Goal: Task Accomplishment & Management: Use online tool/utility

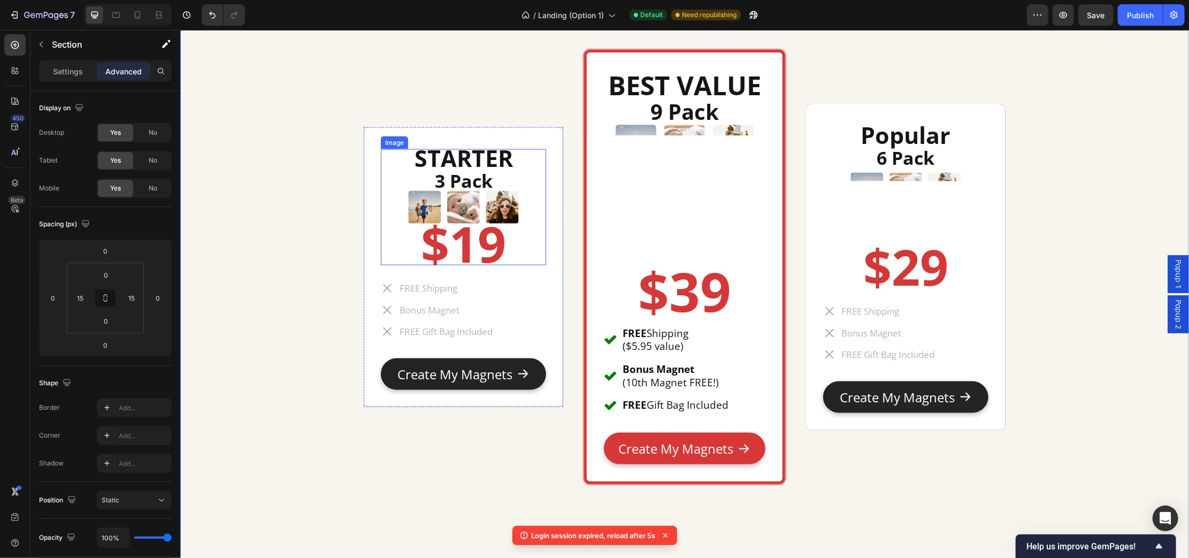
scroll to position [4283, 0]
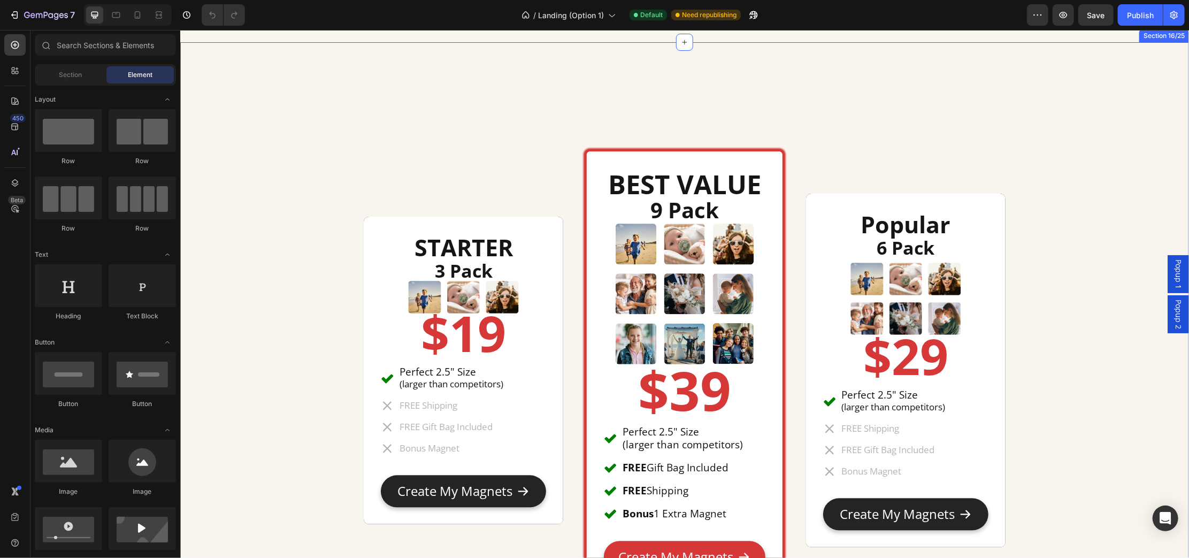
scroll to position [4748, 0]
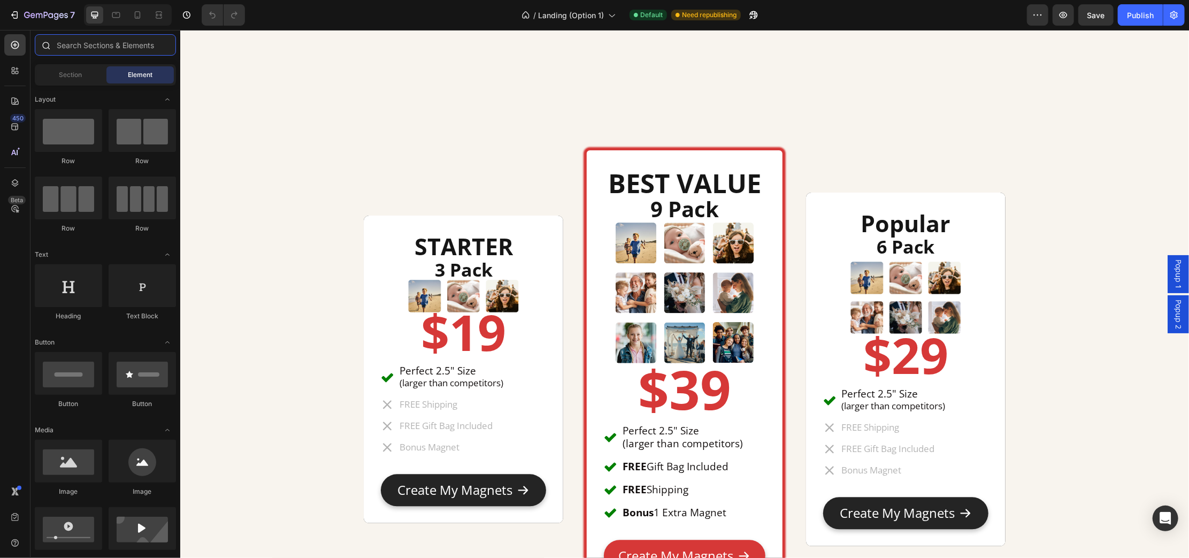
click at [68, 43] on input "text" at bounding box center [105, 44] width 141 height 21
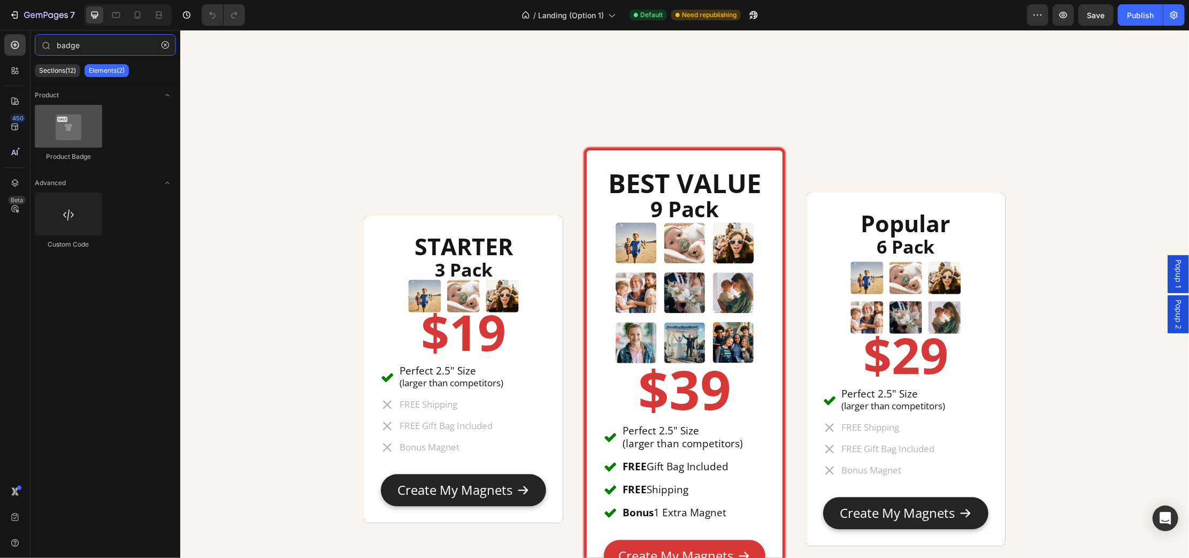
type input "badge"
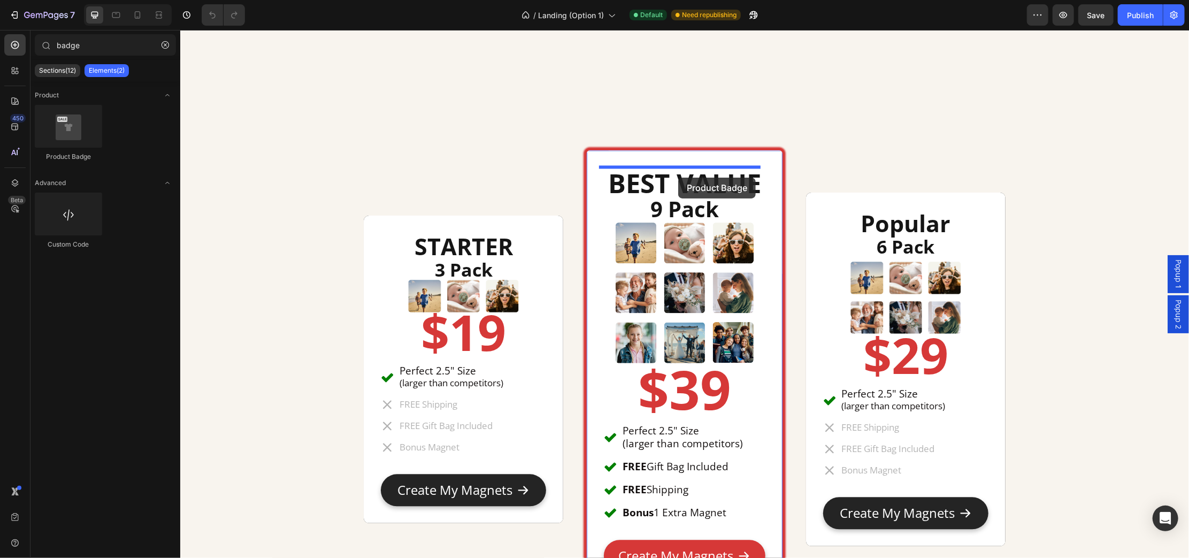
drag, startPoint x: 248, startPoint y: 160, endPoint x: 678, endPoint y: 177, distance: 430.4
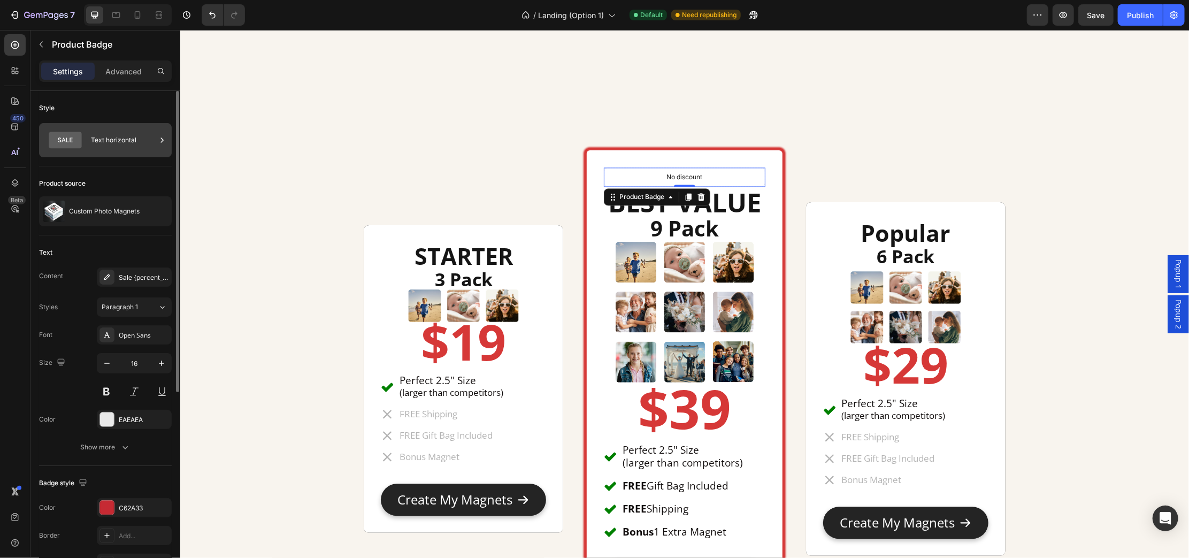
click at [152, 143] on div "Text horizontal" at bounding box center [123, 140] width 65 height 25
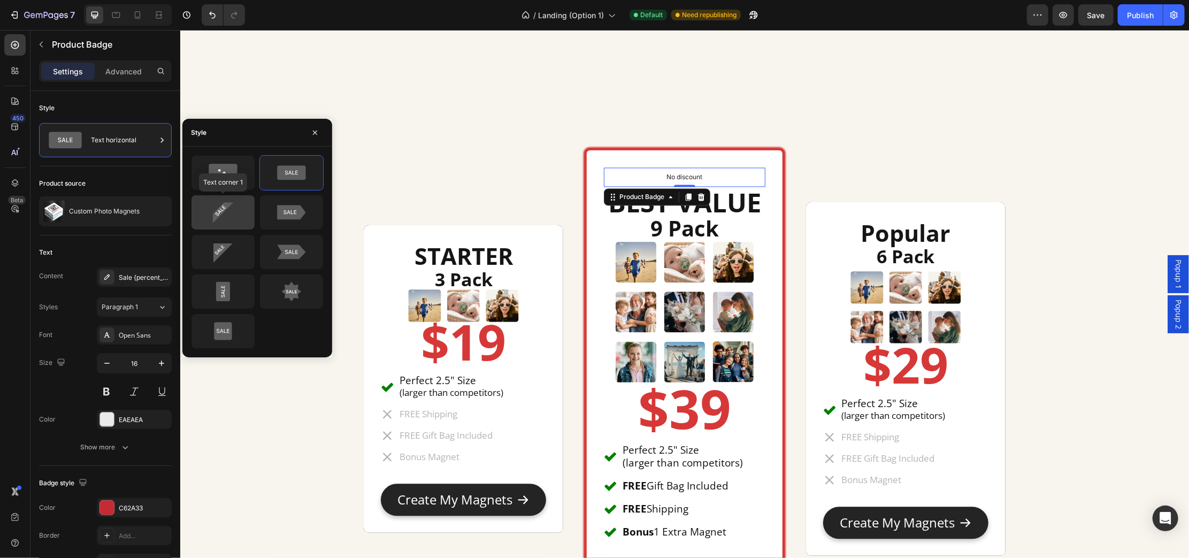
click at [227, 213] on icon at bounding box center [223, 212] width 50 height 21
click at [124, 101] on div "Style" at bounding box center [105, 108] width 133 height 17
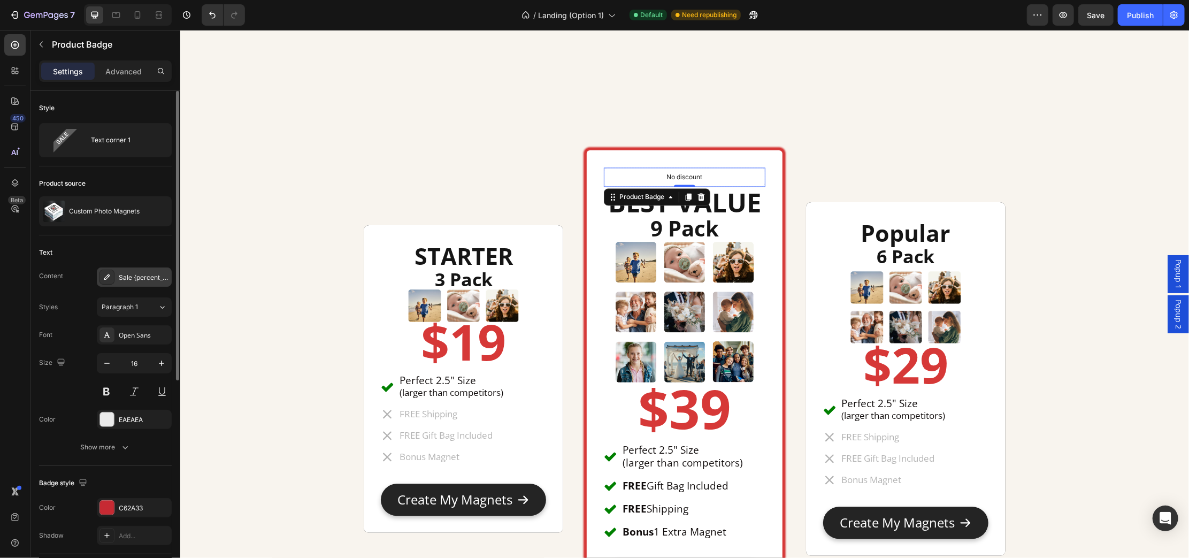
click at [147, 277] on div "Sale {percent_discount} off" at bounding box center [144, 278] width 50 height 10
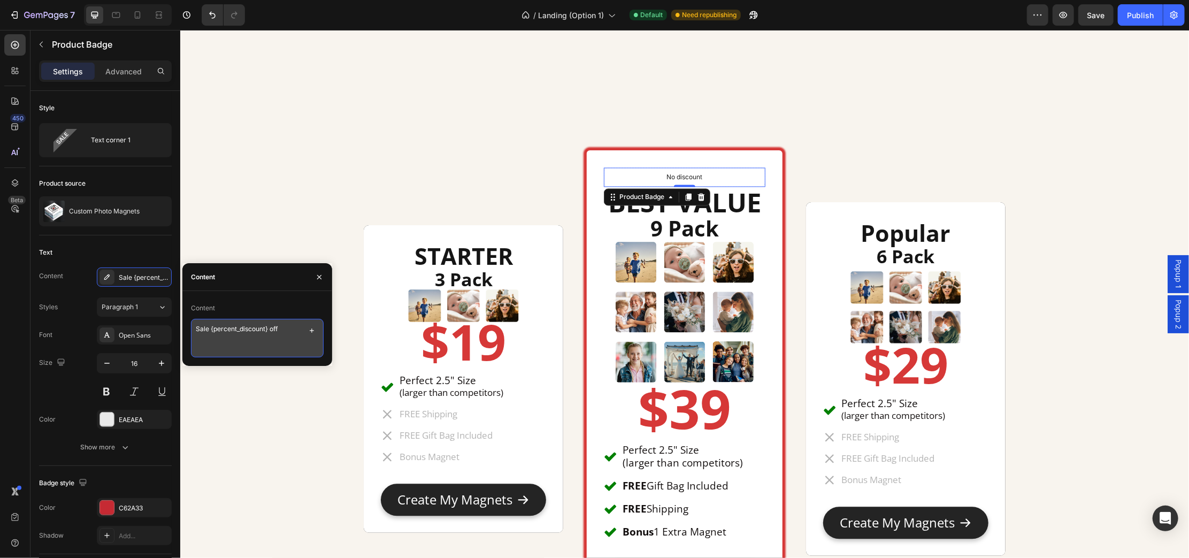
click at [300, 327] on textarea "Sale {percent_discount} off" at bounding box center [257, 338] width 133 height 39
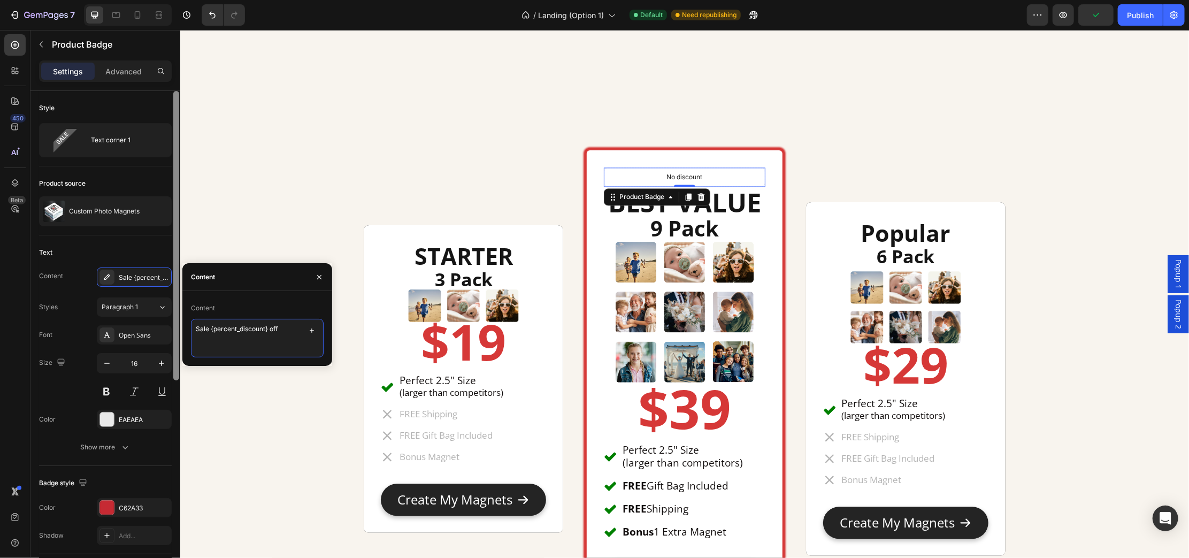
drag, startPoint x: 294, startPoint y: 328, endPoint x: 172, endPoint y: 309, distance: 123.5
click at [172, 309] on div "450 Beta badge Sections(12) Elements(2) Product Product Badge Advanced Custom C…" at bounding box center [90, 294] width 180 height 528
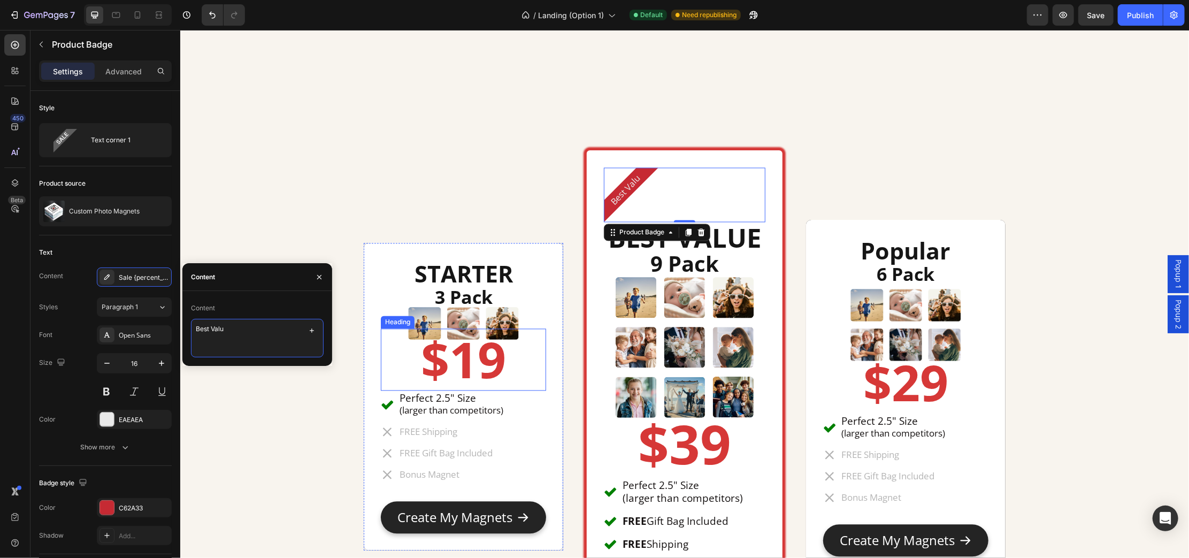
type textarea "Best Value"
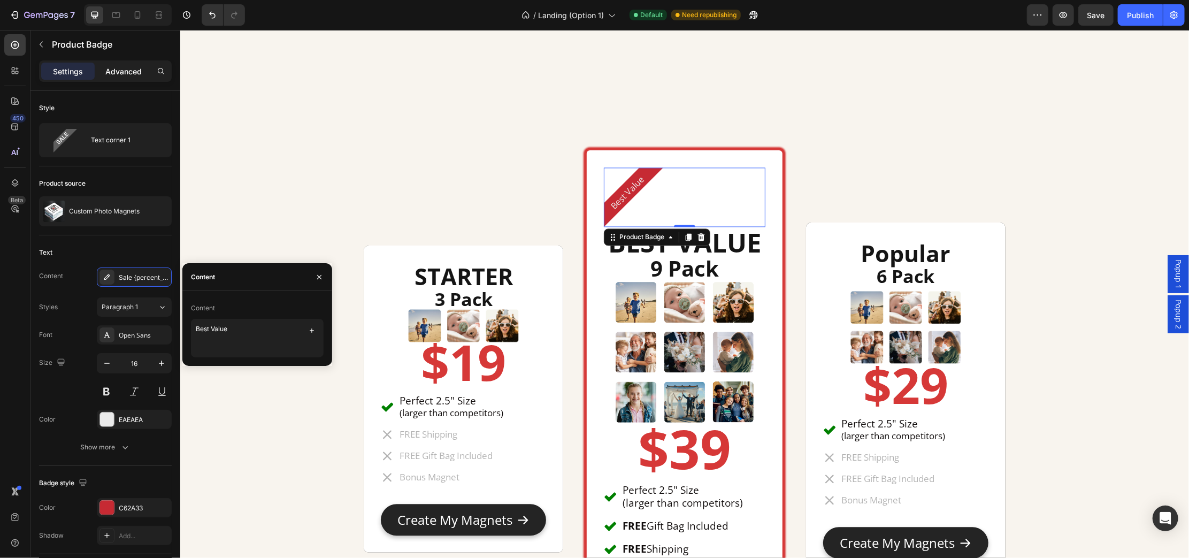
click at [124, 68] on p "Advanced" at bounding box center [123, 71] width 36 height 11
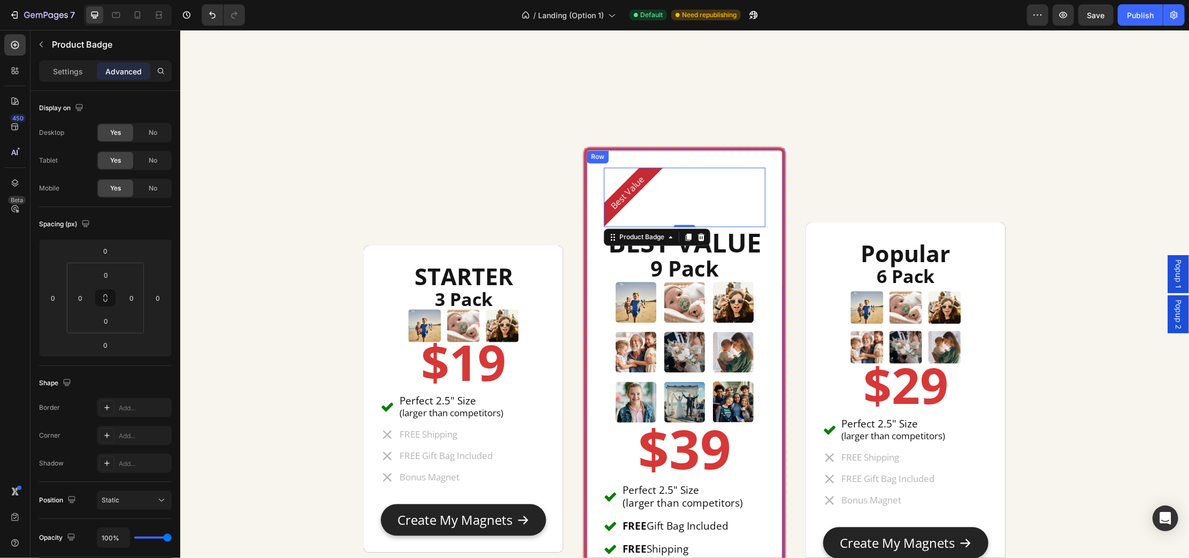
click at [614, 157] on div "Best Value Product Badge 0 BEST VALUE Heading 9 Pack Heading Image $39 Heading …" at bounding box center [684, 399] width 200 height 502
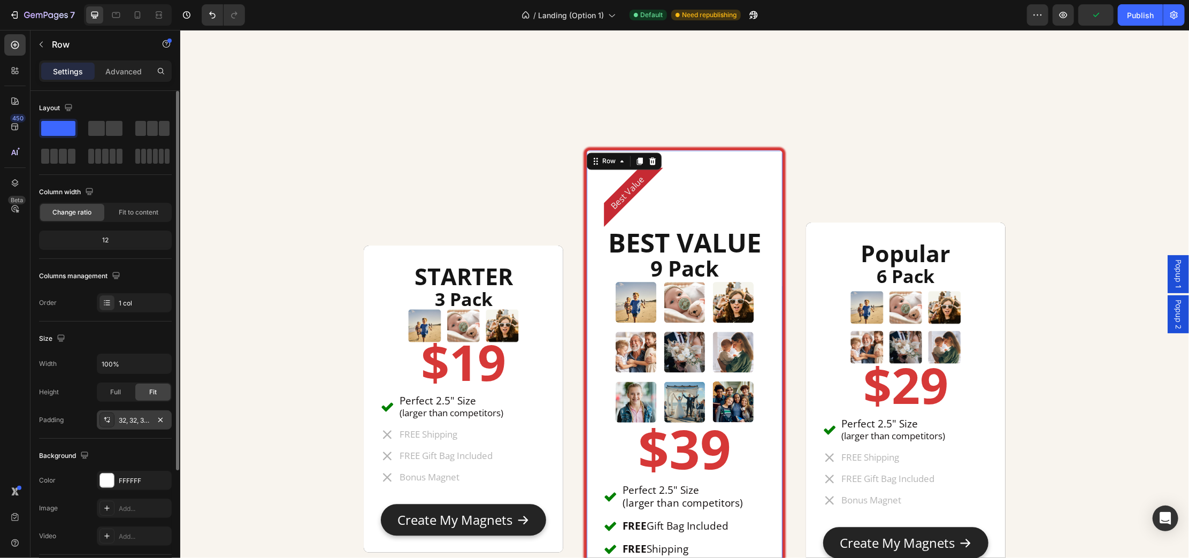
click at [124, 422] on div "32, 32, 32, 32" at bounding box center [134, 421] width 31 height 10
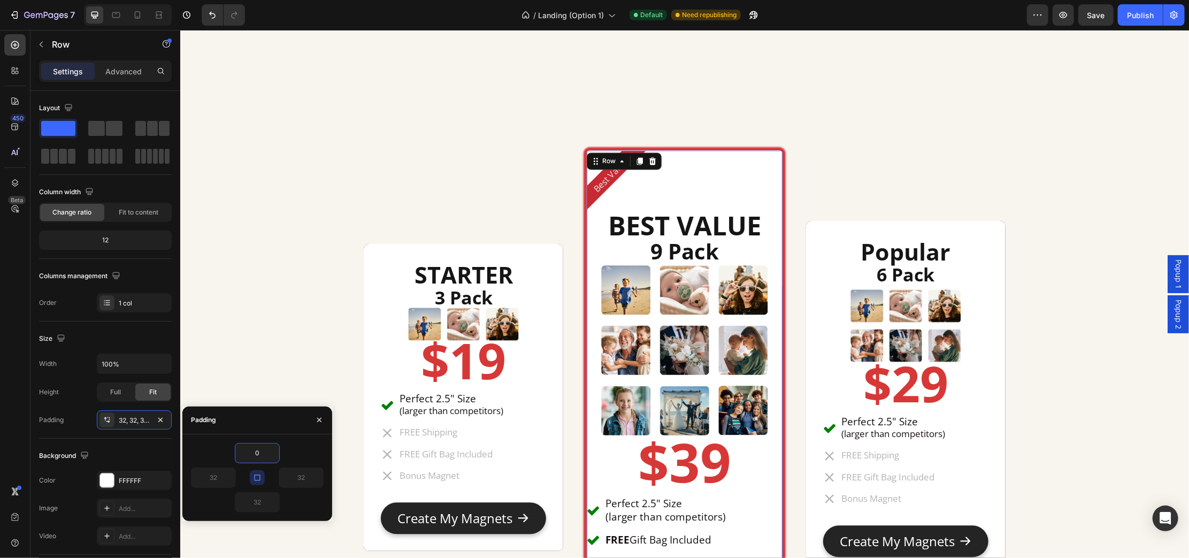
type input "0"
click at [319, 420] on icon "button" at bounding box center [319, 420] width 4 height 4
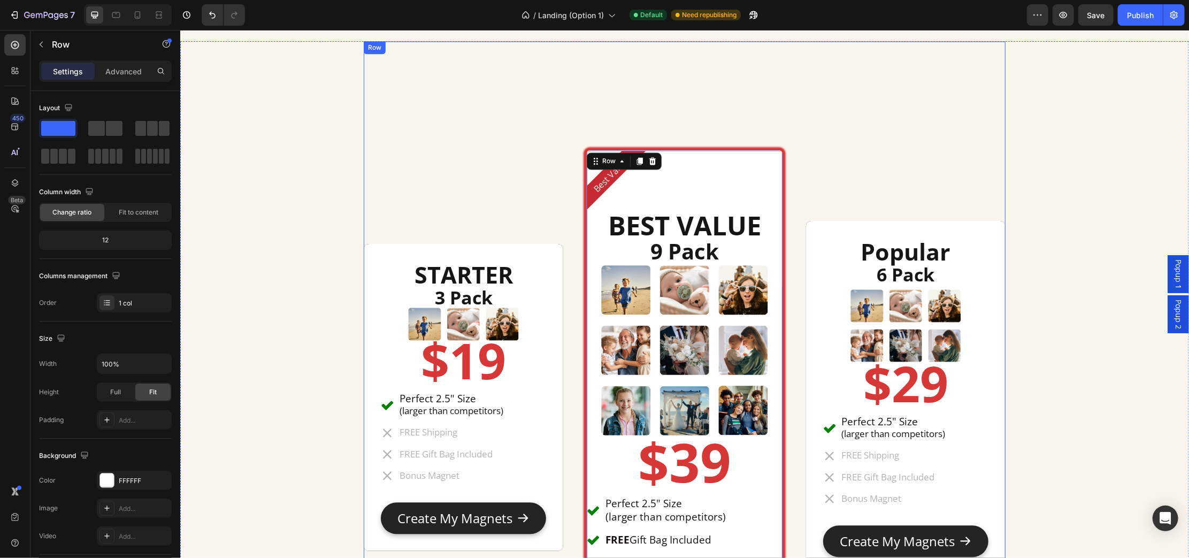
click at [841, 187] on div "Popular Heading 6 Pack Heading Image $29 Heading Perfect 2.5" Size (larger than…" at bounding box center [906, 397] width 200 height 499
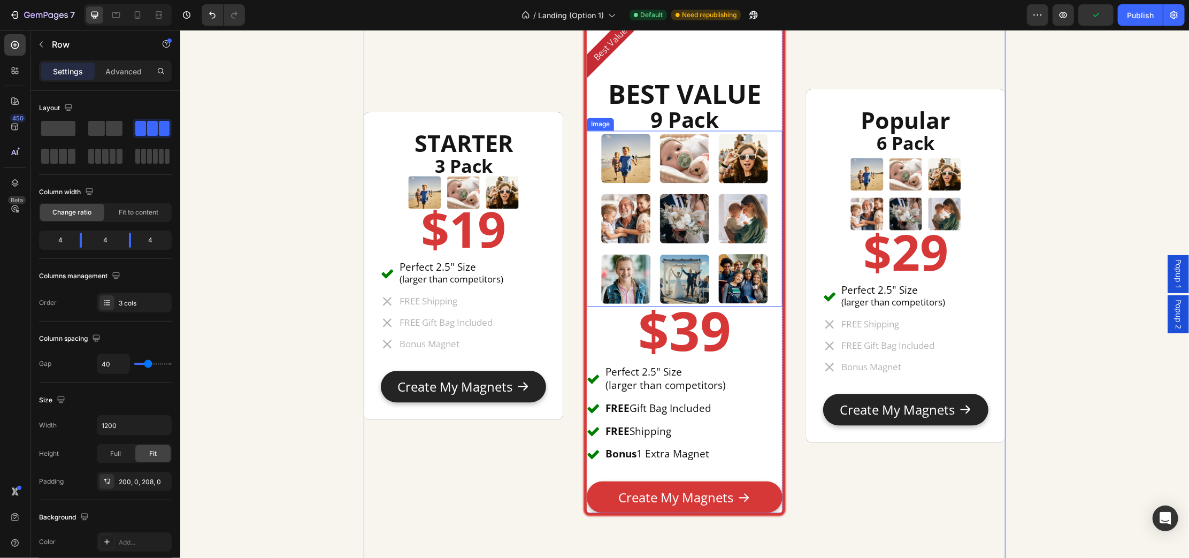
scroll to position [4949, 0]
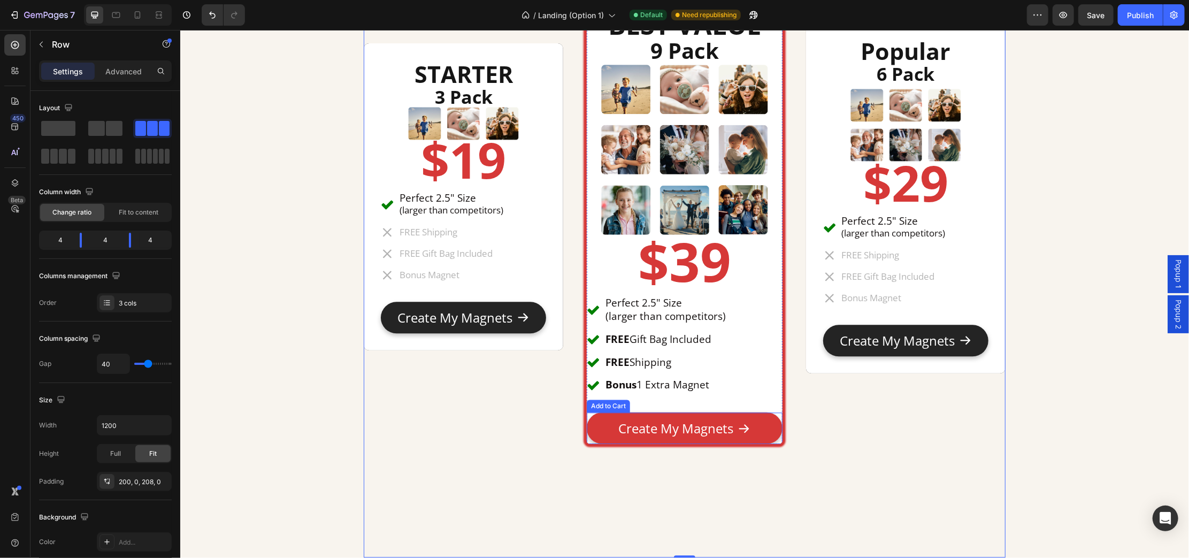
click at [756, 422] on button "Create My Magnets" at bounding box center [683, 428] width 195 height 32
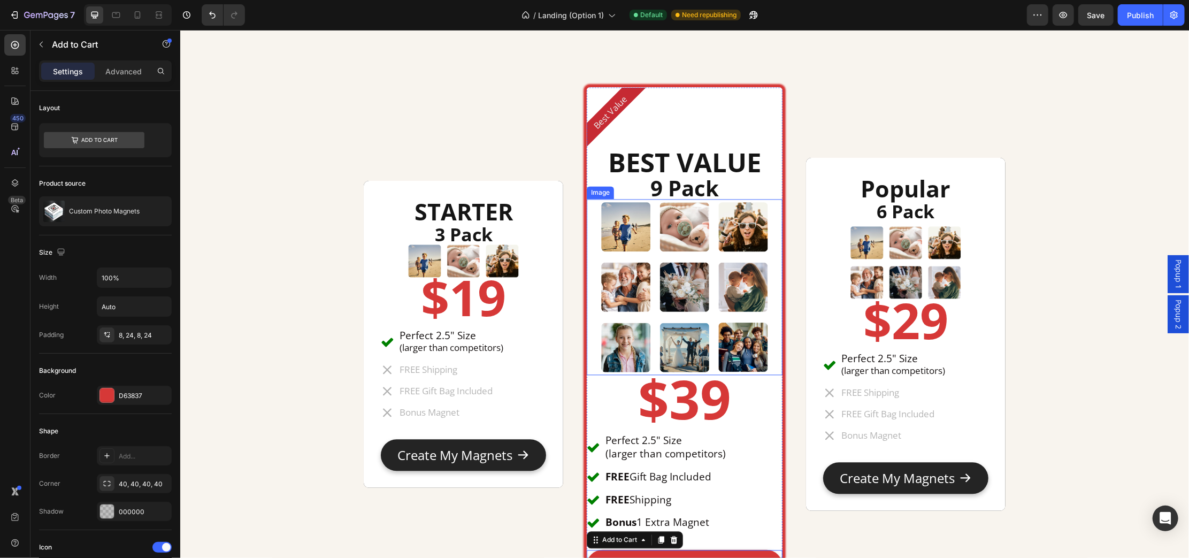
scroll to position [4748, 0]
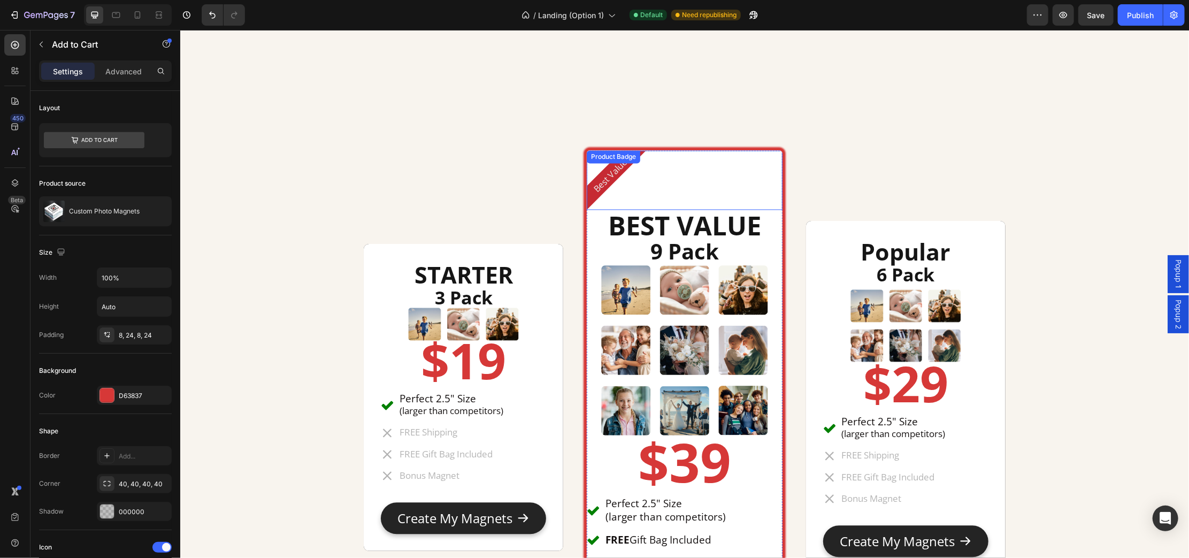
click at [593, 172] on div "Best Value" at bounding box center [615, 179] width 59 height 59
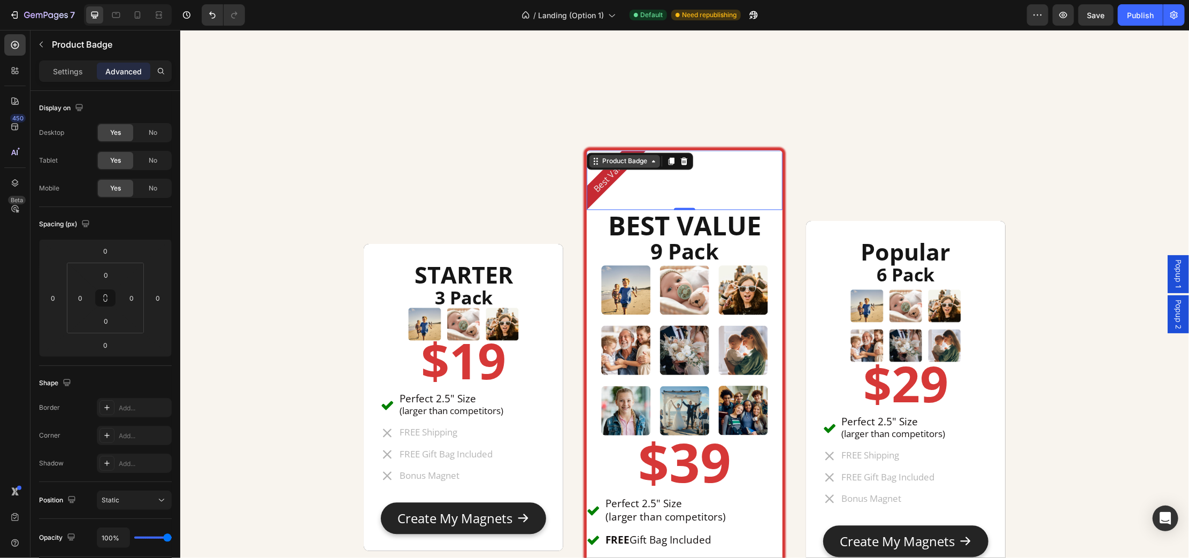
click at [600, 163] on div "Product Badge" at bounding box center [624, 161] width 49 height 10
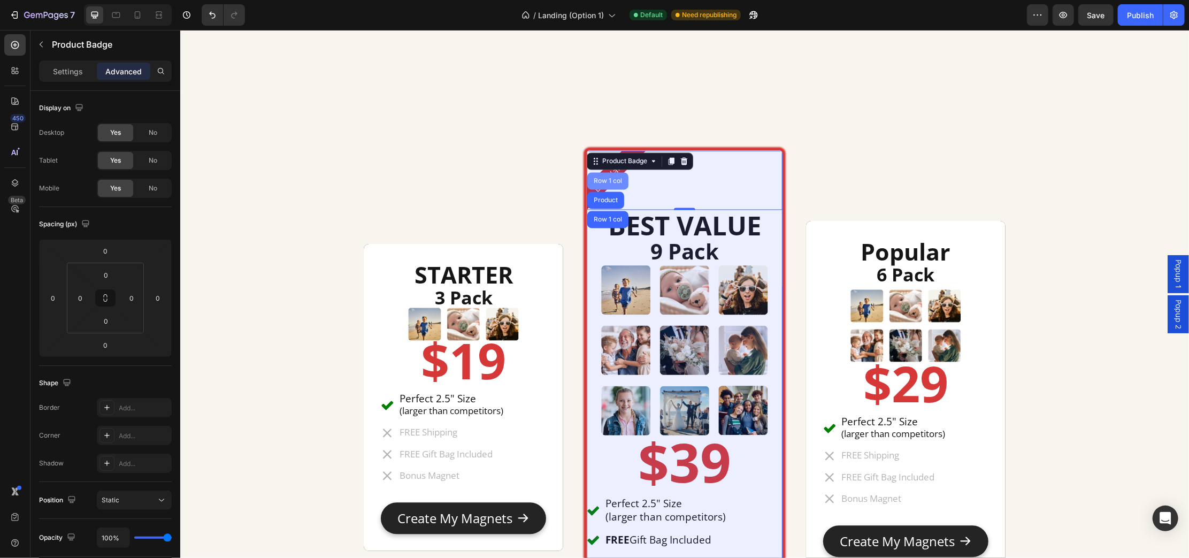
click at [593, 181] on div "Row 1 col" at bounding box center [607, 180] width 33 height 6
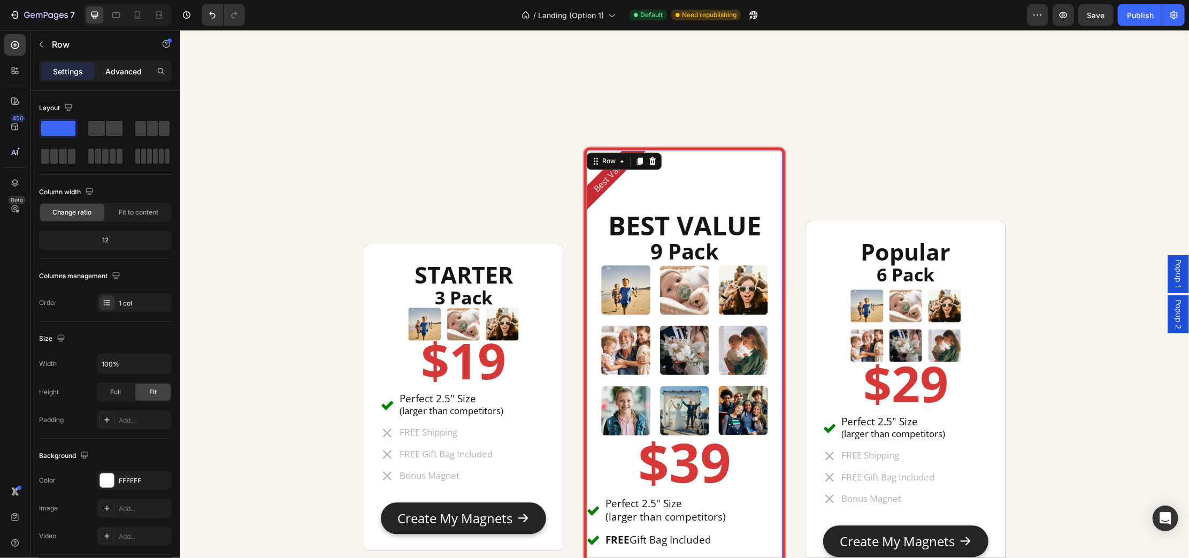
click at [117, 72] on p "Advanced" at bounding box center [123, 71] width 36 height 11
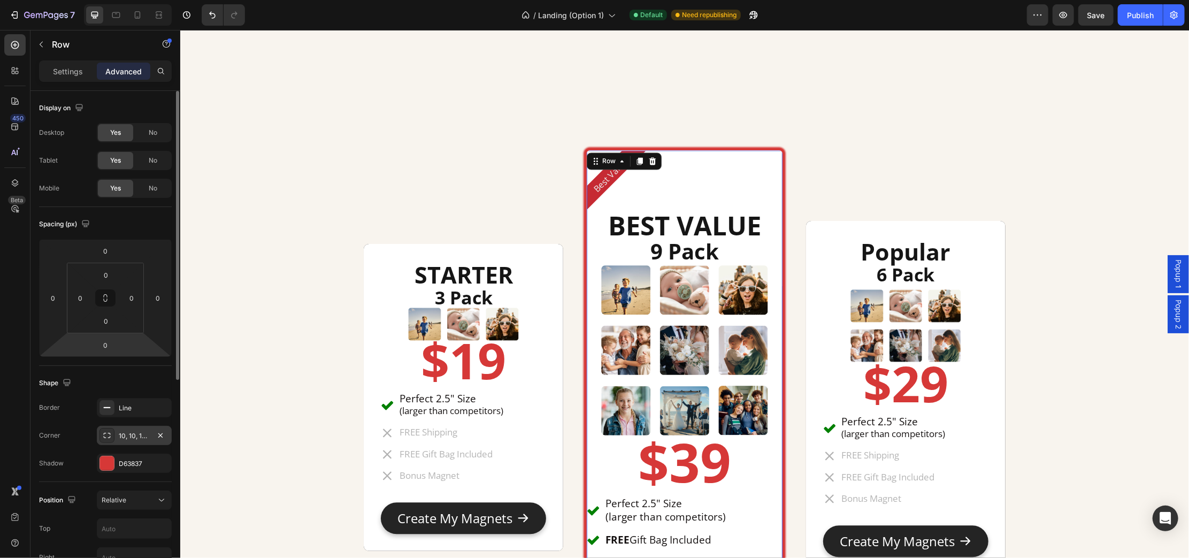
click at [128, 440] on div "10, 10, 10, 10" at bounding box center [134, 436] width 31 height 10
click at [108, 319] on input "0" at bounding box center [105, 321] width 21 height 16
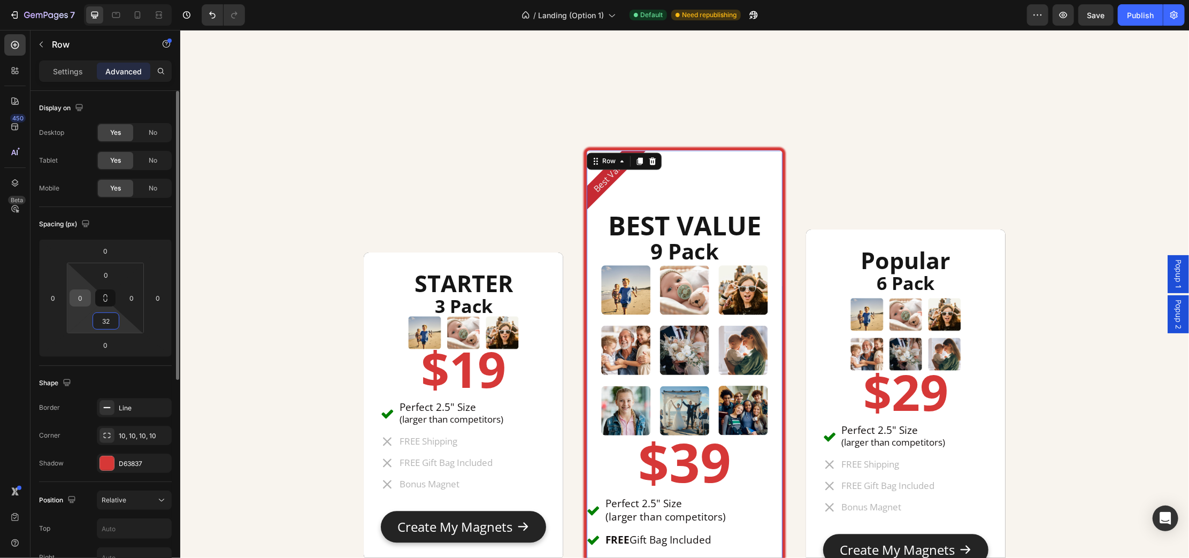
type input "32"
click at [81, 300] on input "0" at bounding box center [80, 298] width 16 height 16
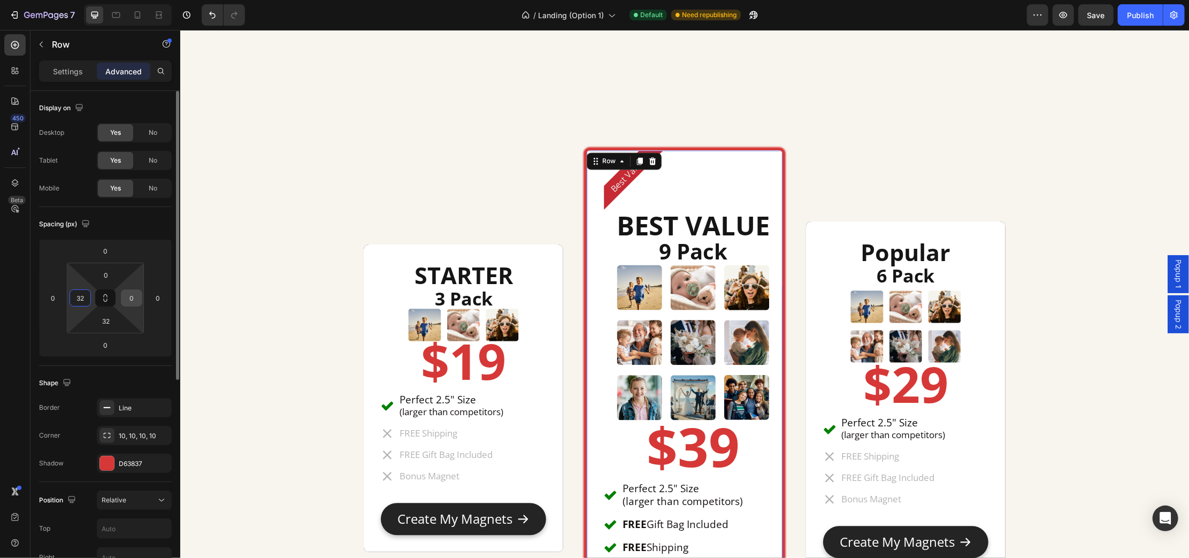
type input "32"
click at [134, 295] on input "0" at bounding box center [132, 298] width 16 height 16
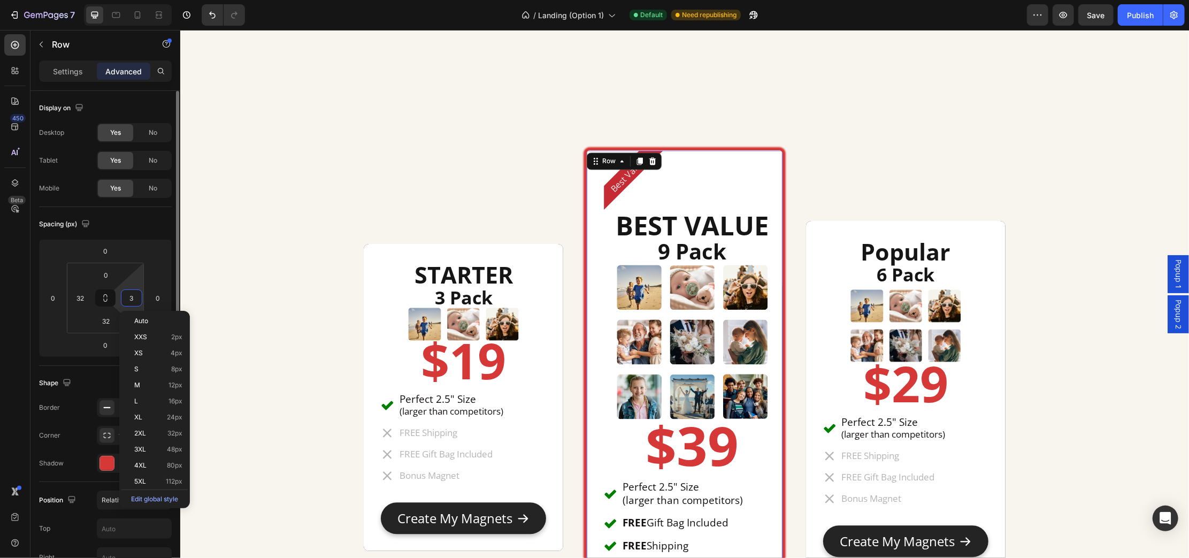
type input "32"
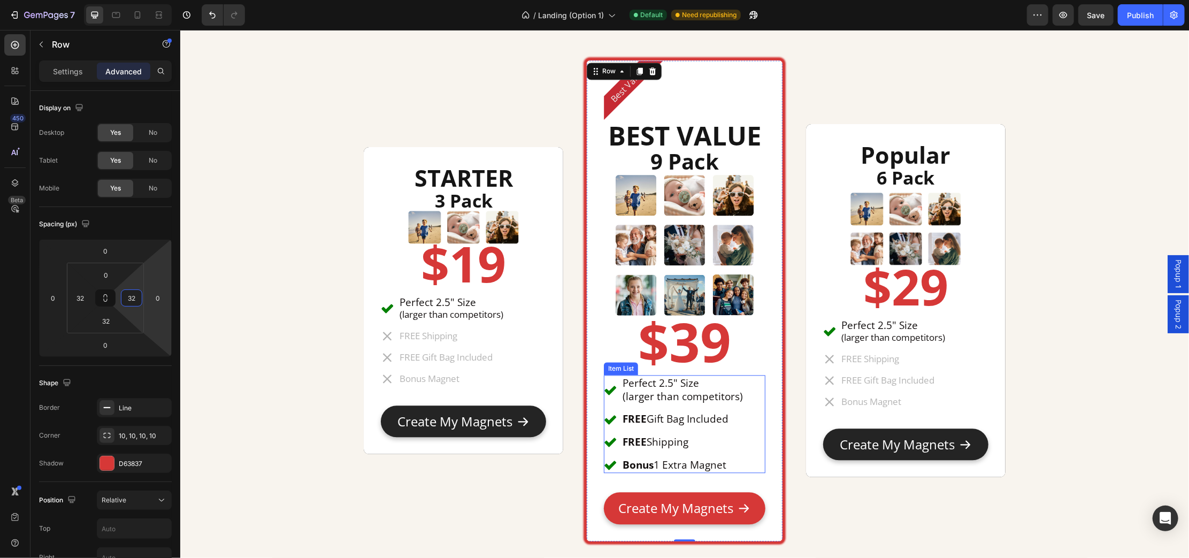
scroll to position [4815, 0]
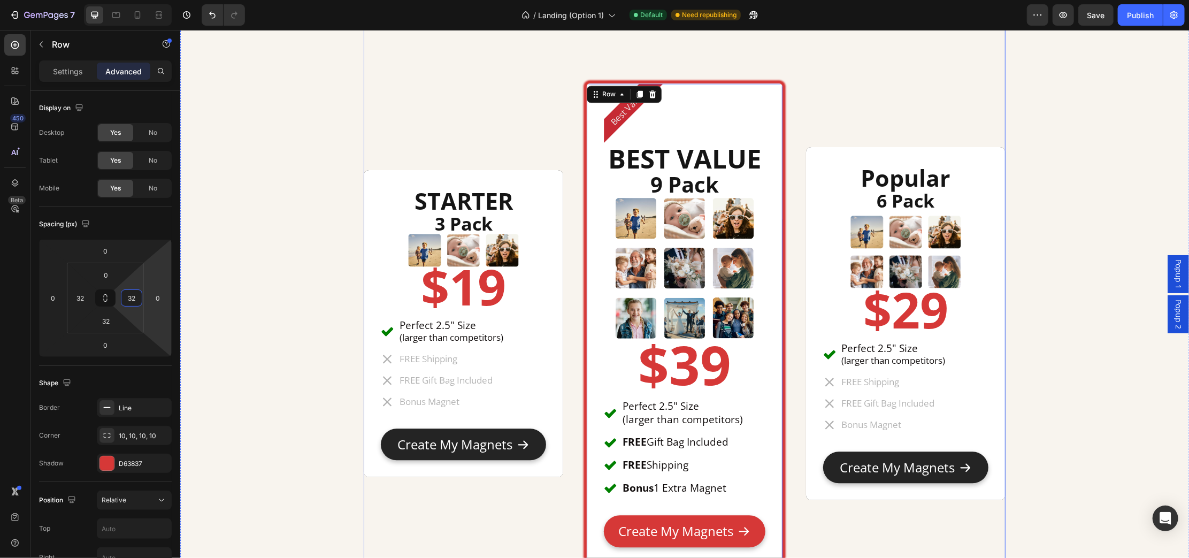
click at [791, 143] on div "STARTER Heading 3 Pack Heading Image $19 Heading Perfect 2.5" Size (larger than…" at bounding box center [684, 326] width 642 height 704
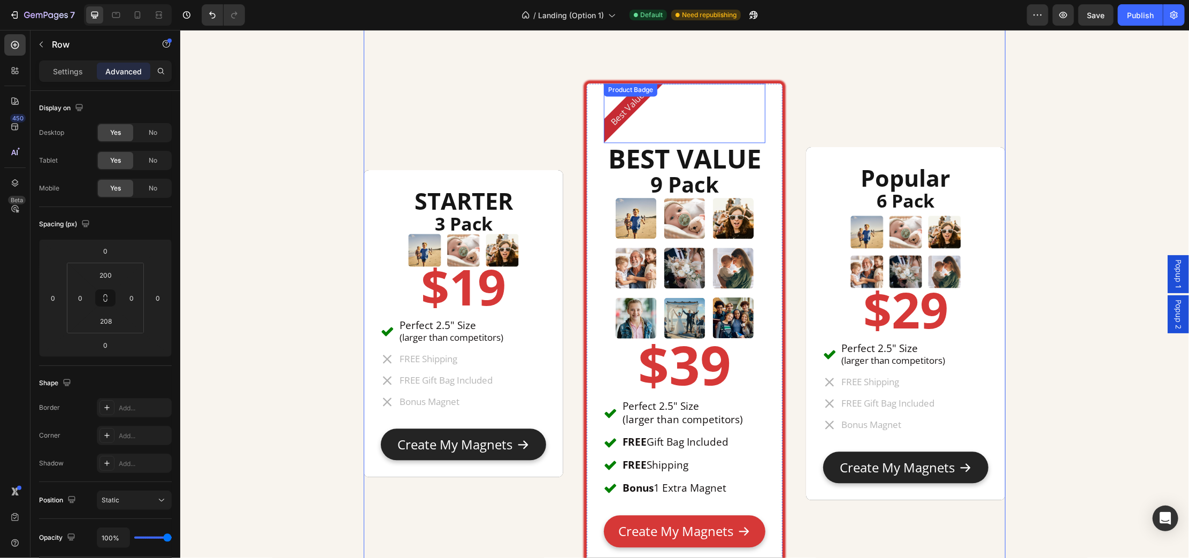
click at [662, 113] on div "Best Value" at bounding box center [683, 112] width 161 height 59
click at [68, 71] on p "Settings" at bounding box center [68, 71] width 30 height 11
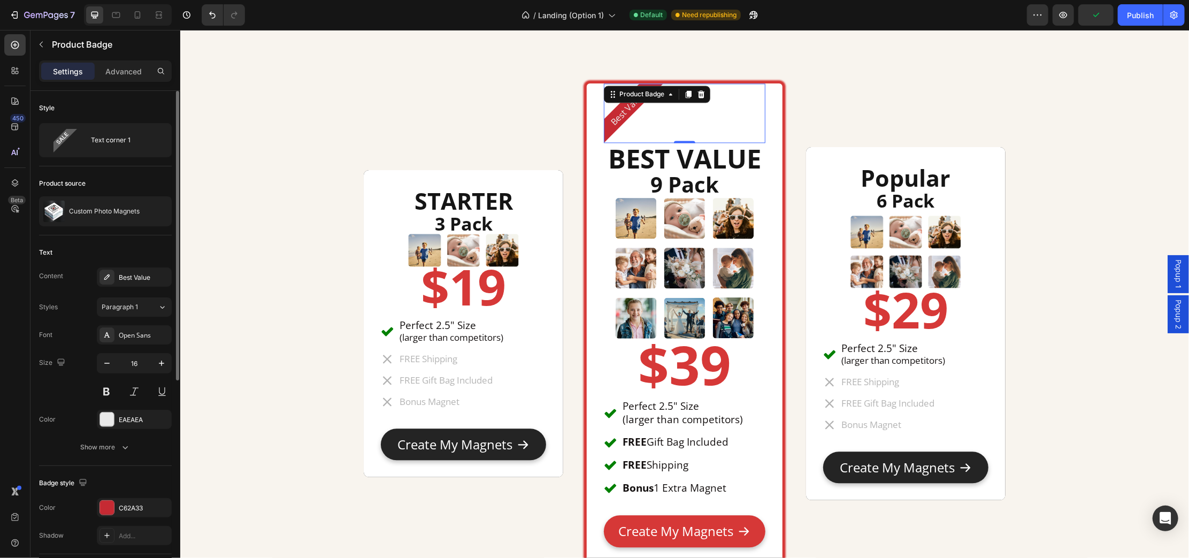
scroll to position [67, 0]
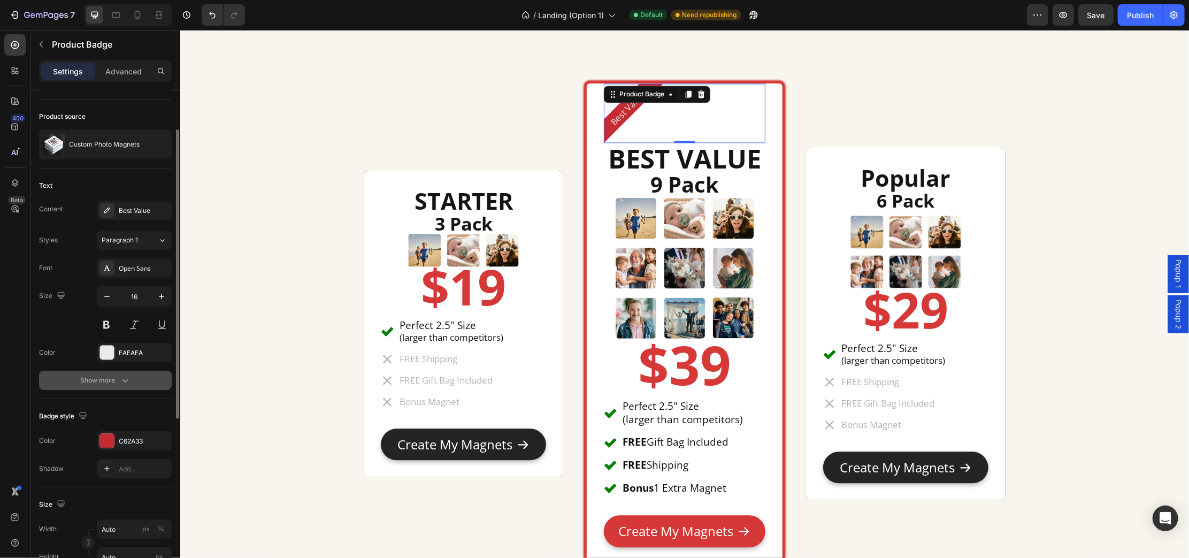
click at [116, 382] on div "Show more" at bounding box center [106, 380] width 50 height 11
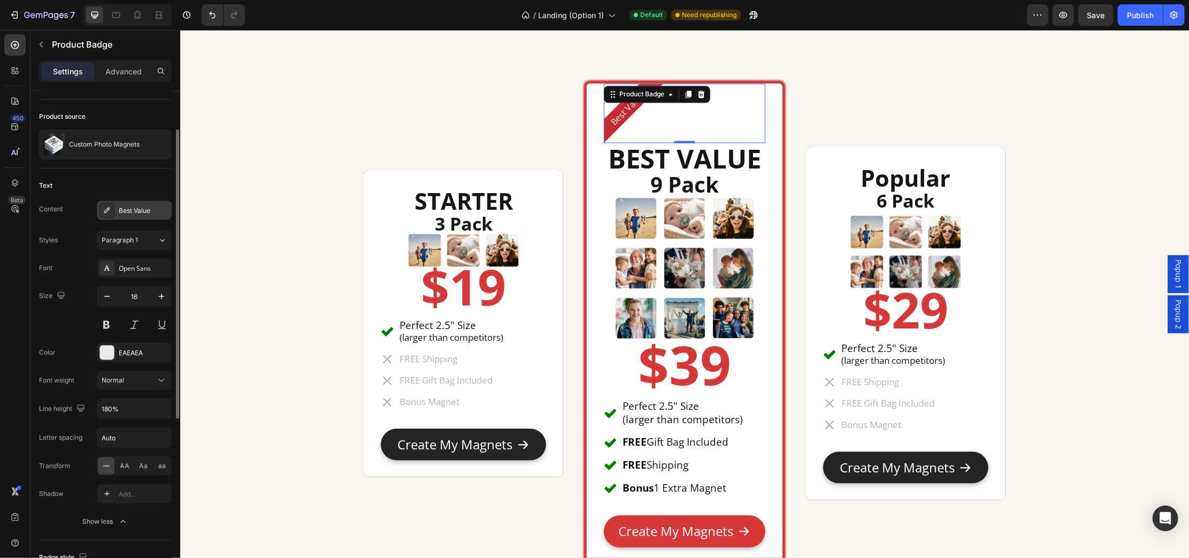
click at [140, 212] on div "Best Value" at bounding box center [144, 211] width 50 height 10
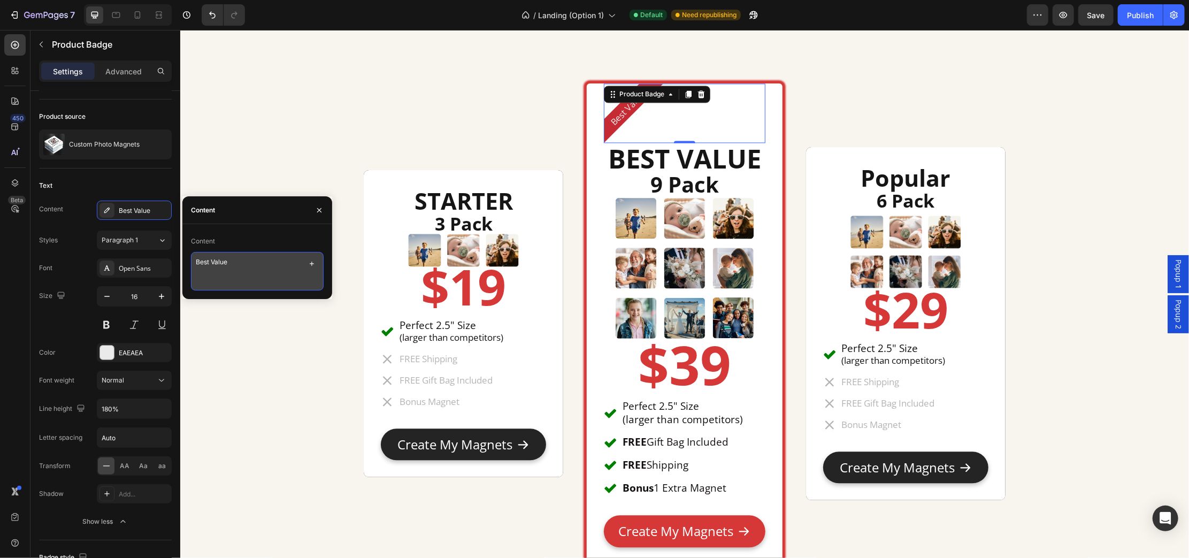
click at [233, 261] on textarea "Best Value" at bounding box center [257, 271] width 133 height 39
drag, startPoint x: 226, startPoint y: 260, endPoint x: 1, endPoint y: 228, distance: 227.4
click at [174, 257] on div "450 Beta badge Sections(12) Elements(2) Product Product Badge Advanced Custom C…" at bounding box center [90, 294] width 180 height 528
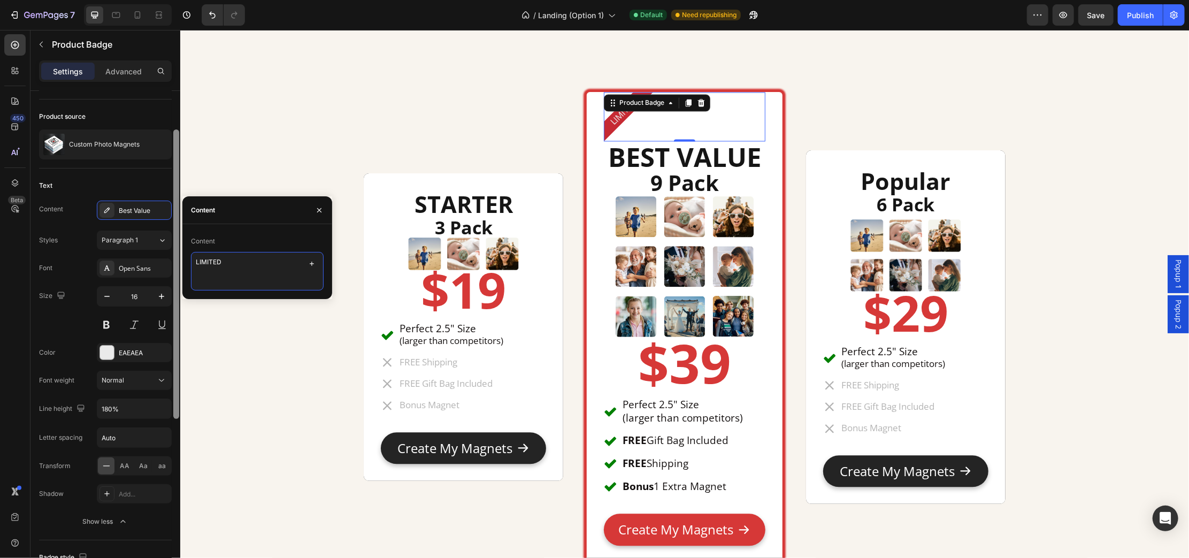
scroll to position [4810, 0]
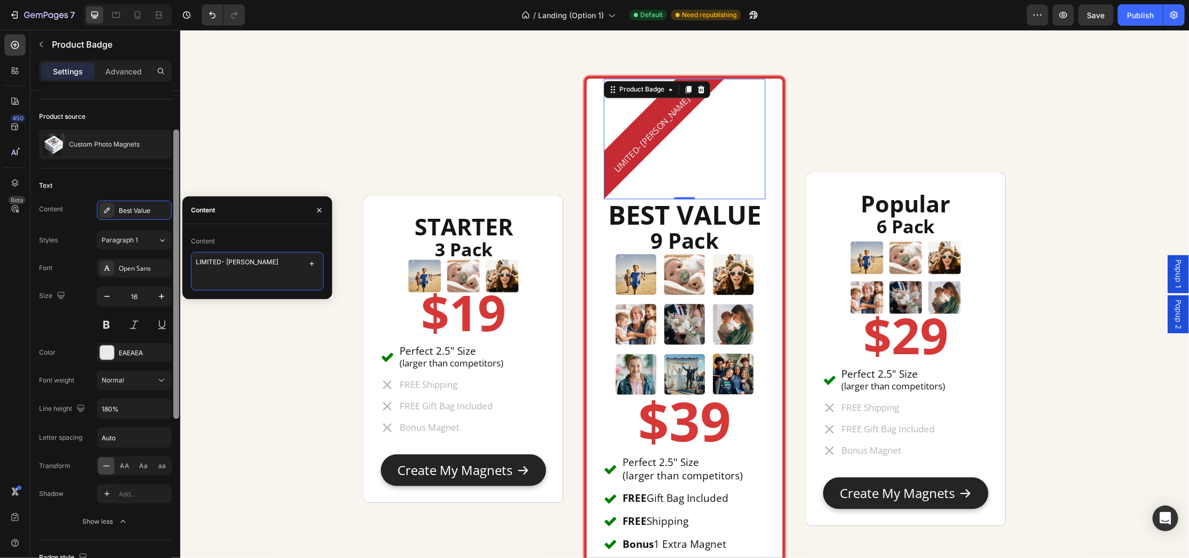
type textarea "LIMITED- TIME"
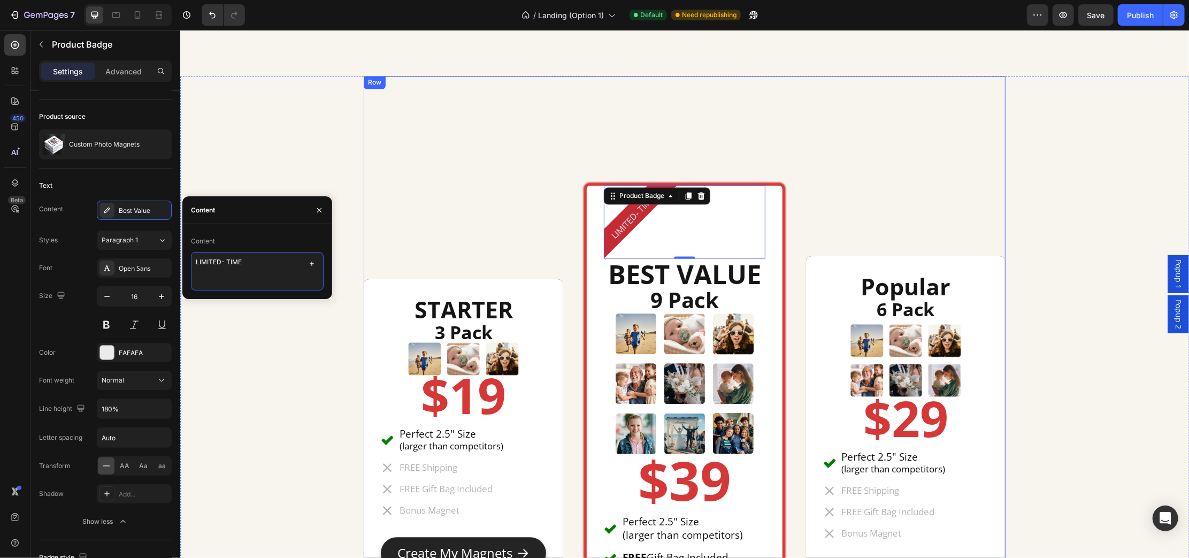
scroll to position [4688, 0]
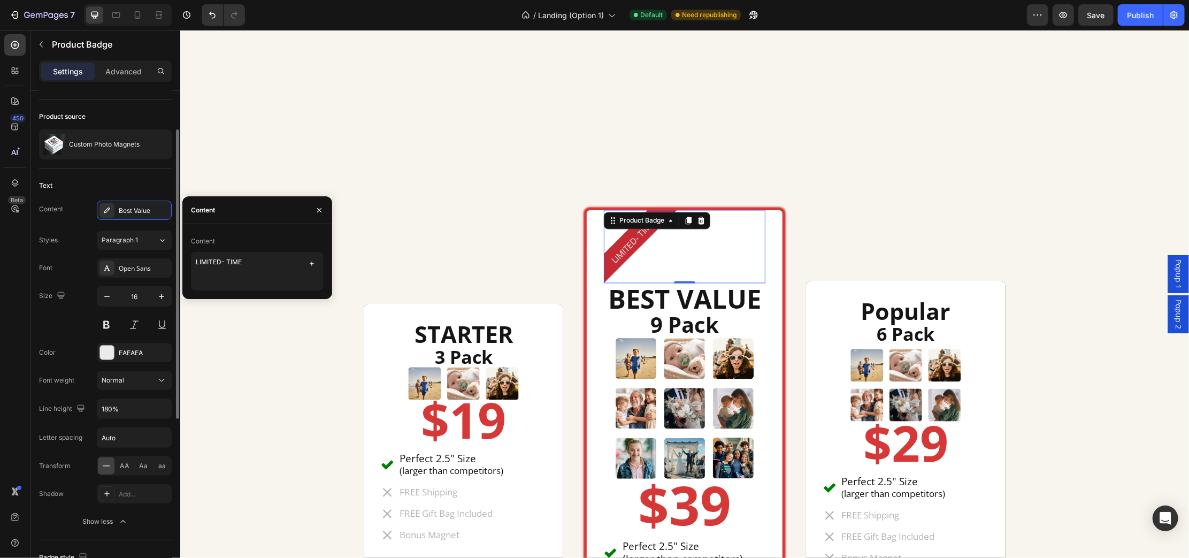
click at [64, 261] on div "Font Open Sans" at bounding box center [105, 267] width 133 height 19
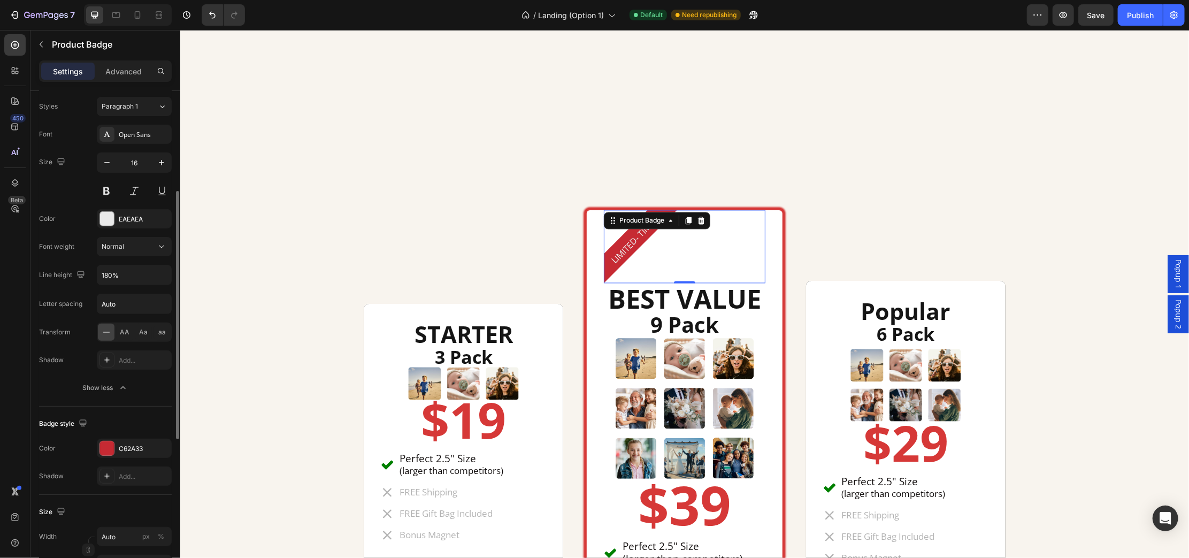
scroll to position [334, 0]
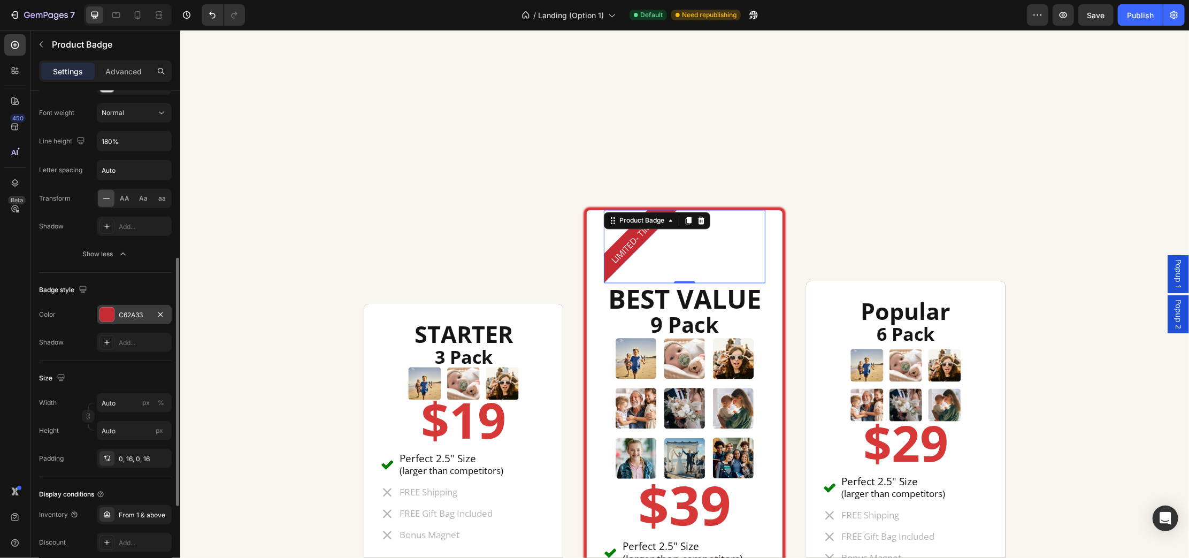
click at [134, 317] on div "C62A33" at bounding box center [134, 315] width 31 height 10
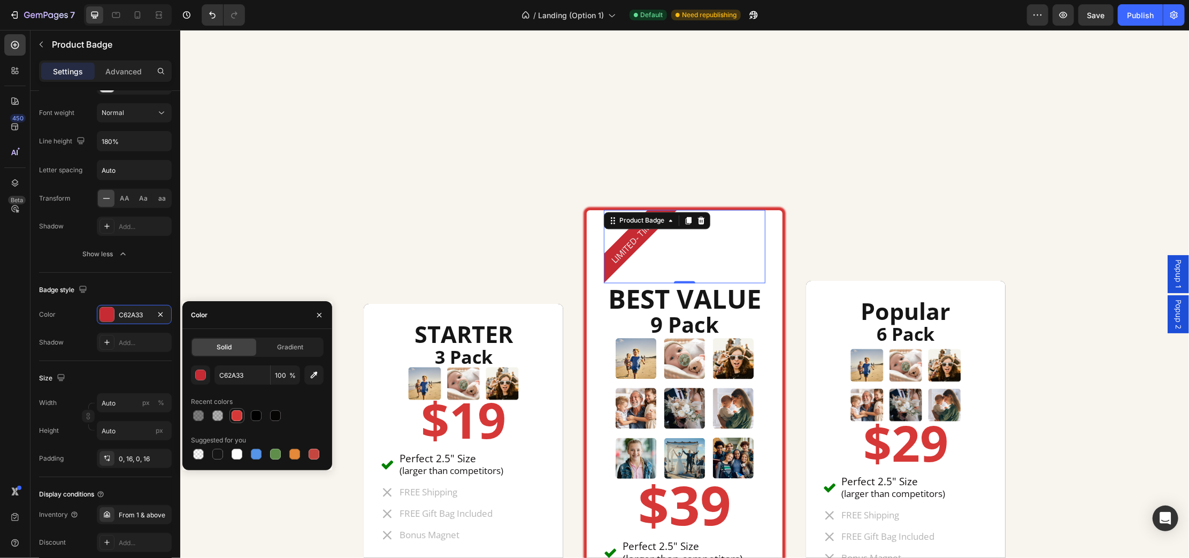
click at [238, 415] on div at bounding box center [237, 415] width 11 height 11
type input "D63837"
click at [324, 235] on div "STARTER Heading 3 Pack Heading Image $19 Heading Perfect 2.5" Size (larger than…" at bounding box center [684, 459] width 993 height 717
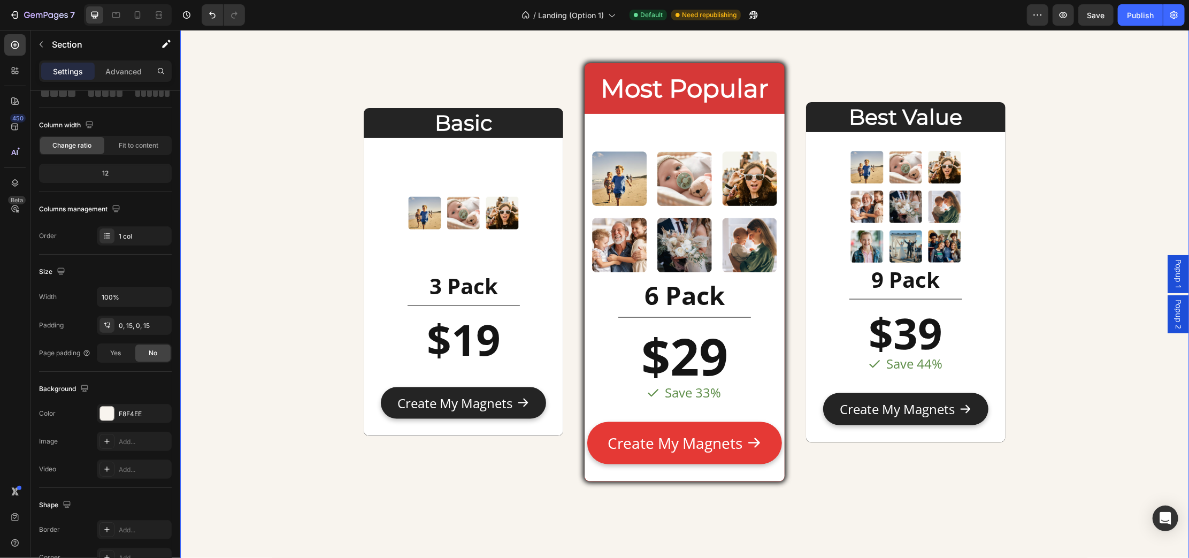
scroll to position [4220, 0]
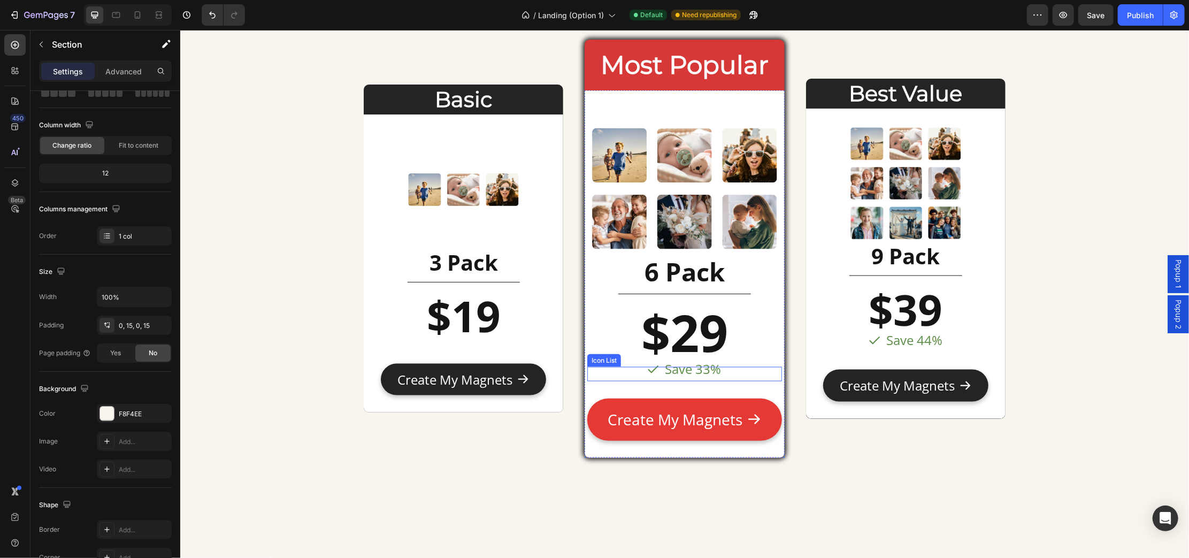
click at [739, 377] on div "Icon Save 33% Text block" at bounding box center [684, 368] width 194 height 25
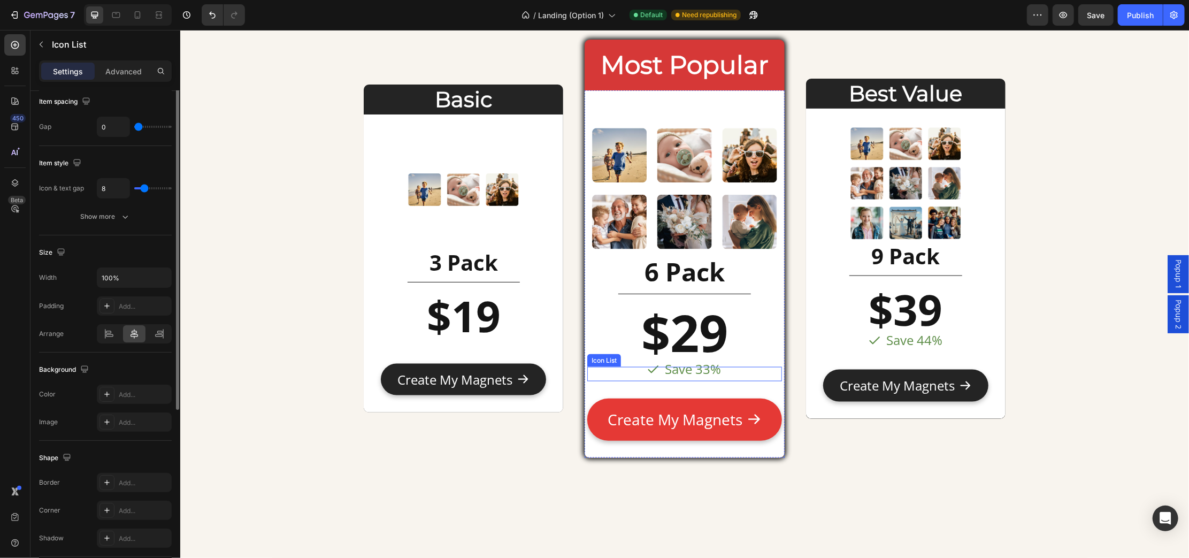
scroll to position [0, 0]
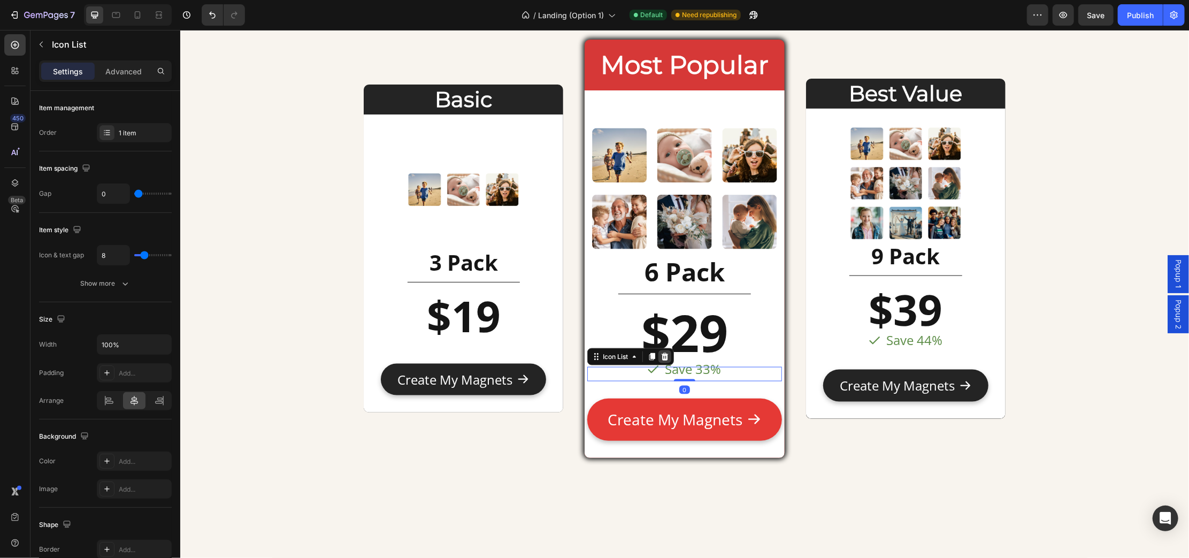
click at [661, 358] on icon at bounding box center [664, 356] width 7 height 7
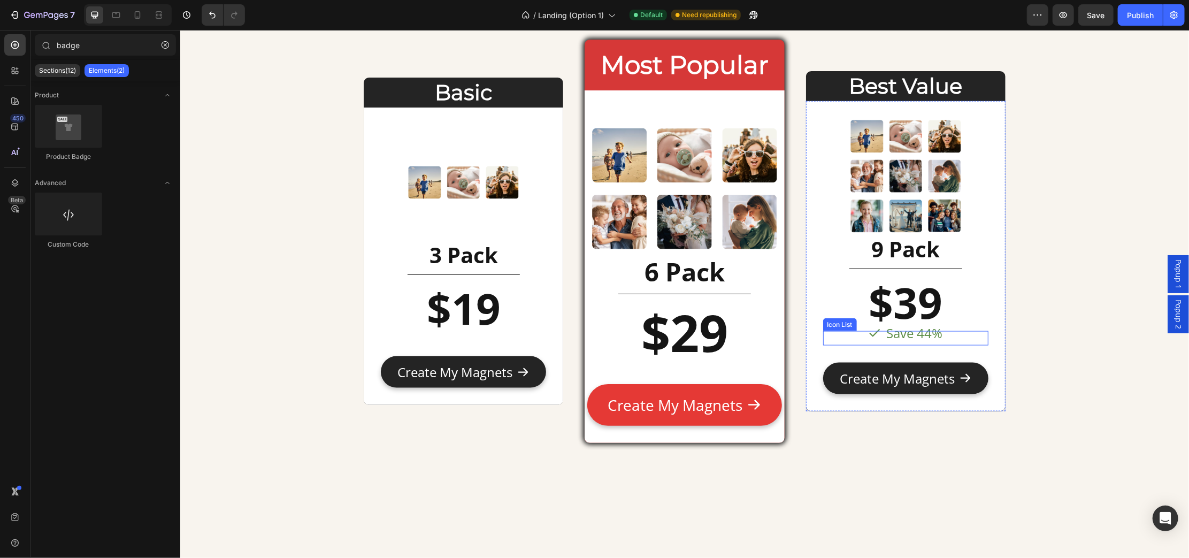
click at [953, 334] on div "Icon Save 44% Text block" at bounding box center [905, 332] width 165 height 25
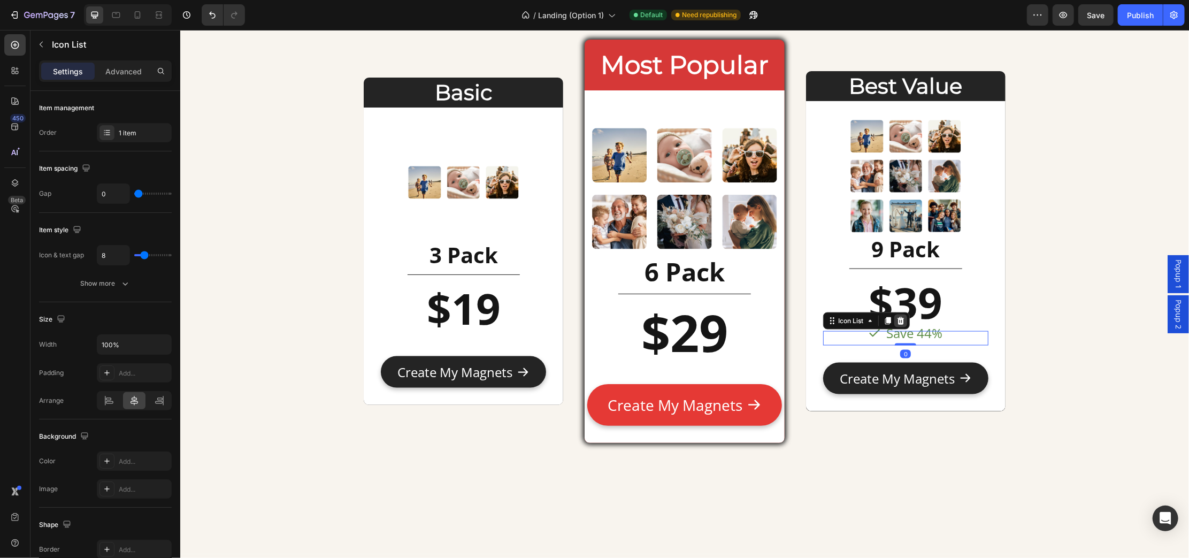
click at [897, 323] on icon at bounding box center [900, 320] width 7 height 7
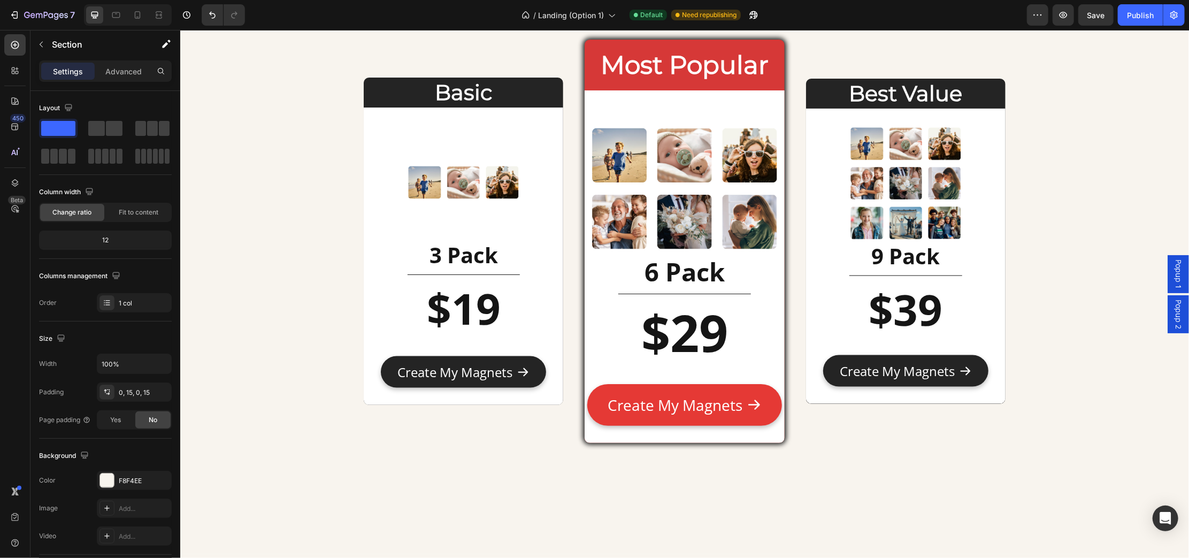
click at [219, 308] on div "Basic Heading Image 3 Pack Heading Title Line $19 Heading Text Block Create My …" at bounding box center [684, 243] width 993 height 622
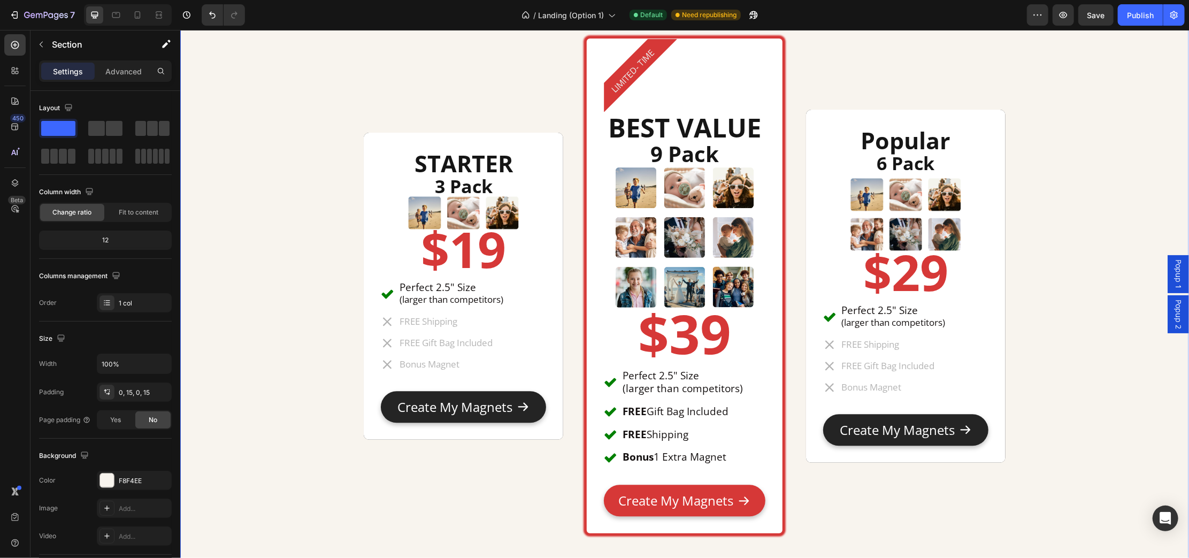
scroll to position [4822, 0]
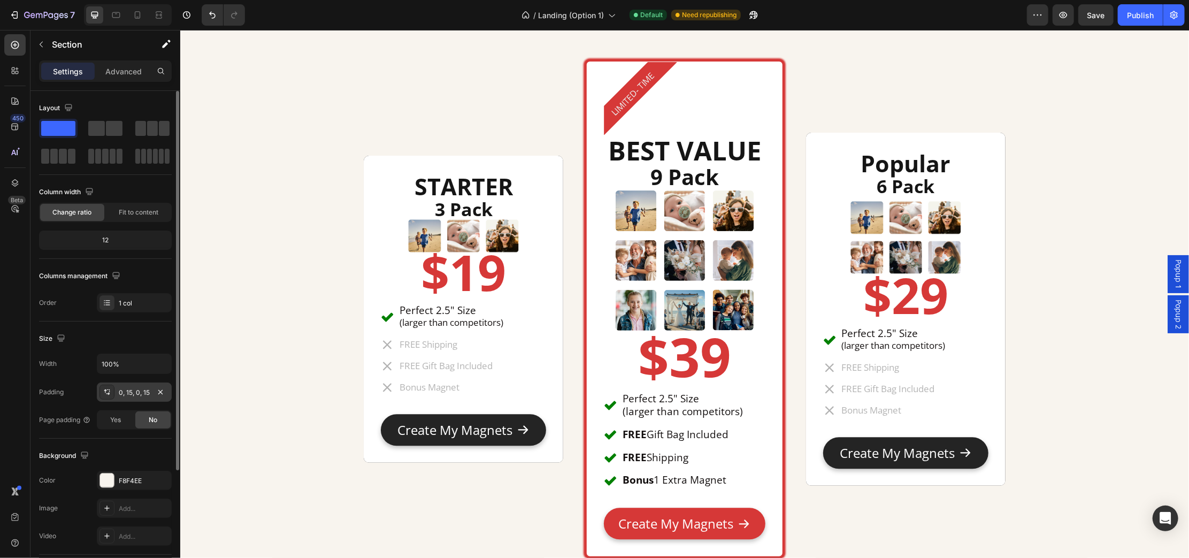
click at [147, 392] on div "0, 15, 0, 15" at bounding box center [134, 393] width 31 height 10
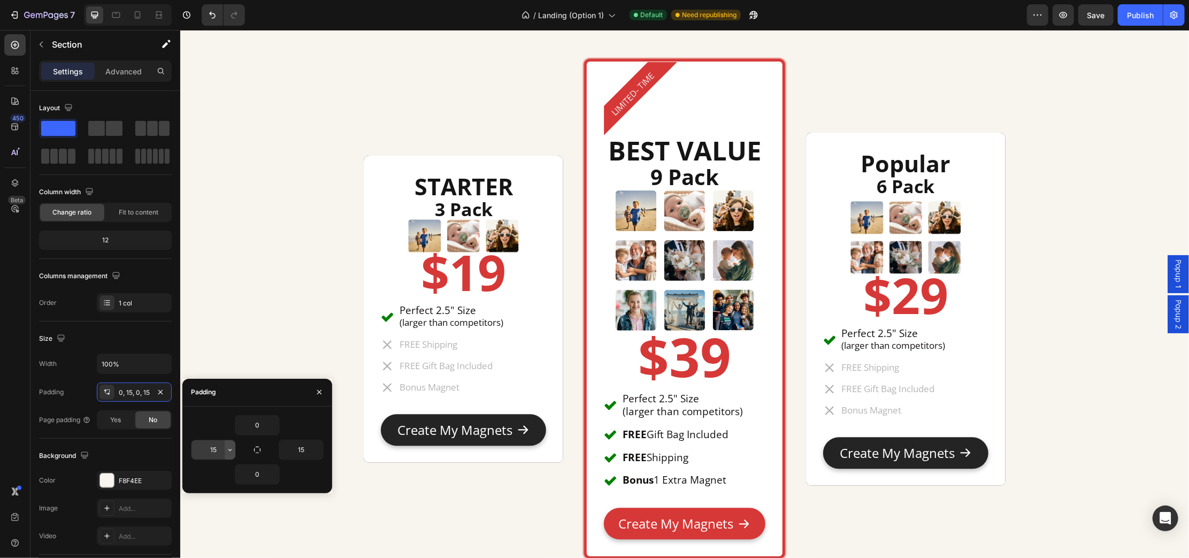
click at [227, 449] on icon "button" at bounding box center [230, 450] width 9 height 9
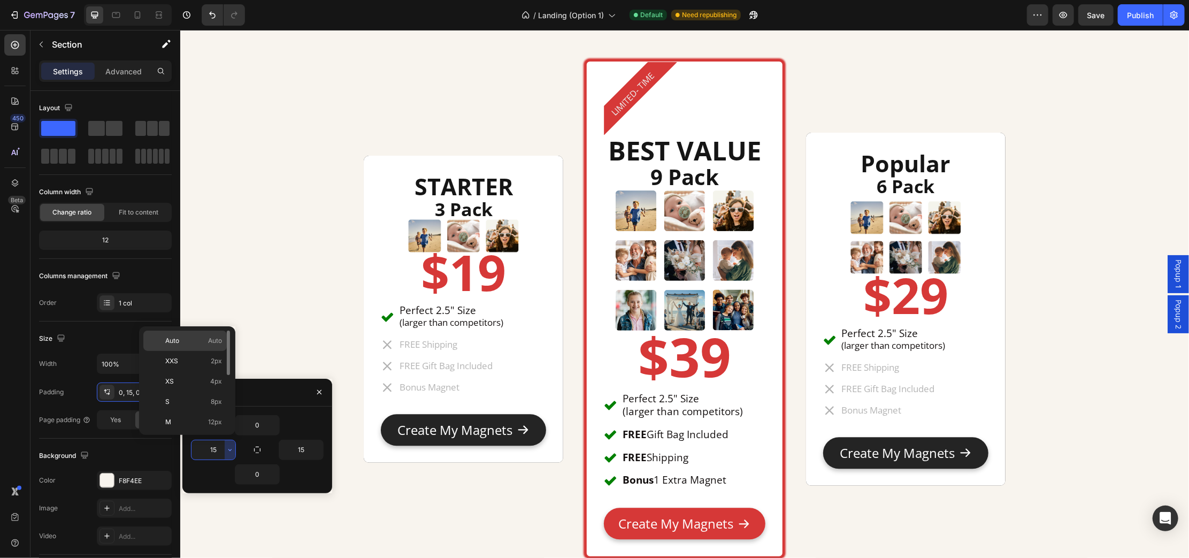
click at [191, 339] on p "Auto Auto" at bounding box center [193, 341] width 57 height 10
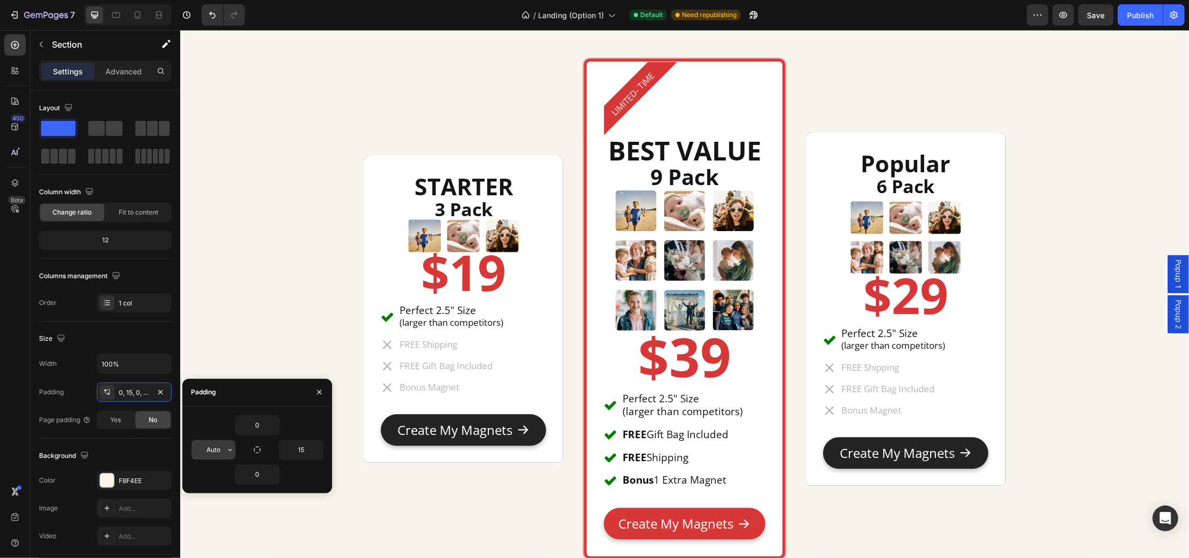
click at [217, 448] on input "Auto" at bounding box center [214, 449] width 44 height 19
type input "0"
click at [304, 448] on input "15" at bounding box center [301, 449] width 44 height 19
type input "0"
click at [658, 95] on div "LIMITED- TIME" at bounding box center [639, 97] width 73 height 73
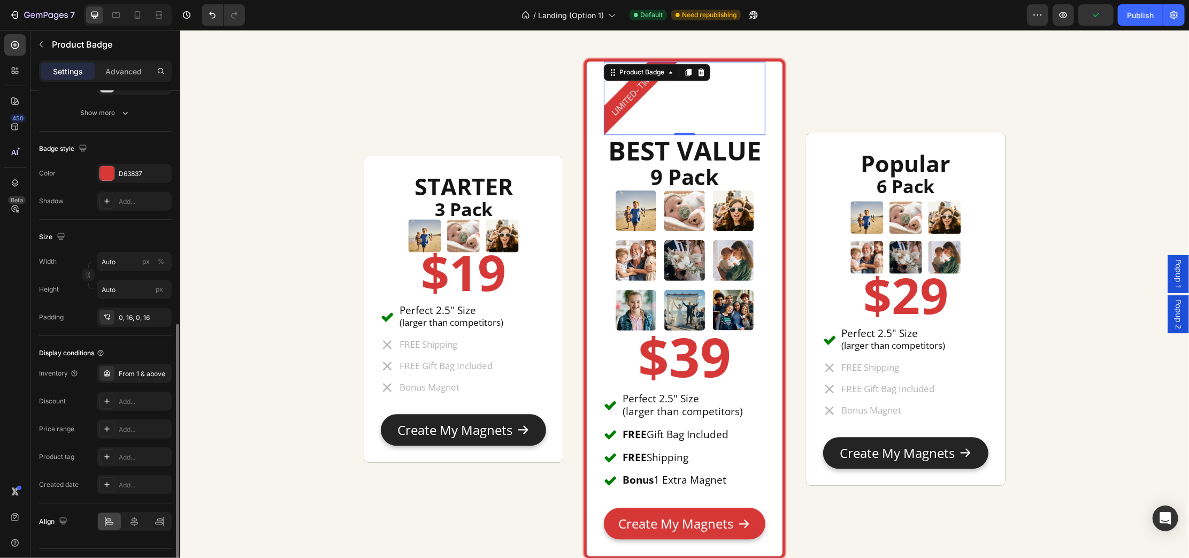
scroll to position [359, 0]
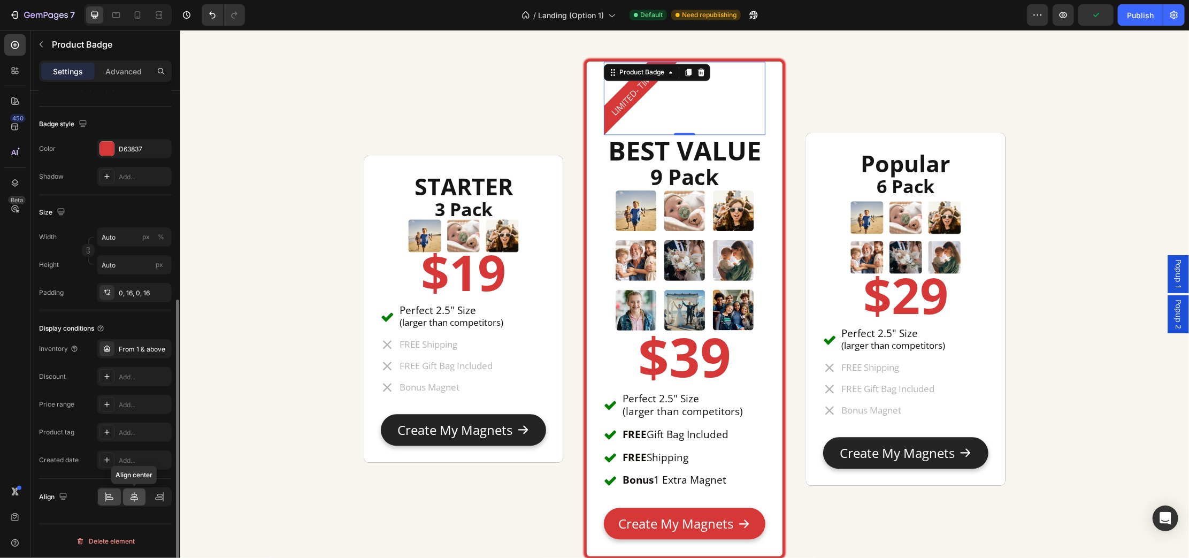
click at [131, 501] on icon at bounding box center [134, 497] width 11 height 11
click at [103, 501] on div at bounding box center [109, 496] width 23 height 17
click at [140, 351] on div "From 1 & above" at bounding box center [144, 350] width 50 height 10
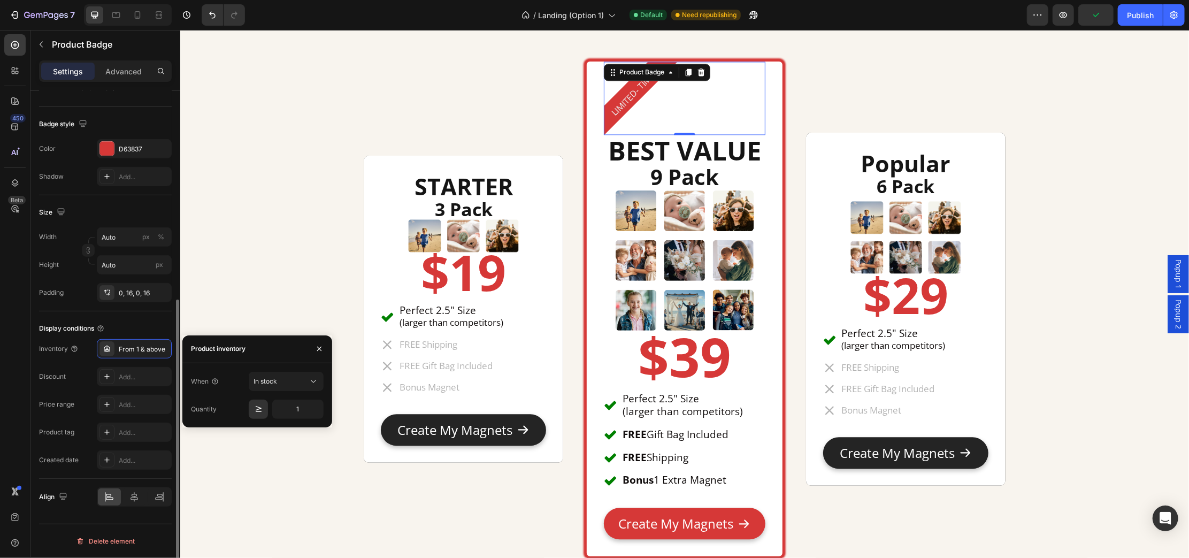
scroll to position [292, 0]
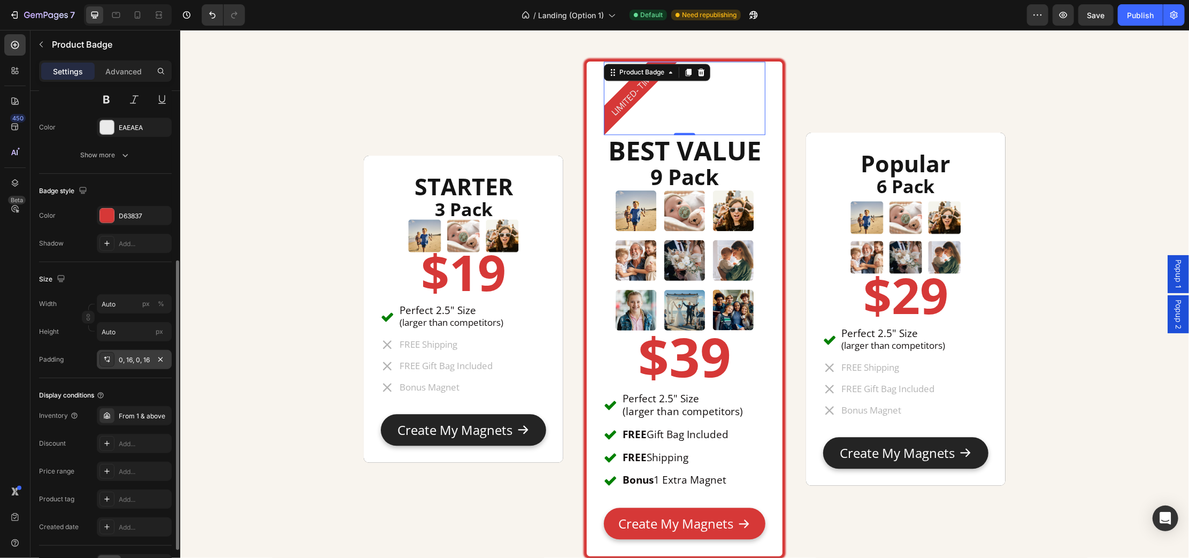
click at [134, 358] on div "0, 16, 0, 16" at bounding box center [134, 360] width 31 height 10
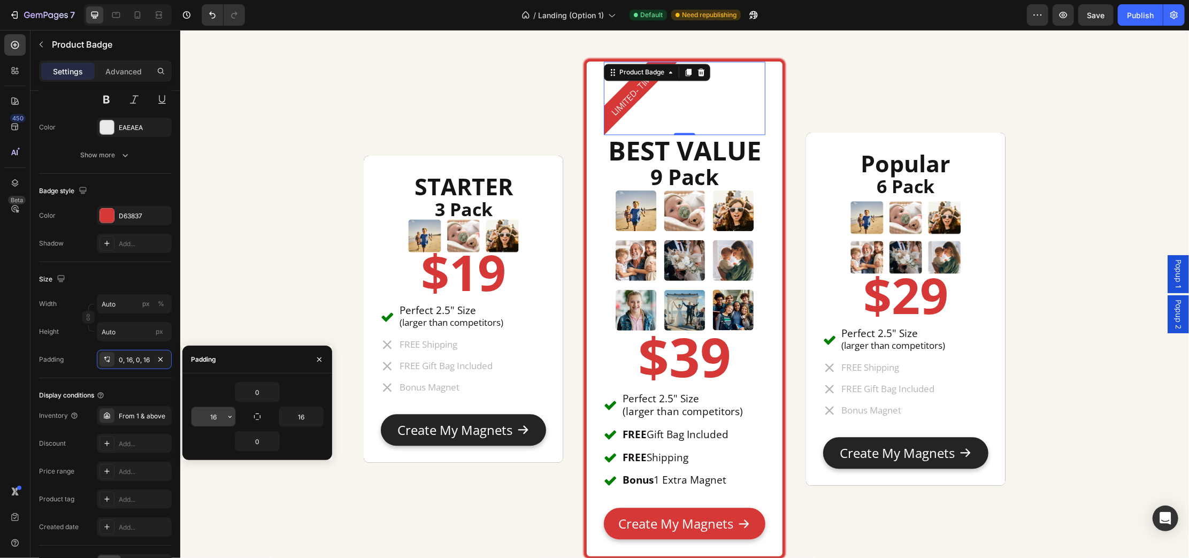
click at [211, 417] on input "16" at bounding box center [214, 416] width 44 height 19
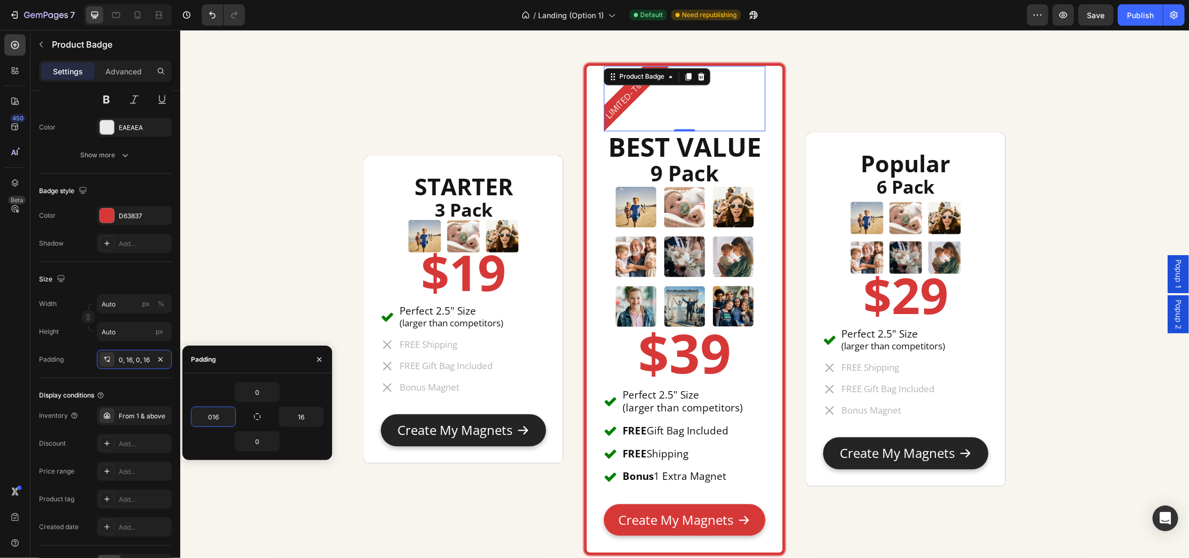
scroll to position [4822, 0]
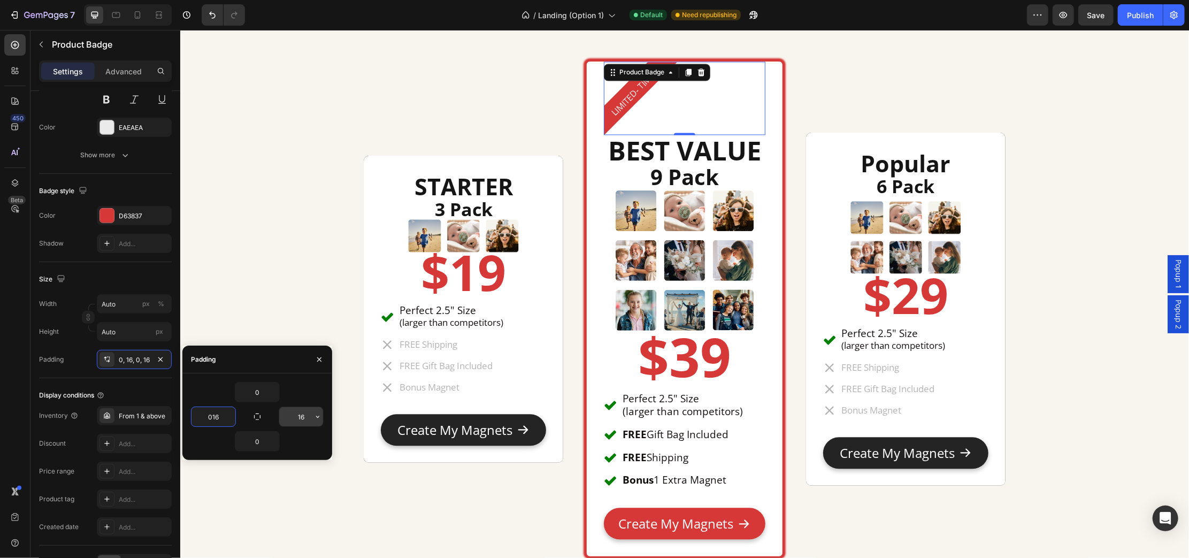
click at [298, 419] on input "16" at bounding box center [301, 416] width 44 height 19
type input "16"
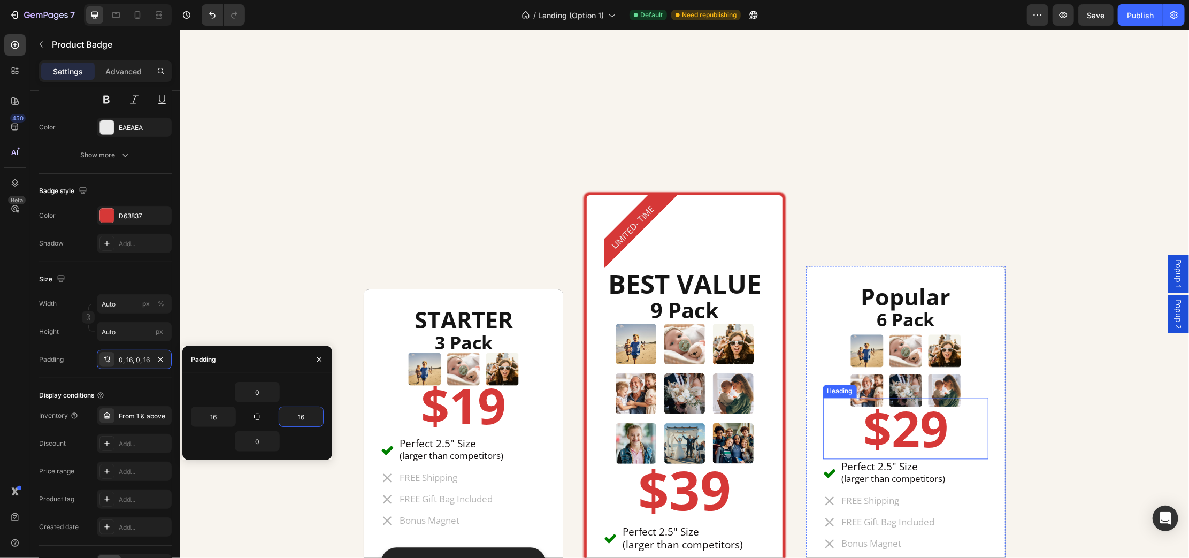
scroll to position [4621, 0]
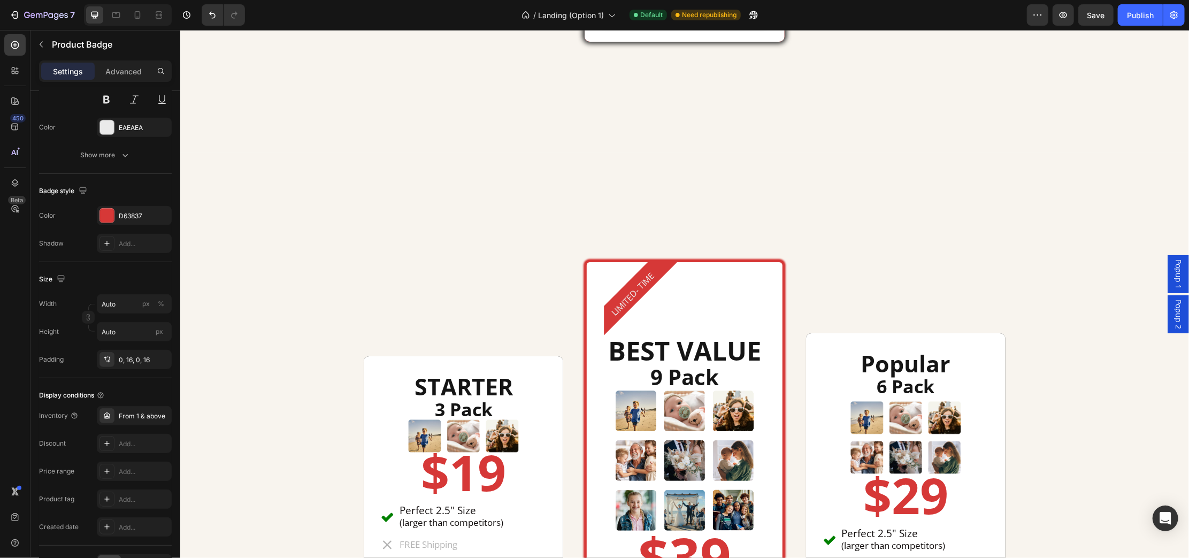
click at [685, 283] on div "LIMITED- TIME" at bounding box center [683, 298] width 161 height 73
click at [595, 272] on div "Row" at bounding box center [597, 268] width 22 height 13
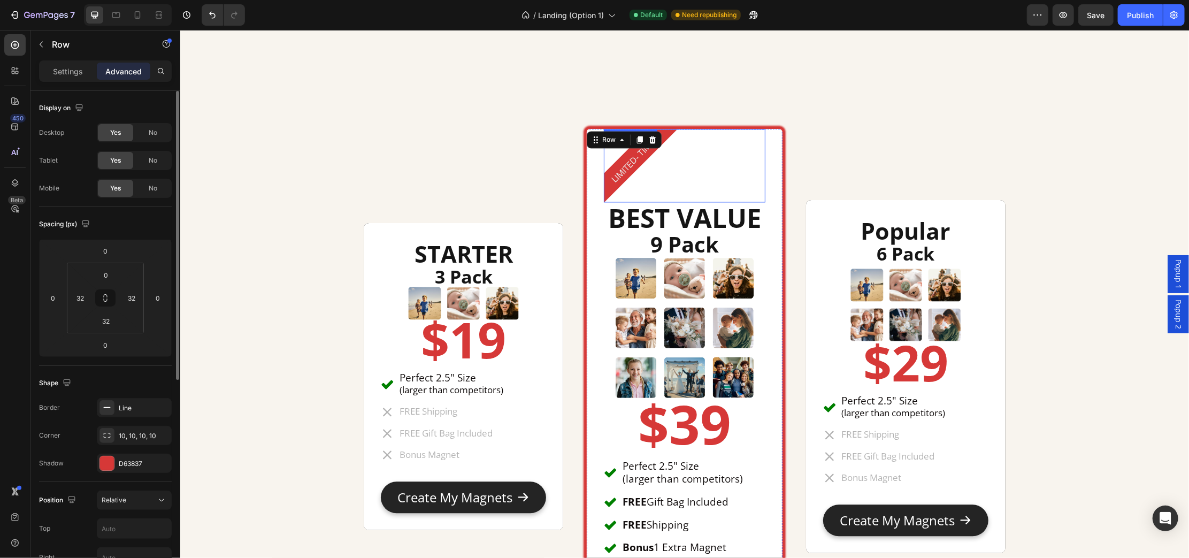
scroll to position [4755, 0]
click at [590, 164] on div "LIMITED- TIME Product Badge BEST VALUE Heading 9 Pack Heading Image $39 Heading…" at bounding box center [684, 375] width 200 height 499
click at [600, 134] on div "Row" at bounding box center [609, 139] width 18 height 10
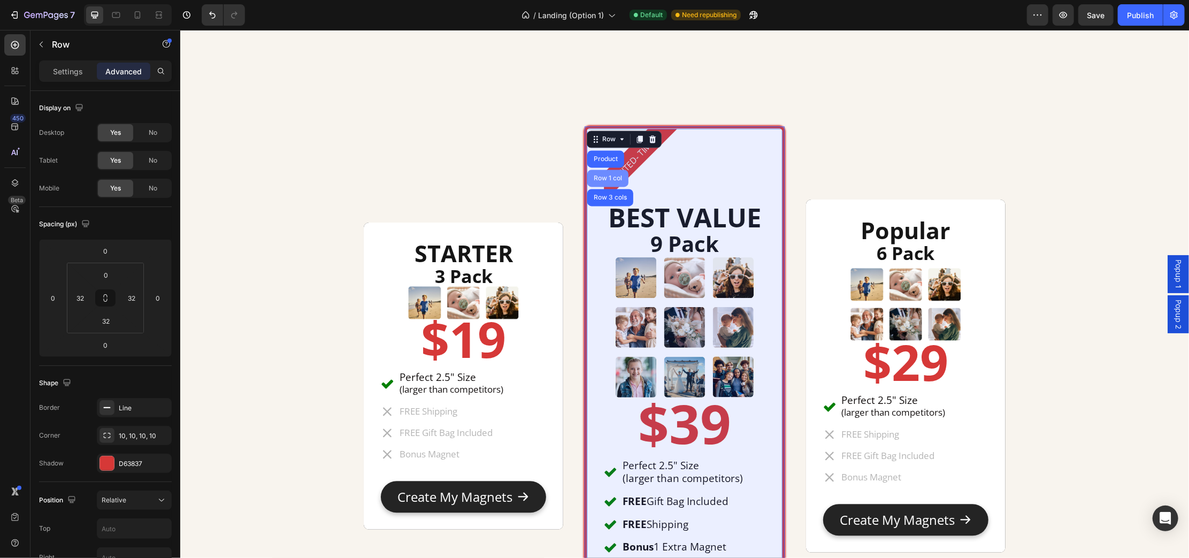
click at [599, 172] on div "Row 1 col" at bounding box center [607, 177] width 41 height 17
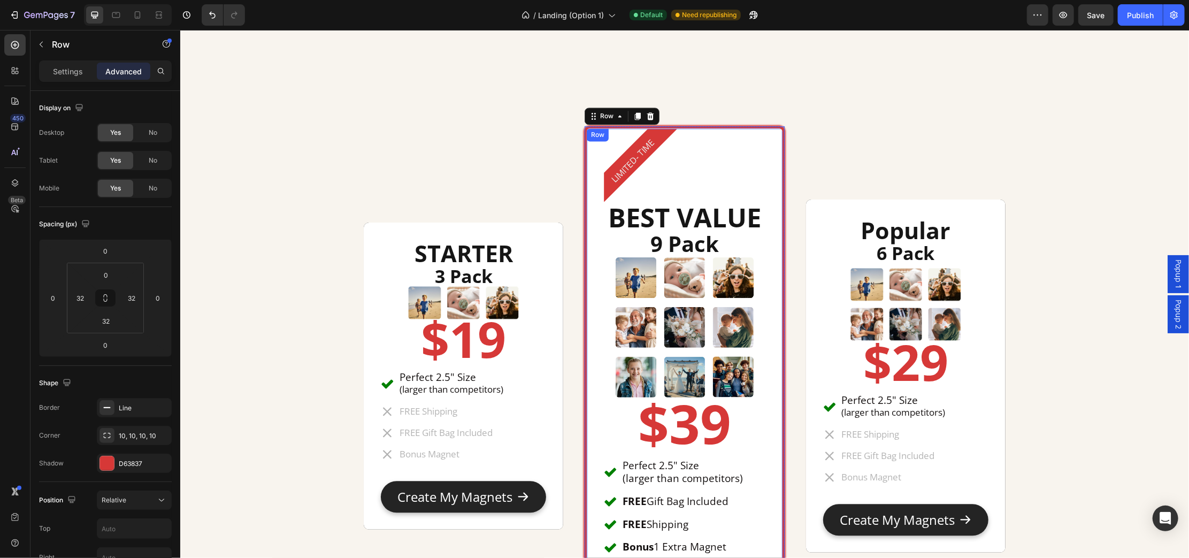
click at [585, 150] on div "LIMITED- TIME Product Badge BEST VALUE Heading 9 Pack Heading Image $39 Heading…" at bounding box center [684, 375] width 200 height 499
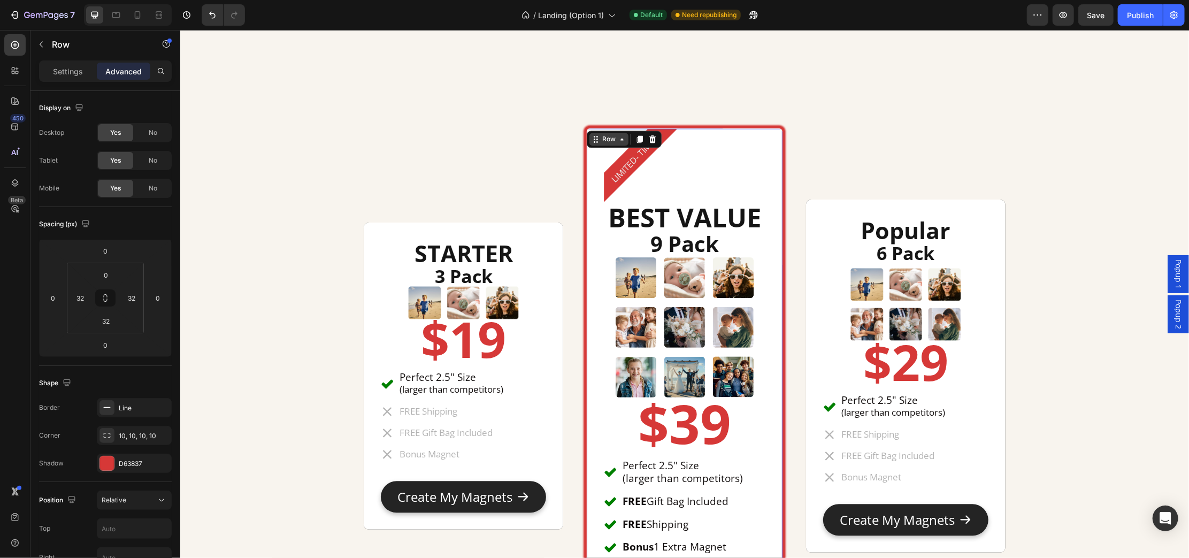
click at [601, 134] on div "Row" at bounding box center [609, 139] width 18 height 10
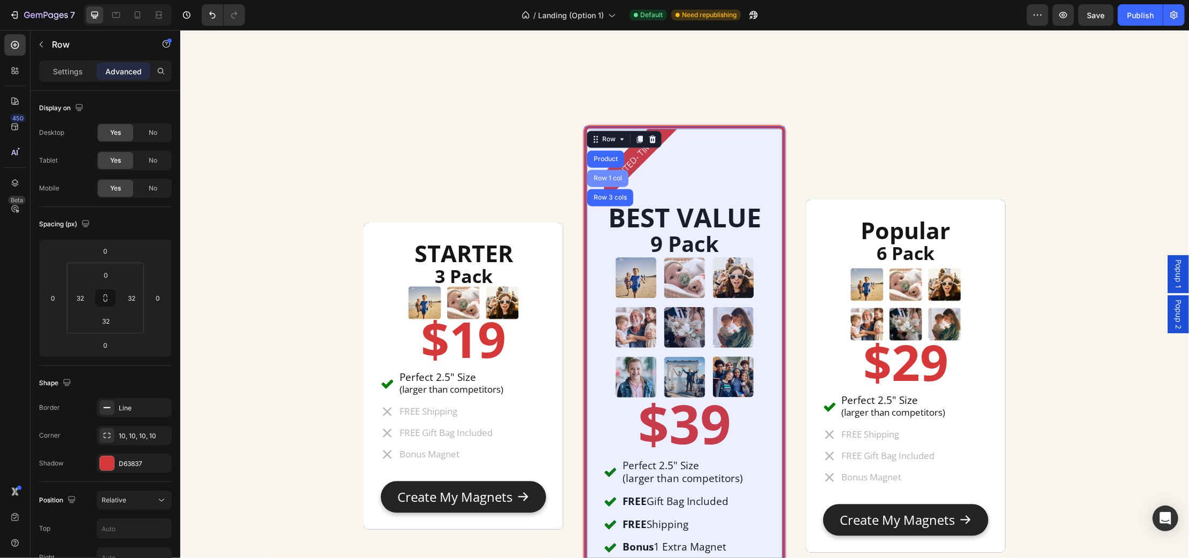
click at [598, 174] on div "Row 1 col" at bounding box center [607, 177] width 33 height 6
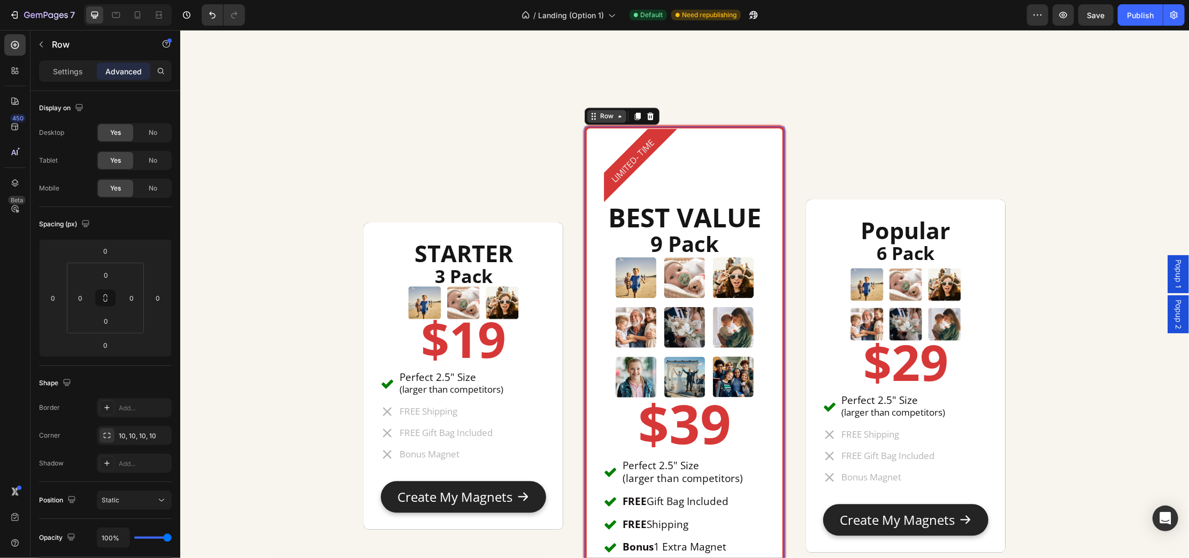
click at [605, 118] on div "Row" at bounding box center [607, 116] width 18 height 10
click at [598, 119] on div "Row" at bounding box center [607, 116] width 18 height 10
click at [56, 71] on p "Settings" at bounding box center [68, 71] width 30 height 11
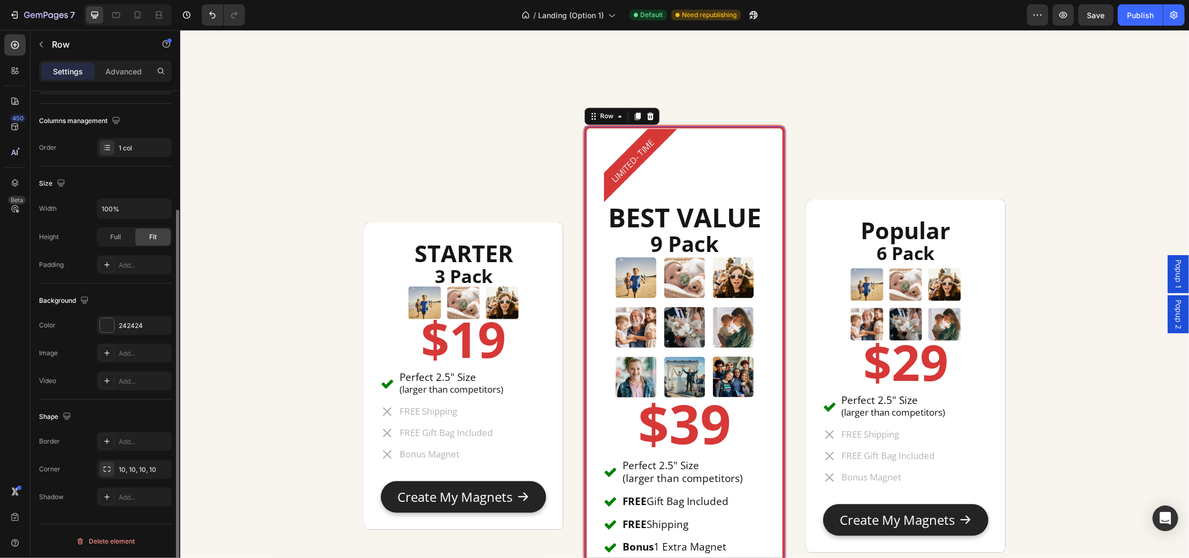
scroll to position [0, 0]
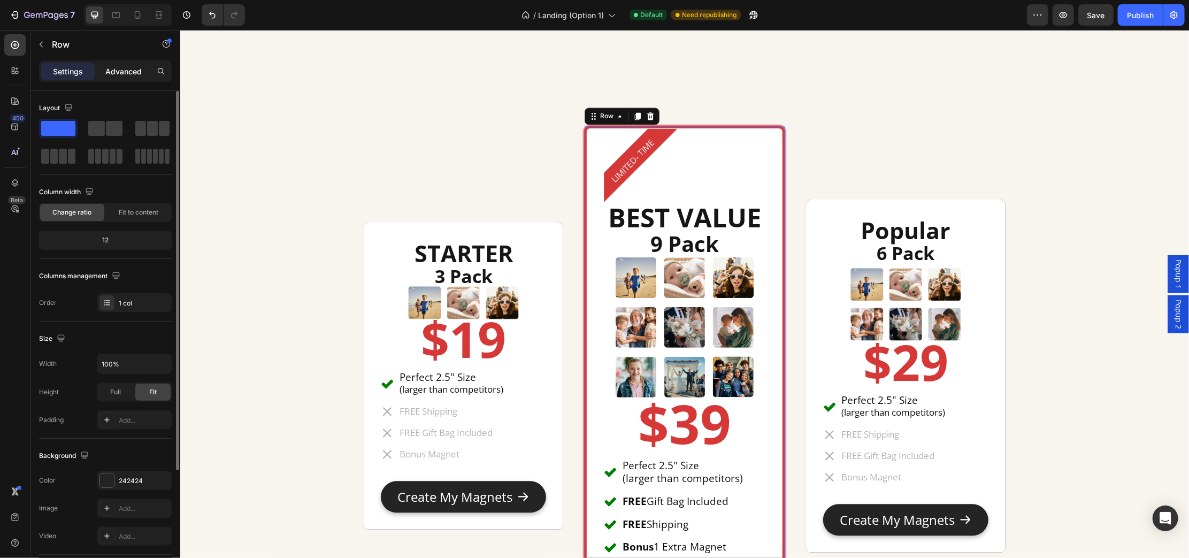
click at [139, 73] on p "Advanced" at bounding box center [123, 71] width 36 height 11
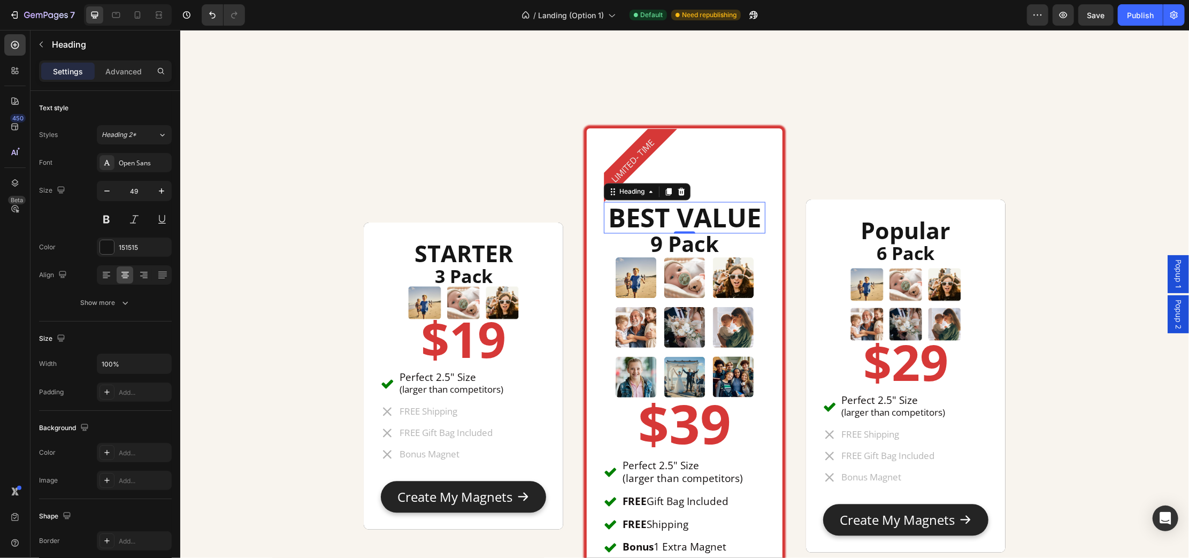
click at [608, 217] on strong "BEST VALUE" at bounding box center [684, 216] width 153 height 35
click at [617, 189] on div "Heading" at bounding box center [631, 191] width 29 height 10
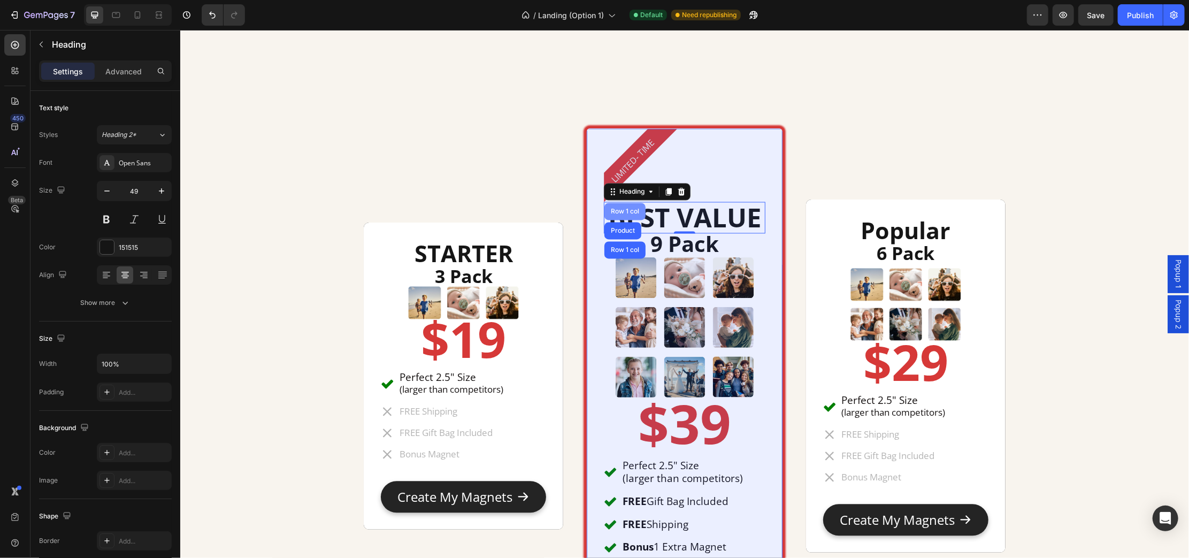
click at [614, 212] on div "Row 1 col" at bounding box center [624, 211] width 33 height 6
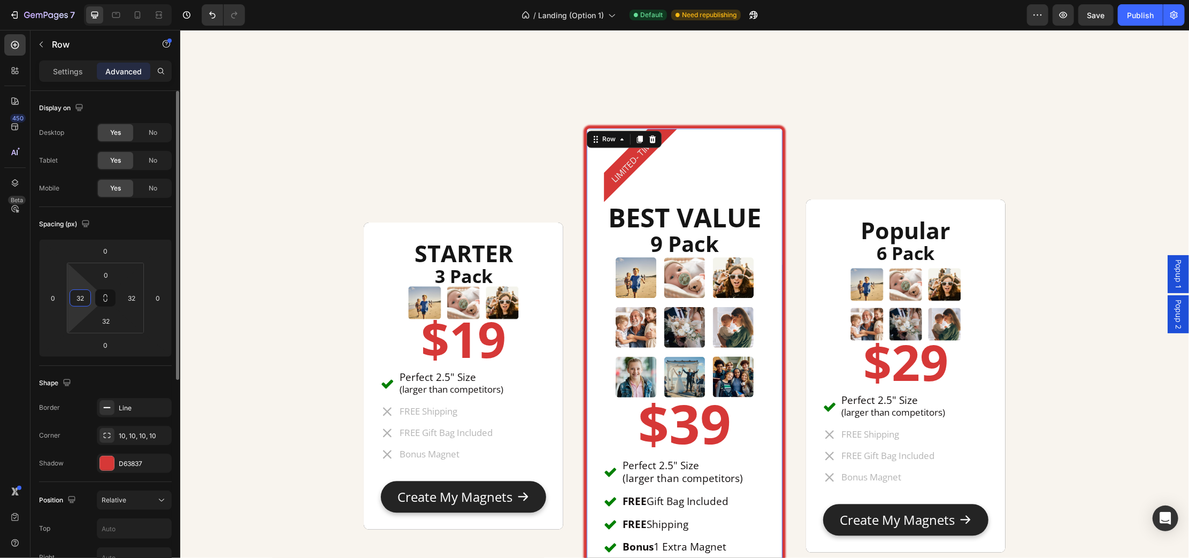
click at [85, 298] on input "32" at bounding box center [80, 298] width 16 height 16
type input "0"
click at [134, 303] on input "32" at bounding box center [132, 298] width 16 height 16
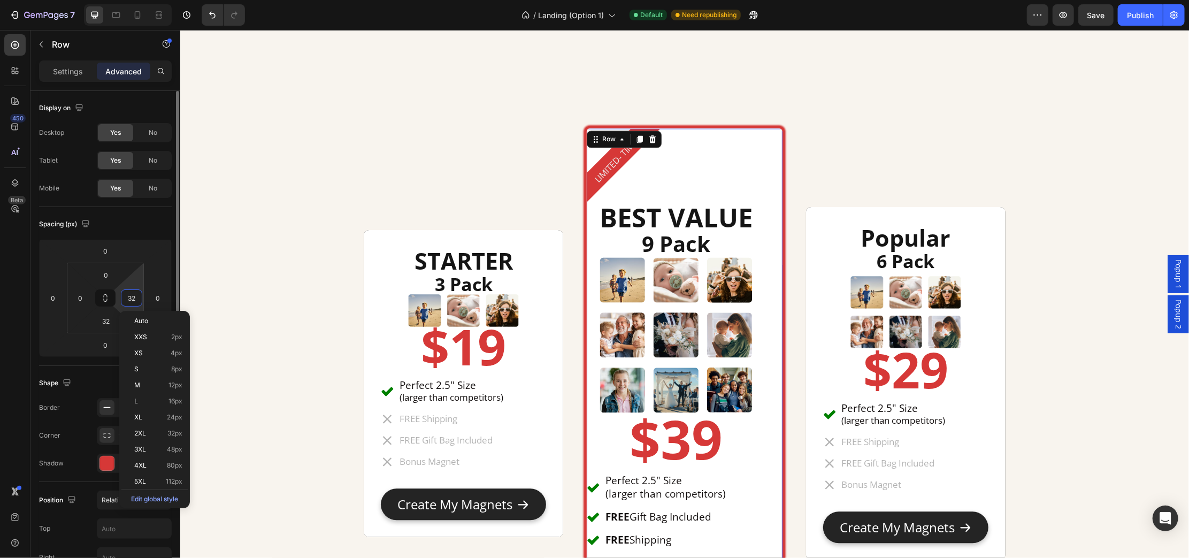
scroll to position [4762, 0]
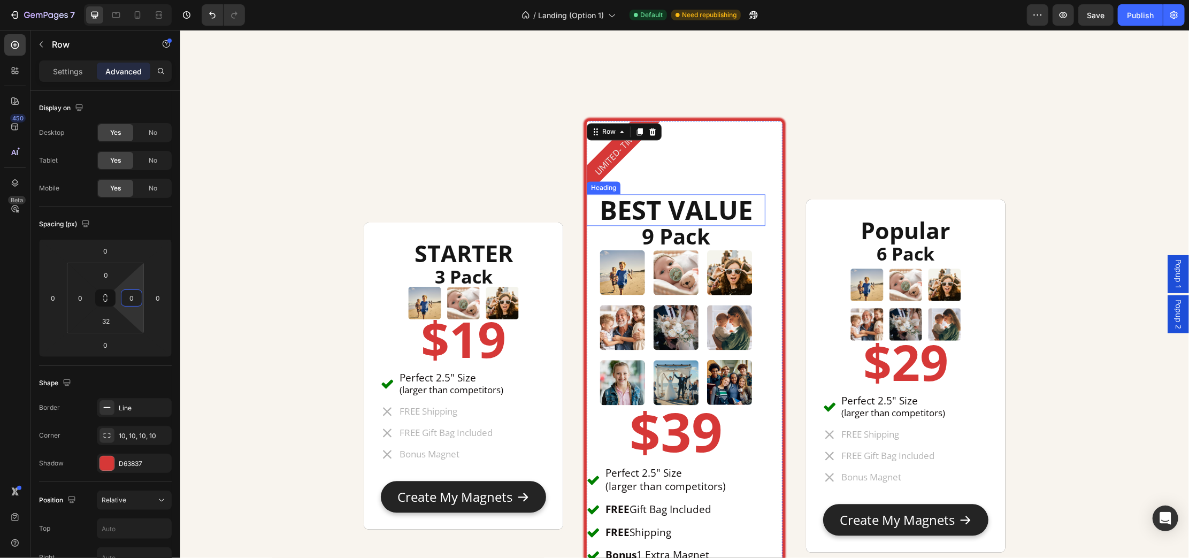
type input "0"
click at [163, 298] on input "0" at bounding box center [158, 298] width 16 height 16
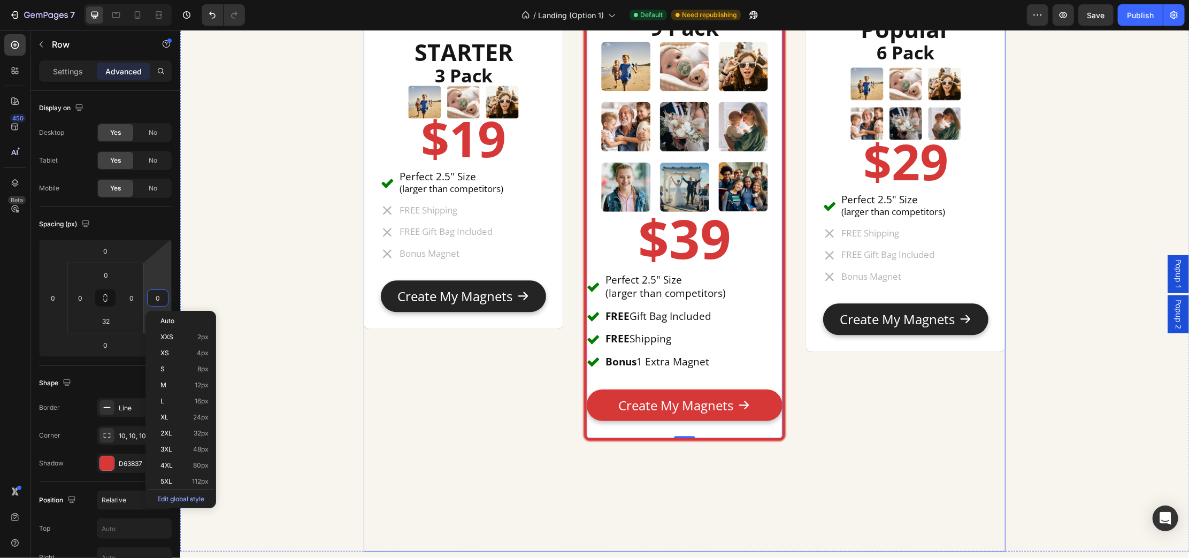
scroll to position [4904, 0]
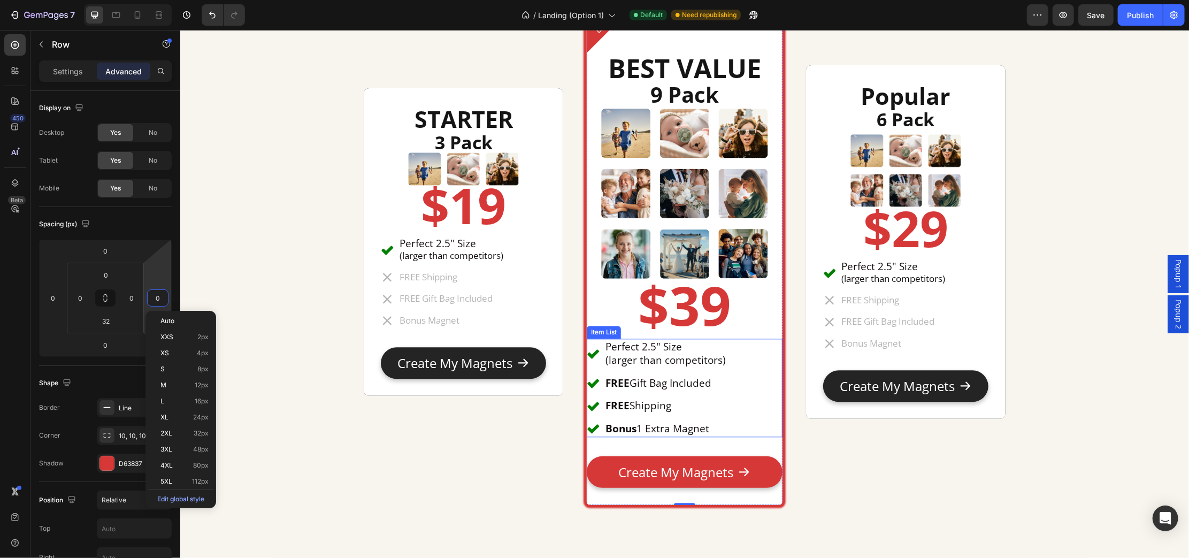
click at [732, 370] on div "Perfect 2.5" Size (larger than competitors) FREE Gift Bag Included FREE Shippin…" at bounding box center [683, 387] width 195 height 98
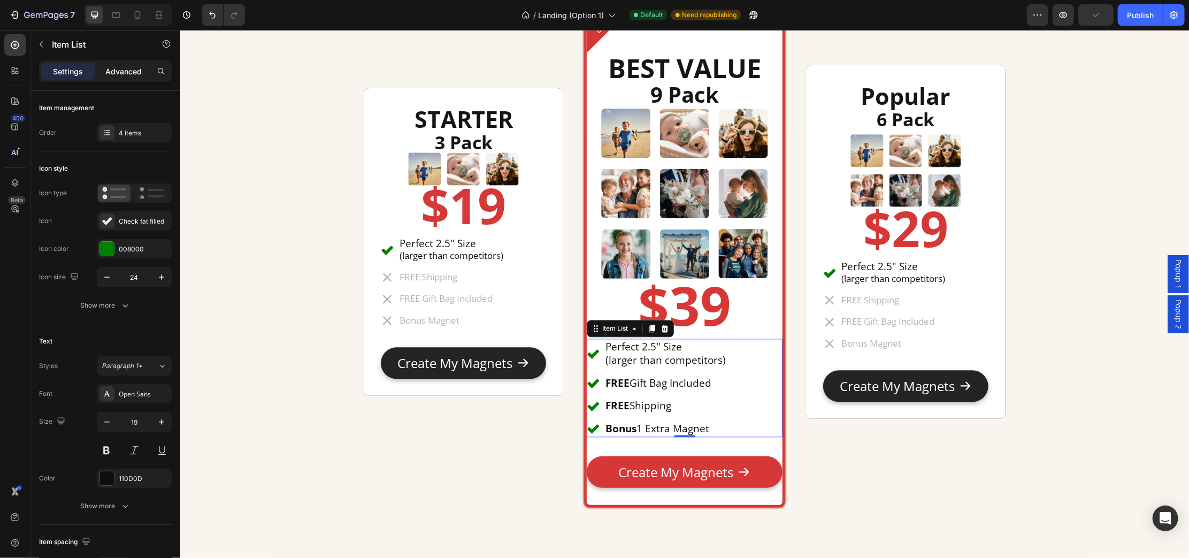
click at [127, 70] on p "Advanced" at bounding box center [123, 71] width 36 height 11
type input "100%"
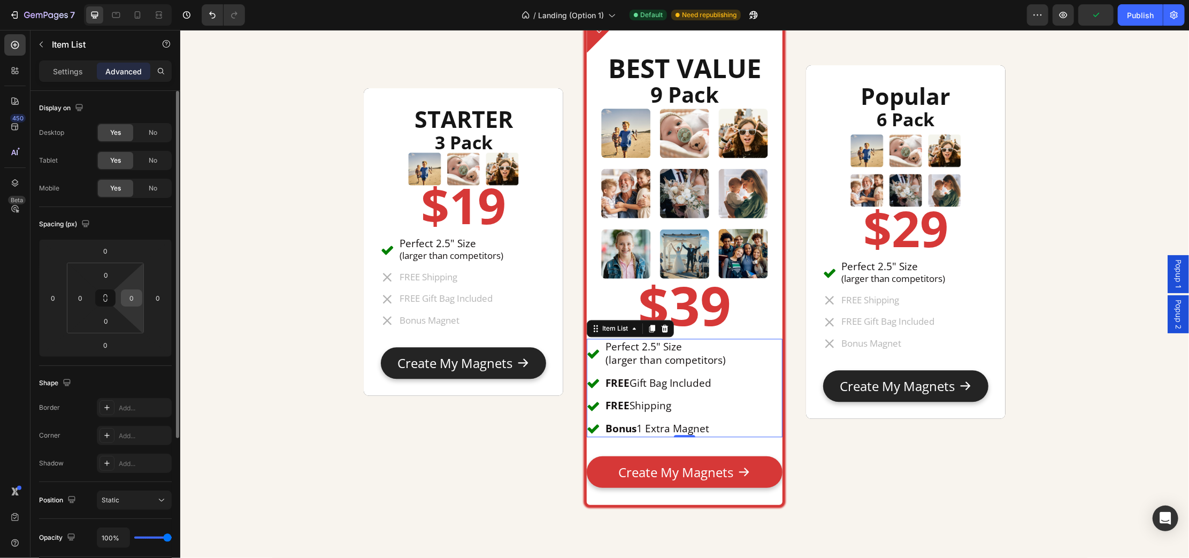
click at [136, 302] on input "0" at bounding box center [132, 298] width 16 height 16
type input "32"
click at [85, 297] on input "0" at bounding box center [80, 298] width 16 height 16
type input "32"
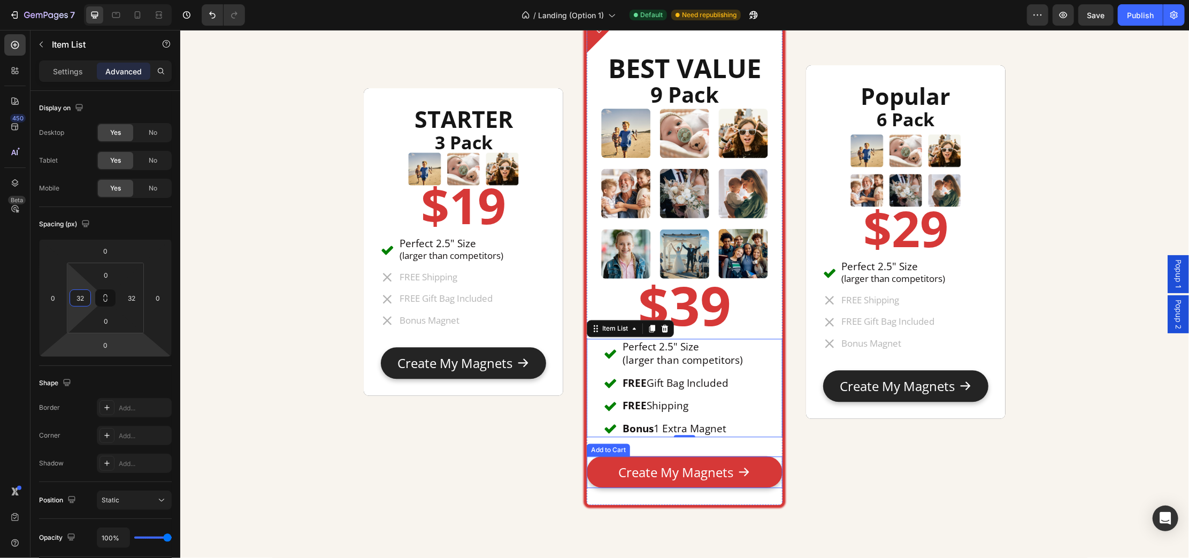
click at [592, 471] on button "Create My Magnets" at bounding box center [683, 472] width 195 height 32
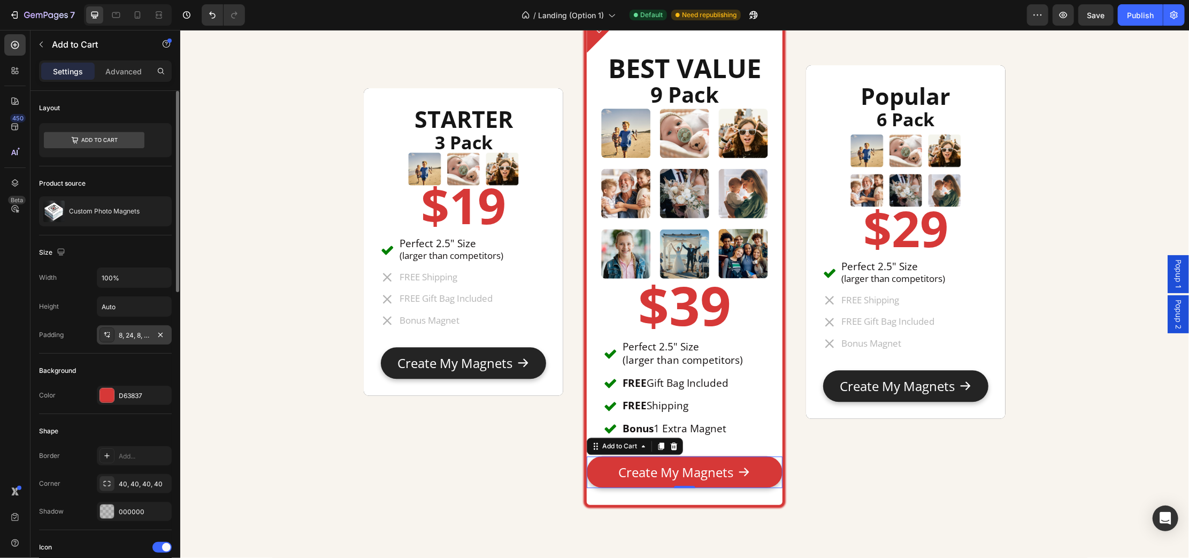
click at [146, 334] on div "8, 24, 8, 24" at bounding box center [134, 336] width 31 height 10
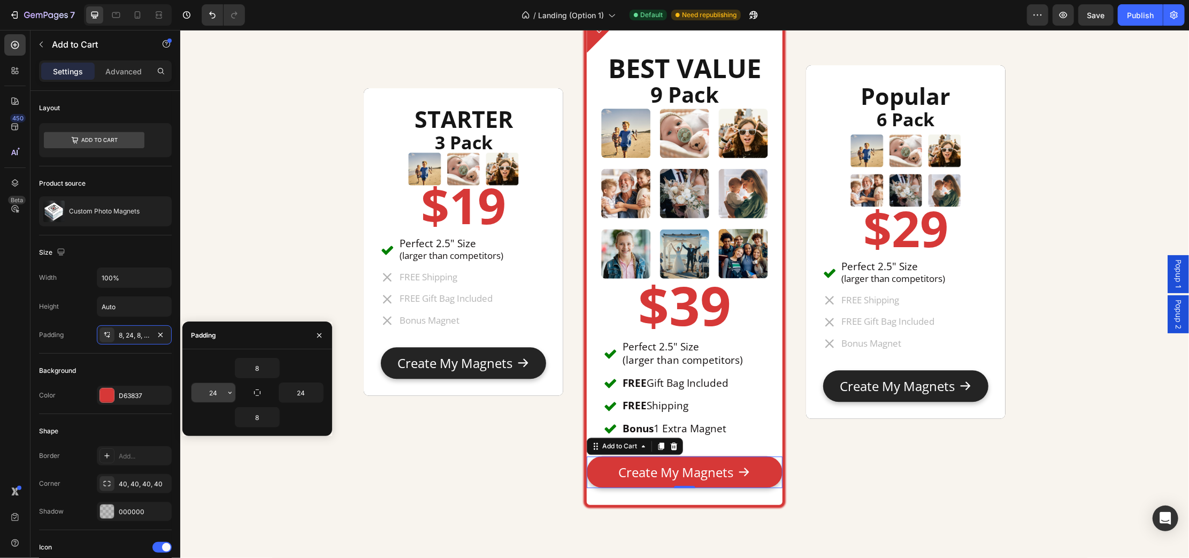
click at [219, 392] on input "24" at bounding box center [214, 392] width 44 height 19
type input "3"
type input "24"
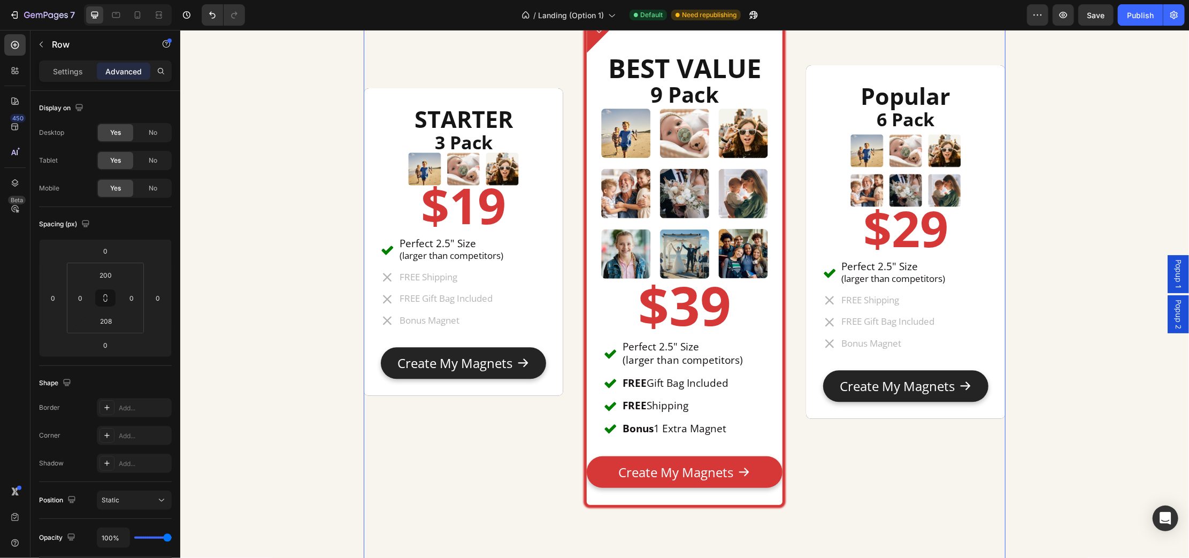
click at [389, 481] on div "STARTER Heading 3 Pack Heading Image $19 Heading Perfect 2.5" Size (larger than…" at bounding box center [463, 241] width 200 height 530
click at [593, 463] on button "Create My Magnets" at bounding box center [683, 472] width 195 height 32
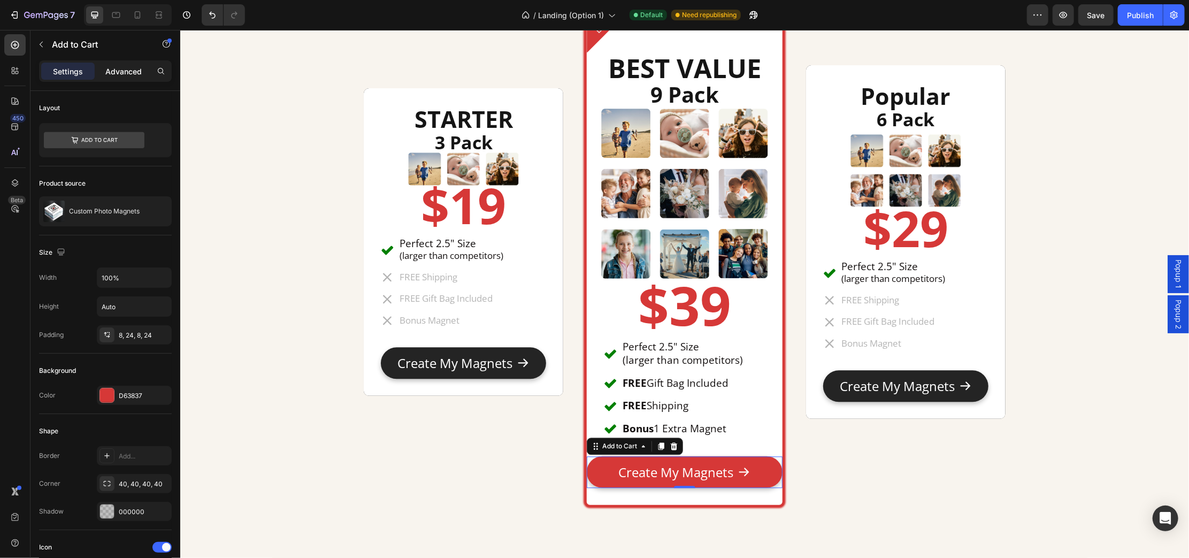
click at [125, 75] on p "Advanced" at bounding box center [123, 71] width 36 height 11
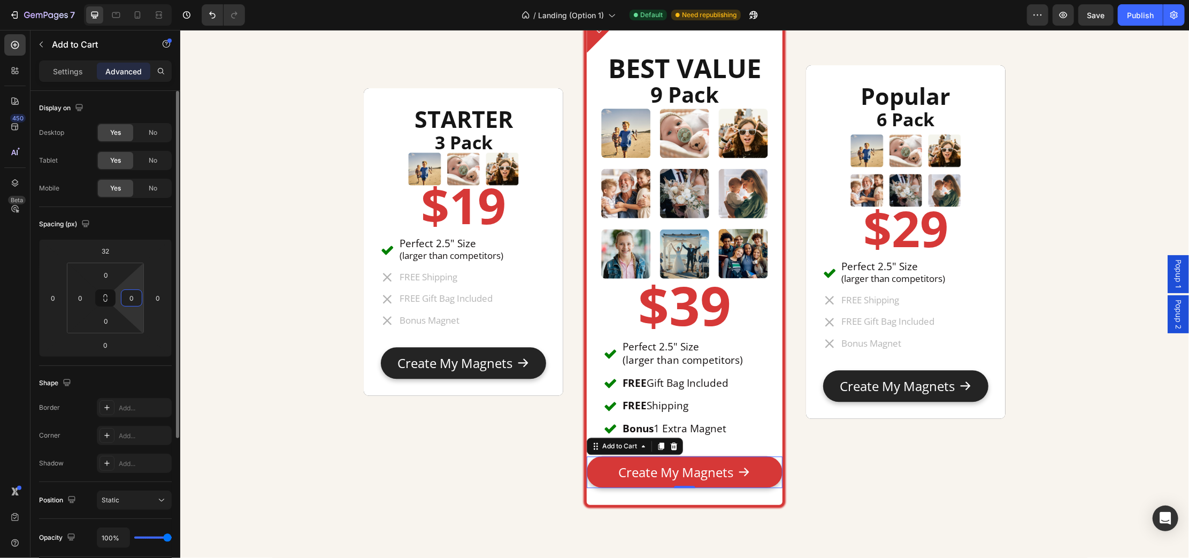
click at [137, 298] on input "0" at bounding box center [132, 298] width 16 height 16
type input "32"
click at [83, 297] on input "0" at bounding box center [80, 298] width 16 height 16
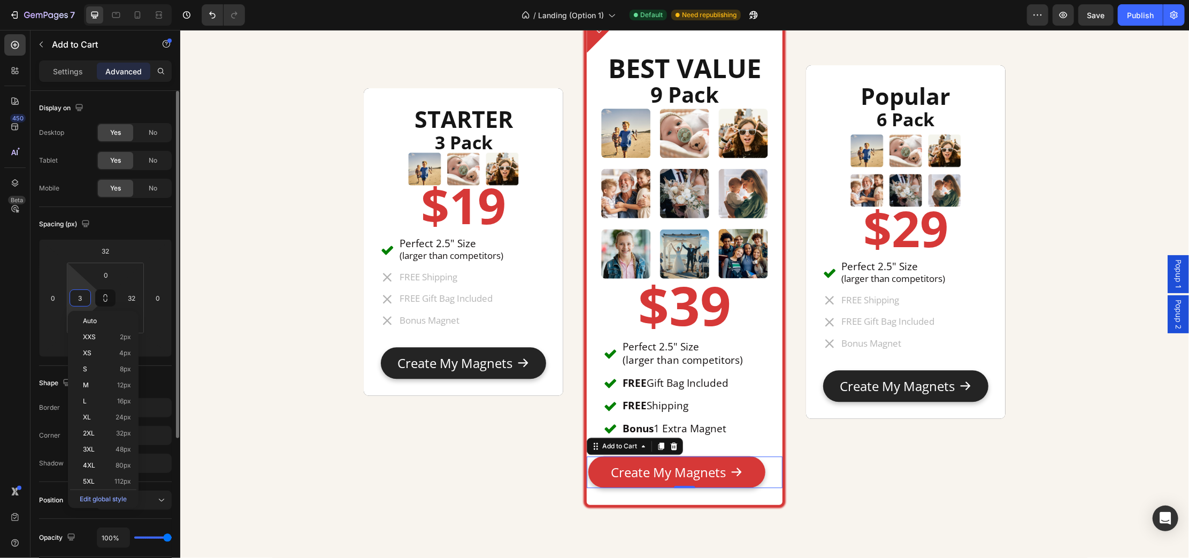
type input "32"
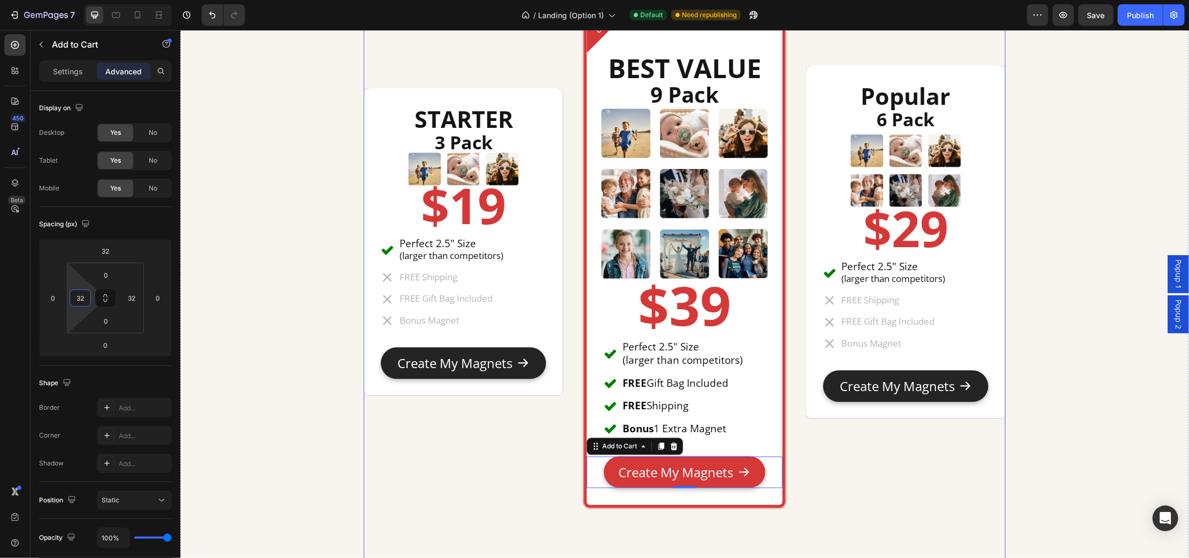
click at [463, 462] on div "STARTER Heading 3 Pack Heading Image $19 Heading Perfect 2.5" Size (larger than…" at bounding box center [463, 241] width 200 height 530
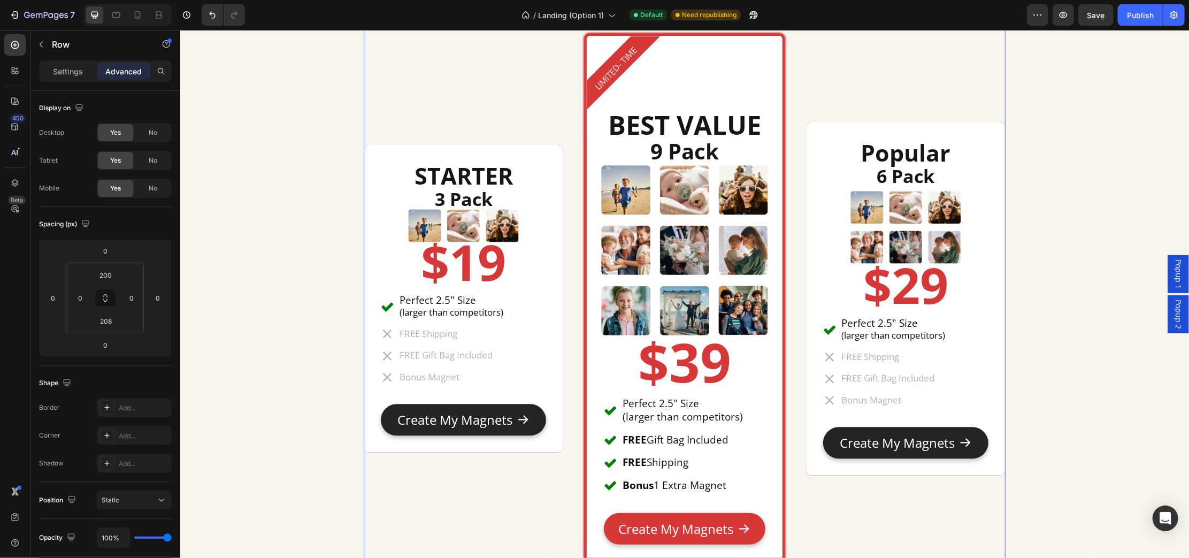
scroll to position [4770, 0]
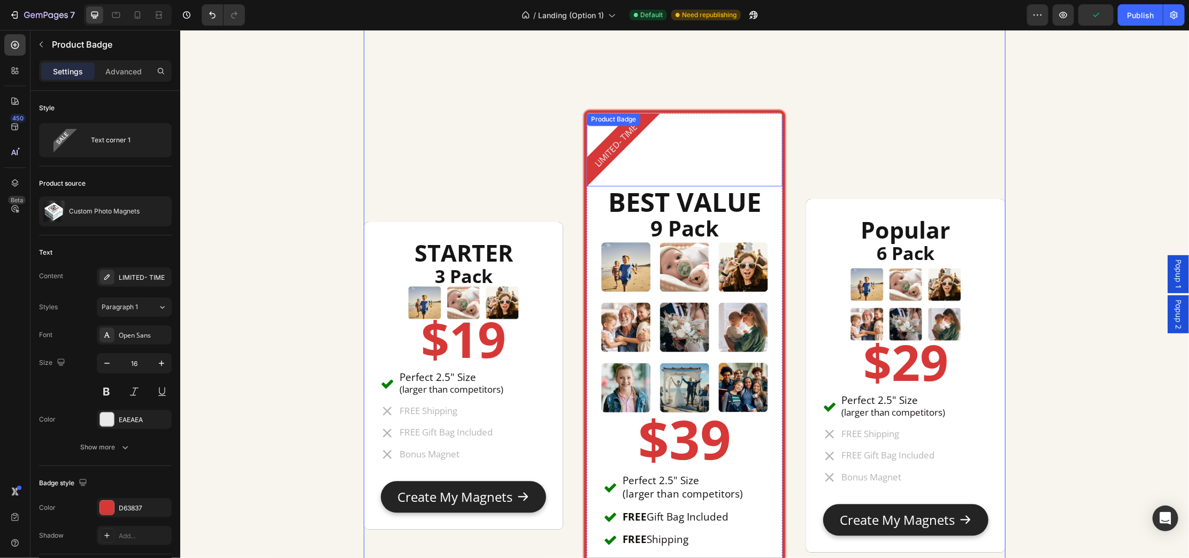
click at [618, 148] on pre "LIMITED- TIME" at bounding box center [616, 144] width 63 height 63
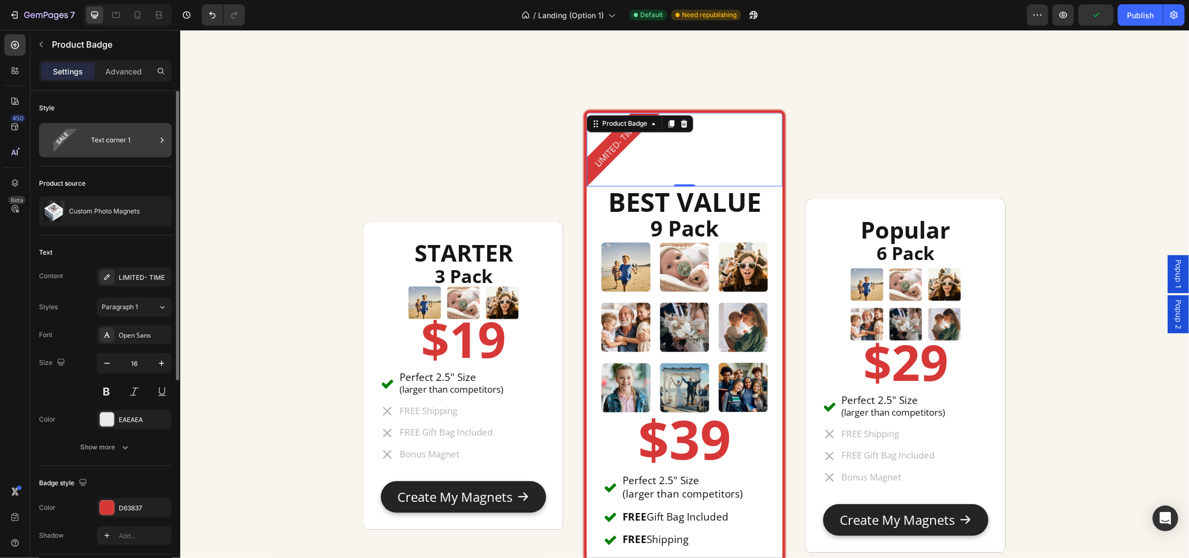
click at [129, 146] on div "Text corner 1" at bounding box center [123, 140] width 65 height 25
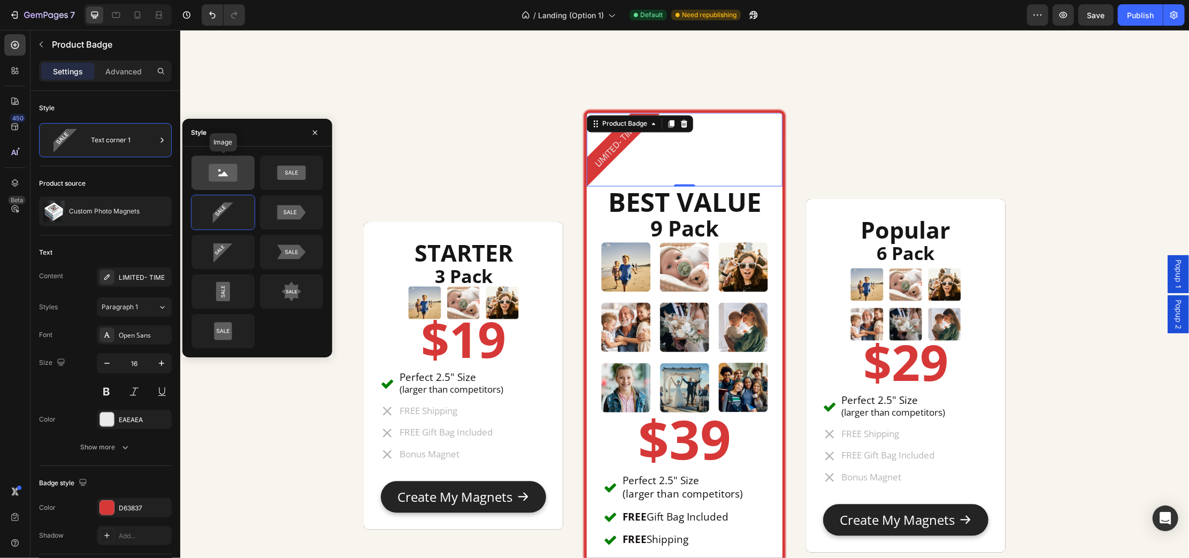
click at [232, 170] on icon at bounding box center [223, 173] width 28 height 18
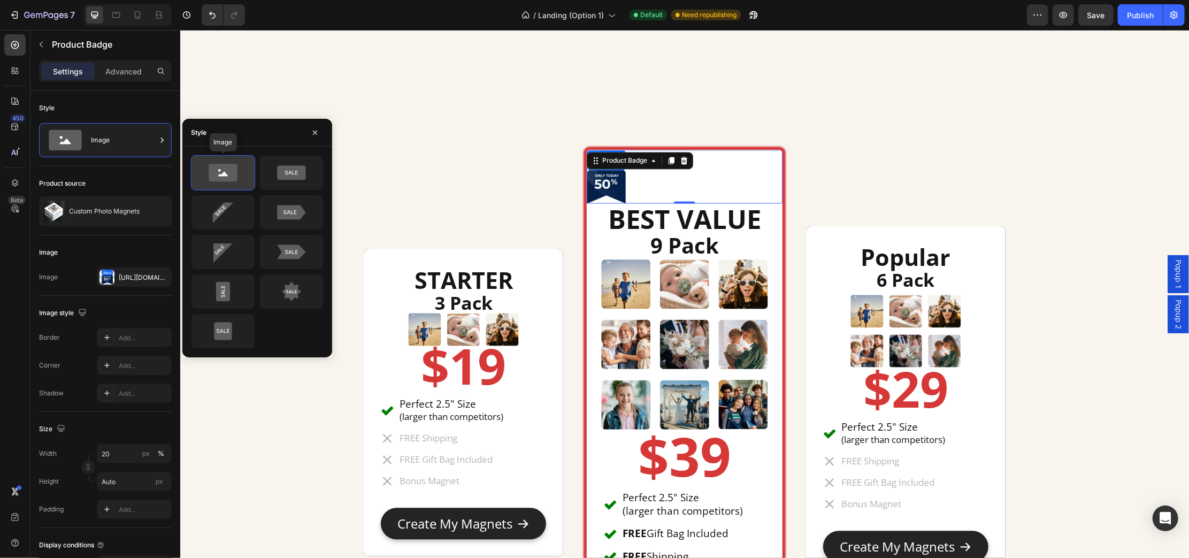
scroll to position [4760, 0]
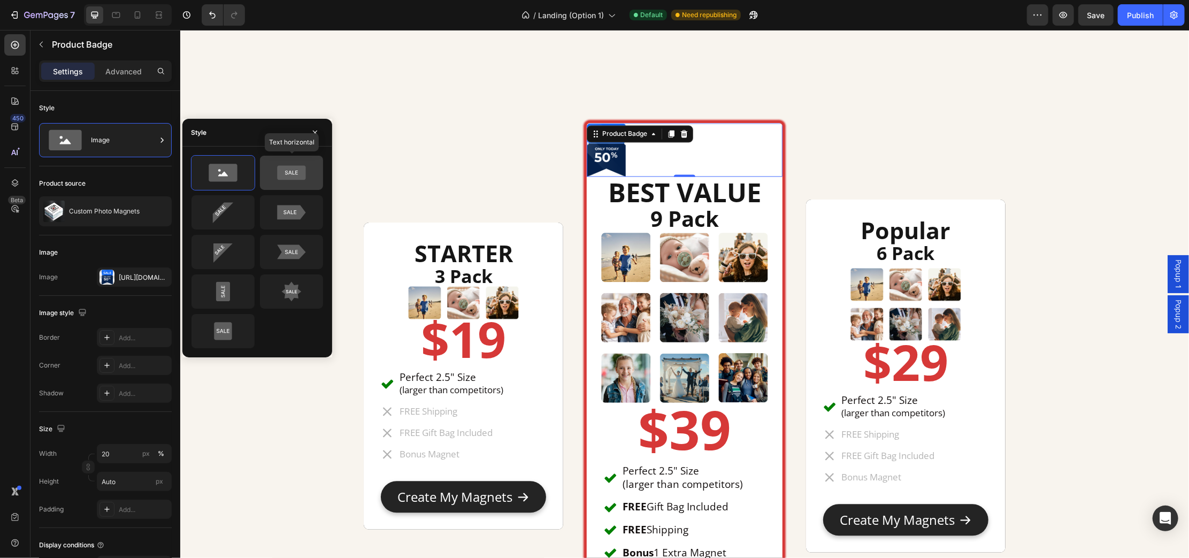
click at [300, 174] on icon at bounding box center [291, 173] width 28 height 14
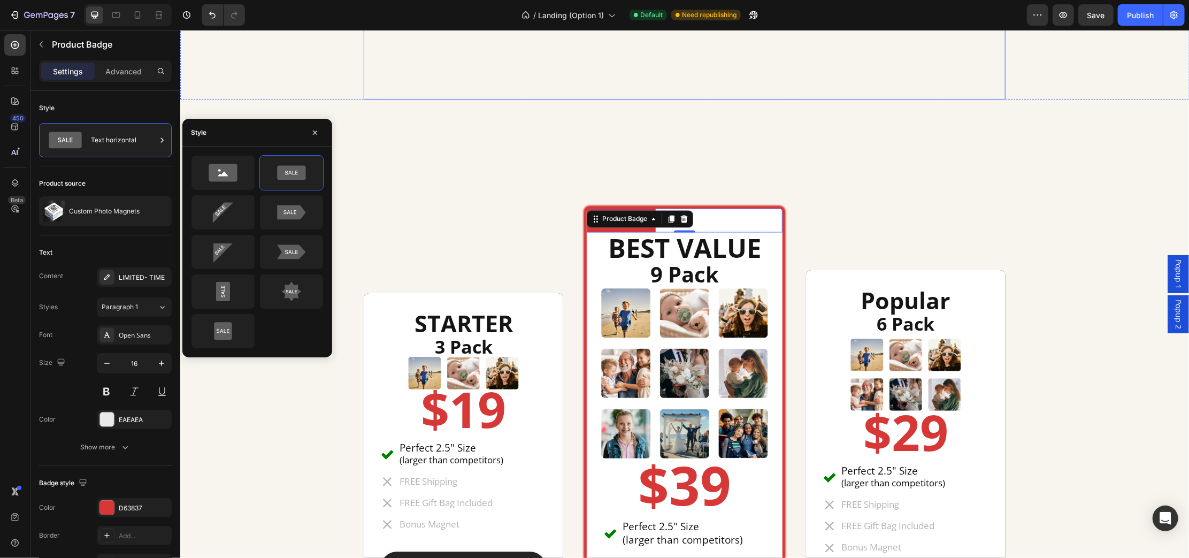
scroll to position [4678, 0]
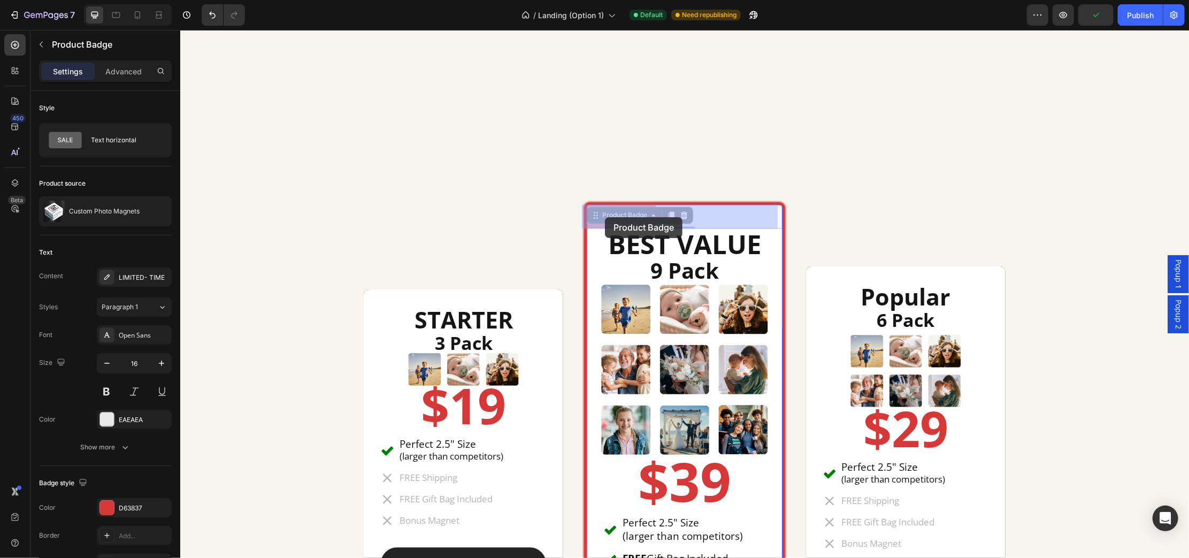
drag, startPoint x: 620, startPoint y: 216, endPoint x: 605, endPoint y: 217, distance: 15.0
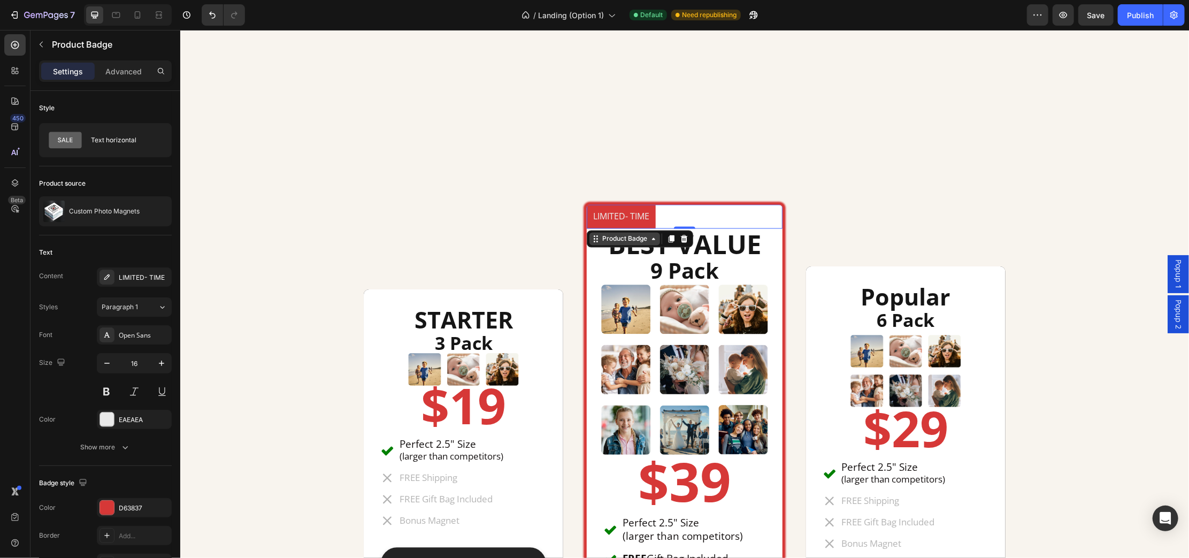
click at [605, 240] on div "Product Badge" at bounding box center [624, 239] width 49 height 10
click at [147, 276] on div "LIMITED- TIME" at bounding box center [144, 278] width 50 height 10
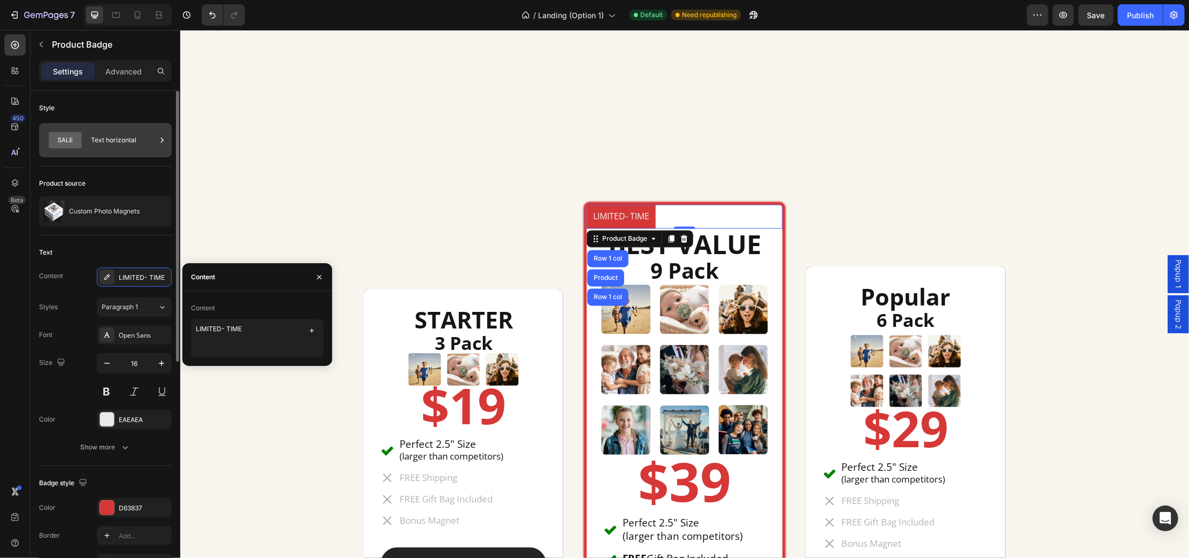
click at [74, 138] on icon at bounding box center [65, 140] width 33 height 17
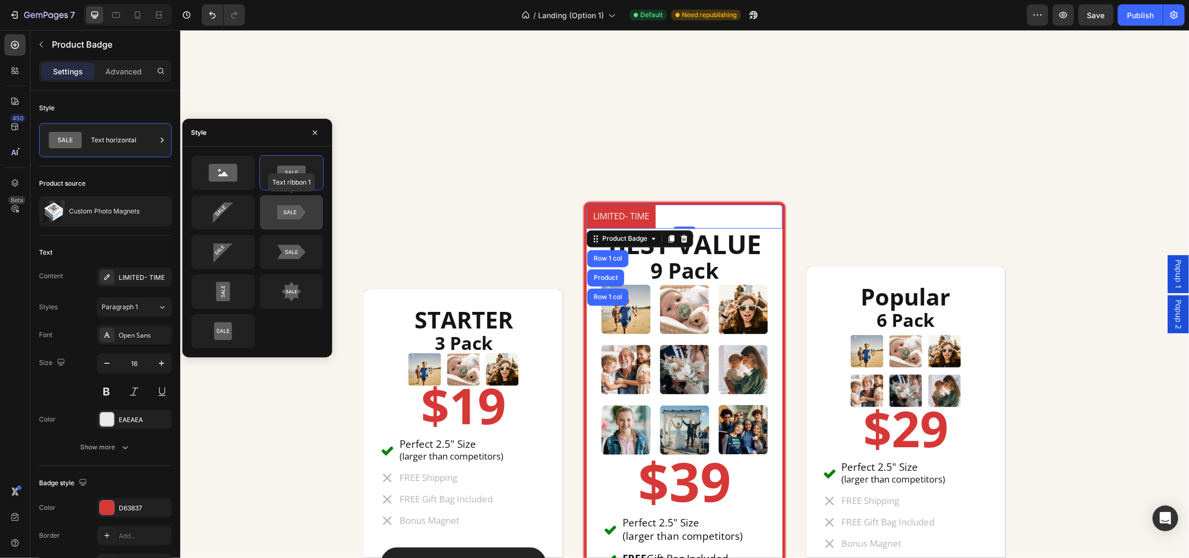
click at [281, 209] on icon at bounding box center [291, 212] width 28 height 14
click at [223, 244] on icon at bounding box center [222, 252] width 19 height 19
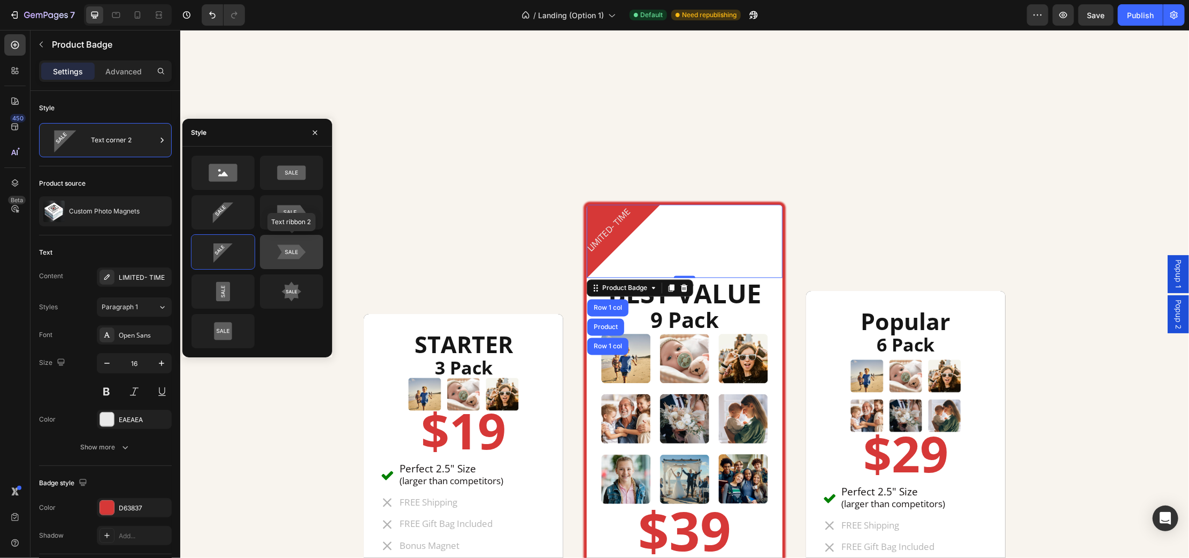
click at [288, 261] on icon at bounding box center [291, 251] width 50 height 21
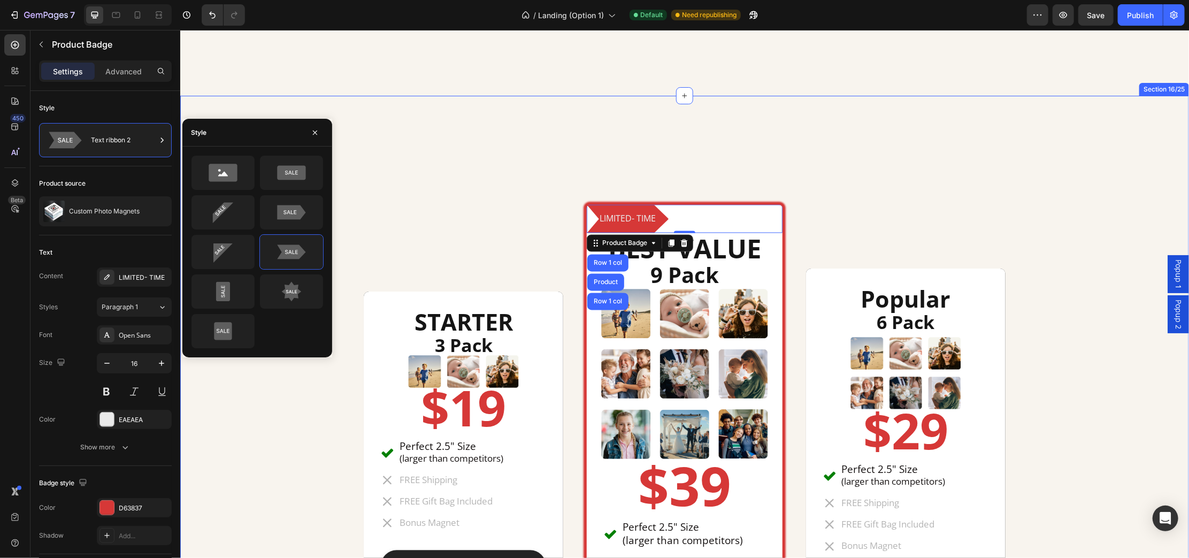
scroll to position [4745, 0]
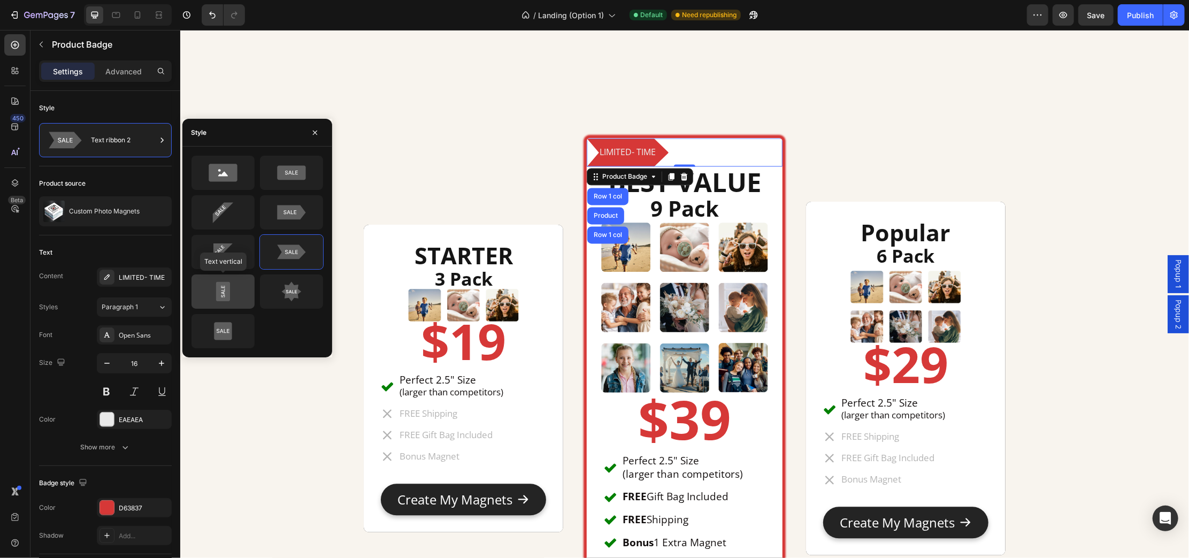
click at [228, 290] on icon at bounding box center [223, 292] width 14 height 20
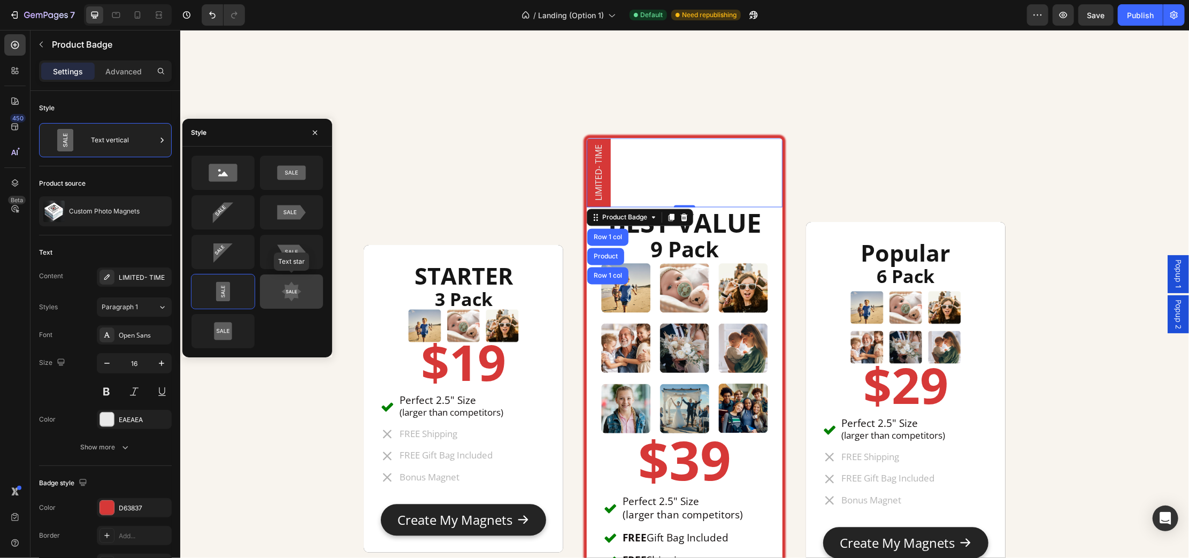
click at [307, 293] on icon at bounding box center [291, 291] width 50 height 21
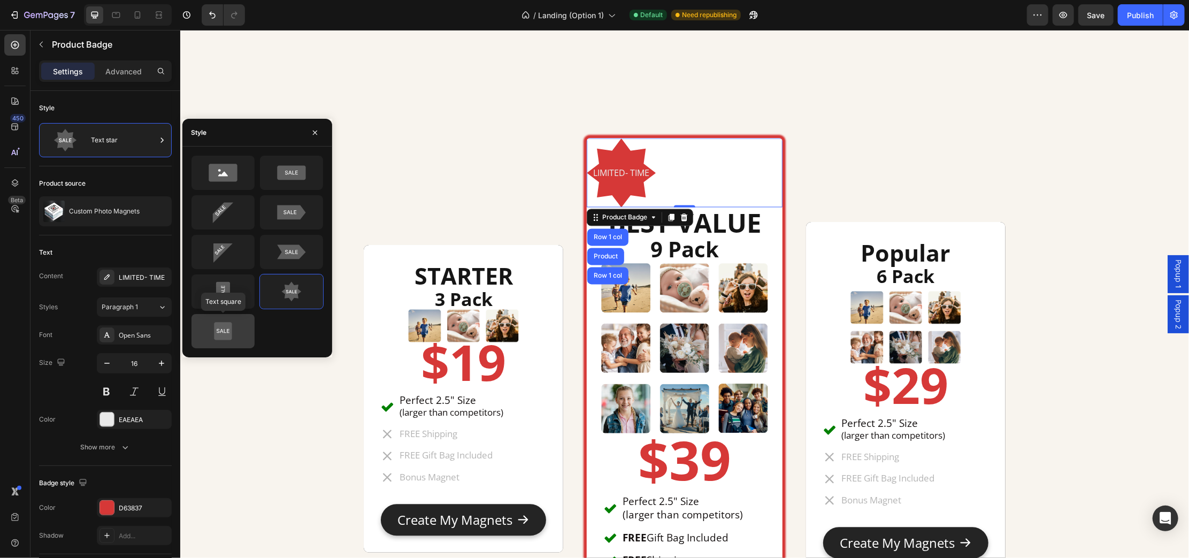
click at [221, 332] on icon at bounding box center [223, 331] width 13 height 4
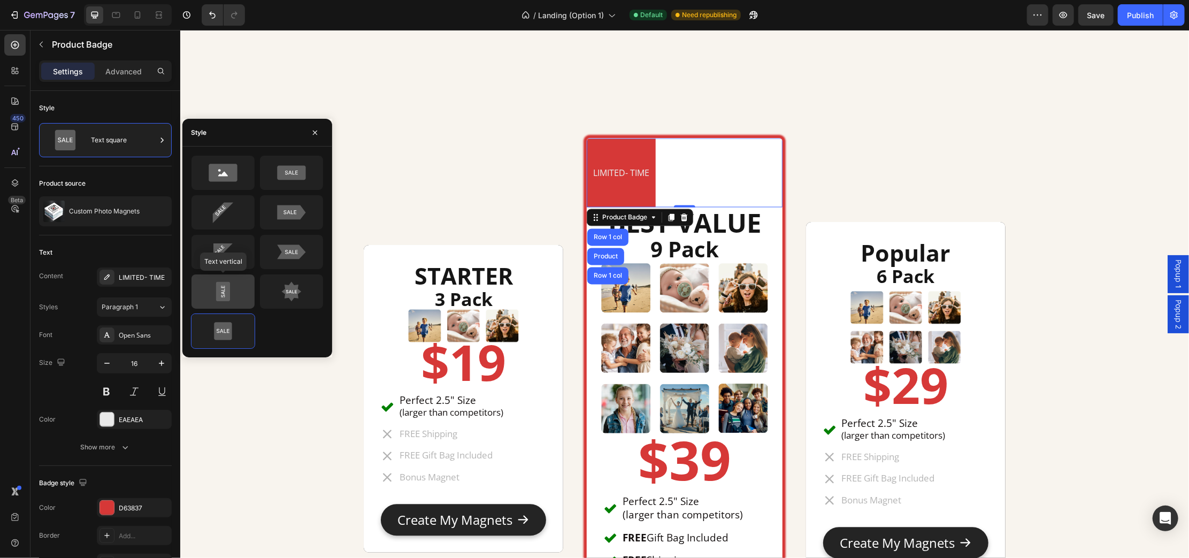
click at [233, 288] on icon at bounding box center [223, 291] width 50 height 21
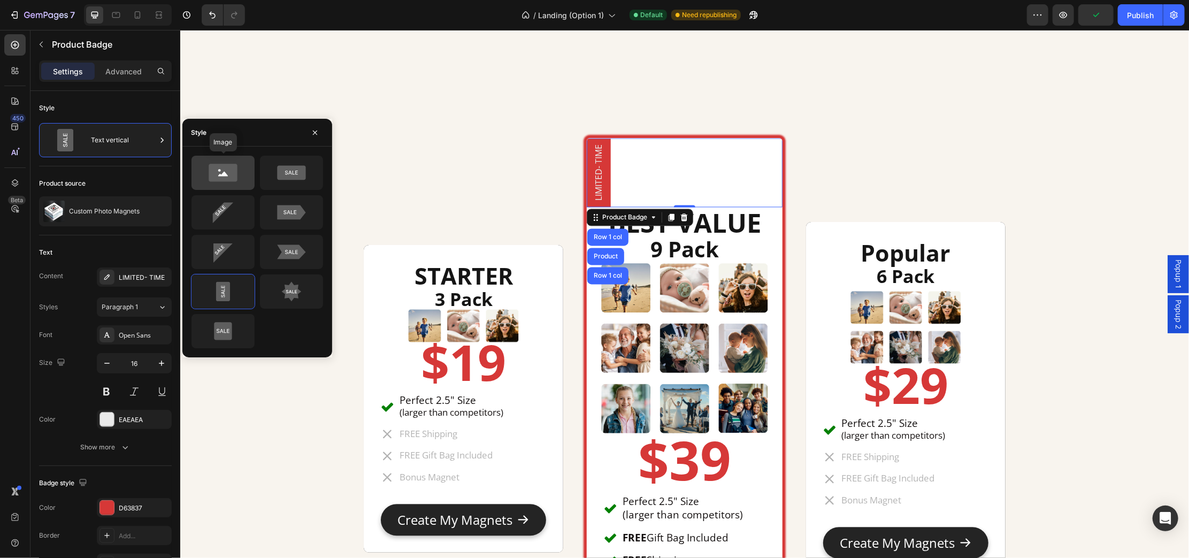
click at [238, 171] on icon at bounding box center [223, 172] width 50 height 21
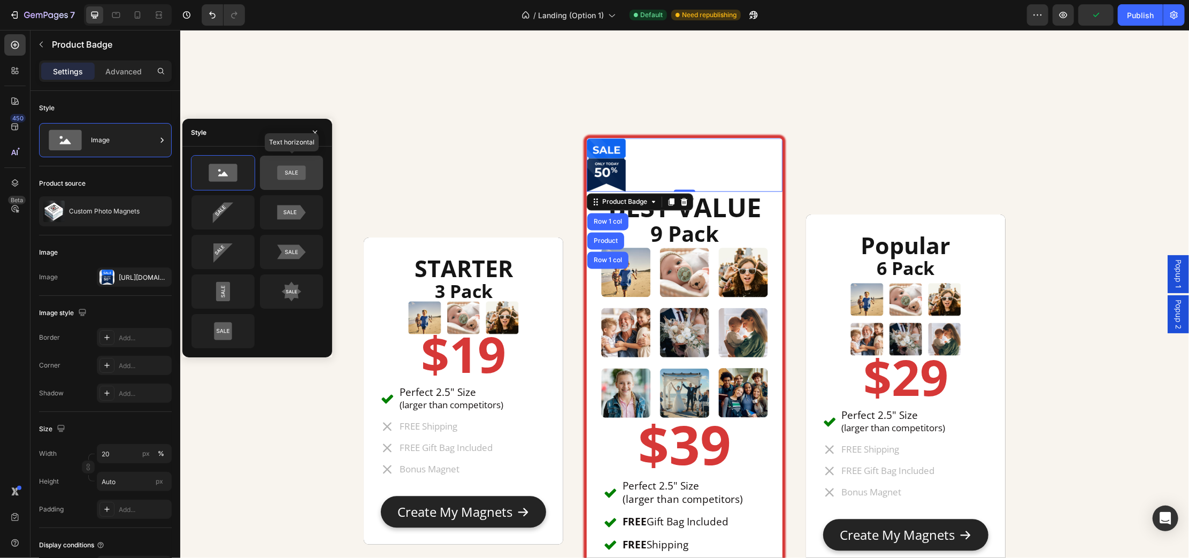
click at [293, 166] on icon at bounding box center [291, 173] width 28 height 14
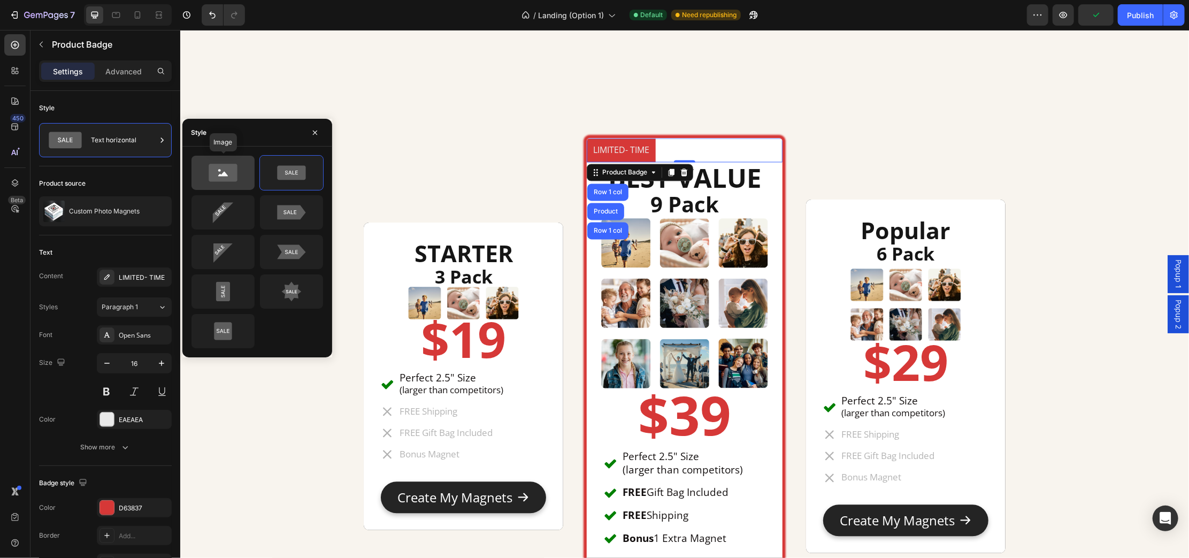
click at [235, 178] on icon at bounding box center [223, 173] width 28 height 18
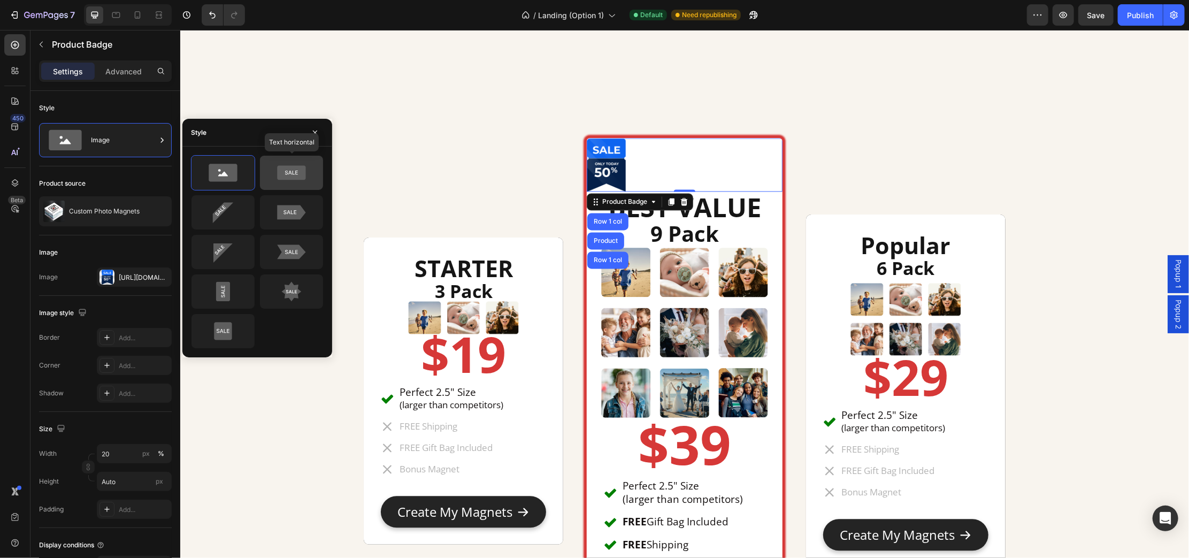
click at [293, 176] on icon at bounding box center [291, 173] width 28 height 14
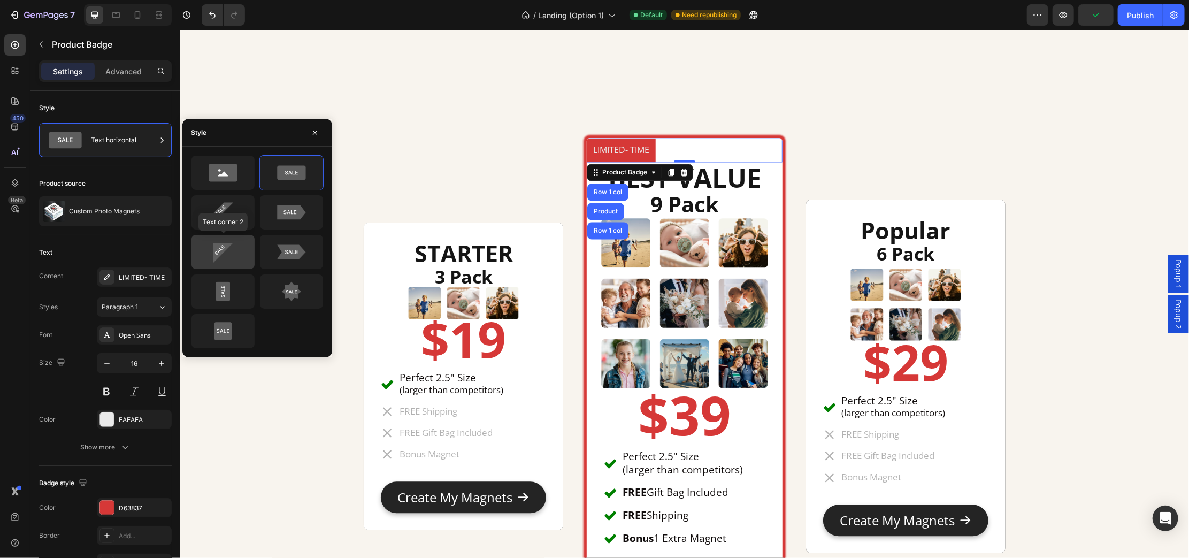
click at [220, 251] on icon at bounding box center [222, 252] width 19 height 19
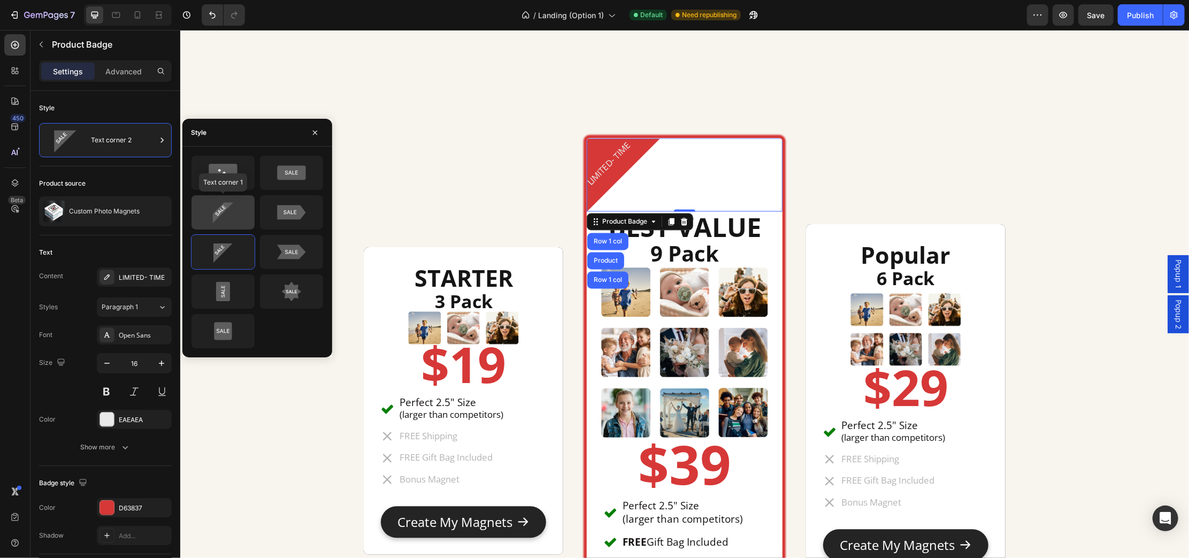
click at [239, 216] on icon at bounding box center [223, 212] width 50 height 21
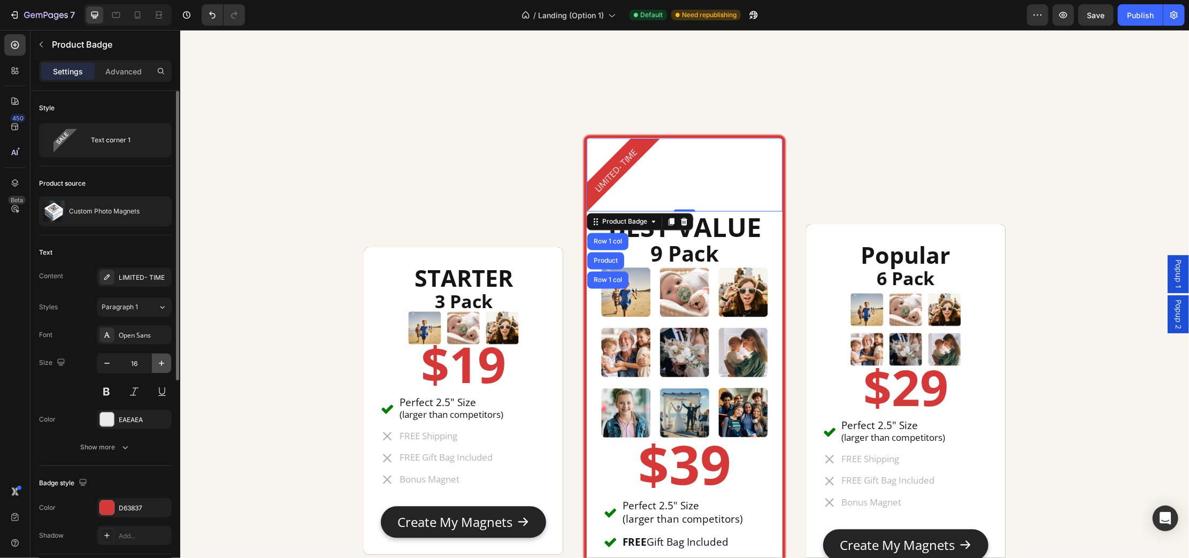
click at [160, 361] on icon "button" at bounding box center [161, 363] width 11 height 11
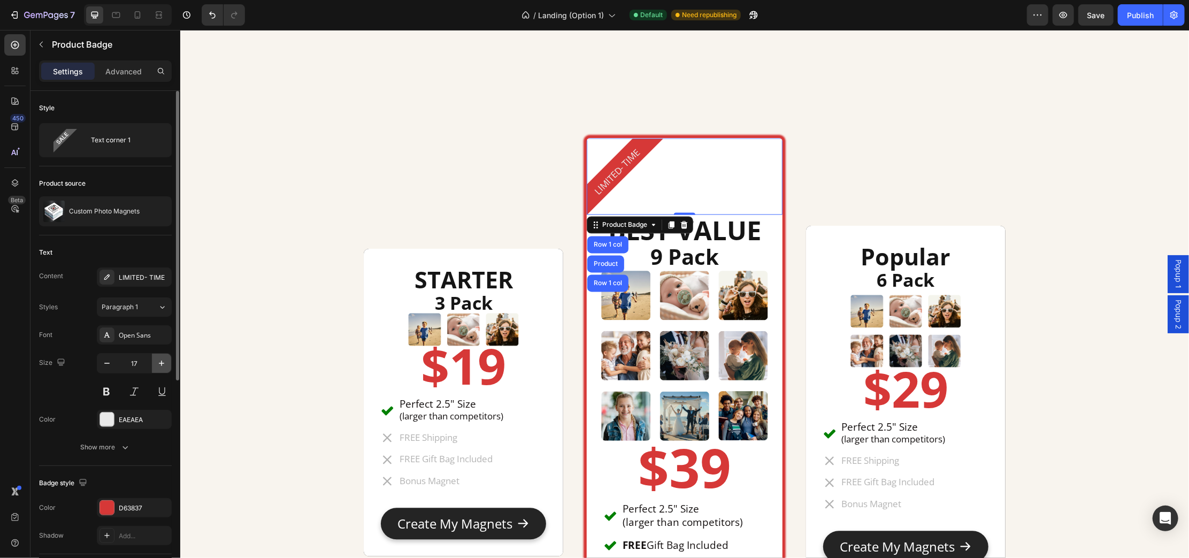
click at [162, 362] on icon "button" at bounding box center [161, 363] width 5 height 5
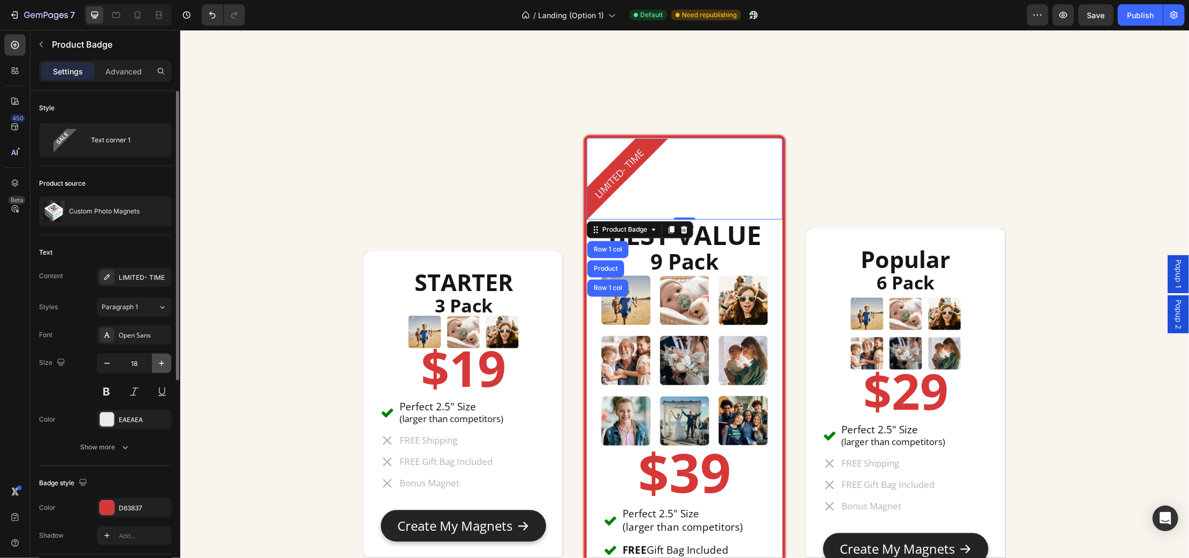
click at [162, 362] on icon "button" at bounding box center [161, 363] width 5 height 5
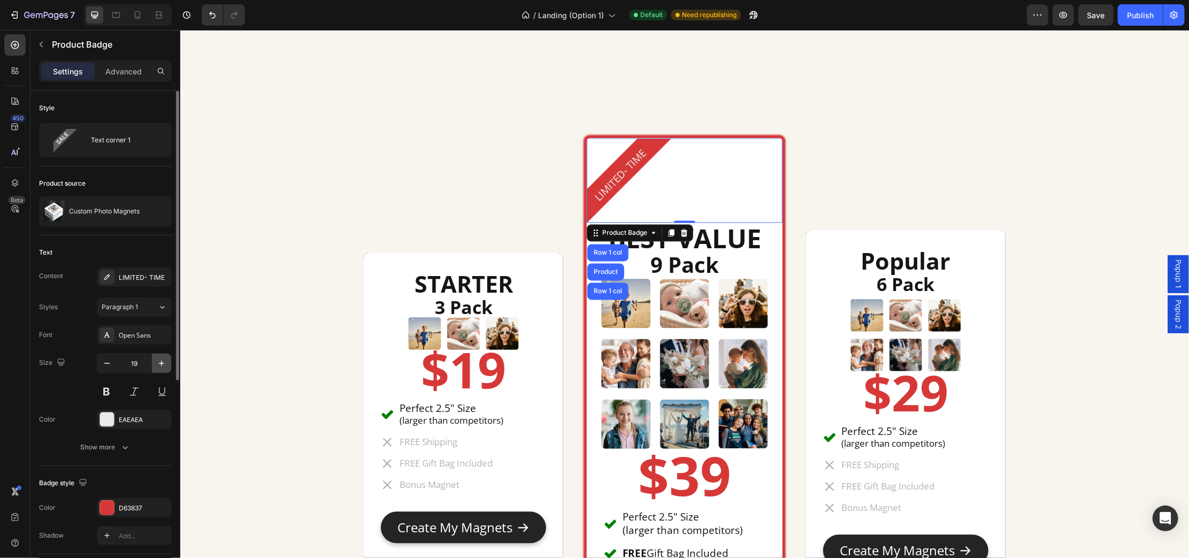
click at [162, 362] on icon "button" at bounding box center [161, 363] width 5 height 5
type input "20"
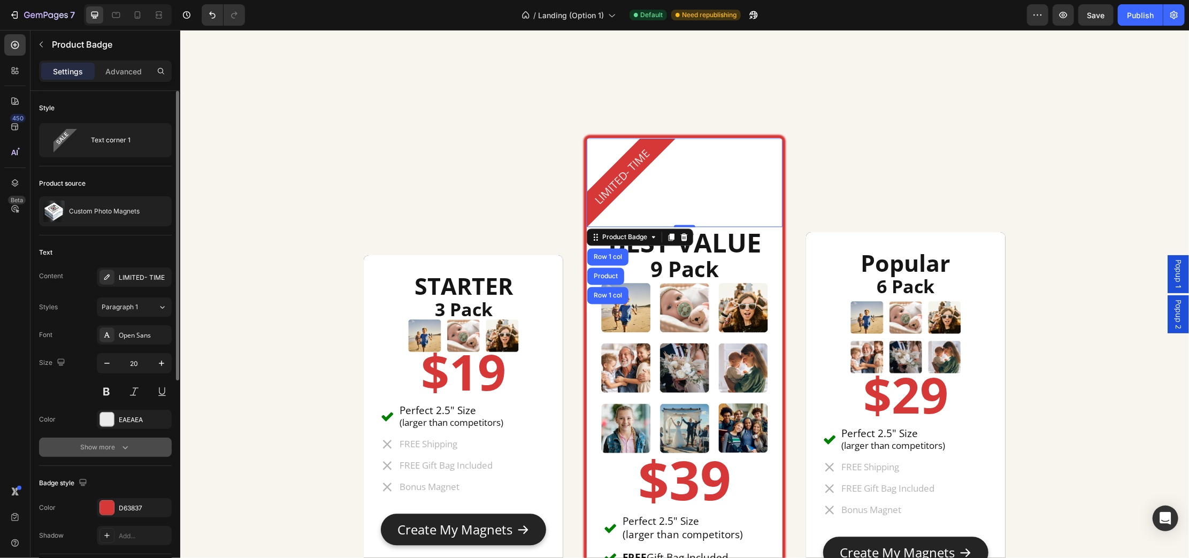
click at [103, 448] on div "Show more" at bounding box center [106, 447] width 50 height 11
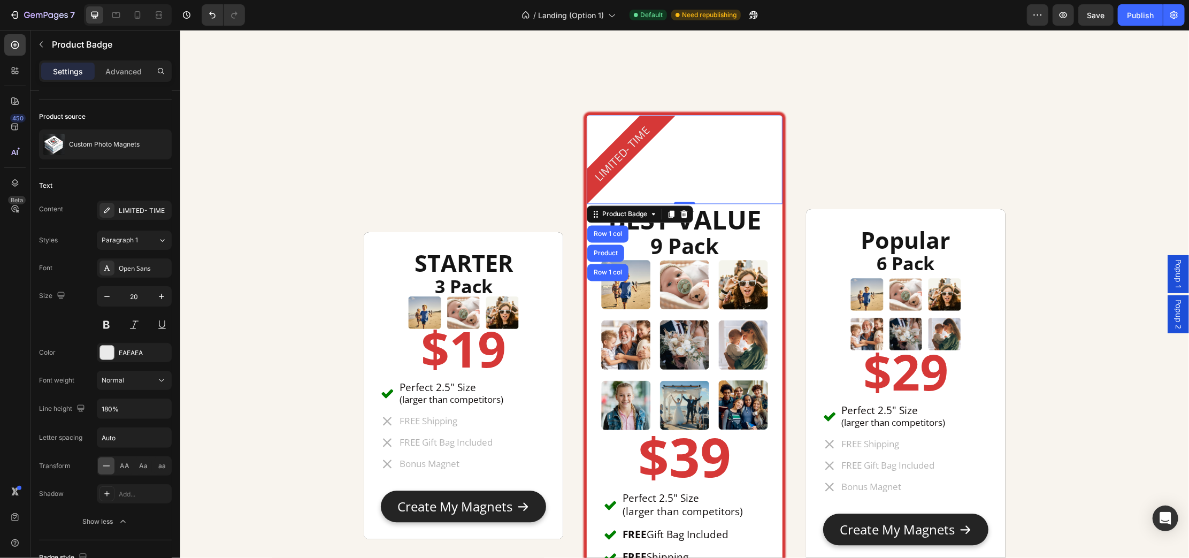
scroll to position [4678, 0]
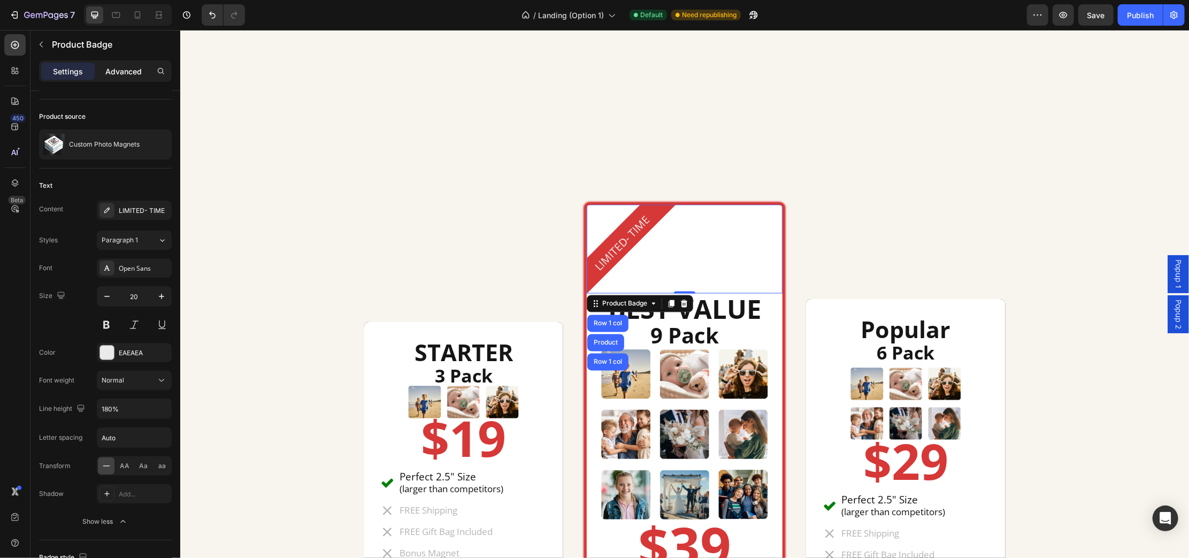
click at [127, 72] on p "Advanced" at bounding box center [123, 71] width 36 height 11
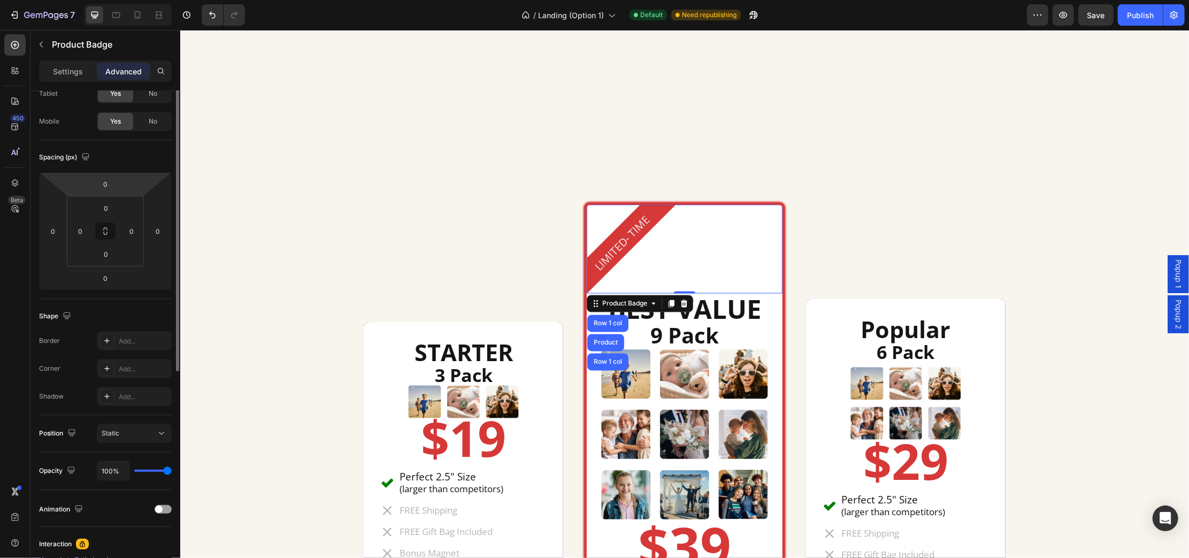
scroll to position [0, 0]
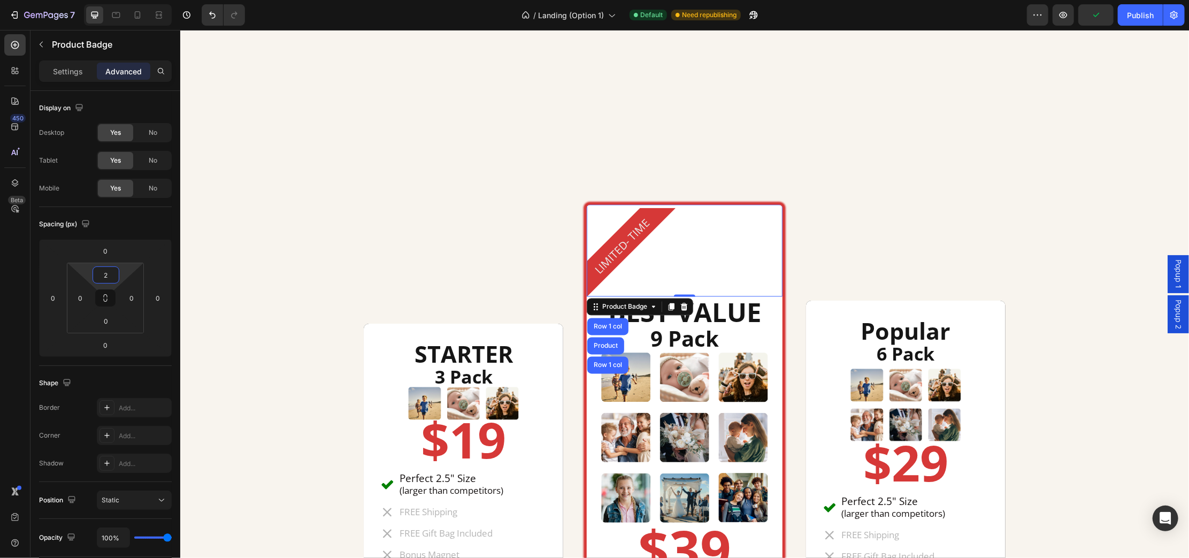
type input "0"
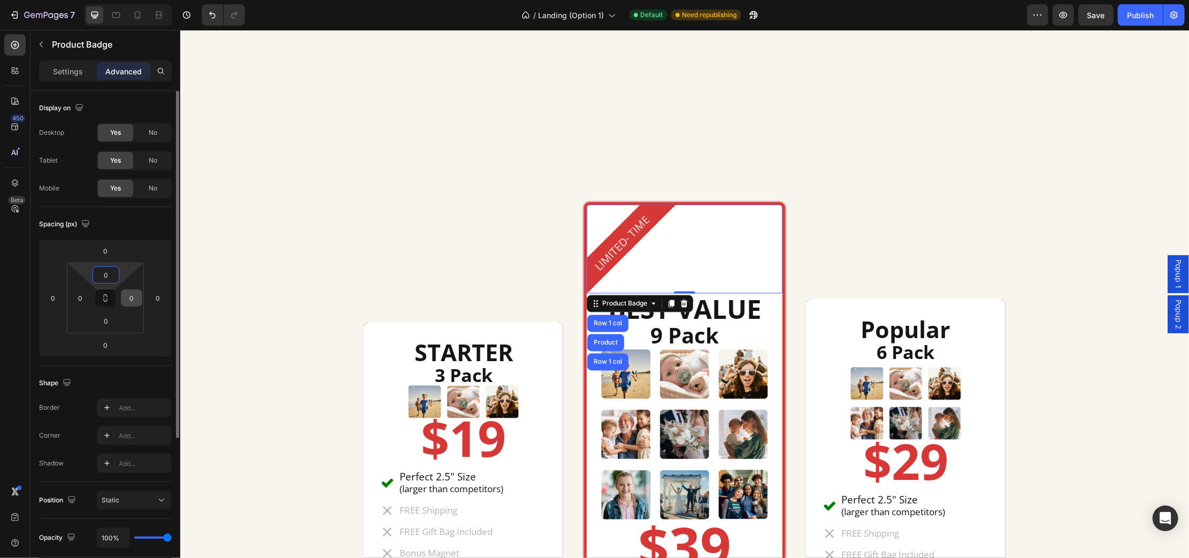
drag, startPoint x: 124, startPoint y: 274, endPoint x: 123, endPoint y: 295, distance: 20.4
click at [124, 0] on html "7 Version history / Landing (Option 1) Default Need republishing Preview Save P…" at bounding box center [594, 0] width 1189 height 0
drag, startPoint x: 117, startPoint y: 323, endPoint x: 127, endPoint y: 284, distance: 40.7
click at [127, 284] on div "0 0 0 0" at bounding box center [105, 298] width 77 height 71
click at [117, 0] on html "7 Version history / Landing (Option 1) Default Need republishing Preview Save P…" at bounding box center [594, 0] width 1189 height 0
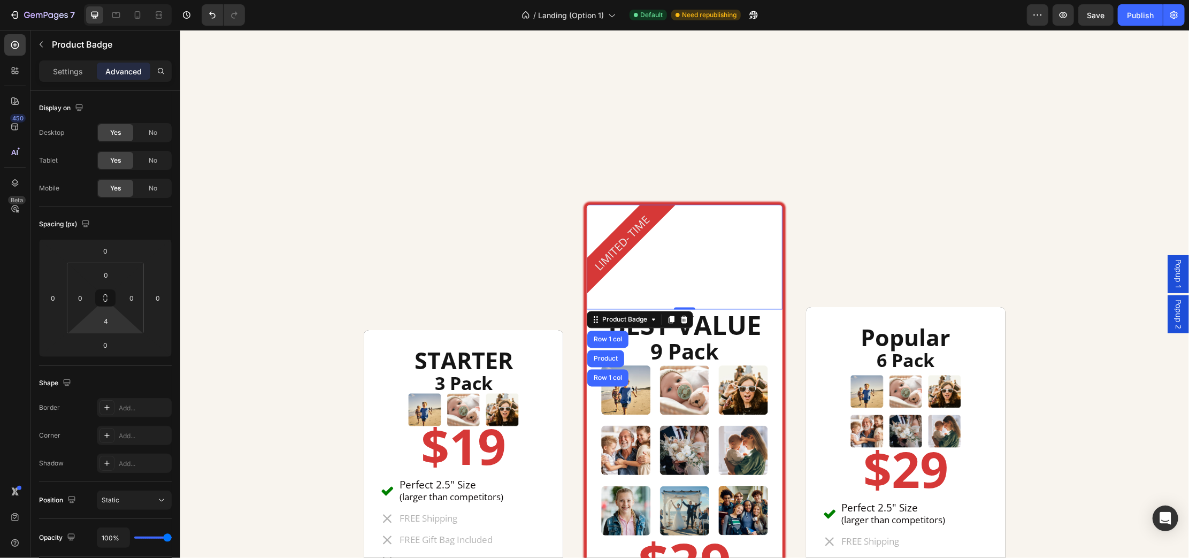
type input "0"
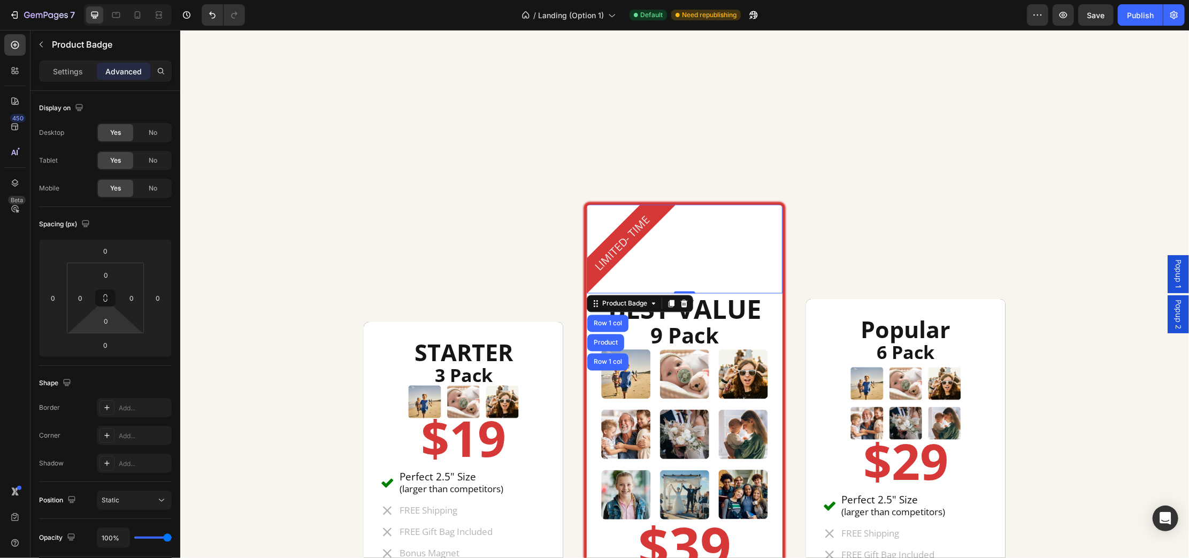
drag, startPoint x: 129, startPoint y: 324, endPoint x: 125, endPoint y: 339, distance: 15.6
click at [125, 0] on html "7 Version history / Landing (Option 1) Default Need republishing Preview Save P…" at bounding box center [594, 0] width 1189 height 0
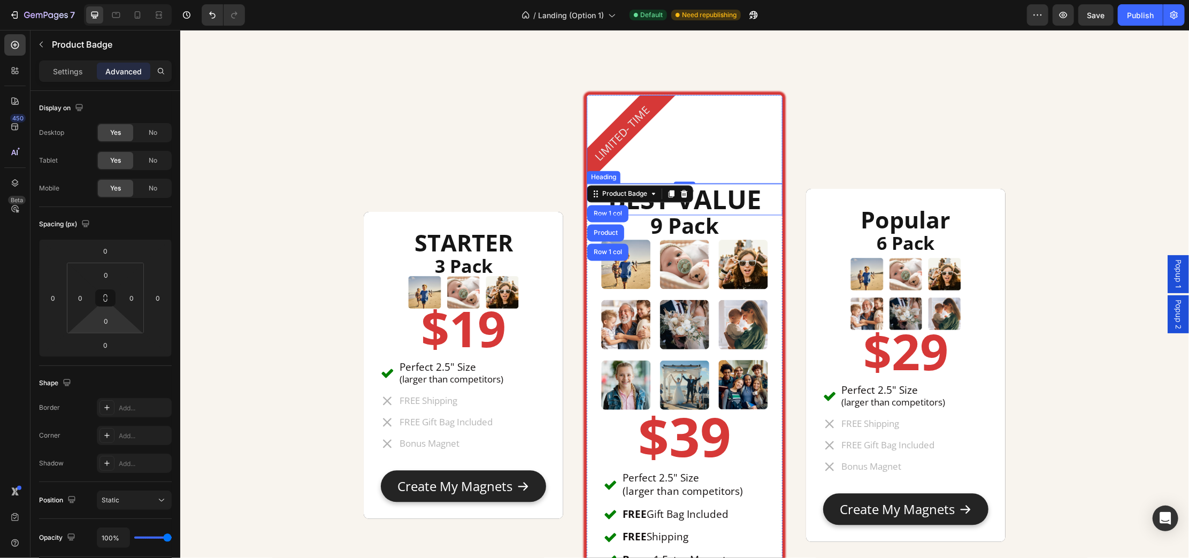
scroll to position [4812, 0]
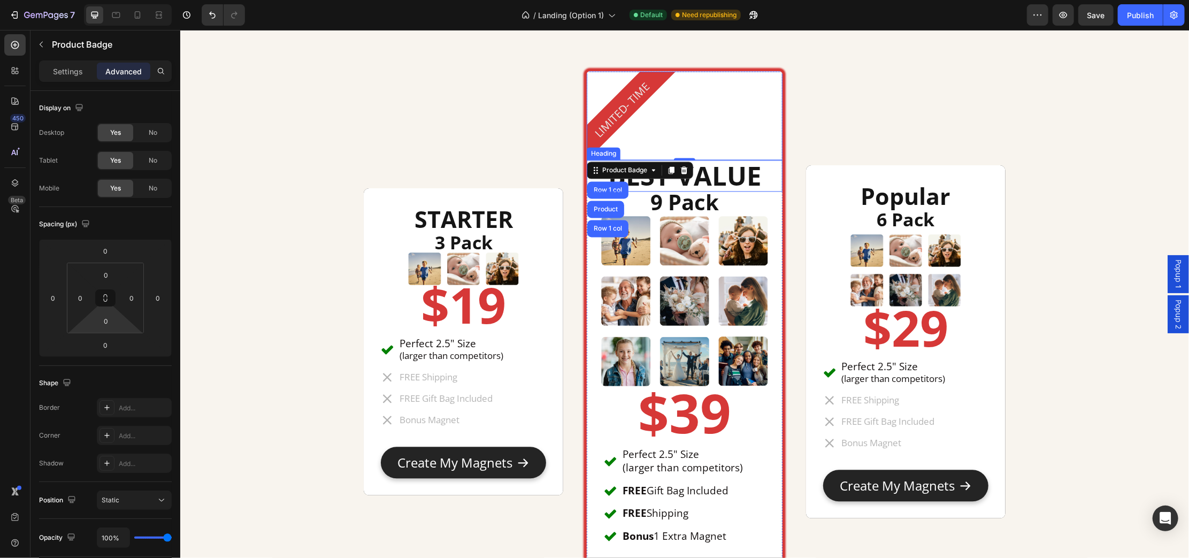
click at [763, 172] on h2 "BEST VALUE" at bounding box center [683, 175] width 195 height 32
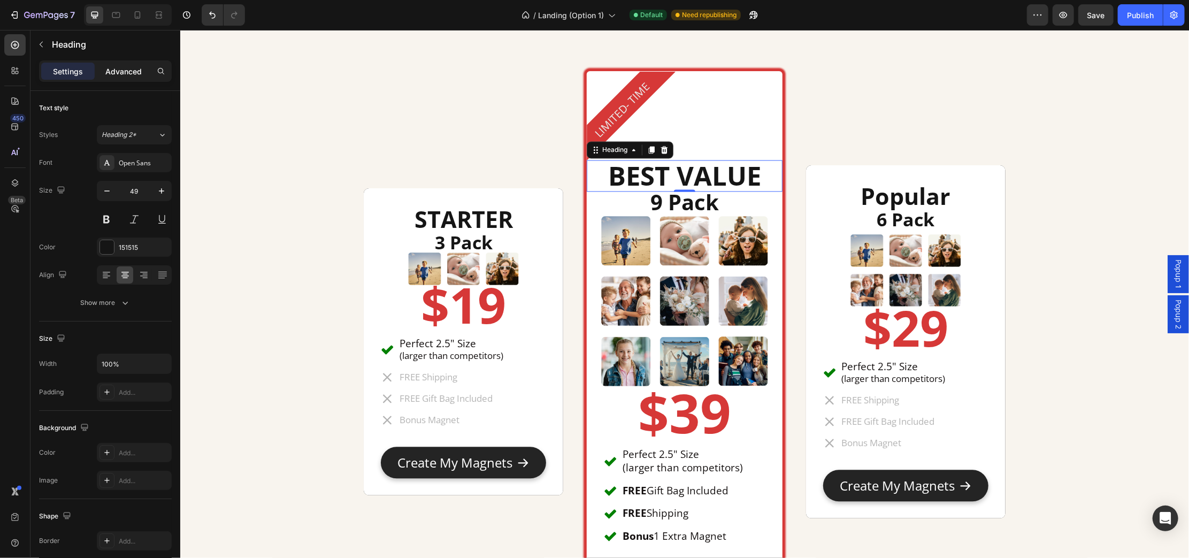
click at [135, 70] on p "Advanced" at bounding box center [123, 71] width 36 height 11
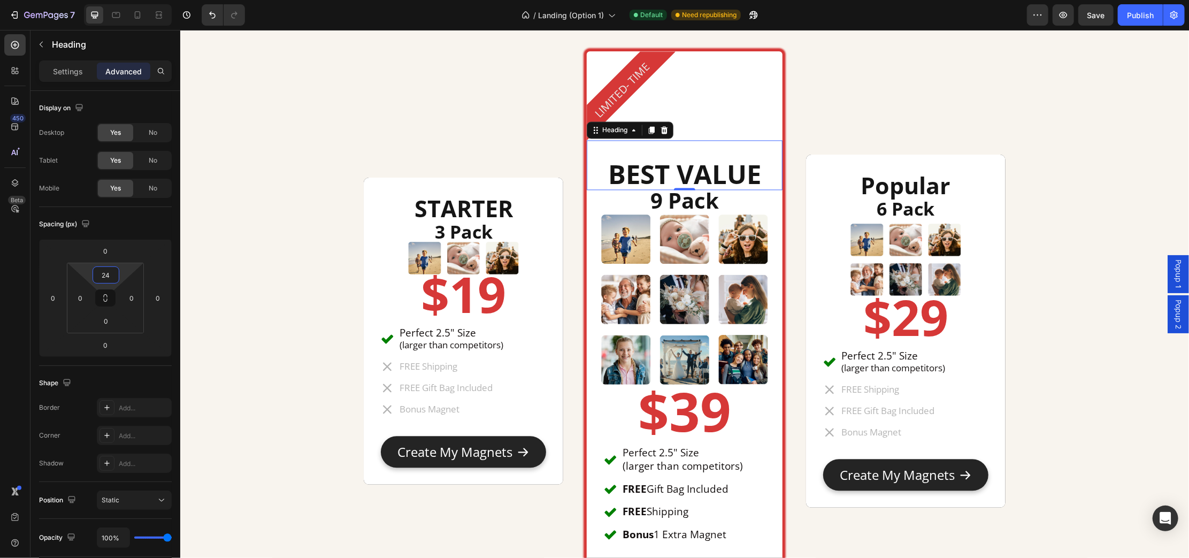
type input "0"
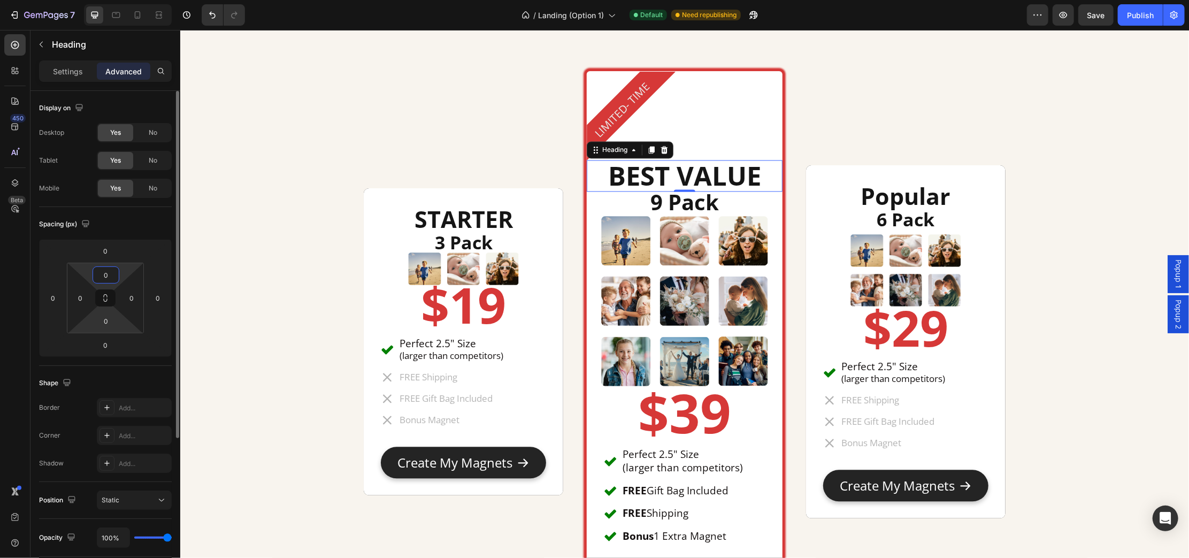
drag, startPoint x: 126, startPoint y: 276, endPoint x: 126, endPoint y: 324, distance: 48.1
click at [126, 0] on html "7 Version history / Landing (Option 1) Default Need republishing Preview Save P…" at bounding box center [594, 0] width 1189 height 0
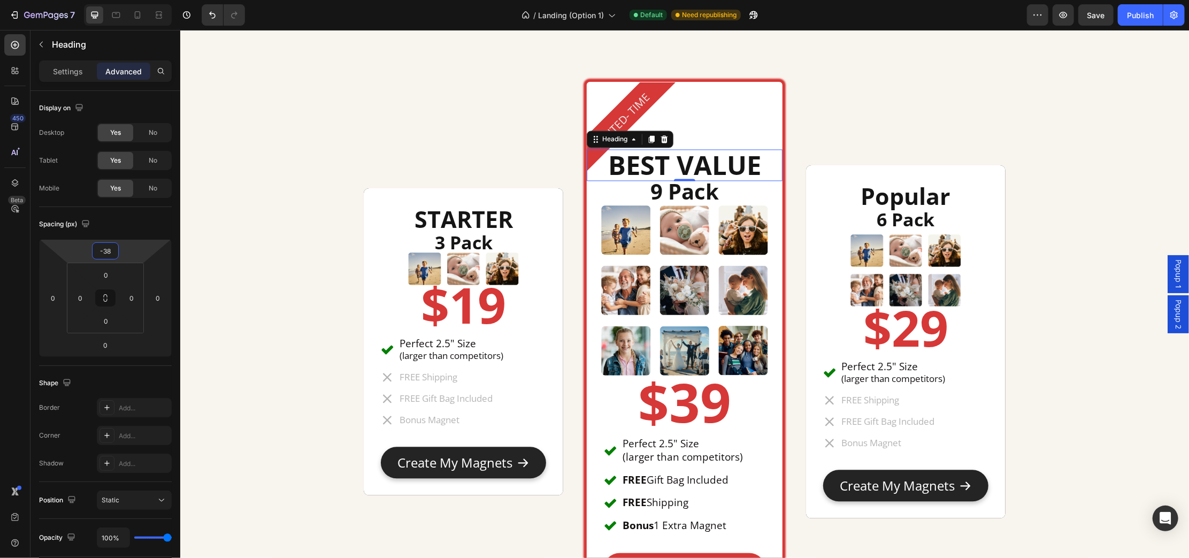
type input "-36"
drag, startPoint x: 135, startPoint y: 251, endPoint x: 136, endPoint y: 264, distance: 12.4
click at [136, 0] on html "7 Version history / Landing (Option 1) Default Need republishing Preview Save P…" at bounding box center [594, 0] width 1189 height 0
click at [411, 123] on div "STARTER Heading 3 Pack Heading Image $19 Heading Perfect 2.5" Size (larger than…" at bounding box center [463, 341] width 200 height 526
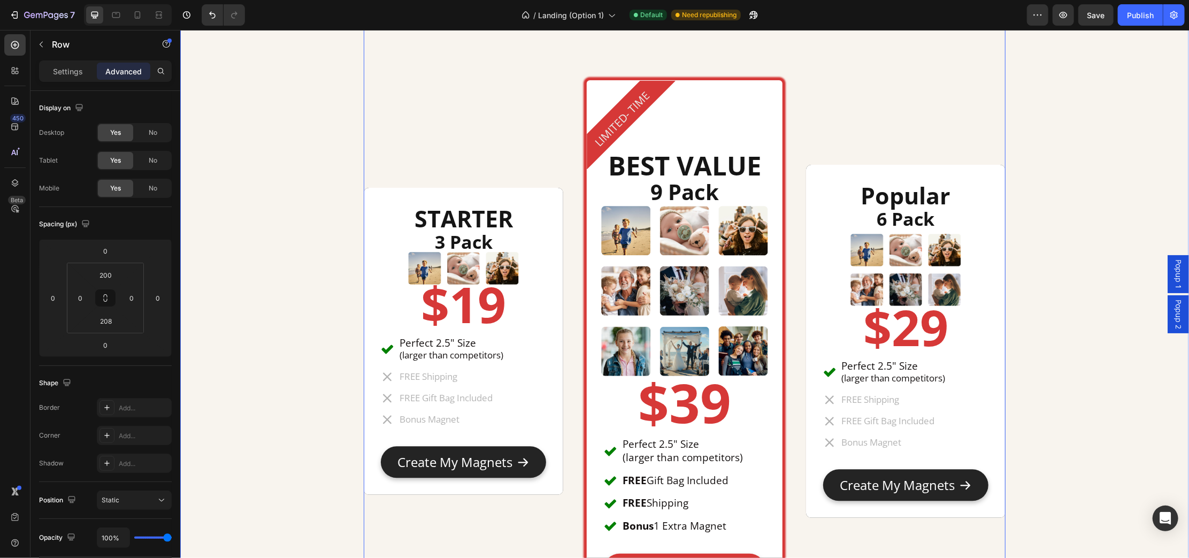
click at [1094, 328] on div "STARTER Heading 3 Pack Heading Image $19 Heading Perfect 2.5" Size (larger than…" at bounding box center [684, 343] width 993 height 745
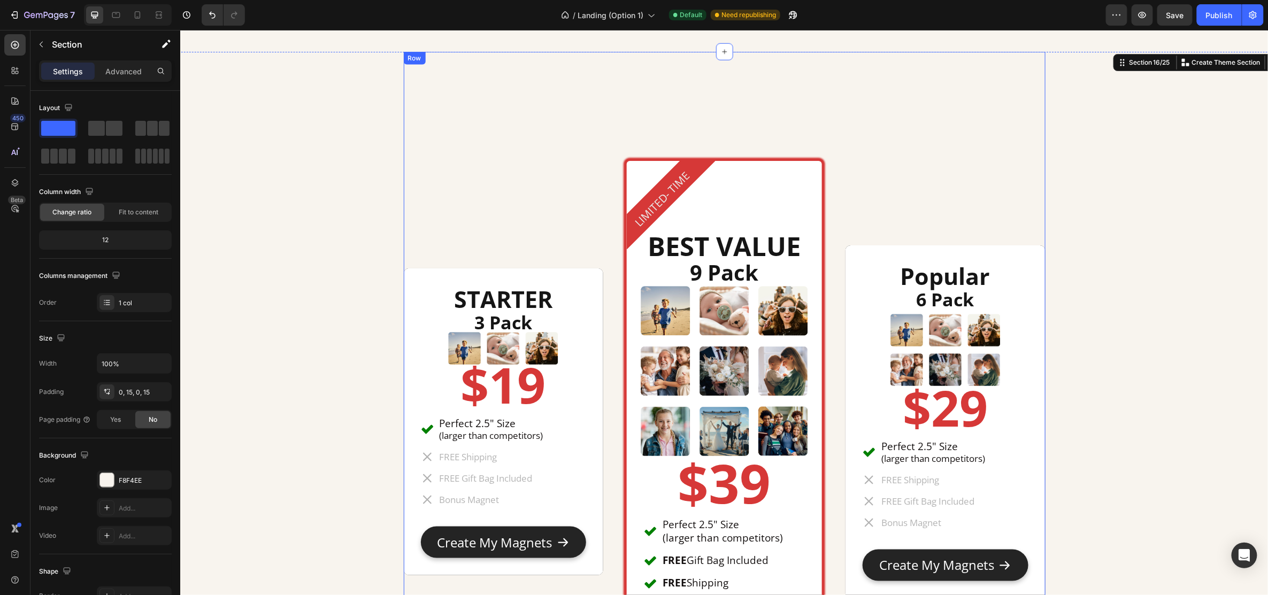
scroll to position [4723, 0]
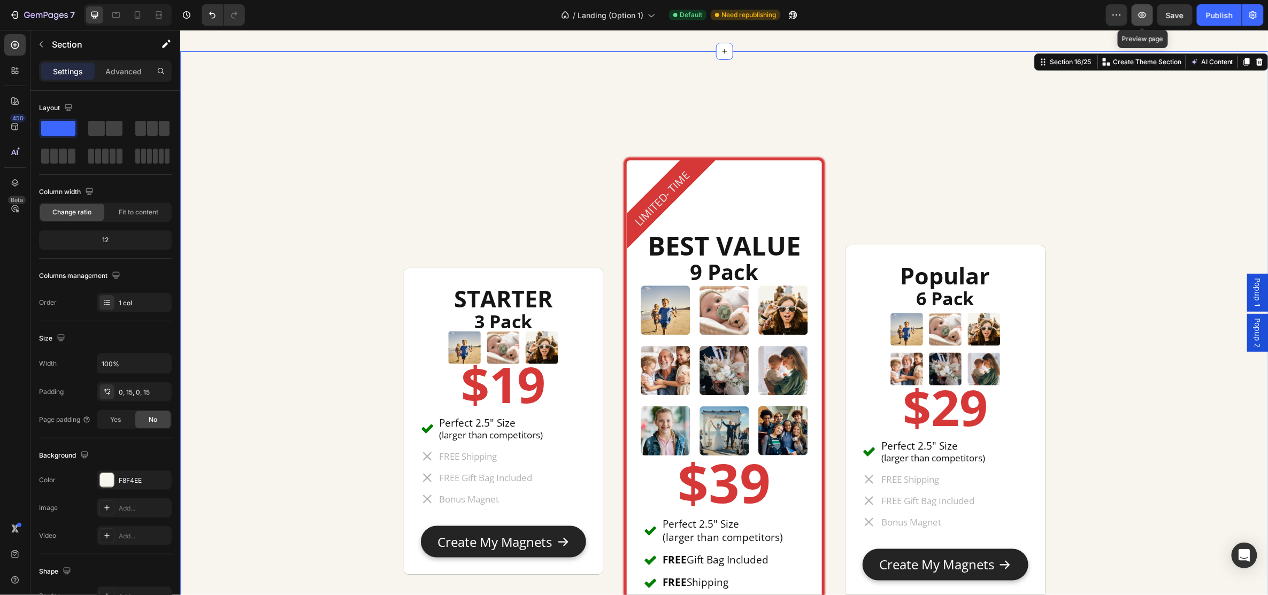
click at [1140, 17] on icon "button" at bounding box center [1142, 15] width 11 height 11
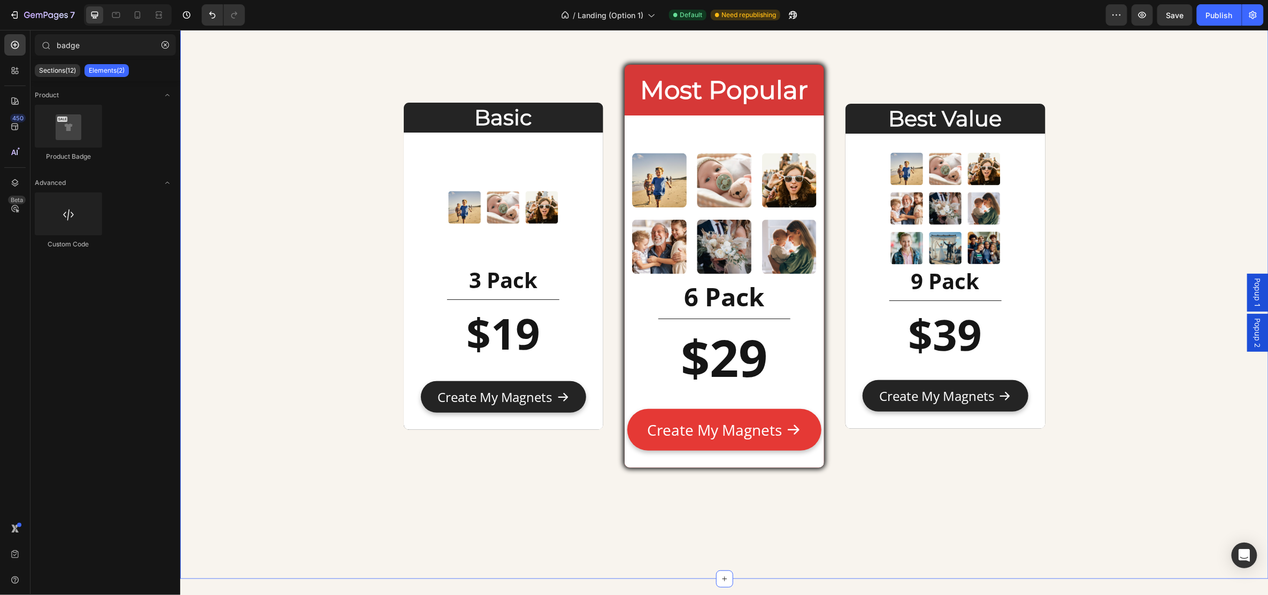
scroll to position [4133, 0]
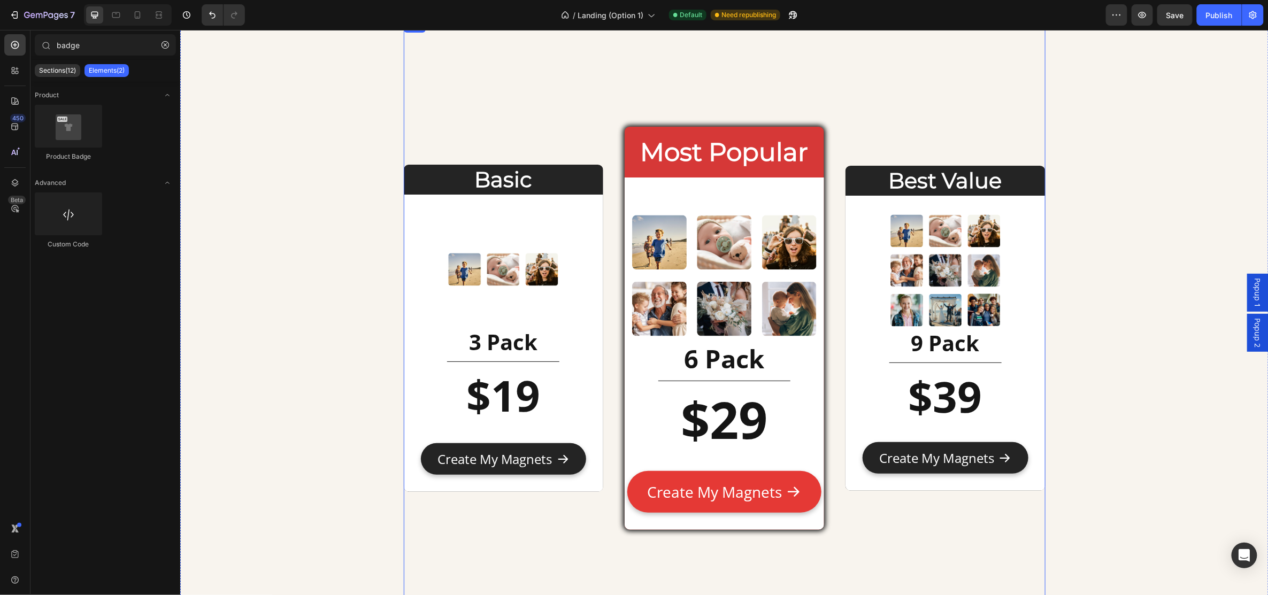
click at [436, 101] on div "Basic Heading Image 3 Pack Heading Title Line $19 Heading Text Block Create My …" at bounding box center [724, 330] width 642 height 622
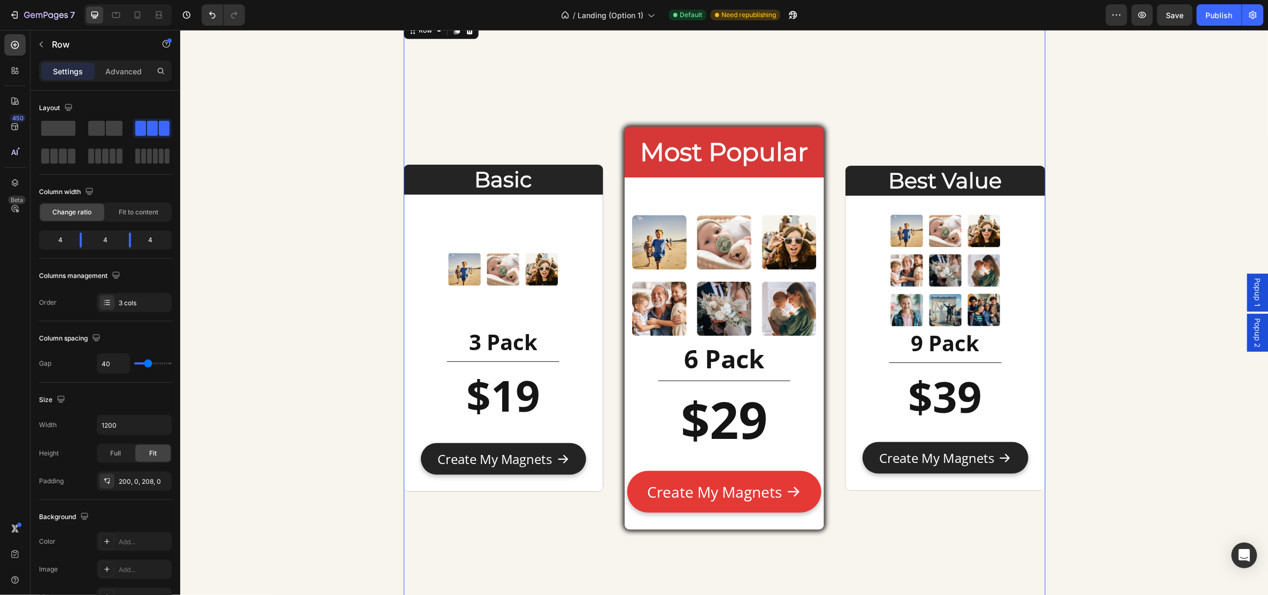
scroll to position [3990, 0]
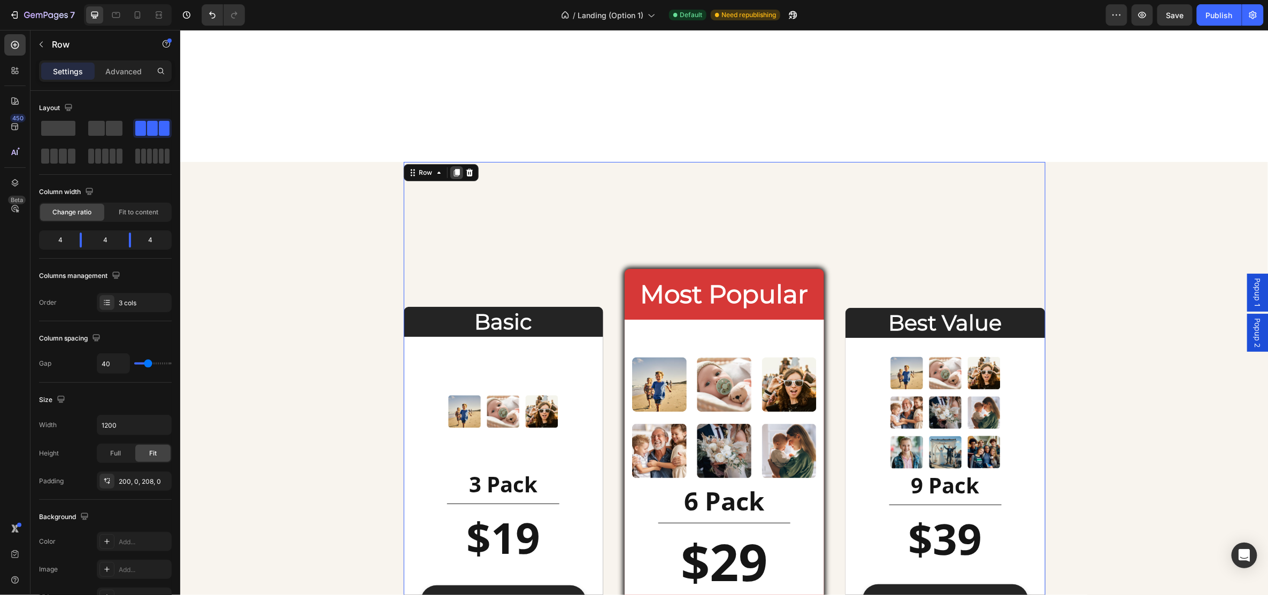
click at [453, 172] on icon at bounding box center [456, 172] width 6 height 7
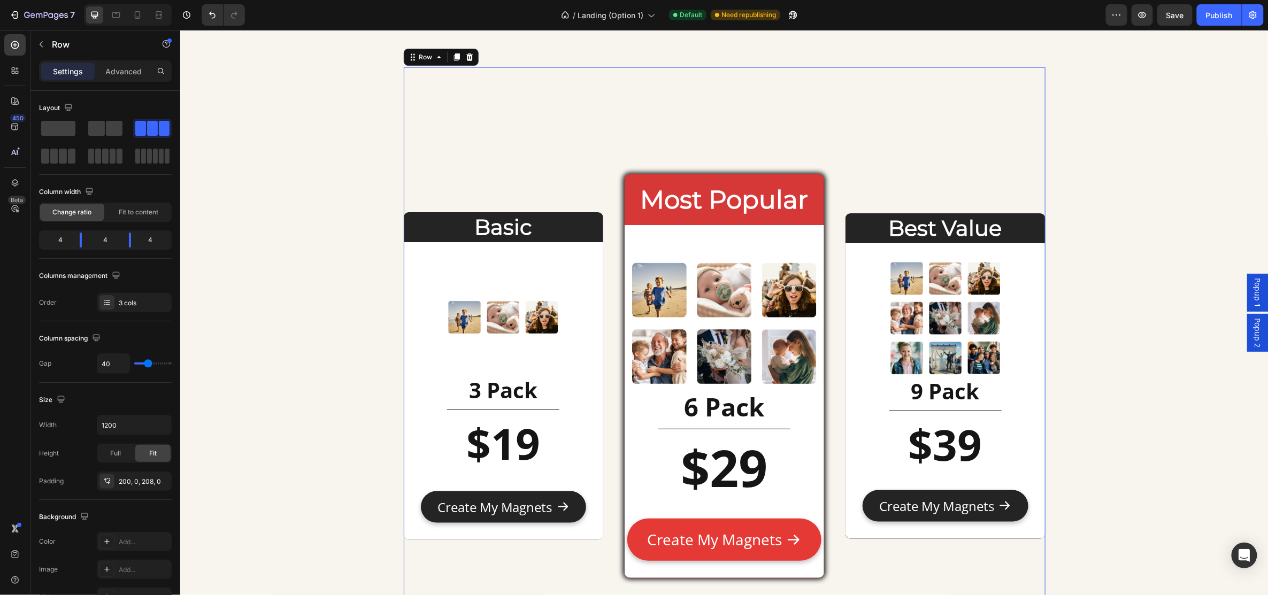
scroll to position [4779, 0]
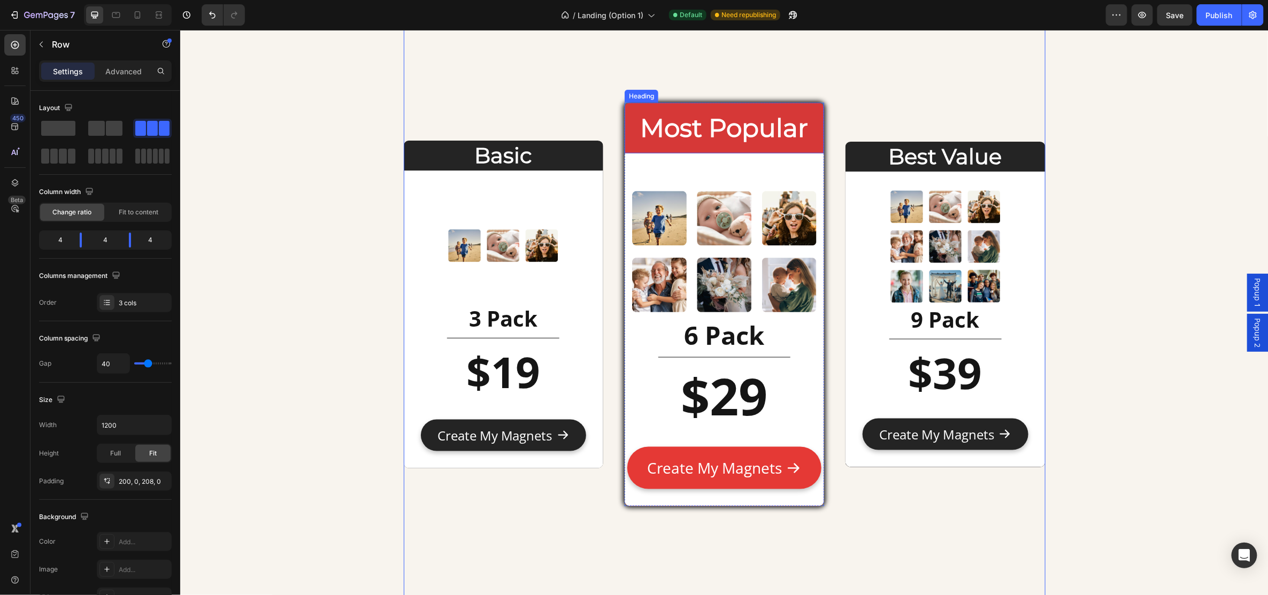
click at [760, 129] on h2 "Most Popular" at bounding box center [724, 127] width 200 height 35
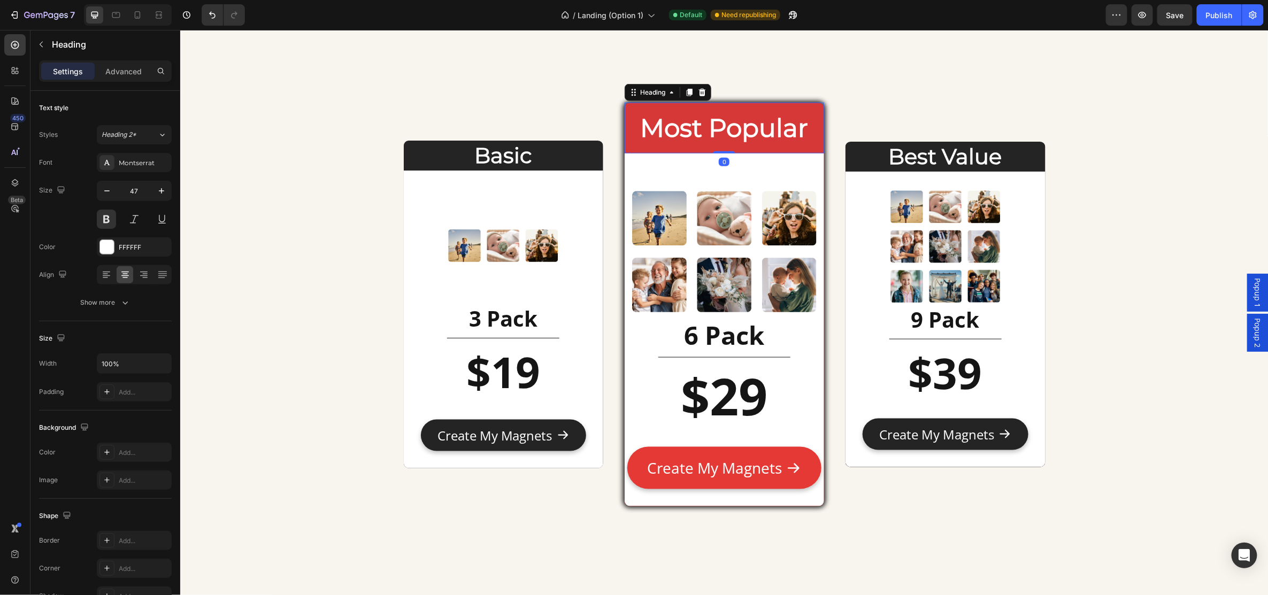
click at [760, 129] on h2 "Most Popular" at bounding box center [724, 127] width 200 height 35
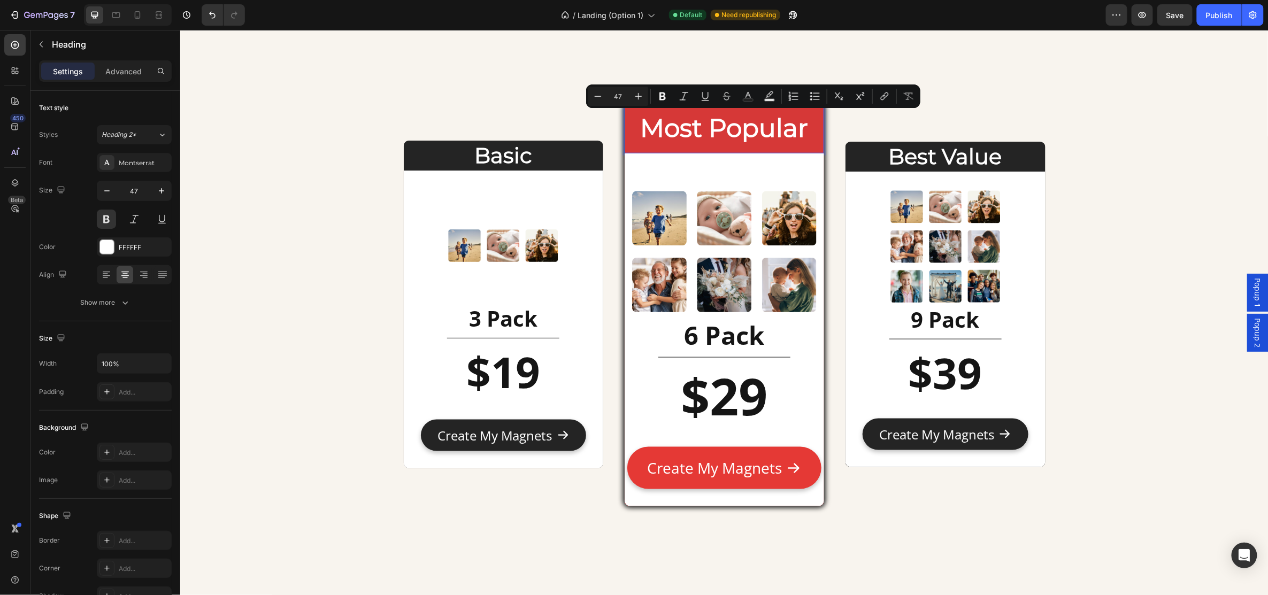
click at [801, 136] on p "Most Popular" at bounding box center [723, 127] width 197 height 33
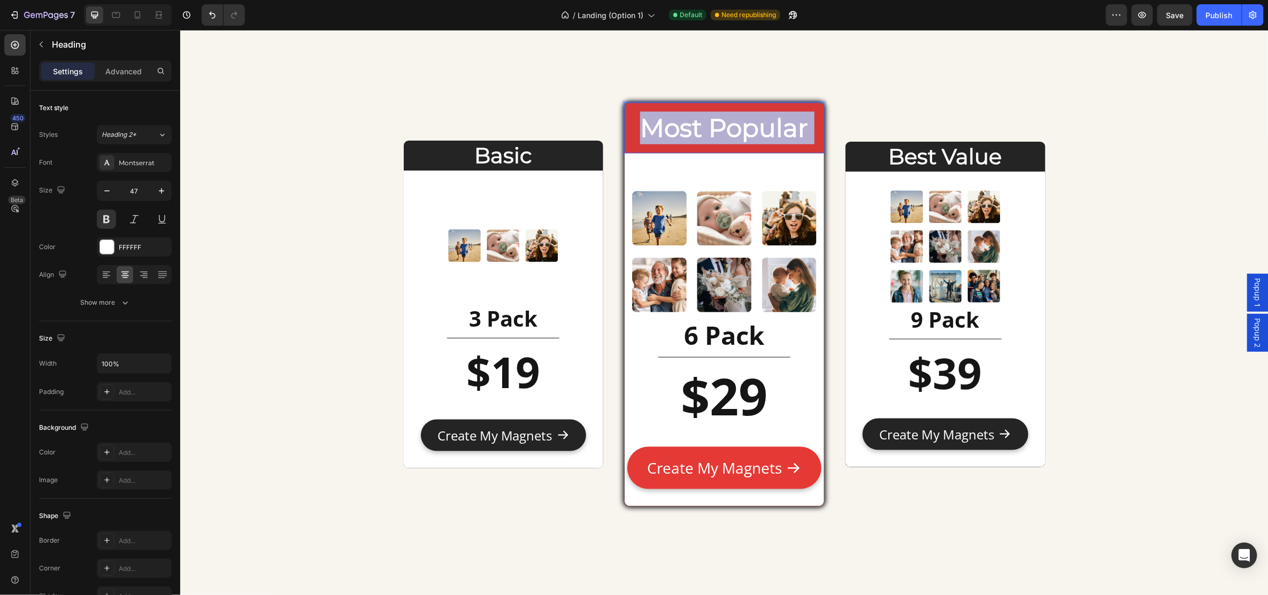
drag, startPoint x: 792, startPoint y: 130, endPoint x: 634, endPoint y: 129, distance: 157.8
click at [634, 129] on p "Most Popular" at bounding box center [723, 127] width 197 height 33
click at [696, 128] on p "Most Popular" at bounding box center [723, 127] width 197 height 33
drag, startPoint x: 639, startPoint y: 129, endPoint x: 807, endPoint y: 137, distance: 168.2
click at [807, 137] on p "Most Popular" at bounding box center [723, 127] width 197 height 33
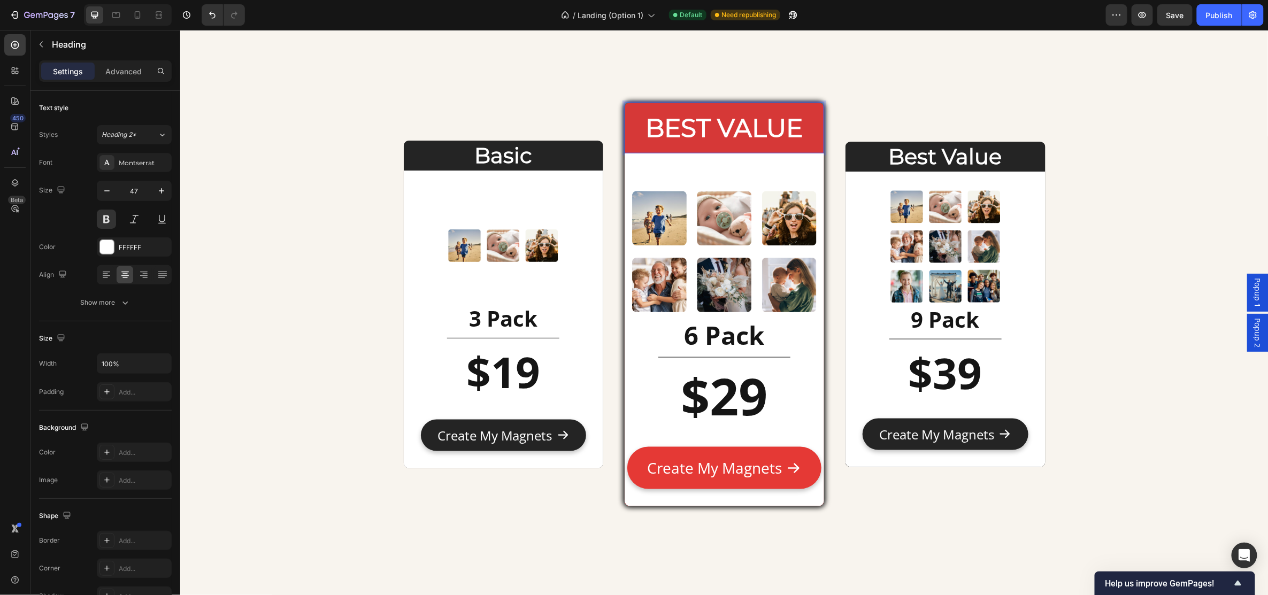
click at [791, 126] on p "BEST VALUE" at bounding box center [723, 127] width 197 height 33
drag, startPoint x: 802, startPoint y: 127, endPoint x: 665, endPoint y: 137, distance: 137.3
click at [665, 137] on p "BEST VALUE" at bounding box center [723, 127] width 197 height 33
click at [929, 151] on h2 "Best Value" at bounding box center [945, 156] width 200 height 30
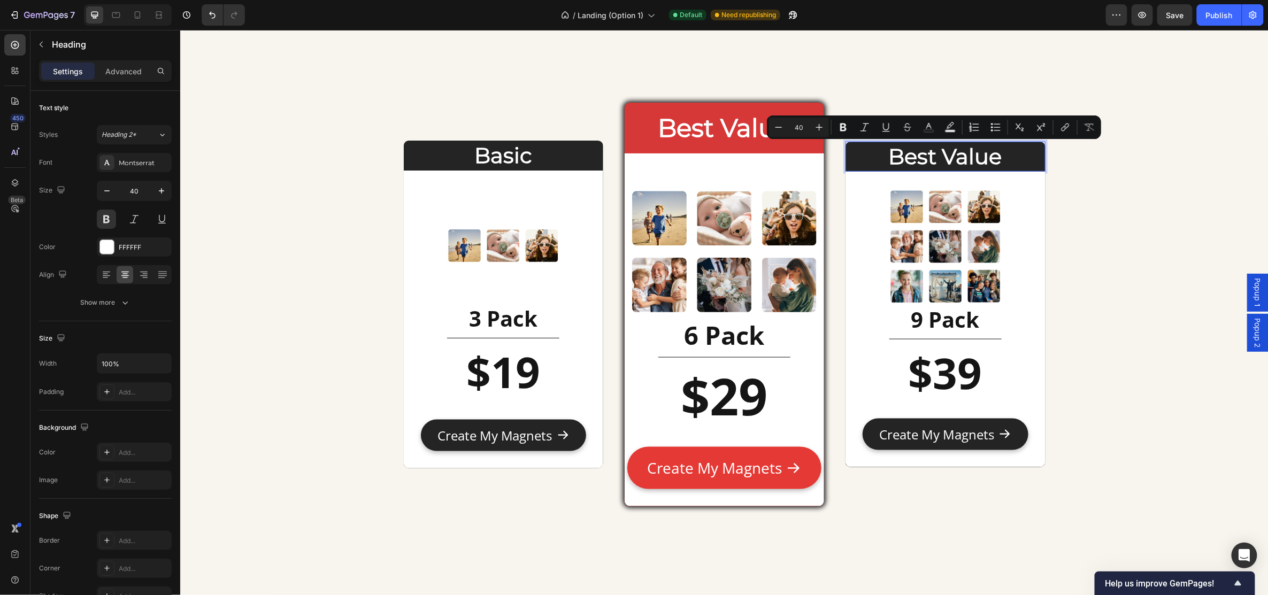
click at [1000, 154] on p "Best Value" at bounding box center [944, 156] width 197 height 28
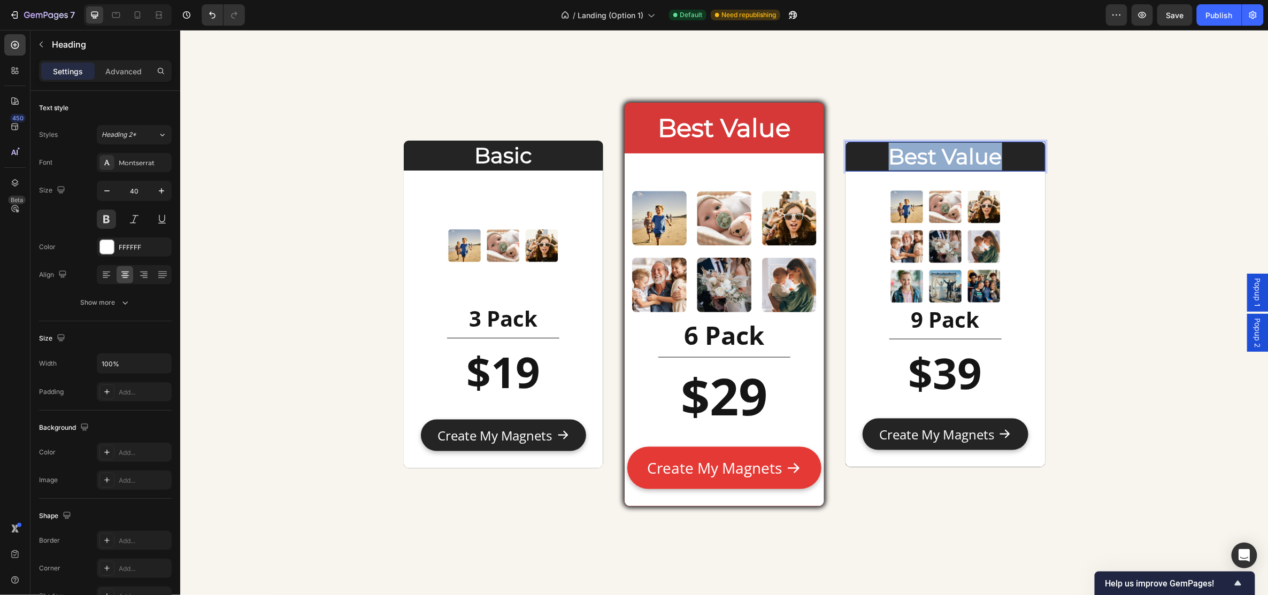
drag, startPoint x: 1000, startPoint y: 154, endPoint x: 881, endPoint y: 155, distance: 119.8
click at [881, 155] on p "Best Value" at bounding box center [944, 156] width 197 height 28
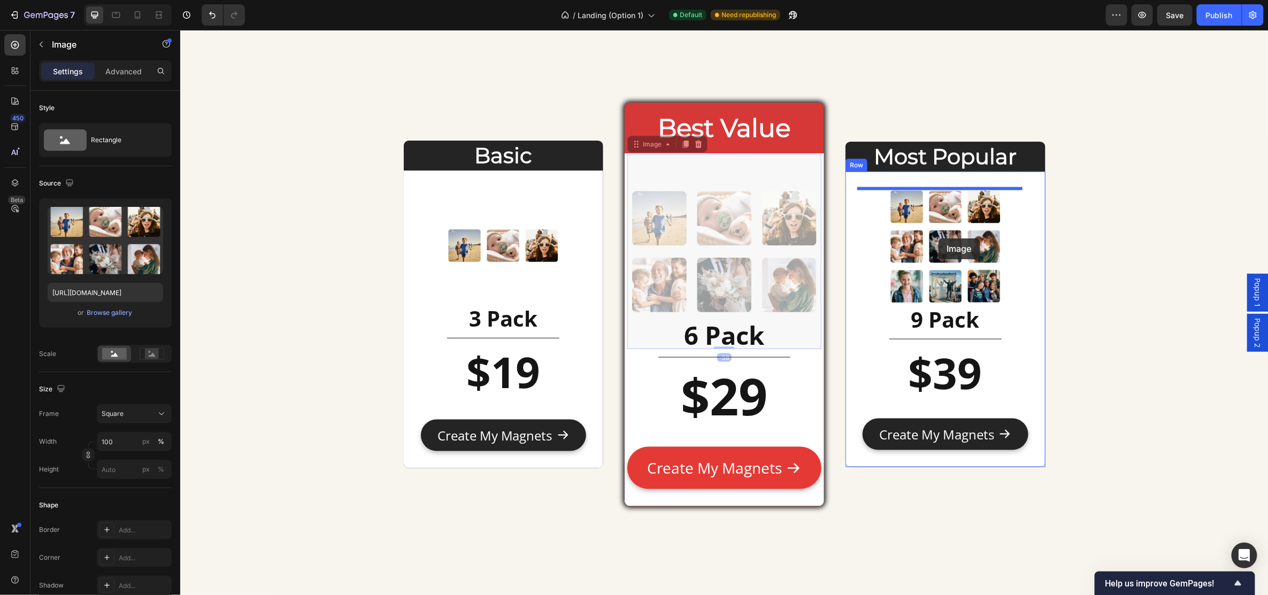
drag, startPoint x: 717, startPoint y: 245, endPoint x: 940, endPoint y: 237, distance: 222.7
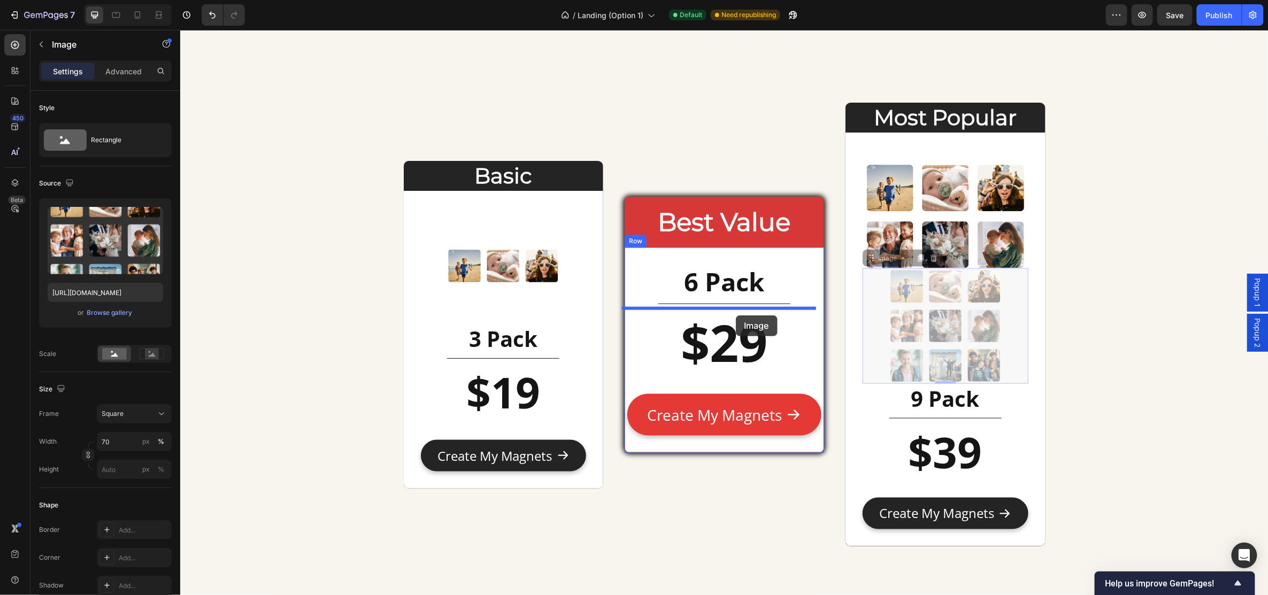
drag, startPoint x: 952, startPoint y: 326, endPoint x: 736, endPoint y: 315, distance: 216.4
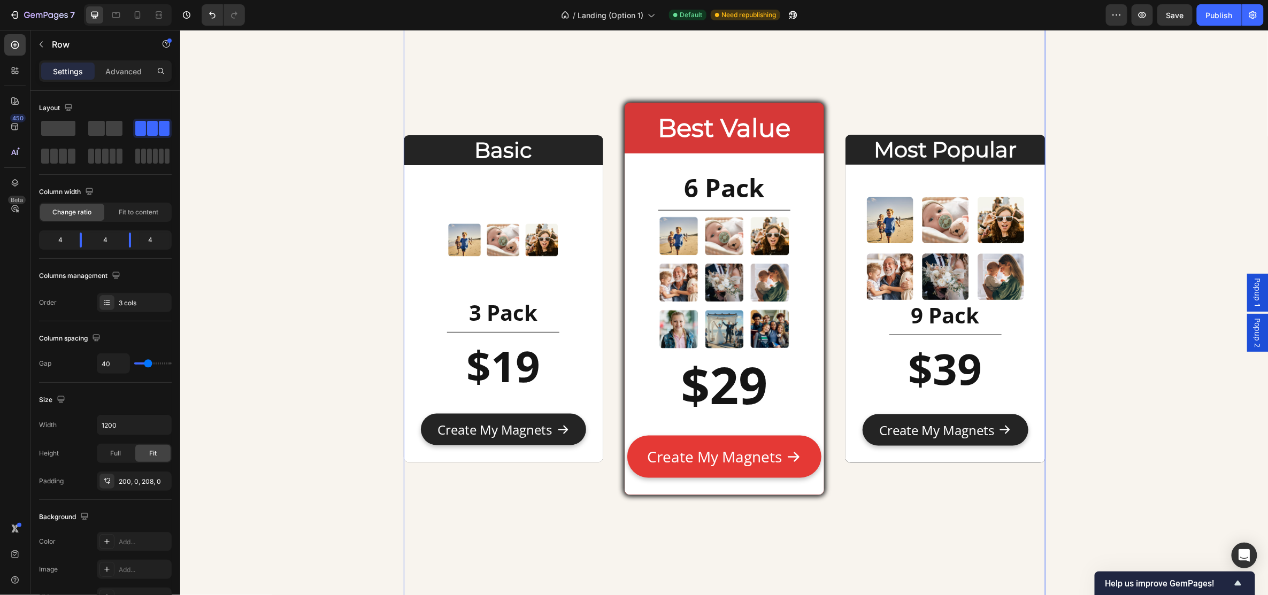
click at [861, 92] on div "Basic Heading Image 3 Pack Heading Title Line $19 Heading Text Block Create My …" at bounding box center [724, 300] width 642 height 610
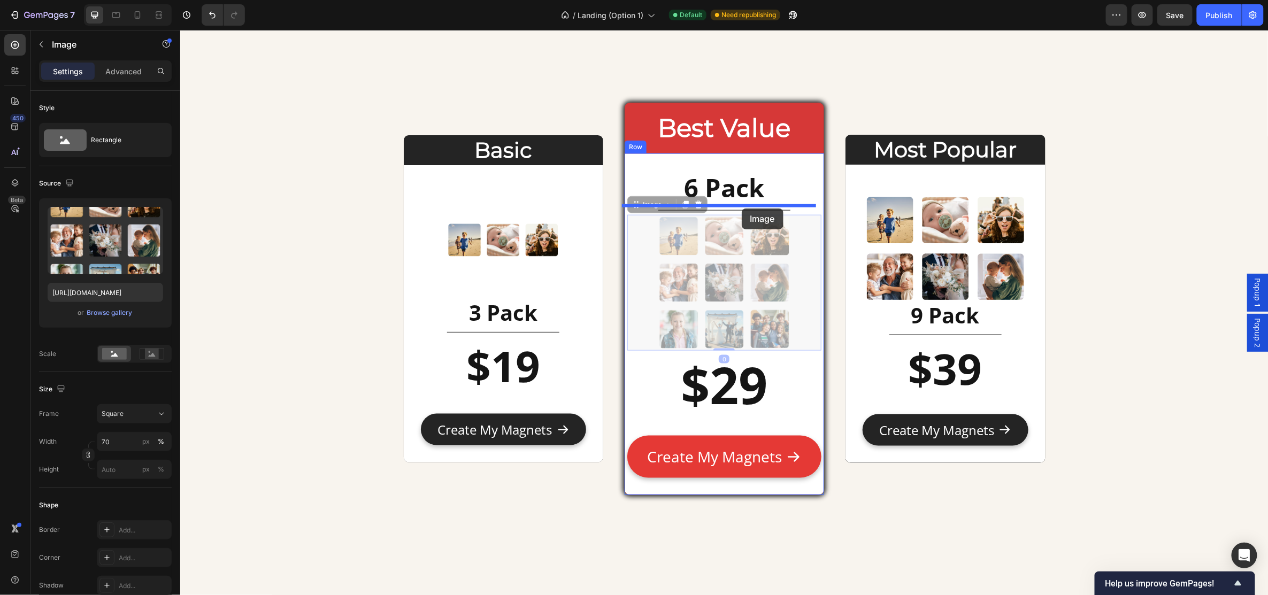
drag, startPoint x: 759, startPoint y: 278, endPoint x: 741, endPoint y: 208, distance: 71.6
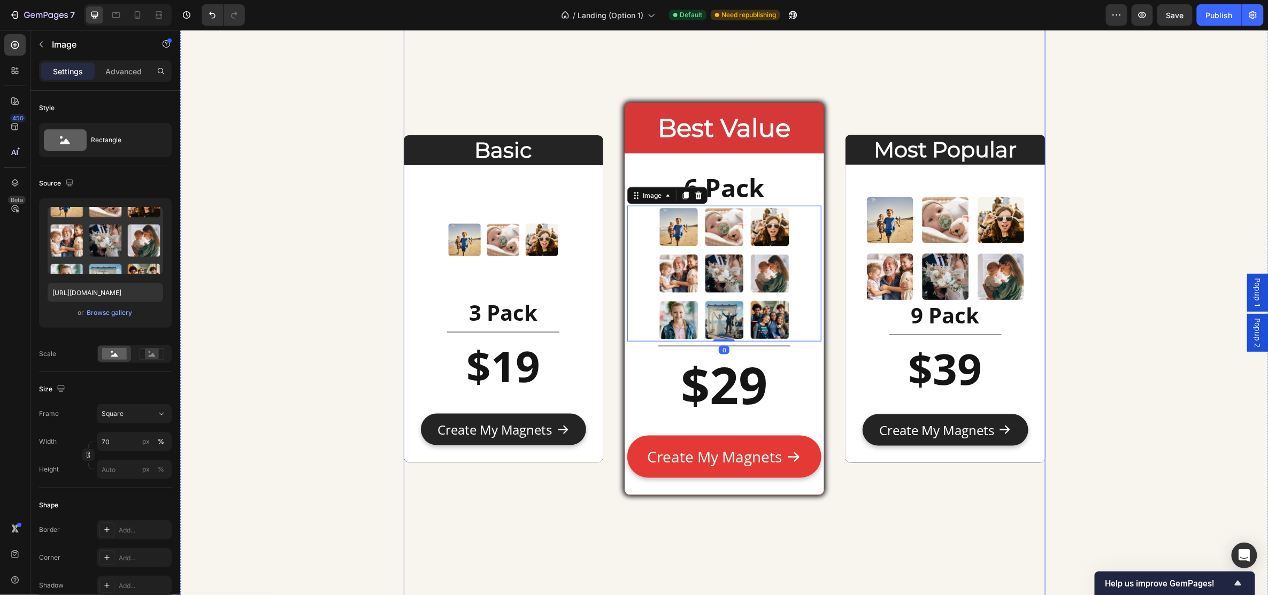
click at [893, 76] on div "Basic Heading Image 3 Pack Heading Title Line $19 Heading Text Block Create My …" at bounding box center [724, 300] width 642 height 610
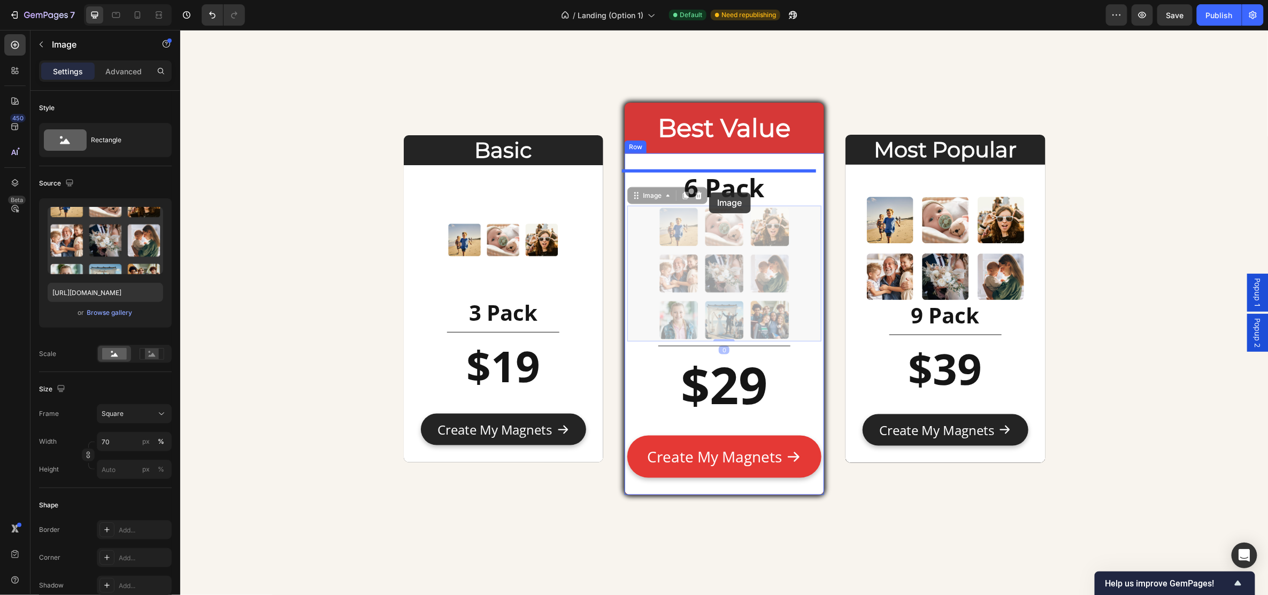
drag, startPoint x: 701, startPoint y: 273, endPoint x: 709, endPoint y: 190, distance: 82.8
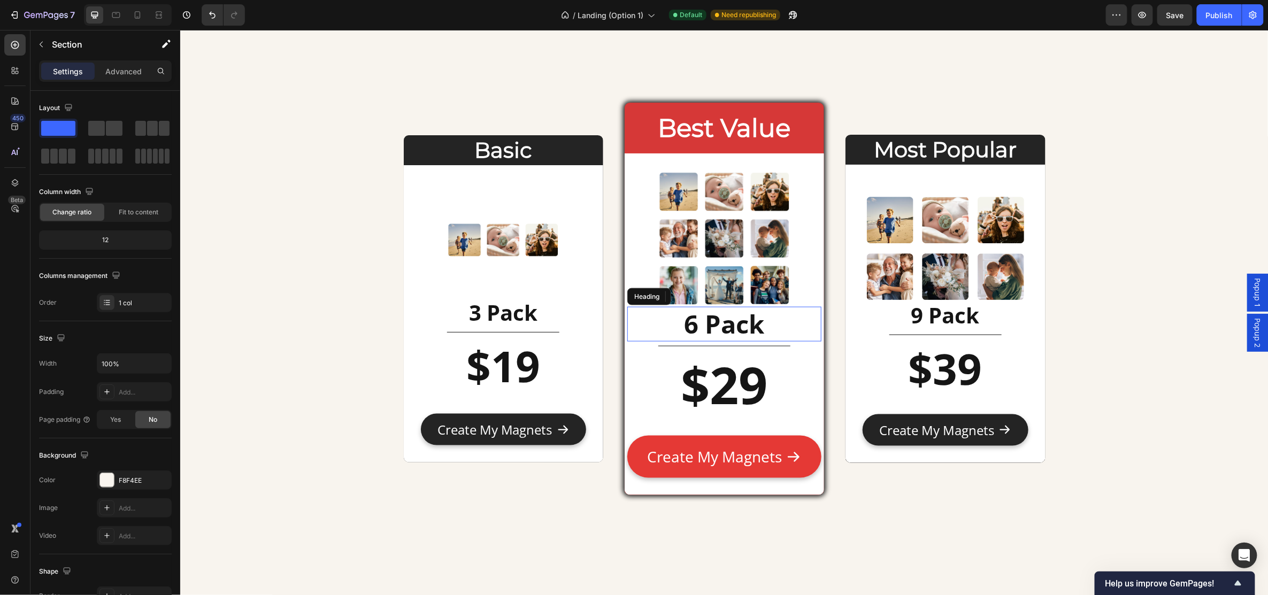
click at [691, 323] on h2 "6 Pack" at bounding box center [724, 324] width 194 height 35
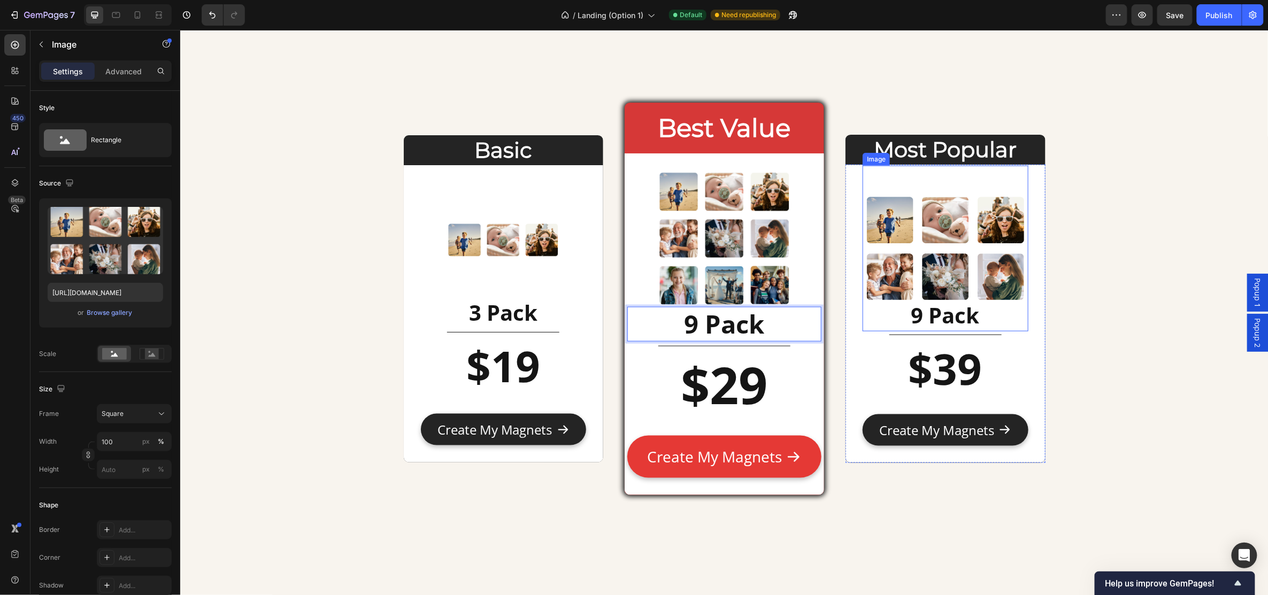
click at [968, 254] on img at bounding box center [944, 247] width 165 height 165
click at [123, 439] on input "100" at bounding box center [134, 441] width 75 height 19
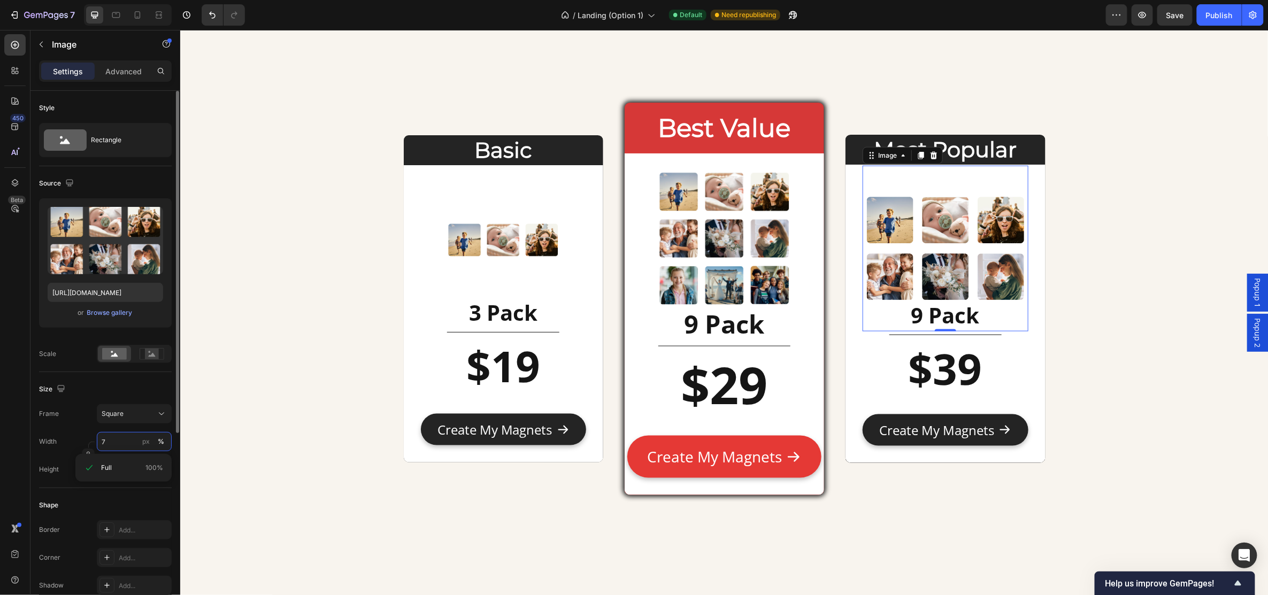
type input "70"
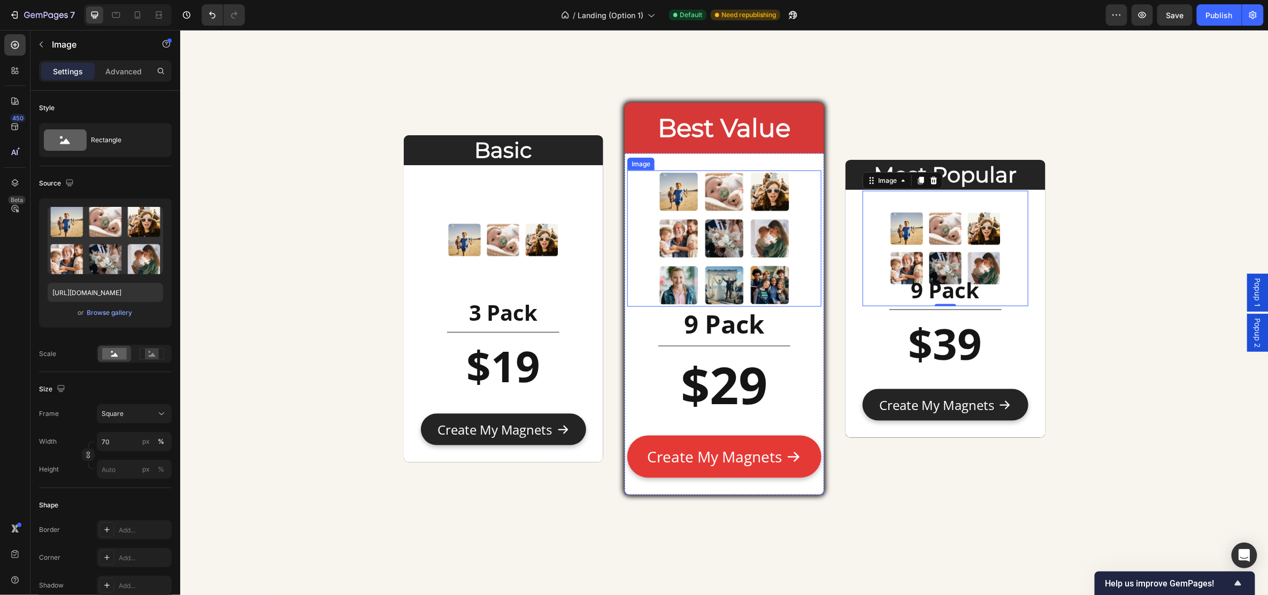
click at [768, 213] on img at bounding box center [724, 238] width 136 height 136
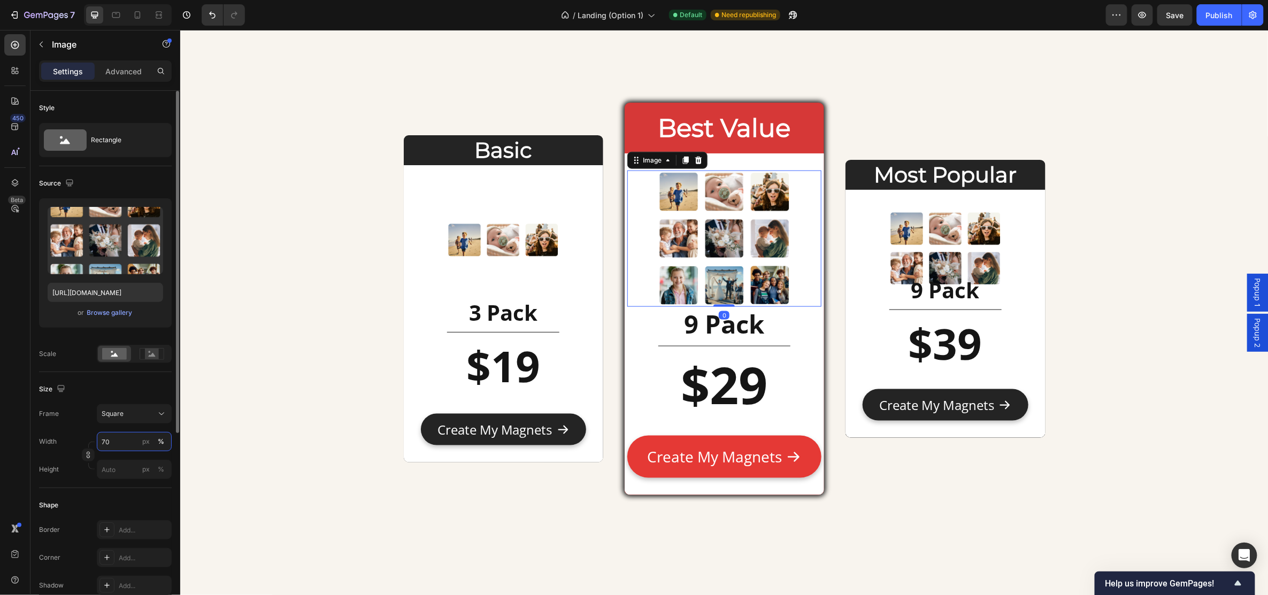
click at [127, 443] on input "70" at bounding box center [134, 441] width 75 height 19
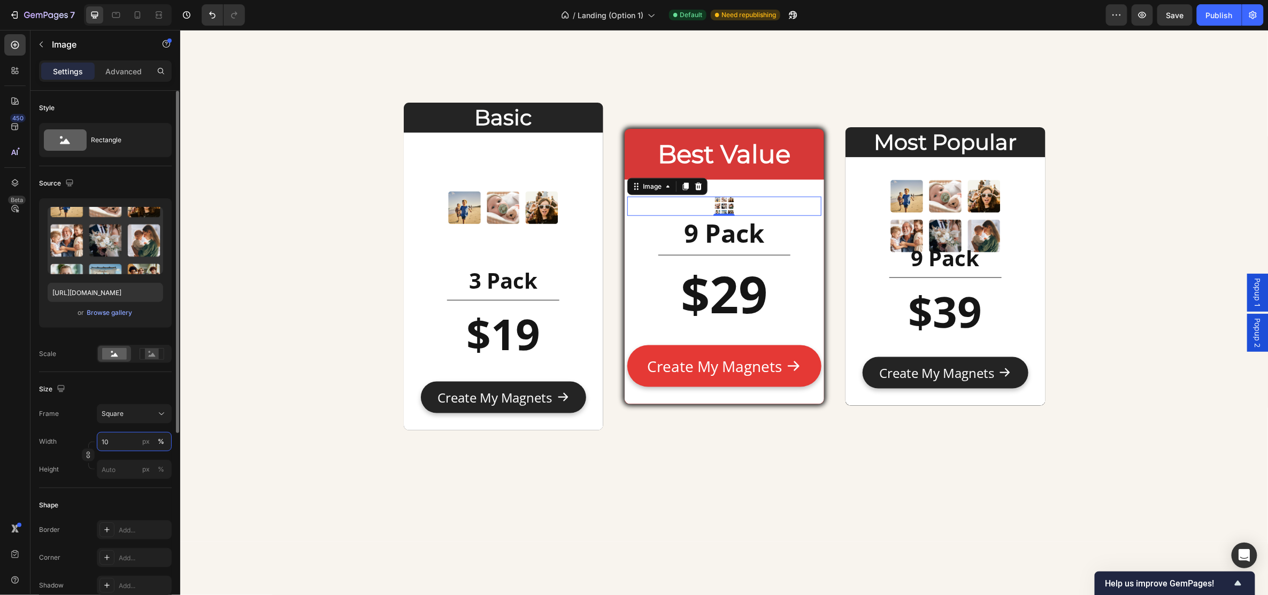
type input "100"
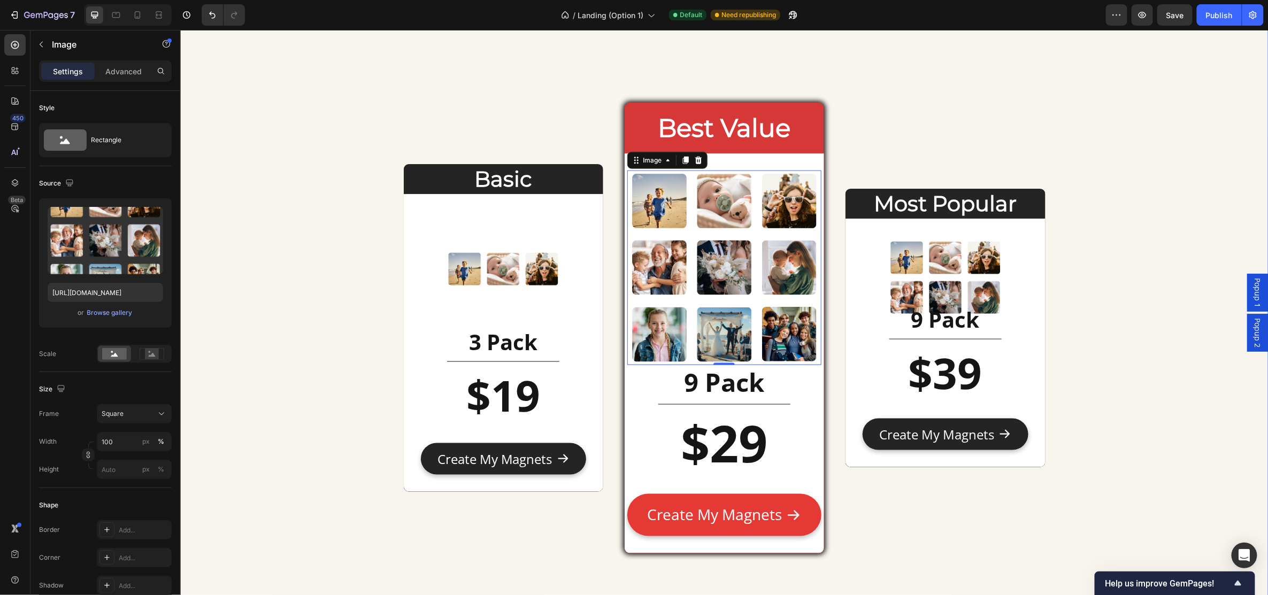
click at [301, 368] on div "Basic Heading Image 3 Pack Heading Title Line $19 Heading Text Block Create My …" at bounding box center [724, 19] width 1089 height 1291
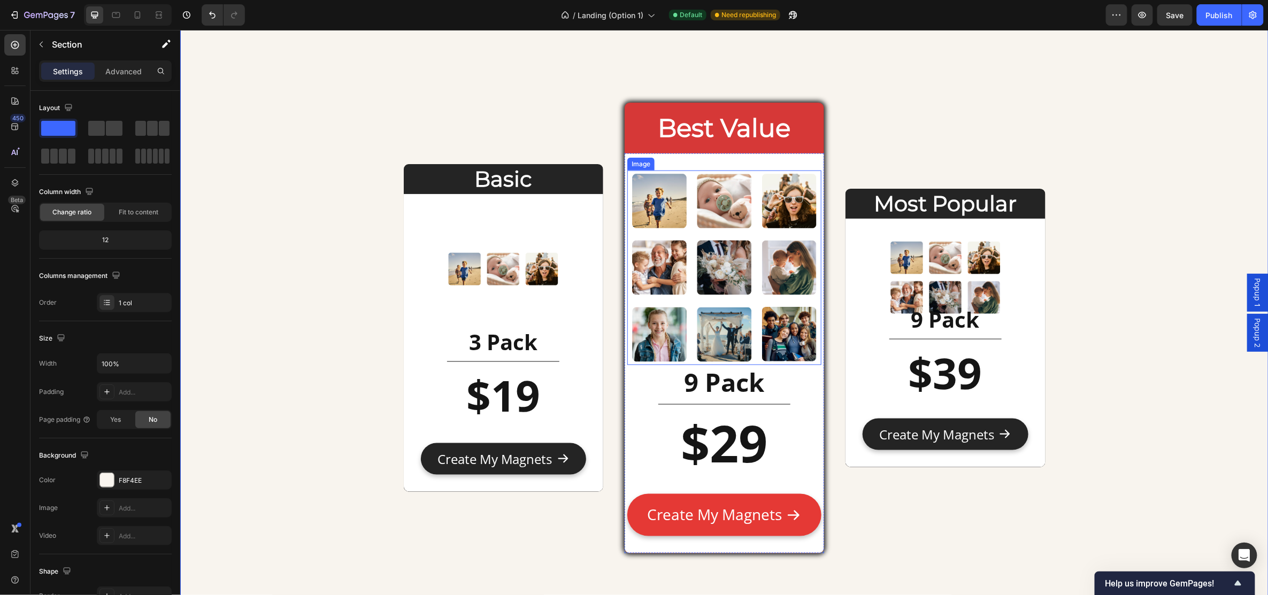
click at [692, 334] on img at bounding box center [724, 267] width 194 height 194
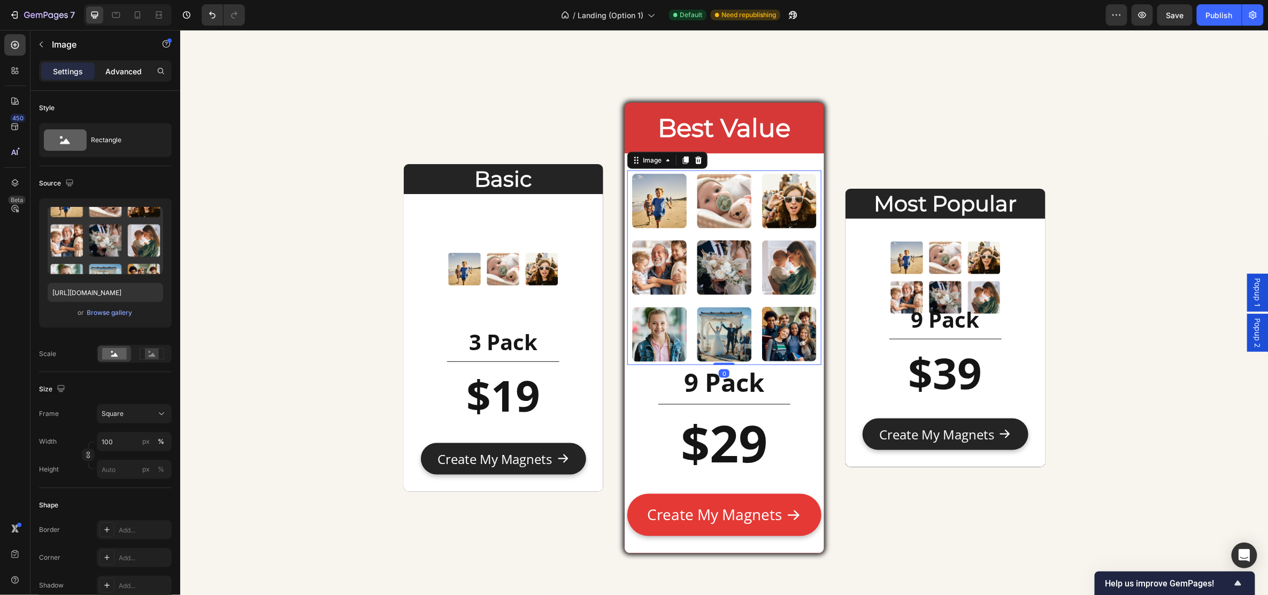
click at [133, 68] on p "Advanced" at bounding box center [123, 71] width 36 height 11
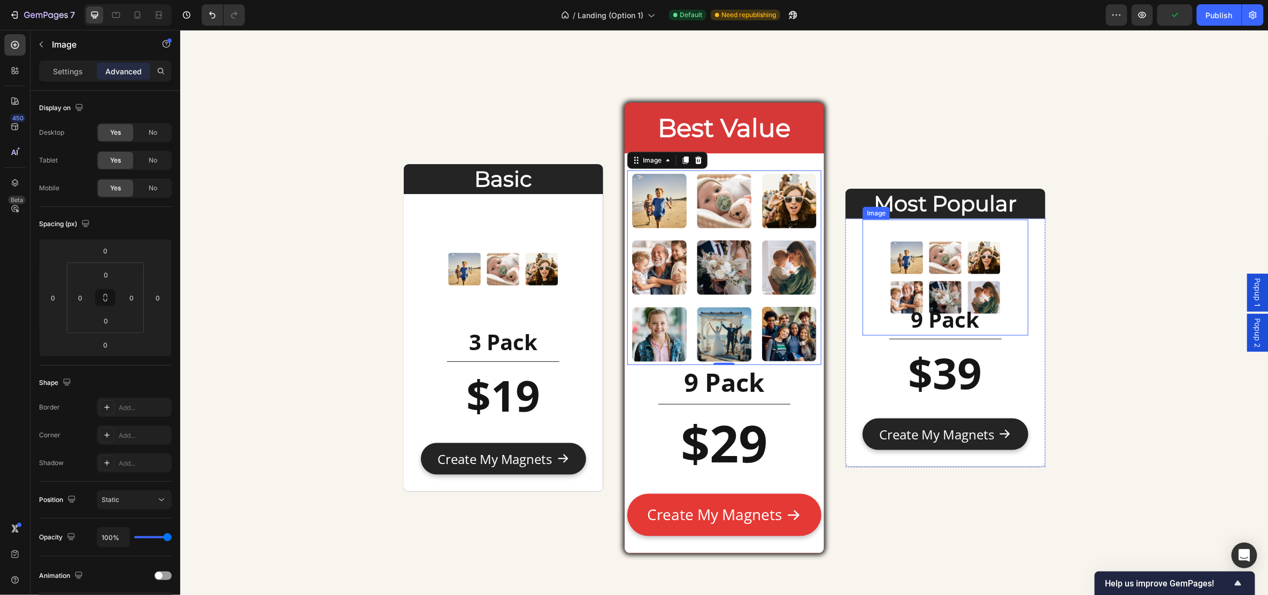
click at [929, 287] on img at bounding box center [946, 277] width 116 height 116
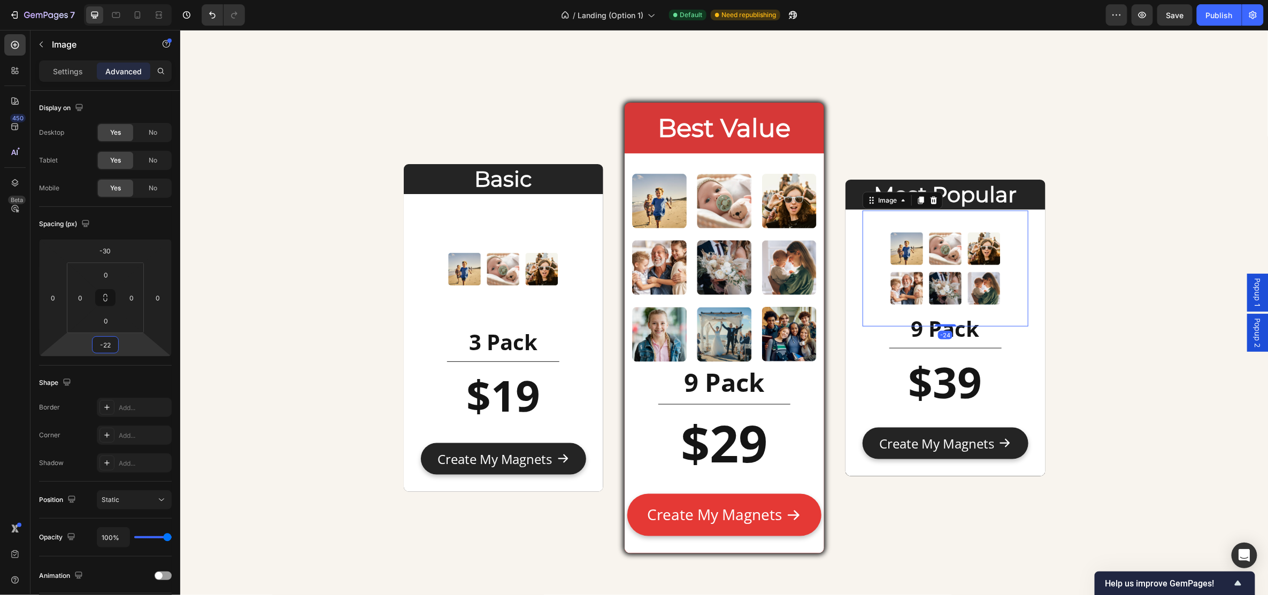
drag, startPoint x: 133, startPoint y: 345, endPoint x: 134, endPoint y: 332, distance: 12.9
click at [134, 0] on html "7 Version history / Landing (Option 1) Default Need republishing Preview Save P…" at bounding box center [634, 0] width 1268 height 0
drag, startPoint x: 114, startPoint y: 341, endPoint x: 42, endPoint y: 341, distance: 71.7
click at [46, 341] on div "-30 0 -22 0" at bounding box center [105, 298] width 133 height 118
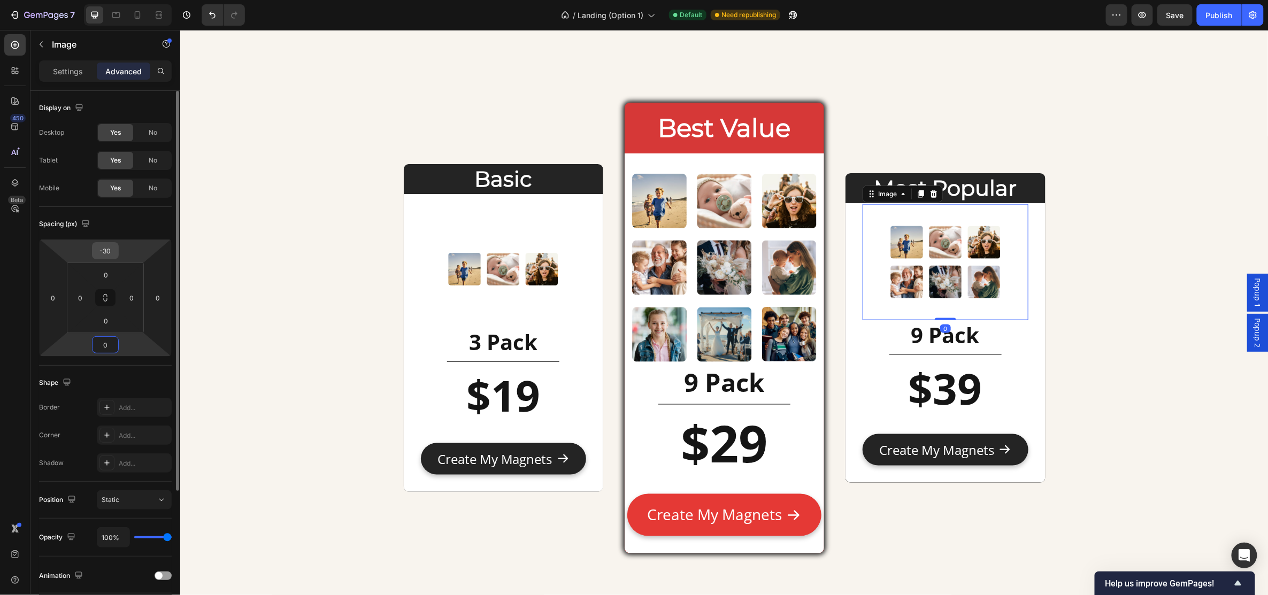
type input "0"
click at [116, 248] on div "-30" at bounding box center [105, 250] width 27 height 17
type input "0"
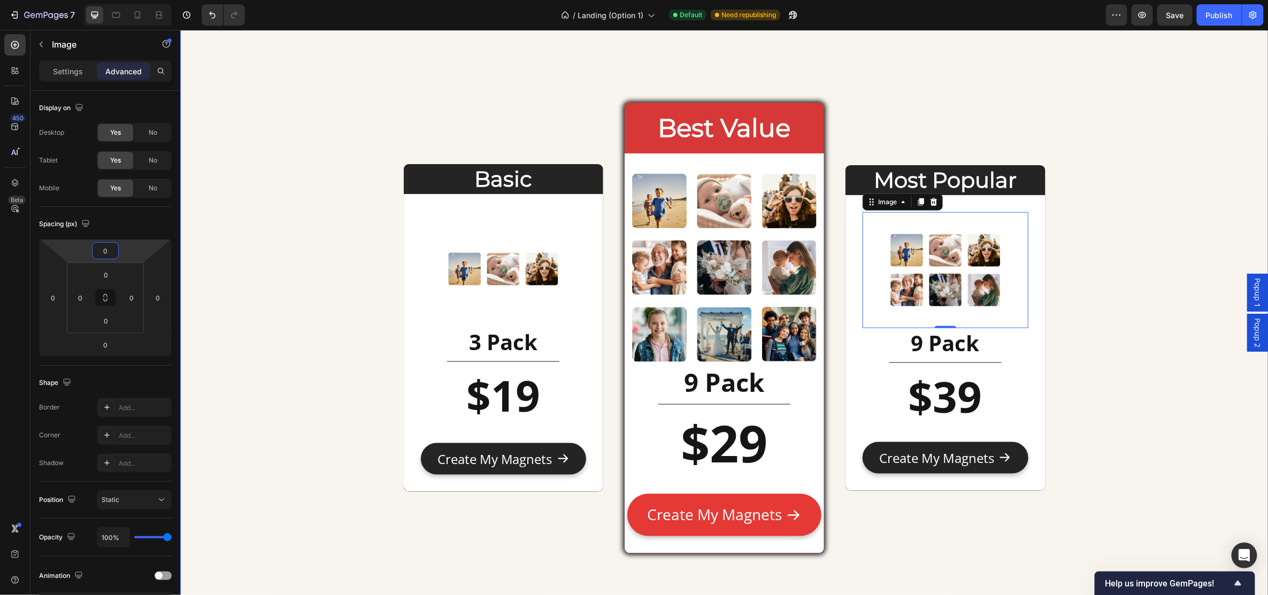
click at [312, 274] on div "Basic Heading Image 3 Pack Heading Title Line $19 Heading Text Block Create My …" at bounding box center [724, 19] width 1089 height 1291
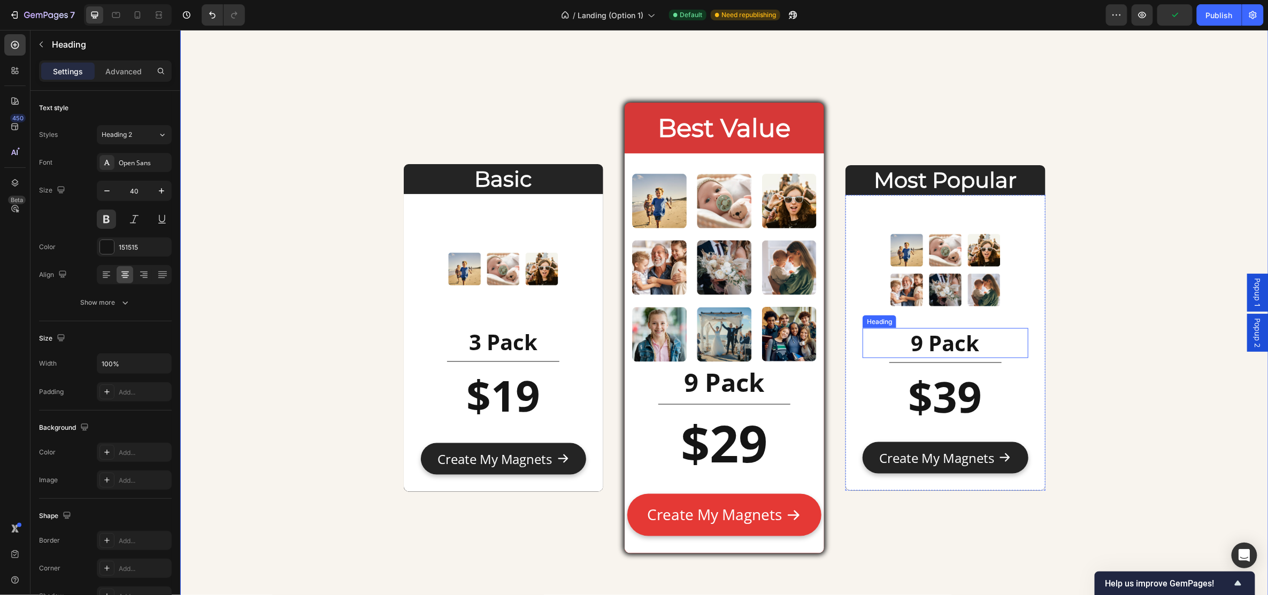
click at [909, 341] on h2 "9 Pack" at bounding box center [944, 343] width 165 height 30
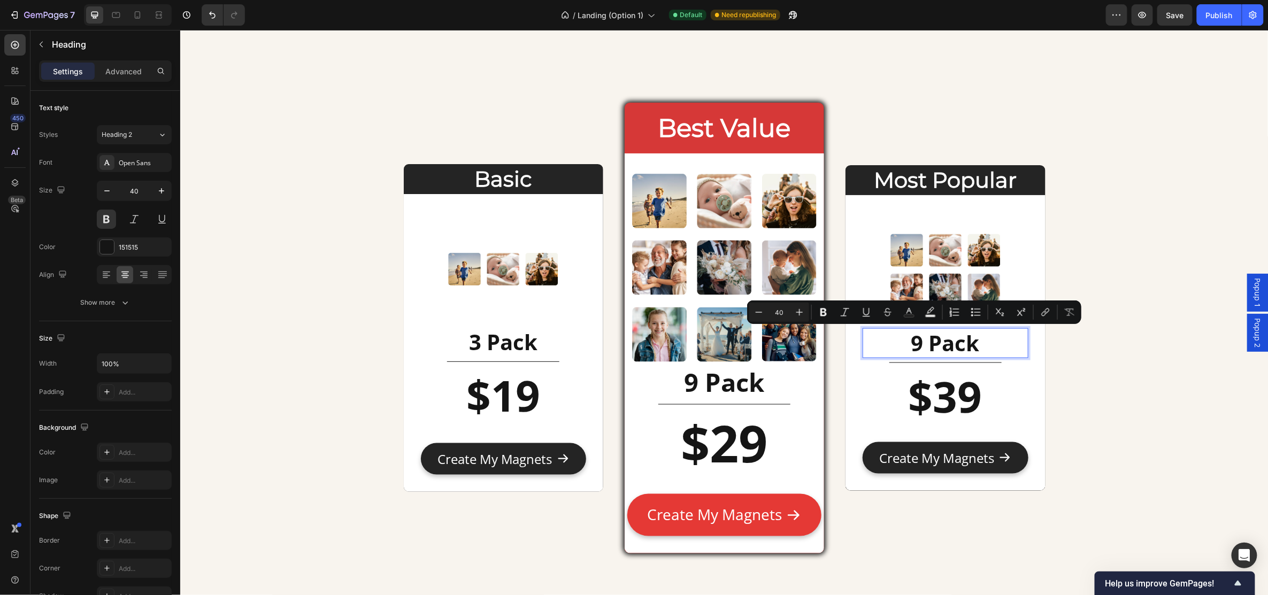
click at [919, 340] on p "9 Pack" at bounding box center [944, 343] width 163 height 28
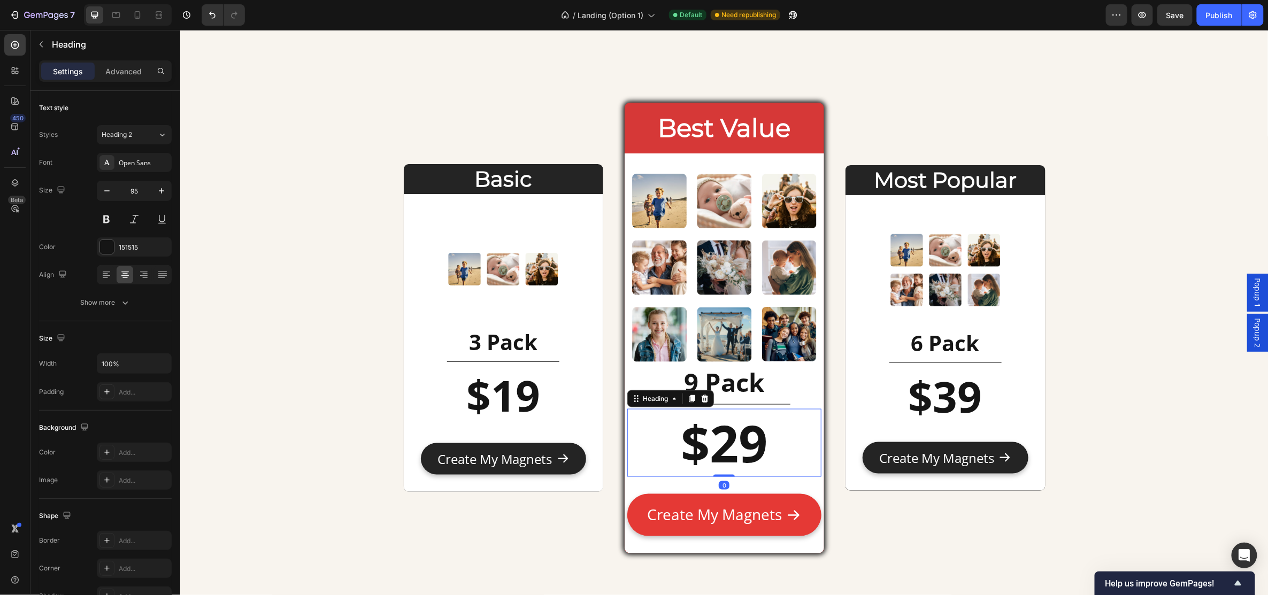
click at [729, 458] on strong "$29" at bounding box center [724, 443] width 87 height 70
click at [731, 439] on strong "$29" at bounding box center [724, 443] width 87 height 70
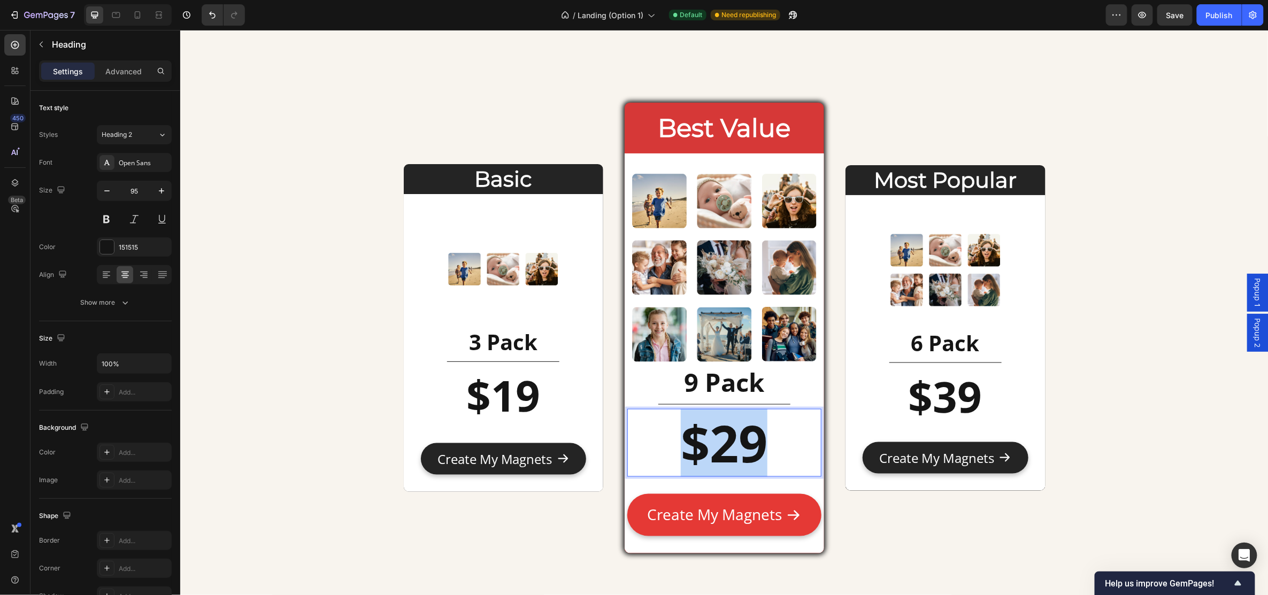
click at [731, 439] on strong "$29" at bounding box center [724, 443] width 87 height 70
click at [938, 389] on strong "$39" at bounding box center [945, 395] width 74 height 58
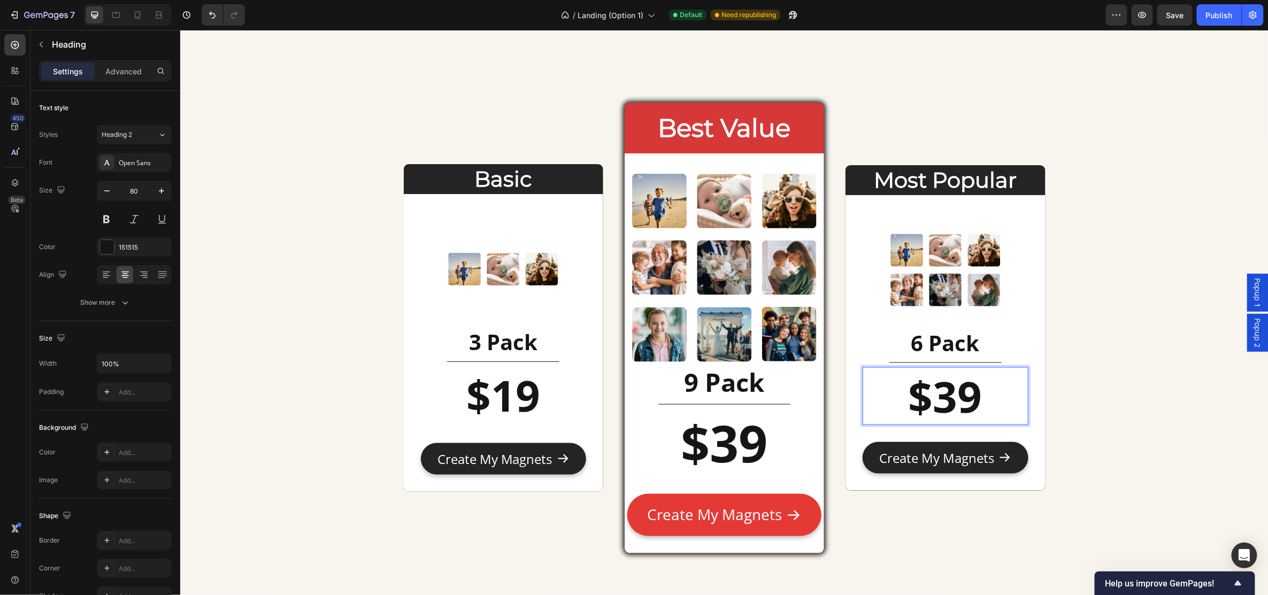
click at [946, 394] on strong "$39" at bounding box center [945, 395] width 74 height 58
click at [1061, 353] on div "Basic Heading Image 3 Pack Heading Title Line $19 Heading Text Block Create My …" at bounding box center [724, 19] width 1089 height 1291
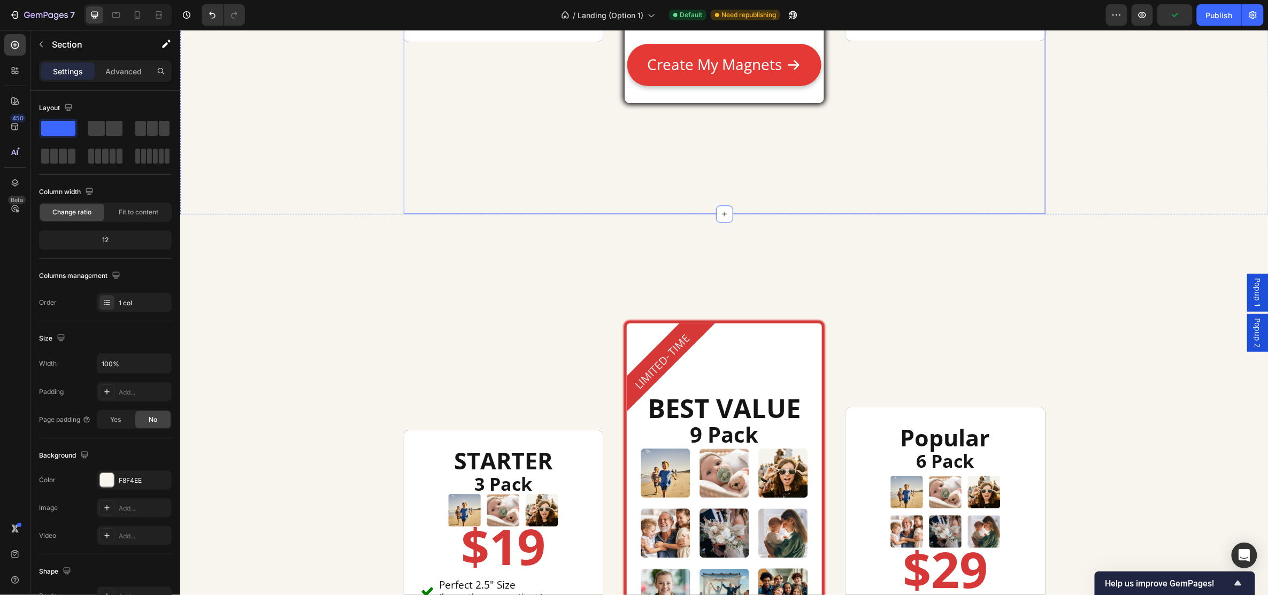
scroll to position [5349, 0]
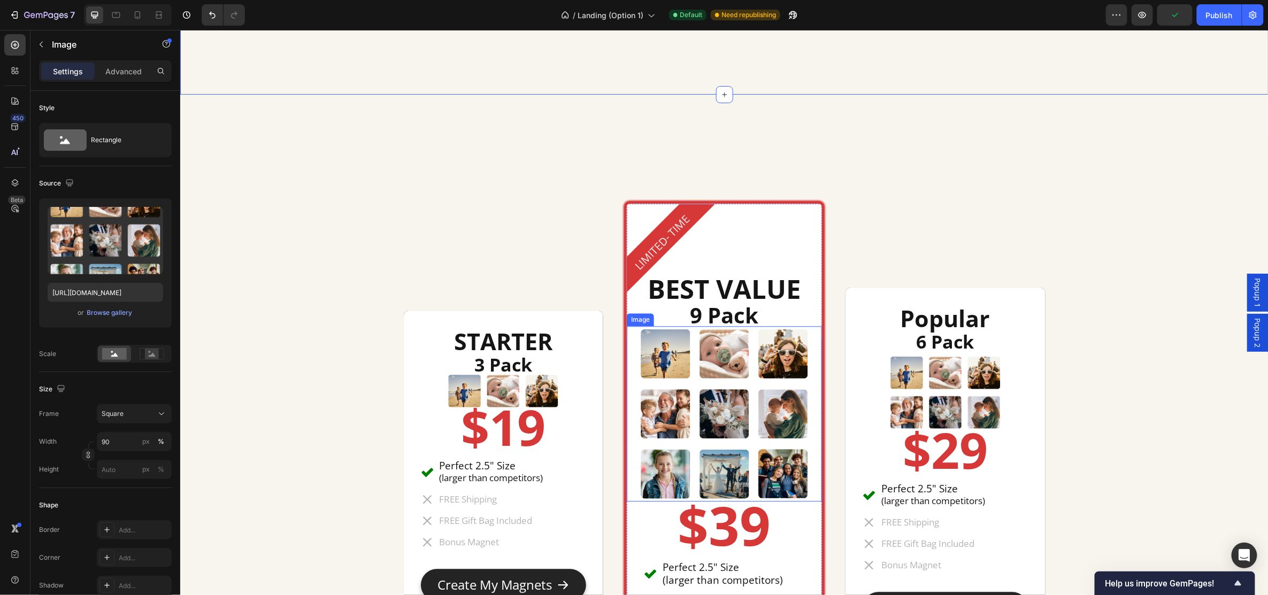
click at [729, 400] on img at bounding box center [724, 414] width 176 height 176
click at [119, 62] on div "Settings Advanced" at bounding box center [105, 70] width 133 height 21
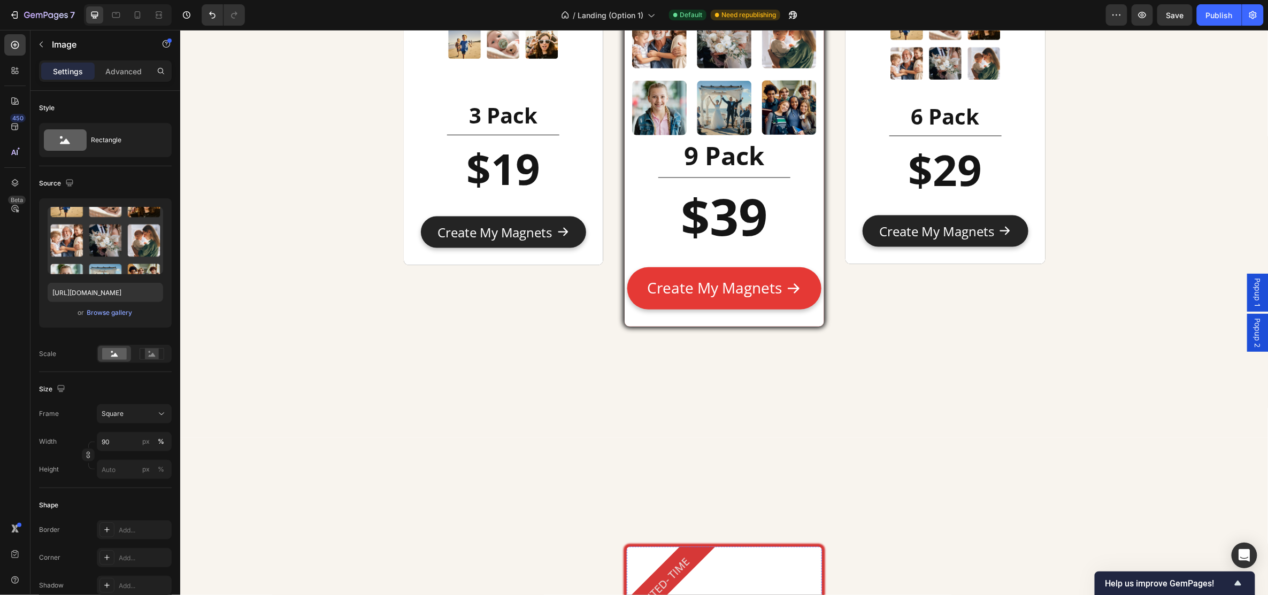
scroll to position [4850, 0]
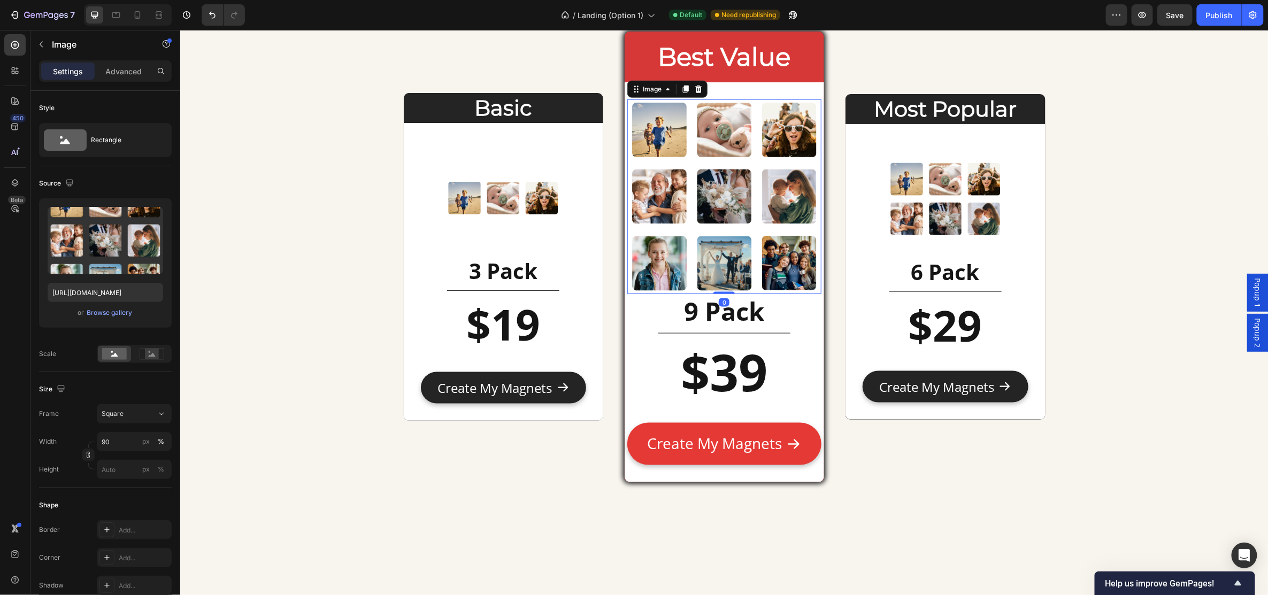
click at [730, 241] on img at bounding box center [724, 196] width 194 height 194
click at [122, 443] on input "100" at bounding box center [134, 441] width 75 height 19
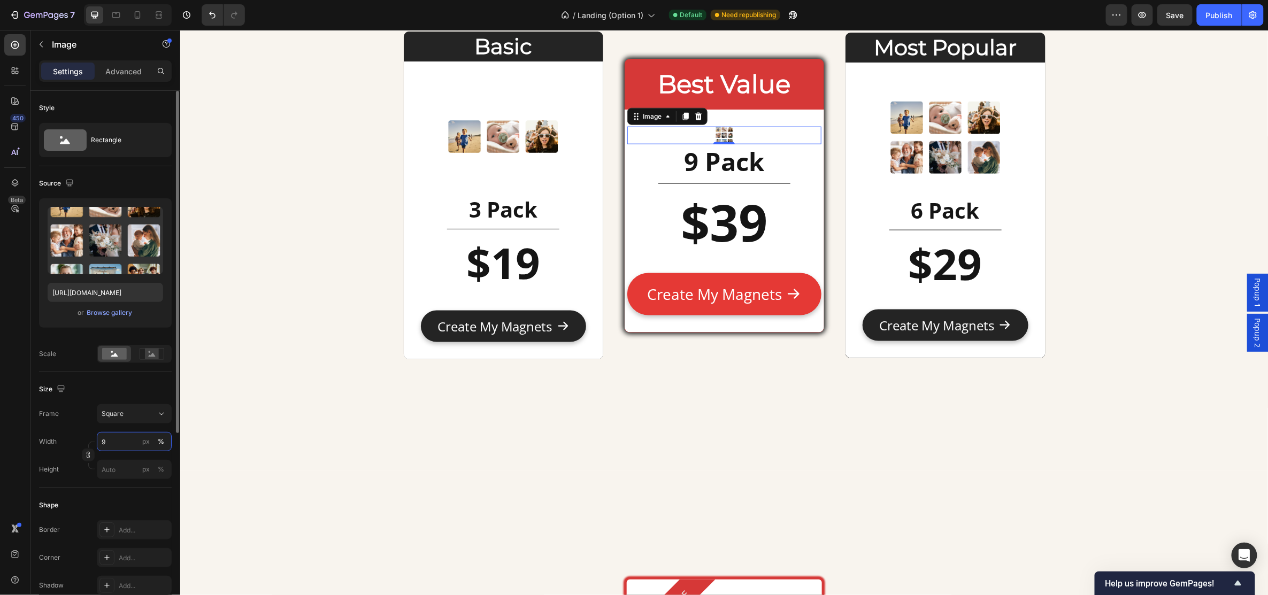
type input "90"
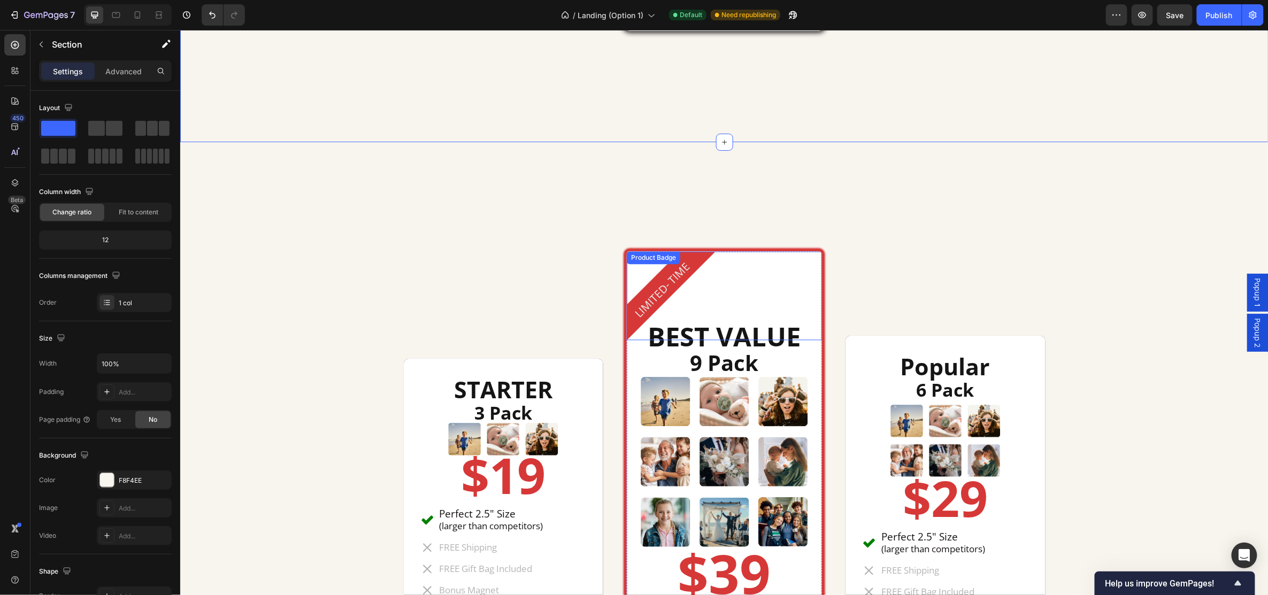
scroll to position [5349, 0]
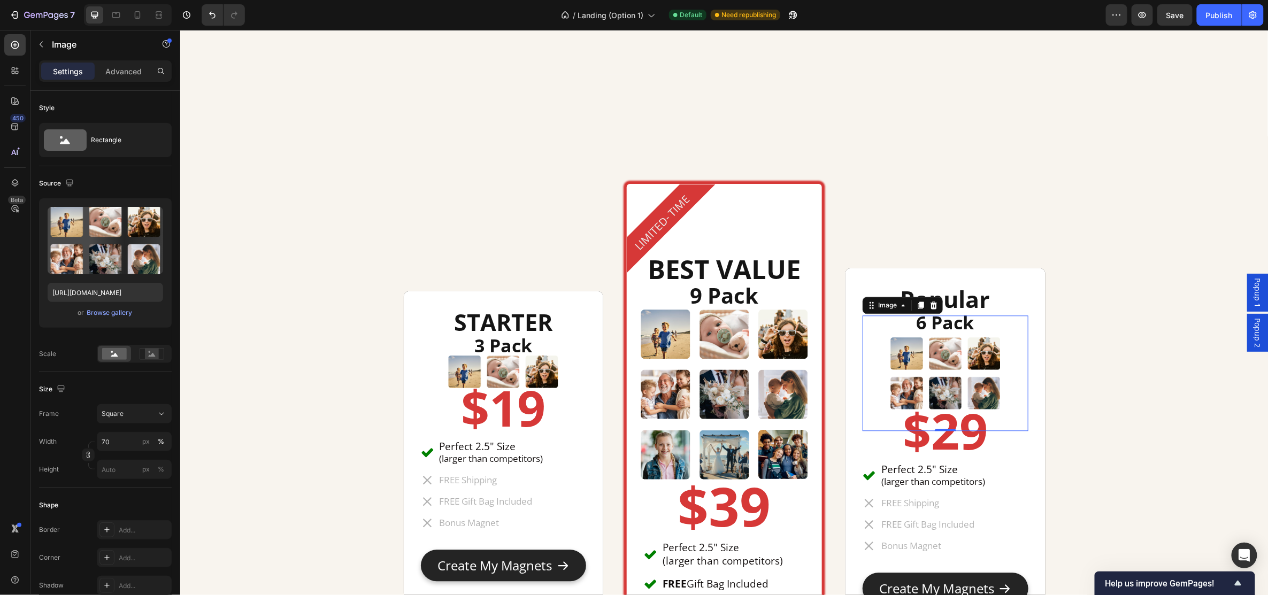
click at [969, 375] on img at bounding box center [946, 373] width 116 height 116
click at [134, 73] on p "Advanced" at bounding box center [123, 71] width 36 height 11
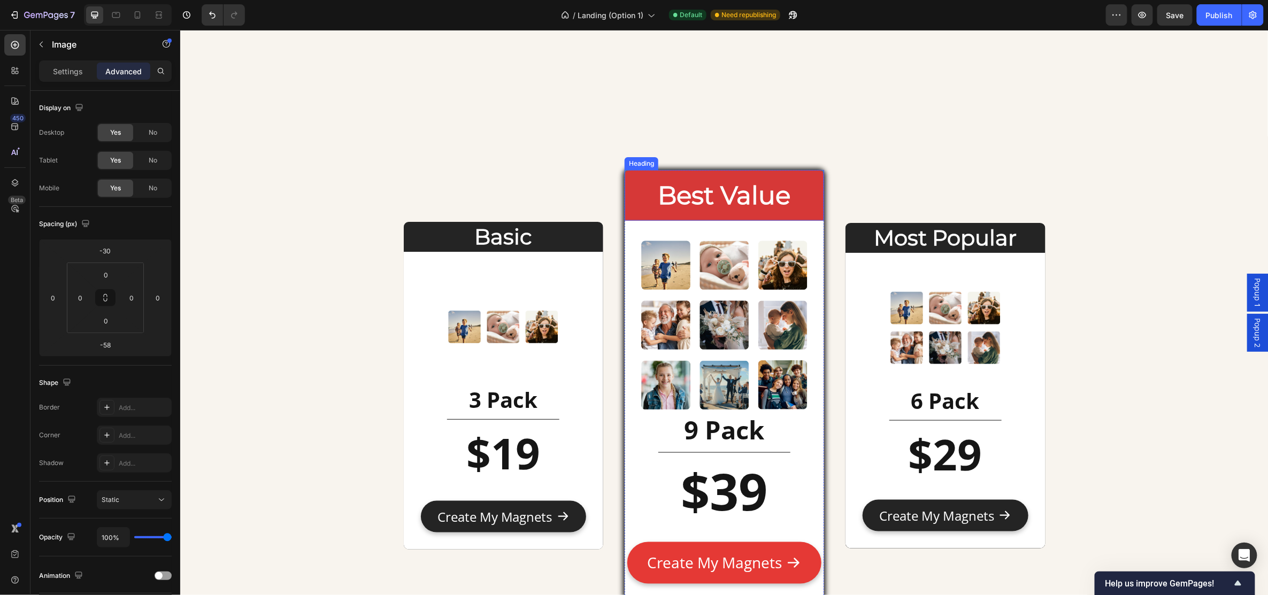
scroll to position [4779, 0]
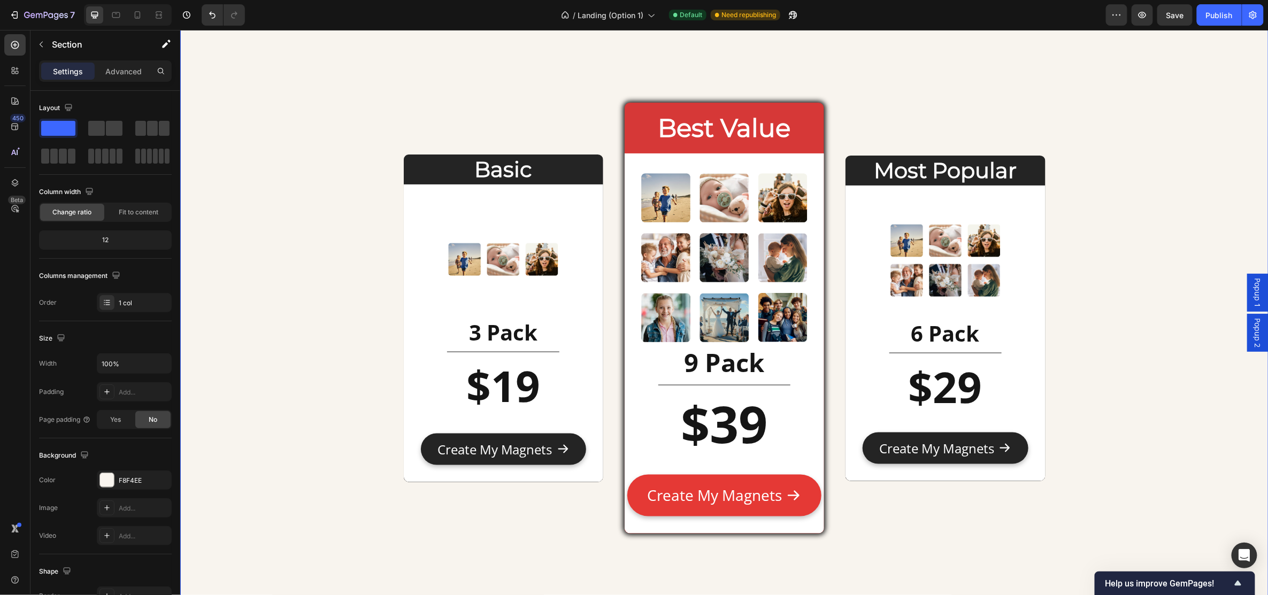
click at [339, 305] on div "Basic Heading Image 3 Pack Heading Title Line $19 Heading Text Block Create My …" at bounding box center [724, 10] width 1089 height 1272
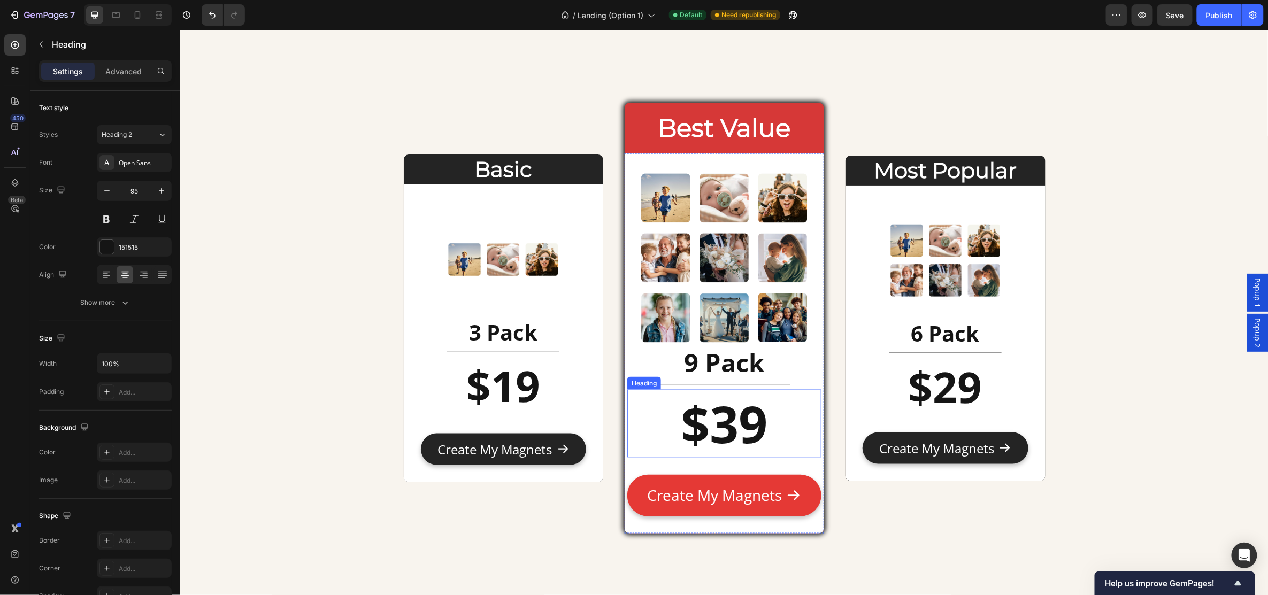
click at [734, 428] on strong "$39" at bounding box center [724, 423] width 87 height 70
click at [868, 512] on div "Most Popular Heading Image 6 Pack Heading Title Line $29 Heading Create My Magn…" at bounding box center [945, 317] width 200 height 431
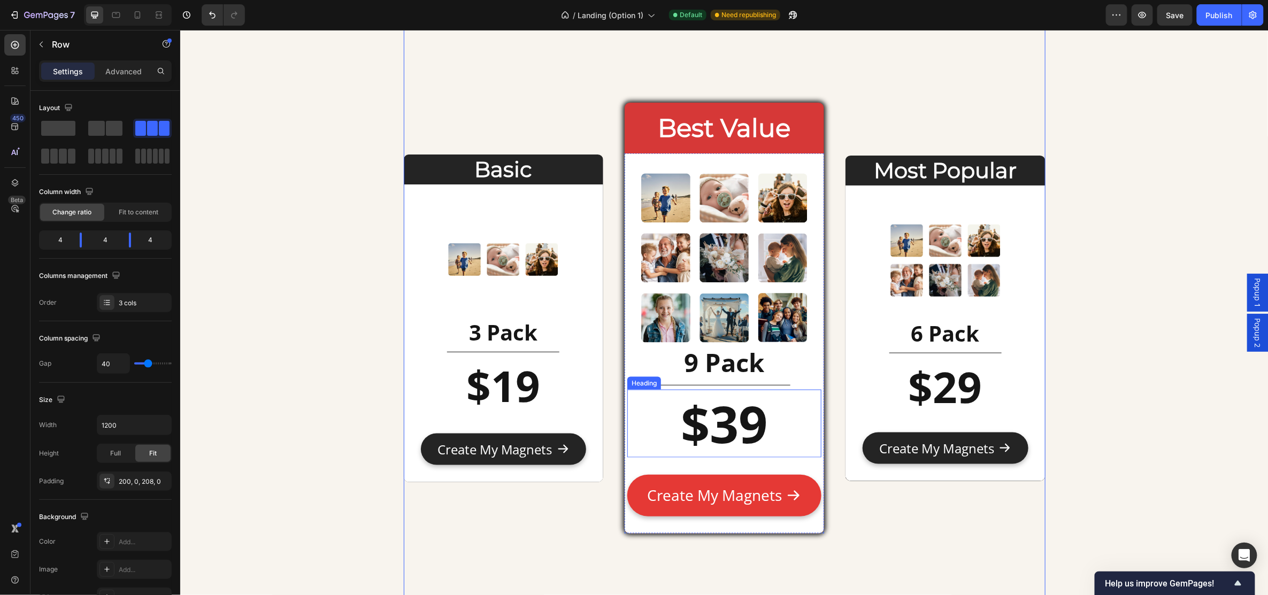
click at [773, 432] on p "⁠⁠⁠⁠⁠⁠⁠ $39" at bounding box center [724, 424] width 192 height 66
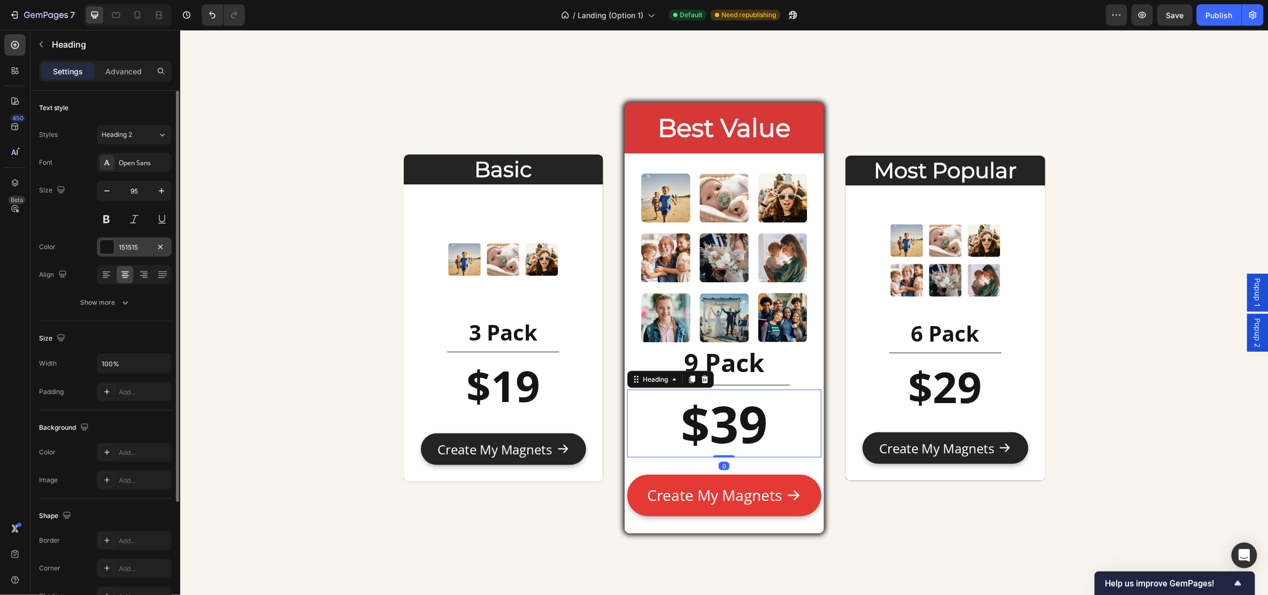
click at [105, 248] on div at bounding box center [107, 247] width 14 height 14
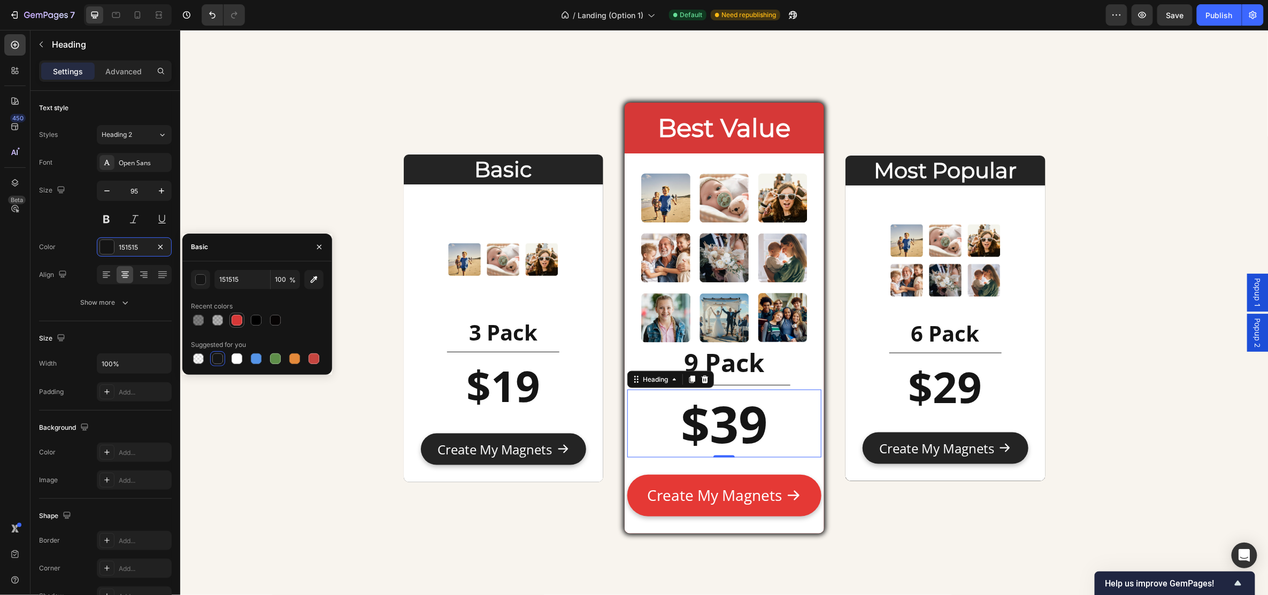
click at [236, 317] on div at bounding box center [237, 320] width 11 height 11
type input "D63837"
click at [351, 453] on div "Basic Heading Image 3 Pack Heading Title Line $19 Heading Text Block Create My …" at bounding box center [724, 10] width 1089 height 1272
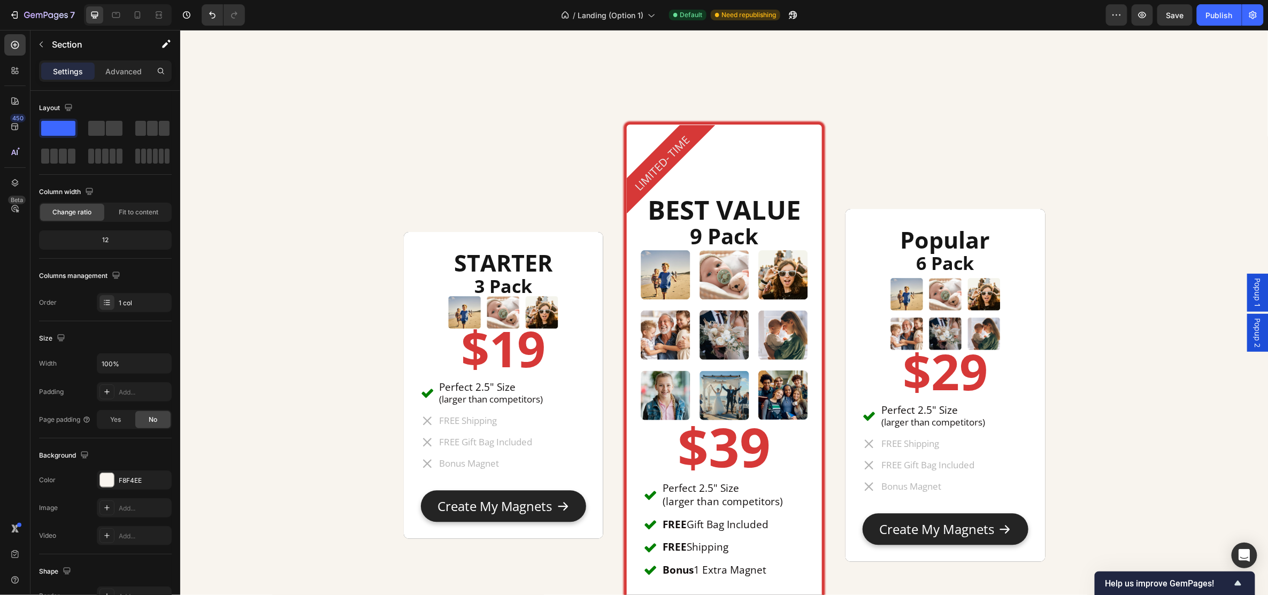
scroll to position [5492, 0]
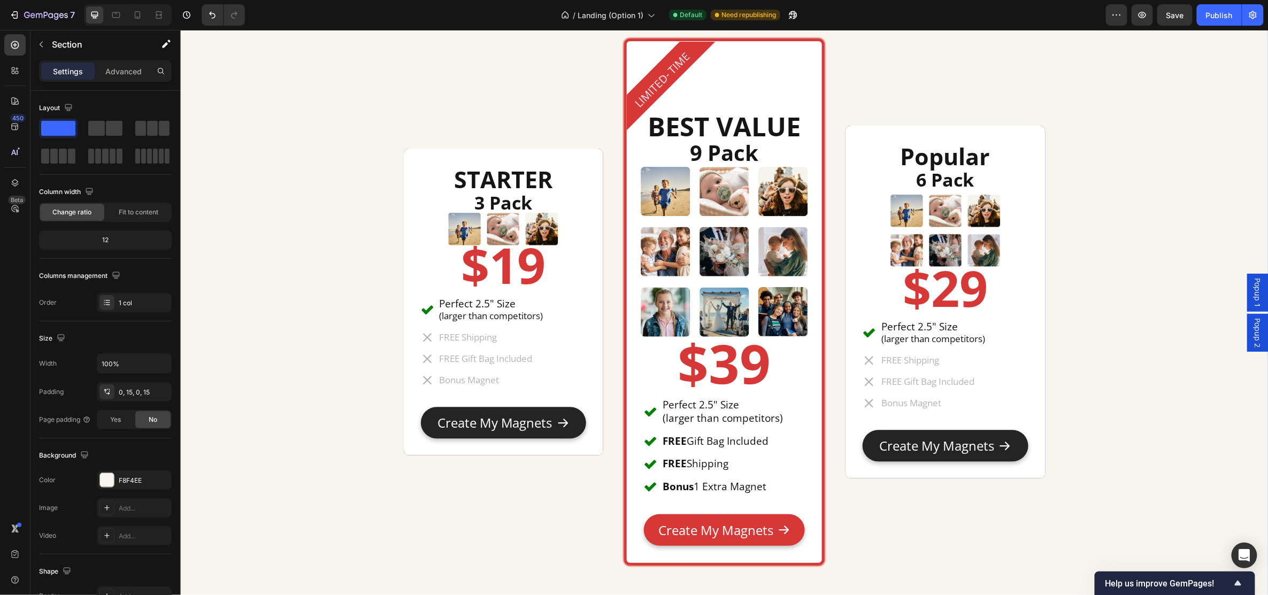
click at [1084, 270] on div "STARTER Heading 3 Pack Heading Image $19 Heading Perfect 2.5" Size (larger than…" at bounding box center [724, 304] width 1073 height 745
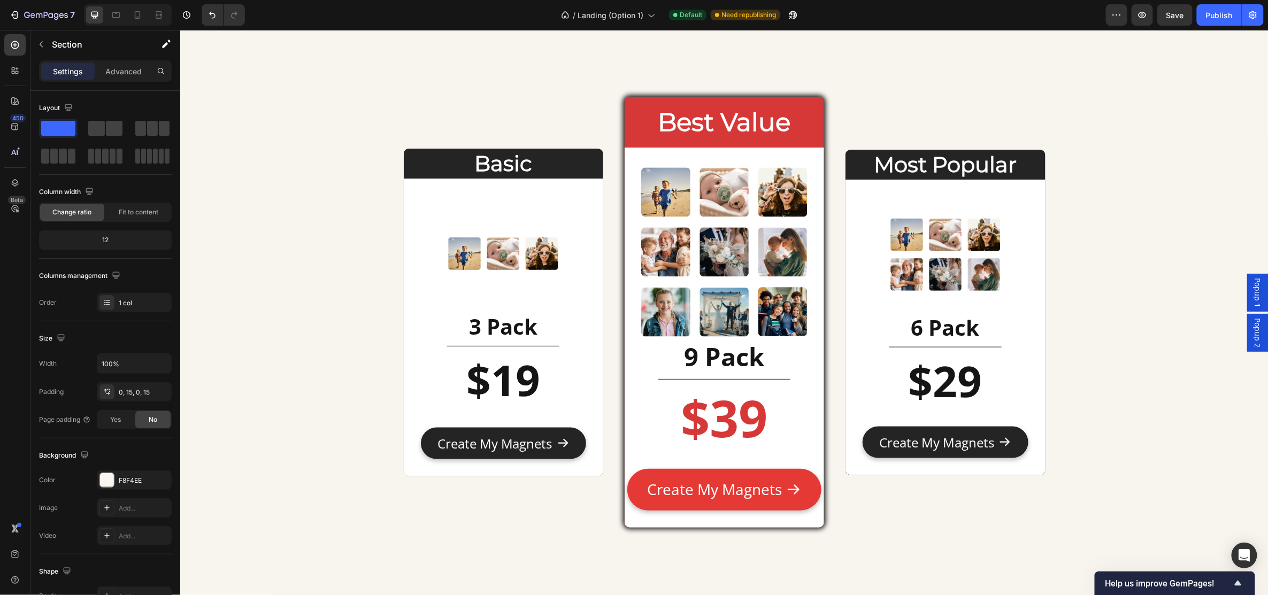
scroll to position [4779, 0]
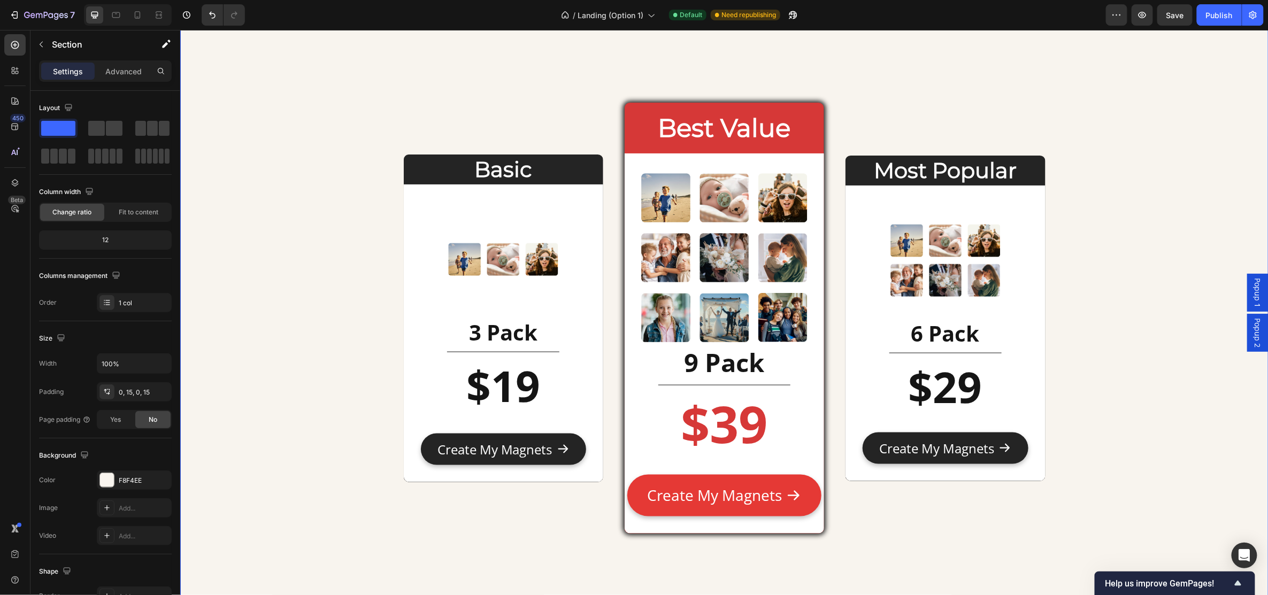
click at [333, 273] on div "Basic Heading Image 3 Pack Heading Title Line $19 Heading Text Block Create My …" at bounding box center [724, 10] width 1089 height 1272
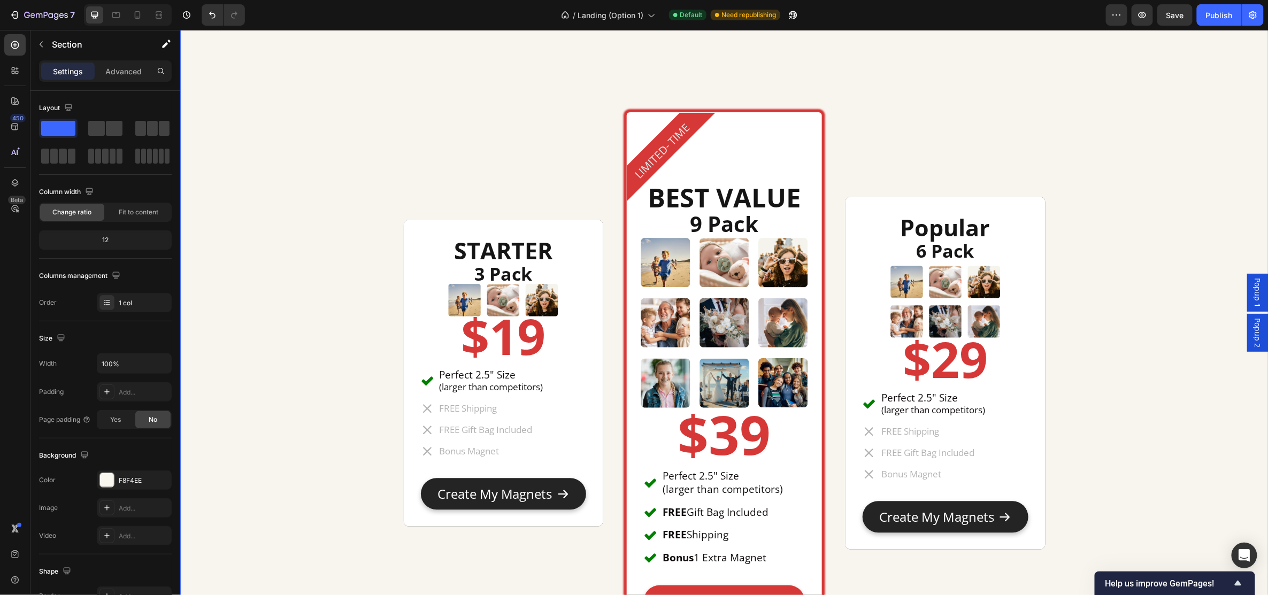
scroll to position [5492, 0]
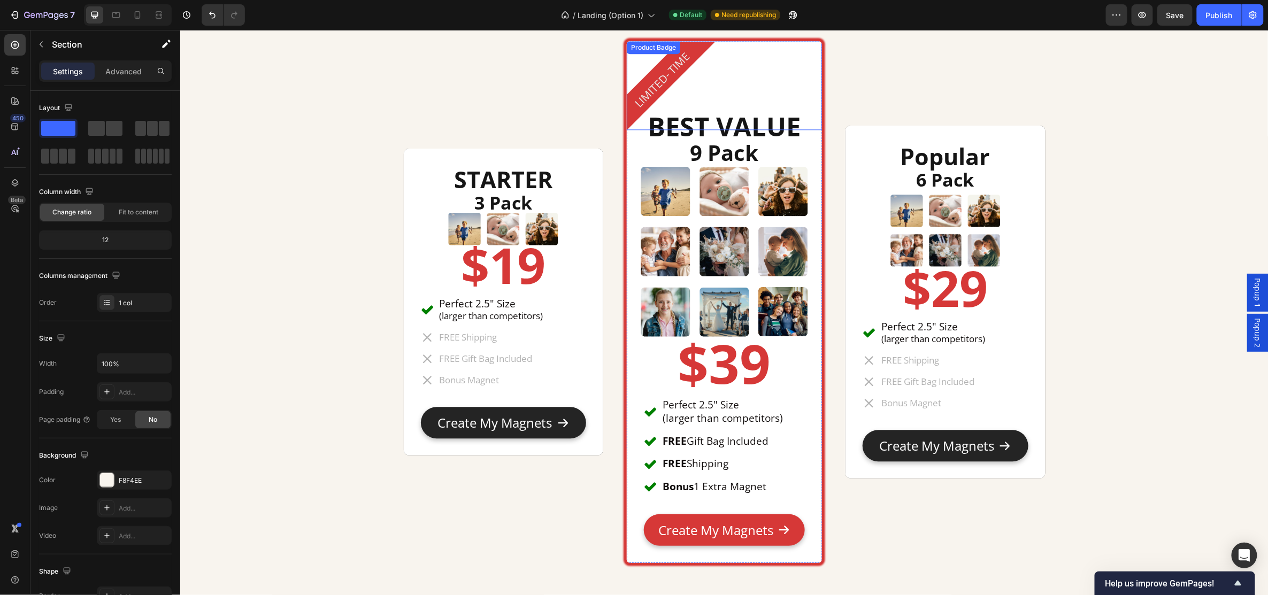
click at [759, 117] on div "LIMITED- TIME" at bounding box center [723, 85] width 195 height 89
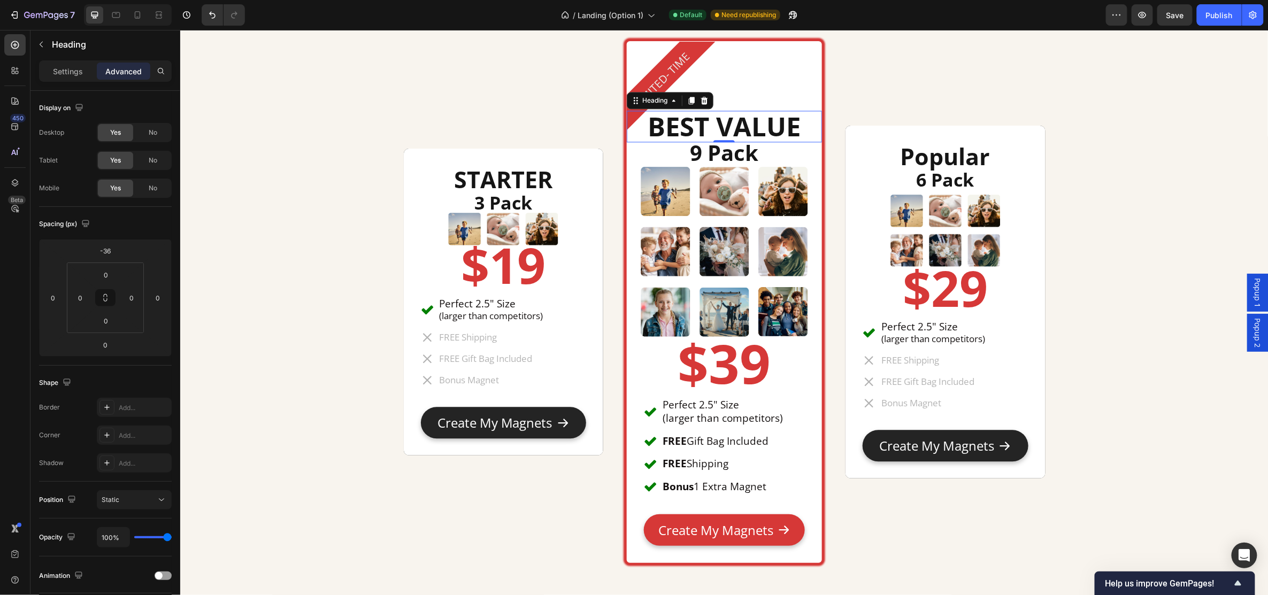
click at [795, 130] on h2 "BEST VALUE" at bounding box center [723, 126] width 195 height 32
click at [700, 102] on icon at bounding box center [703, 99] width 7 height 7
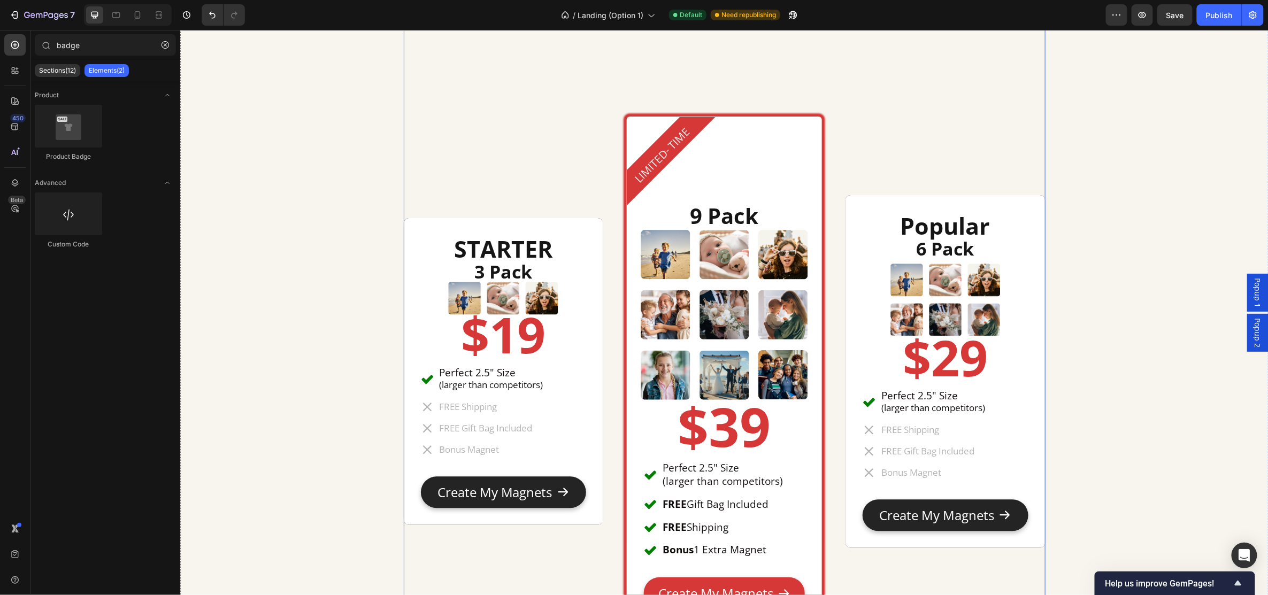
scroll to position [5349, 0]
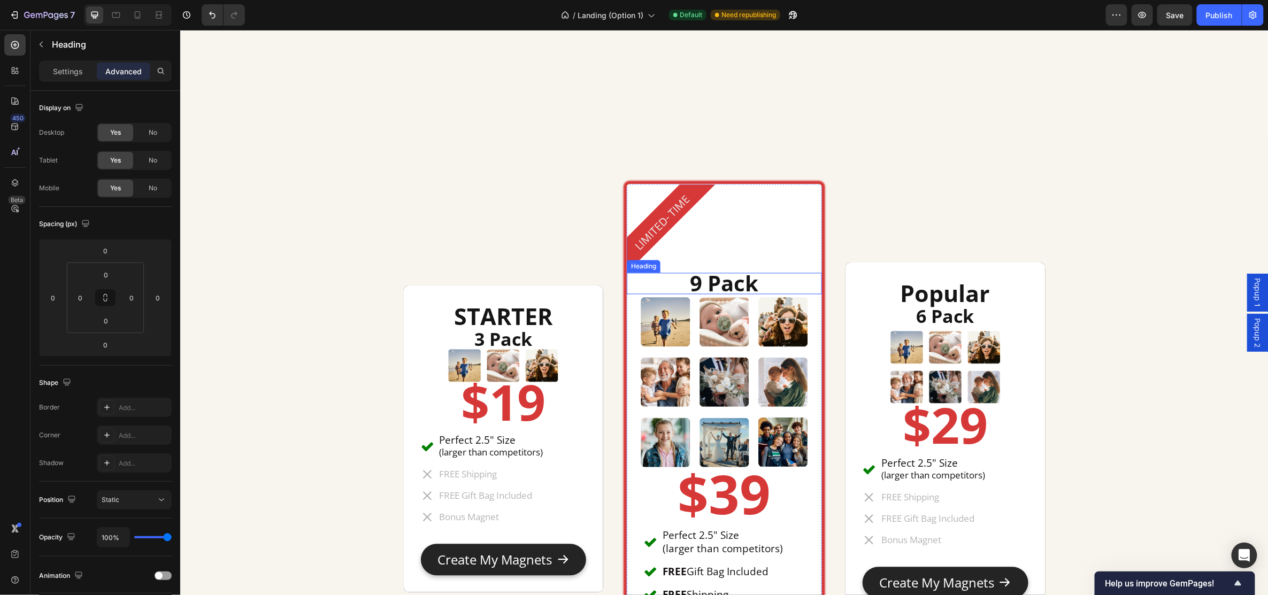
click at [806, 281] on h2 "9 Pack" at bounding box center [723, 282] width 195 height 21
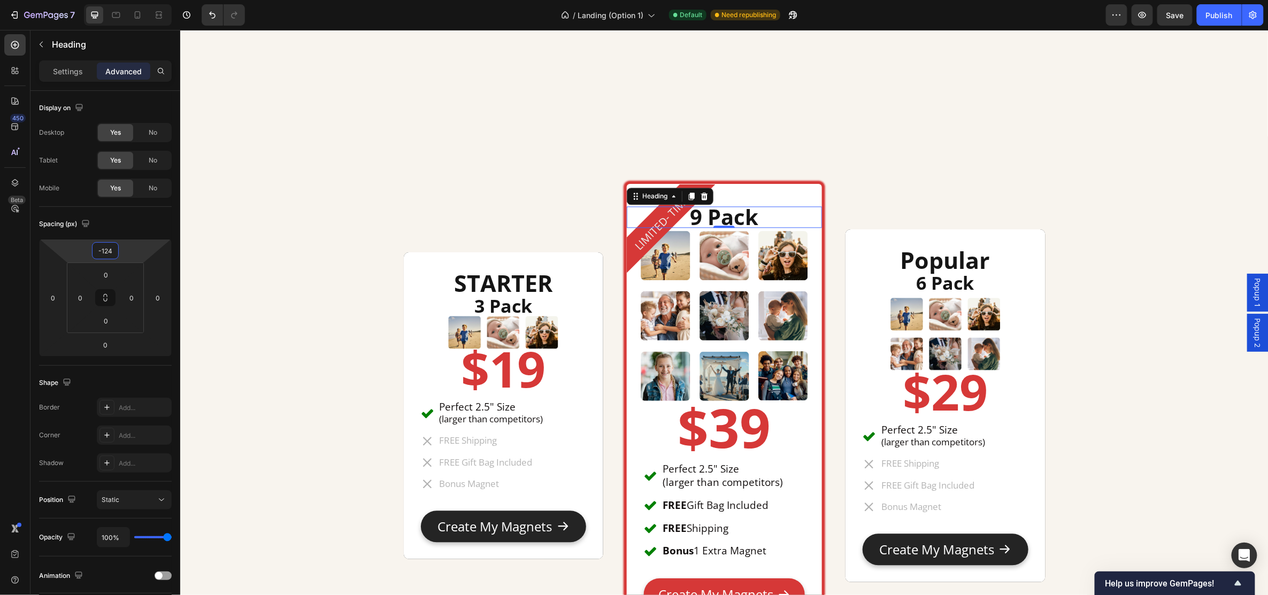
type input "-122"
drag, startPoint x: 129, startPoint y: 256, endPoint x: 121, endPoint y: 299, distance: 44.0
click at [121, 0] on html "7 Version history / Landing (Option 1) Default Need republishing Preview Save P…" at bounding box center [634, 0] width 1268 height 0
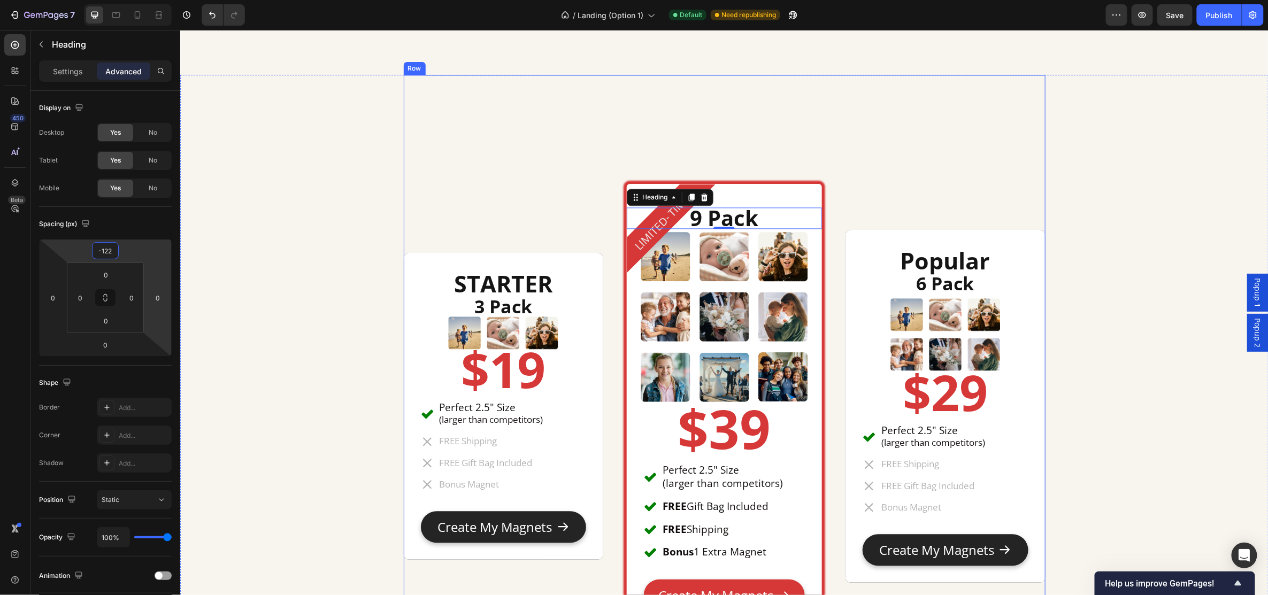
click at [457, 171] on div "STARTER Heading 3 Pack Heading Image $19 Heading Perfect 2.5" Size (larger than…" at bounding box center [724, 407] width 642 height 667
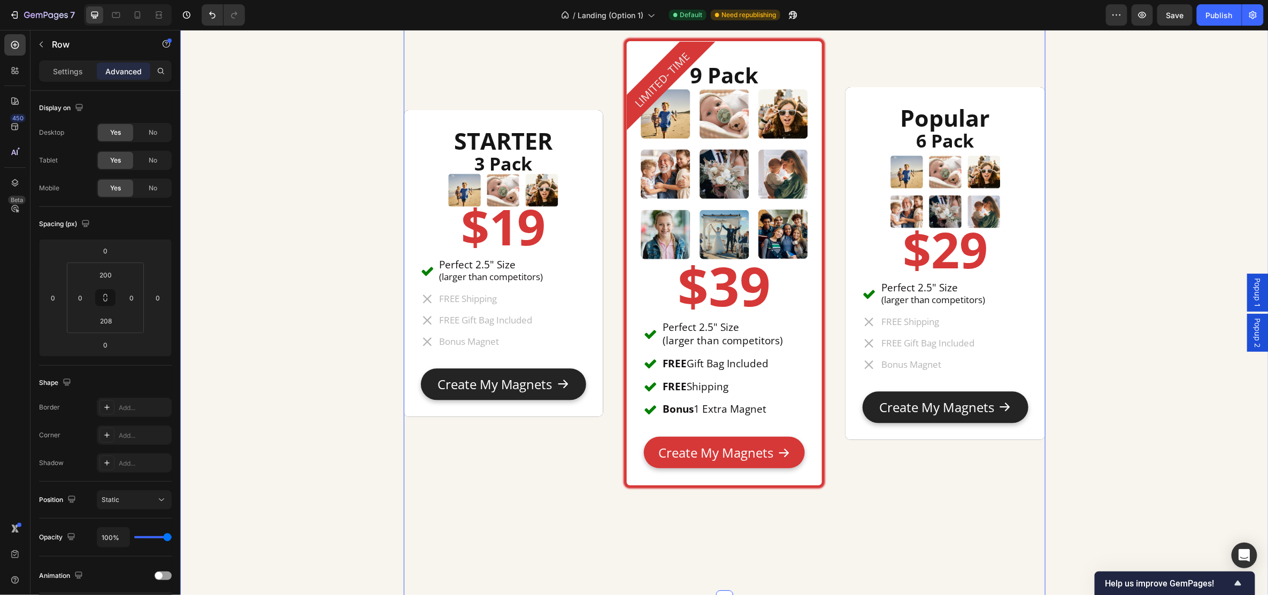
scroll to position [5420, 0]
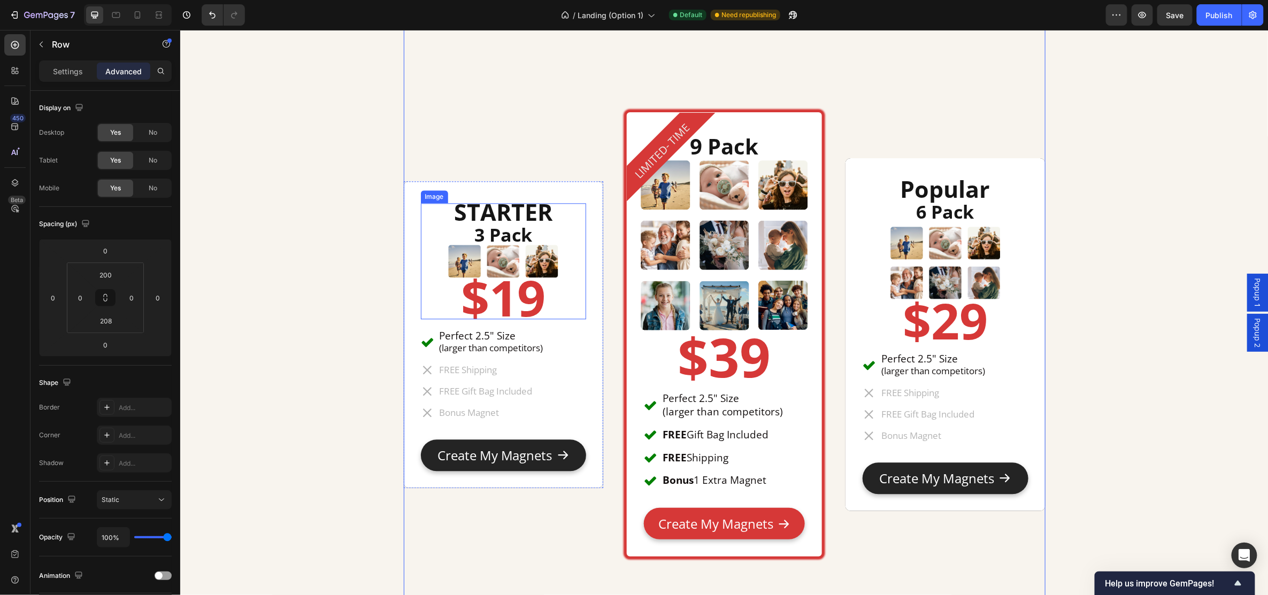
click at [551, 208] on img at bounding box center [503, 261] width 116 height 116
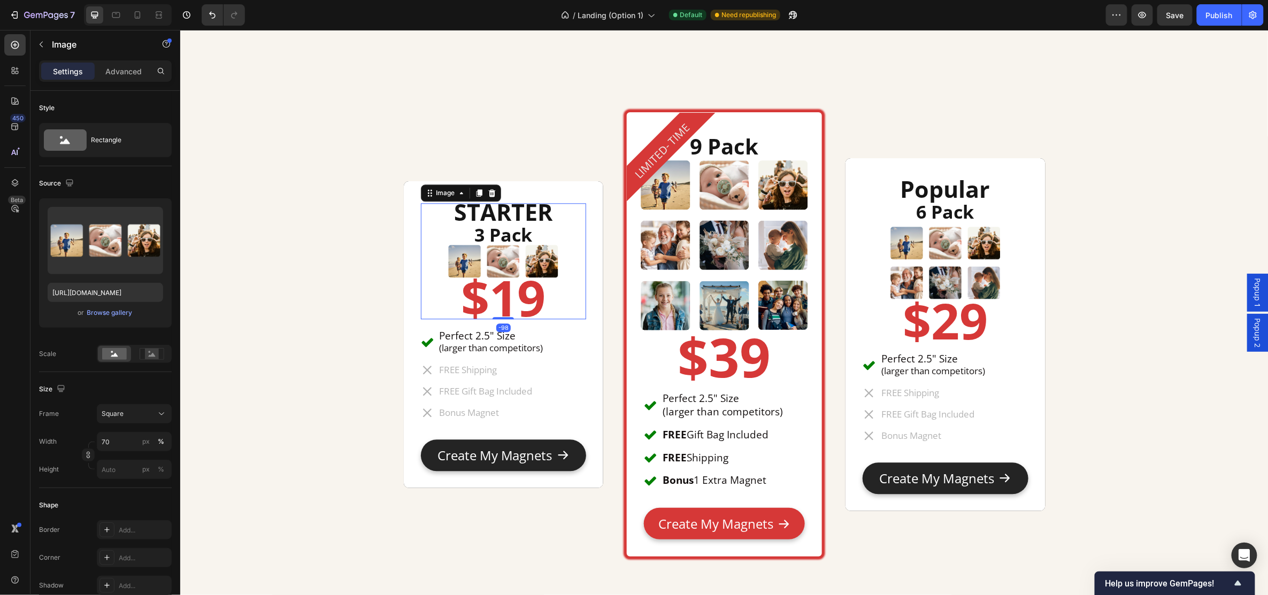
click at [527, 211] on img at bounding box center [503, 261] width 116 height 116
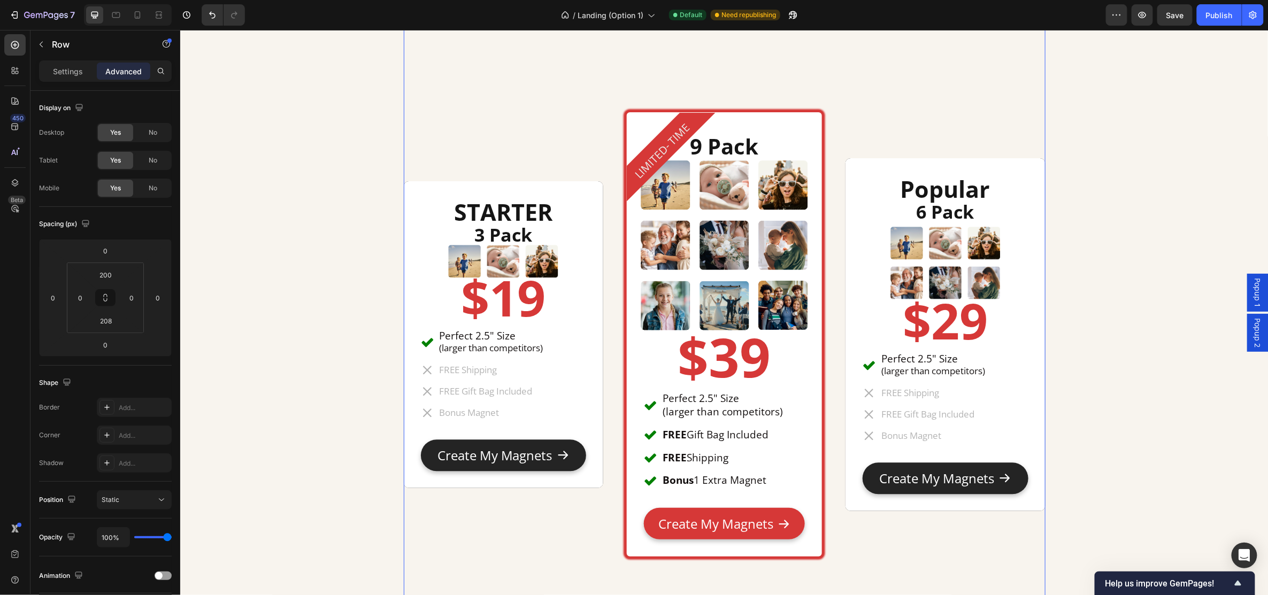
click at [546, 154] on div "STARTER Heading 3 Pack Heading Image $19 Heading Perfect 2.5" Size (larger than…" at bounding box center [503, 334] width 200 height 449
click at [533, 208] on img at bounding box center [503, 261] width 116 height 116
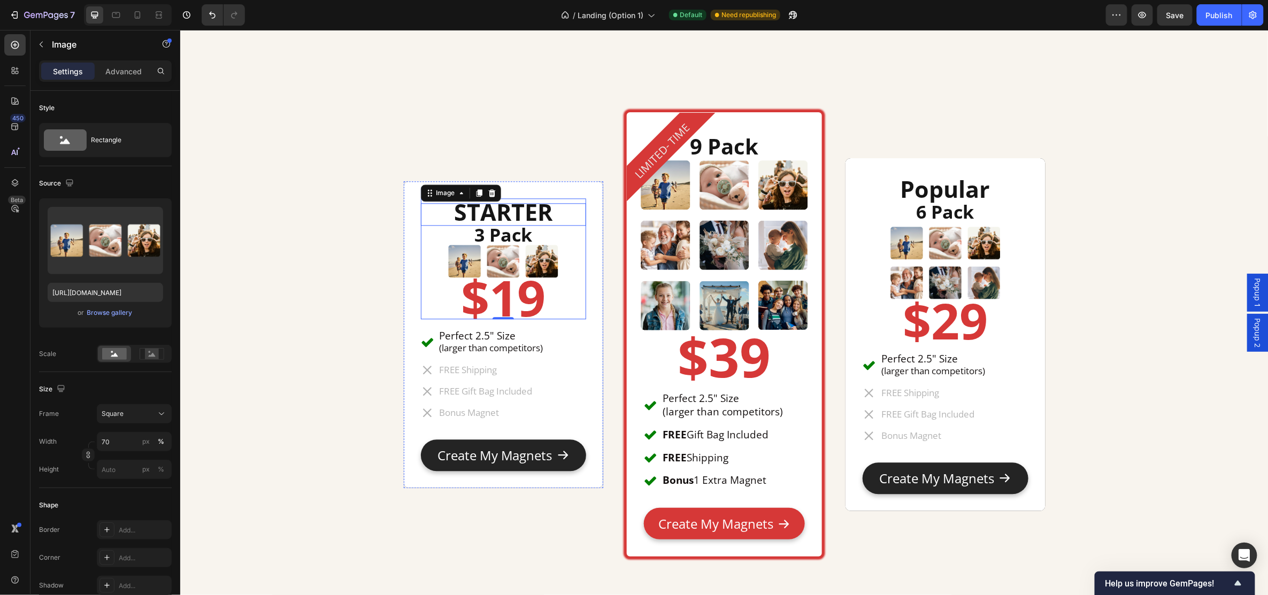
click at [536, 199] on strong "STARTER" at bounding box center [503, 212] width 98 height 32
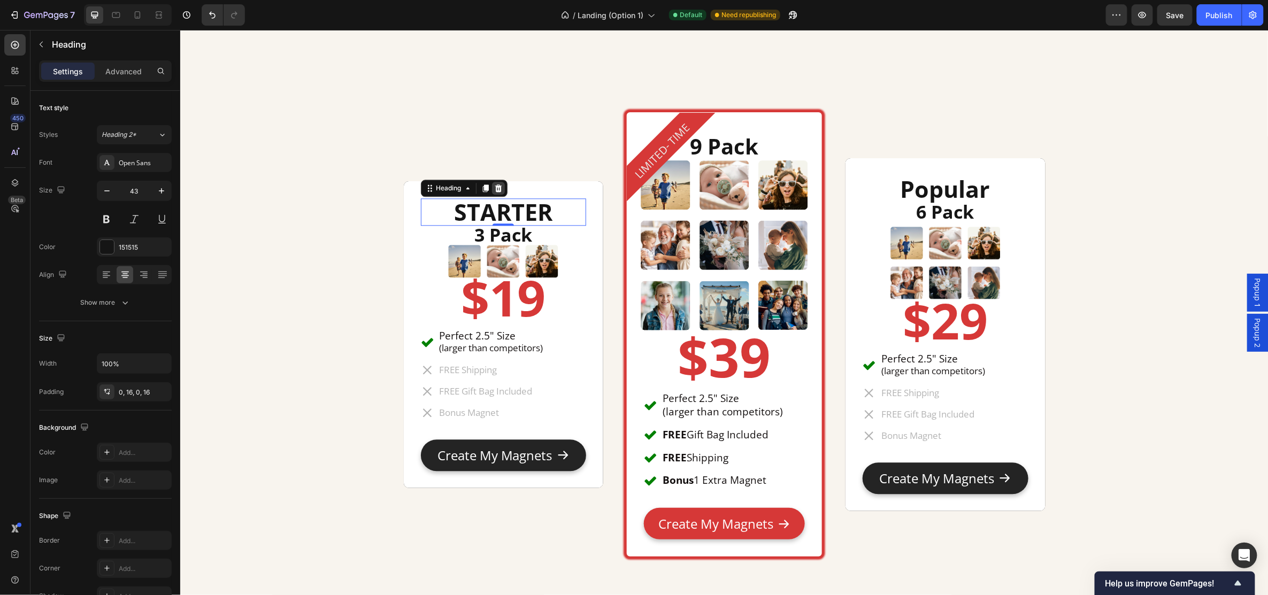
click at [496, 188] on icon at bounding box center [498, 188] width 9 height 9
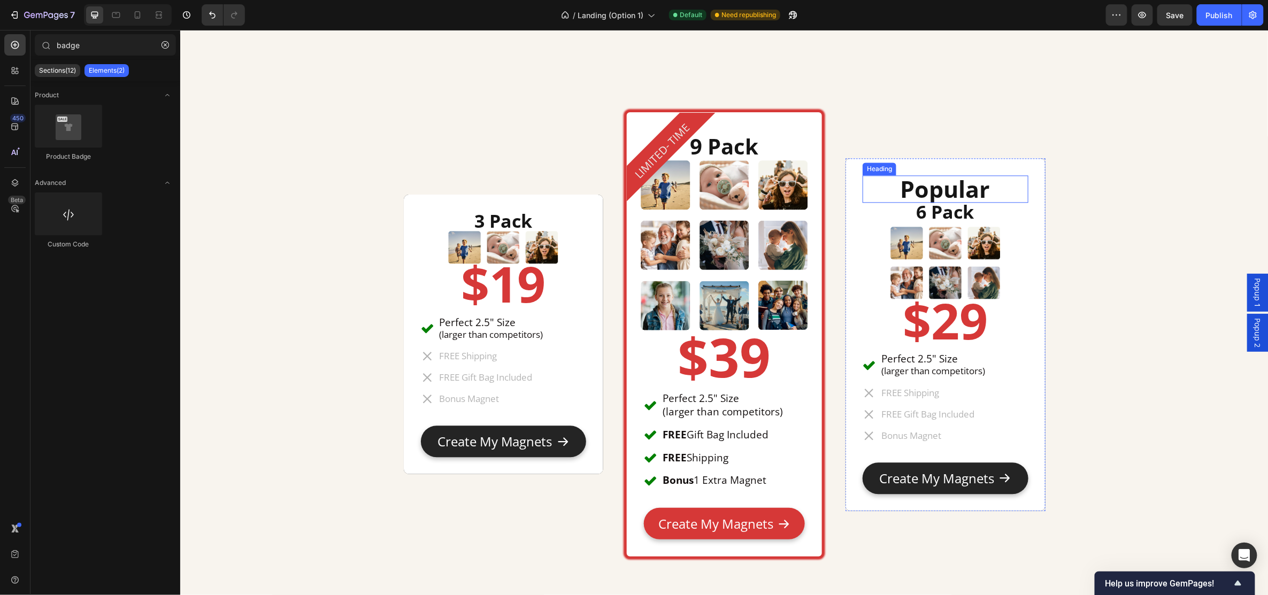
click at [988, 182] on h2 "Popular" at bounding box center [944, 189] width 165 height 28
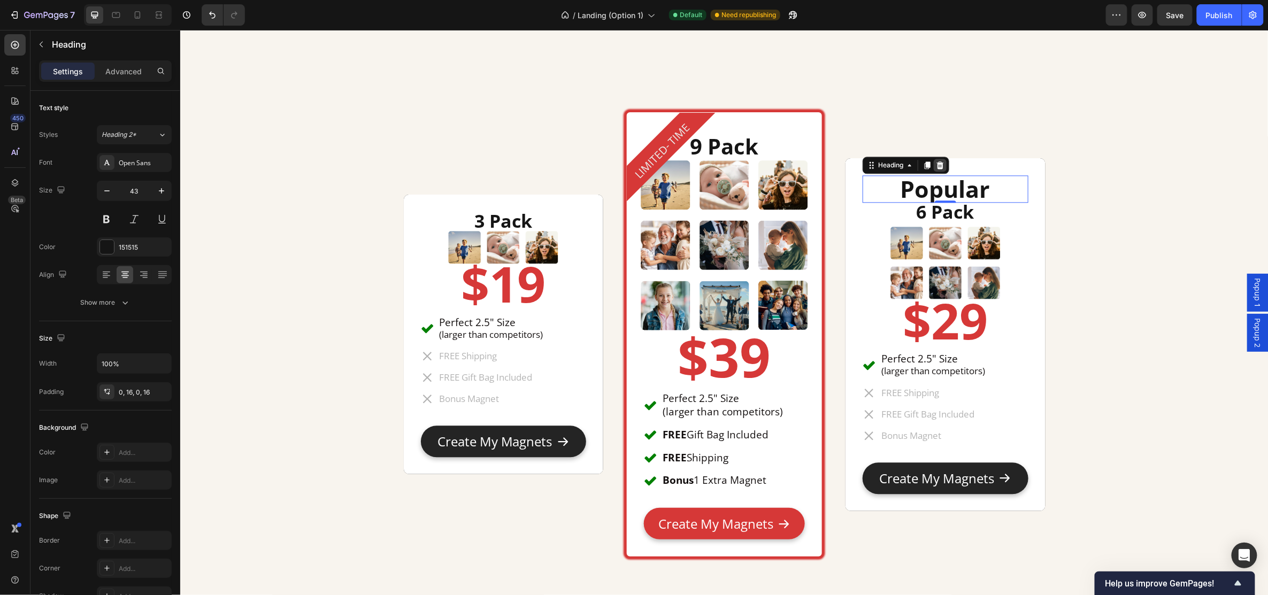
click at [937, 165] on icon at bounding box center [940, 163] width 7 height 7
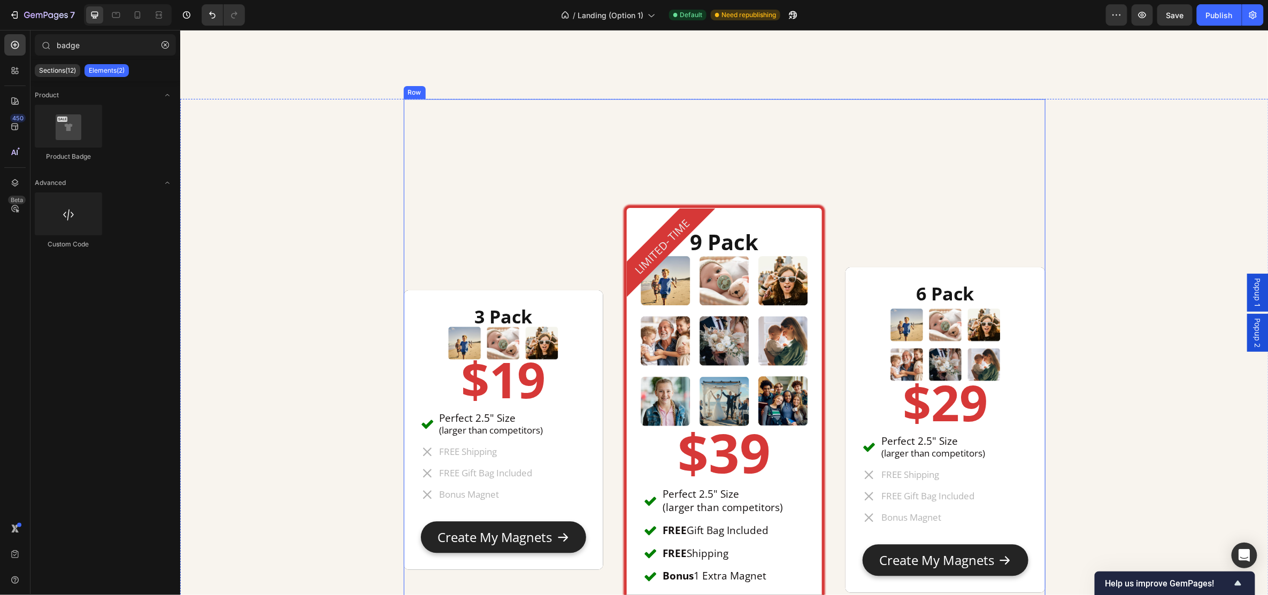
scroll to position [5349, 0]
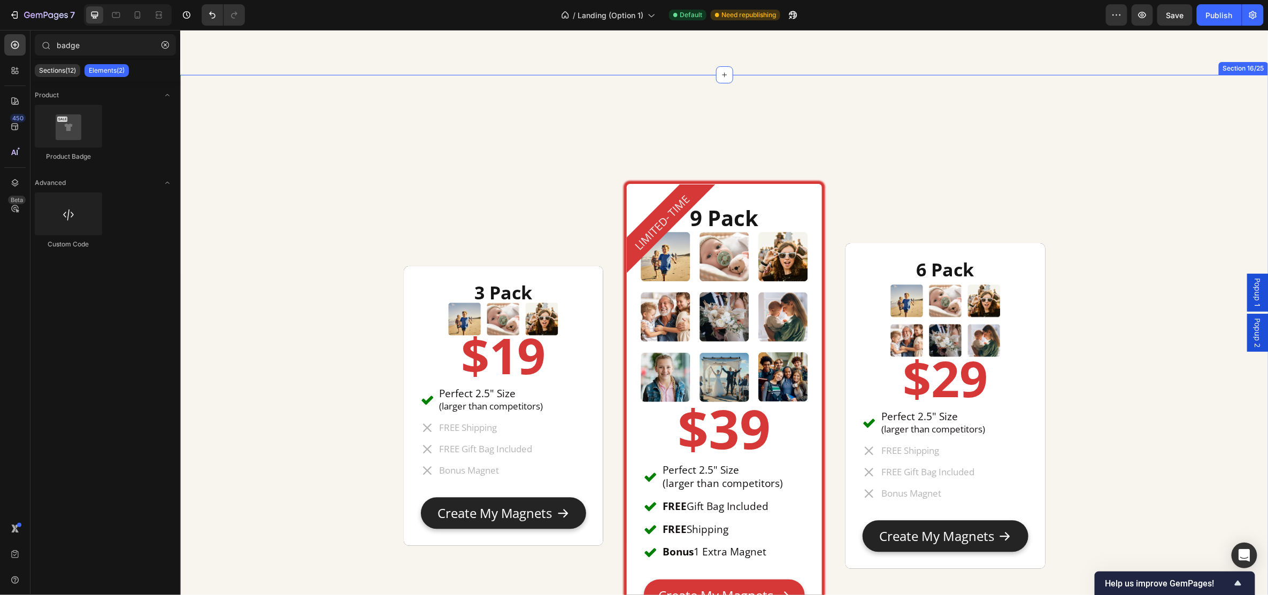
click at [1183, 278] on div "3 Pack Heading Image $19 Heading Perfect 2.5" Size (larger than competitors) It…" at bounding box center [724, 407] width 1073 height 667
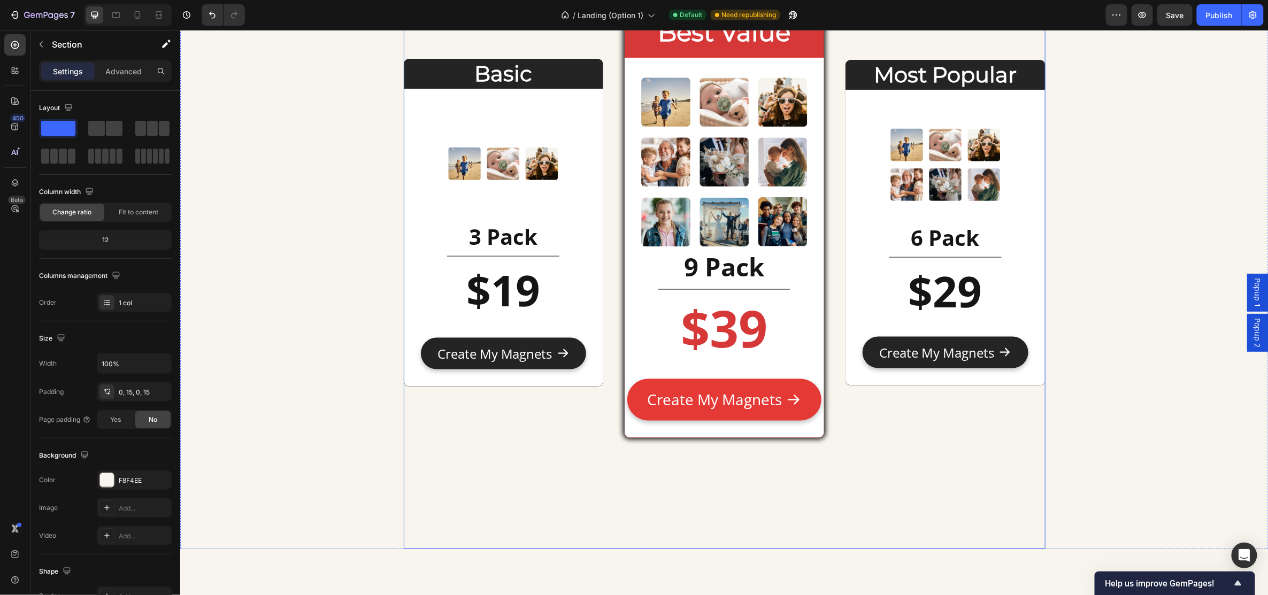
scroll to position [4850, 0]
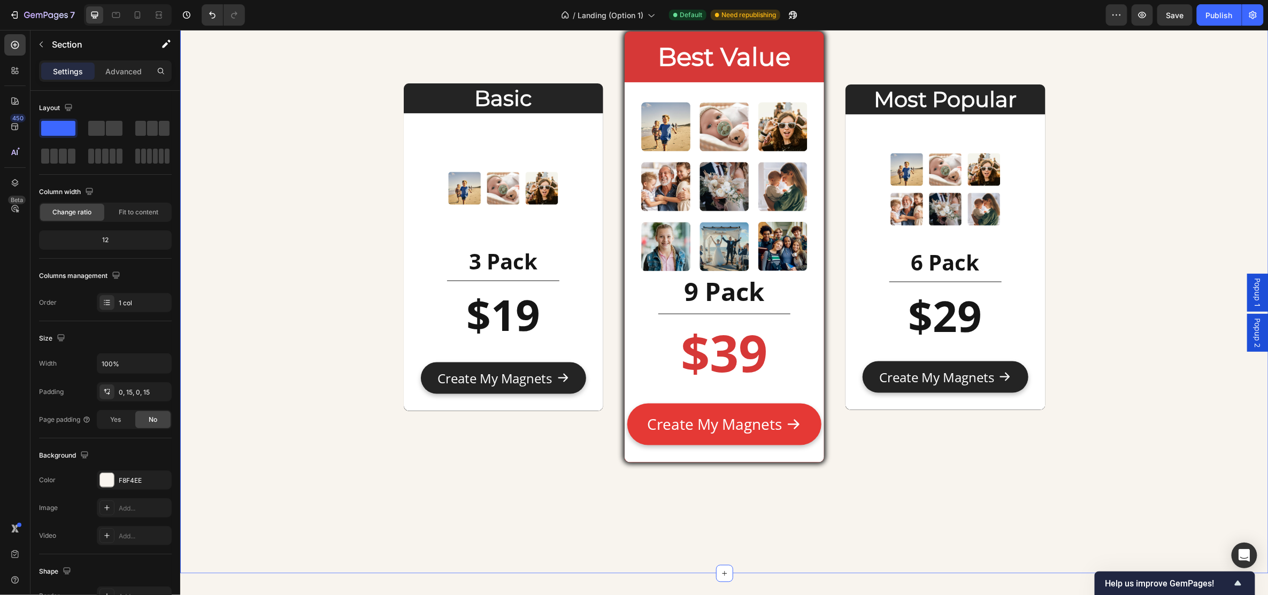
drag, startPoint x: 342, startPoint y: 327, endPoint x: 330, endPoint y: 299, distance: 30.7
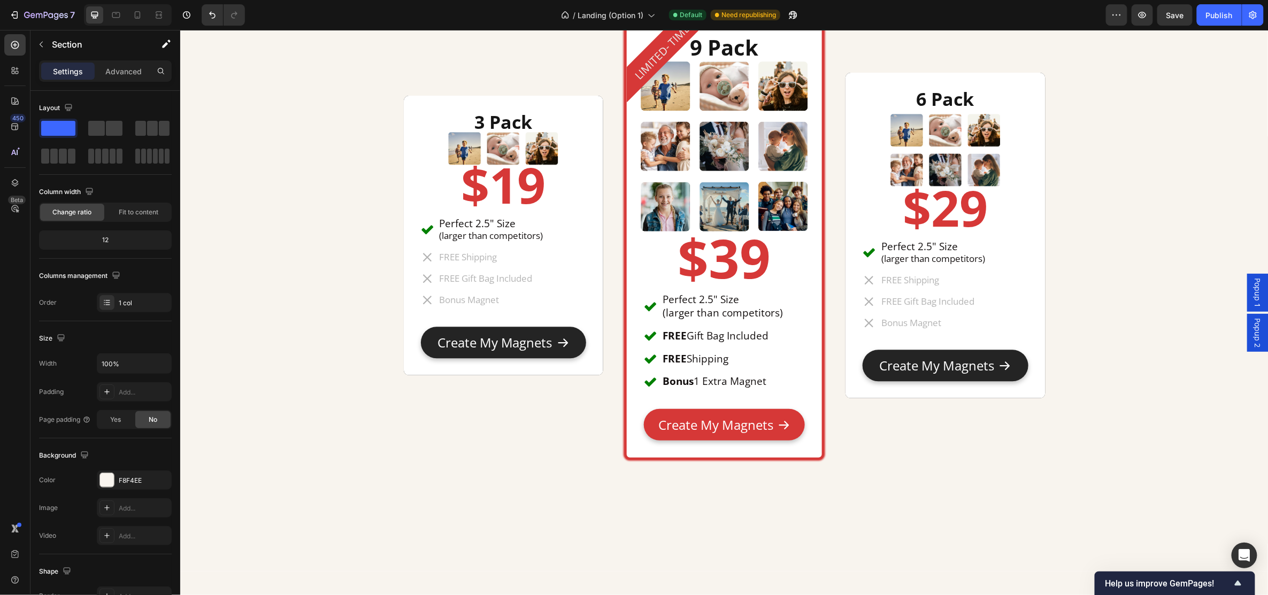
scroll to position [5492, 0]
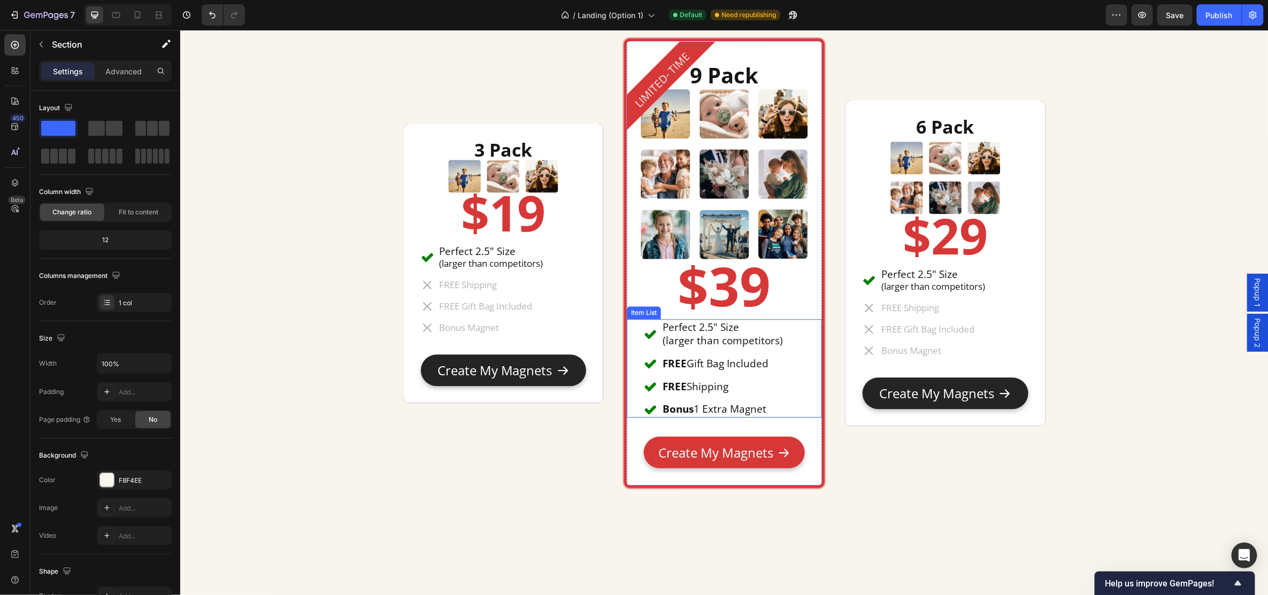
click at [786, 334] on div "Perfect 2.5" Size (larger than competitors) FREE Gift Bag Included FREE Shippin…" at bounding box center [724, 368] width 161 height 98
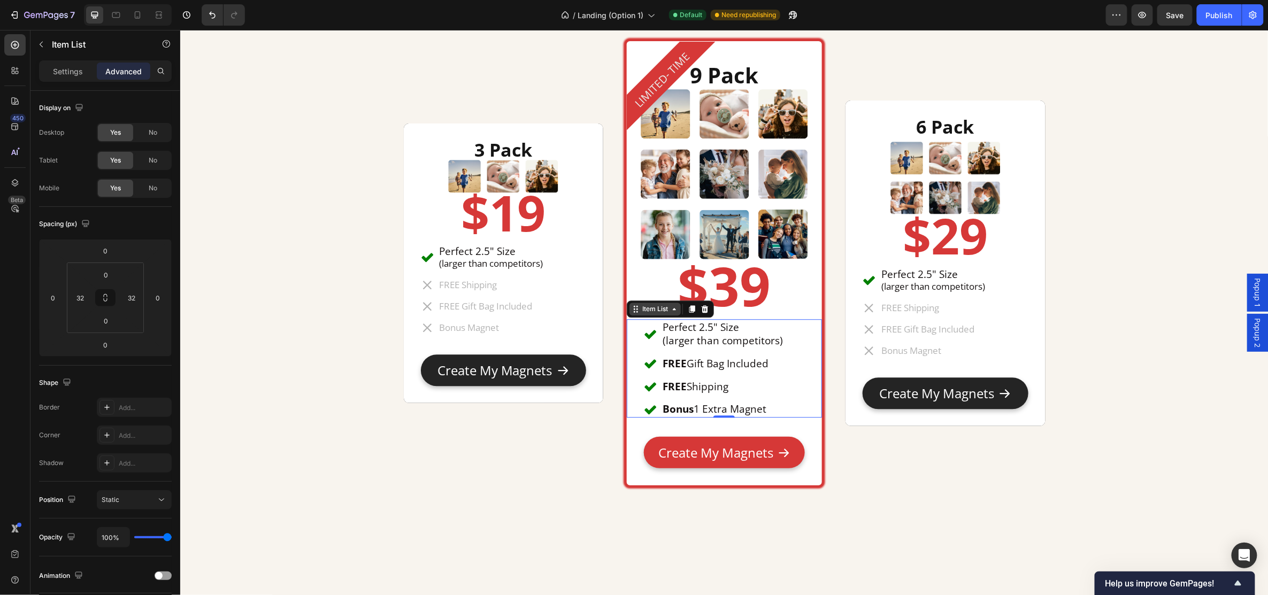
click at [653, 311] on div "Item List" at bounding box center [655, 309] width 30 height 10
click at [66, 71] on p "Settings" at bounding box center [68, 71] width 30 height 11
type input "8"
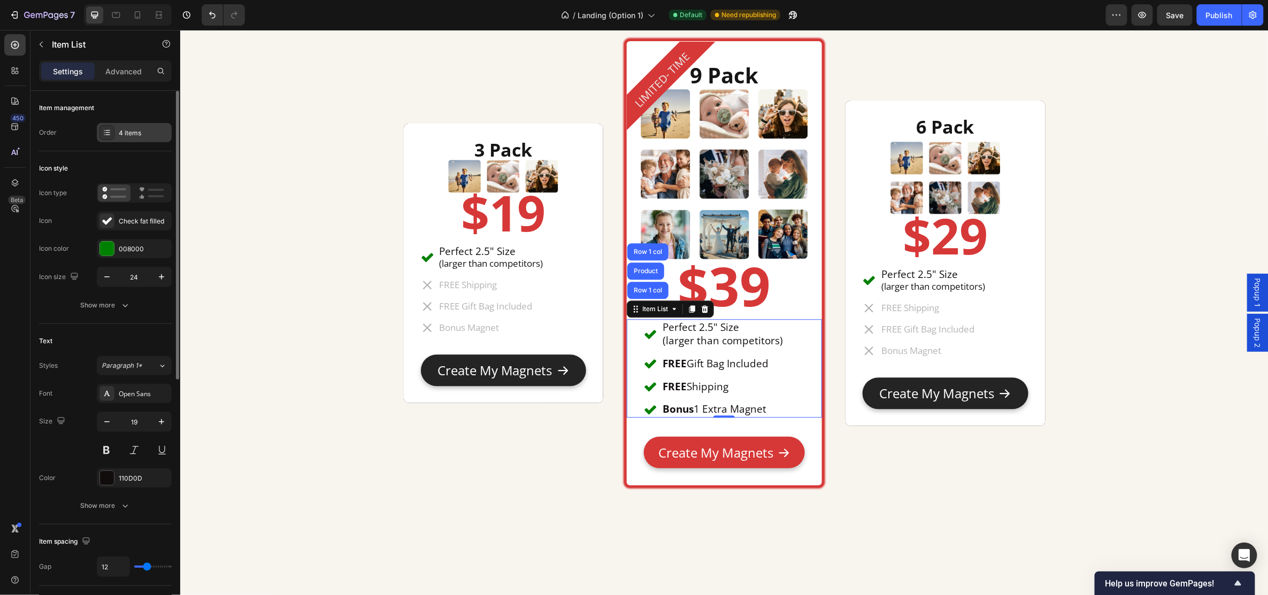
click at [133, 130] on div "4 items" at bounding box center [144, 133] width 50 height 10
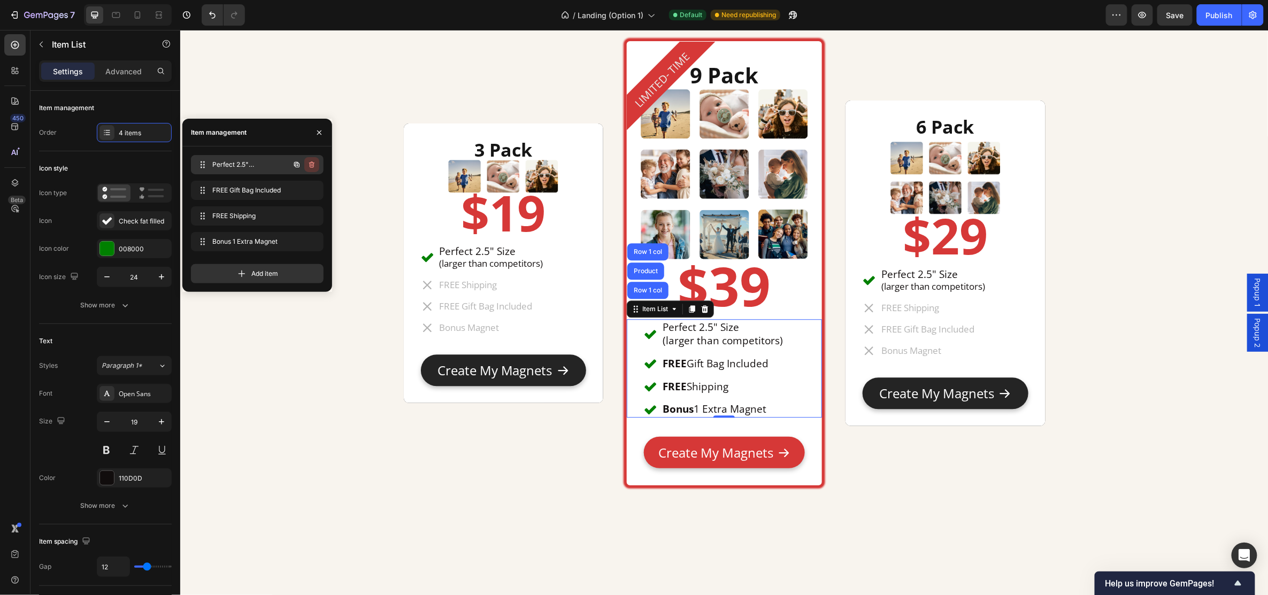
click at [312, 164] on icon "button" at bounding box center [312, 164] width 9 height 9
click at [313, 165] on div "Delete" at bounding box center [305, 165] width 20 height 10
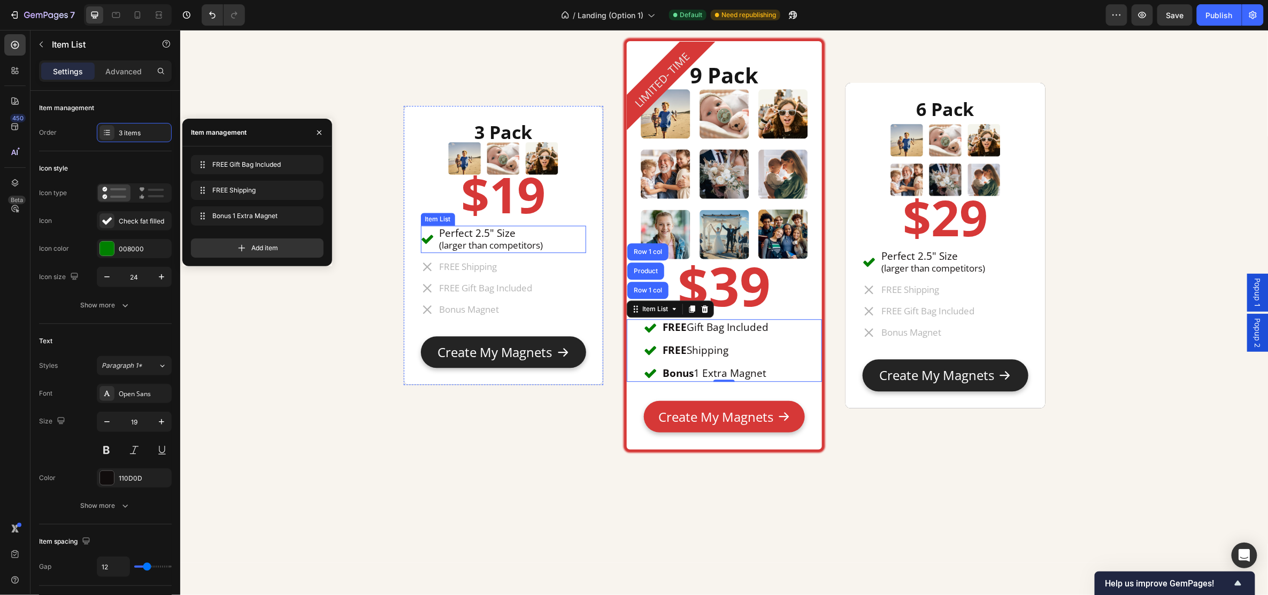
click at [544, 239] on div "Perfect 2.5" Size (larger than competitors)" at bounding box center [502, 238] width 165 height 27
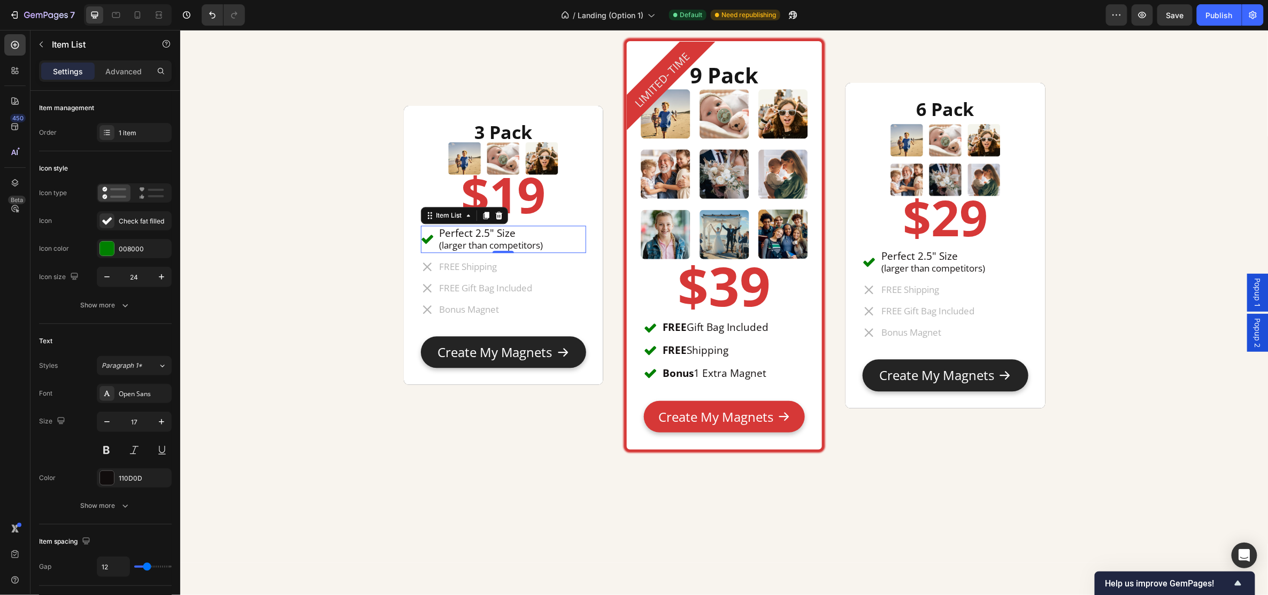
click at [494, 213] on icon at bounding box center [498, 215] width 9 height 9
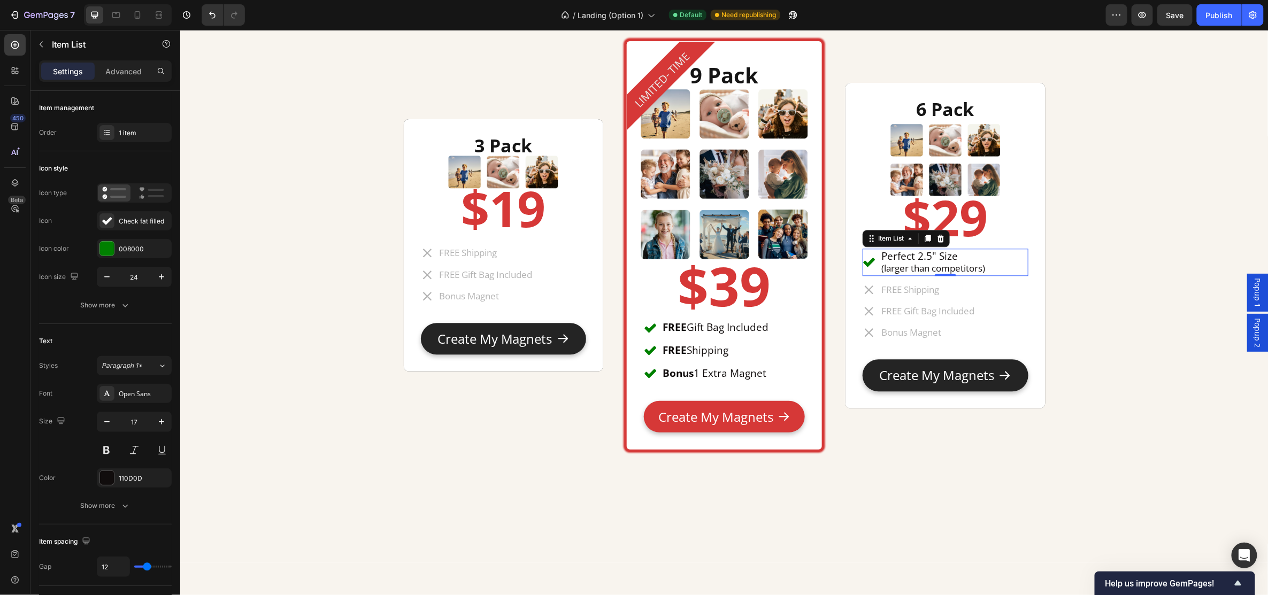
click at [995, 262] on div "Perfect 2.5" Size (larger than competitors)" at bounding box center [944, 261] width 165 height 27
click at [939, 241] on icon at bounding box center [940, 238] width 9 height 9
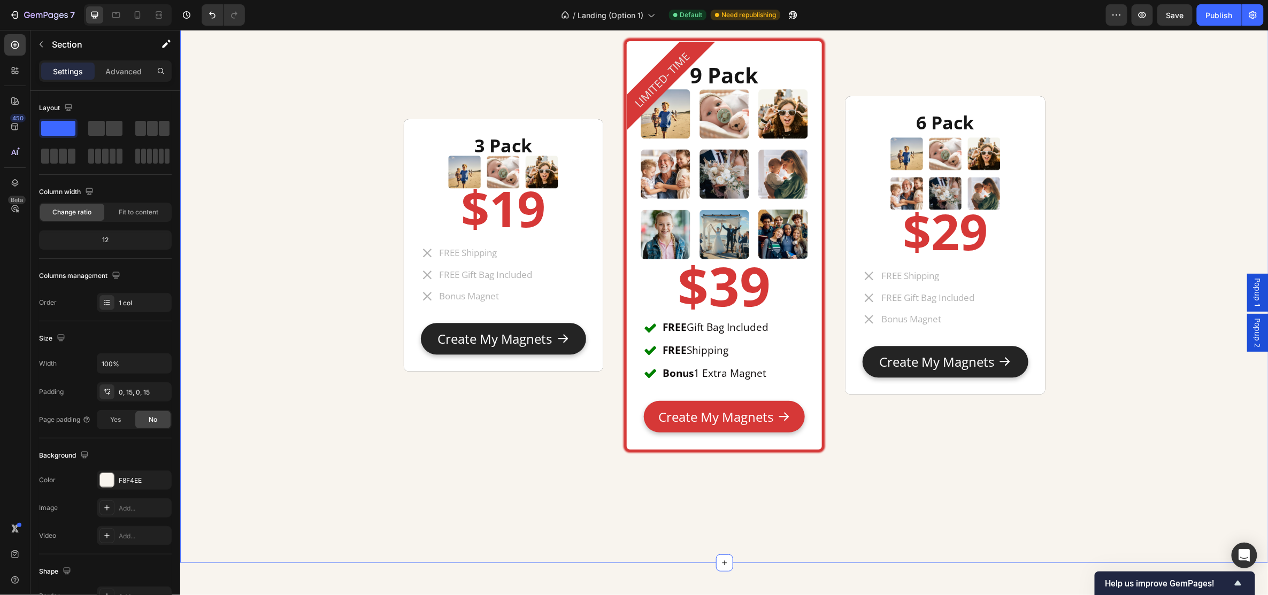
drag, startPoint x: 215, startPoint y: 264, endPoint x: 318, endPoint y: 259, distance: 103.3
click at [219, 264] on div "3 Pack Heading Image $19 Heading FREE Shipping FREE Gift Bag Included Bonus Mag…" at bounding box center [724, 247] width 1073 height 631
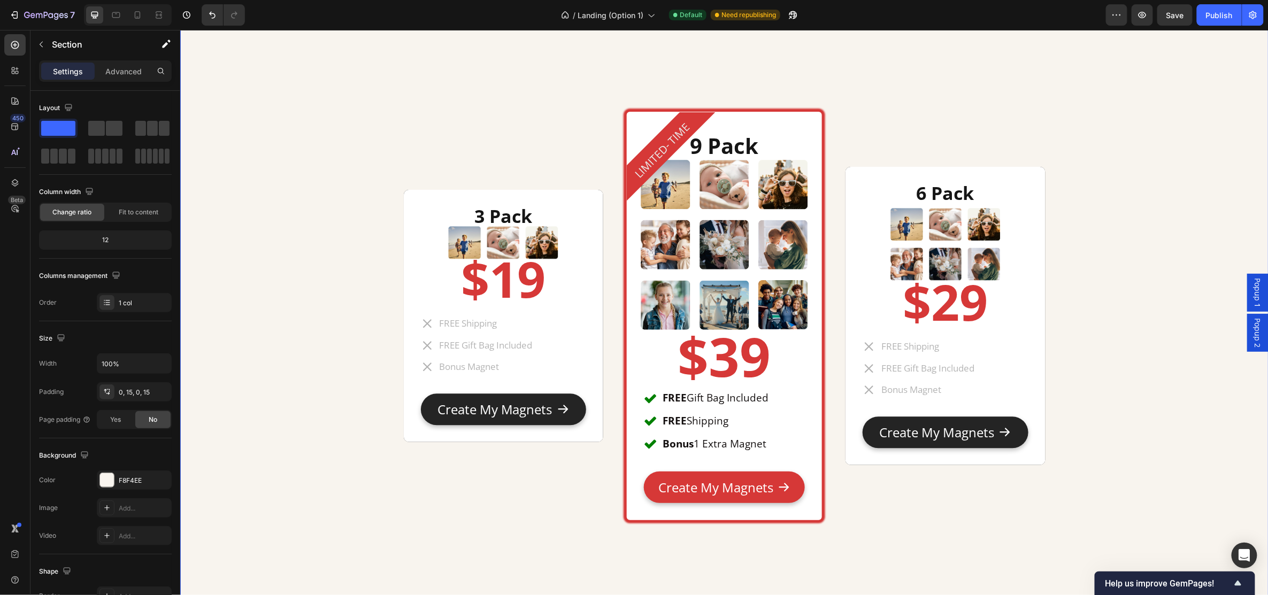
scroll to position [5420, 0]
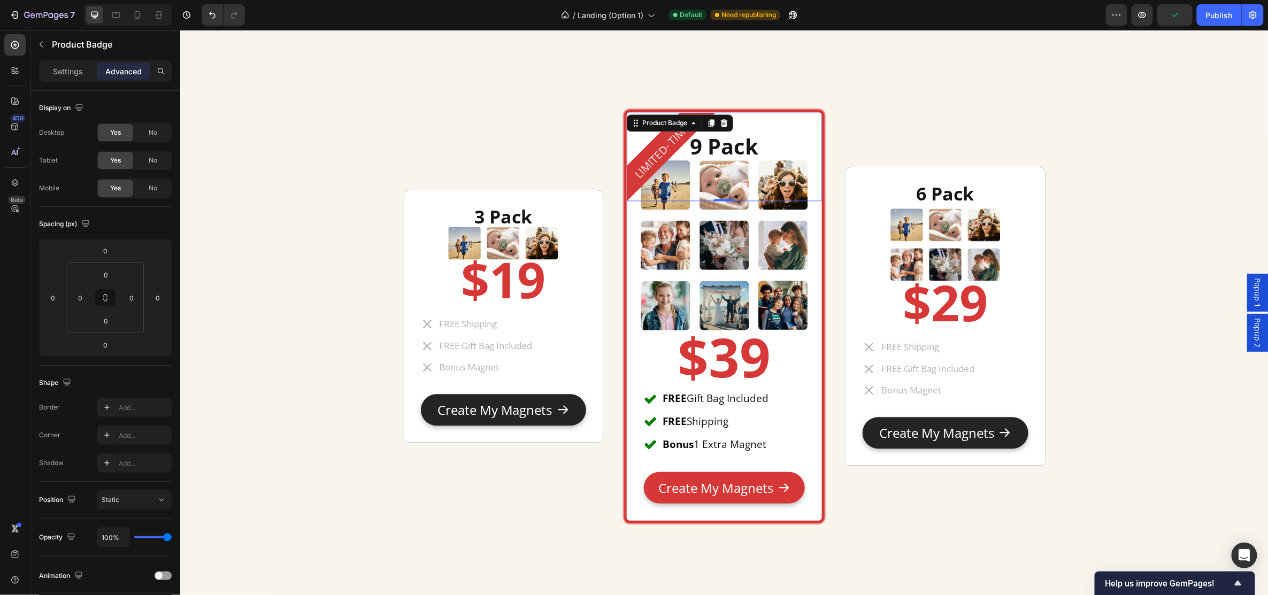
click at [729, 118] on div "LIMITED- TIME" at bounding box center [723, 156] width 195 height 89
click at [709, 123] on icon at bounding box center [711, 122] width 6 height 7
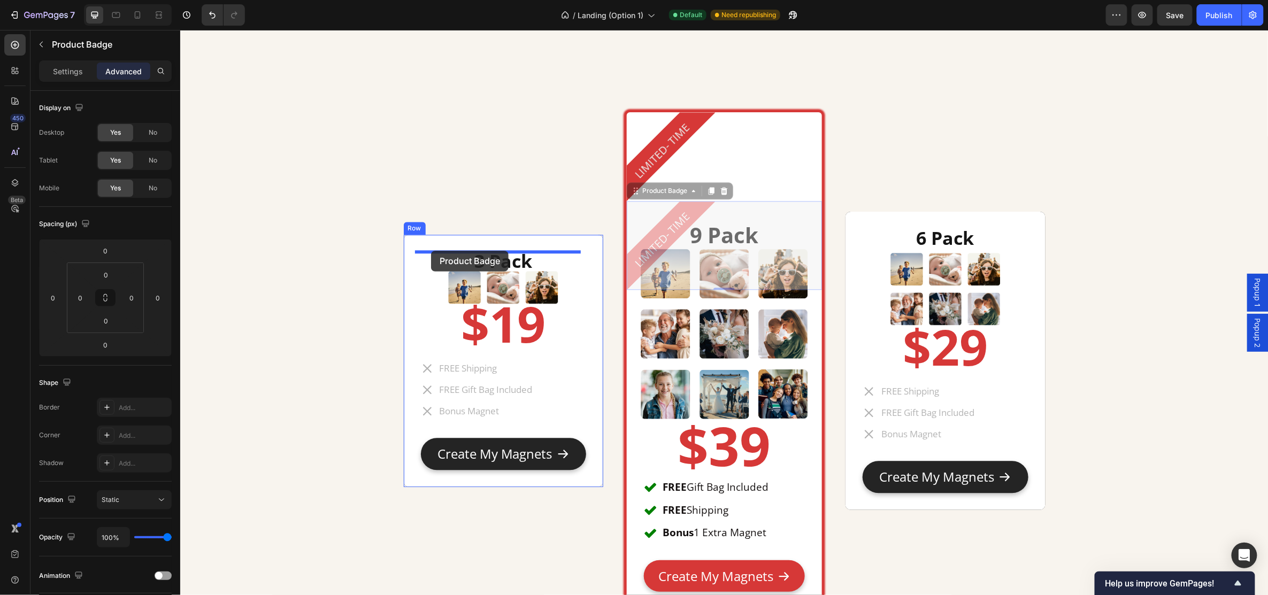
drag, startPoint x: 662, startPoint y: 192, endPoint x: 431, endPoint y: 250, distance: 238.9
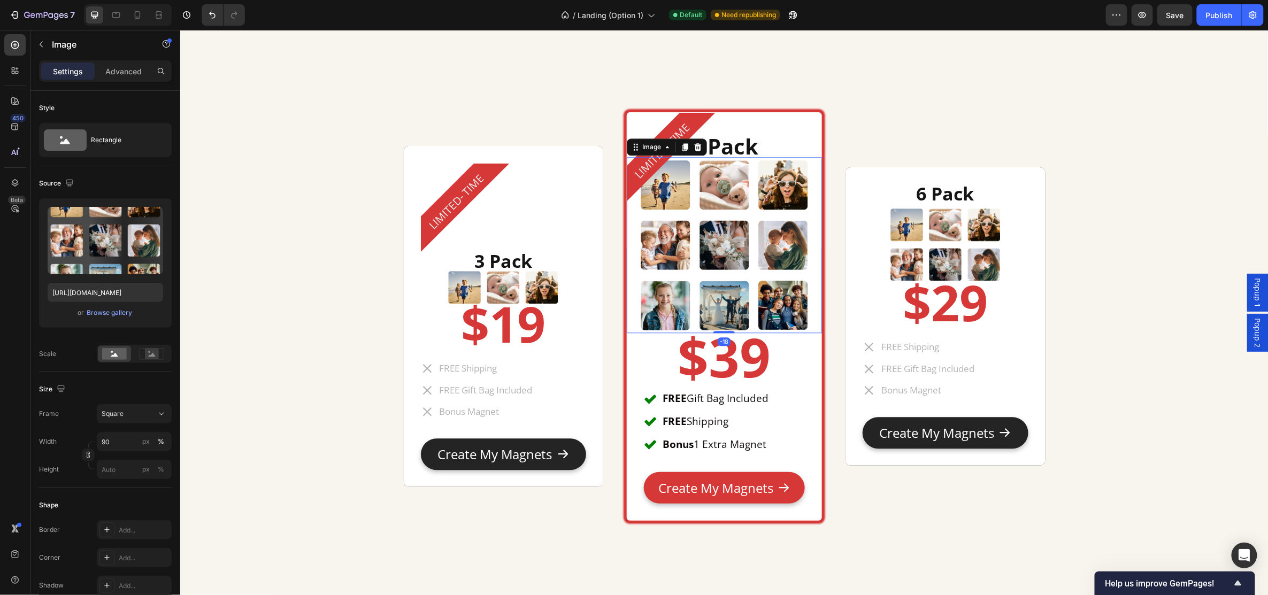
click at [710, 223] on img at bounding box center [724, 245] width 176 height 176
click at [135, 73] on p "Advanced" at bounding box center [123, 71] width 36 height 11
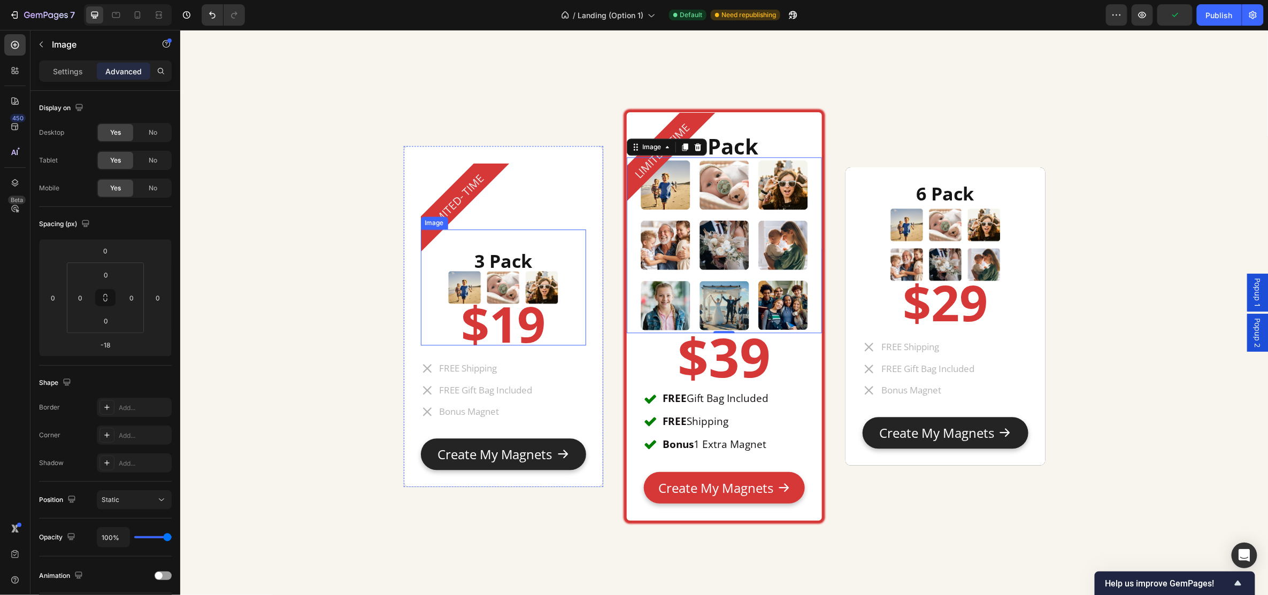
click at [544, 253] on img at bounding box center [503, 287] width 116 height 116
click at [710, 225] on img at bounding box center [724, 245] width 176 height 176
click at [512, 282] on img at bounding box center [503, 287] width 116 height 116
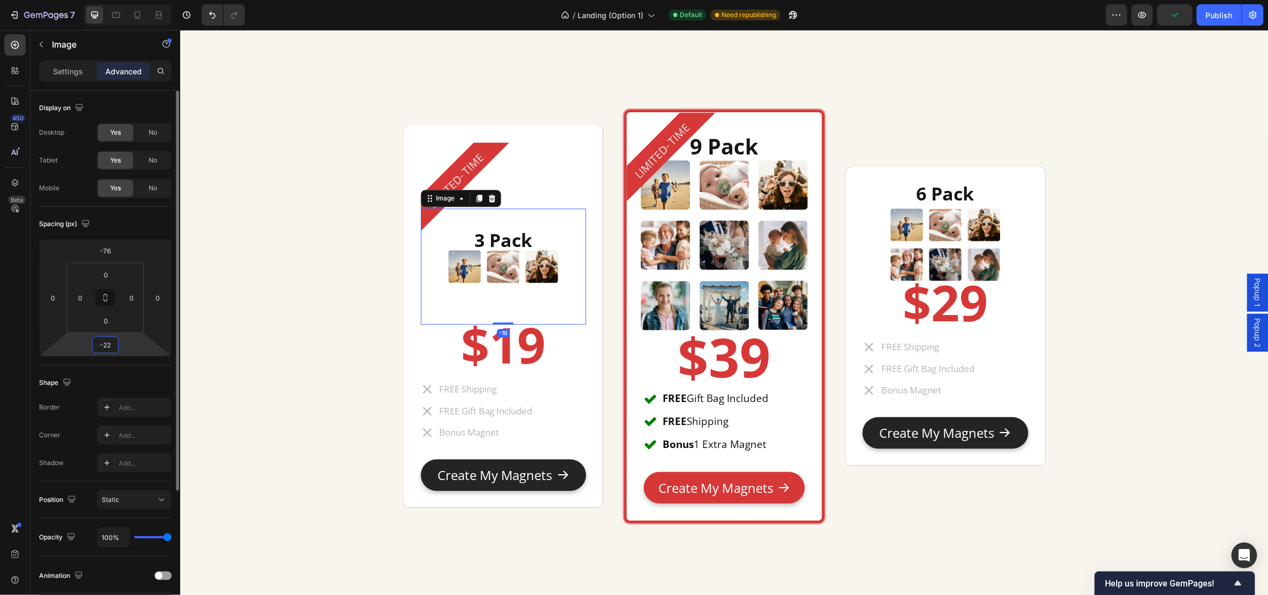
drag, startPoint x: 127, startPoint y: 346, endPoint x: 143, endPoint y: 318, distance: 31.4
click at [143, 0] on html "7 Version history / Landing (Option 1) Default Need republishing Preview Publis…" at bounding box center [634, 0] width 1268 height 0
click at [113, 342] on input "-24" at bounding box center [105, 345] width 21 height 16
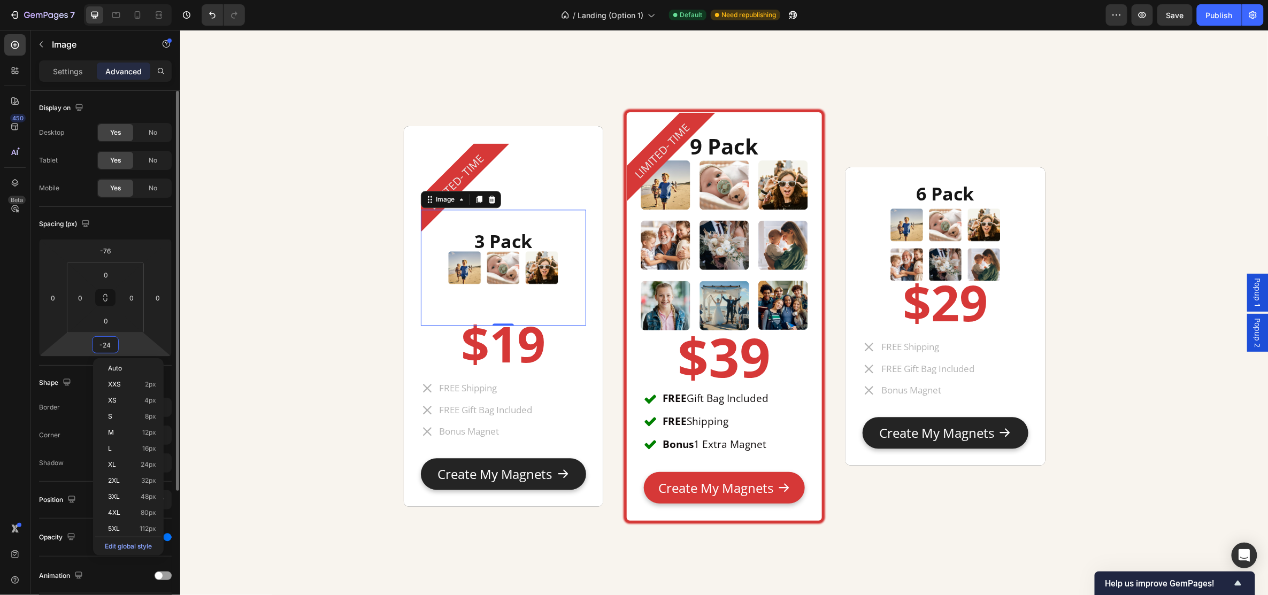
type input "-2"
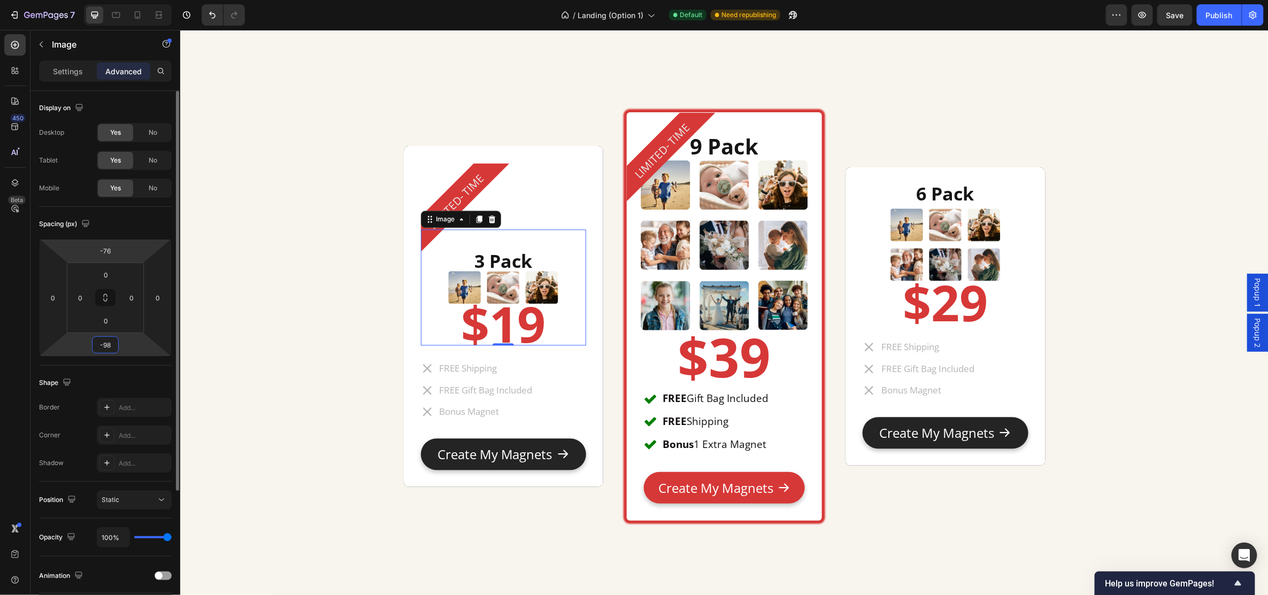
type input "-98"
click at [136, 0] on html "7 Version history / Landing (Option 1) Default Need republishing Preview Save P…" at bounding box center [634, 0] width 1268 height 0
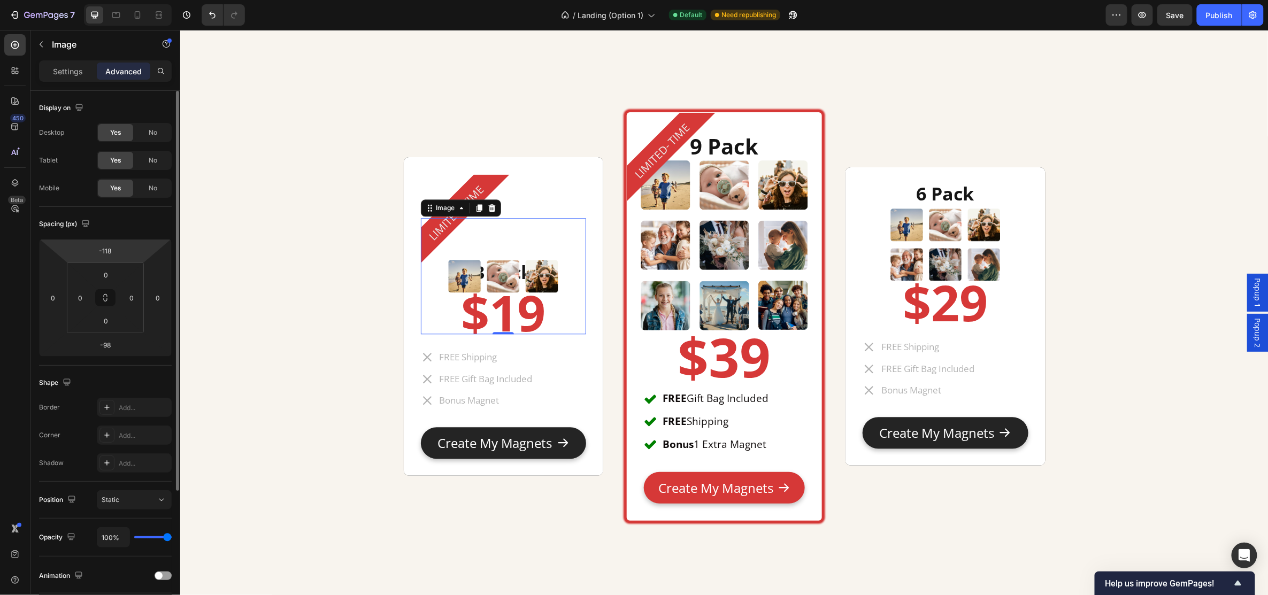
drag, startPoint x: 134, startPoint y: 246, endPoint x: 134, endPoint y: 262, distance: 15.5
click at [134, 0] on html "7 Version history / Landing (Option 1) Default Need republishing Preview Save P…" at bounding box center [634, 0] width 1268 height 0
click at [216, 17] on icon "Undo/Redo" at bounding box center [212, 15] width 11 height 11
type input "-76"
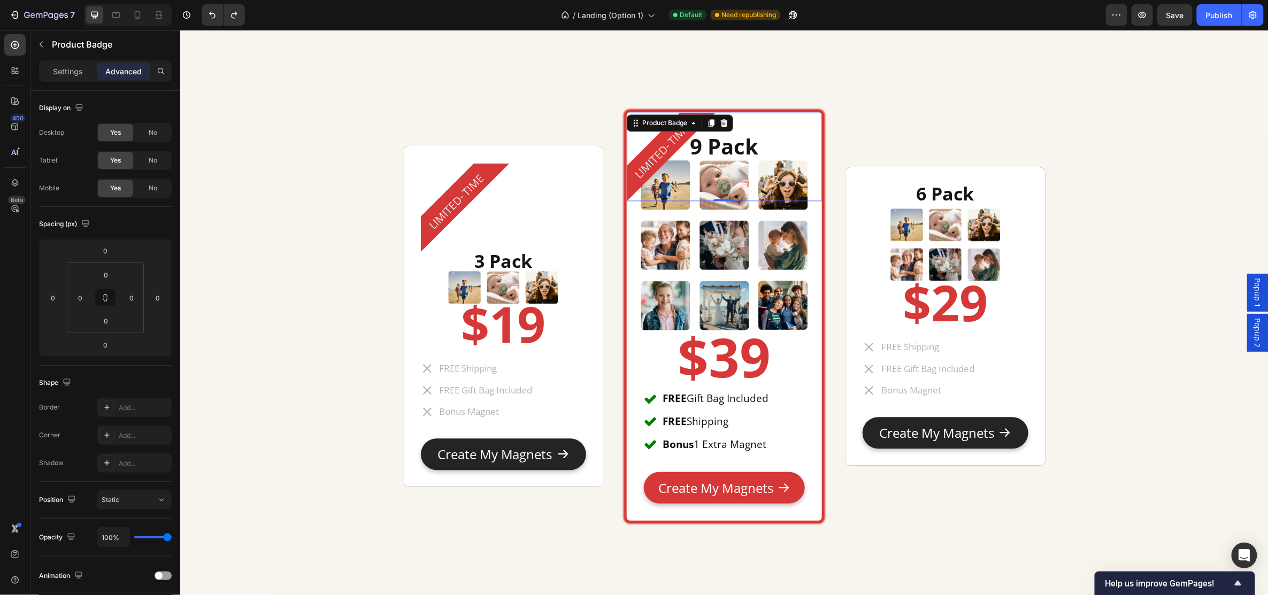
click at [758, 129] on div "LIMITED- TIME" at bounding box center [723, 156] width 195 height 89
click at [494, 184] on div "LIMITED- TIME" at bounding box center [464, 207] width 89 height 89
click at [516, 256] on img at bounding box center [503, 287] width 116 height 116
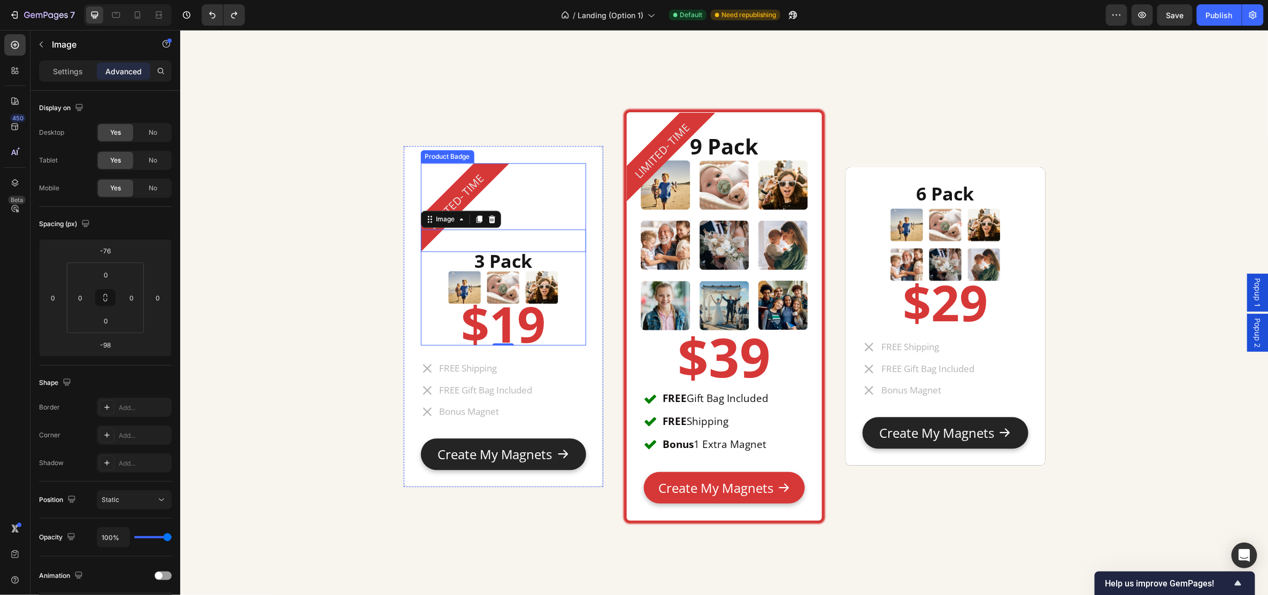
click at [509, 233] on div "LIMITED- TIME" at bounding box center [502, 207] width 165 height 89
click at [502, 264] on img at bounding box center [503, 287] width 116 height 116
click at [439, 217] on div "Image" at bounding box center [445, 219] width 23 height 10
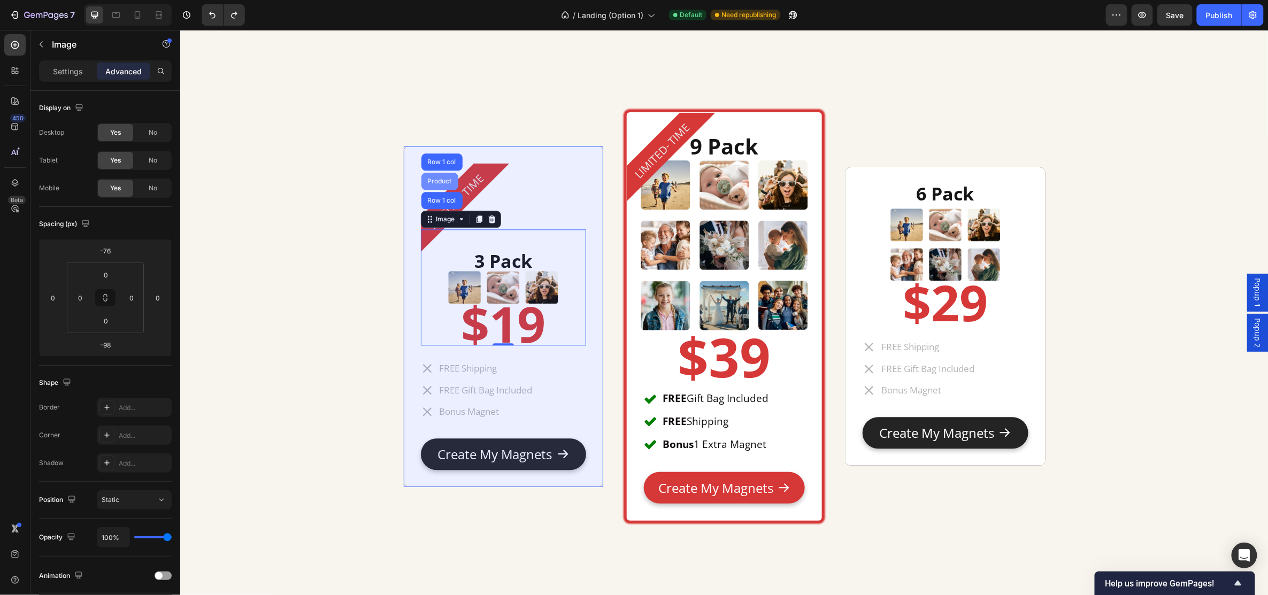
click at [435, 176] on div "Product" at bounding box center [439, 180] width 37 height 17
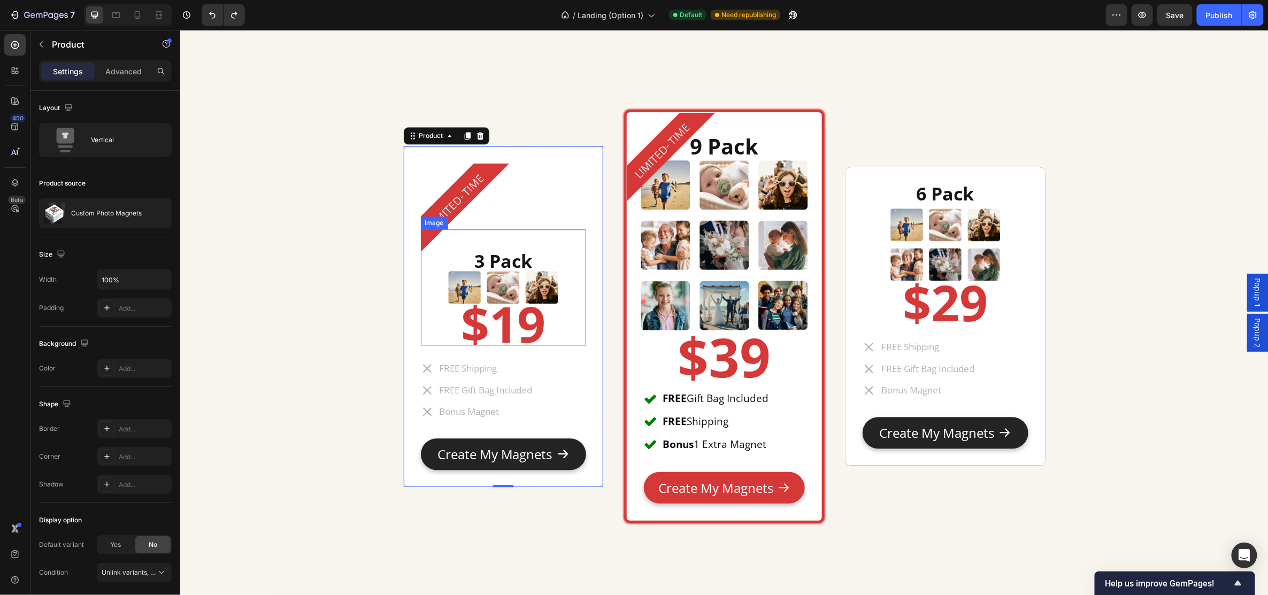
click at [504, 276] on img at bounding box center [503, 287] width 116 height 116
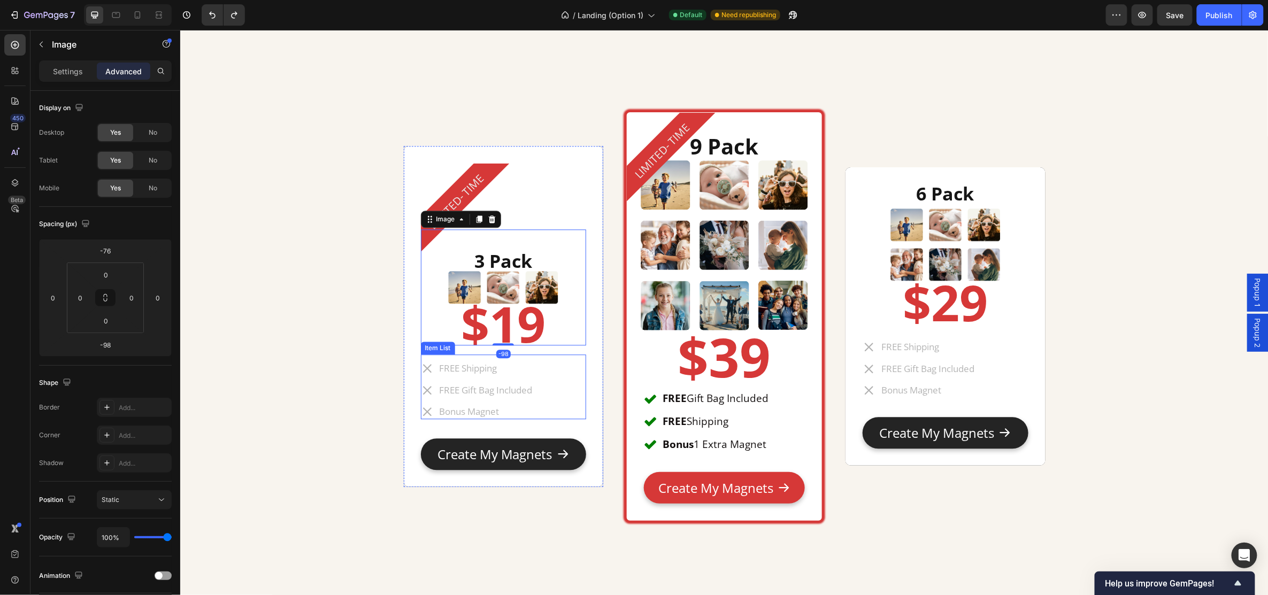
click at [478, 364] on p "FREE Shipping" at bounding box center [485, 368] width 93 height 12
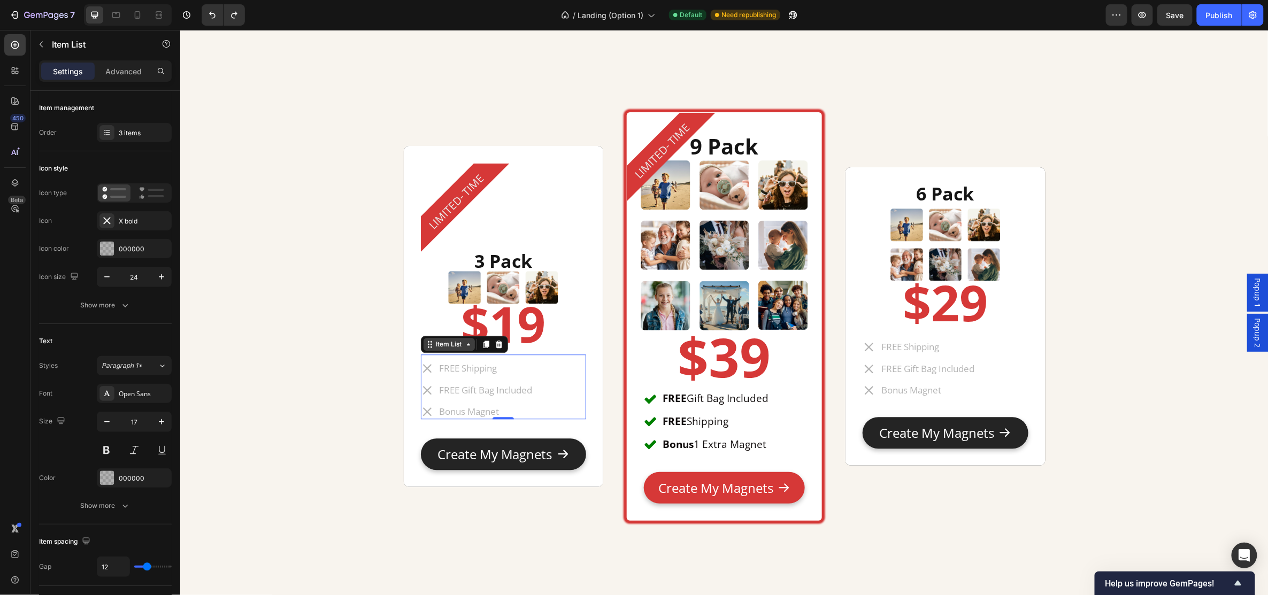
click at [450, 341] on div "Item List" at bounding box center [449, 344] width 30 height 10
click at [496, 258] on img at bounding box center [503, 287] width 116 height 116
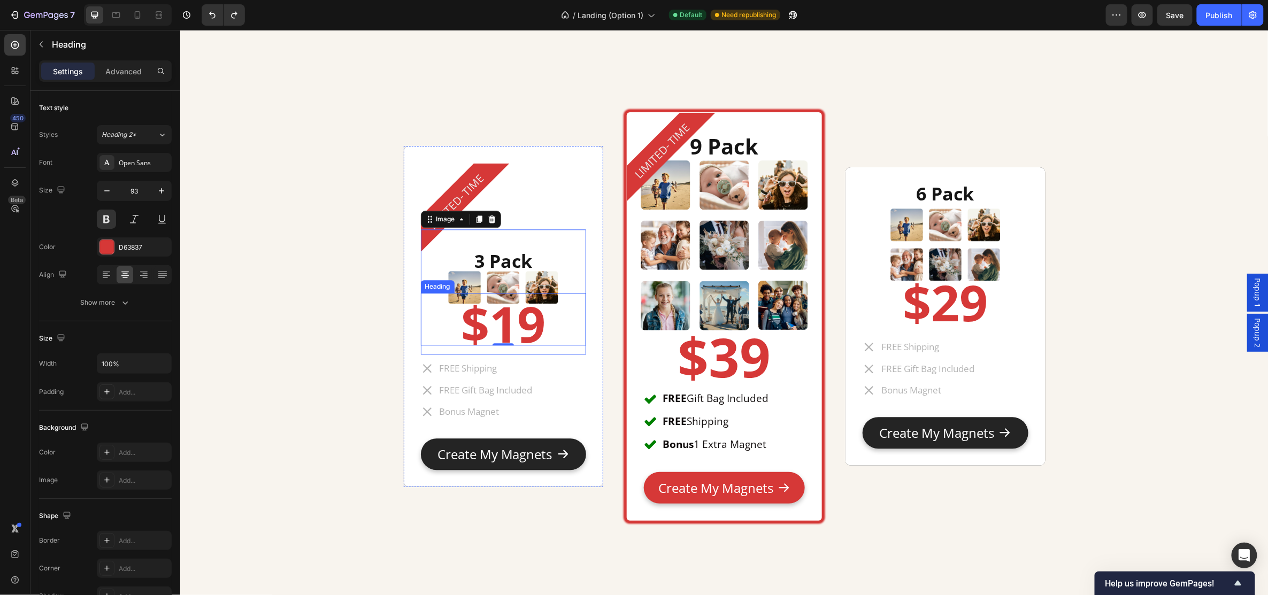
click at [518, 349] on h2 "$19" at bounding box center [502, 324] width 165 height 62
click at [453, 279] on div "Heading" at bounding box center [448, 283] width 29 height 10
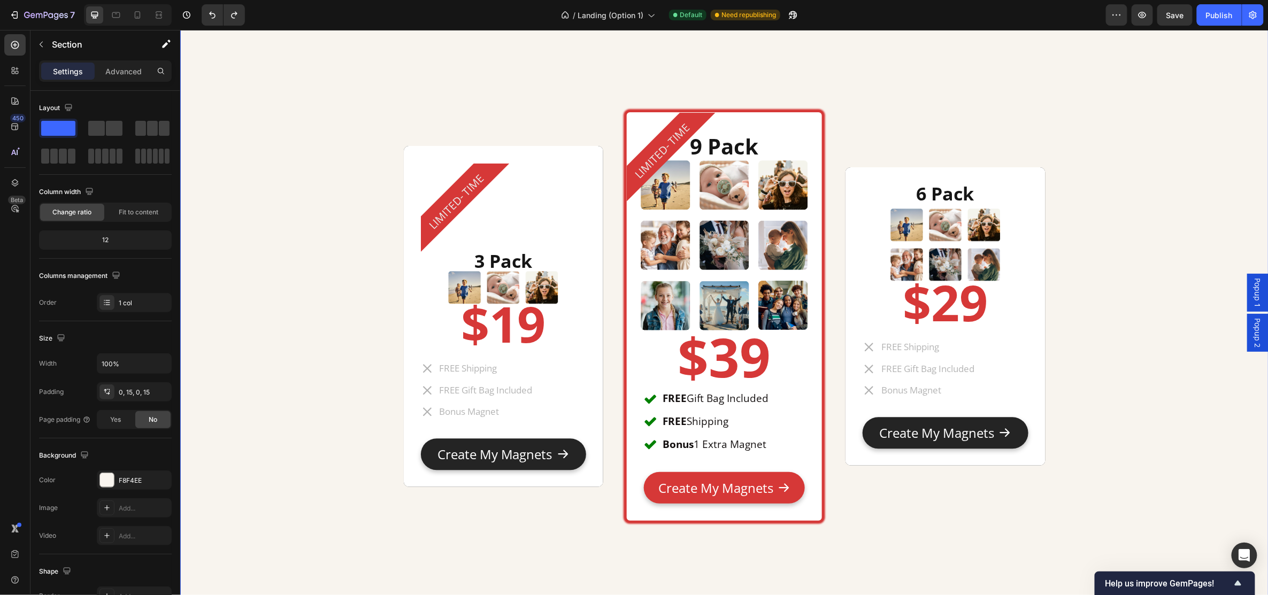
click at [342, 271] on div "LIMITED- TIME Product Badge 3 Pack Heading Image $19 Heading FREE Shipping FREE…" at bounding box center [724, 318] width 1073 height 631
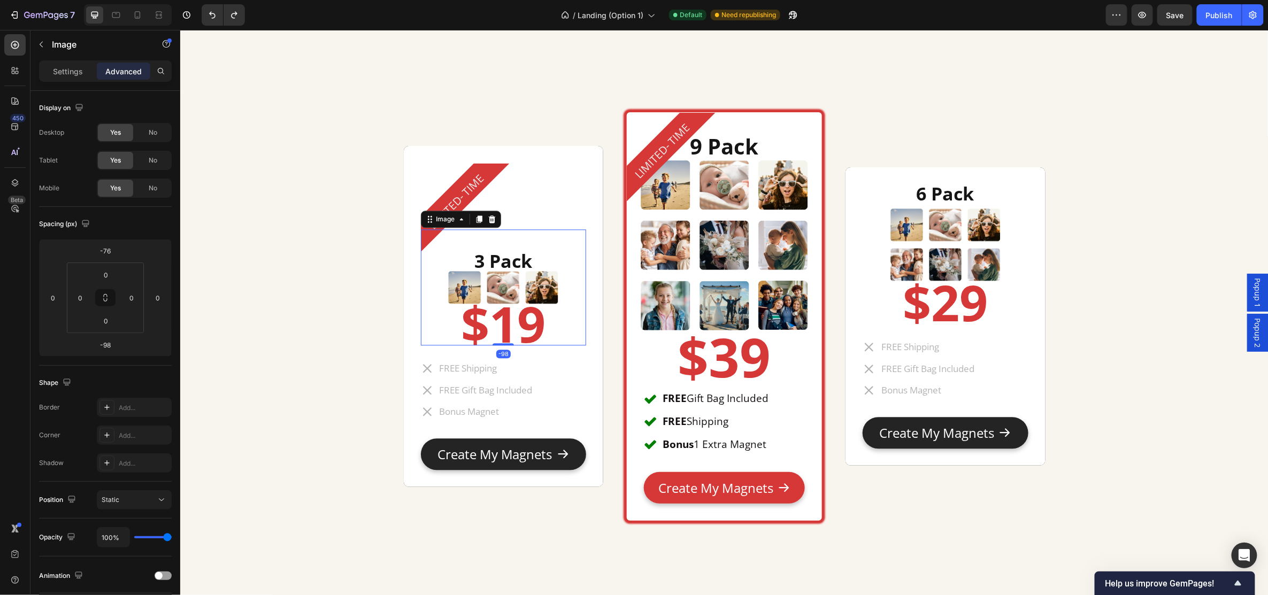
click at [546, 272] on img at bounding box center [503, 287] width 116 height 116
click at [38, 41] on icon "button" at bounding box center [41, 44] width 9 height 9
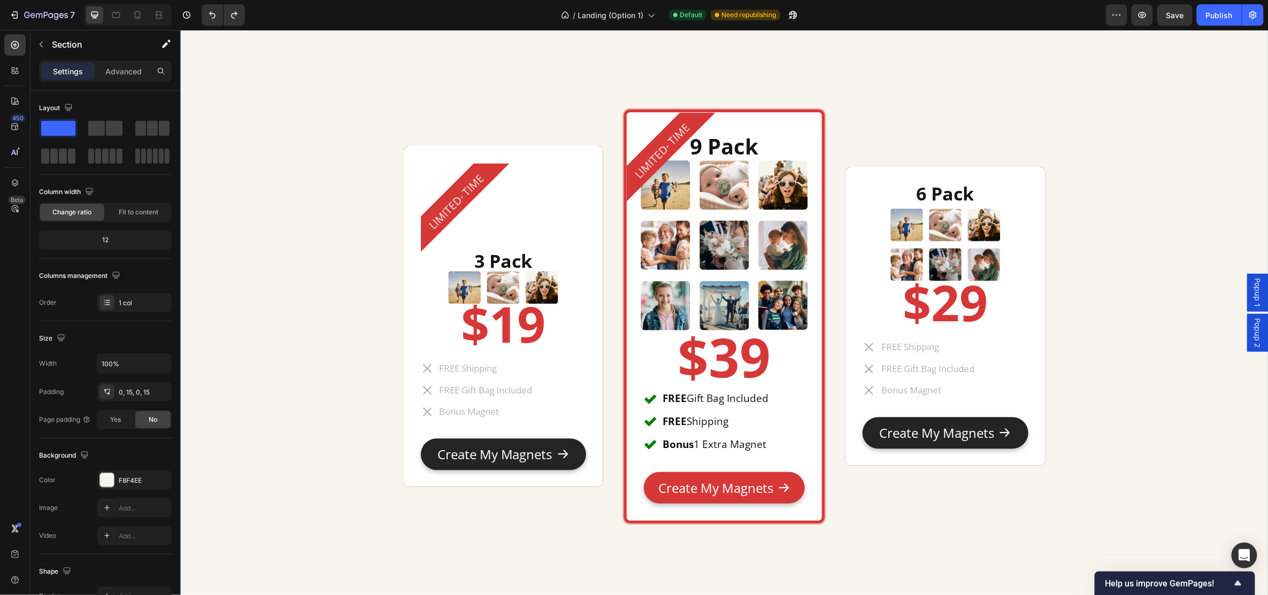
click at [342, 200] on div "LIMITED- TIME Product Badge 3 Pack Heading Image $19 Heading FREE Shipping FREE…" at bounding box center [724, 318] width 1073 height 631
click at [16, 183] on icon at bounding box center [15, 182] width 7 height 7
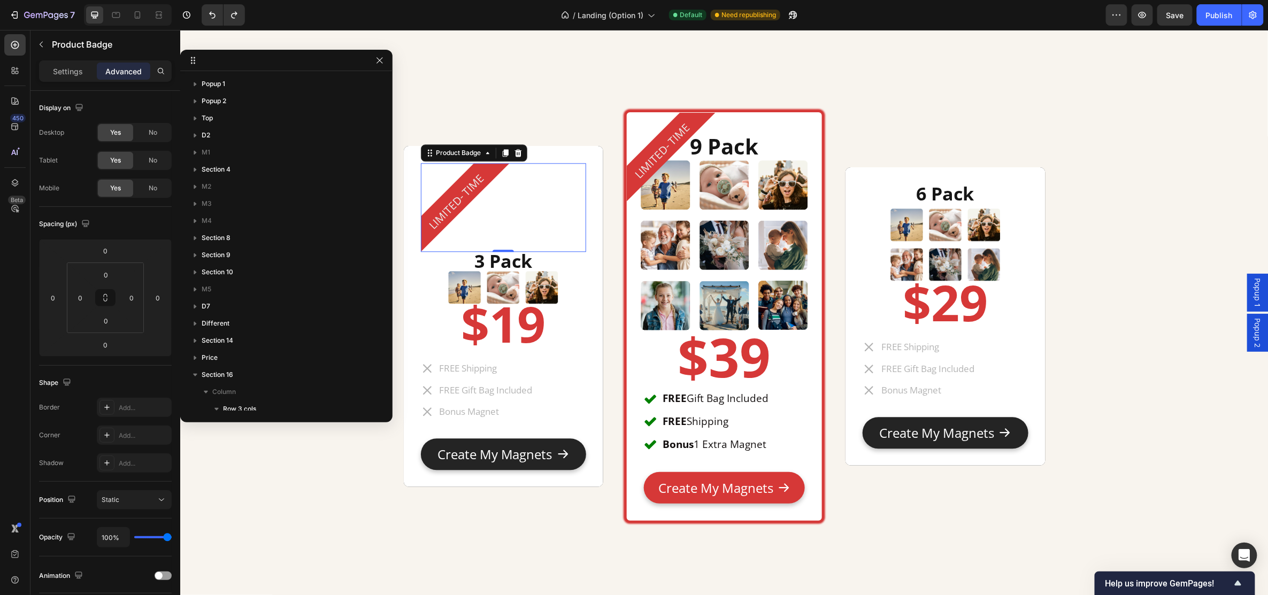
click at [507, 216] on div "LIMITED- TIME" at bounding box center [502, 207] width 165 height 89
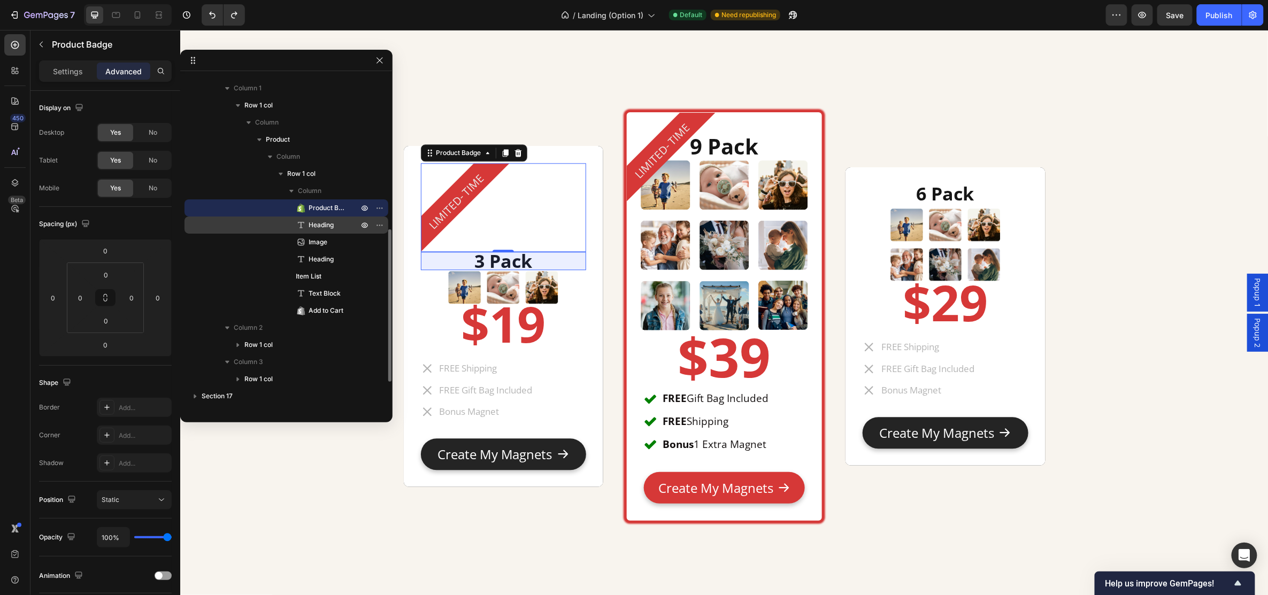
click at [311, 225] on span "Heading" at bounding box center [321, 225] width 25 height 11
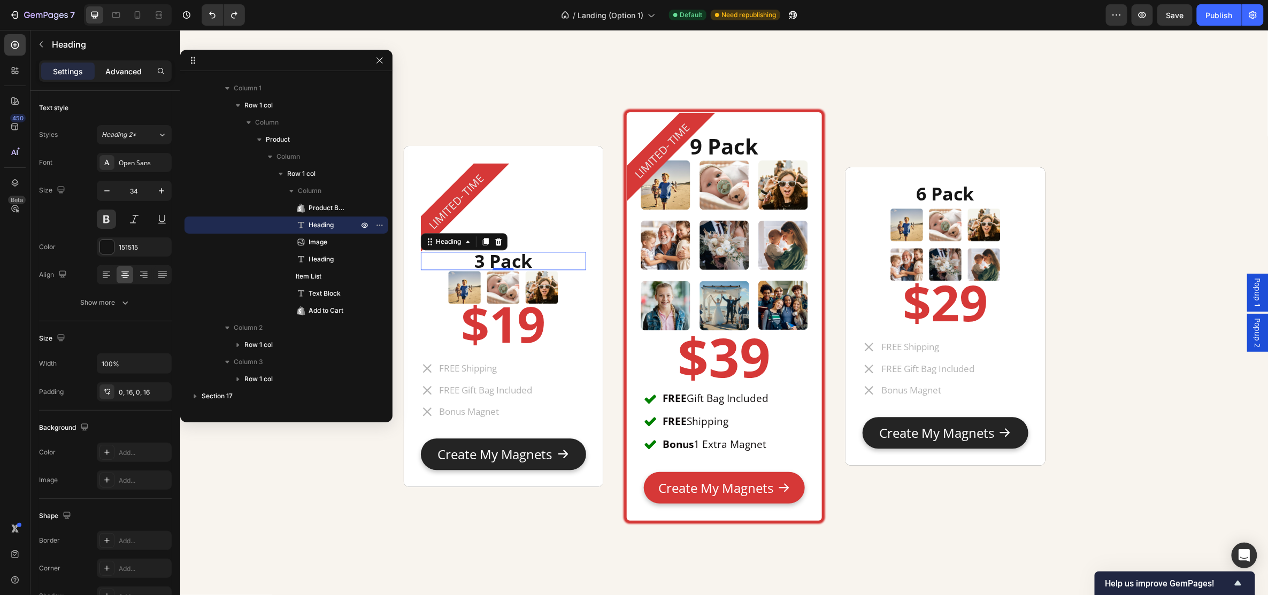
click at [123, 70] on p "Advanced" at bounding box center [123, 71] width 36 height 11
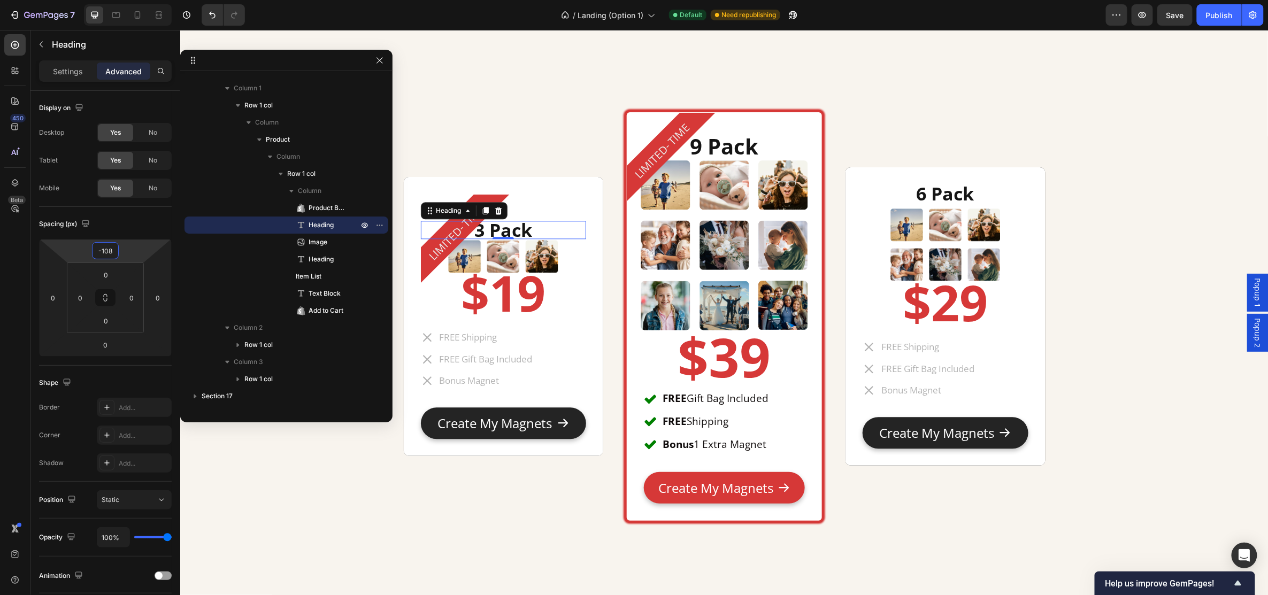
type input "-106"
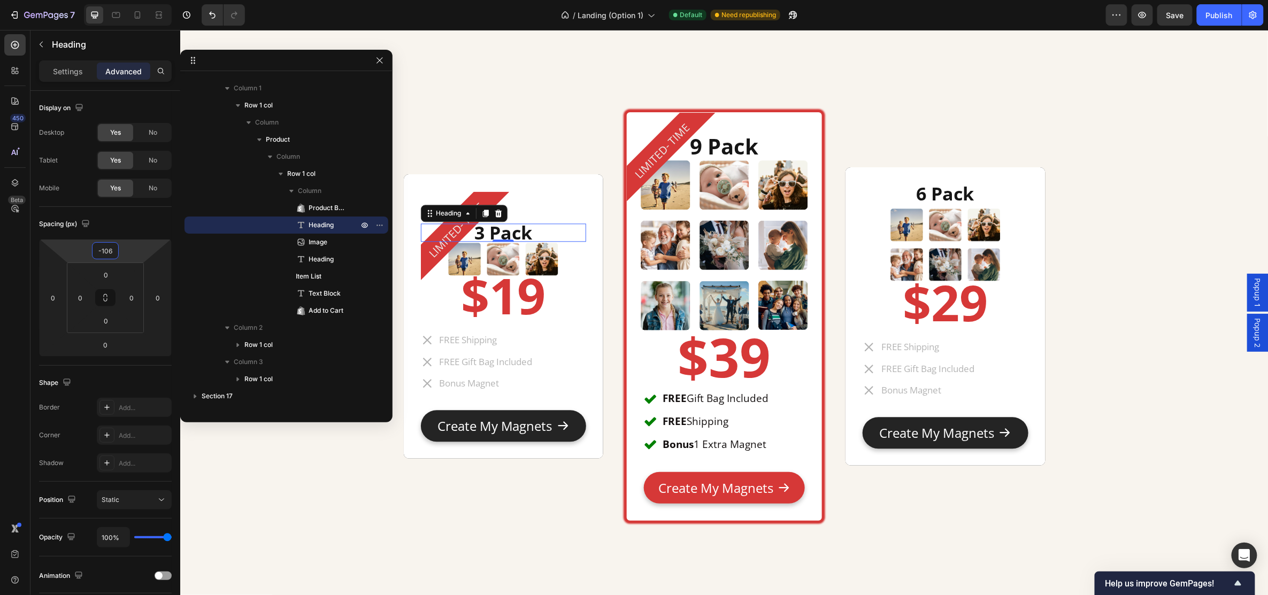
drag, startPoint x: 122, startPoint y: 248, endPoint x: 117, endPoint y: 286, distance: 37.8
click at [117, 0] on html "7 Version history / Landing (Option 1) Default Need republishing Preview Save P…" at bounding box center [634, 0] width 1268 height 0
click at [521, 131] on div "LIMITED- TIME Product Badge 3 Pack Heading 0 Image $19 Heading FREE Shipping FR…" at bounding box center [503, 316] width 200 height 412
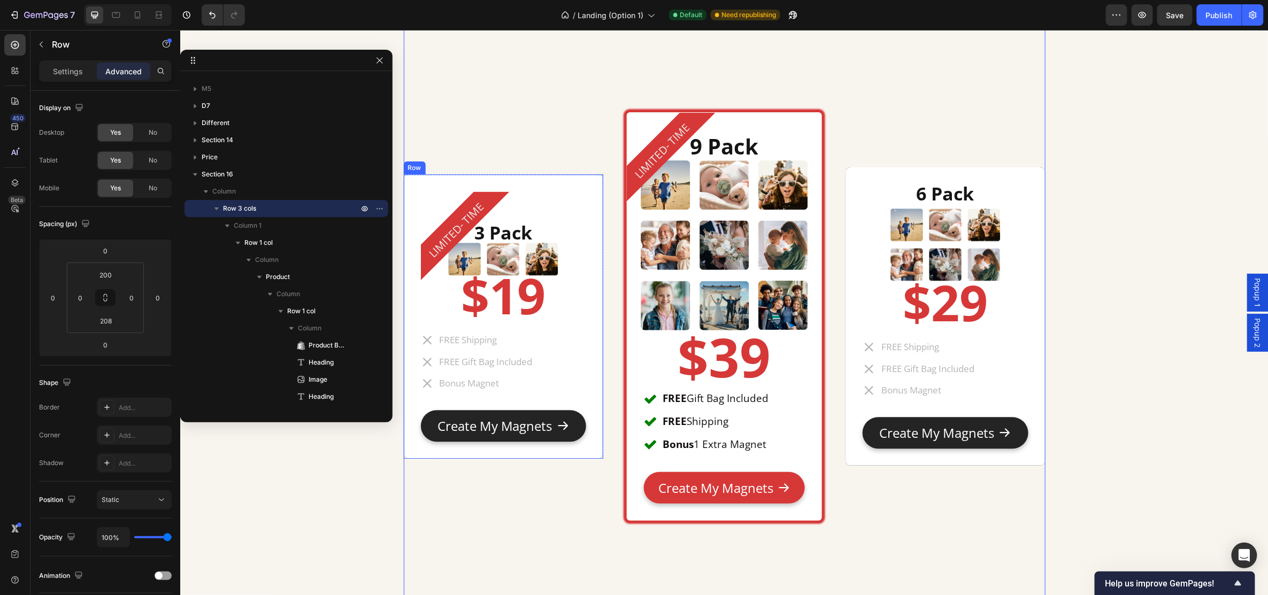
click at [512, 182] on div "LIMITED- TIME Product Badge 3 Pack Heading Image $19 Heading FREE Shipping FREE…" at bounding box center [503, 316] width 200 height 285
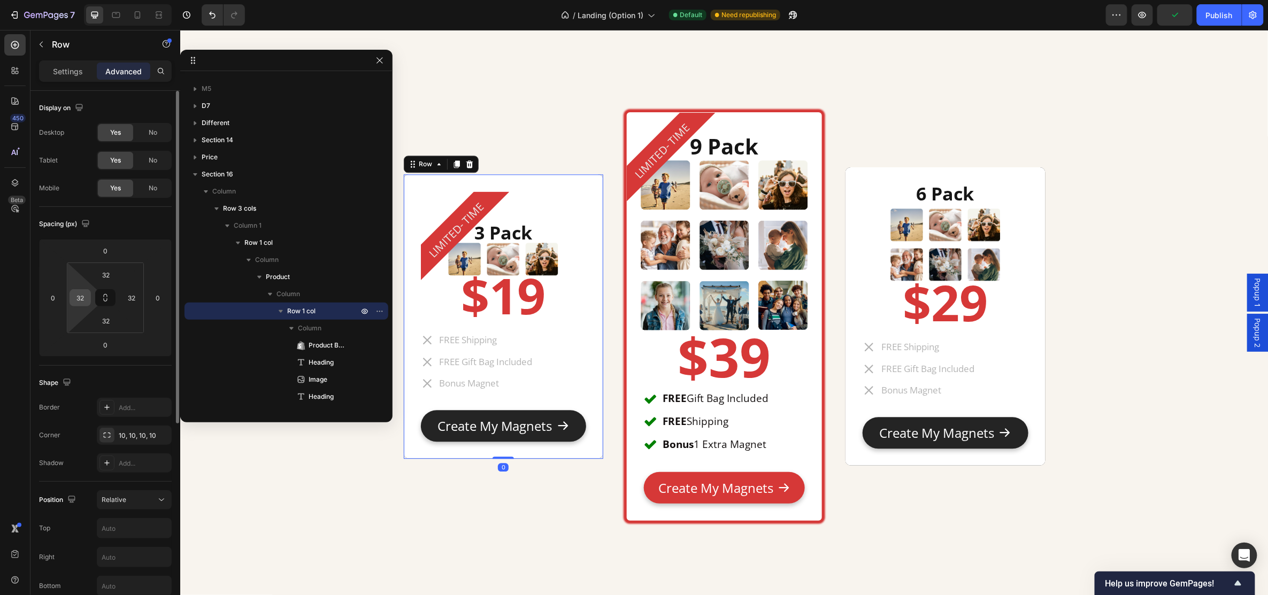
click at [82, 295] on input "32" at bounding box center [80, 298] width 16 height 16
type input "0"
click at [132, 296] on input "32" at bounding box center [132, 298] width 16 height 16
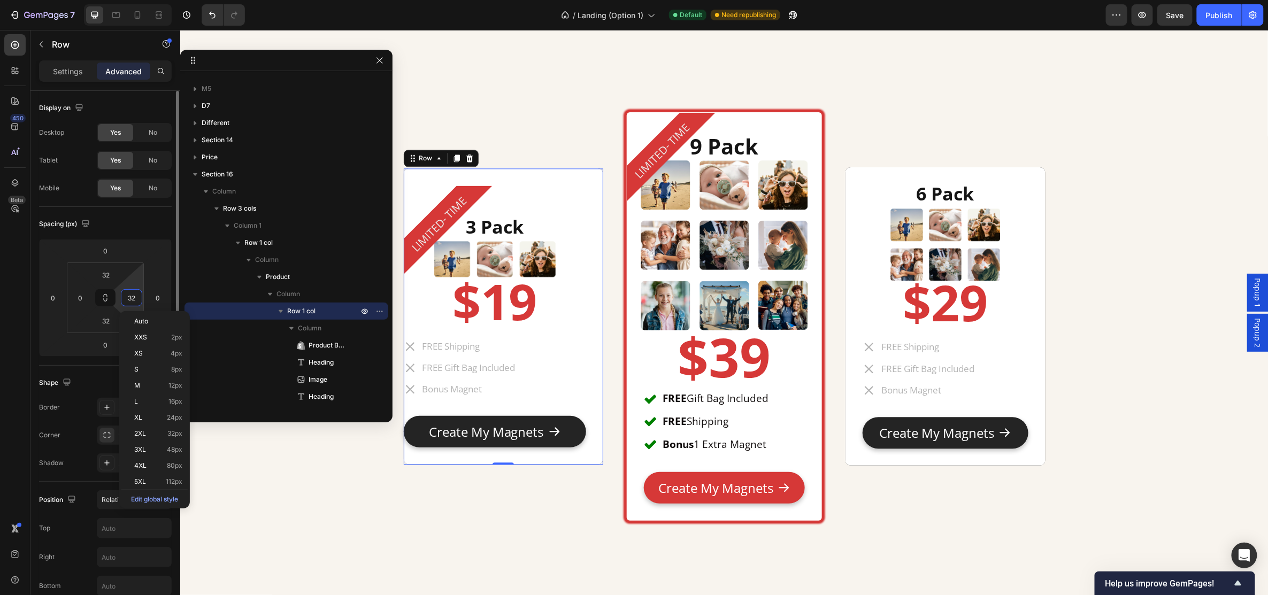
type input "3"
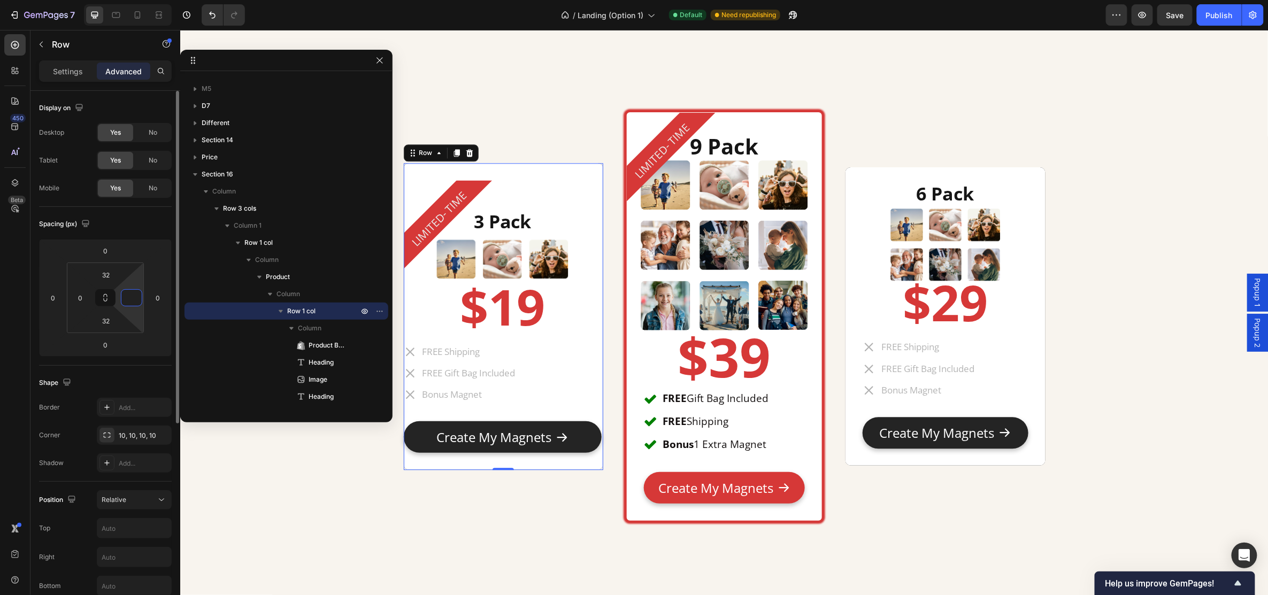
type input "0"
click at [498, 504] on div "LIMITED- TIME Product Badge 3 Pack Heading Image $19 Heading FREE Shipping FREE…" at bounding box center [503, 316] width 200 height 412
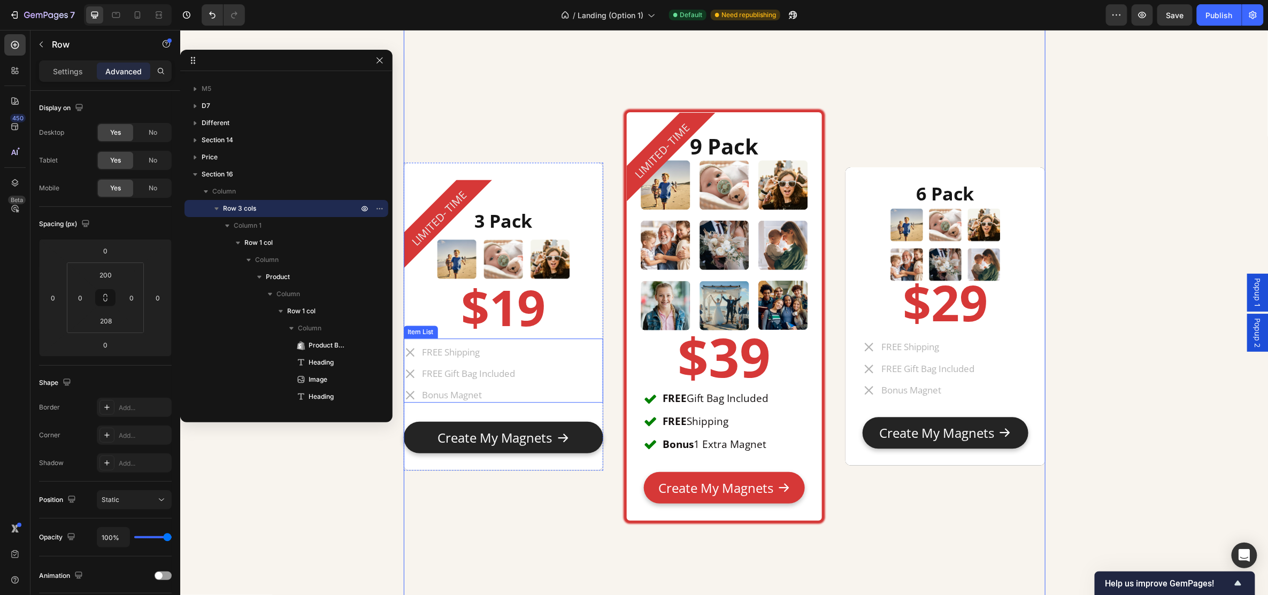
click at [559, 354] on div "FREE Shipping FREE Gift Bag Included Bonus Magnet" at bounding box center [503, 374] width 200 height 58
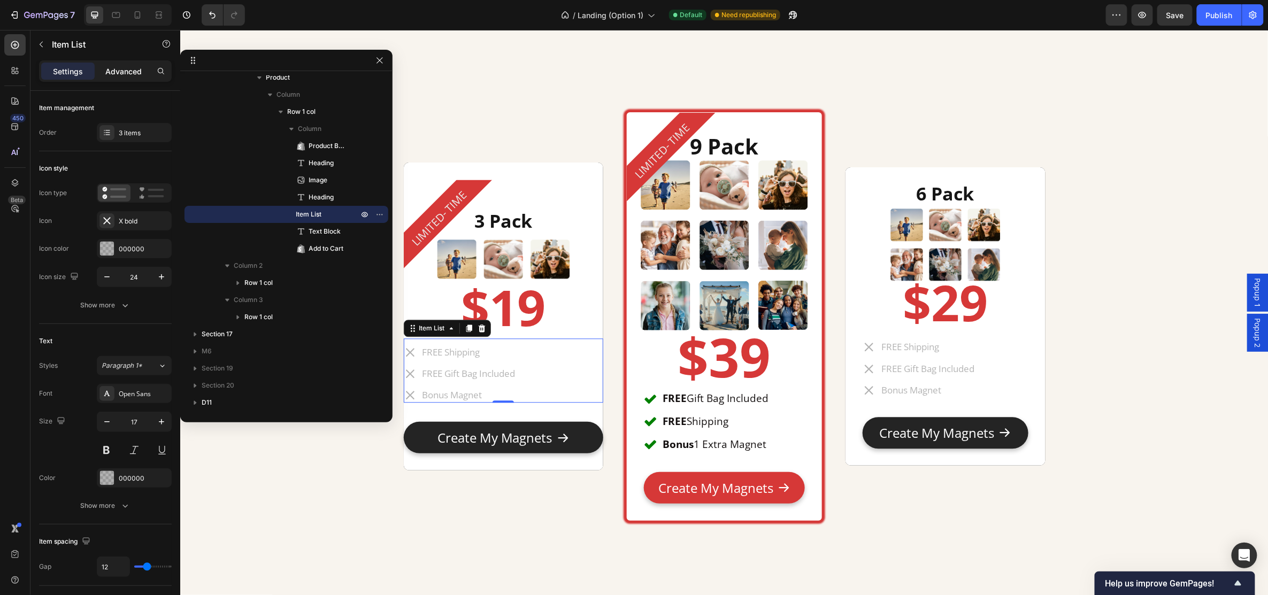
click at [128, 71] on p "Advanced" at bounding box center [123, 71] width 36 height 11
type input "100%"
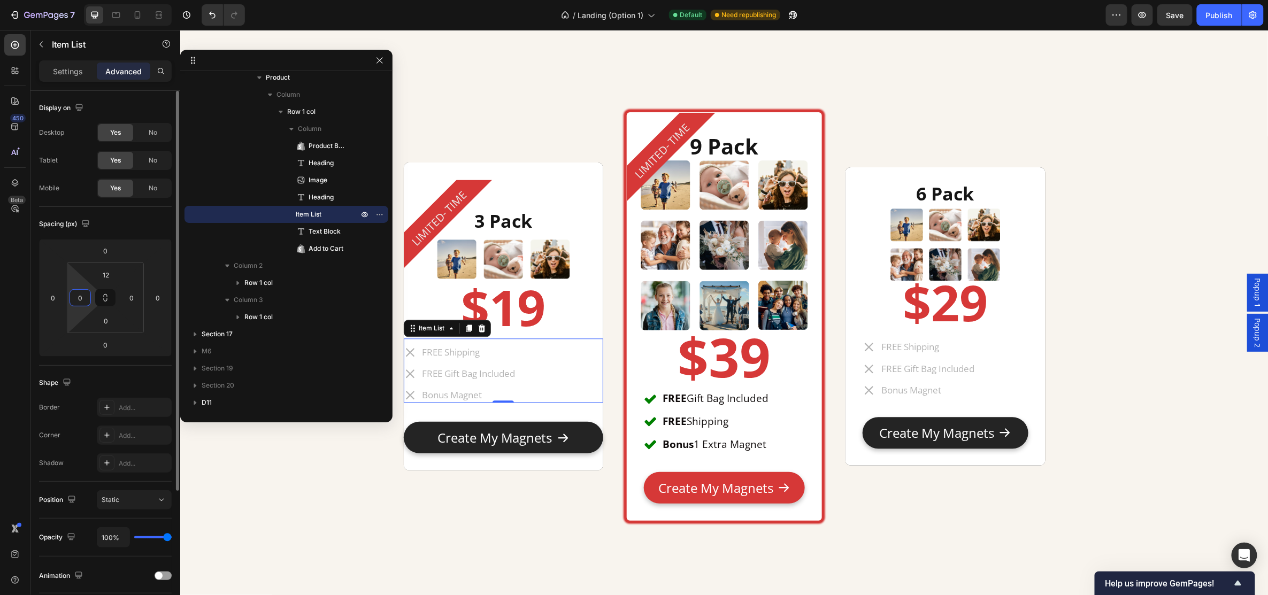
click at [85, 305] on input "0" at bounding box center [80, 298] width 16 height 16
type input "32"
click at [134, 295] on input "0" at bounding box center [132, 298] width 16 height 16
type input "32"
click at [588, 425] on button "Create My Magnets" at bounding box center [503, 438] width 200 height 32
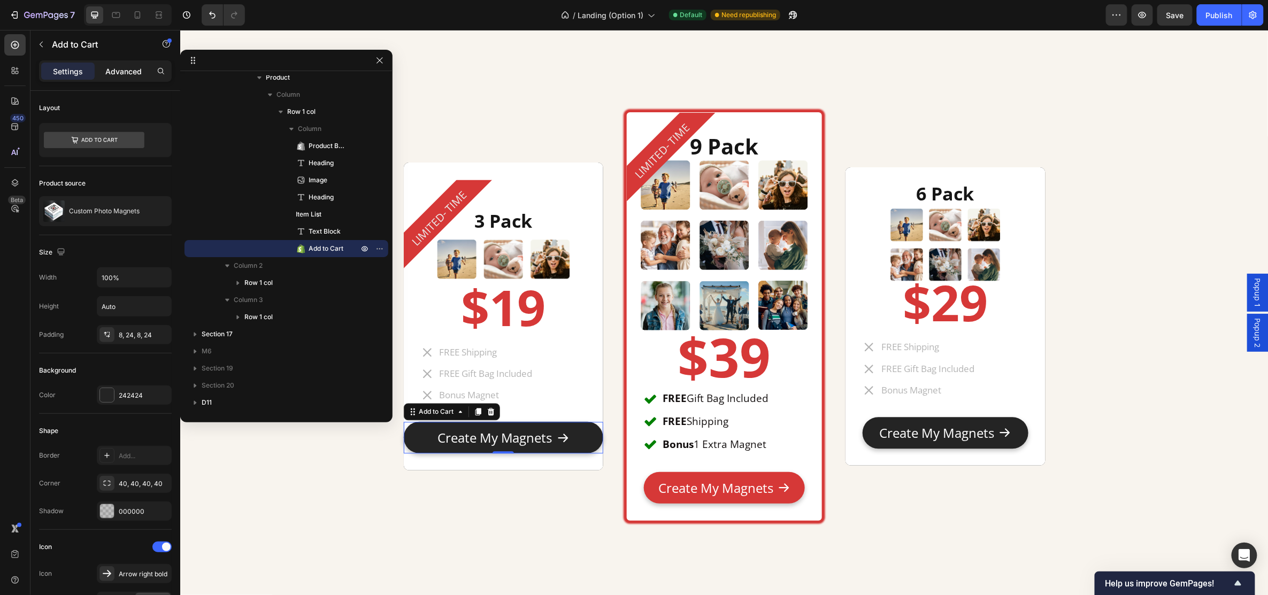
click at [127, 77] on div "Advanced" at bounding box center [123, 71] width 53 height 17
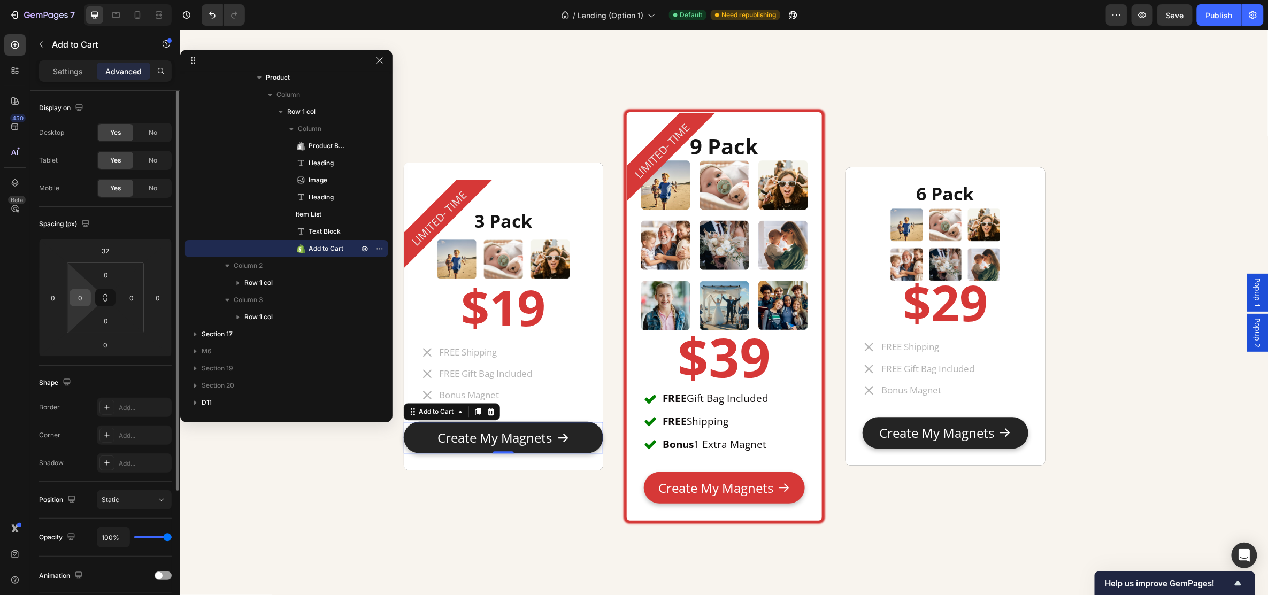
click at [86, 295] on input "0" at bounding box center [80, 298] width 16 height 16
type input "32"
click at [136, 293] on input "0" at bounding box center [132, 298] width 16 height 16
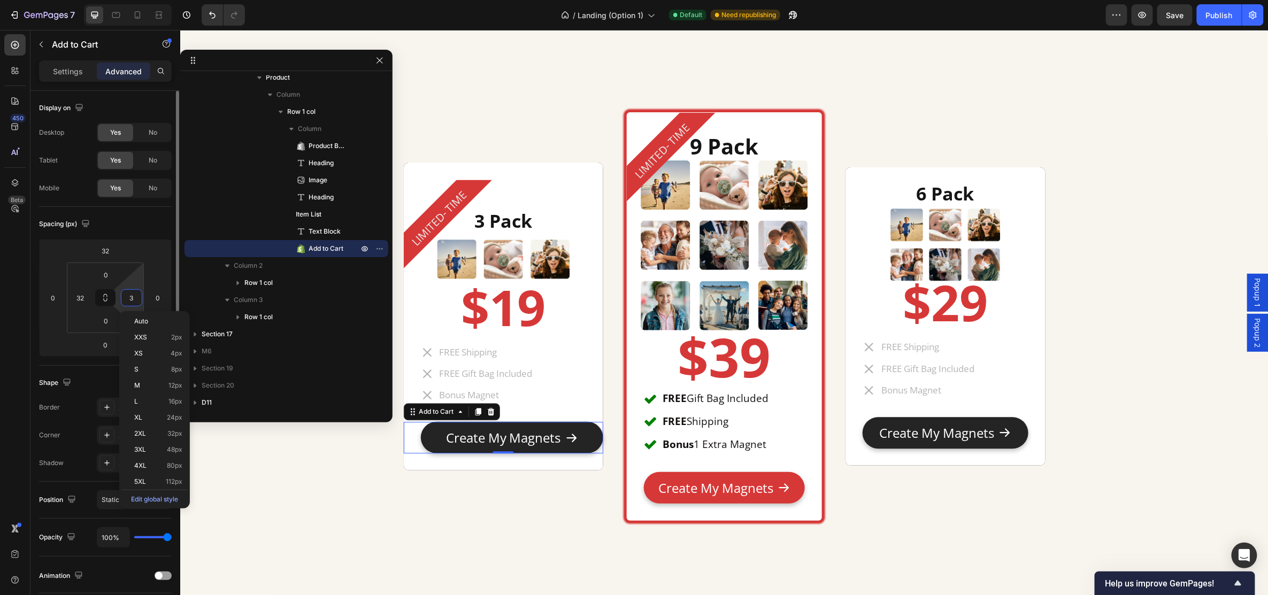
type input "32"
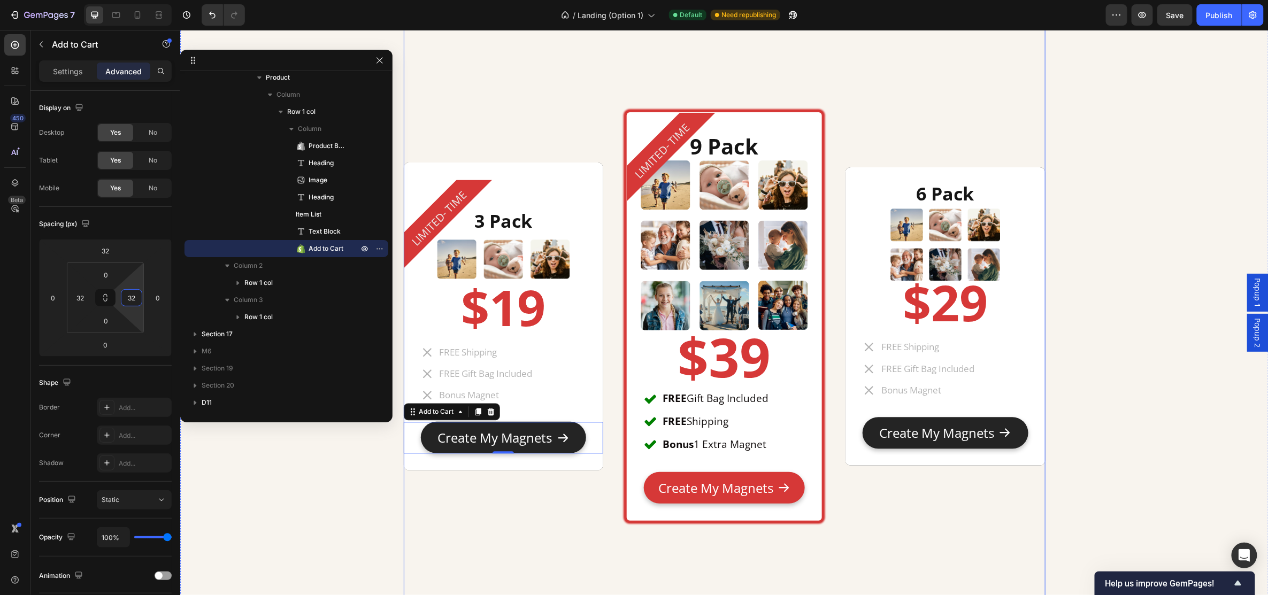
click at [515, 510] on div "LIMITED- TIME Product Badge 3 Pack Heading Image $19 Heading FREE Shipping FREE…" at bounding box center [503, 316] width 200 height 412
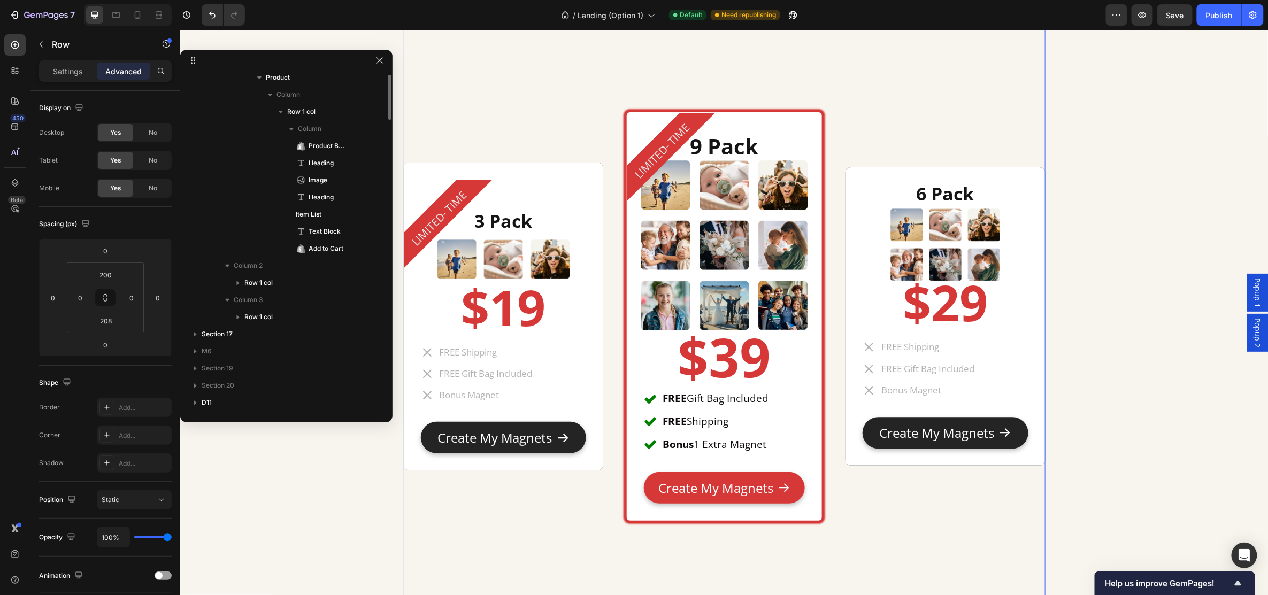
scroll to position [201, 0]
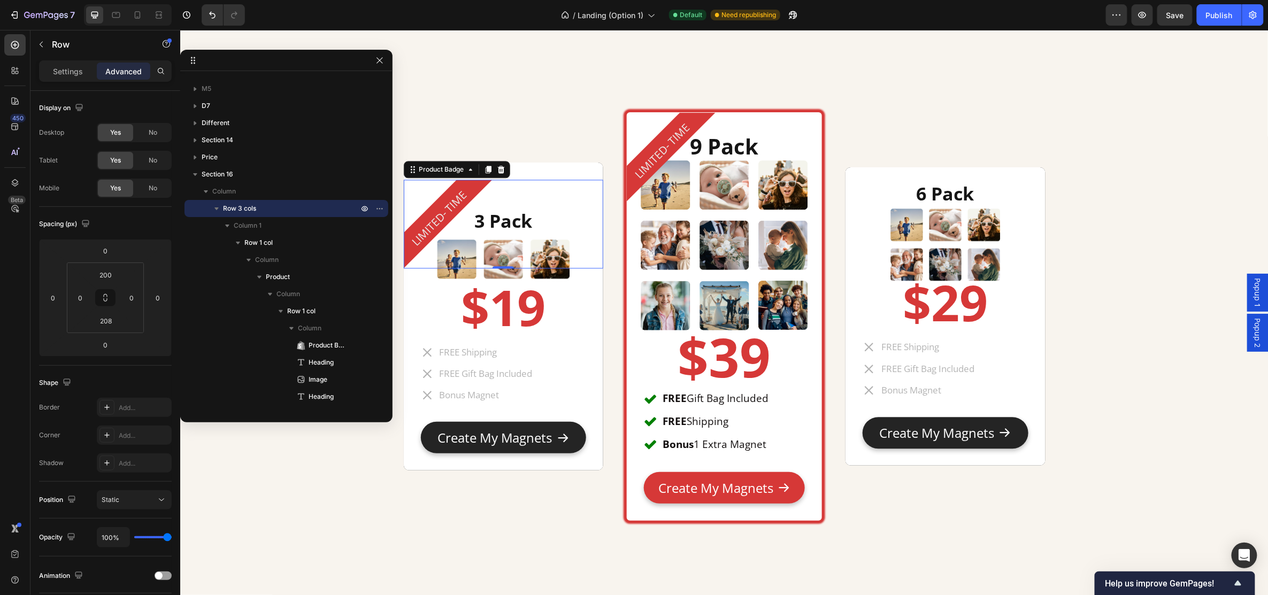
click at [484, 183] on div "LIMITED- TIME" at bounding box center [447, 223] width 89 height 89
click at [484, 124] on div "LIMITED- TIME Product Badge 3 Pack Heading Image $19 Heading FREE Shipping FREE…" at bounding box center [503, 316] width 200 height 412
click at [463, 192] on pre "LIMITED- TIME" at bounding box center [438, 218] width 77 height 77
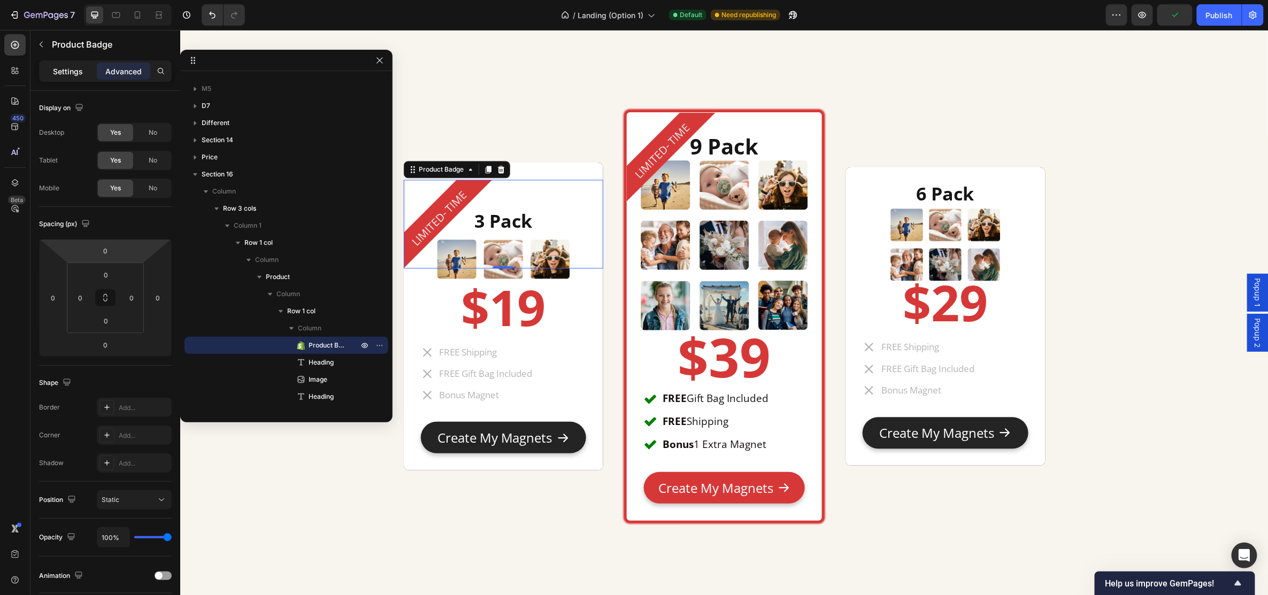
click at [71, 75] on p "Settings" at bounding box center [68, 71] width 30 height 11
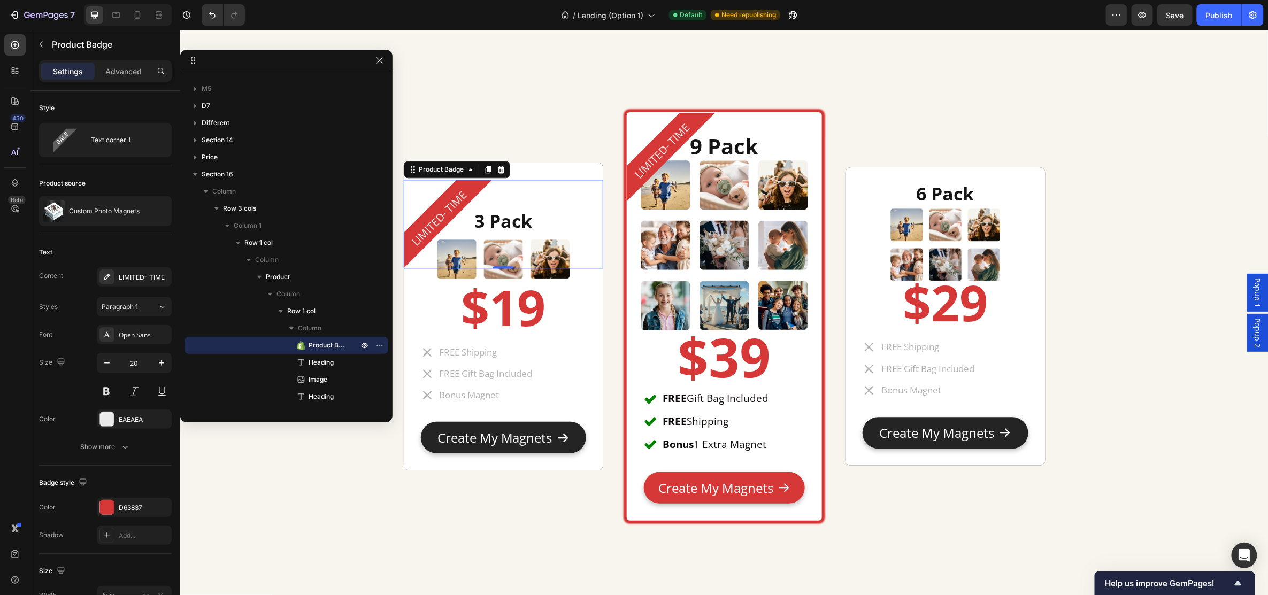
scroll to position [322, 0]
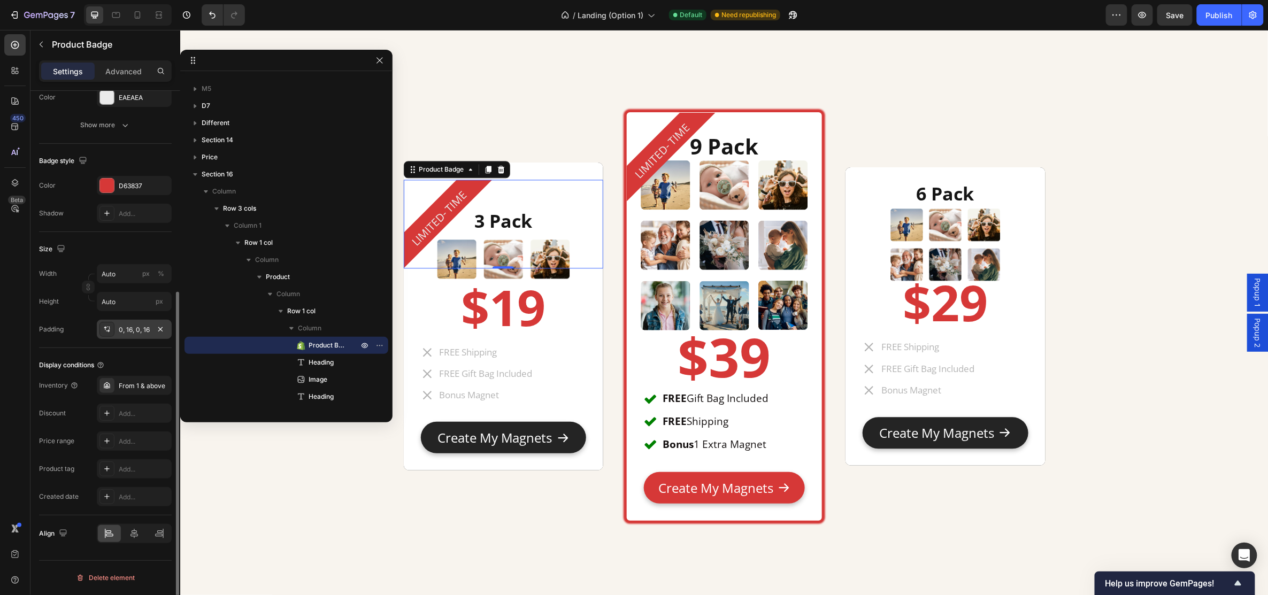
click at [142, 333] on div "0, 16, 0, 16" at bounding box center [134, 330] width 31 height 10
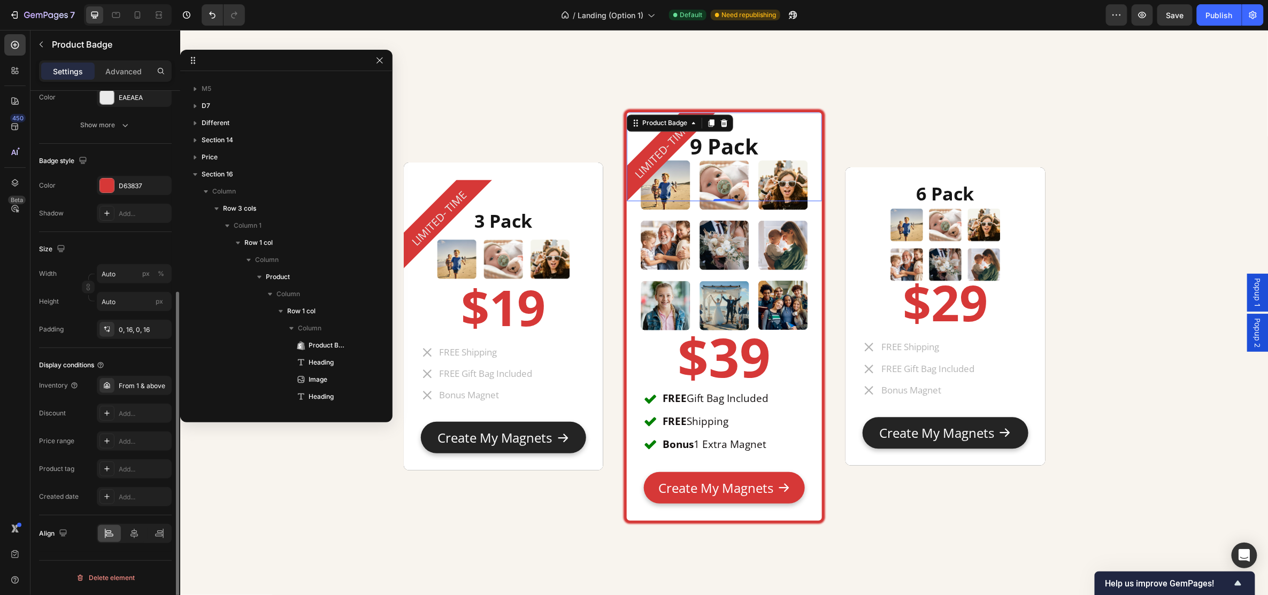
click at [683, 127] on div "LIMITED- TIME Product Badge 0" at bounding box center [723, 156] width 195 height 89
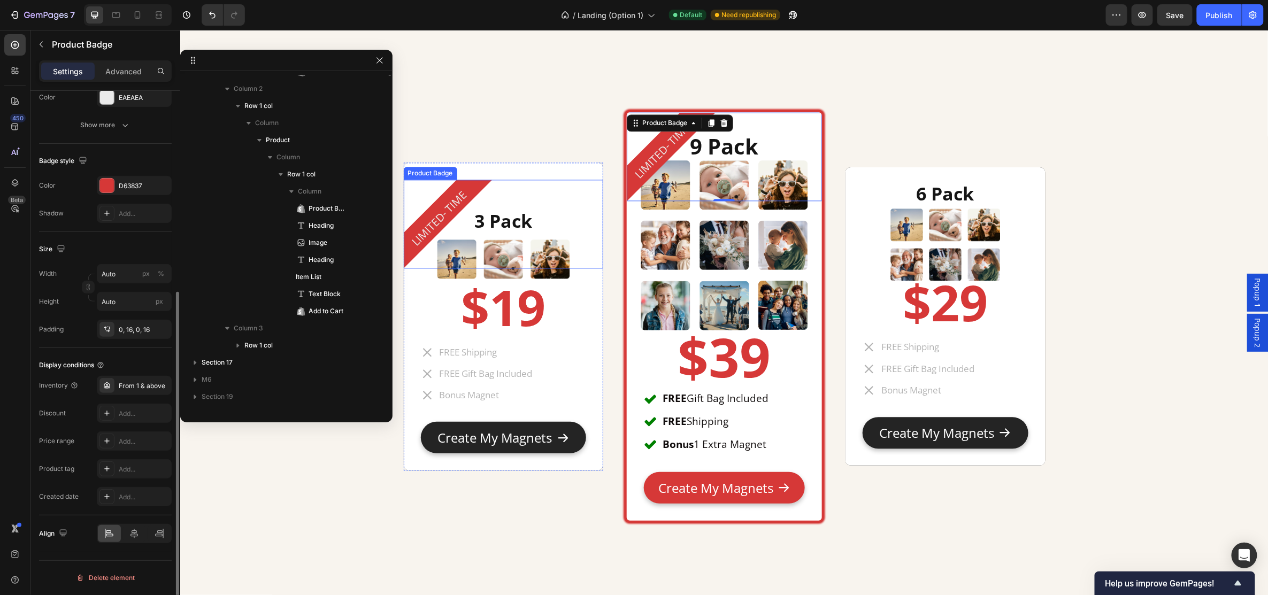
click at [442, 202] on pre "LIMITED- TIME" at bounding box center [438, 218] width 77 height 77
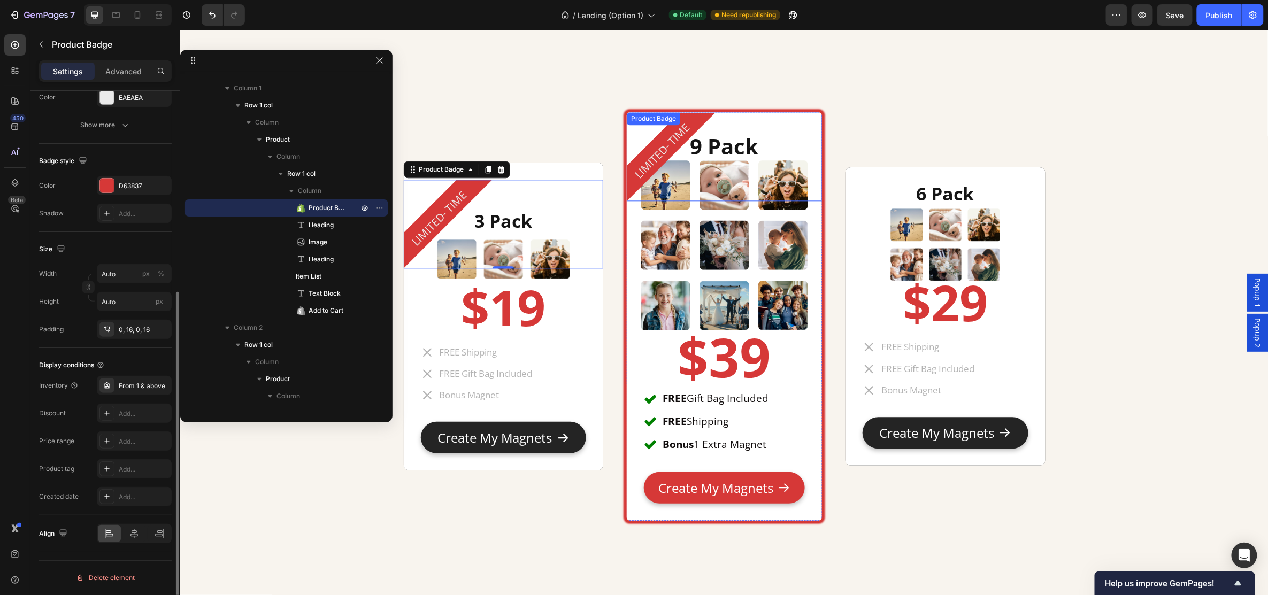
click at [679, 141] on div "LIMITED- TIME" at bounding box center [670, 156] width 89 height 89
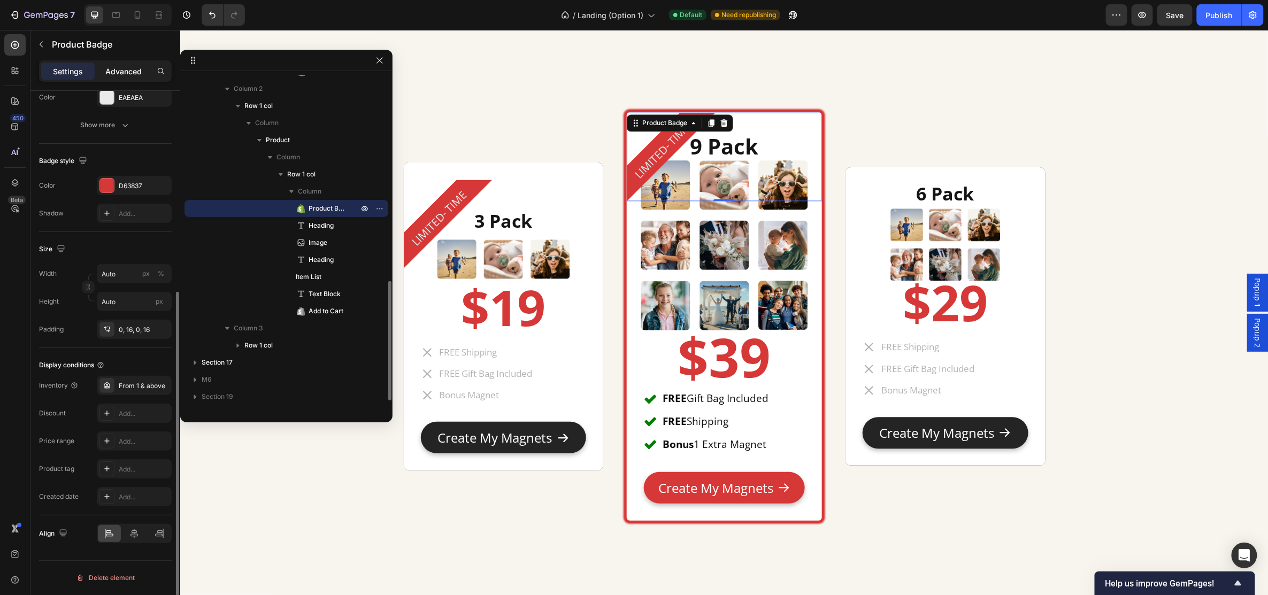
click at [134, 74] on p "Advanced" at bounding box center [123, 71] width 36 height 11
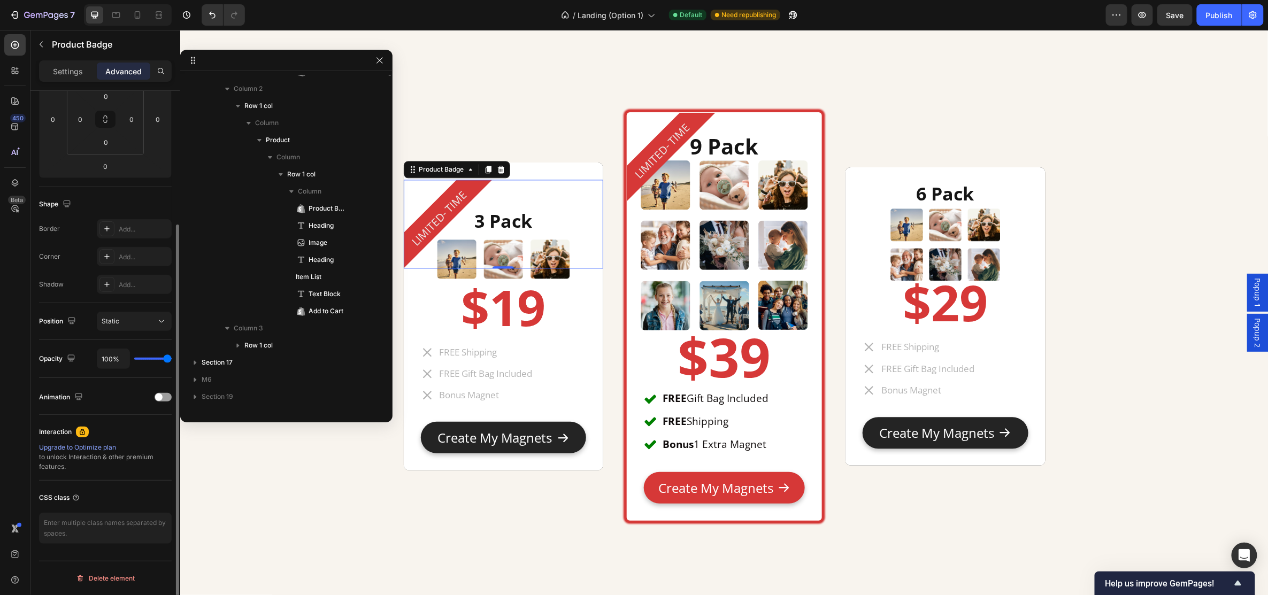
drag, startPoint x: 454, startPoint y: 196, endPoint x: 477, endPoint y: 165, distance: 38.7
click at [454, 196] on pre "LIMITED- TIME" at bounding box center [438, 218] width 77 height 77
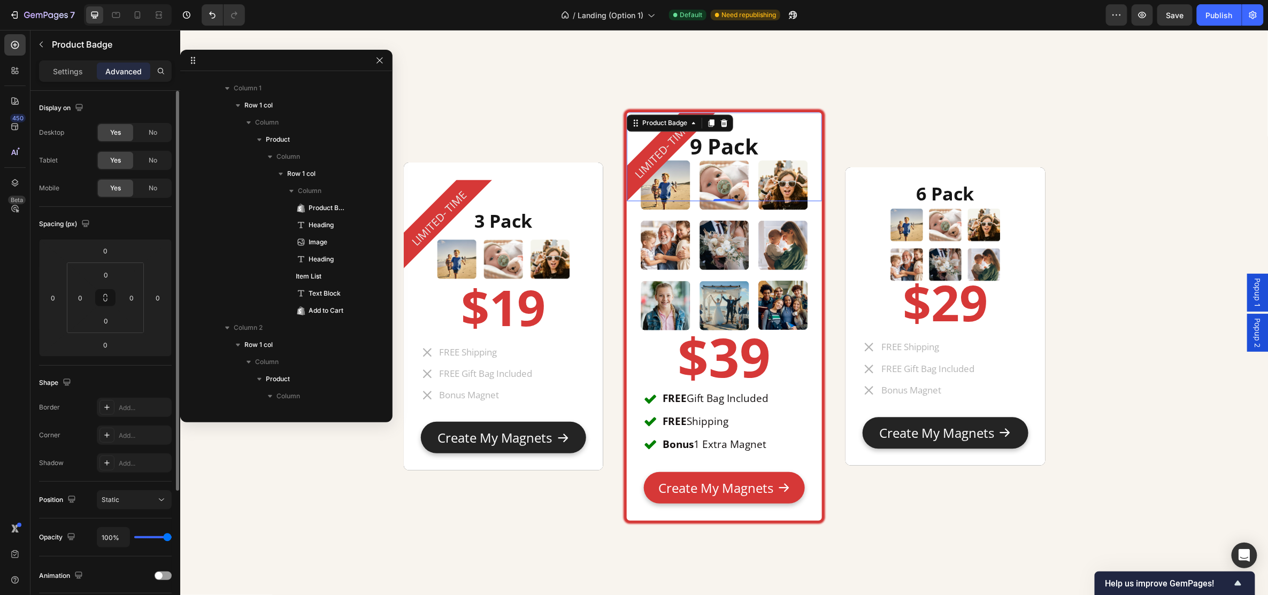
click at [690, 129] on div "LIMITED- TIME Product Badge 0" at bounding box center [723, 156] width 195 height 89
click at [485, 202] on div "LIMITED- TIME" at bounding box center [447, 223] width 89 height 89
click at [660, 137] on pre "LIMITED- TIME" at bounding box center [662, 150] width 77 height 77
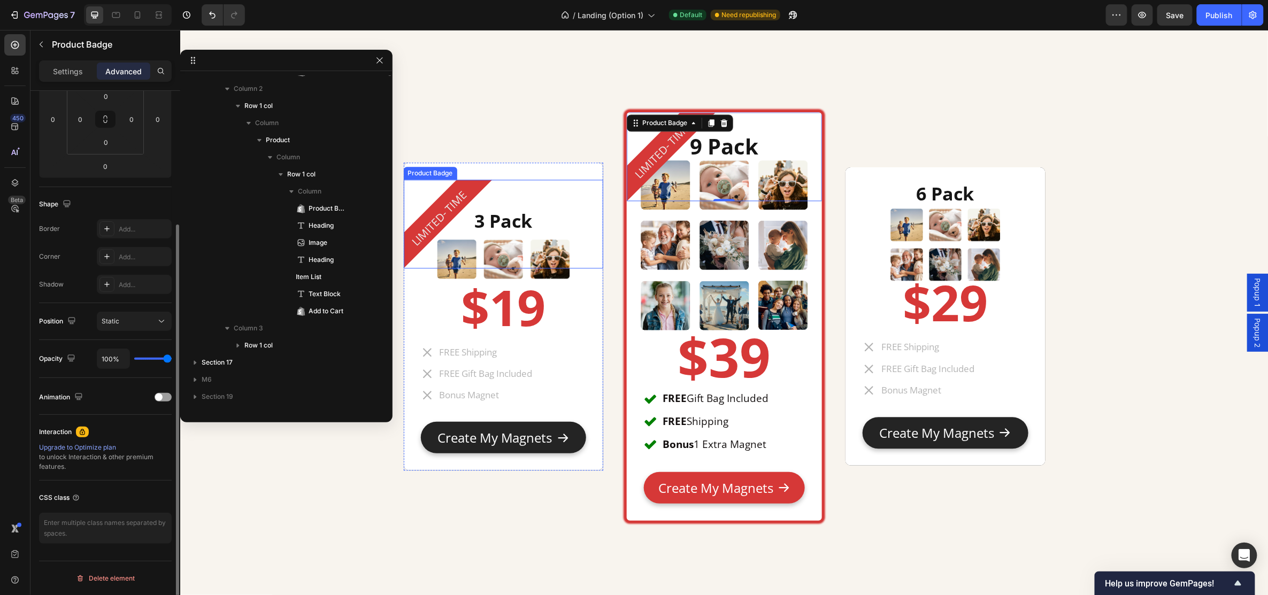
click at [446, 197] on pre "LIMITED- TIME" at bounding box center [438, 218] width 77 height 77
click at [668, 134] on pre "LIMITED- TIME" at bounding box center [662, 150] width 77 height 77
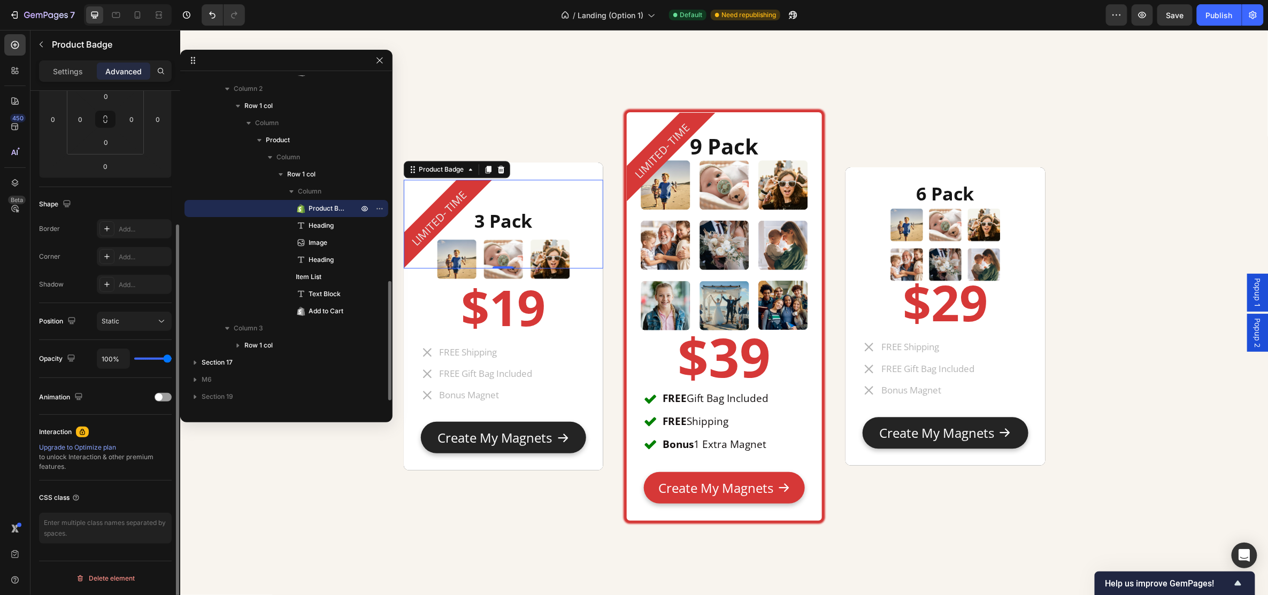
click at [434, 200] on div "LIMITED- TIME" at bounding box center [447, 223] width 89 height 89
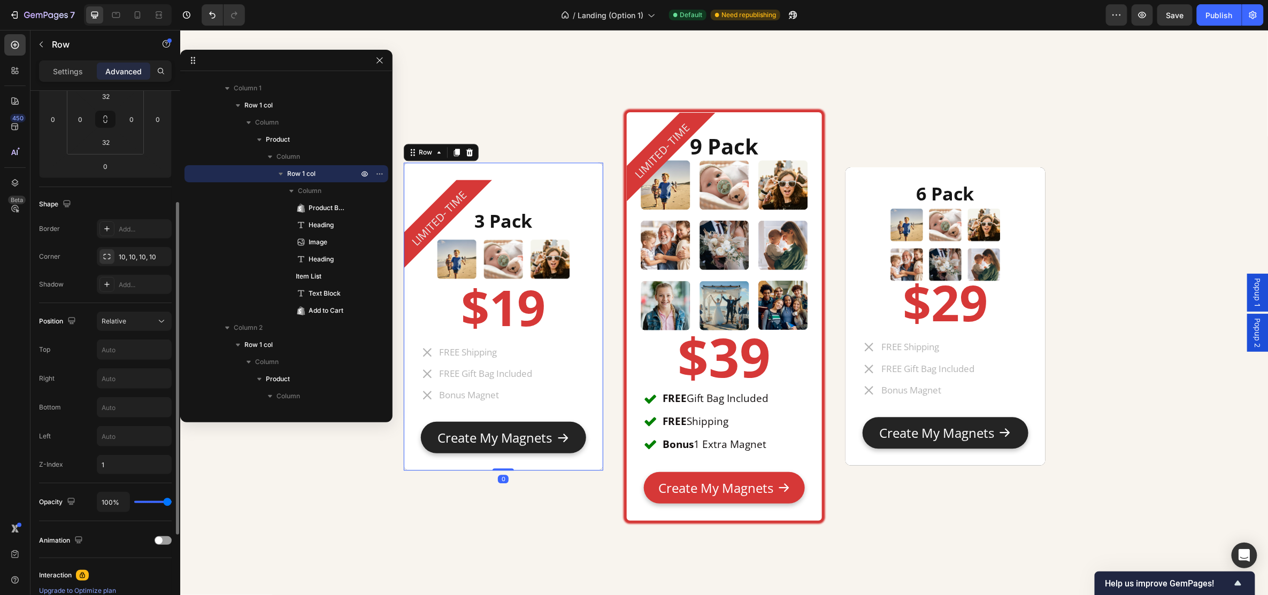
click at [560, 168] on div "LIMITED- TIME Product Badge 3 Pack Heading Image $19 Heading FREE Shipping FREE…" at bounding box center [503, 316] width 200 height 308
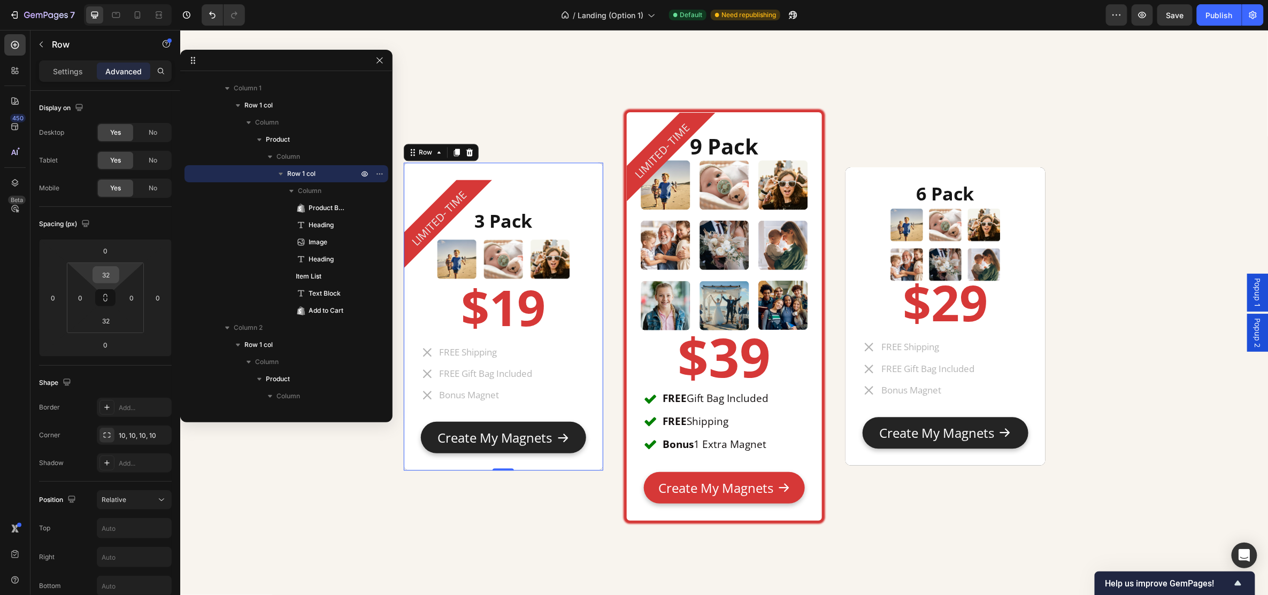
click at [116, 279] on input "32" at bounding box center [105, 275] width 21 height 16
type input "0"
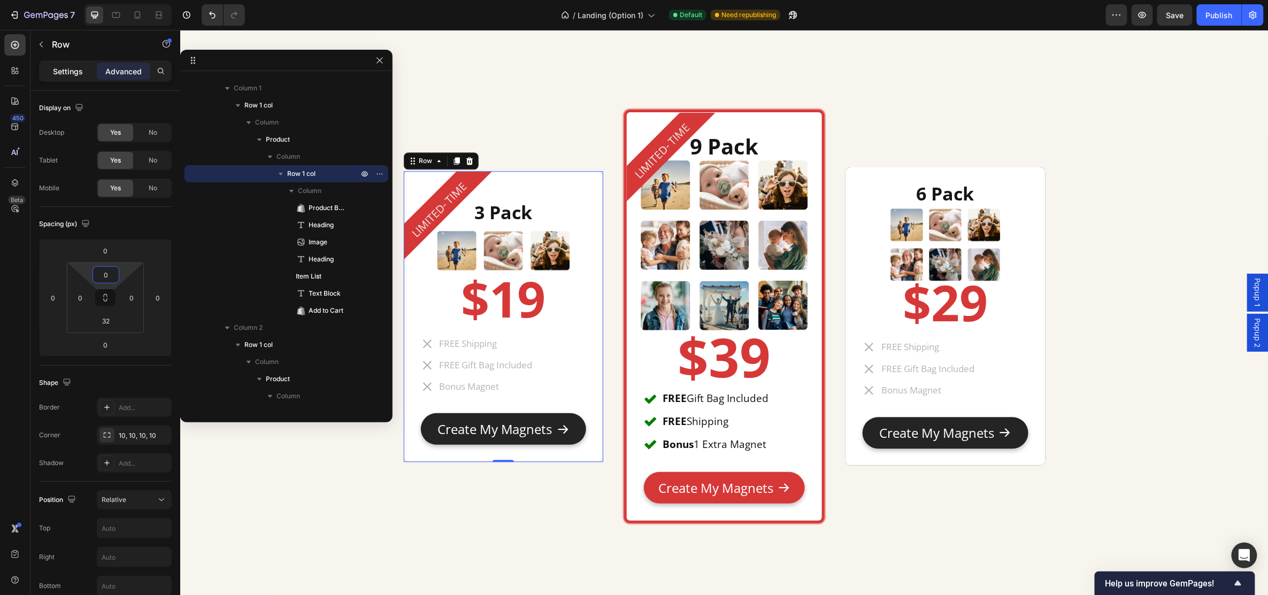
click at [52, 70] on div "Settings" at bounding box center [67, 71] width 53 height 17
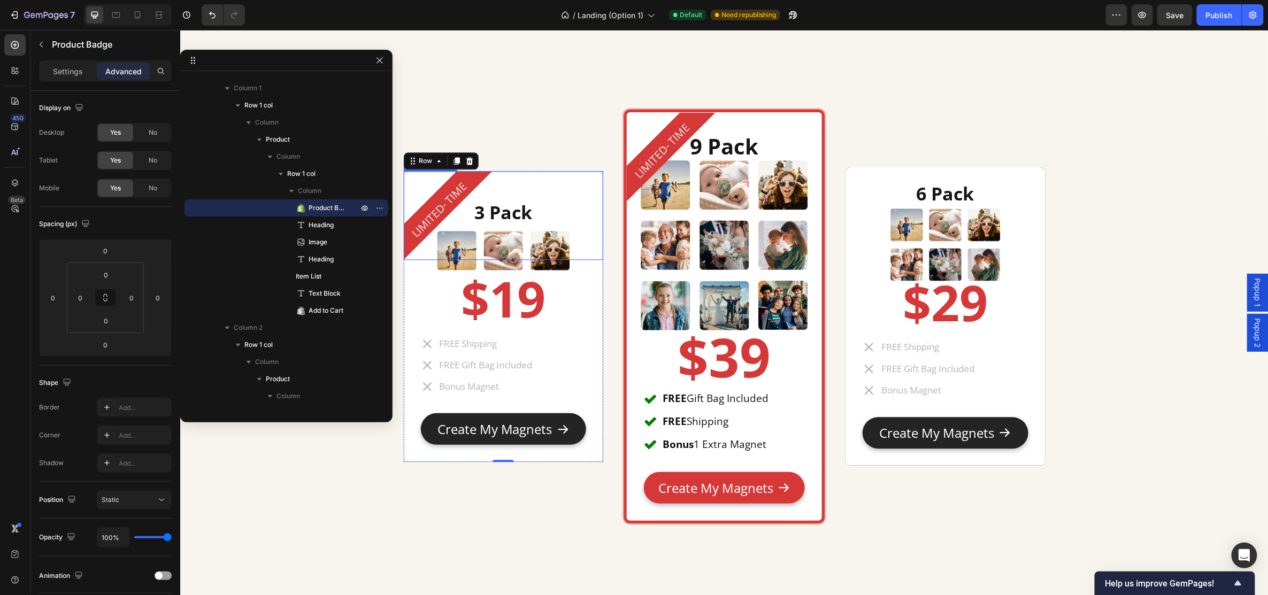
click at [471, 188] on div "LIMITED- TIME" at bounding box center [447, 215] width 89 height 89
click at [85, 68] on div "Settings" at bounding box center [67, 71] width 53 height 17
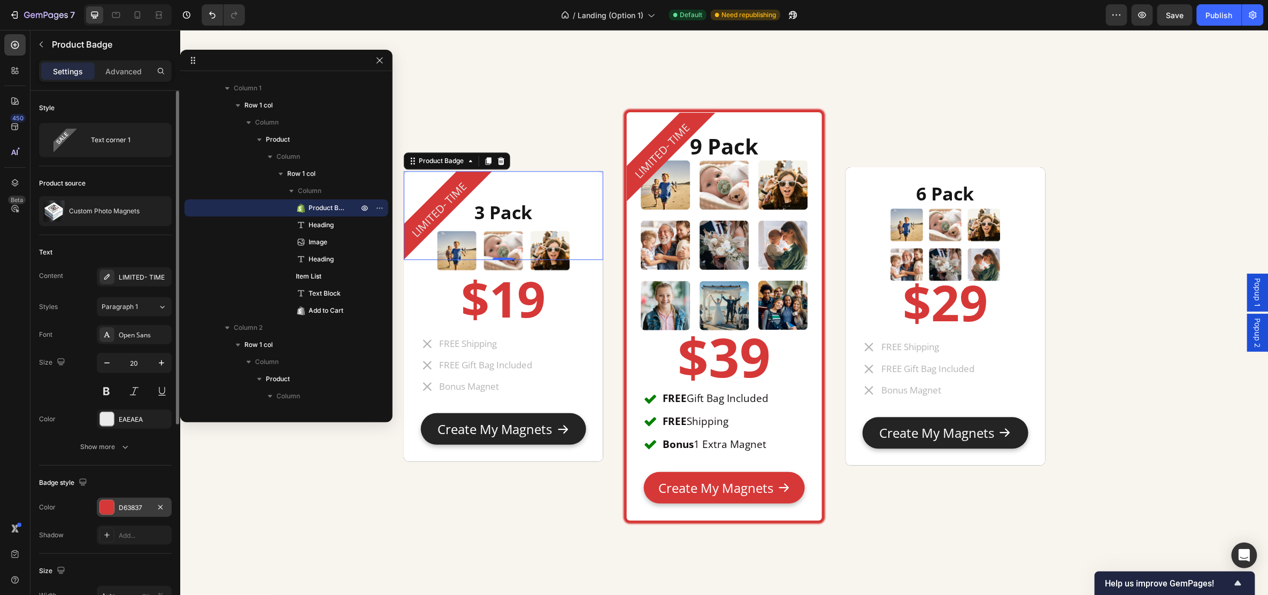
click at [129, 504] on div "D63837" at bounding box center [134, 508] width 31 height 10
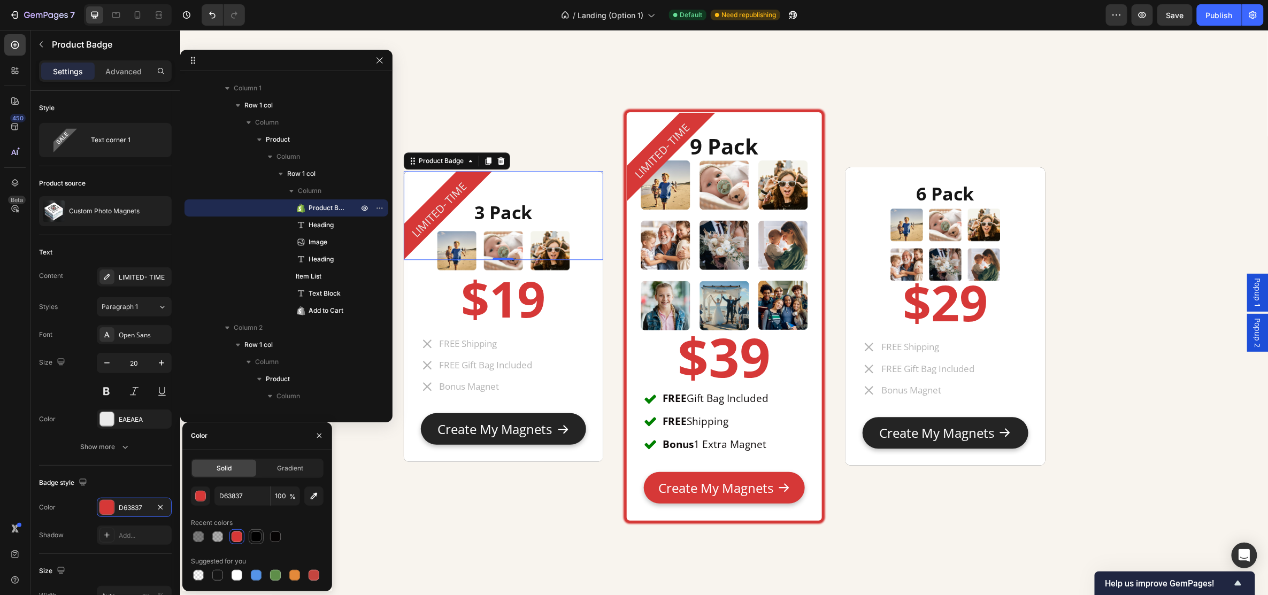
click at [256, 534] on div at bounding box center [256, 537] width 11 height 11
click at [278, 536] on div at bounding box center [275, 537] width 11 height 11
click at [216, 578] on div at bounding box center [217, 575] width 11 height 11
click at [255, 534] on div at bounding box center [256, 537] width 11 height 11
type input "000000"
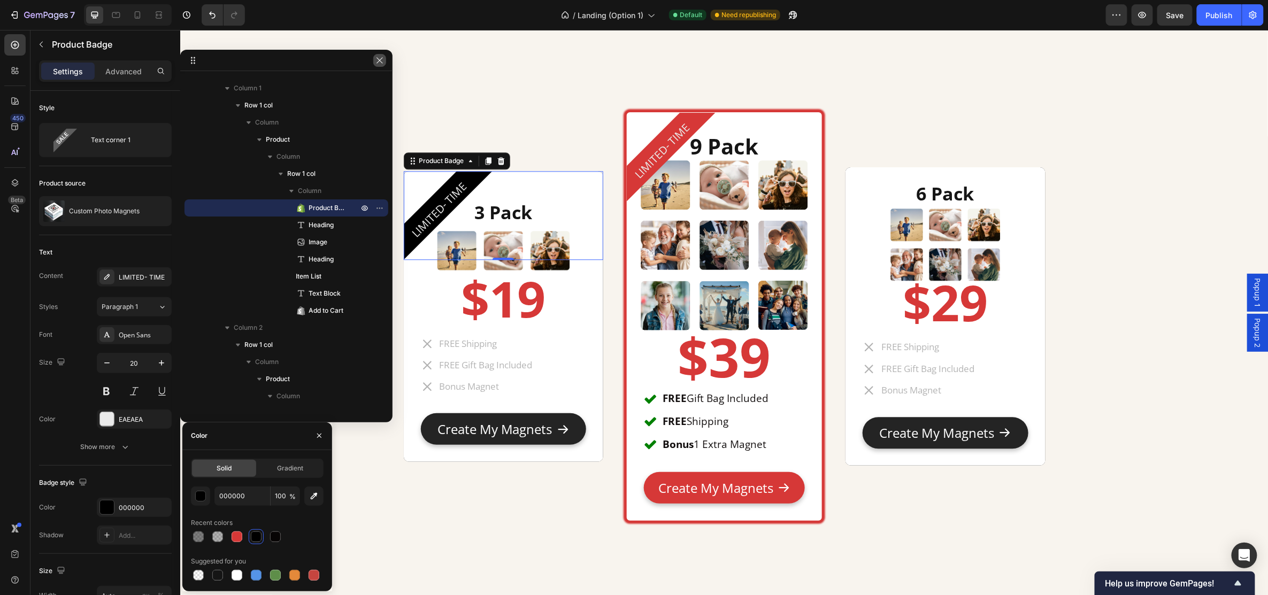
click at [383, 59] on icon "button" at bounding box center [380, 60] width 9 height 9
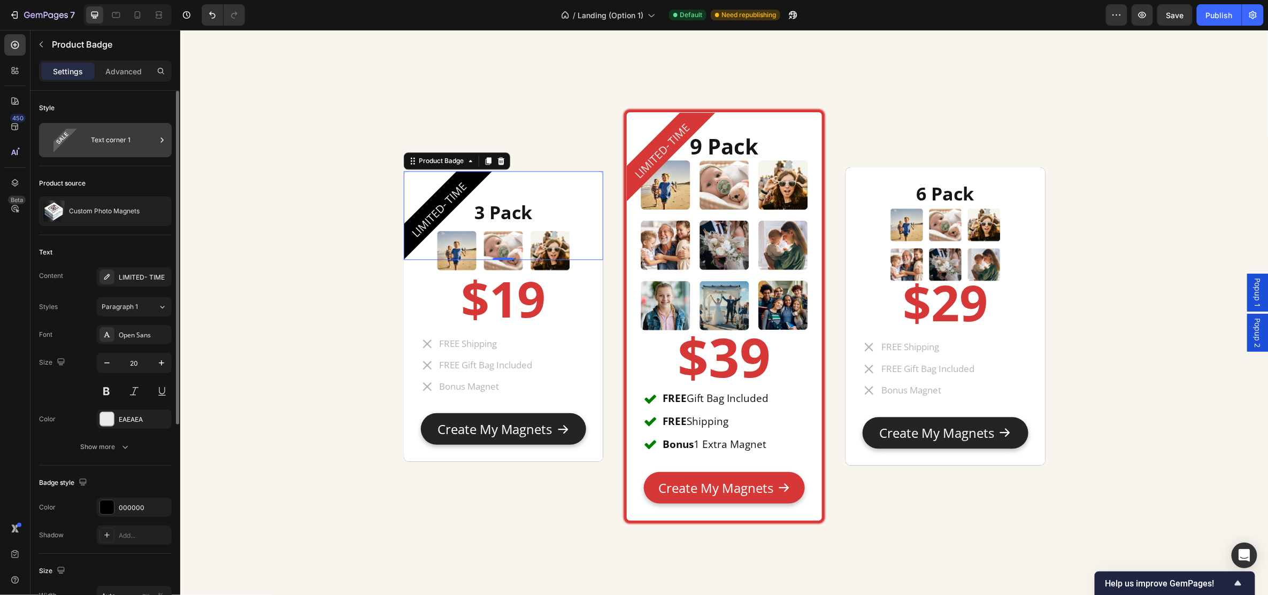
click at [131, 131] on div "Text corner 1" at bounding box center [123, 140] width 65 height 25
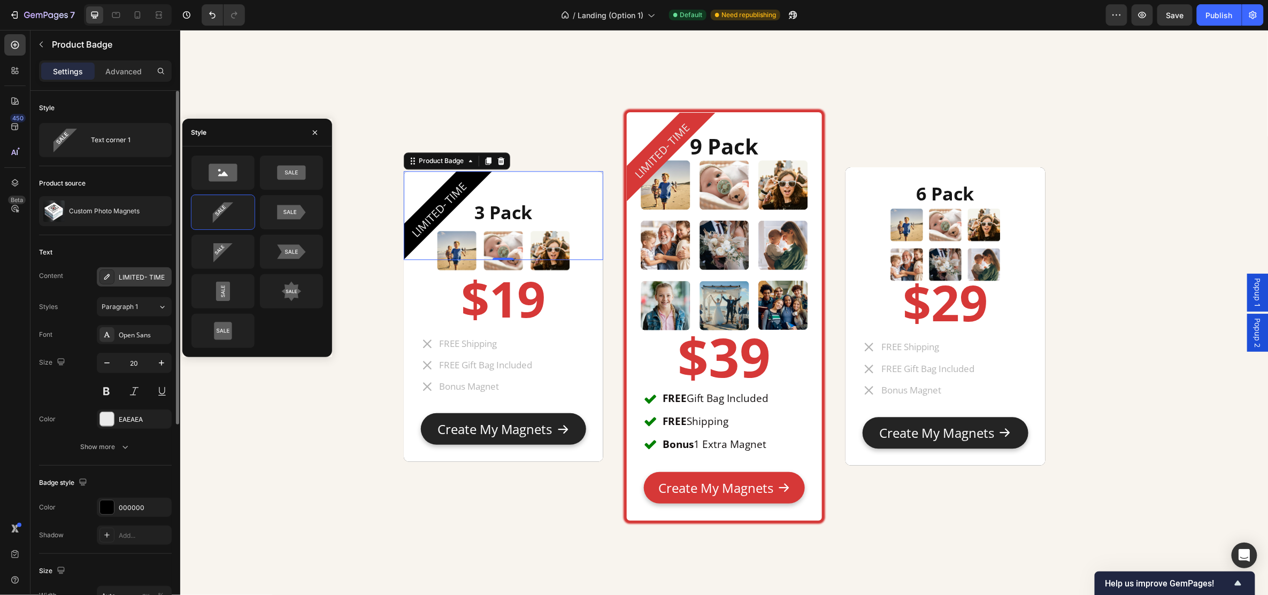
click at [142, 274] on div "LIMITED- TIME" at bounding box center [144, 278] width 50 height 10
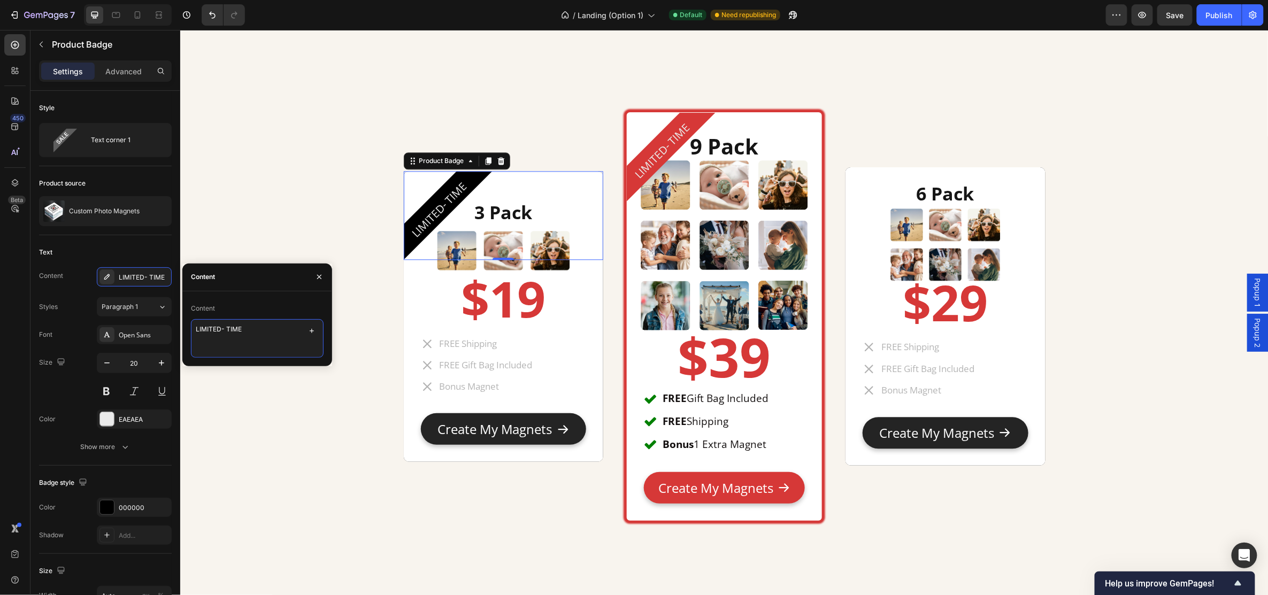
click at [256, 331] on textarea "LIMITED- TIME" at bounding box center [257, 338] width 133 height 39
drag, startPoint x: 198, startPoint y: 323, endPoint x: 173, endPoint y: 319, distance: 26.0
click at [169, 319] on div "450 Beta badge Sections(12) Elements(2) Product Product Badge Advanced Custom C…" at bounding box center [90, 312] width 180 height 565
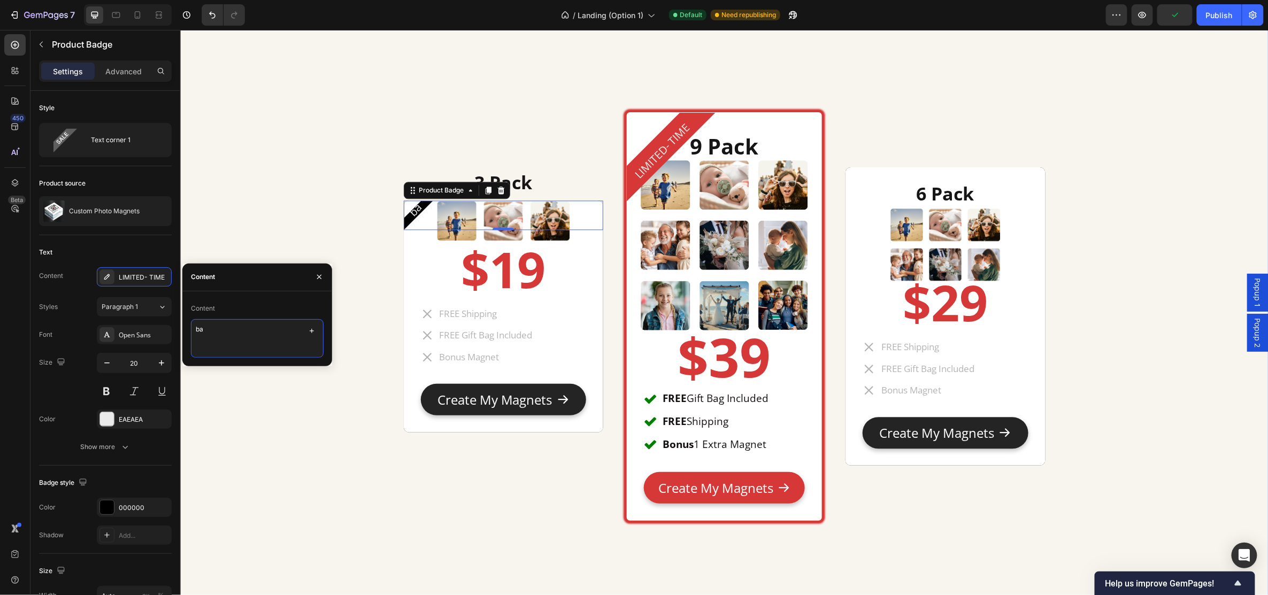
type textarea "b"
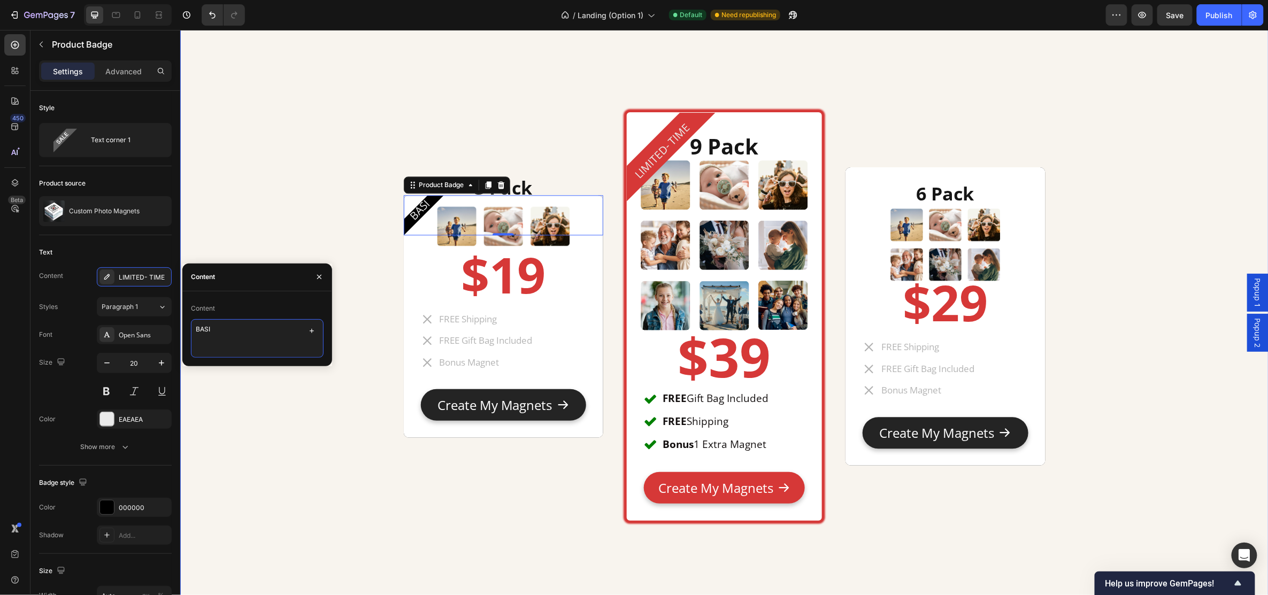
type textarea "BASIC"
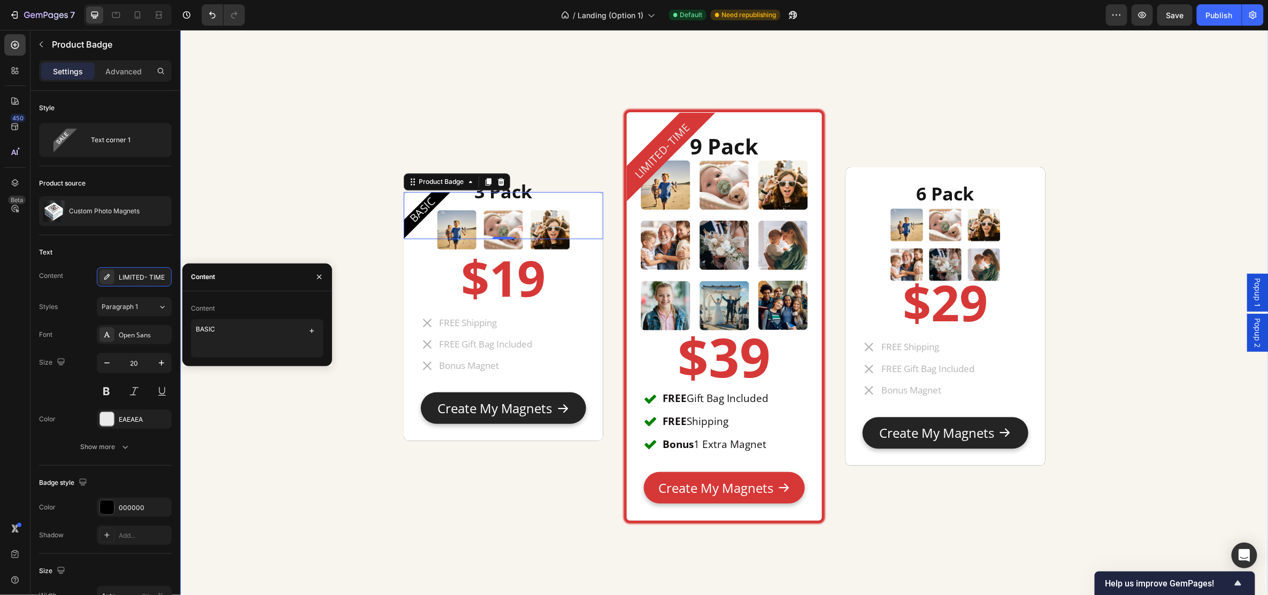
click at [324, 152] on div "BASIC Product Badge 0 3 Pack Heading Image $19 Heading FREE Shipping FREE Gift …" at bounding box center [724, 318] width 1073 height 631
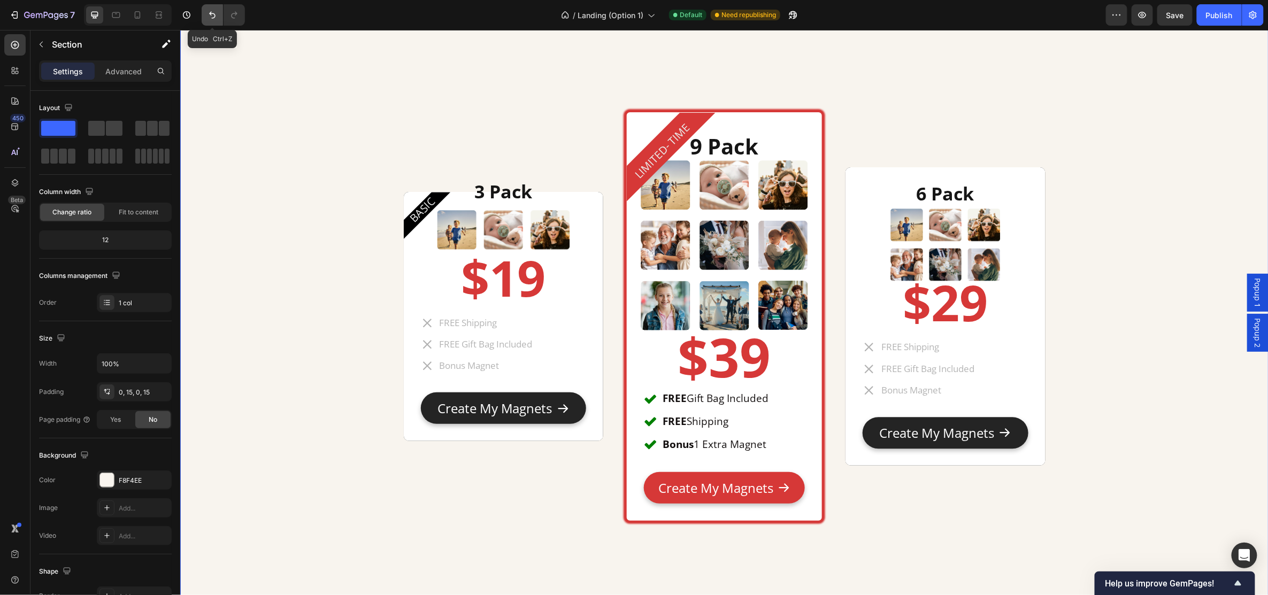
click at [208, 14] on icon "Undo/Redo" at bounding box center [212, 15] width 11 height 11
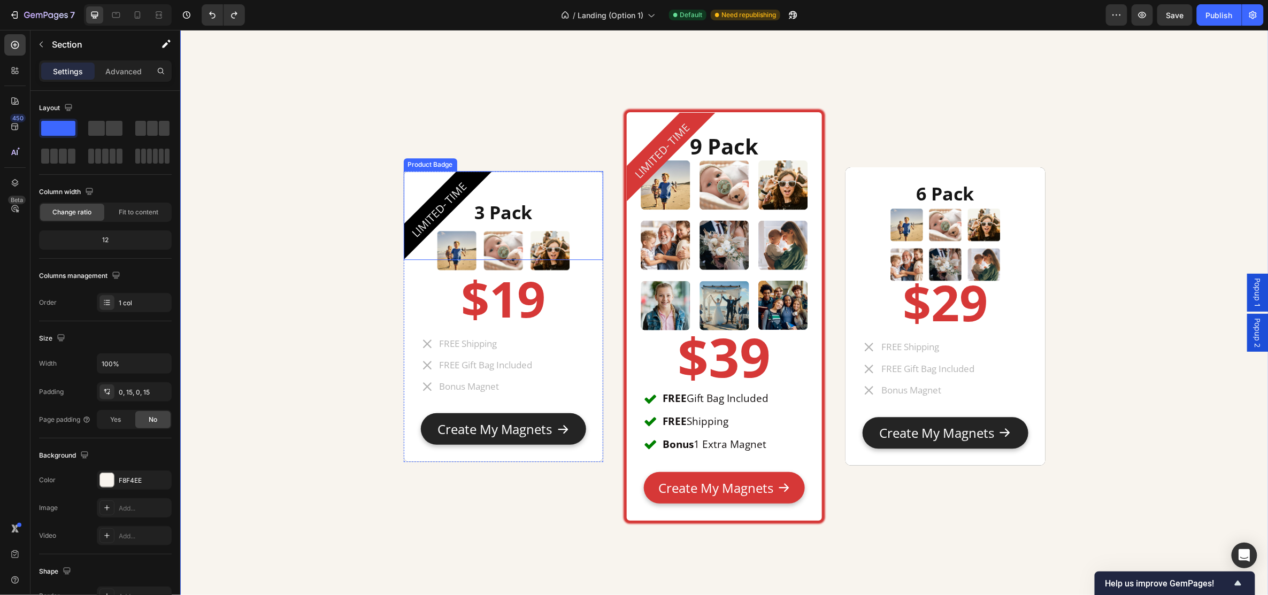
click at [434, 203] on pre "LIMITED- TIME" at bounding box center [438, 209] width 77 height 77
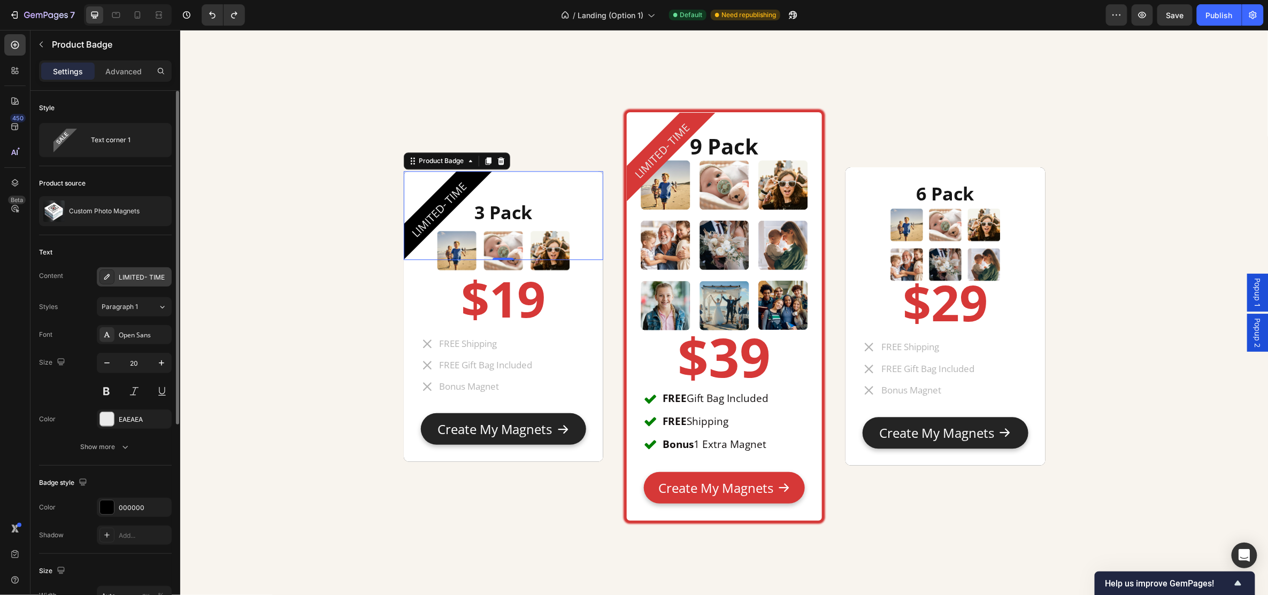
click at [144, 274] on div "LIMITED- TIME" at bounding box center [144, 278] width 50 height 10
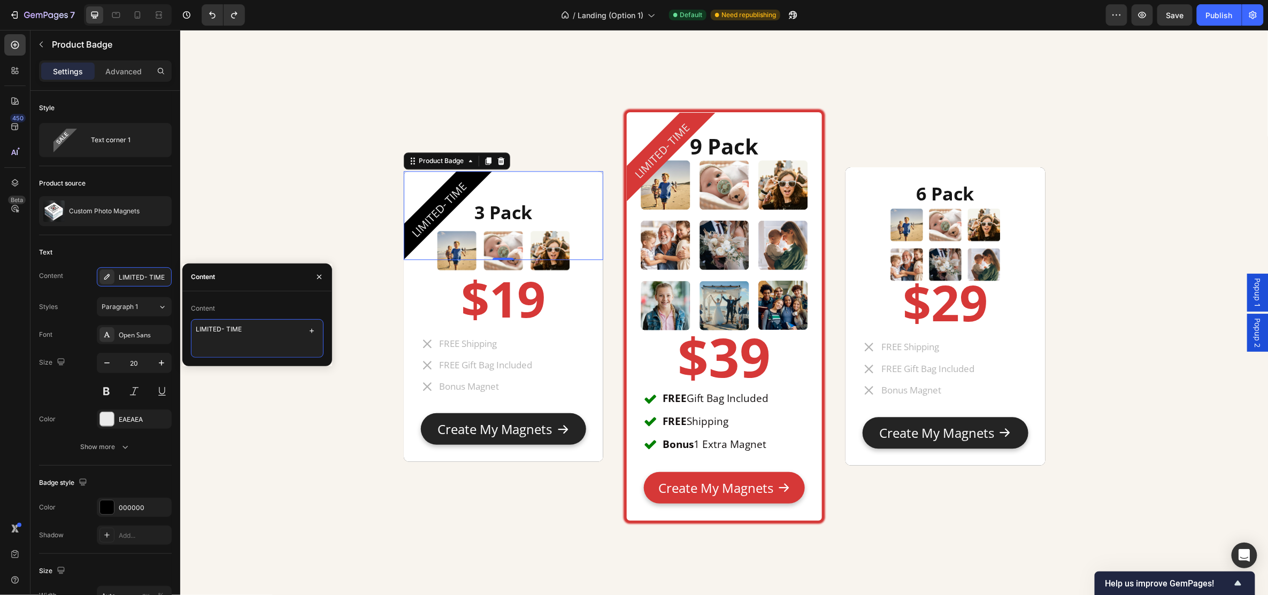
click at [249, 331] on textarea "LIMITED- TIME" at bounding box center [257, 338] width 133 height 39
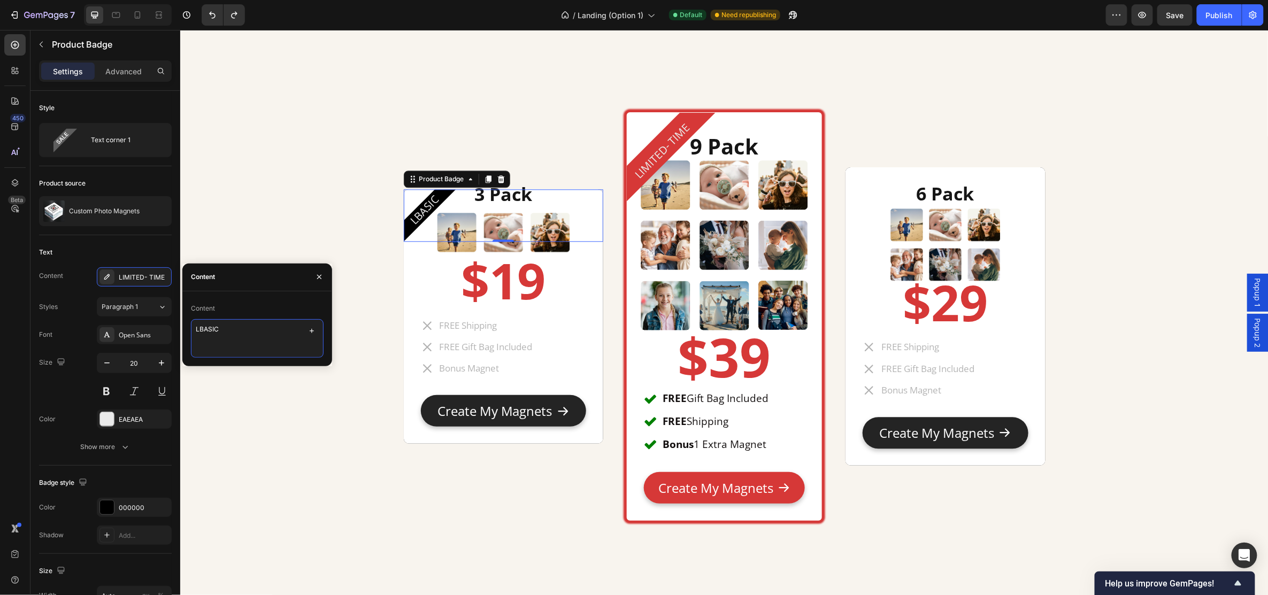
type textarea "BASIC"
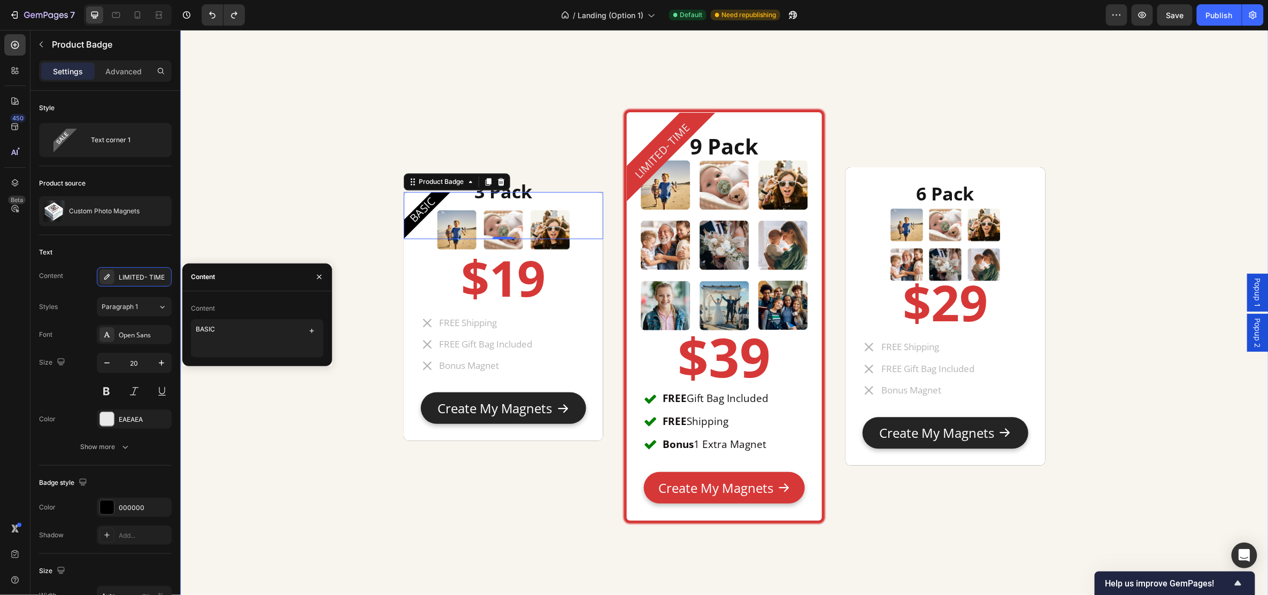
click at [327, 185] on div "BASIC Product Badge 0 3 Pack Heading Image $19 Heading FREE Shipping FREE Gift …" at bounding box center [724, 318] width 1073 height 631
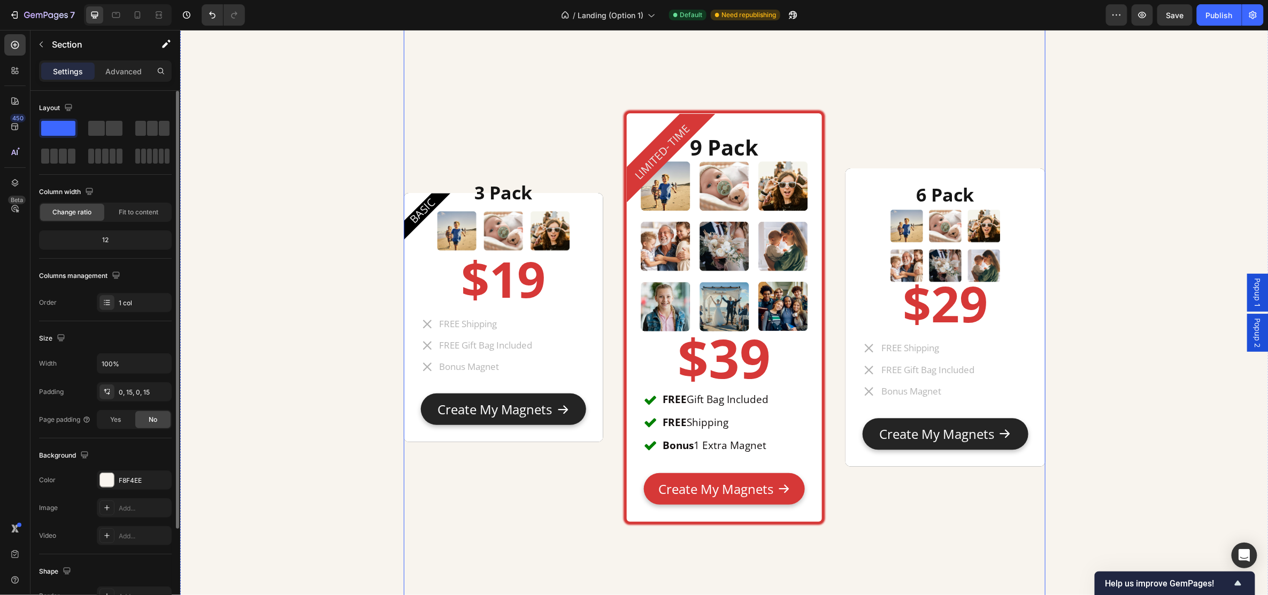
scroll to position [5420, 0]
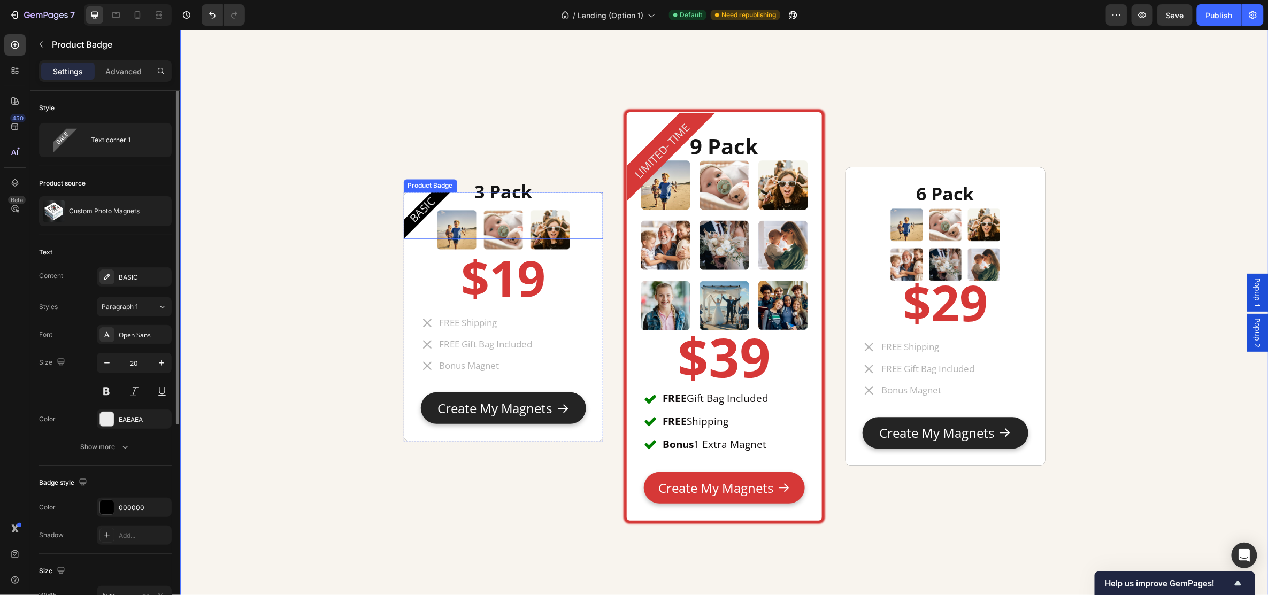
click at [417, 214] on pre "BASIC" at bounding box center [422, 209] width 47 height 47
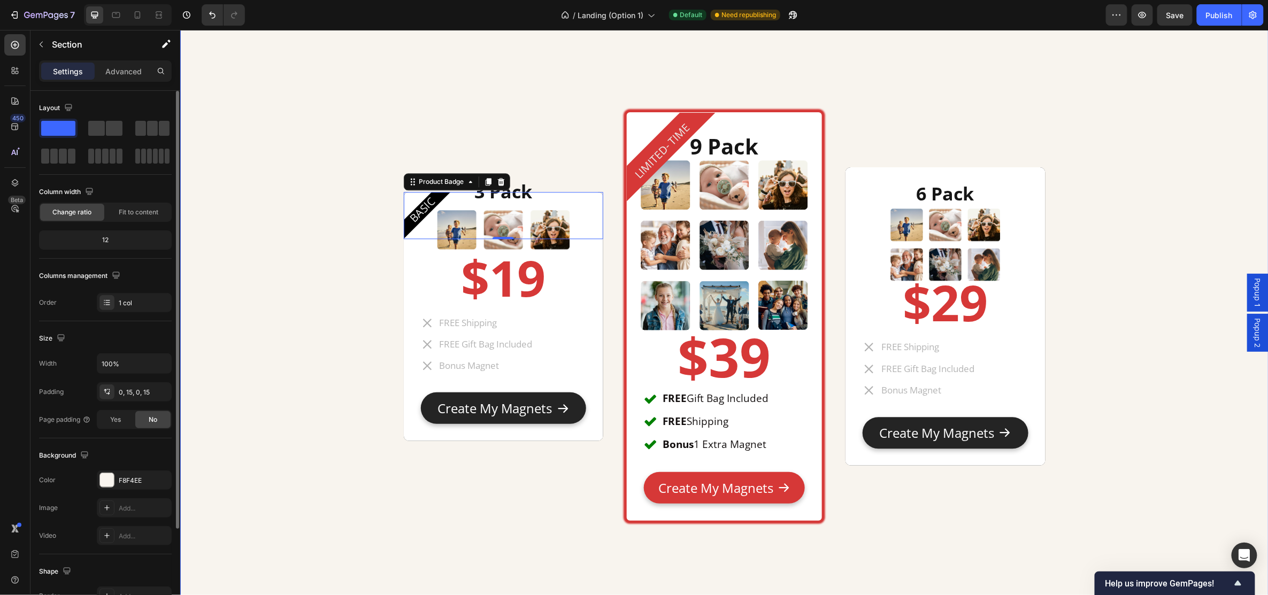
click at [306, 256] on div "BASIC Product Badge 0 3 Pack Heading Image $19 Heading FREE Shipping FREE Gift …" at bounding box center [724, 318] width 1073 height 631
click at [419, 207] on pre "BASIC" at bounding box center [422, 209] width 47 height 47
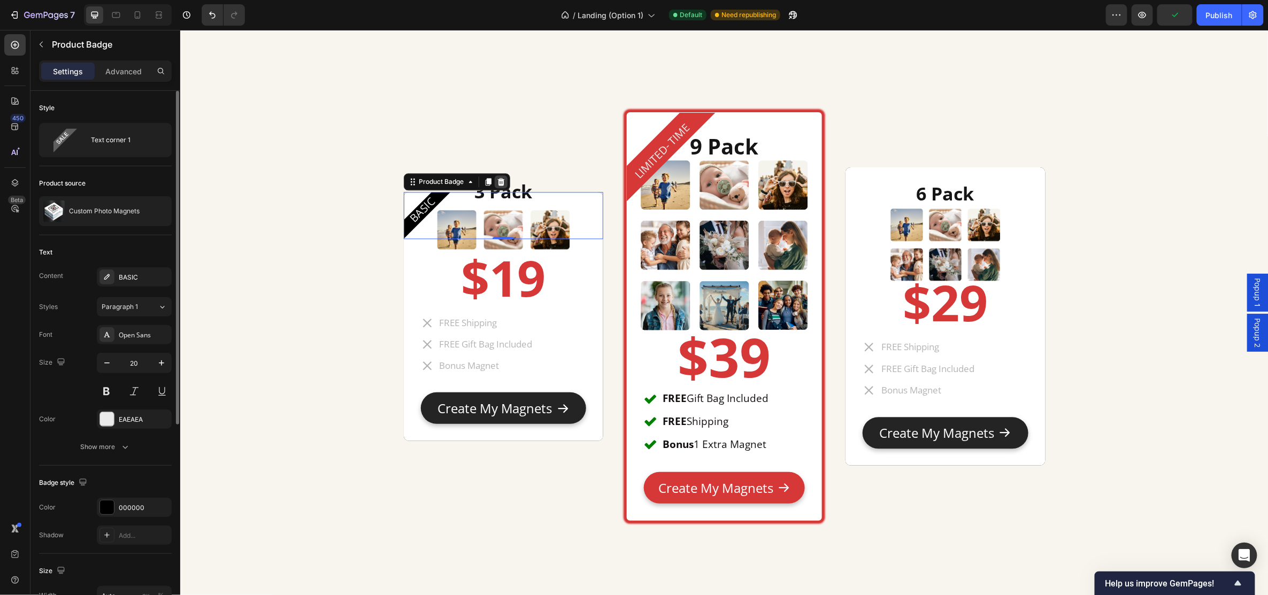
click at [496, 182] on icon at bounding box center [500, 181] width 9 height 9
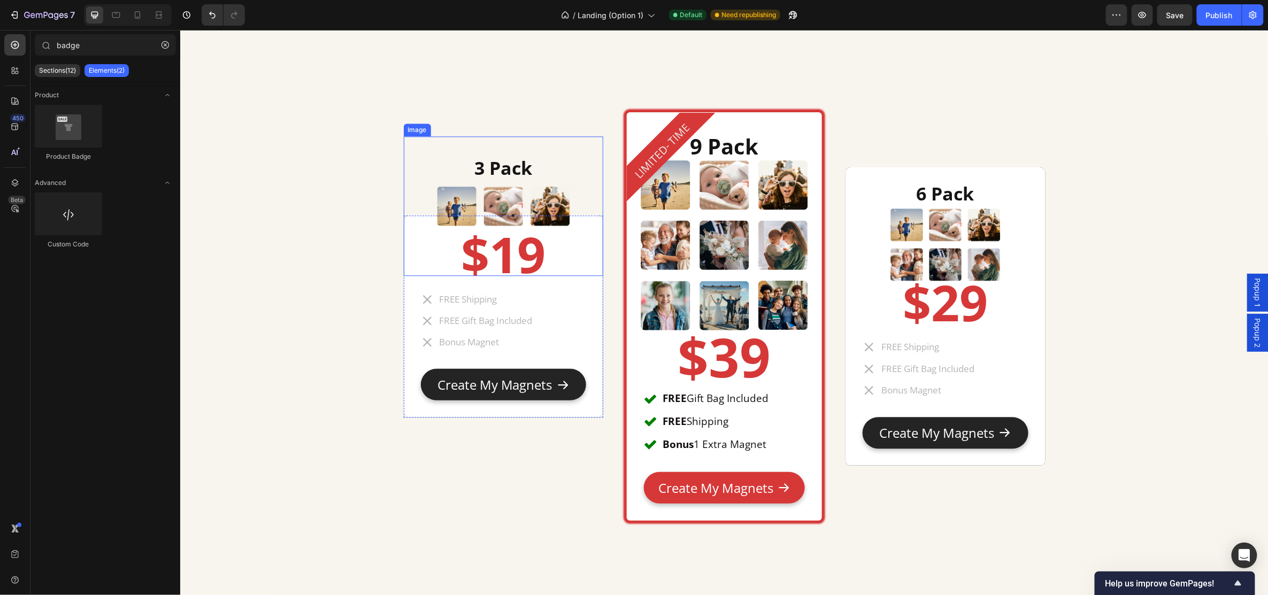
click at [491, 141] on img at bounding box center [503, 206] width 140 height 140
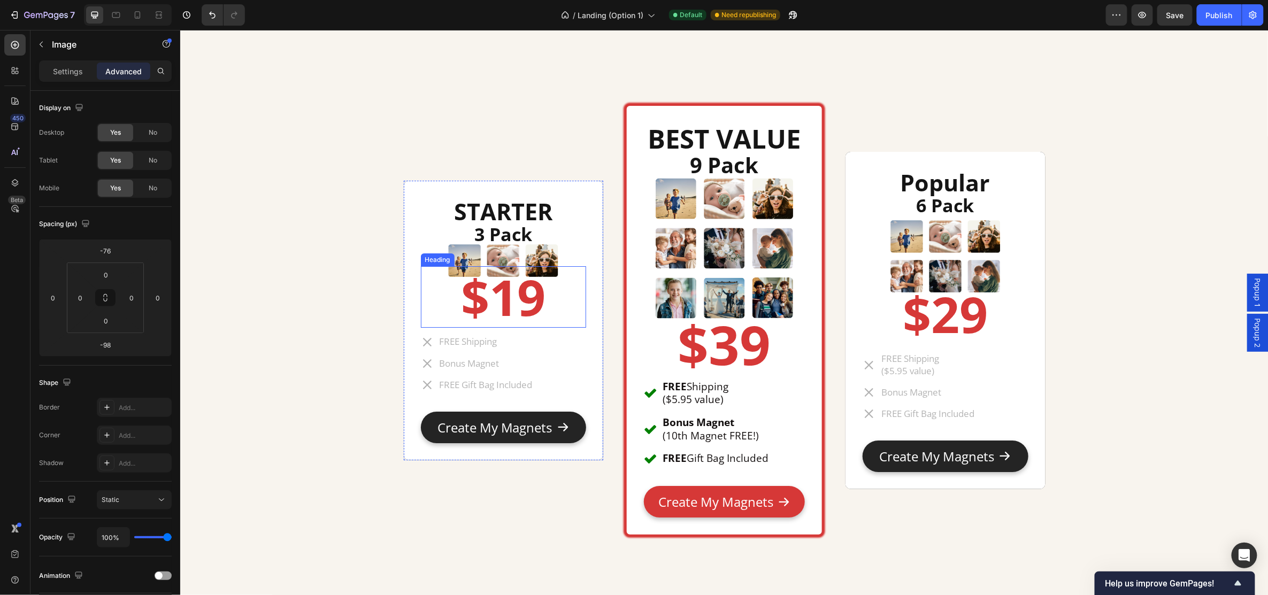
scroll to position [6062, 0]
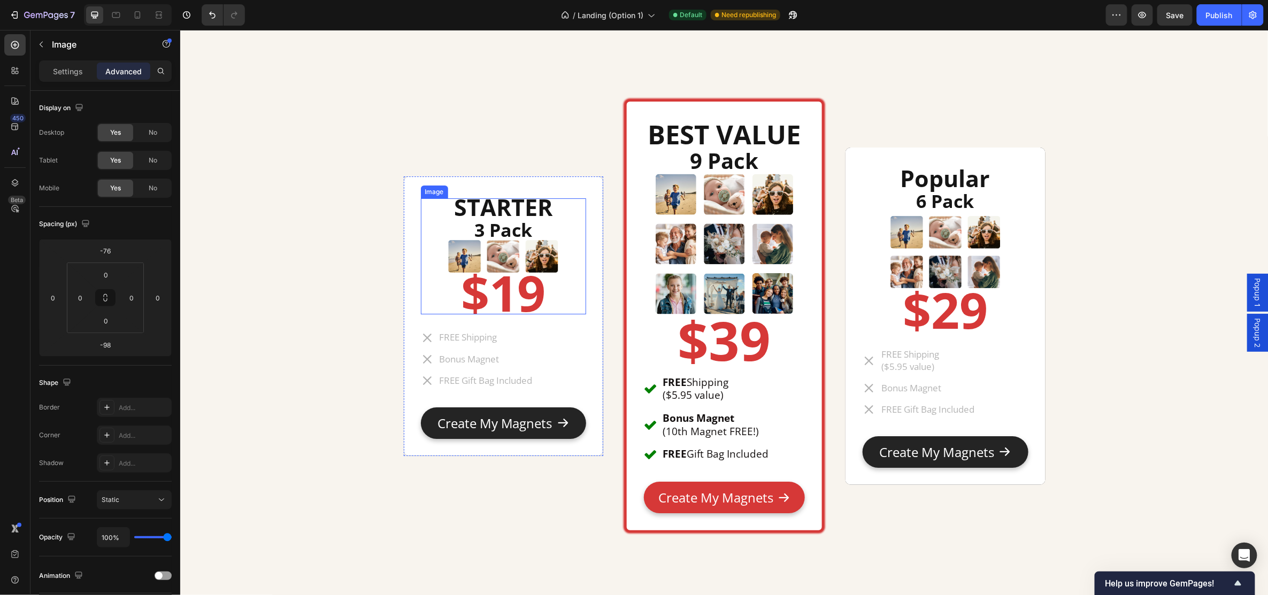
click at [544, 247] on img at bounding box center [503, 256] width 116 height 116
click at [118, 71] on p "Advanced" at bounding box center [123, 71] width 36 height 11
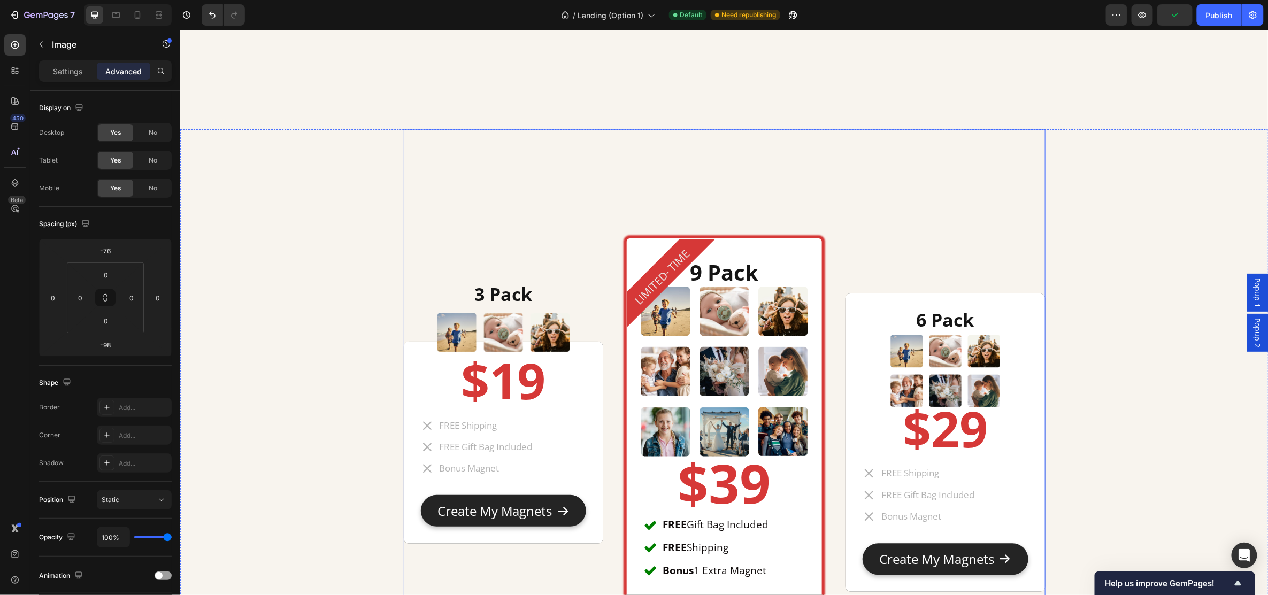
scroll to position [5278, 0]
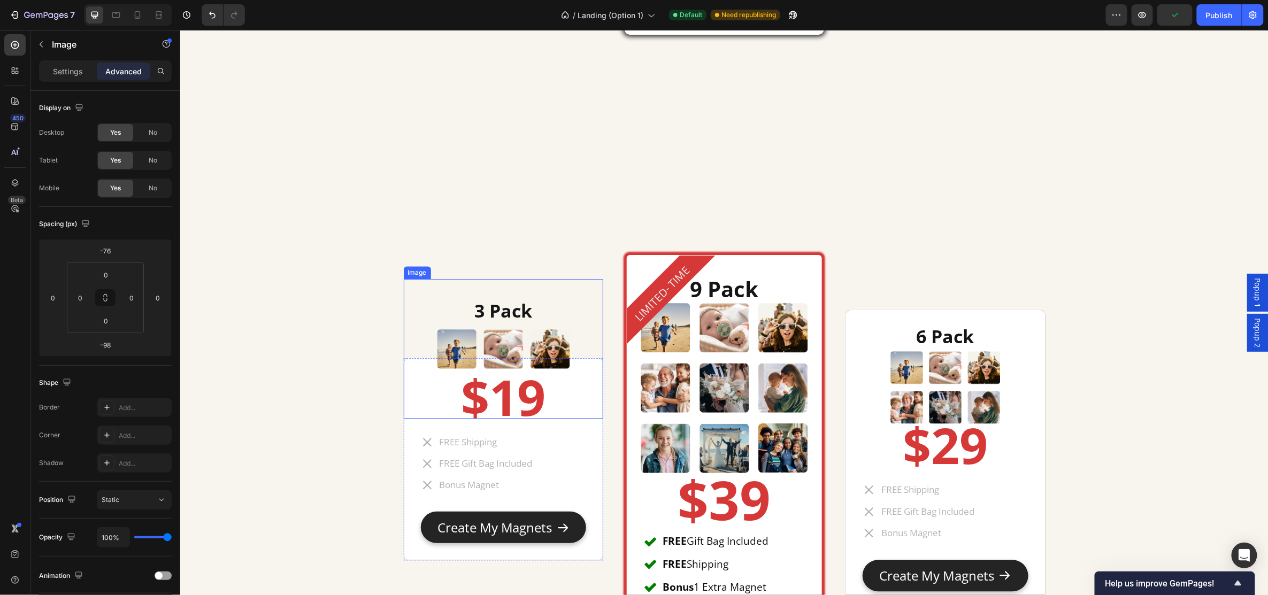
click at [561, 345] on img at bounding box center [503, 349] width 140 height 140
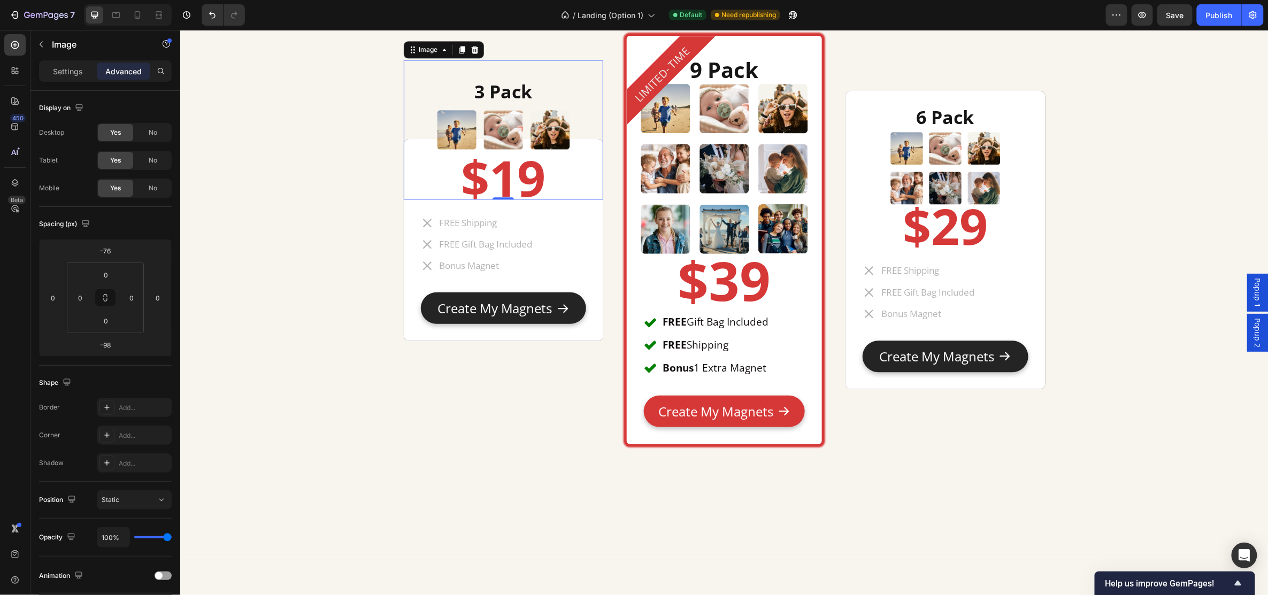
scroll to position [5563, 0]
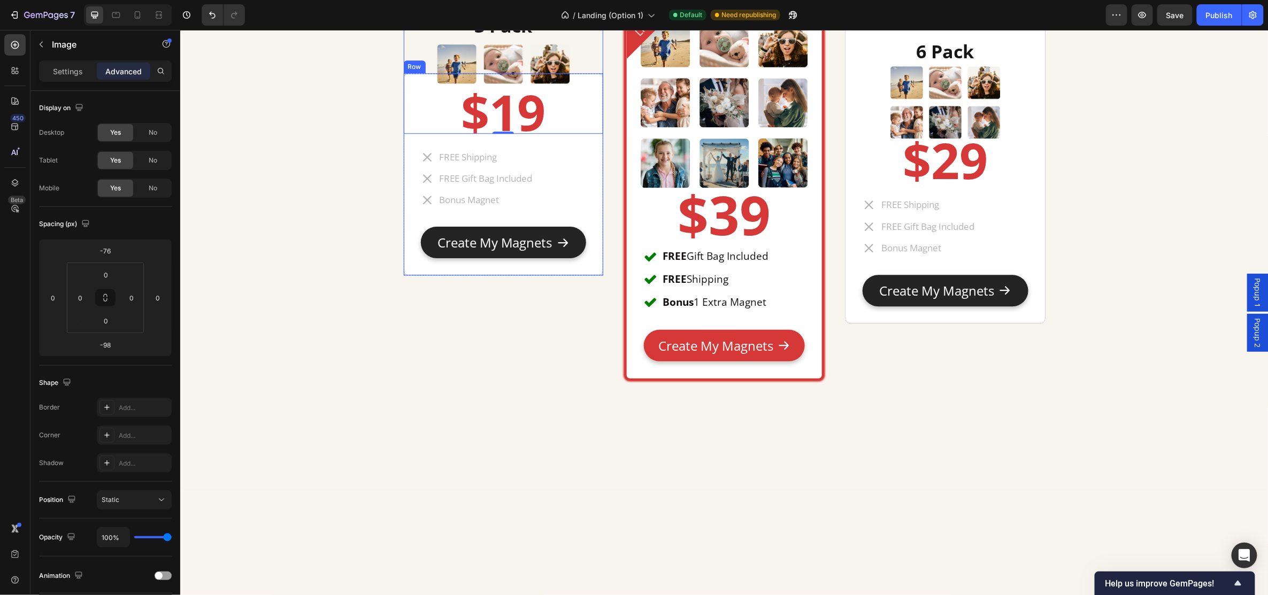
click at [583, 223] on div "Create My Magnets Add to Cart" at bounding box center [503, 233] width 200 height 49
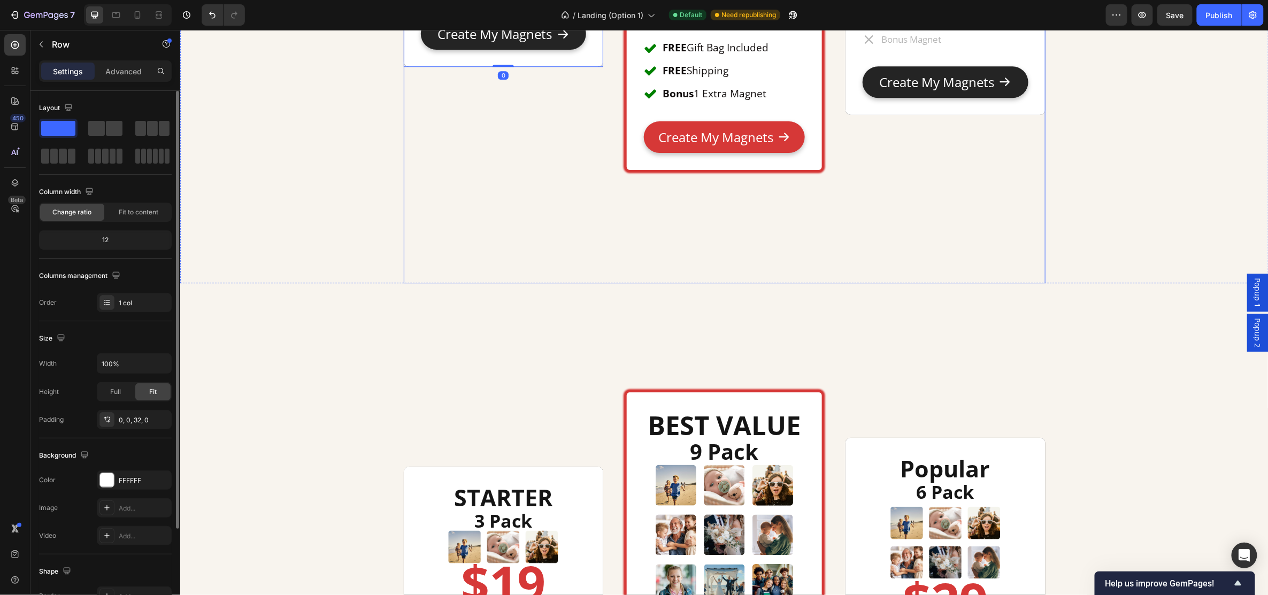
scroll to position [5777, 0]
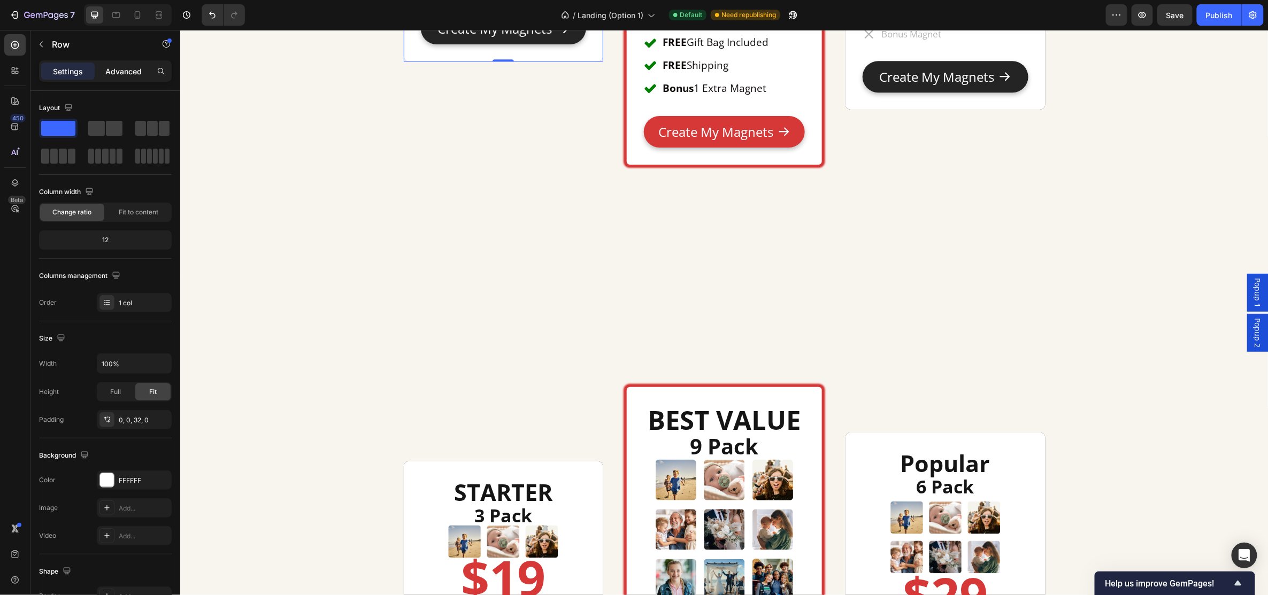
click at [125, 73] on p "Advanced" at bounding box center [123, 71] width 36 height 11
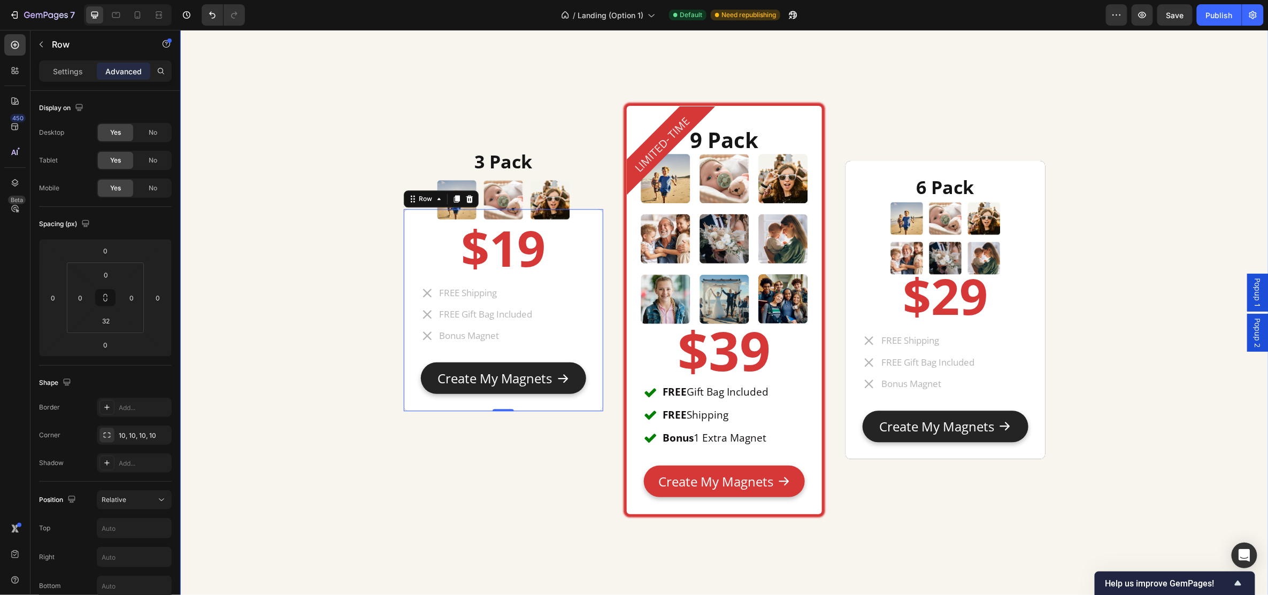
scroll to position [5420, 0]
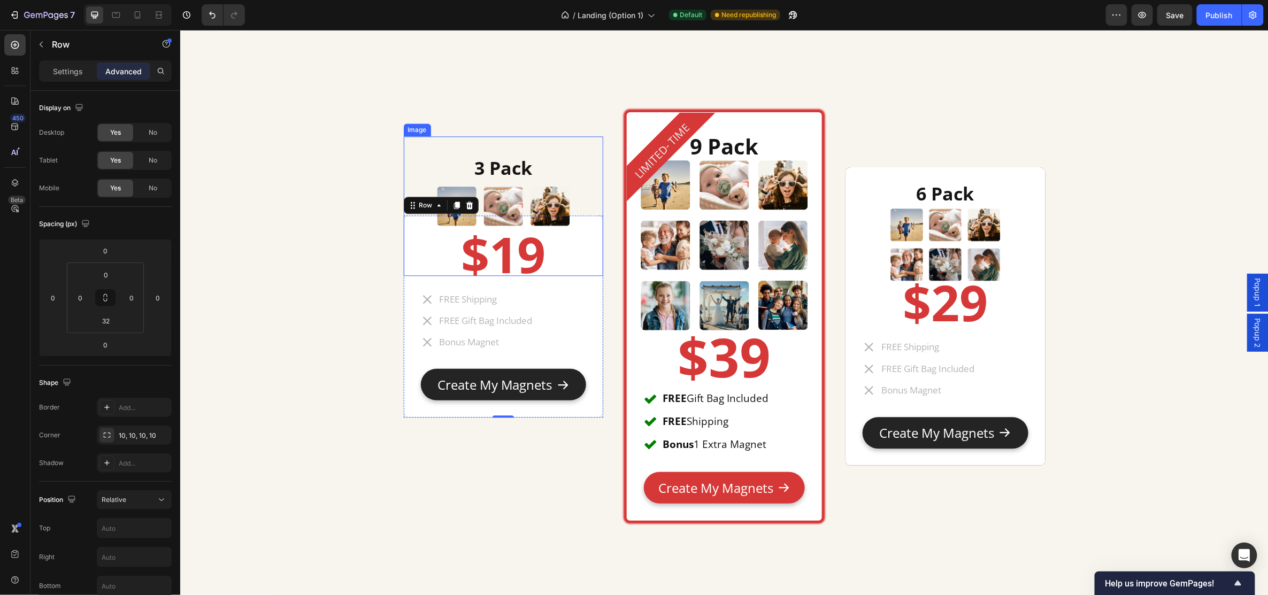
click at [512, 159] on img at bounding box center [503, 206] width 140 height 140
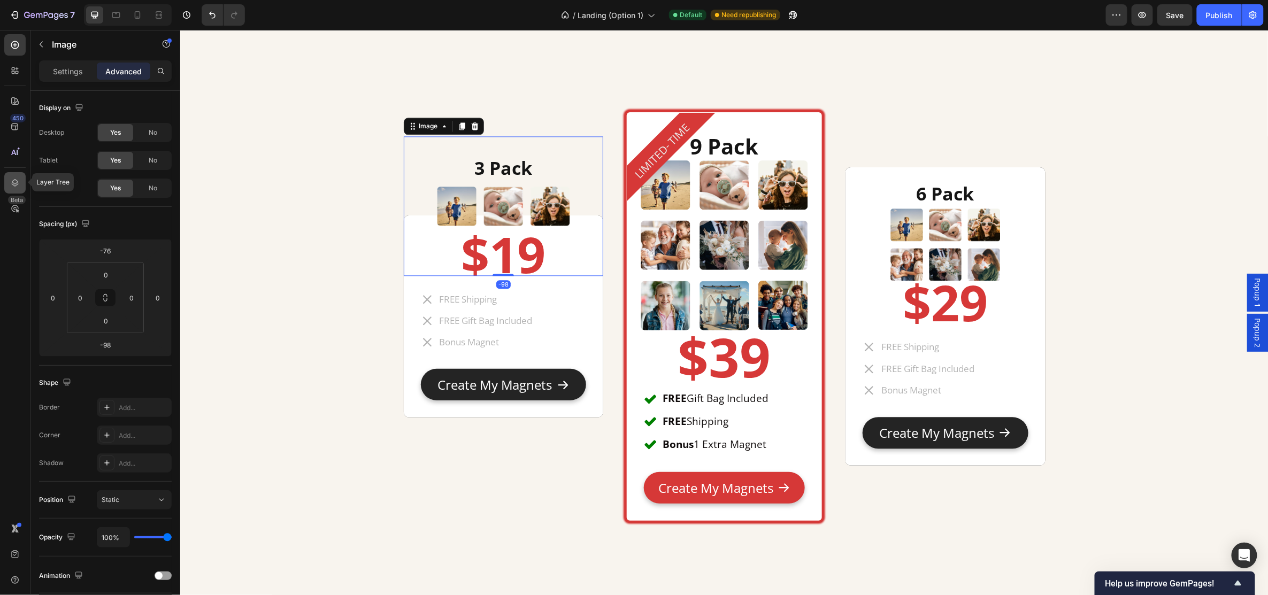
click at [15, 183] on icon at bounding box center [15, 182] width 7 height 7
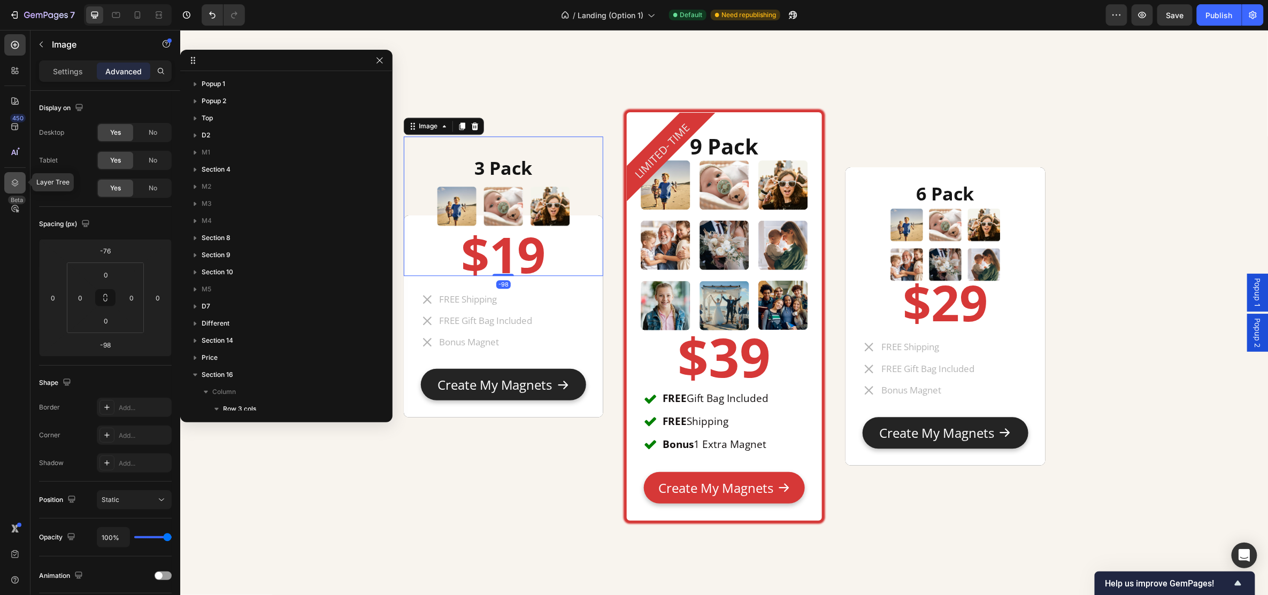
scroll to position [355, 0]
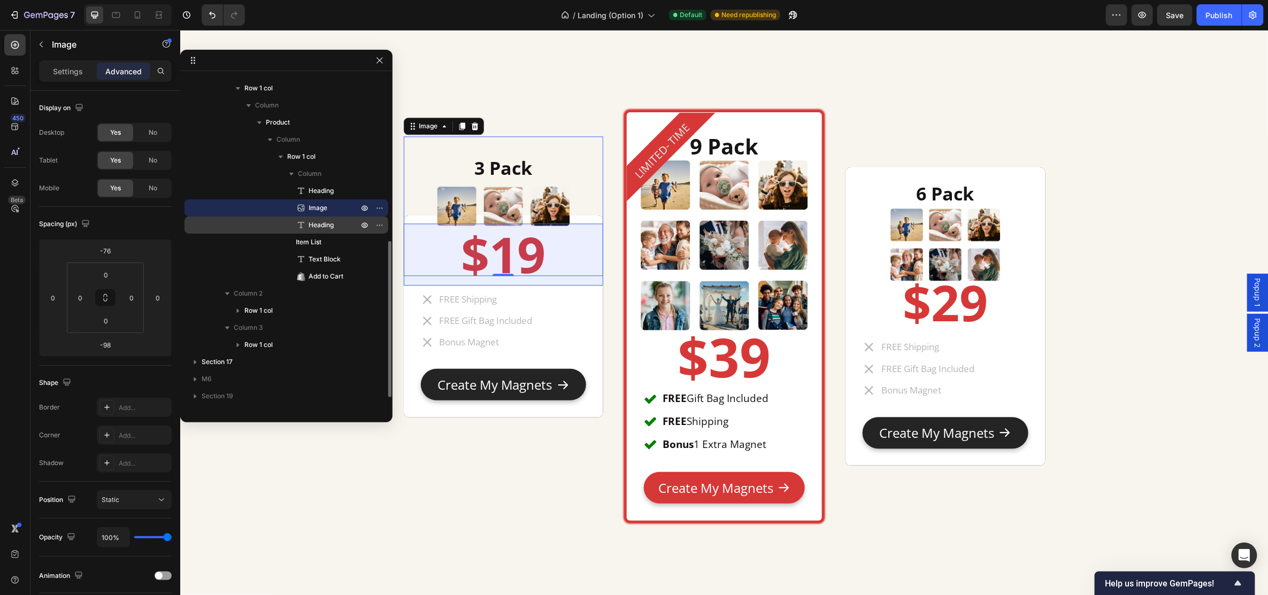
click at [323, 225] on span "Heading" at bounding box center [321, 225] width 25 height 11
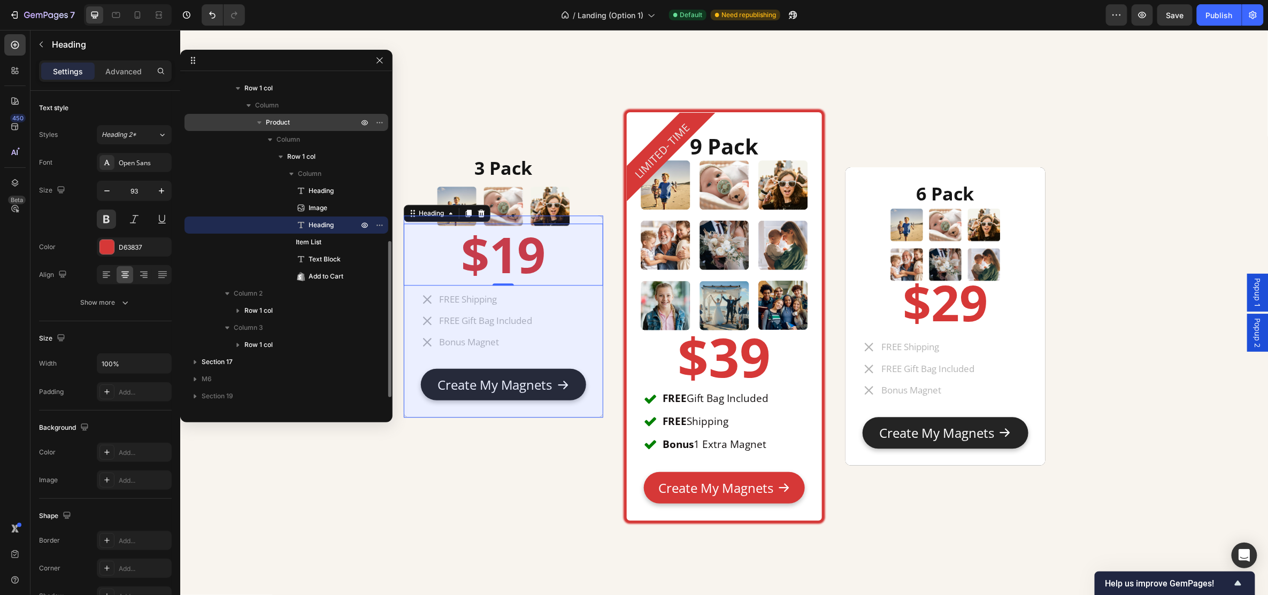
click at [258, 123] on icon "button" at bounding box center [259, 122] width 11 height 11
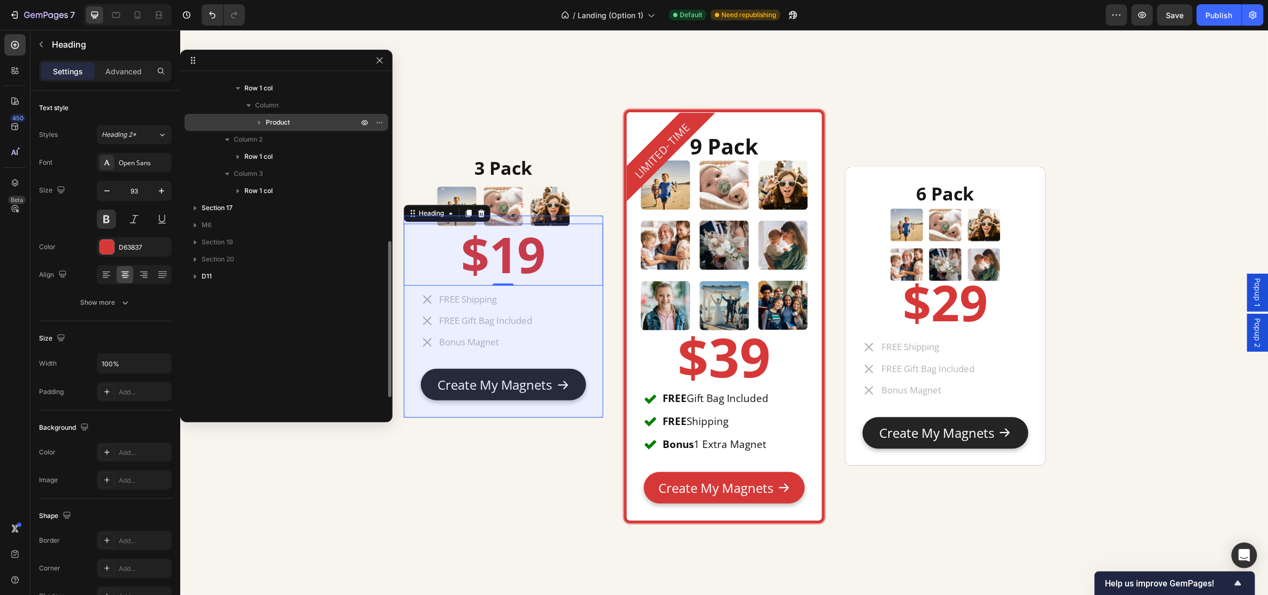
click at [258, 124] on icon "button" at bounding box center [259, 123] width 3 height 4
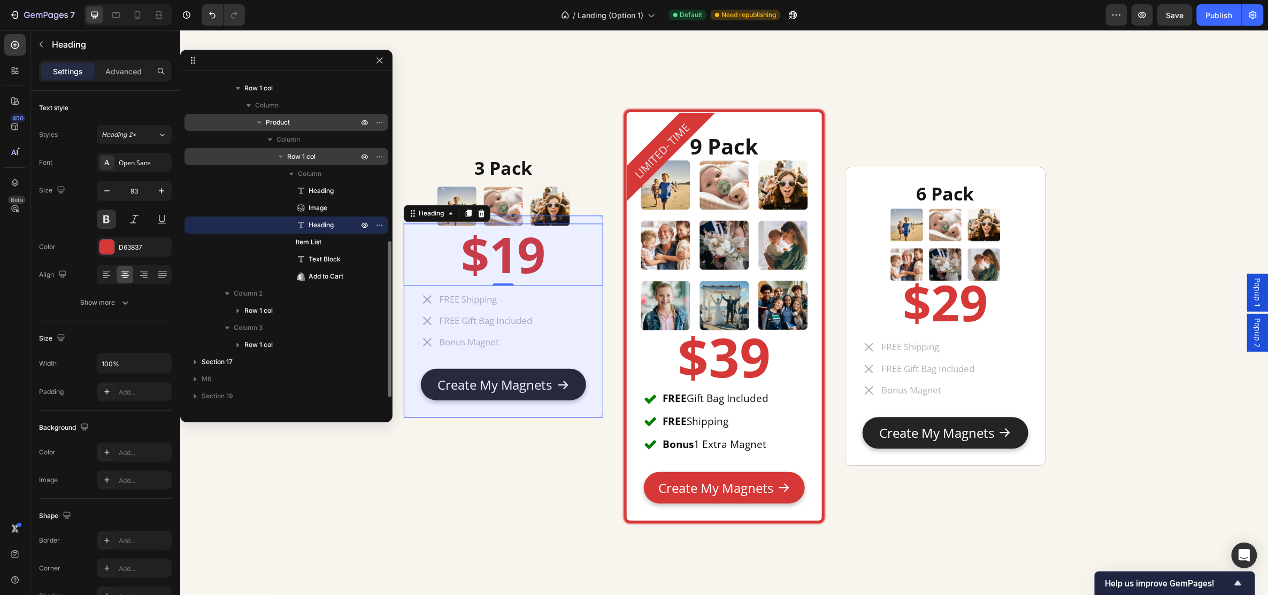
click at [285, 153] on icon "button" at bounding box center [281, 156] width 11 height 11
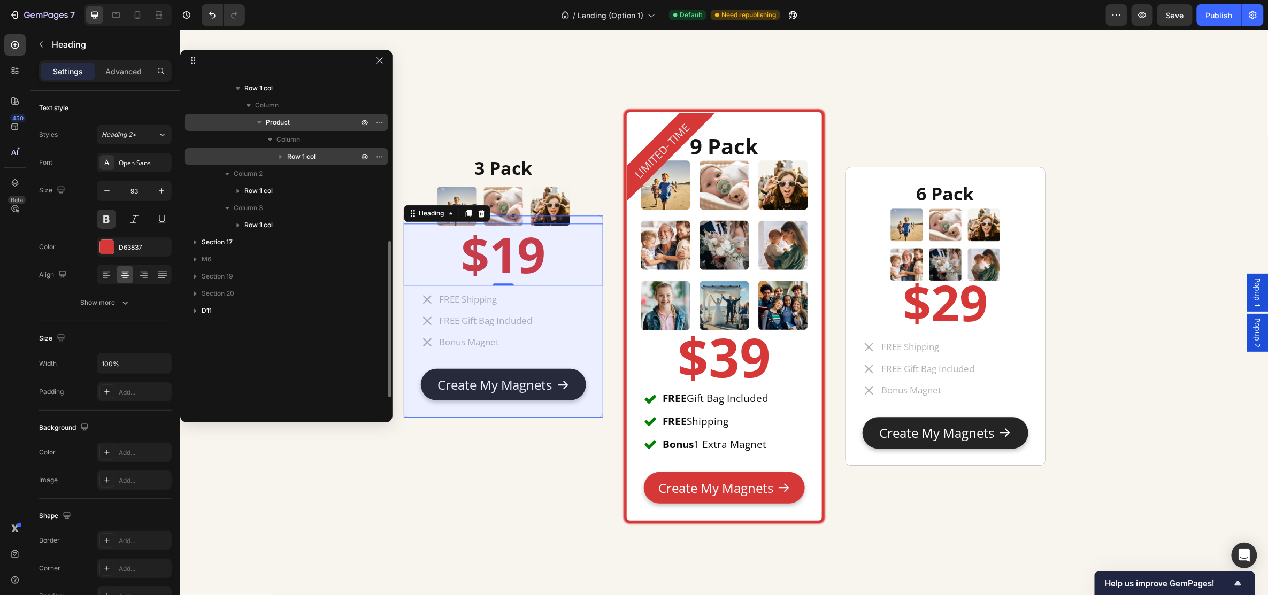
click at [285, 157] on icon "button" at bounding box center [281, 156] width 11 height 11
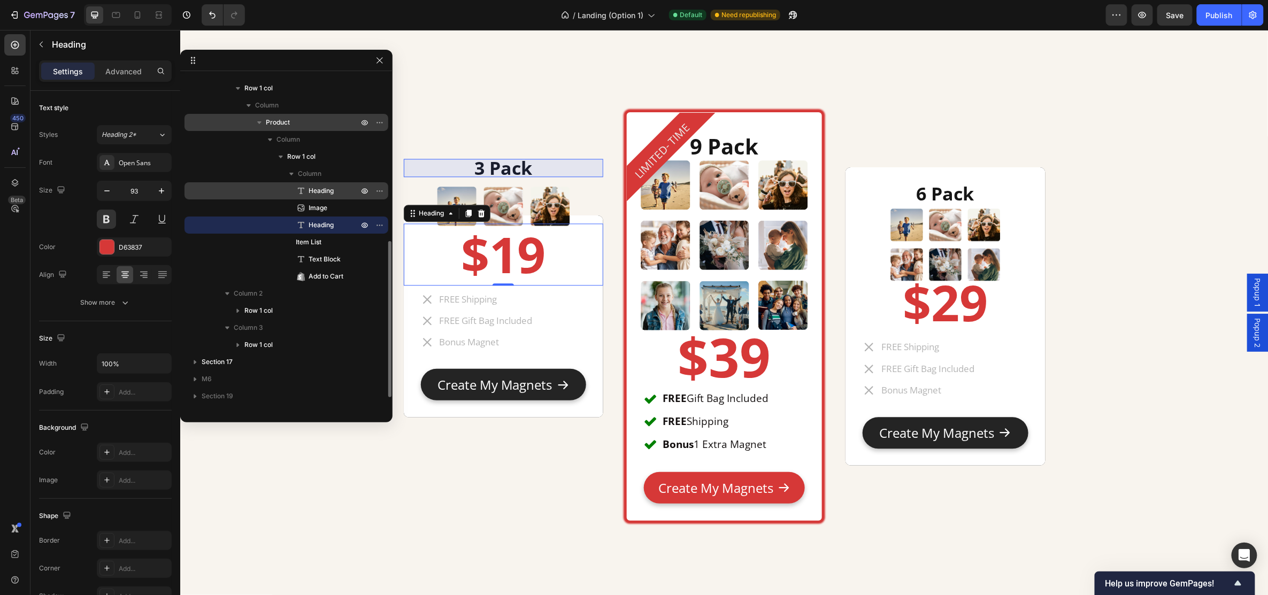
click at [316, 190] on span "Heading" at bounding box center [321, 191] width 25 height 11
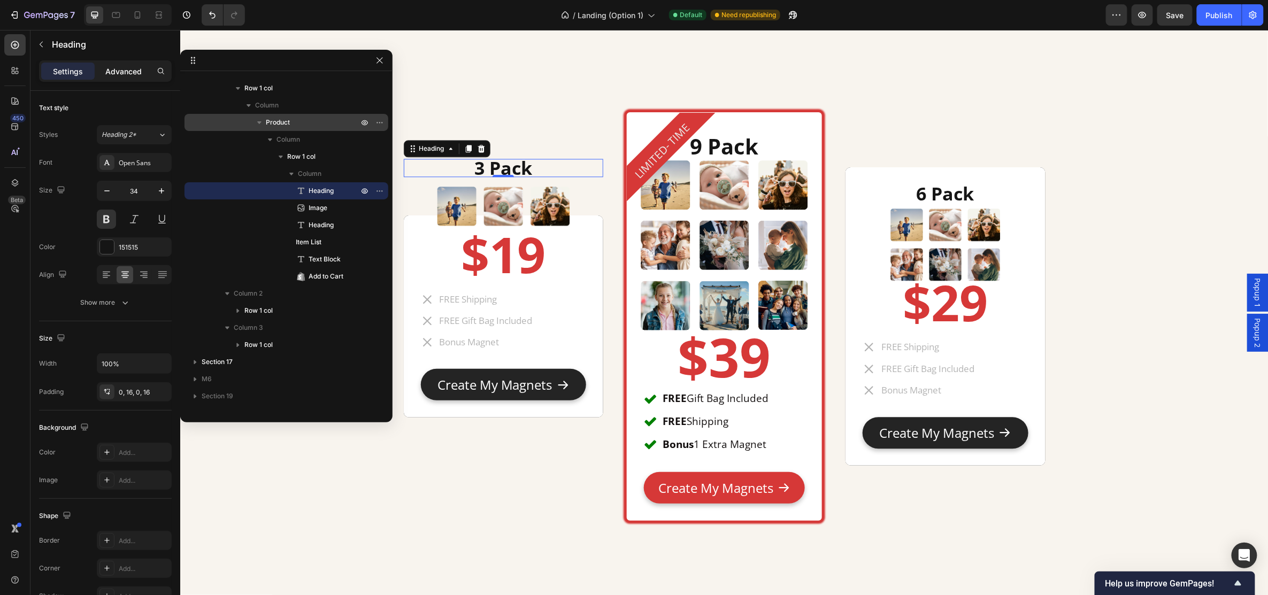
click at [125, 70] on p "Advanced" at bounding box center [123, 71] width 36 height 11
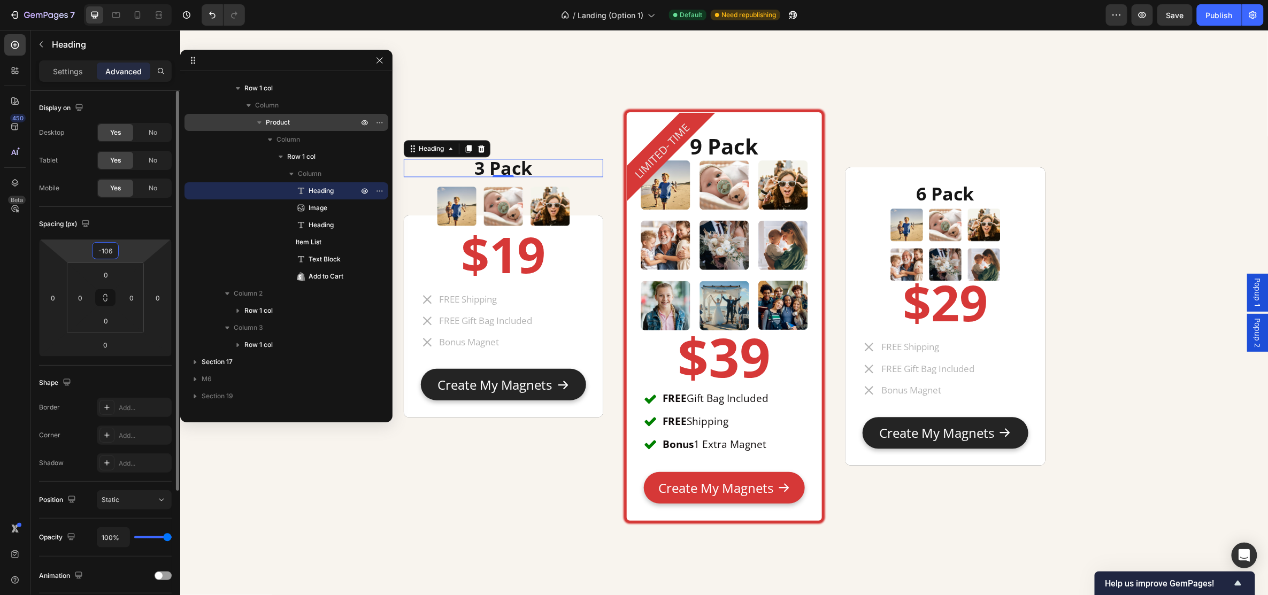
click at [106, 247] on input "-106" at bounding box center [105, 251] width 21 height 16
type input "0"
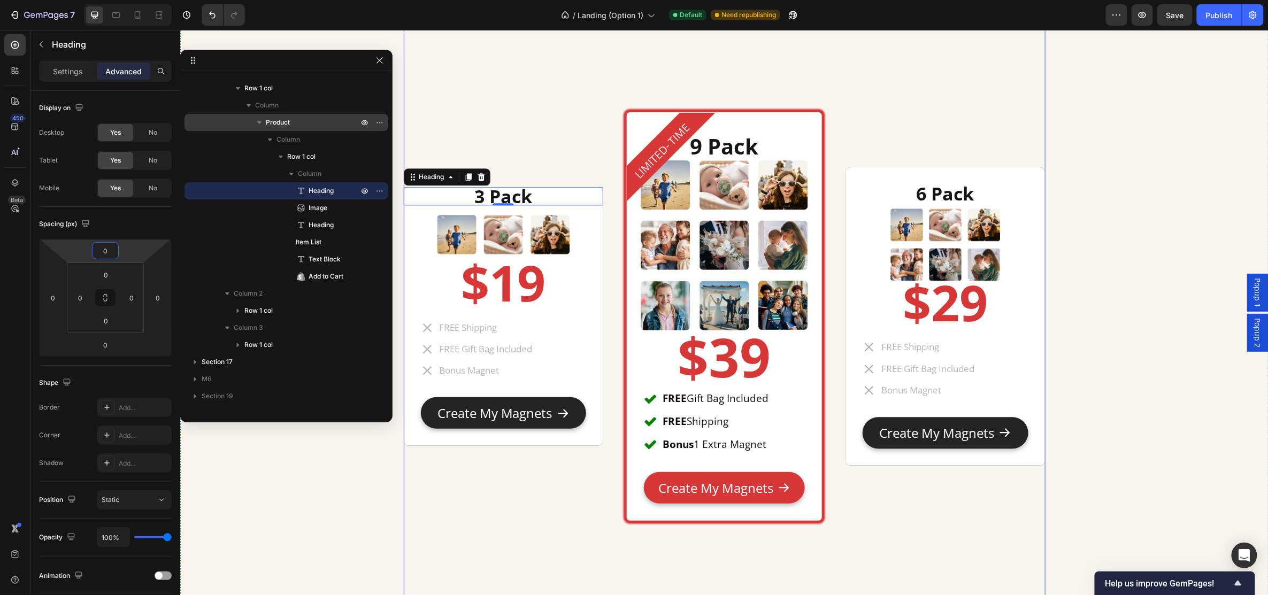
click at [558, 156] on div "3 Pack Heading 0 Image $19 Heading FREE Shipping FREE Gift Bag Included Bonus M…" at bounding box center [503, 316] width 200 height 412
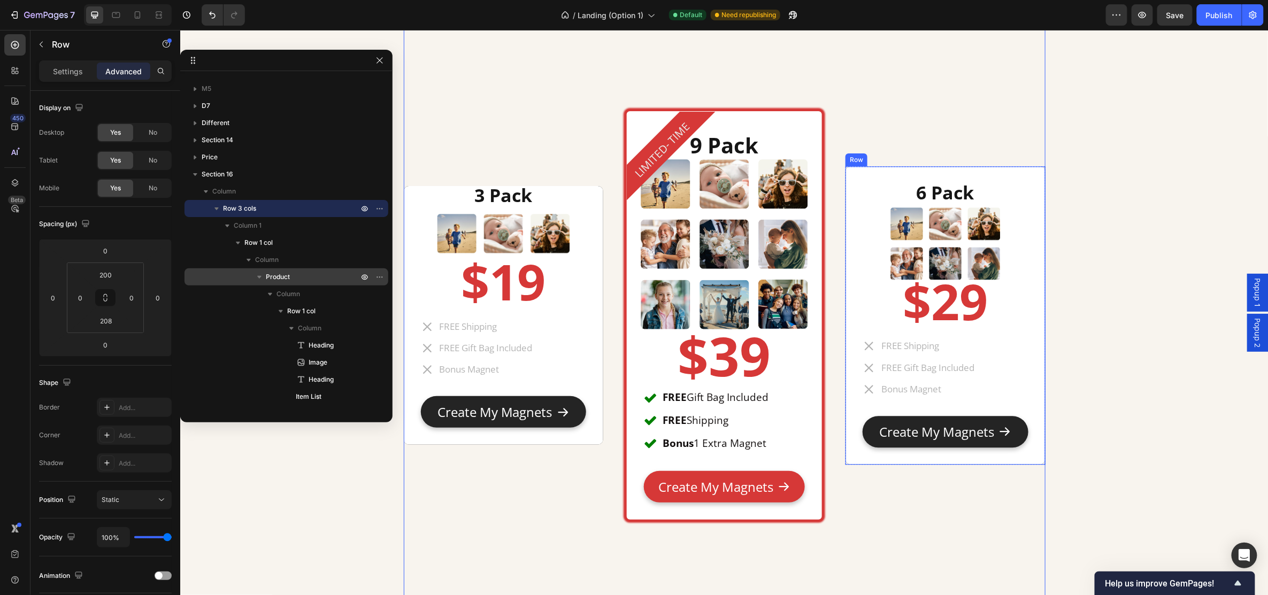
scroll to position [5420, 0]
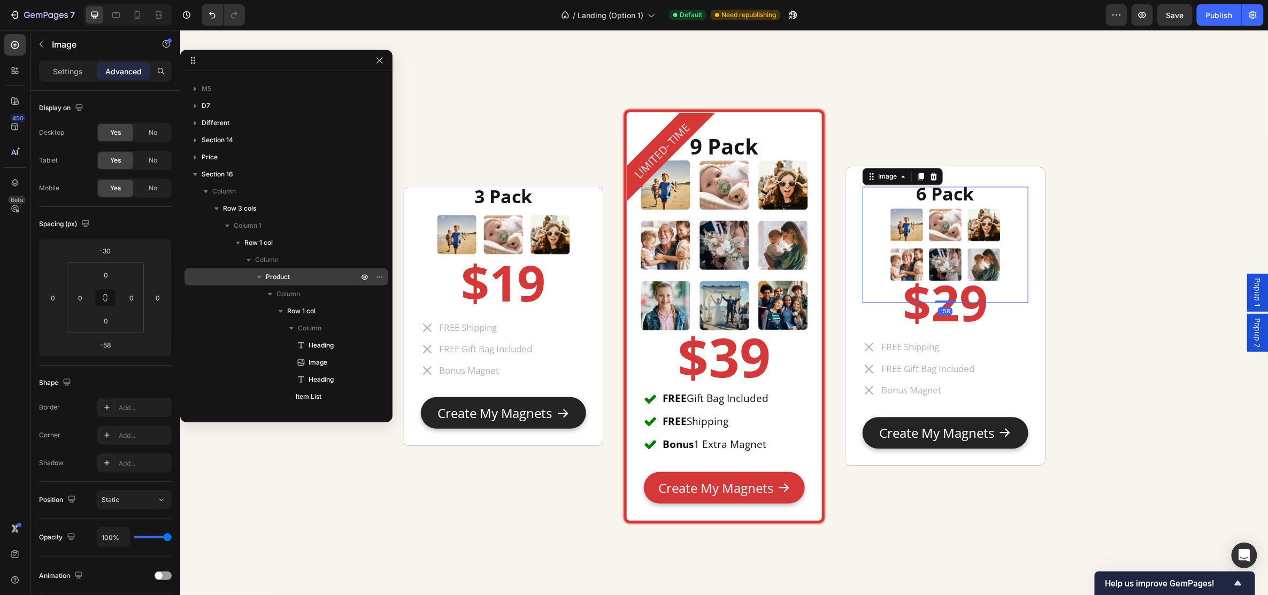
click at [935, 192] on img at bounding box center [946, 244] width 116 height 116
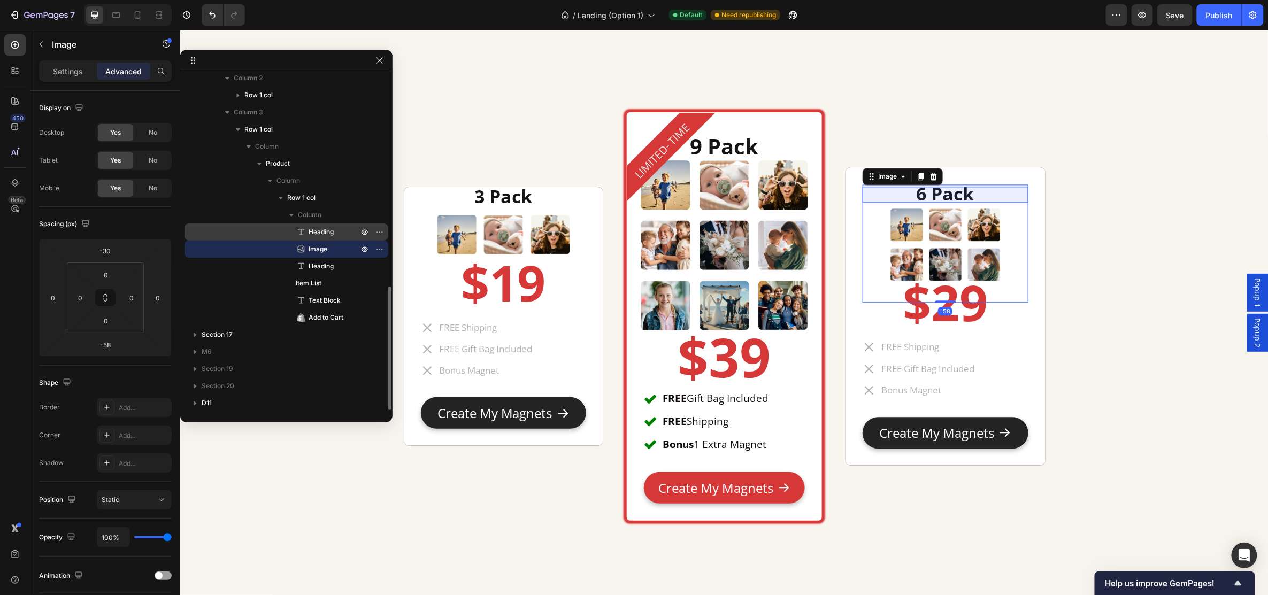
click at [338, 230] on p "Heading" at bounding box center [322, 232] width 52 height 11
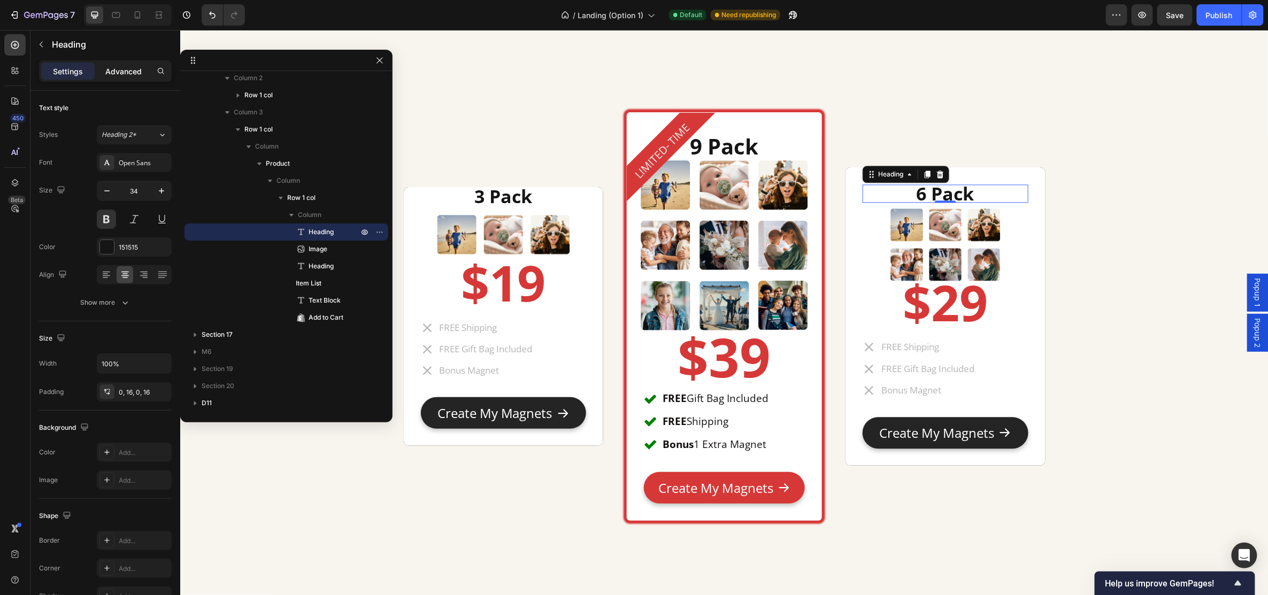
click at [128, 71] on p "Advanced" at bounding box center [123, 71] width 36 height 11
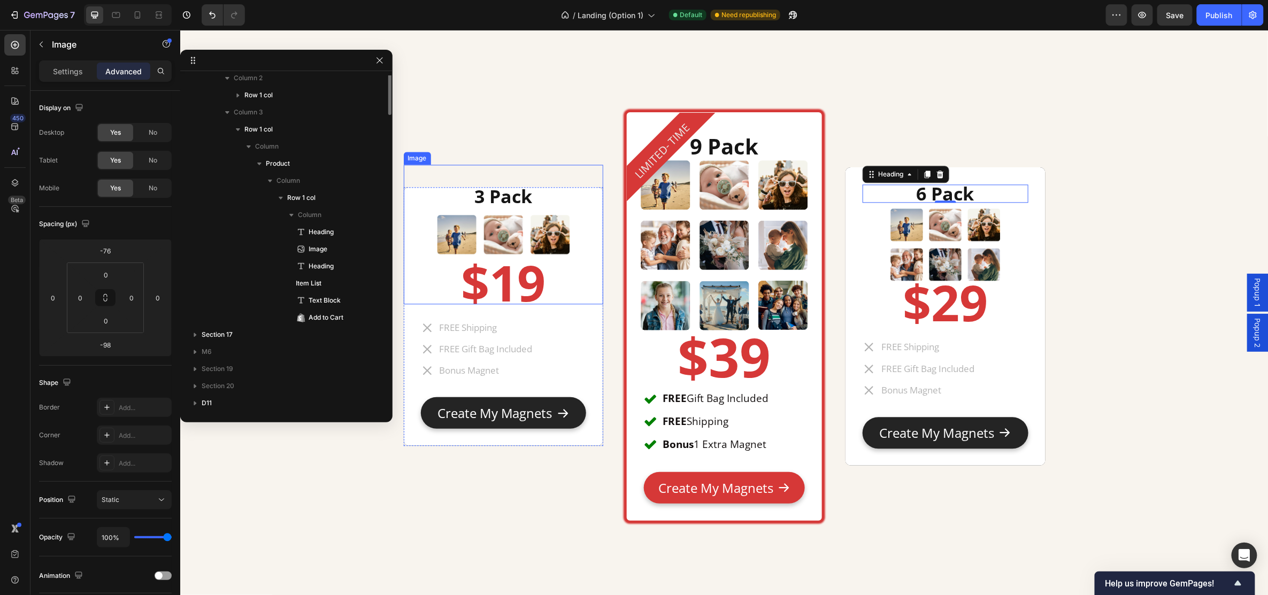
click at [577, 195] on div at bounding box center [503, 234] width 200 height 140
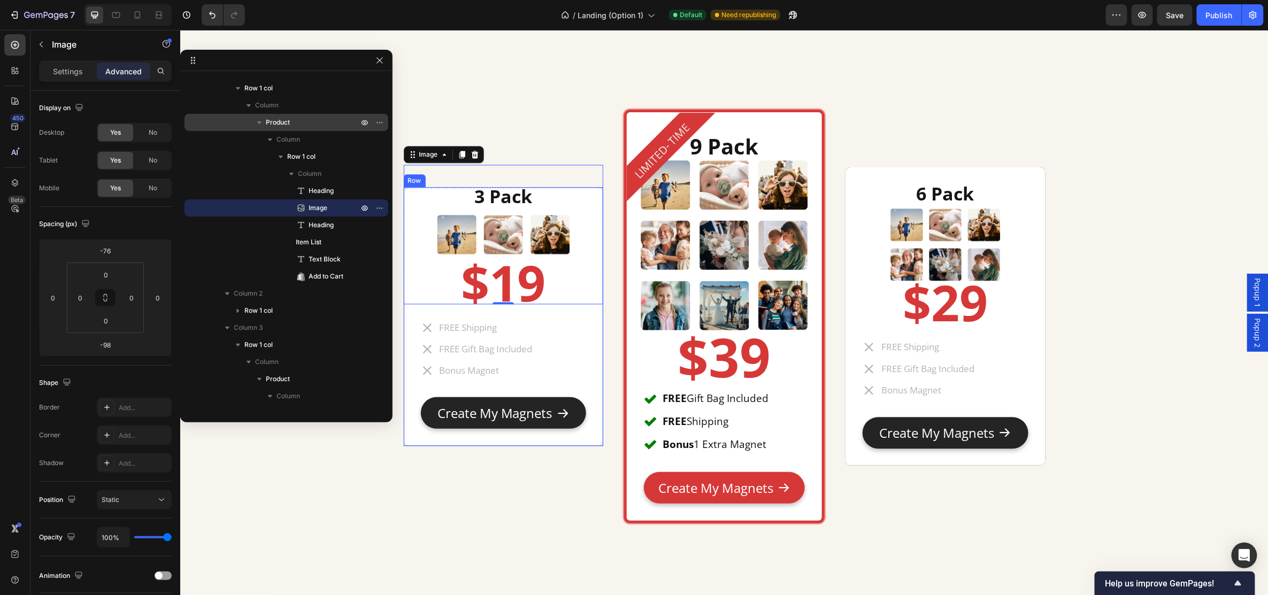
click at [591, 391] on div "Create My Magnets Add to Cart" at bounding box center [503, 404] width 200 height 49
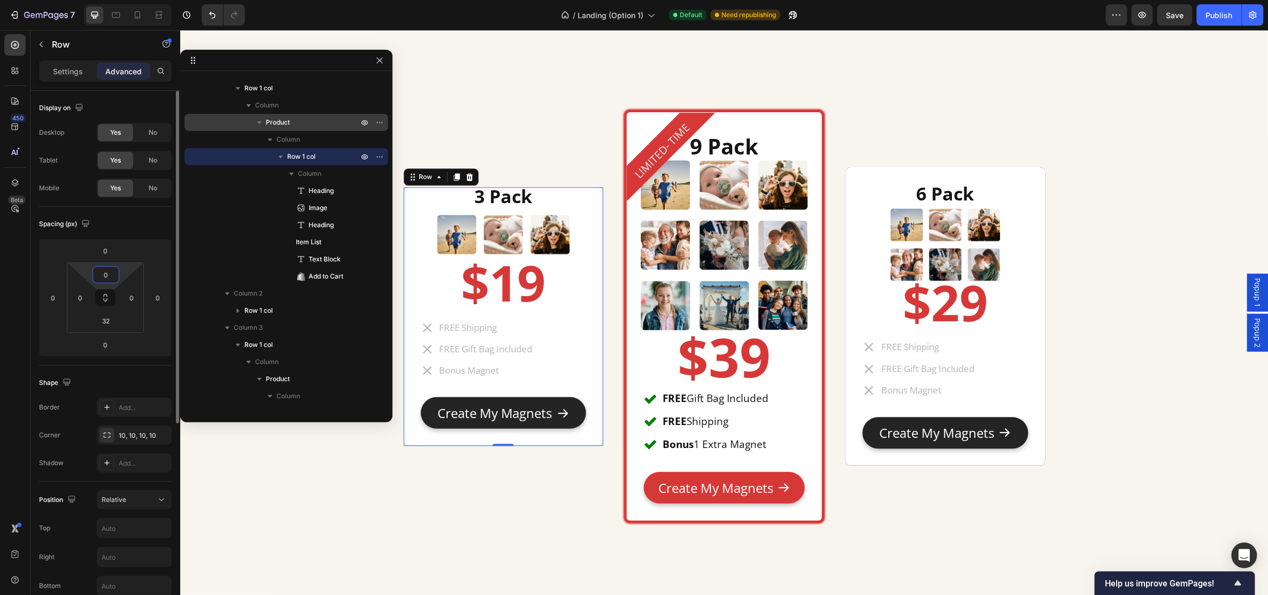
click at [109, 268] on input "0" at bounding box center [105, 275] width 21 height 16
type input "32"
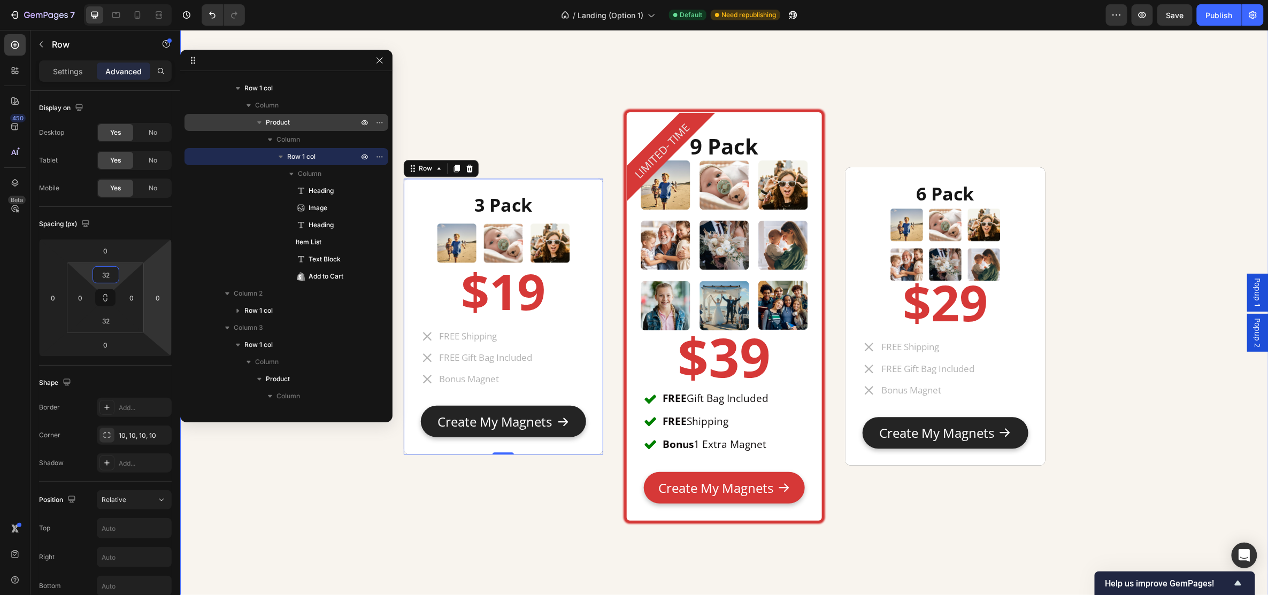
click at [417, 498] on div "3 Pack Heading Image $19 Heading FREE Shipping FREE Gift Bag Included Bonus Mag…" at bounding box center [503, 316] width 200 height 412
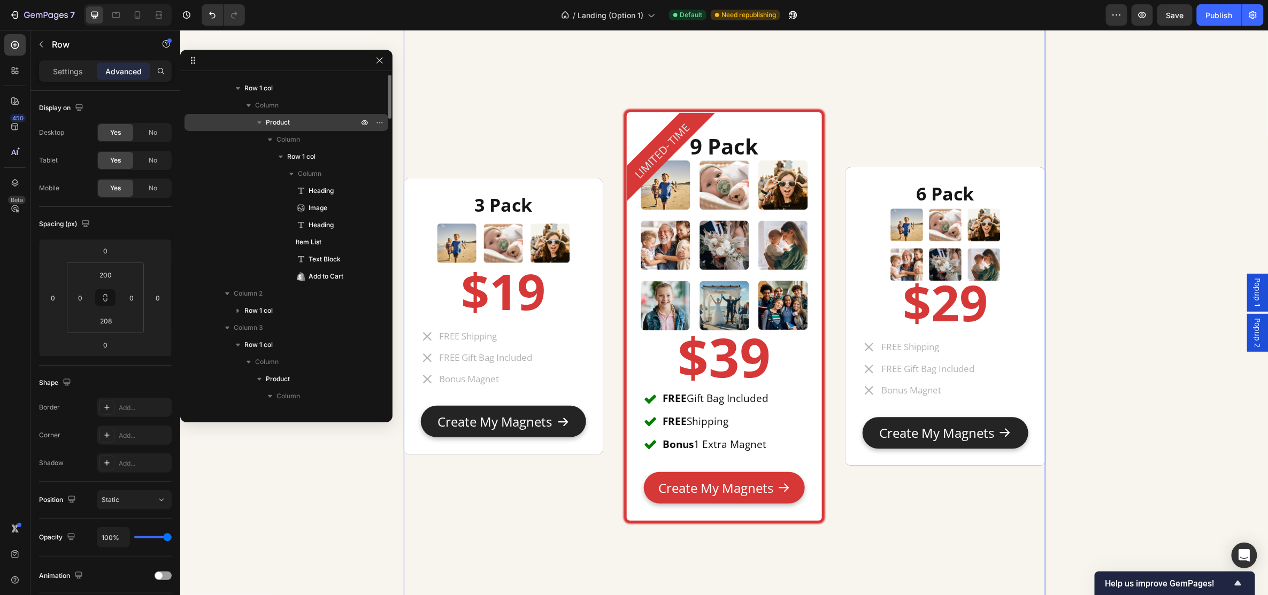
scroll to position [201, 0]
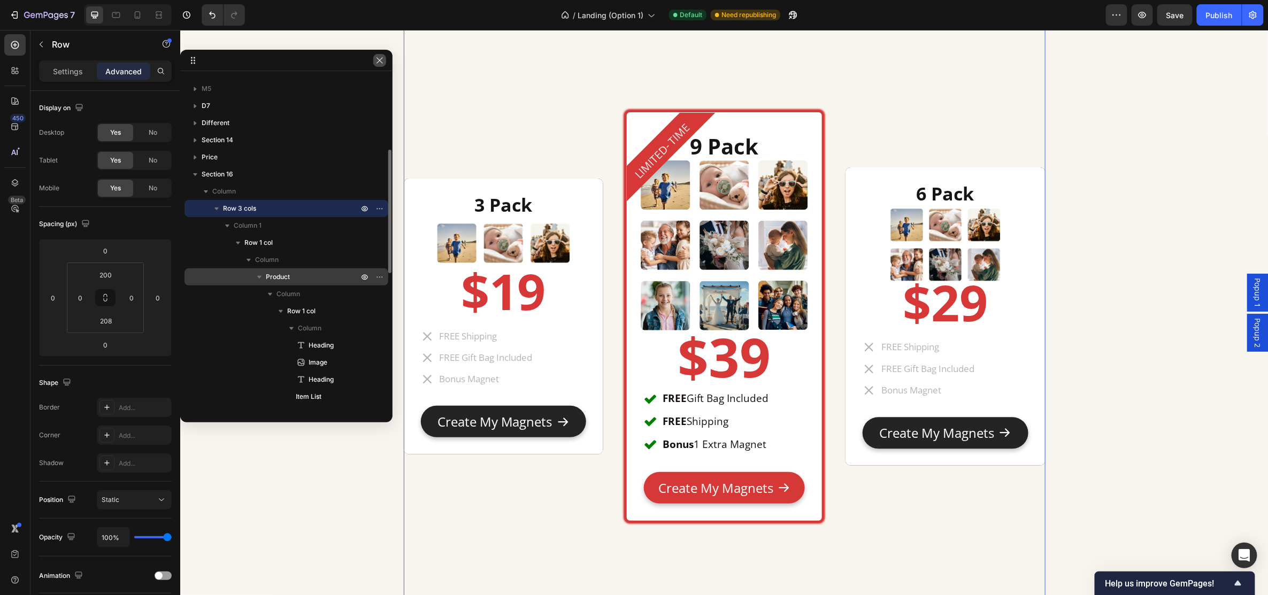
click at [379, 63] on icon "button" at bounding box center [380, 60] width 9 height 9
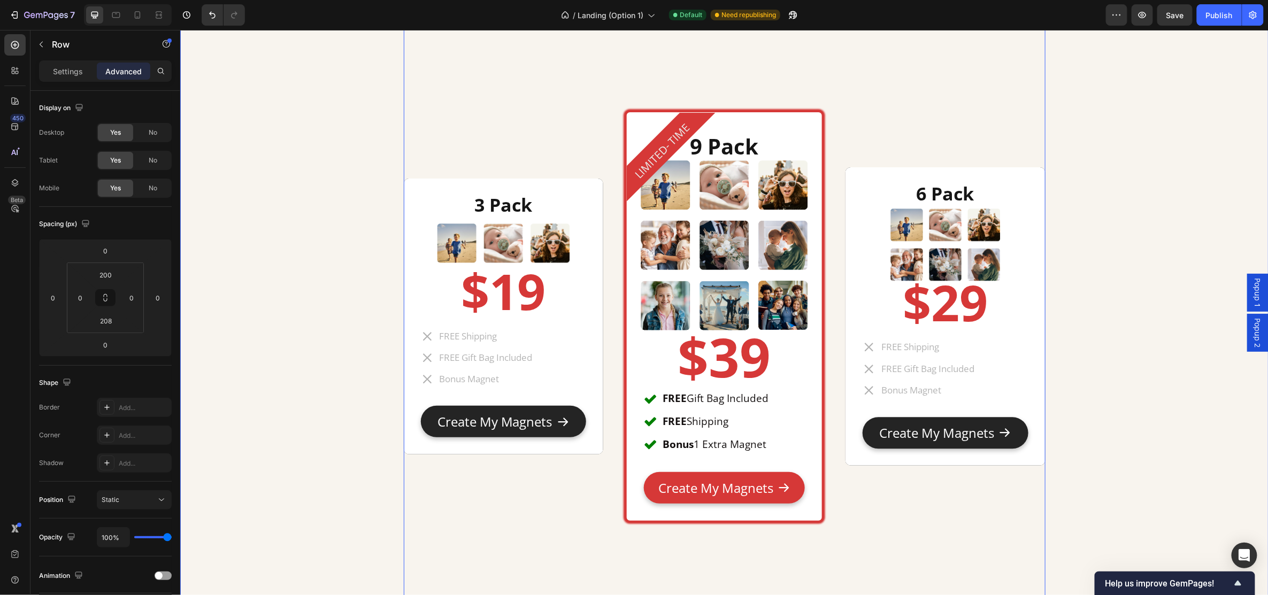
click at [367, 140] on div "3 Pack Heading Image $19 Heading FREE Shipping FREE Gift Bag Included Bonus Mag…" at bounding box center [724, 318] width 1073 height 631
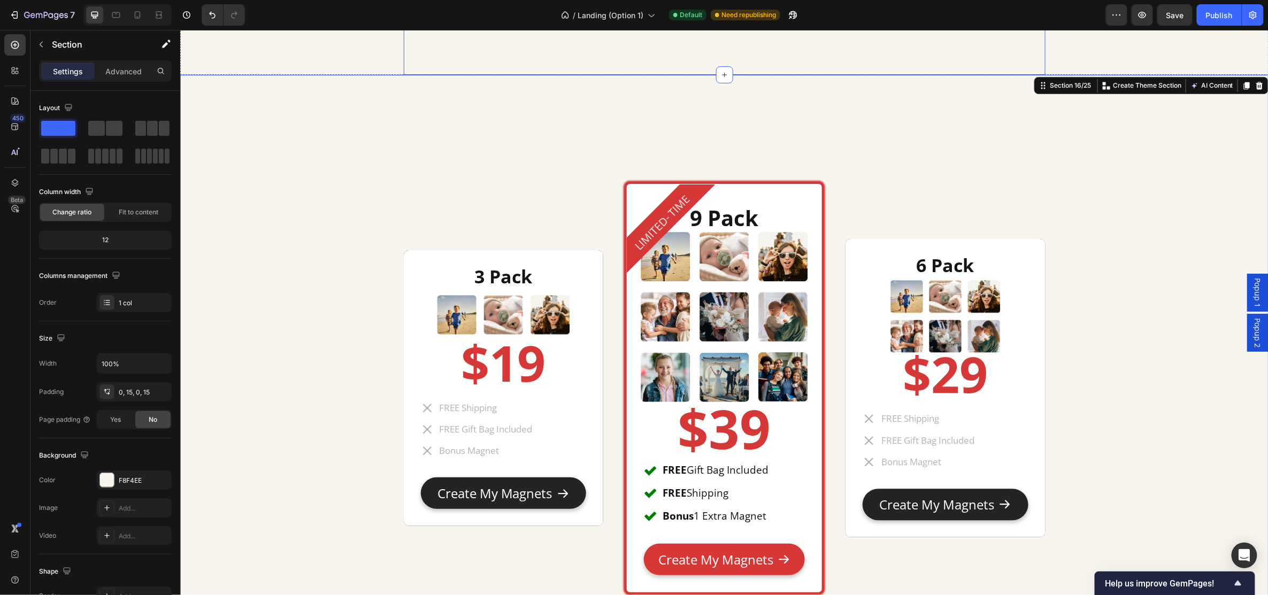
scroll to position [5420, 0]
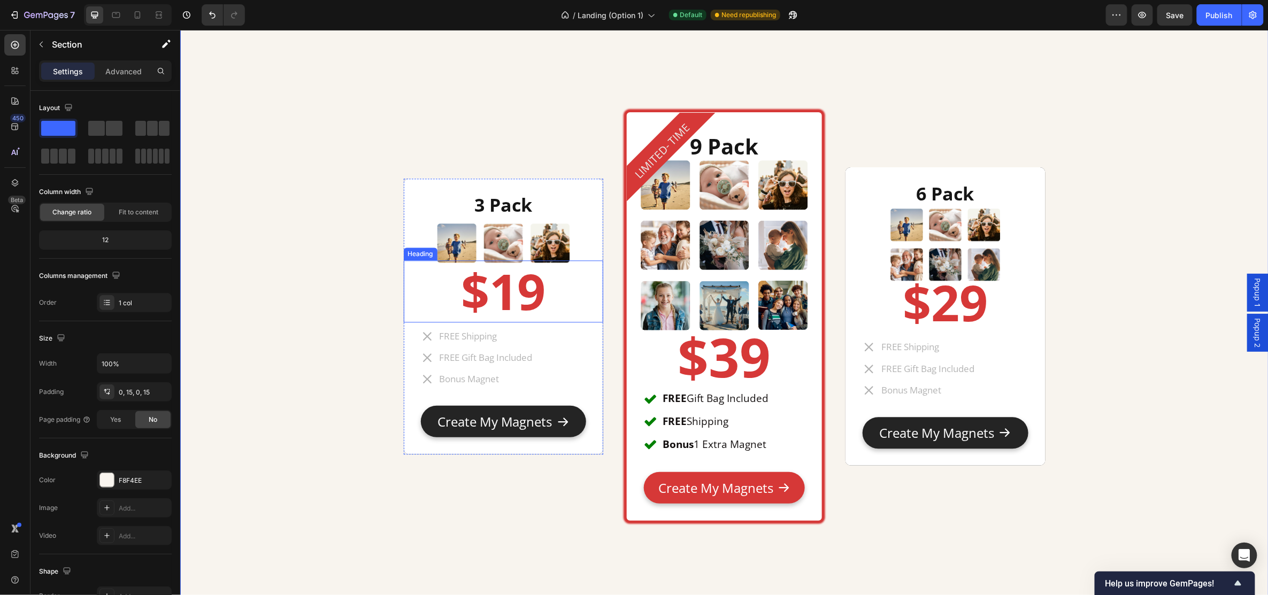
click at [529, 301] on h2 "$19" at bounding box center [503, 291] width 200 height 62
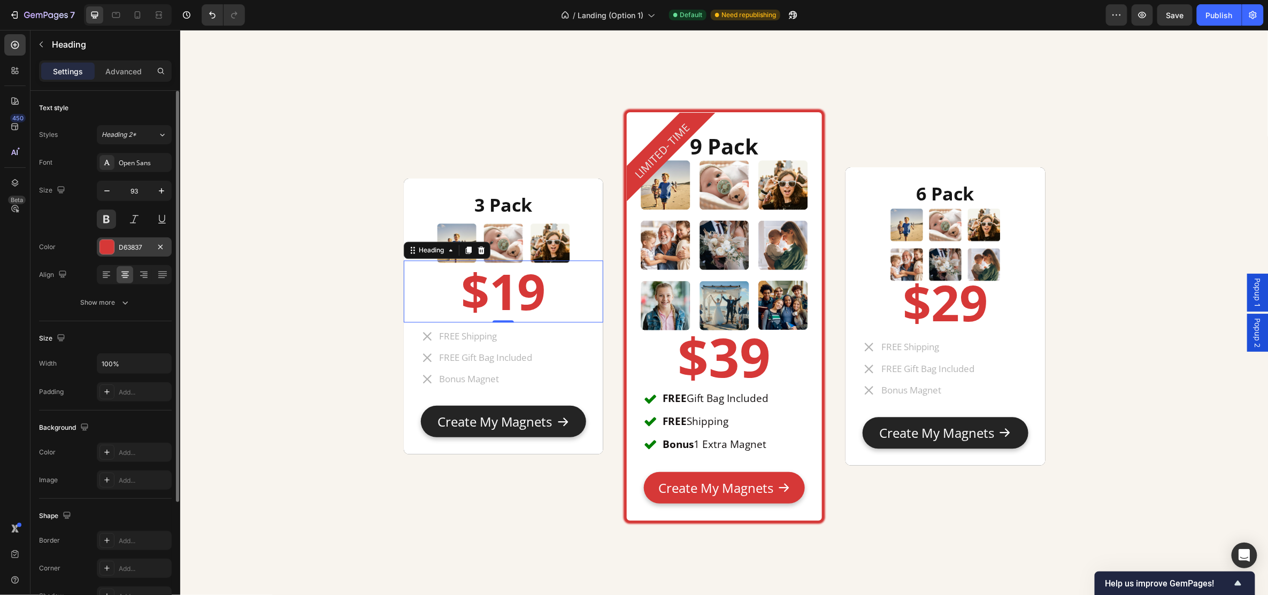
click at [128, 248] on div "D63837" at bounding box center [134, 248] width 31 height 10
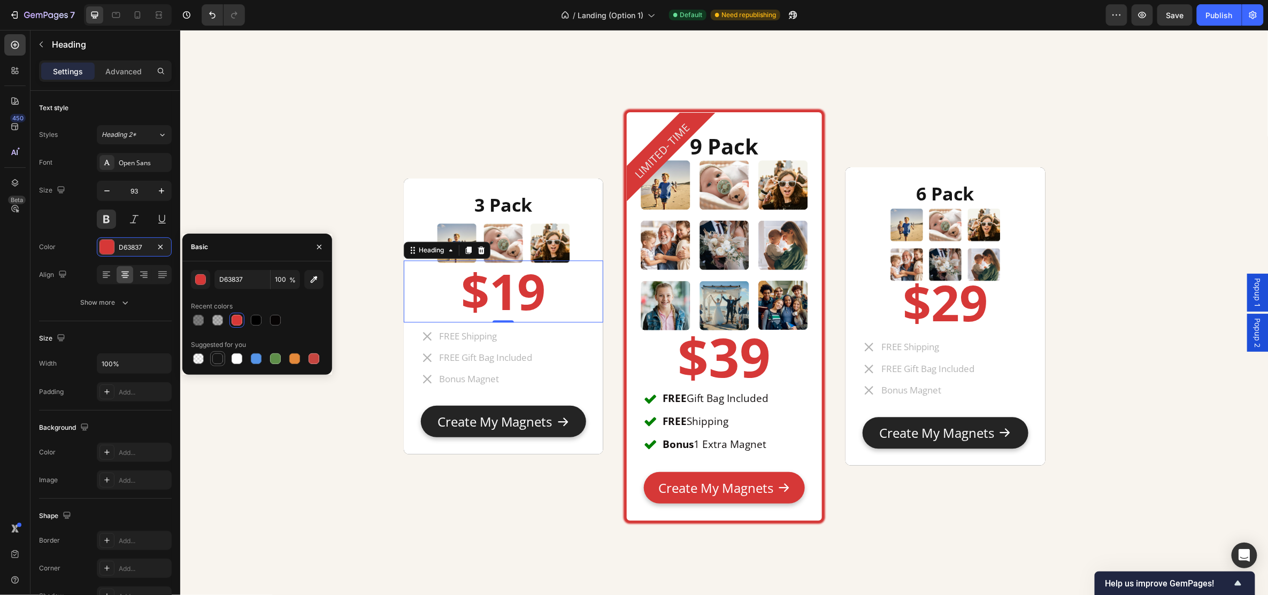
click at [217, 360] on div at bounding box center [217, 359] width 11 height 11
type input "151515"
click at [404, 473] on div "3 Pack Heading Image $19 Heading FREE Shipping FREE Gift Bag Included Bonus Mag…" at bounding box center [503, 316] width 200 height 412
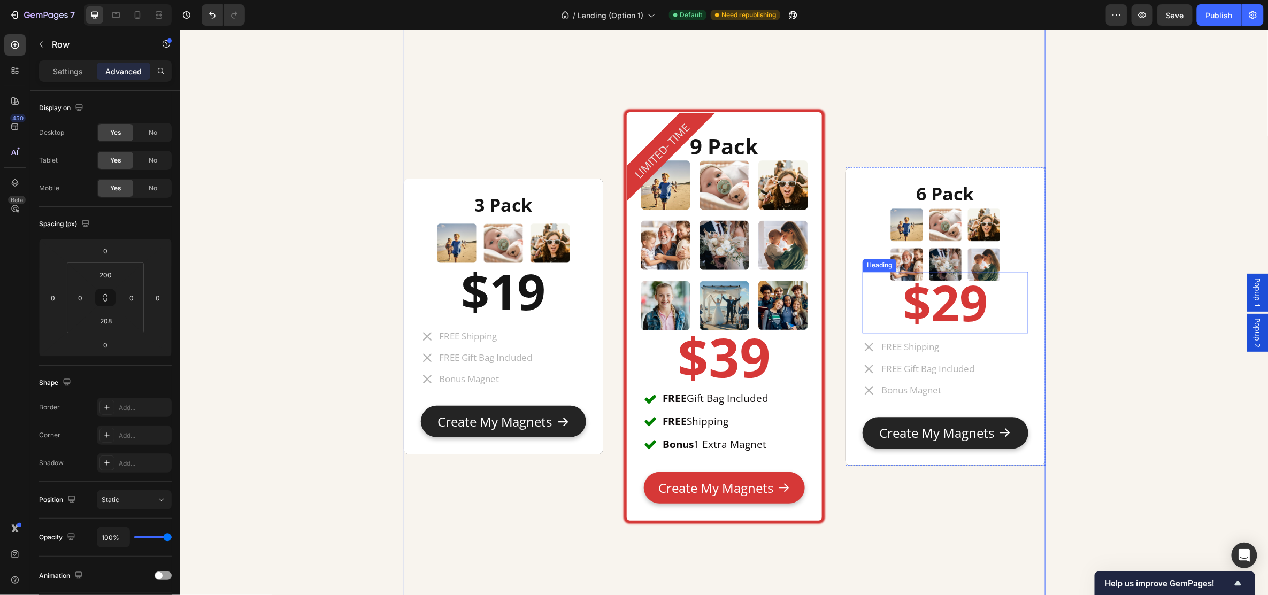
click at [946, 290] on h2 "$29" at bounding box center [944, 302] width 165 height 62
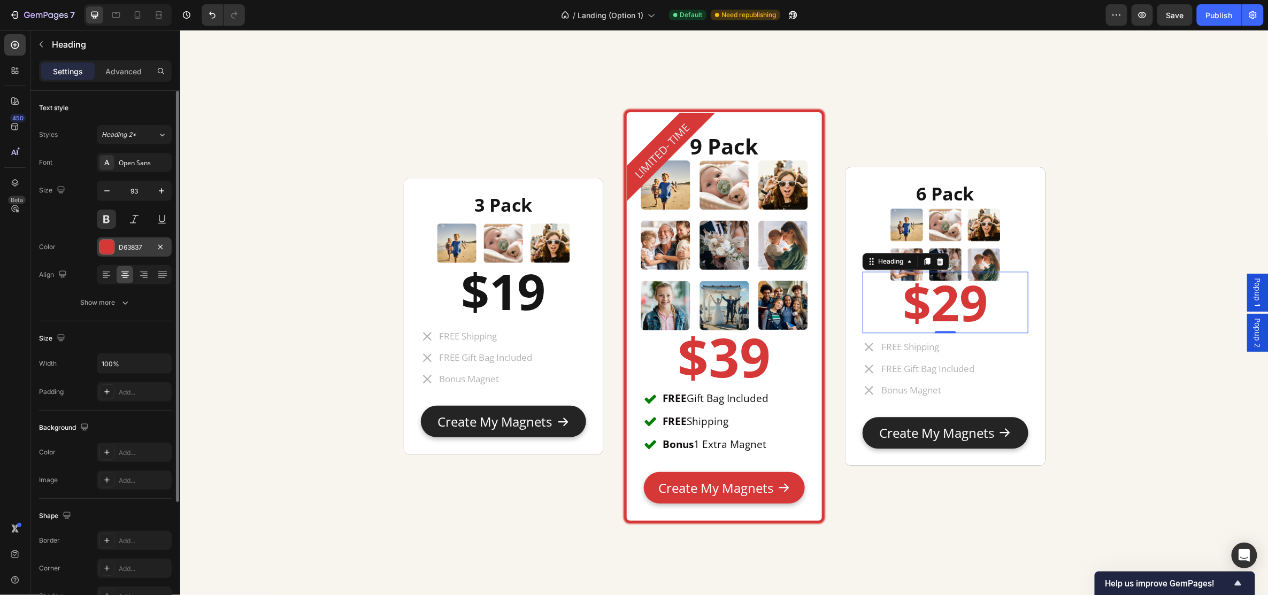
click at [109, 251] on div at bounding box center [107, 247] width 14 height 14
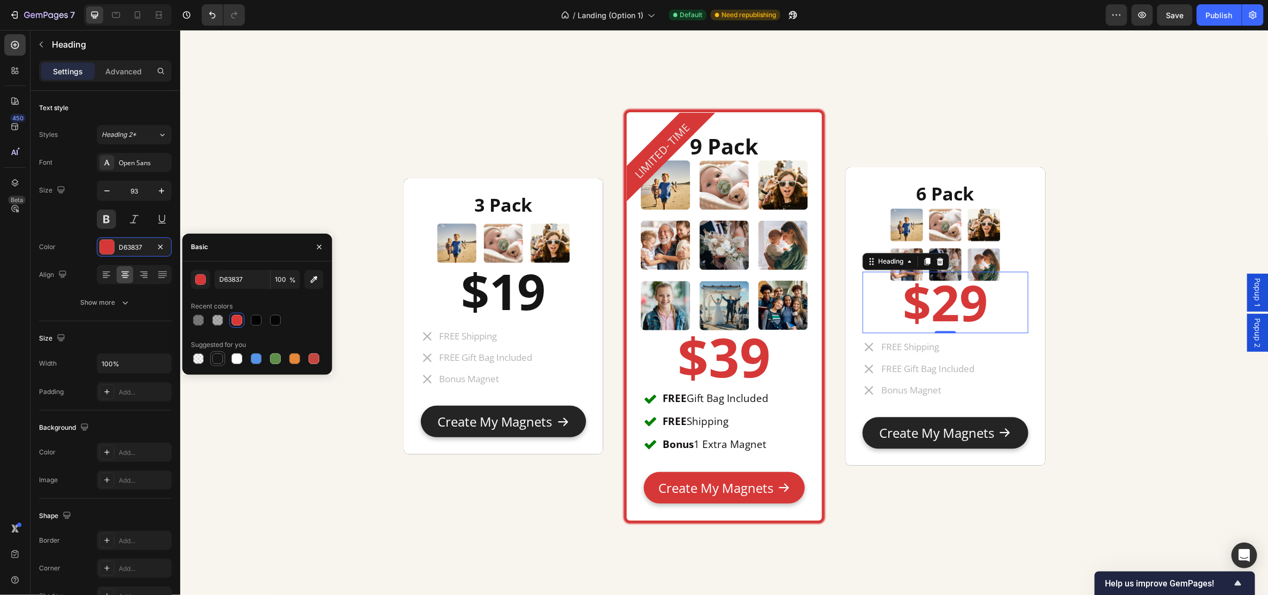
click at [211, 357] on div at bounding box center [217, 359] width 13 height 13
type input "151515"
click at [360, 504] on div "3 Pack Heading Image $19 Heading FREE Shipping FREE Gift Bag Included Bonus Mag…" at bounding box center [724, 318] width 1073 height 631
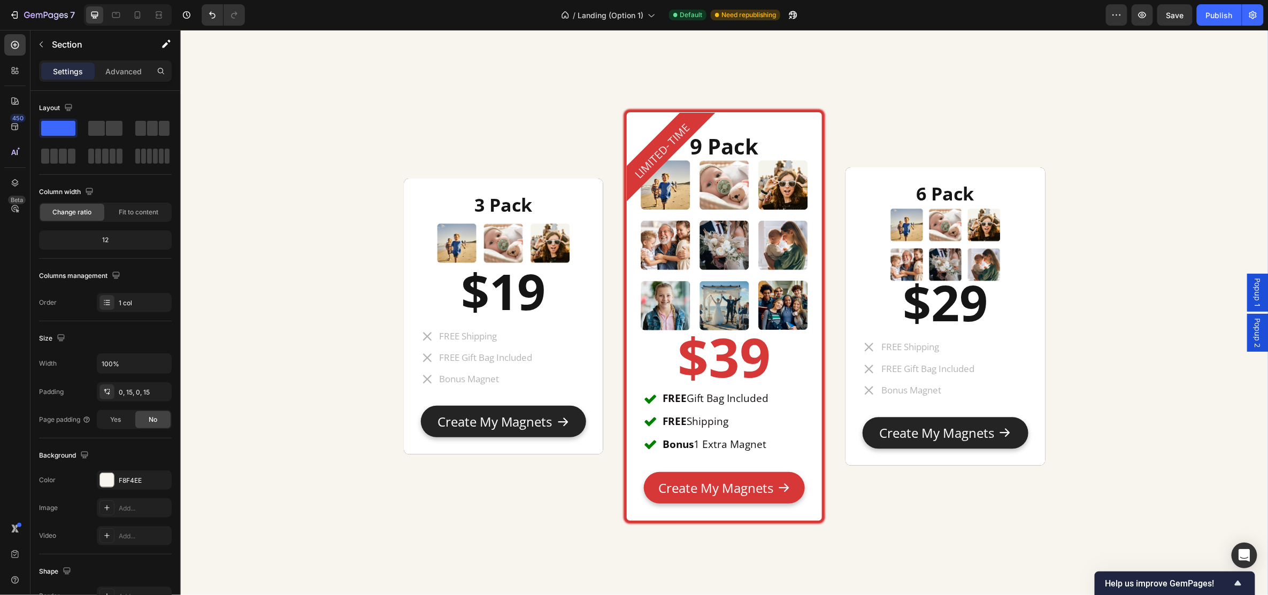
click at [1082, 332] on div "3 Pack Heading Image $19 Heading FREE Shipping FREE Gift Bag Included Bonus Mag…" at bounding box center [724, 318] width 1073 height 631
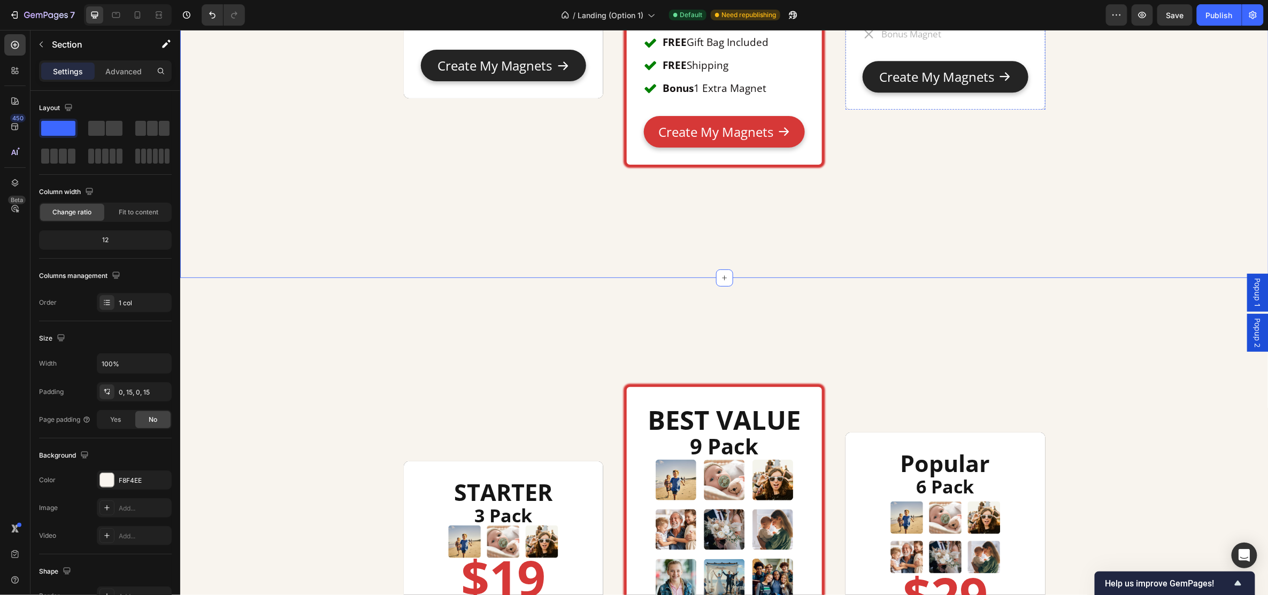
scroll to position [5920, 0]
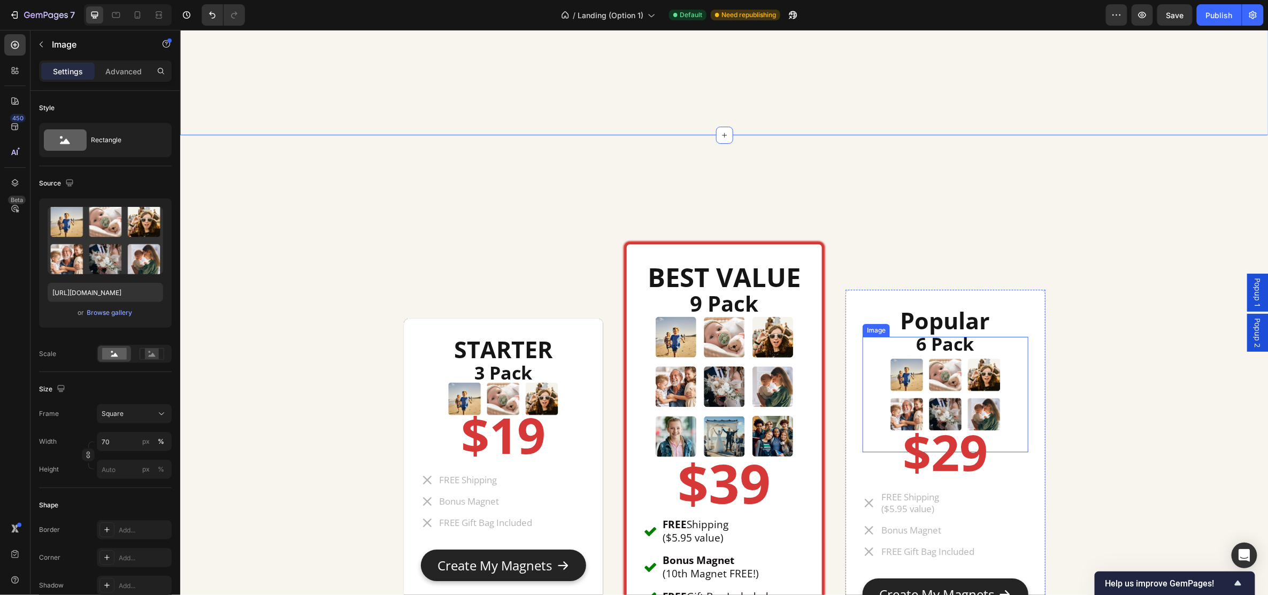
click at [960, 408] on img at bounding box center [946, 395] width 116 height 116
click at [124, 68] on p "Advanced" at bounding box center [123, 71] width 36 height 11
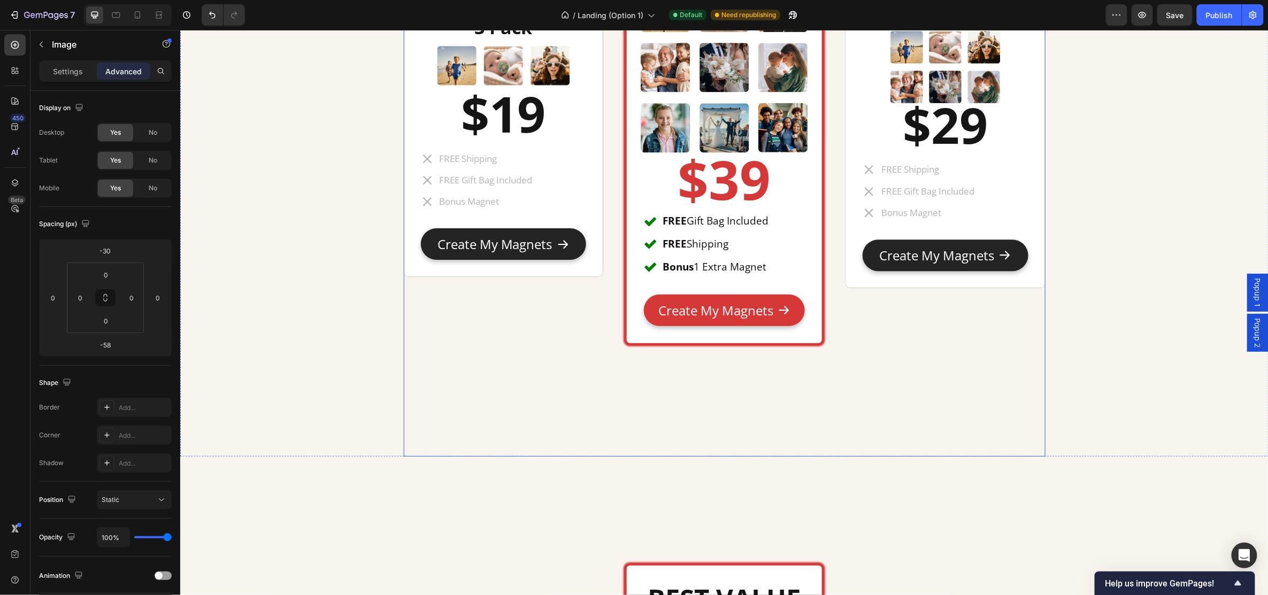
scroll to position [5492, 0]
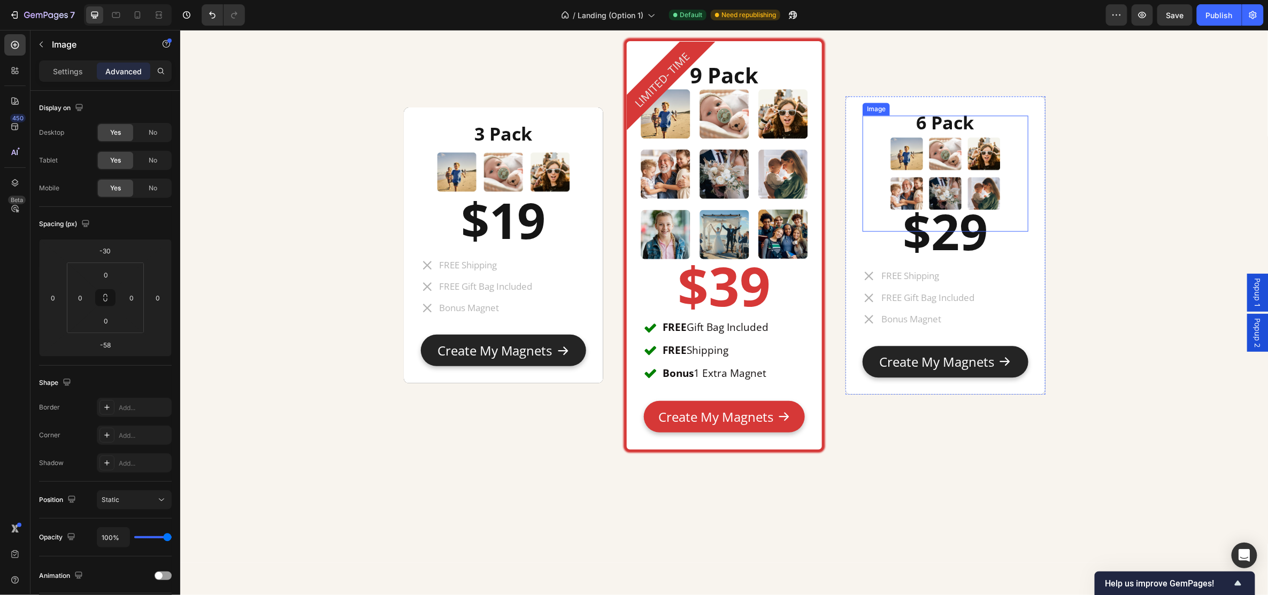
click at [955, 183] on img at bounding box center [946, 173] width 116 height 116
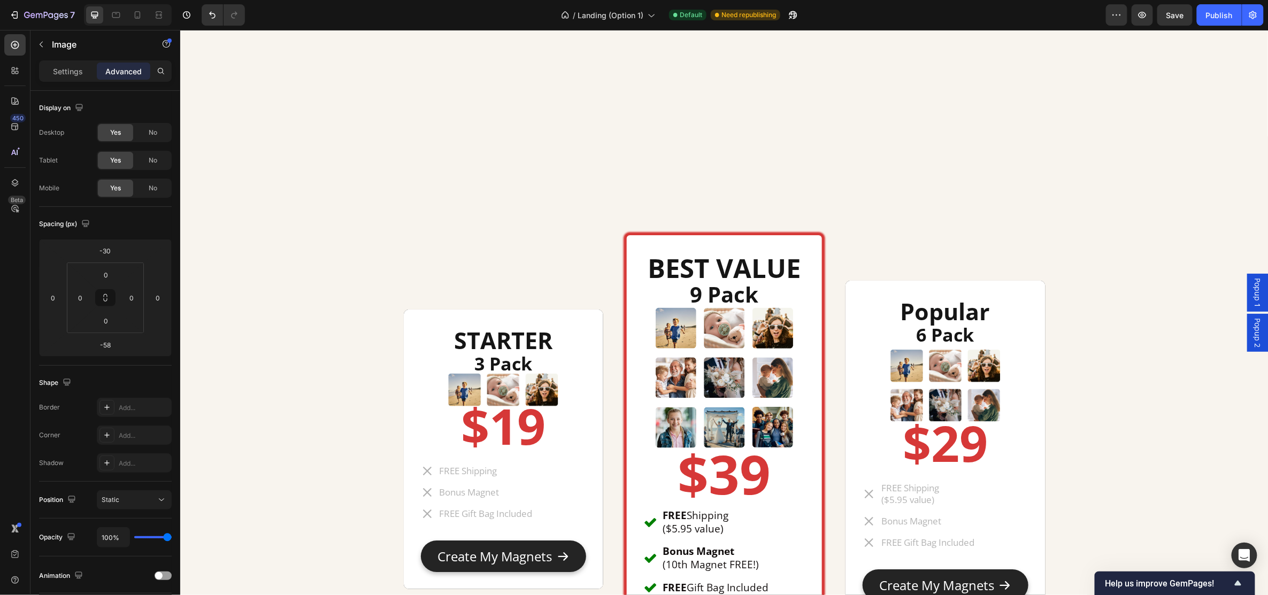
scroll to position [5991, 0]
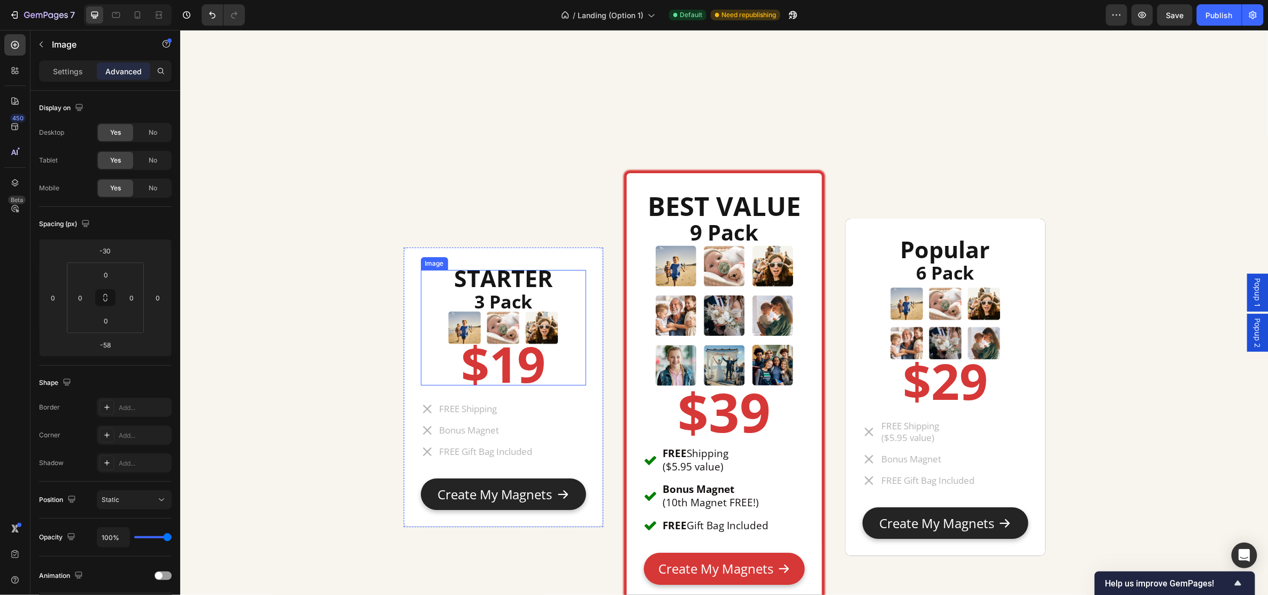
click at [556, 321] on div at bounding box center [502, 328] width 165 height 116
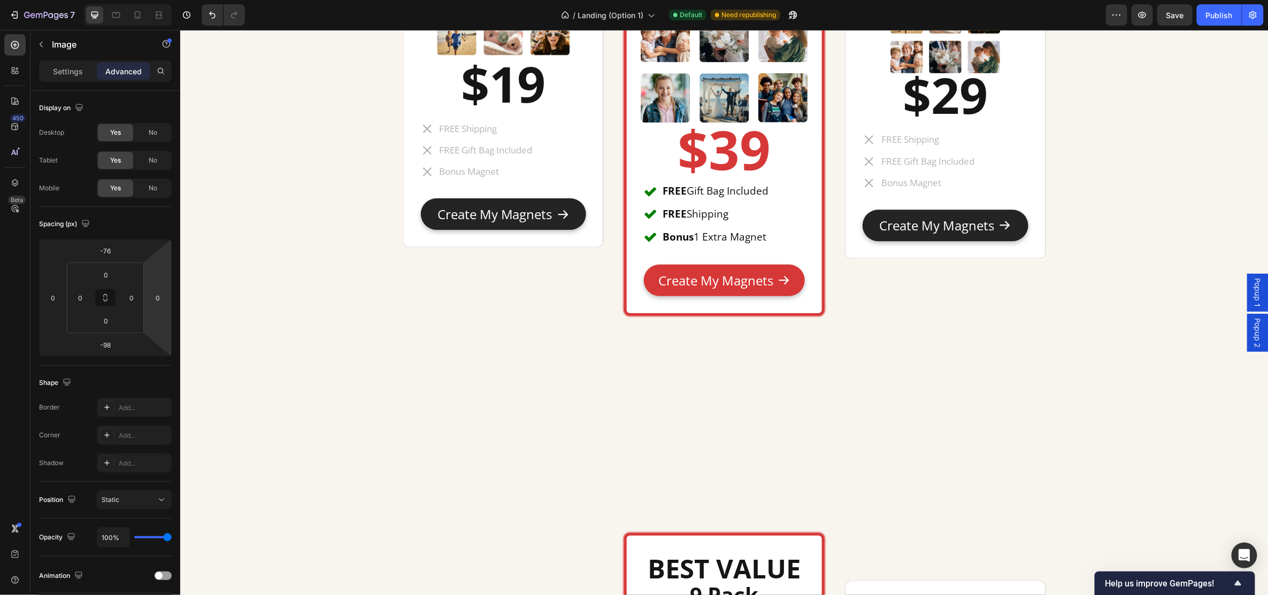
scroll to position [5420, 0]
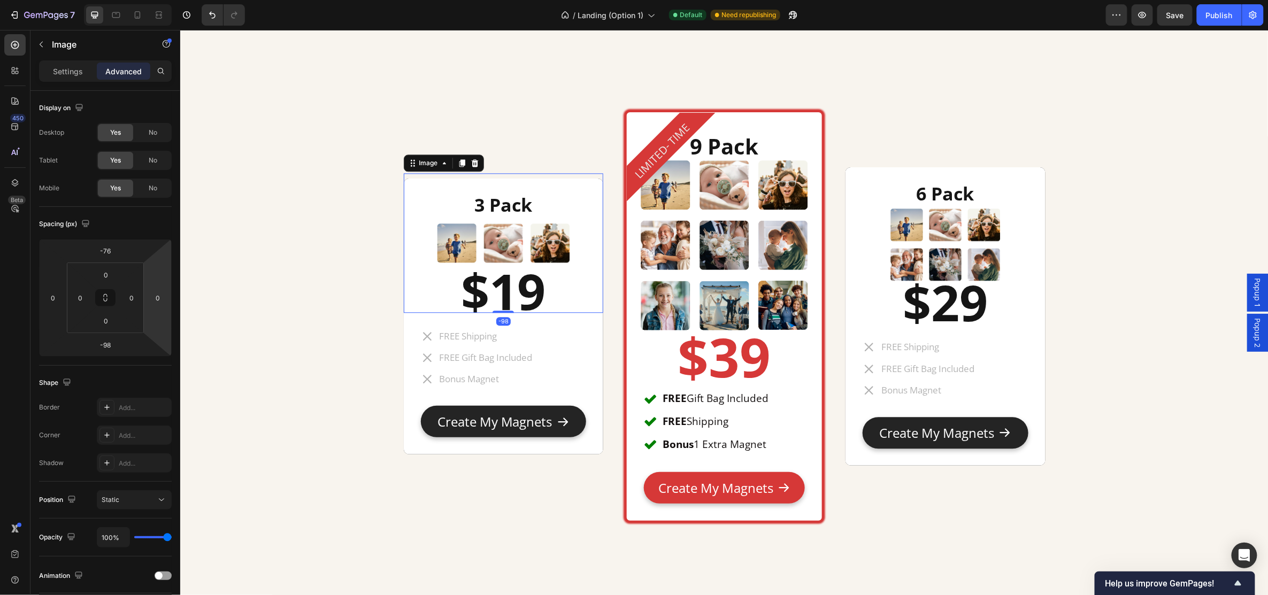
click at [549, 239] on img at bounding box center [503, 243] width 140 height 140
click at [541, 238] on img at bounding box center [503, 243] width 140 height 140
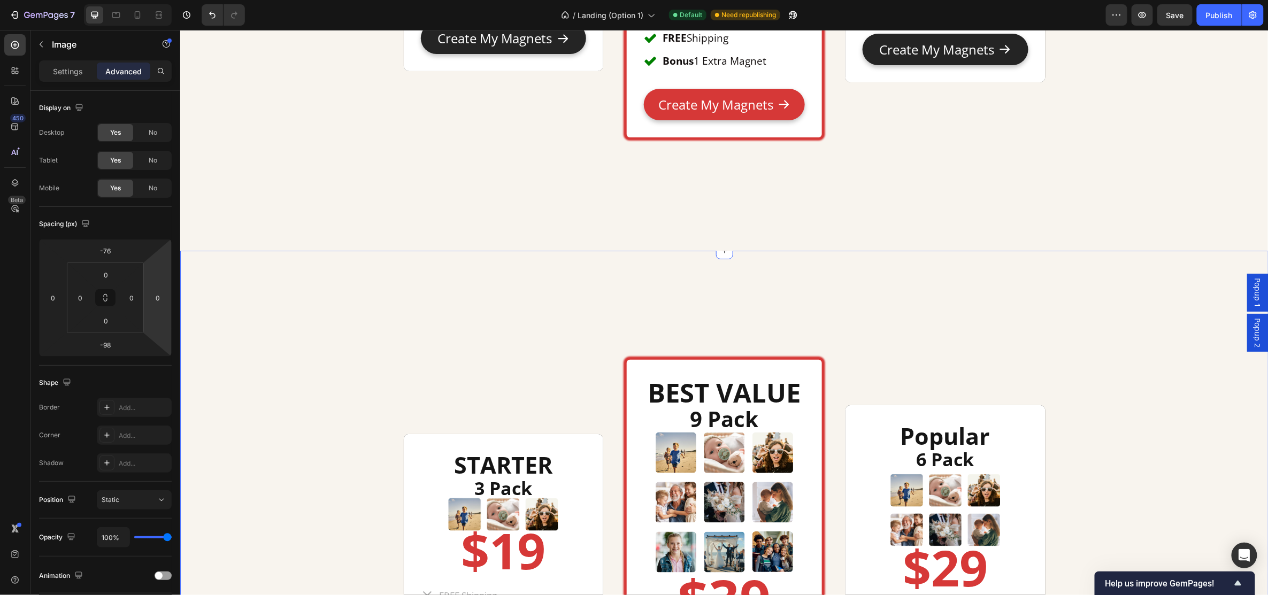
scroll to position [5991, 0]
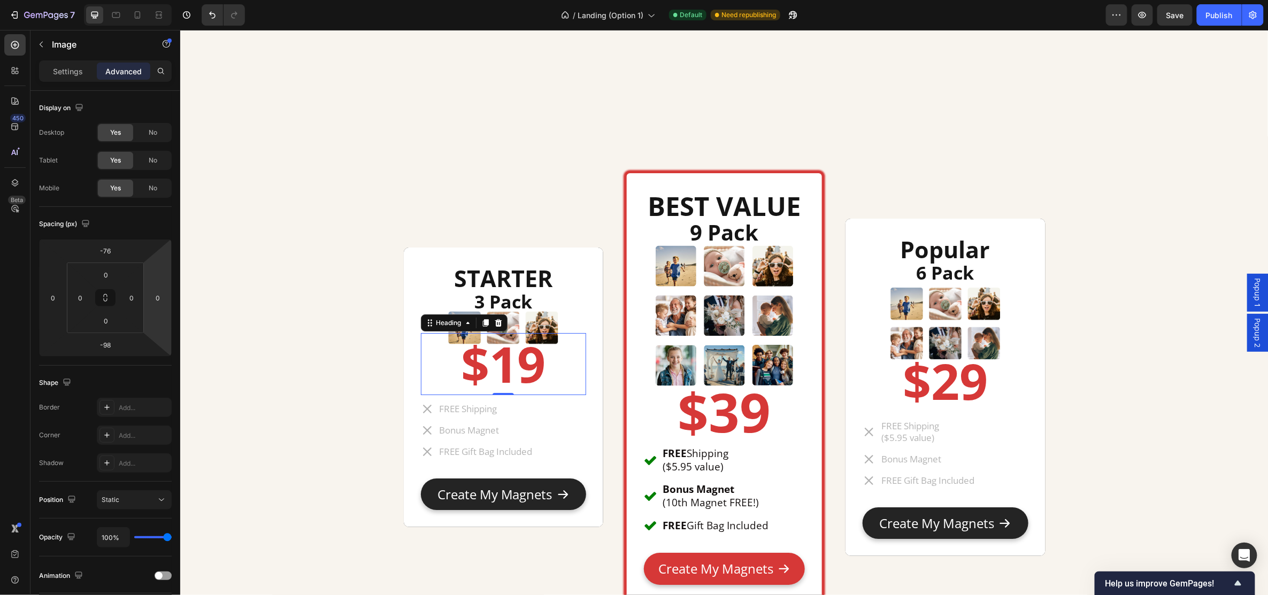
click at [506, 374] on h2 "$19" at bounding box center [502, 364] width 165 height 62
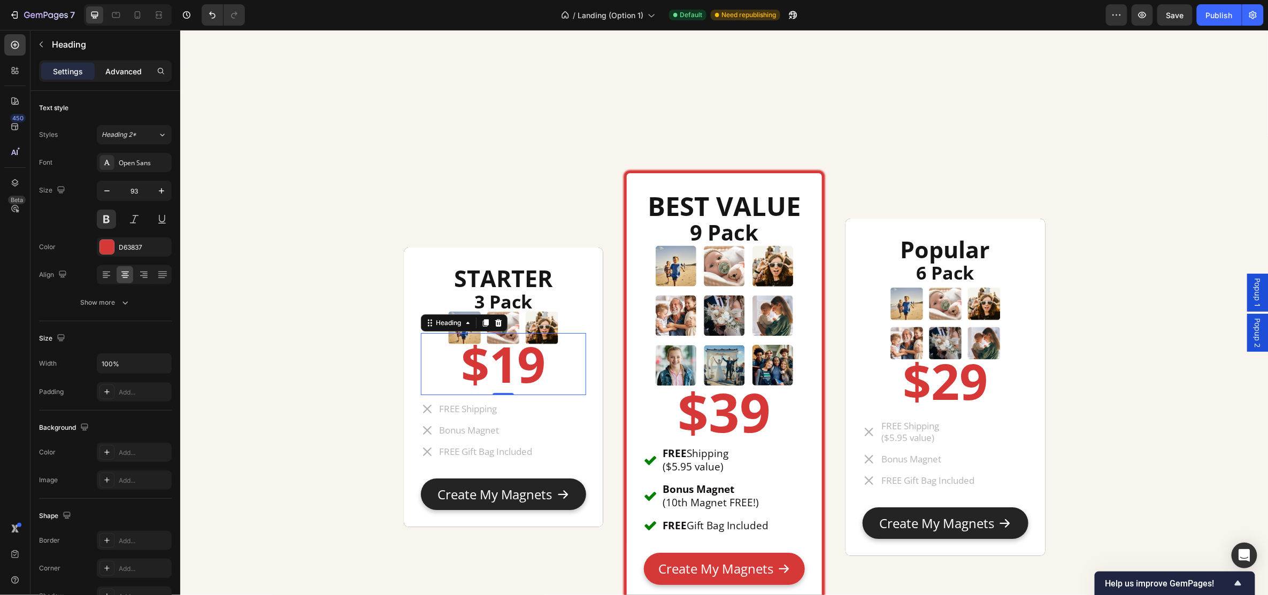
click at [137, 70] on p "Advanced" at bounding box center [123, 71] width 36 height 11
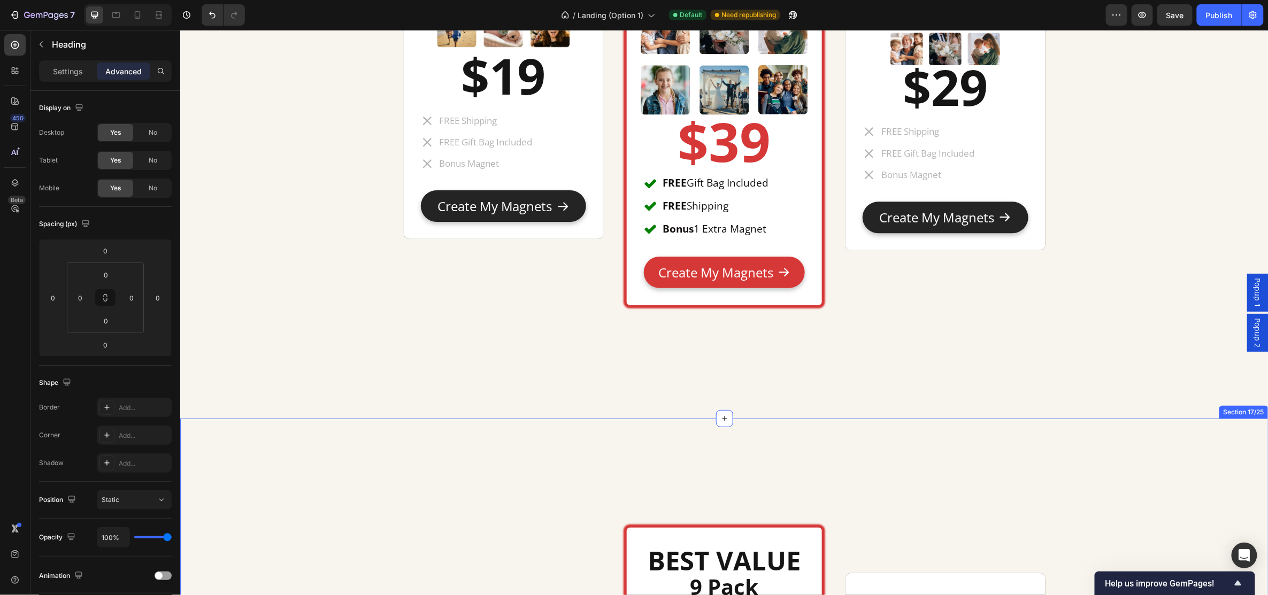
scroll to position [5563, 0]
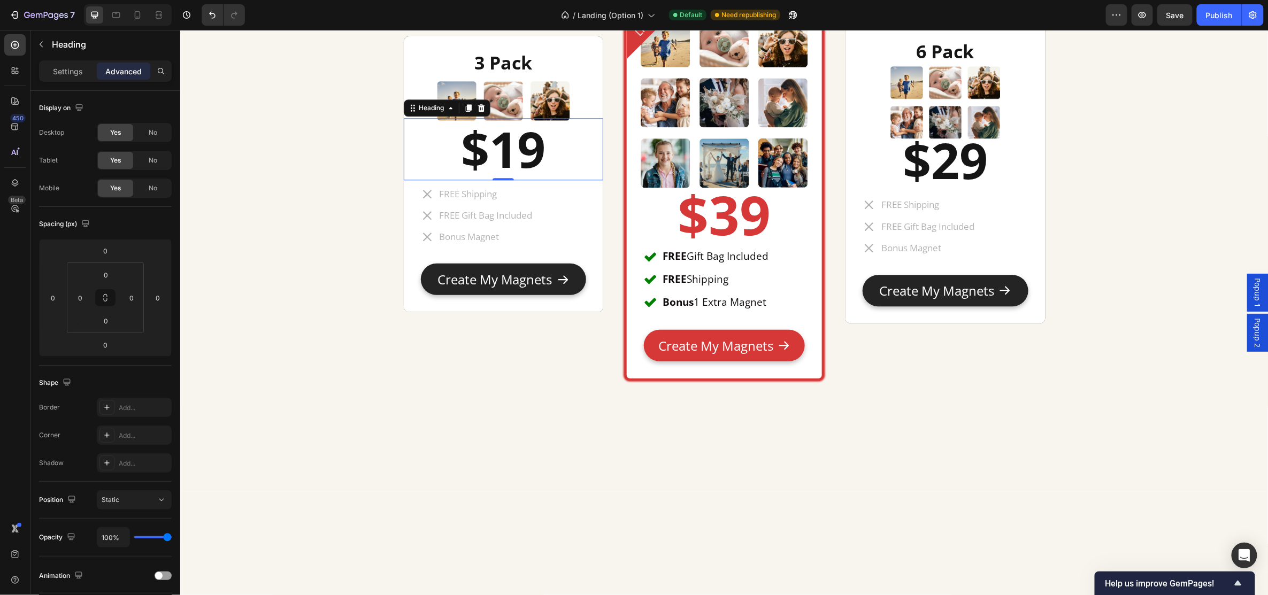
click at [499, 154] on h2 "$19" at bounding box center [503, 149] width 200 height 62
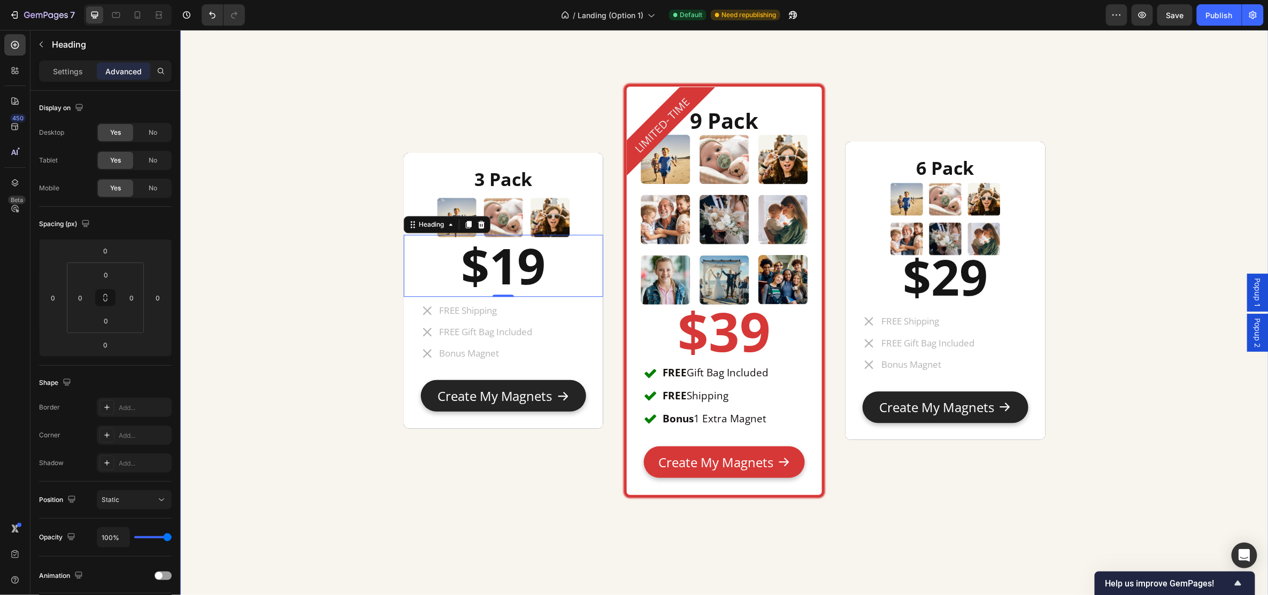
scroll to position [5420, 0]
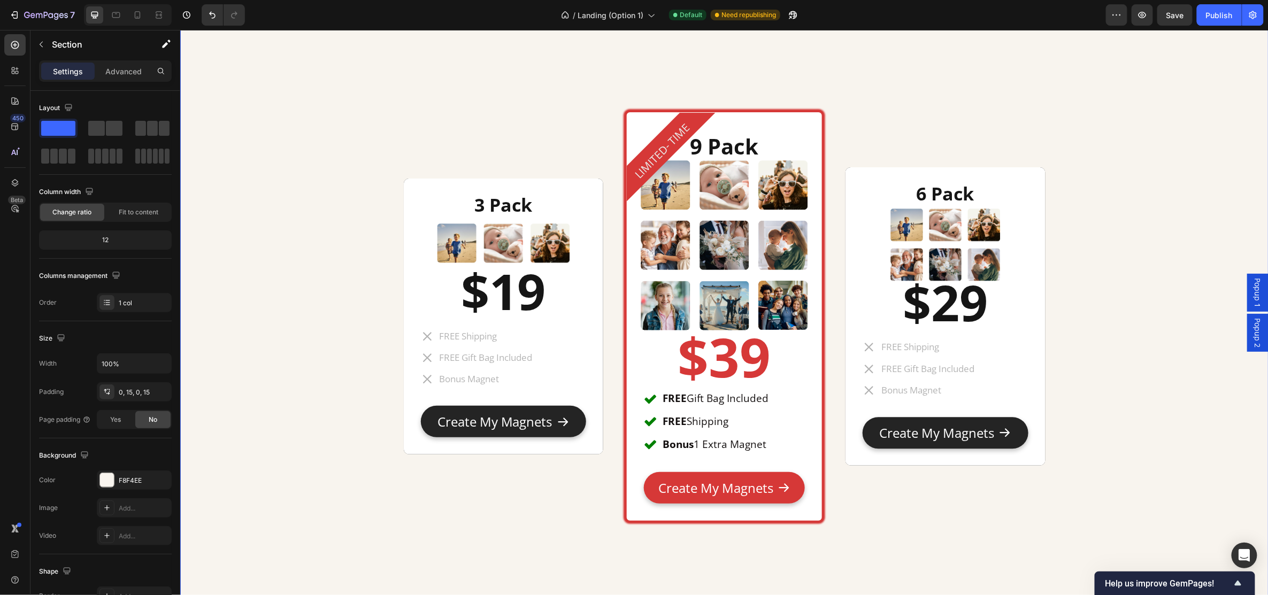
click at [276, 286] on div "3 Pack Heading Image $19 Heading FREE Shipping FREE Gift Bag Included Bonus Mag…" at bounding box center [724, 318] width 1073 height 631
click at [854, 177] on div "6 Pack Heading Image $29 Heading FREE Shipping FREE Gift Bag Included Bonus Mag…" at bounding box center [945, 316] width 200 height 299
click at [403, 448] on div "3 Pack Heading Image $19 Heading FREE Shipping FREE Gift Bag Included Bonus Mag…" at bounding box center [503, 316] width 200 height 276
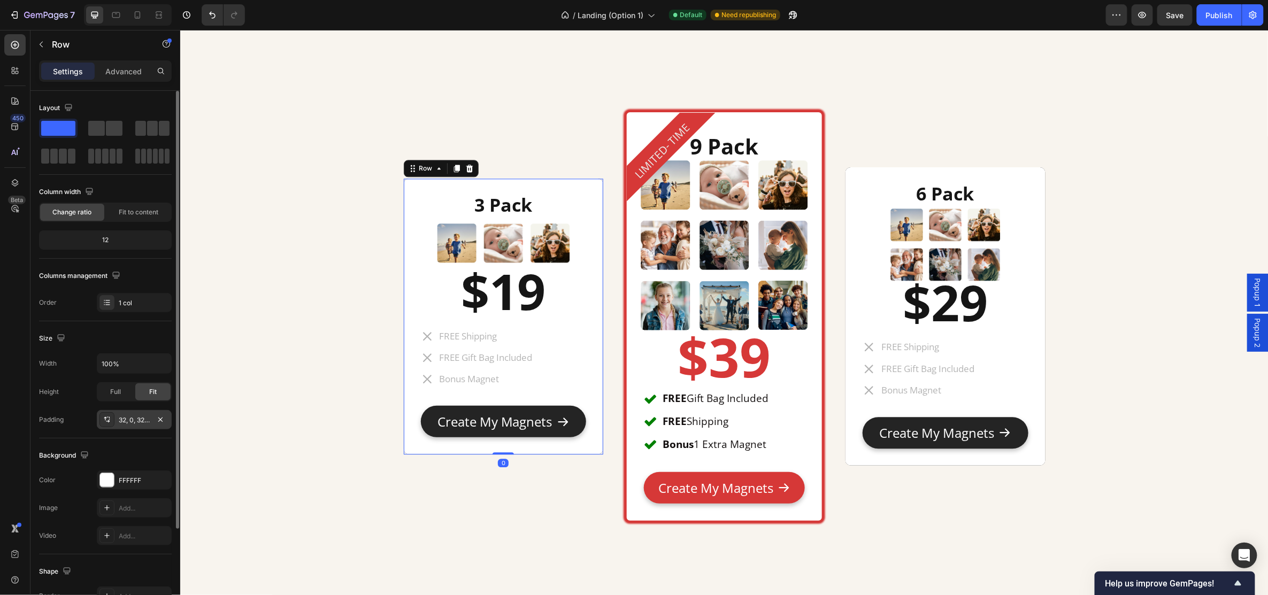
click at [129, 416] on div "32, 0, 32, 0" at bounding box center [134, 421] width 31 height 10
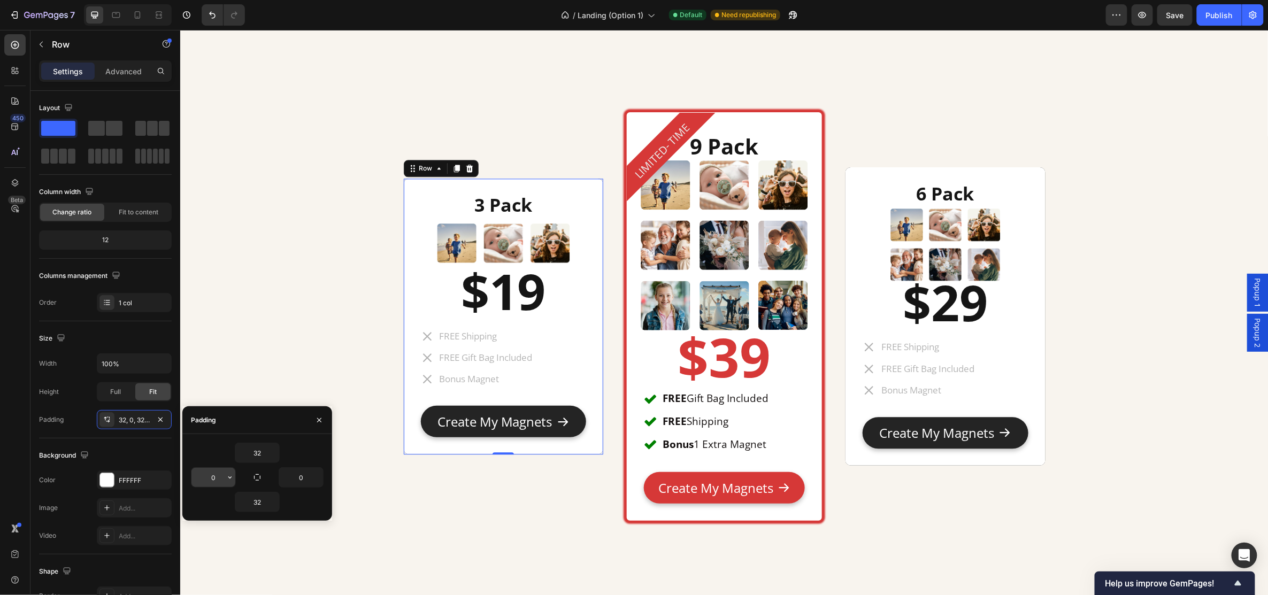
click at [221, 473] on input "0" at bounding box center [214, 477] width 44 height 19
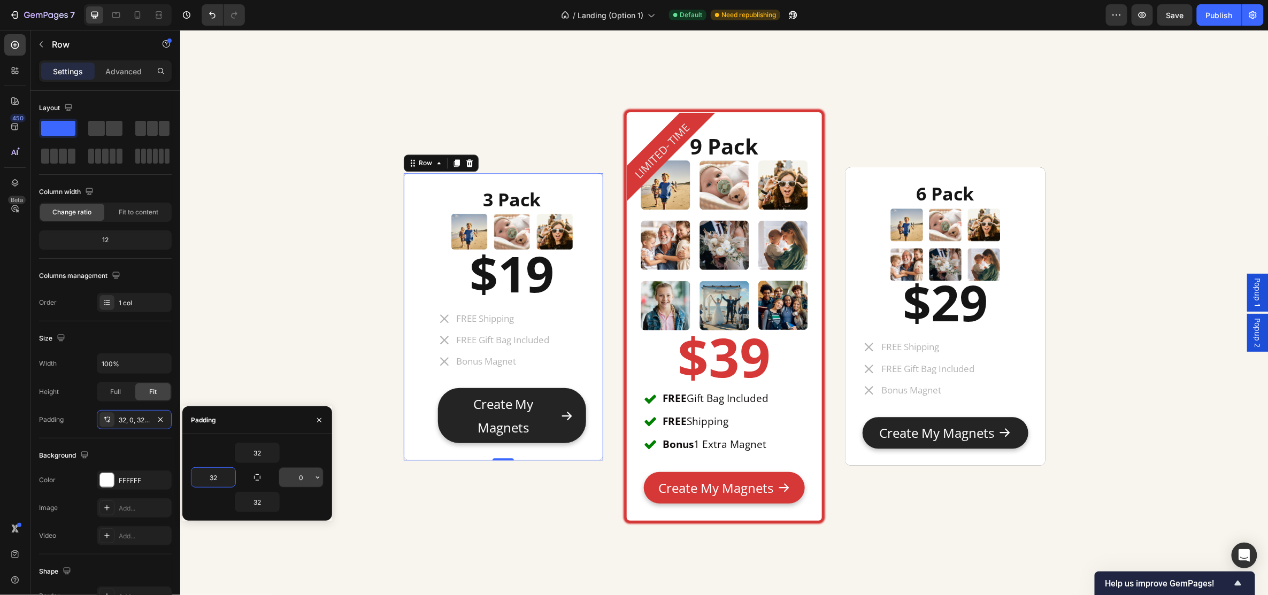
type input "32"
click at [303, 479] on input "0" at bounding box center [301, 477] width 44 height 19
type input "32"
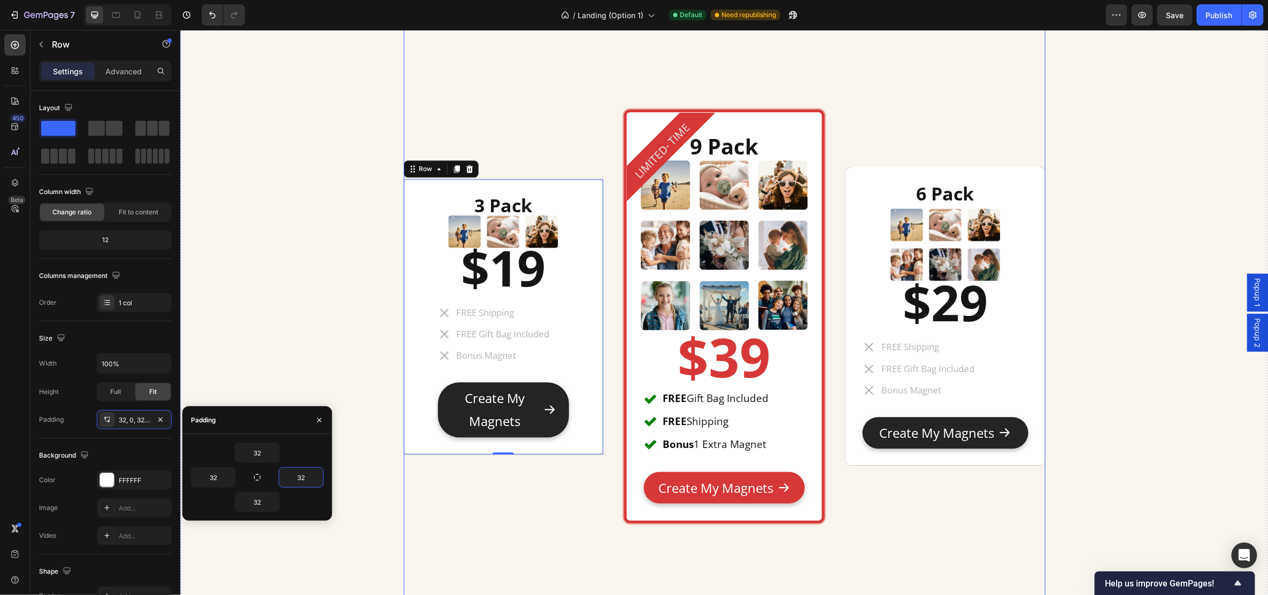
click at [473, 517] on div "3 Pack Heading Image $19 Heading FREE Shipping FREE Gift Bag Included Bonus Mag…" at bounding box center [503, 316] width 200 height 412
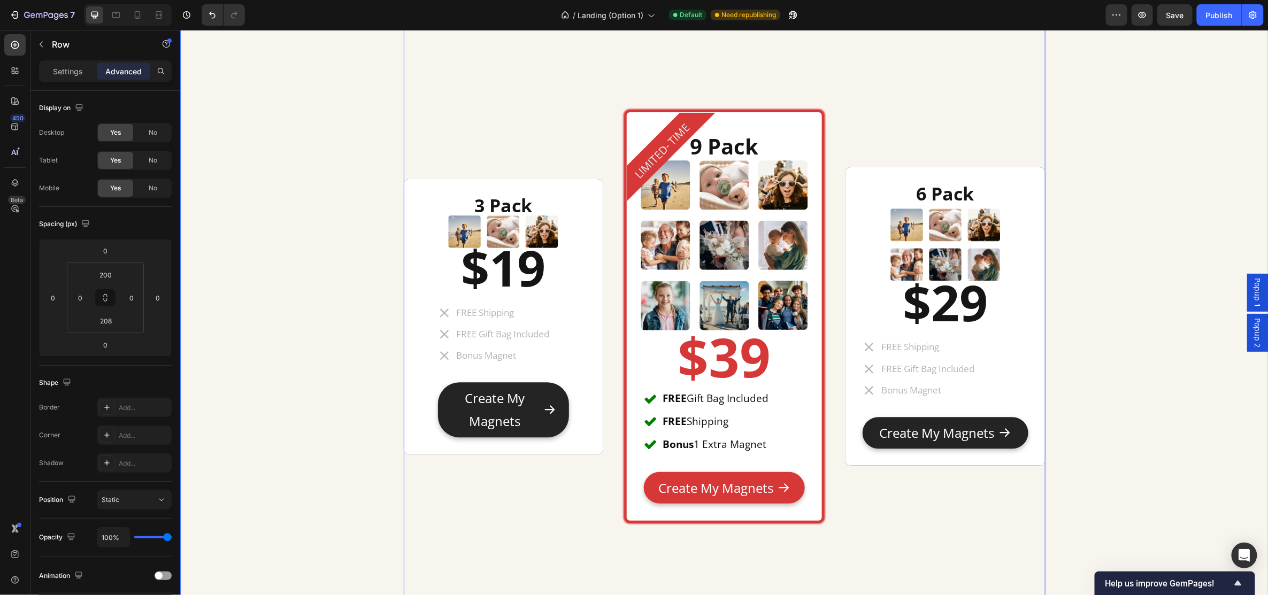
click at [290, 320] on div "3 Pack Heading Image $19 Heading FREE Shipping FREE Gift Bag Included Bonus Mag…" at bounding box center [724, 318] width 1073 height 631
click at [560, 332] on div "FREE Shipping FREE Gift Bag Included Bonus Magnet" at bounding box center [503, 334] width 131 height 58
click at [136, 299] on input "32" at bounding box center [132, 298] width 16 height 16
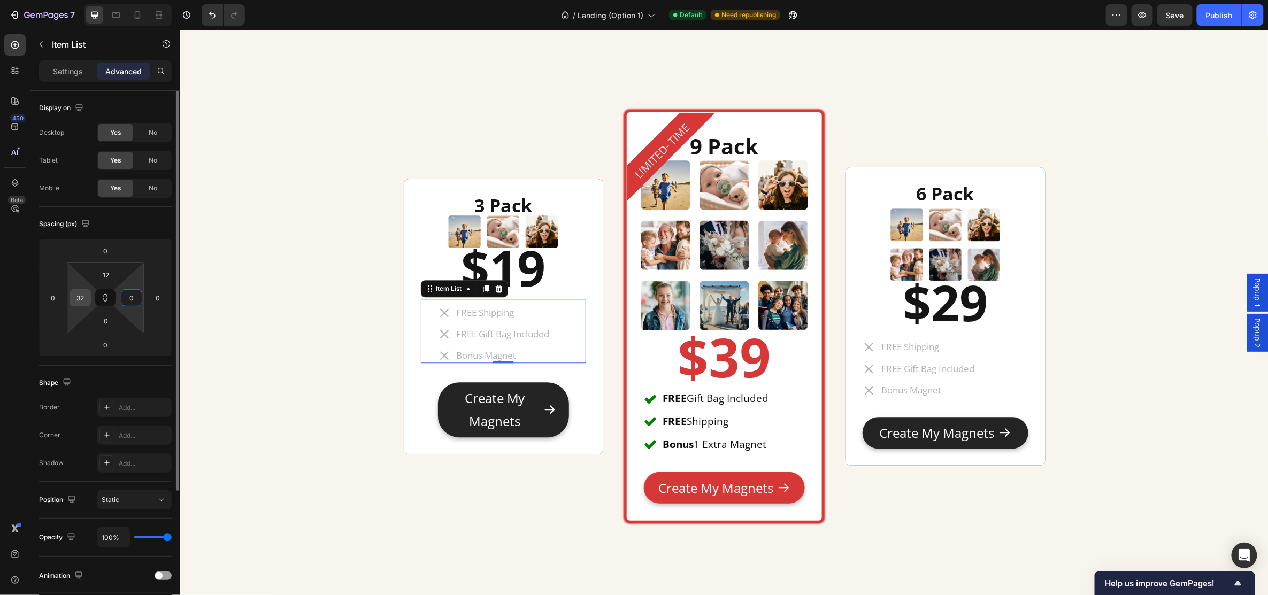
type input "0"
click at [89, 298] on div "32" at bounding box center [80, 297] width 21 height 17
click at [82, 299] on input "32" at bounding box center [80, 298] width 16 height 16
type input "3"
type input "0"
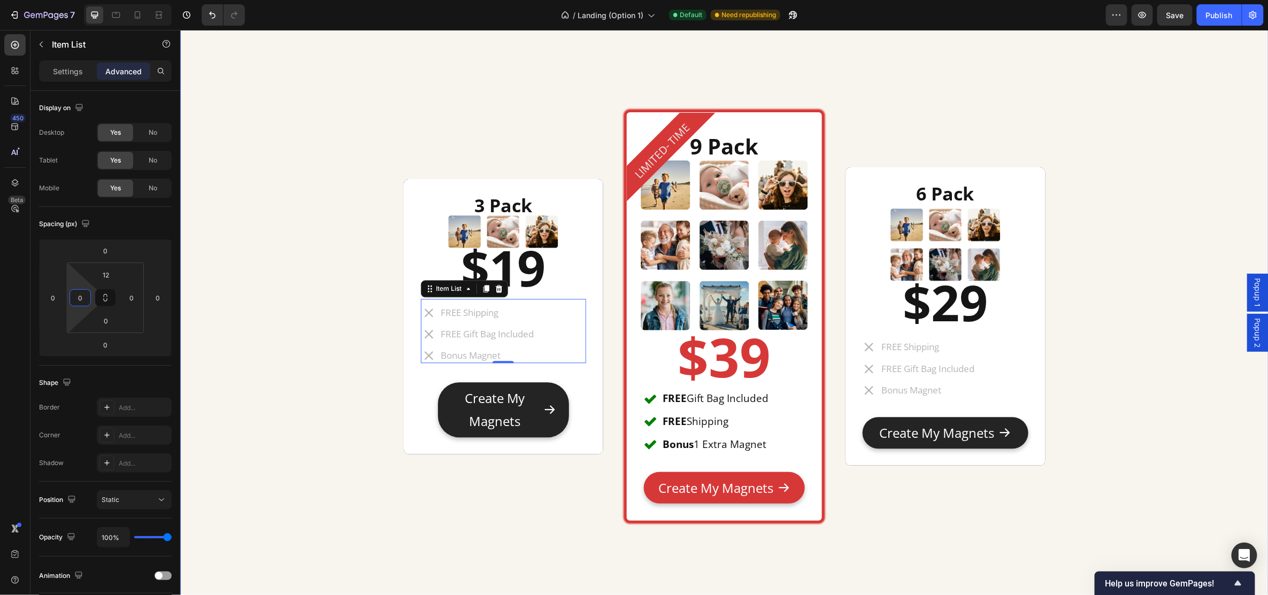
click at [1118, 271] on div "3 Pack Heading Image $19 Heading FREE Shipping FREE Gift Bag Included Bonus Mag…" at bounding box center [724, 318] width 1073 height 631
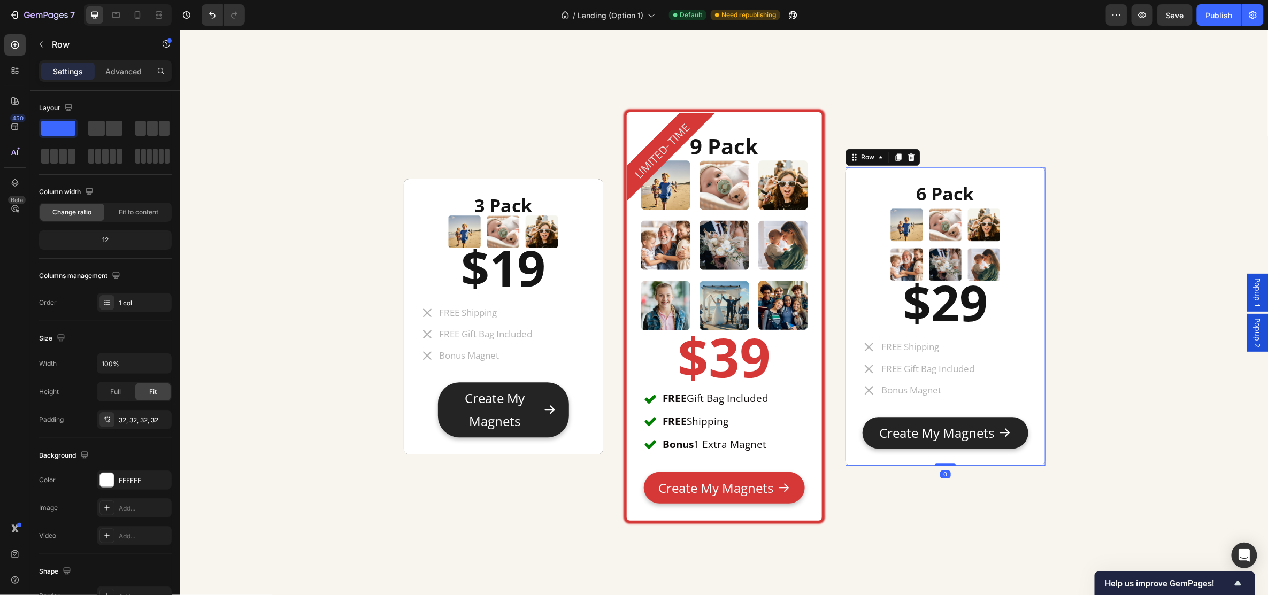
click at [852, 171] on div "6 Pack Heading Image $29 Heading FREE Shipping FREE Gift Bag Included Bonus Mag…" at bounding box center [945, 316] width 200 height 299
click at [898, 157] on div at bounding box center [898, 156] width 13 height 13
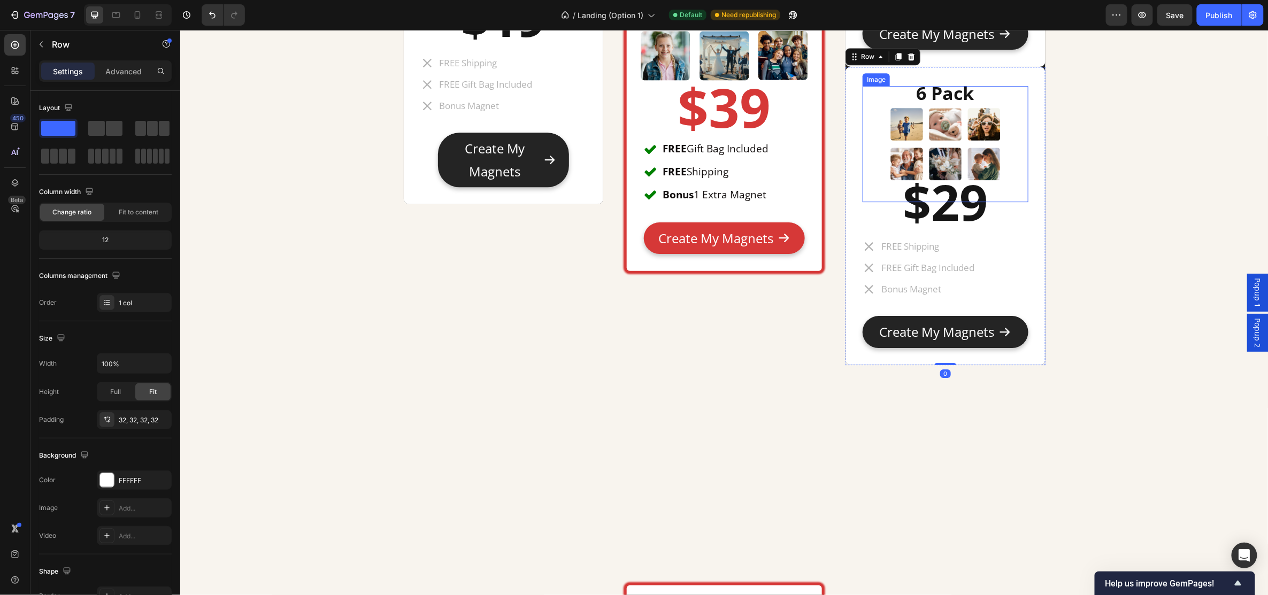
scroll to position [5477, 0]
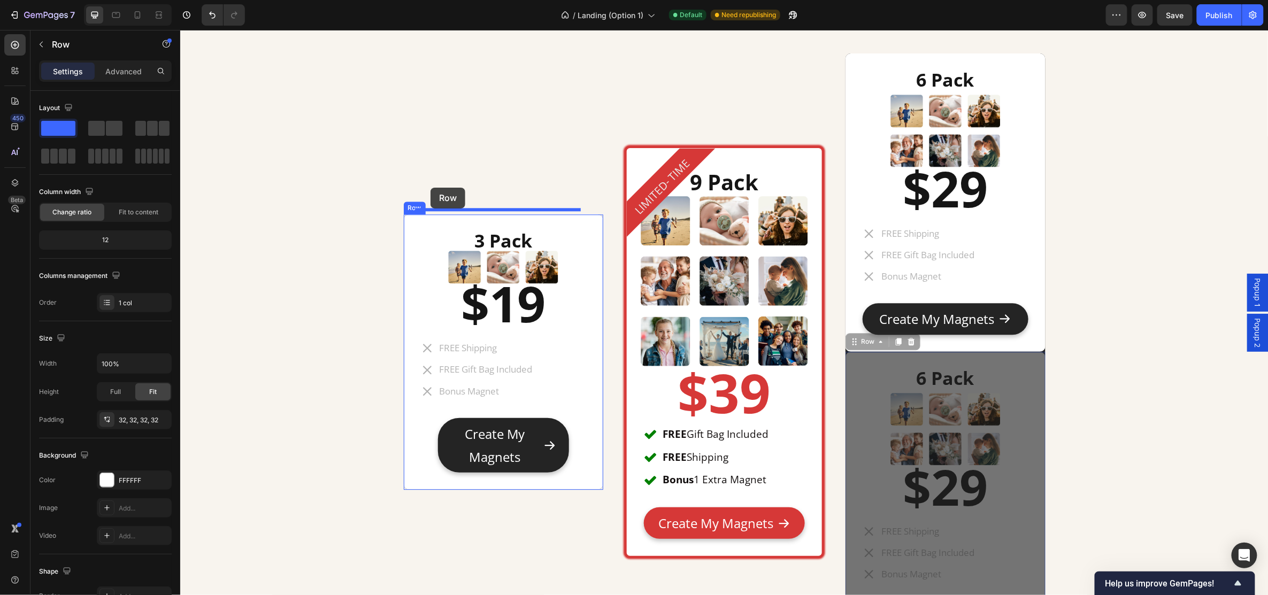
drag, startPoint x: 851, startPoint y: 345, endPoint x: 431, endPoint y: 188, distance: 448.3
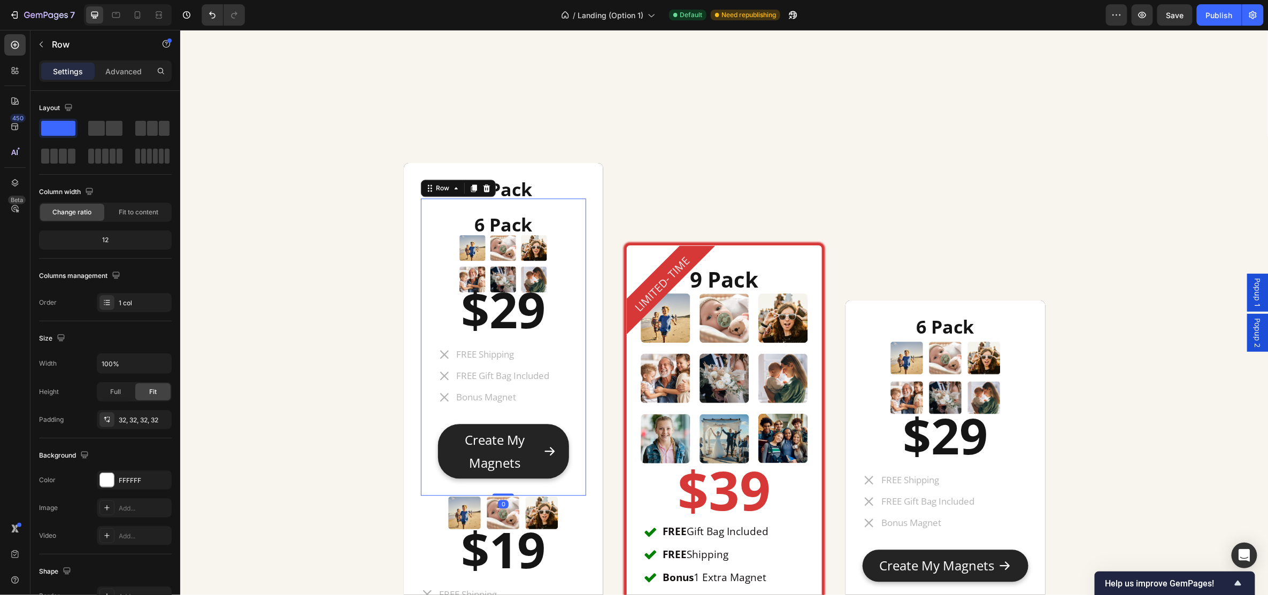
scroll to position [5458, 0]
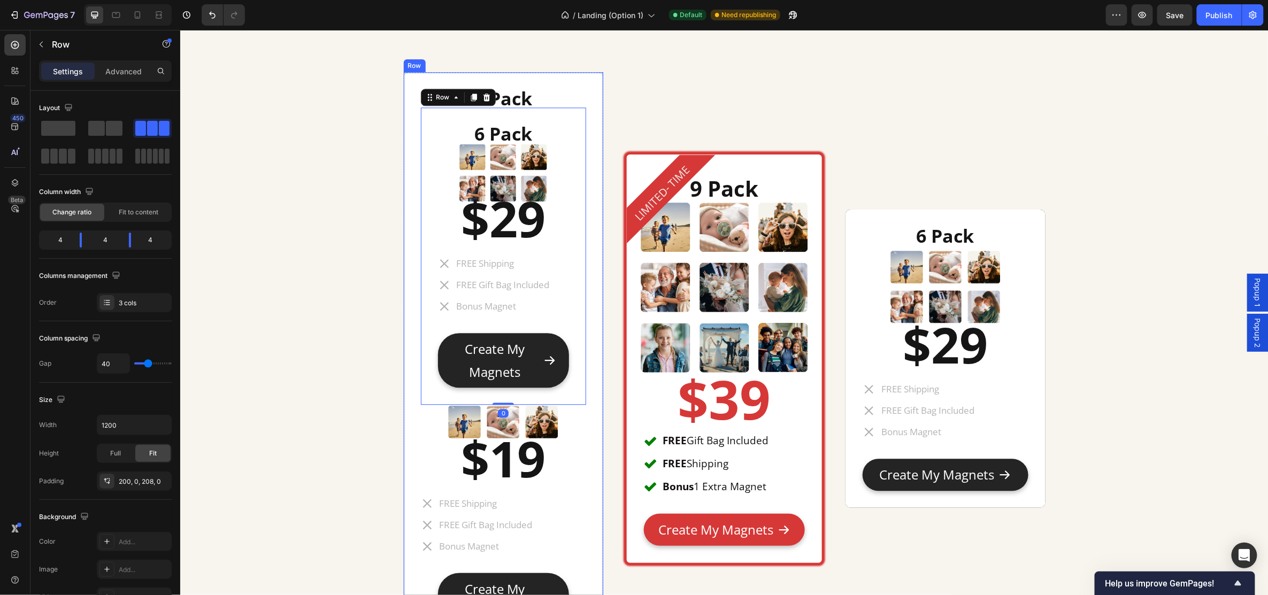
click at [601, 334] on div "3 Pack Heading 6 Pack Heading Image $29 Heading FREE Shipping FREE Gift Bag Inc…" at bounding box center [724, 360] width 642 height 791
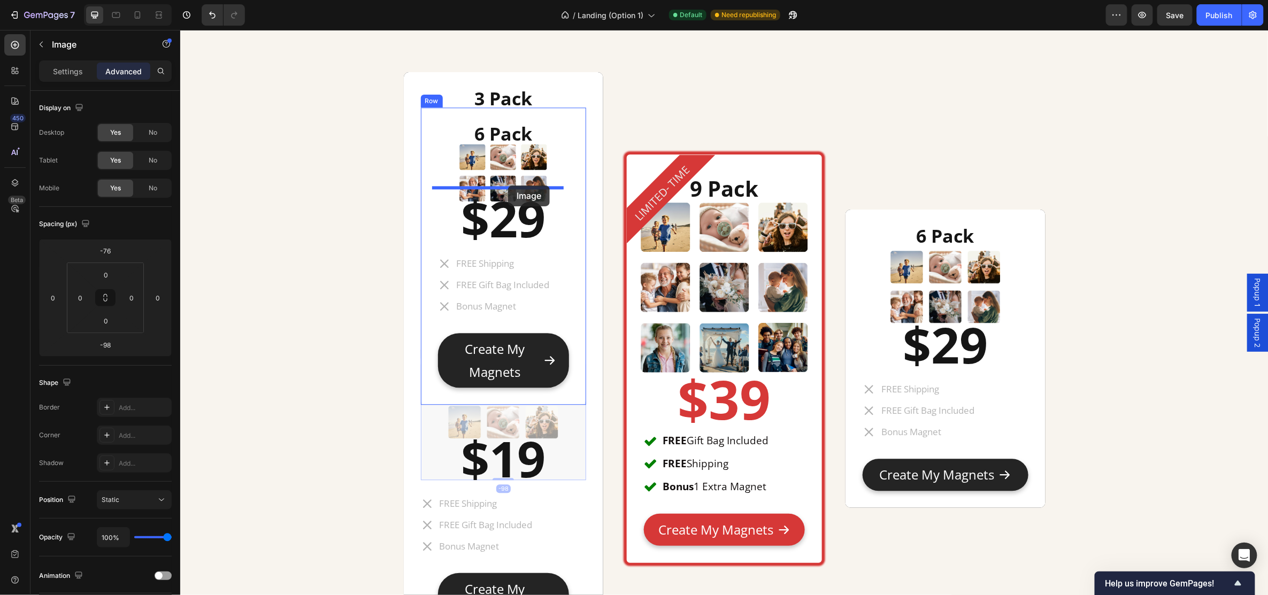
drag, startPoint x: 501, startPoint y: 419, endPoint x: 508, endPoint y: 189, distance: 229.6
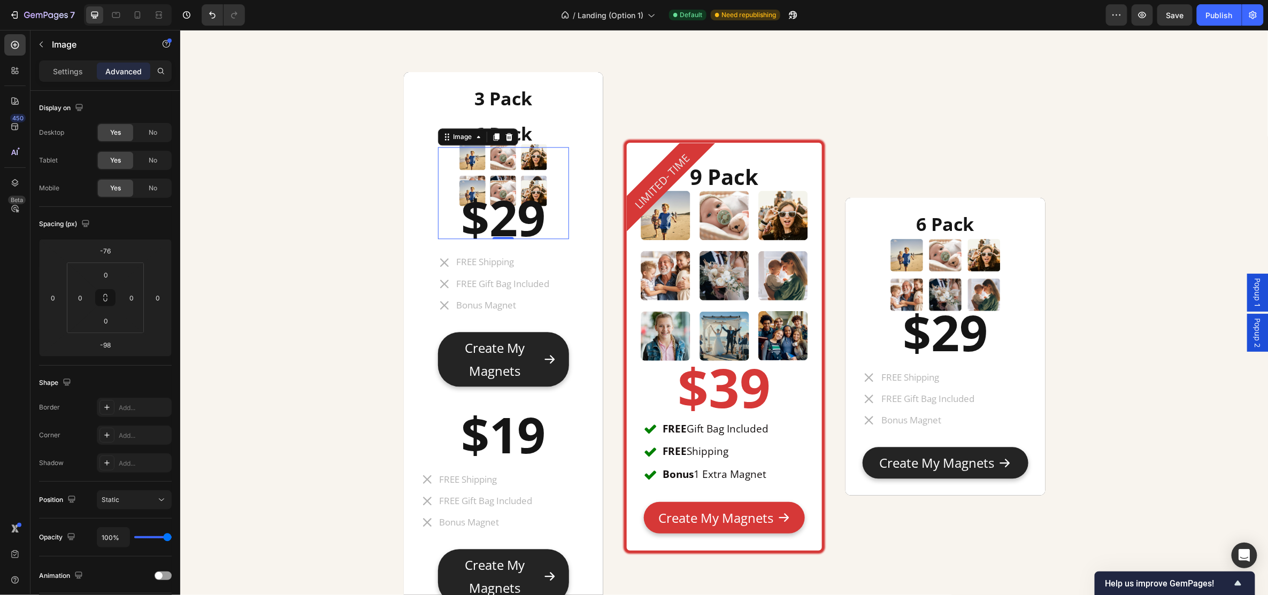
click at [219, 29] on div "7 Version history / Landing (Option 1) Default Need republishing Preview Save P…" at bounding box center [634, 15] width 1268 height 30
click at [212, 18] on icon "Undo/Redo" at bounding box center [212, 15] width 6 height 7
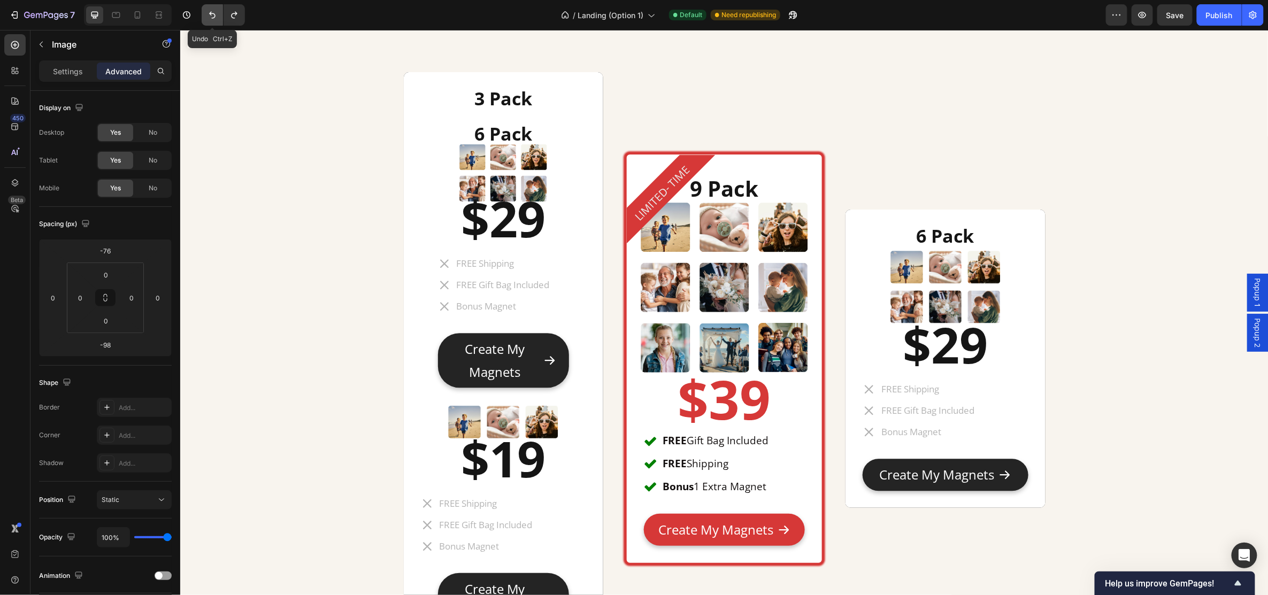
click at [212, 18] on icon "Undo/Redo" at bounding box center [212, 15] width 6 height 7
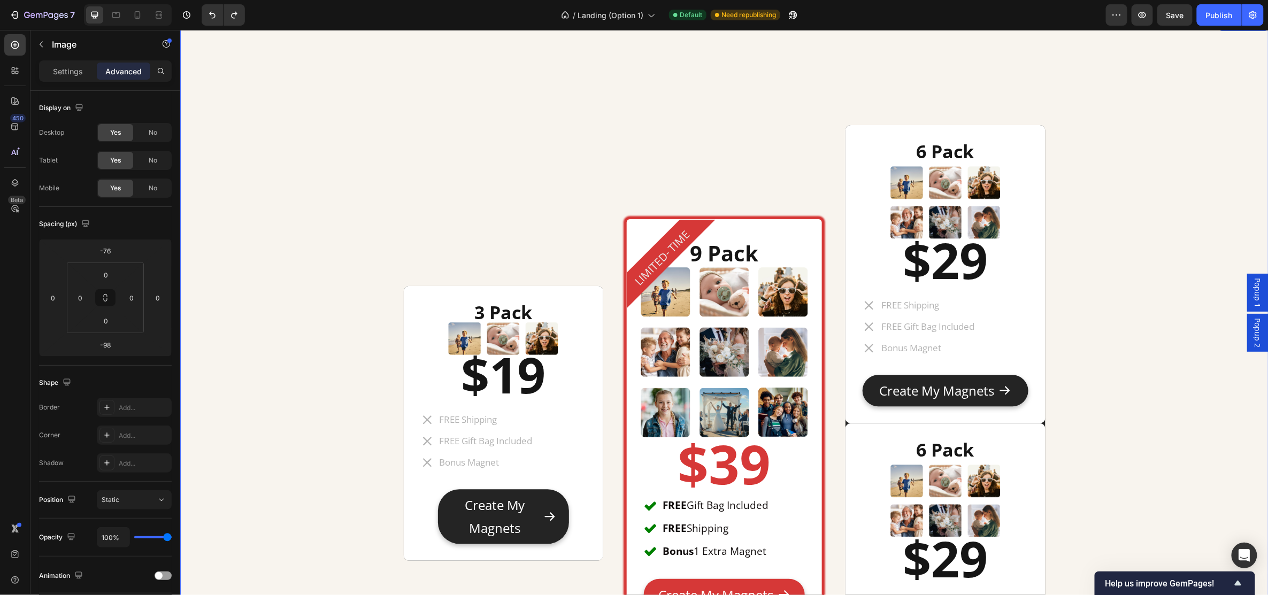
scroll to position [5548, 0]
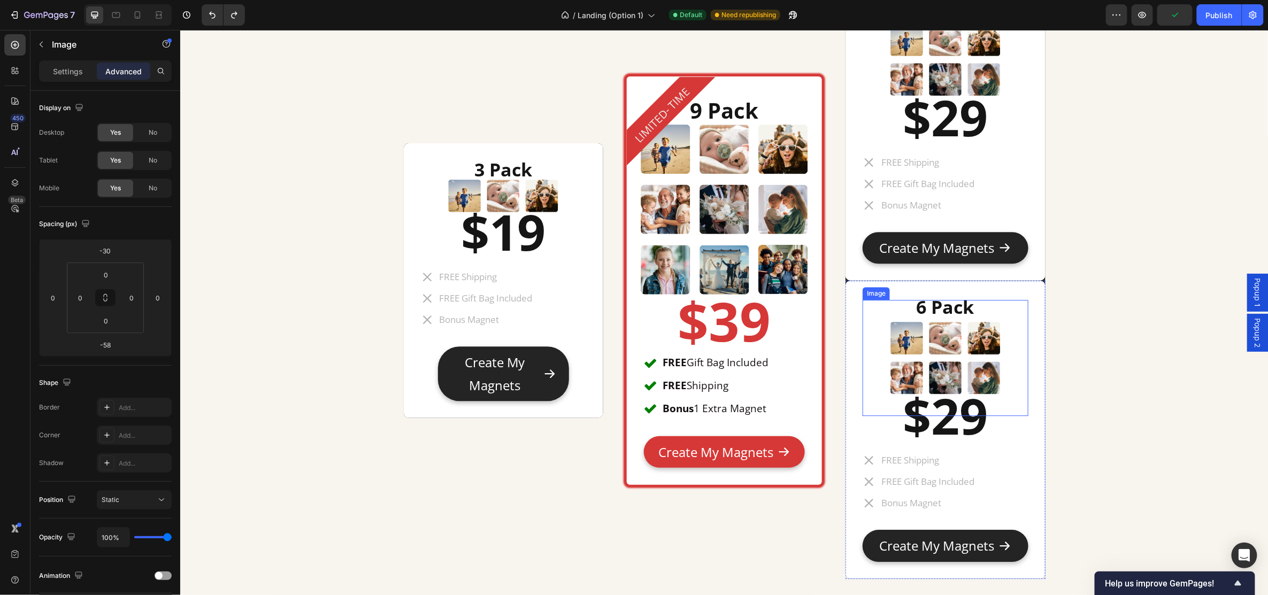
click at [1003, 303] on div at bounding box center [944, 358] width 165 height 116
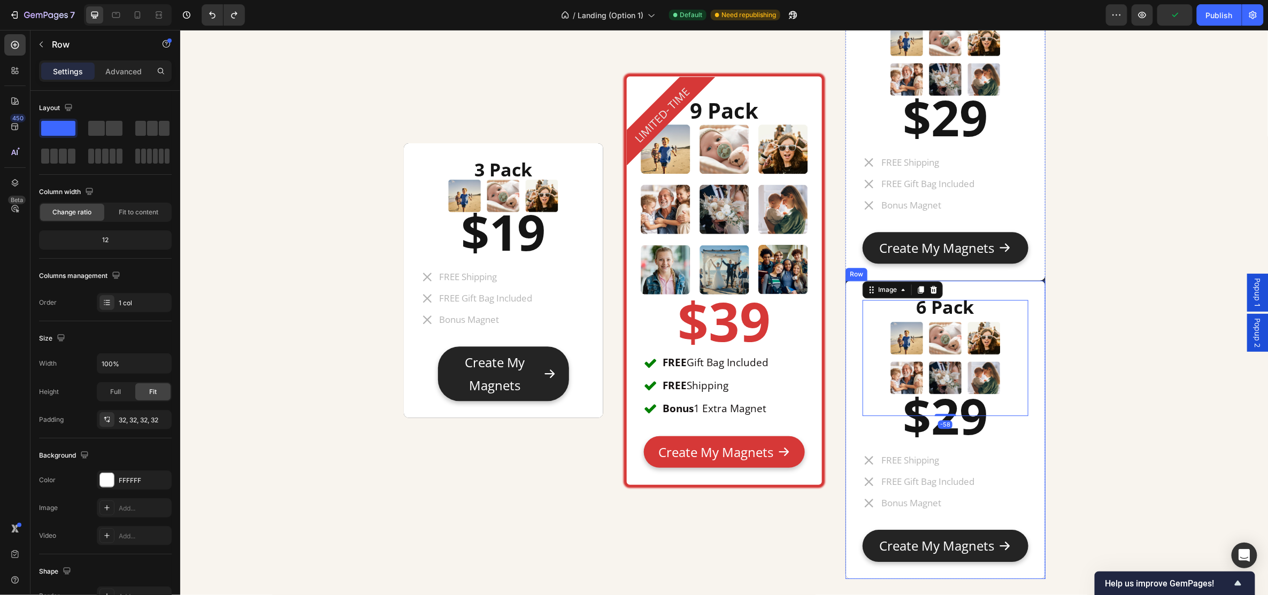
click at [1003, 289] on div "6 Pack Heading Image -58 $29 Heading FREE Shipping FREE Gift Bag Included Bonus…" at bounding box center [945, 429] width 200 height 299
click at [908, 273] on icon at bounding box center [911, 269] width 7 height 7
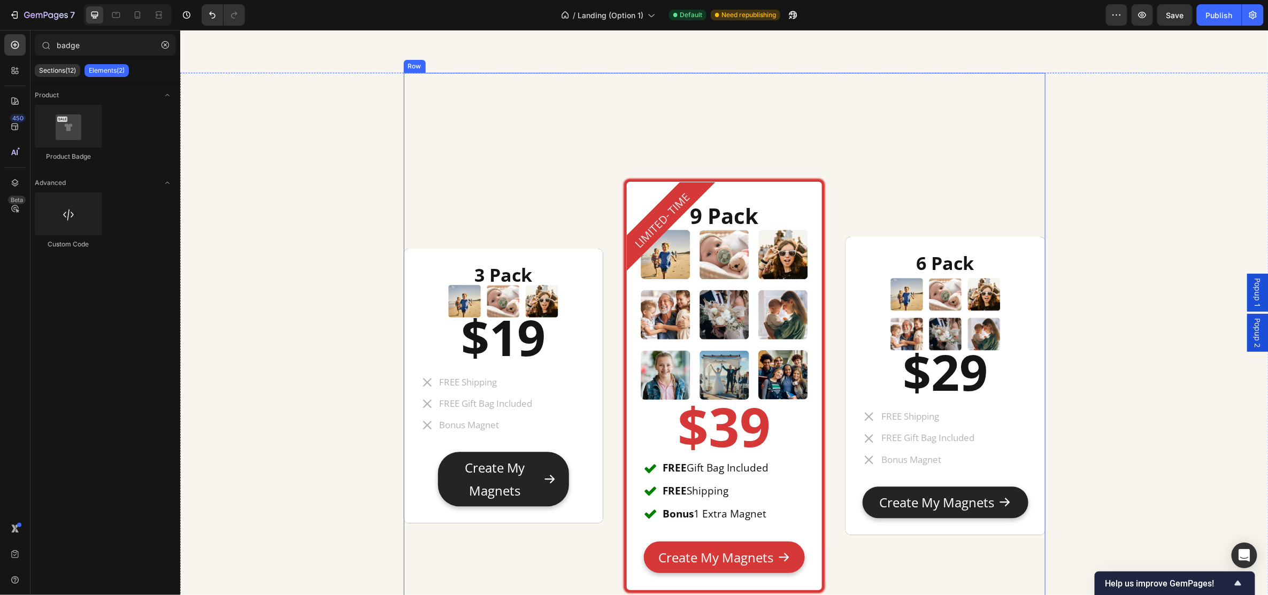
scroll to position [5385, 0]
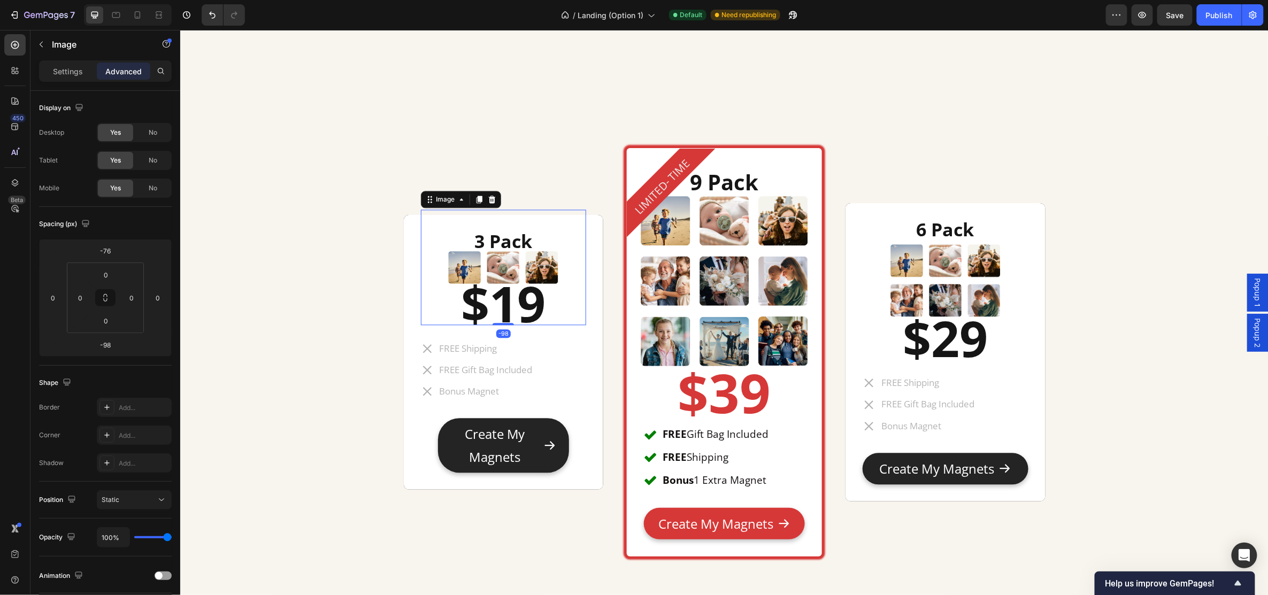
click at [519, 262] on img at bounding box center [503, 267] width 116 height 116
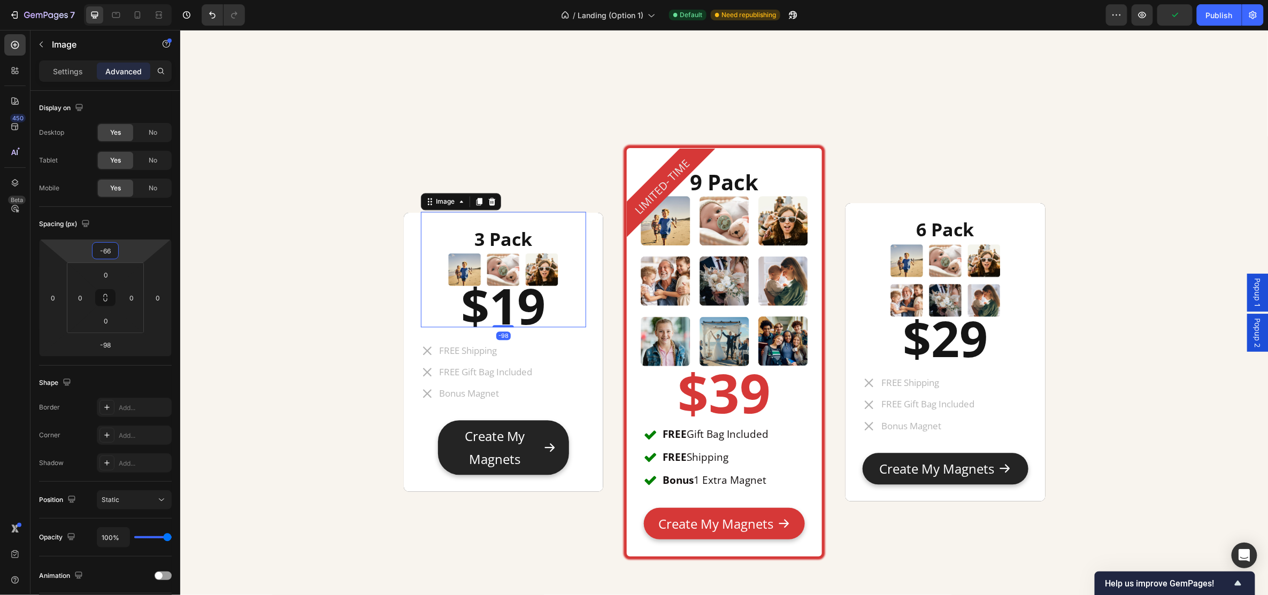
type input "-64"
click at [133, 0] on html "7 Version history / Landing (Option 1) Default Need republishing Preview Publis…" at bounding box center [634, 0] width 1268 height 0
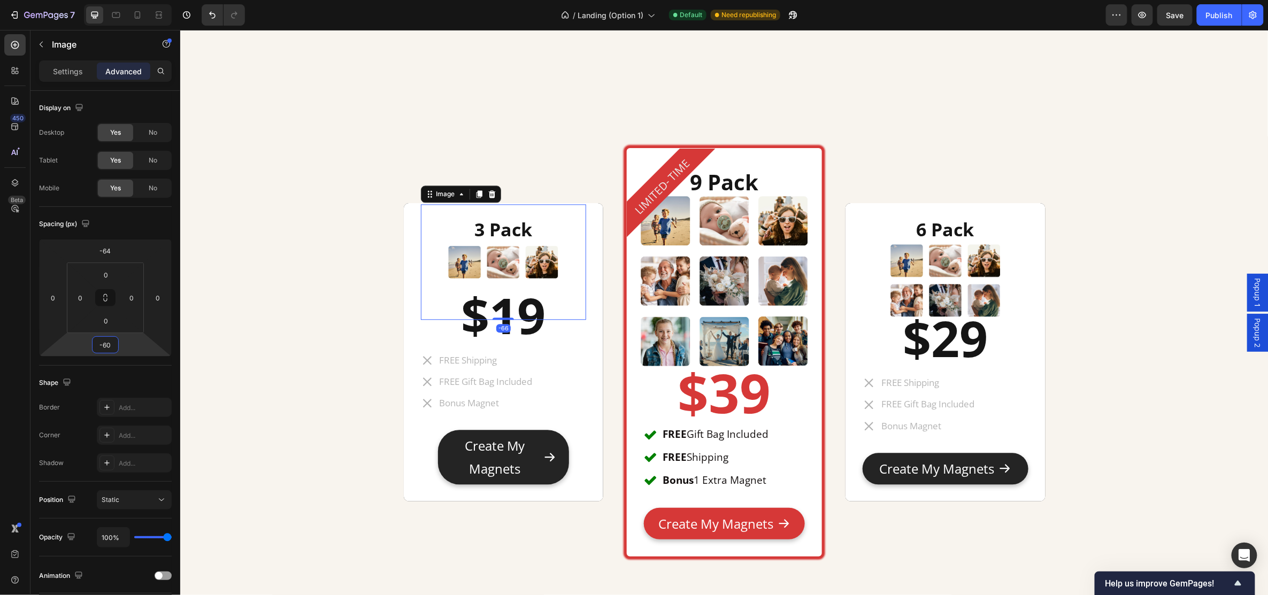
type input "-58"
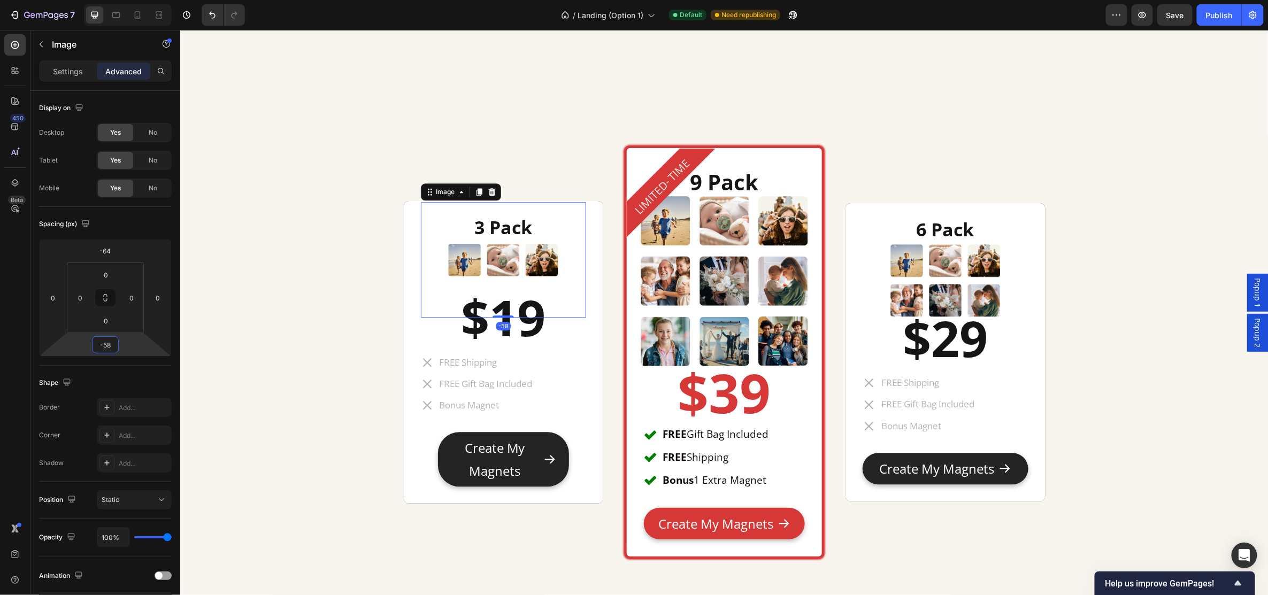
drag, startPoint x: 125, startPoint y: 339, endPoint x: 125, endPoint y: 332, distance: 7.0
click at [125, 0] on html "7 Version history / Landing (Option 1) Default Need republishing Preview Save P…" at bounding box center [634, 0] width 1268 height 0
click at [403, 264] on div "3 Pack Heading Image -58 $19 Heading FREE Shipping FREE Gift Bag Included Bonus…" at bounding box center [503, 352] width 200 height 303
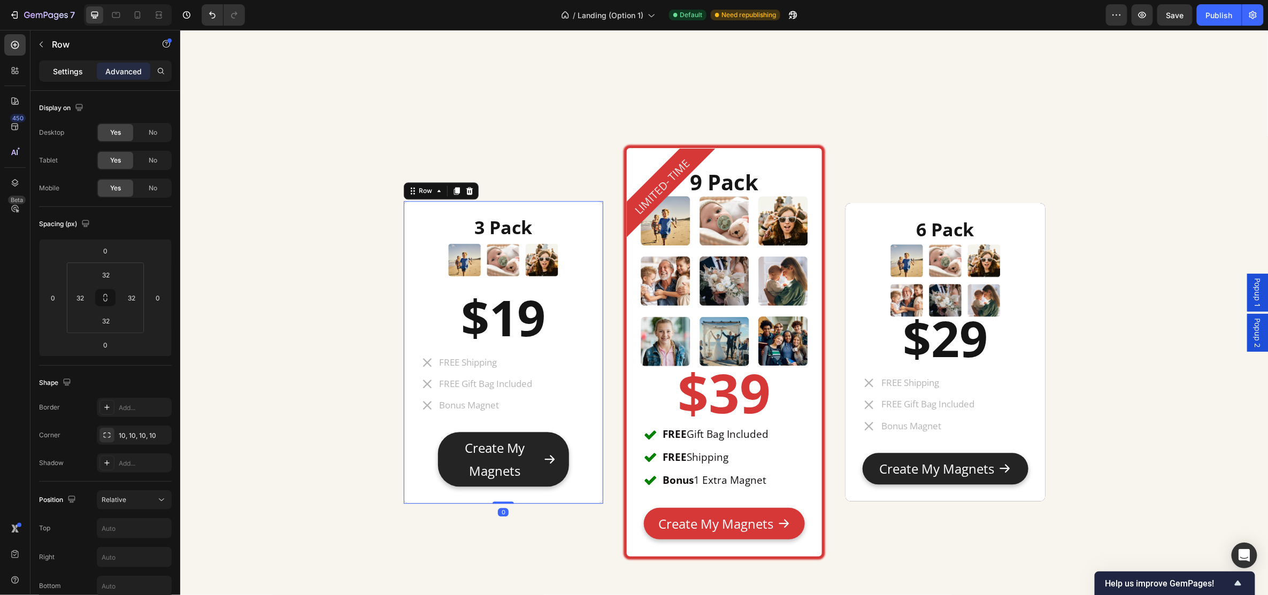
click at [63, 68] on p "Settings" at bounding box center [68, 71] width 30 height 11
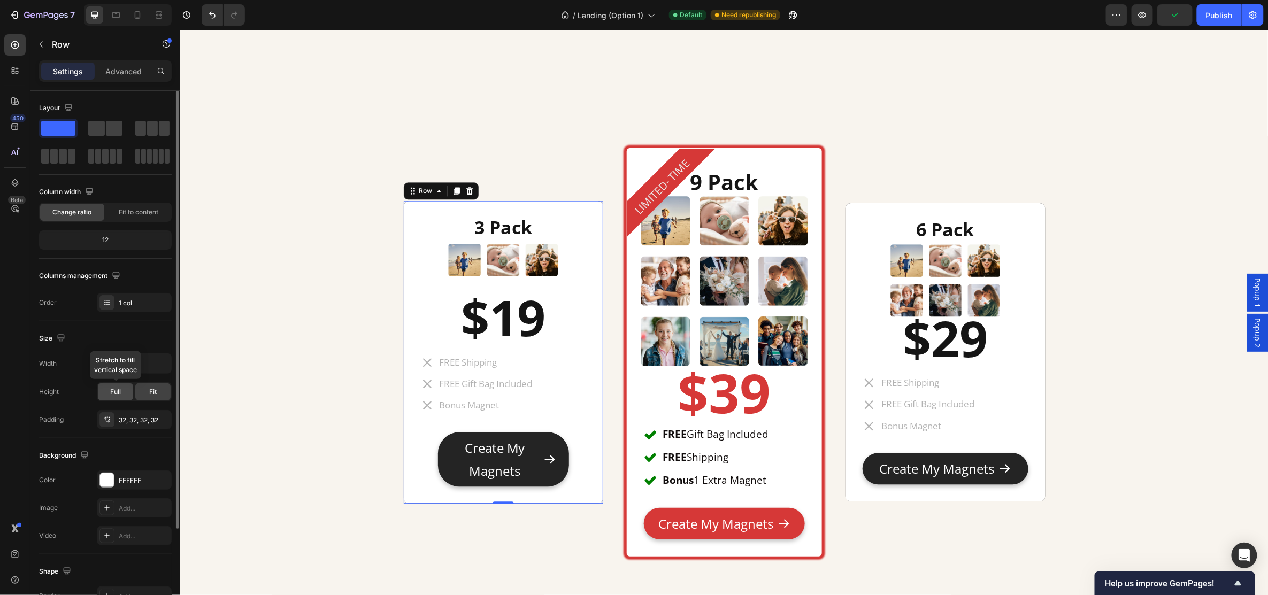
click at [113, 391] on span "Full" at bounding box center [115, 392] width 11 height 10
click at [151, 393] on span "Fit" at bounding box center [152, 392] width 7 height 10
click at [273, 403] on div "3 Pack Heading Image $19 Heading FREE Shipping FREE Gift Bag Included Bonus Mag…" at bounding box center [724, 354] width 1073 height 631
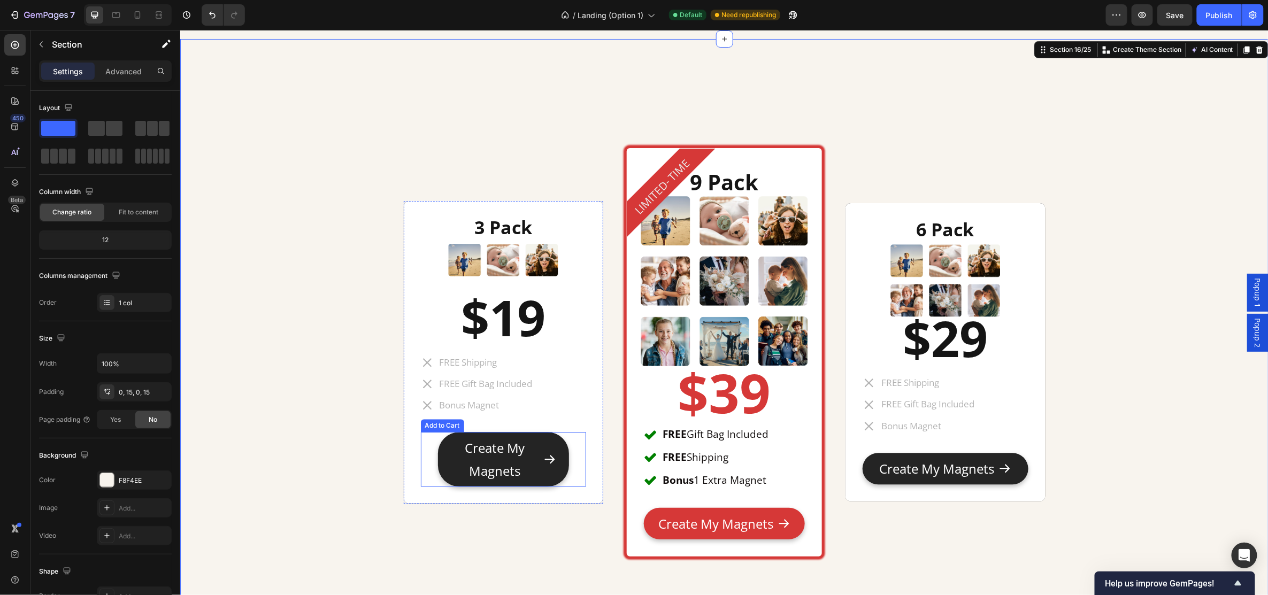
click at [569, 437] on div "Create My Magnets Add to Cart" at bounding box center [502, 459] width 165 height 55
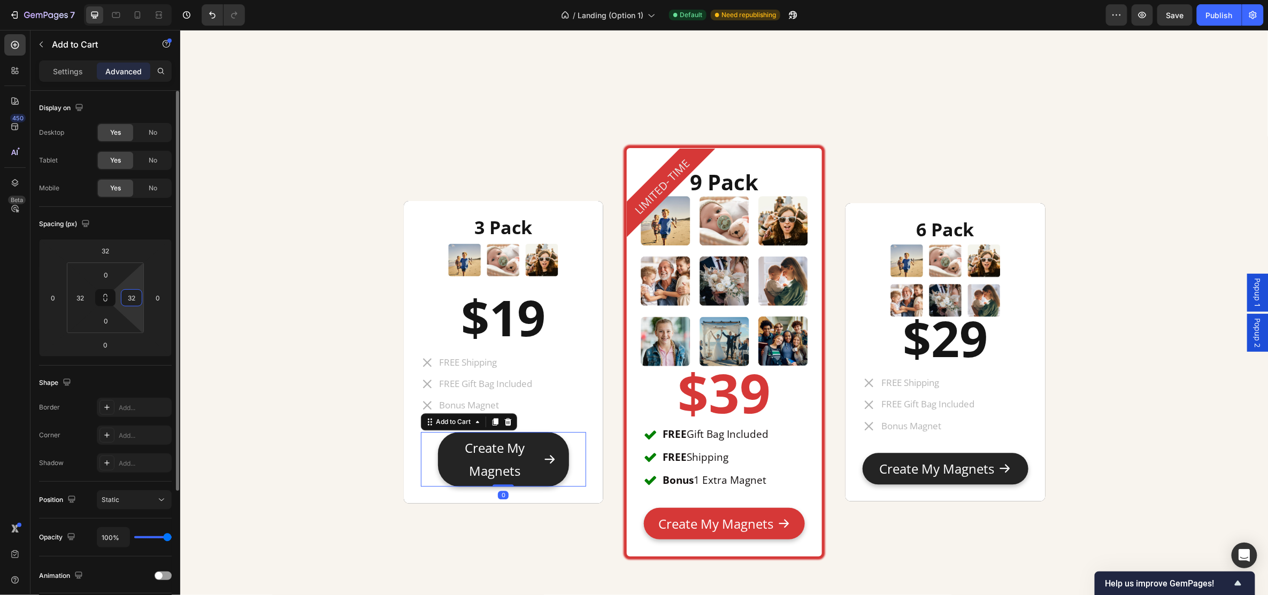
click at [136, 302] on input "32" at bounding box center [132, 298] width 16 height 16
type input "0"
click at [78, 295] on input "32" at bounding box center [80, 298] width 16 height 16
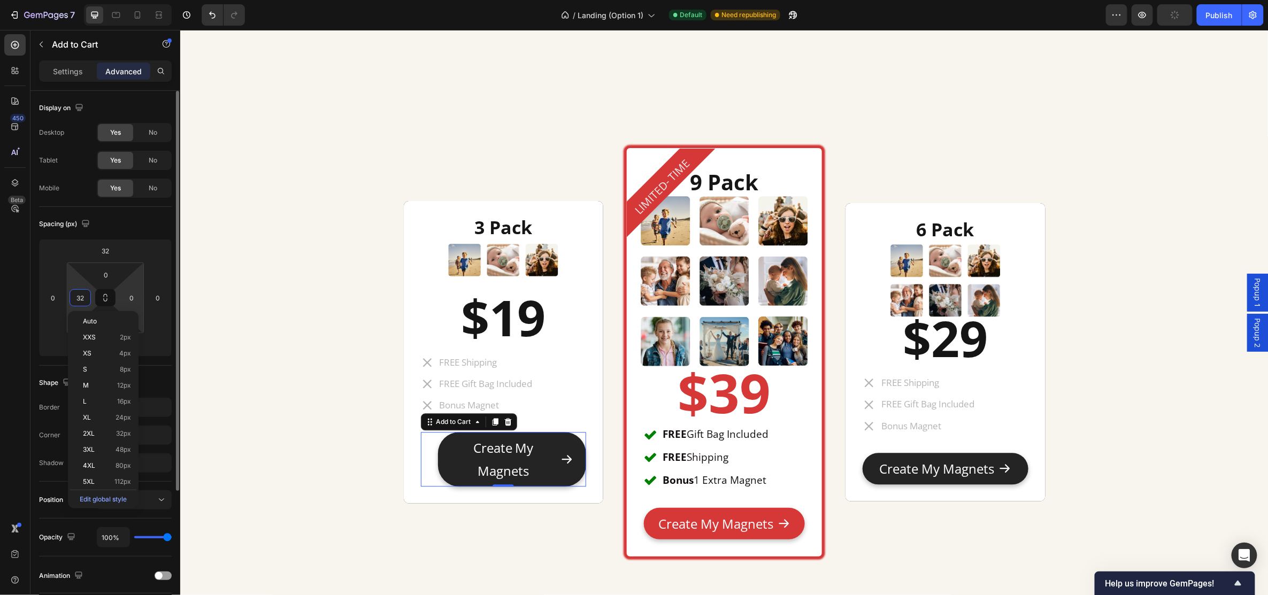
type input "0"
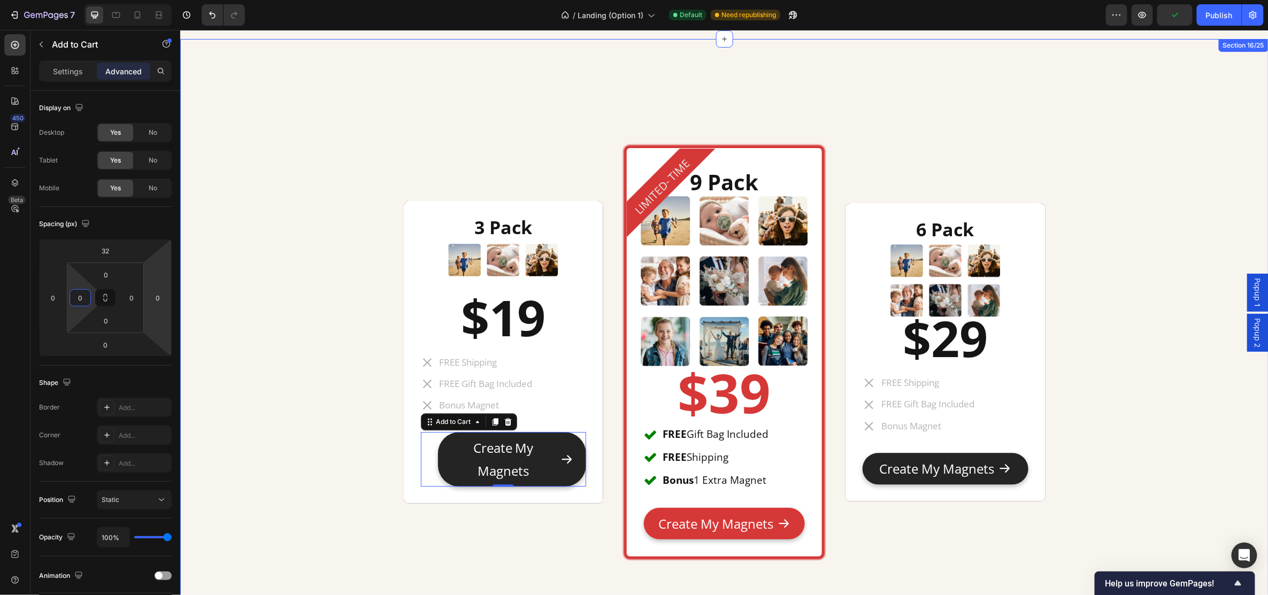
click at [270, 323] on div "3 Pack Heading Image $19 Heading FREE Shipping FREE Gift Bag Included Bonus Mag…" at bounding box center [724, 354] width 1073 height 631
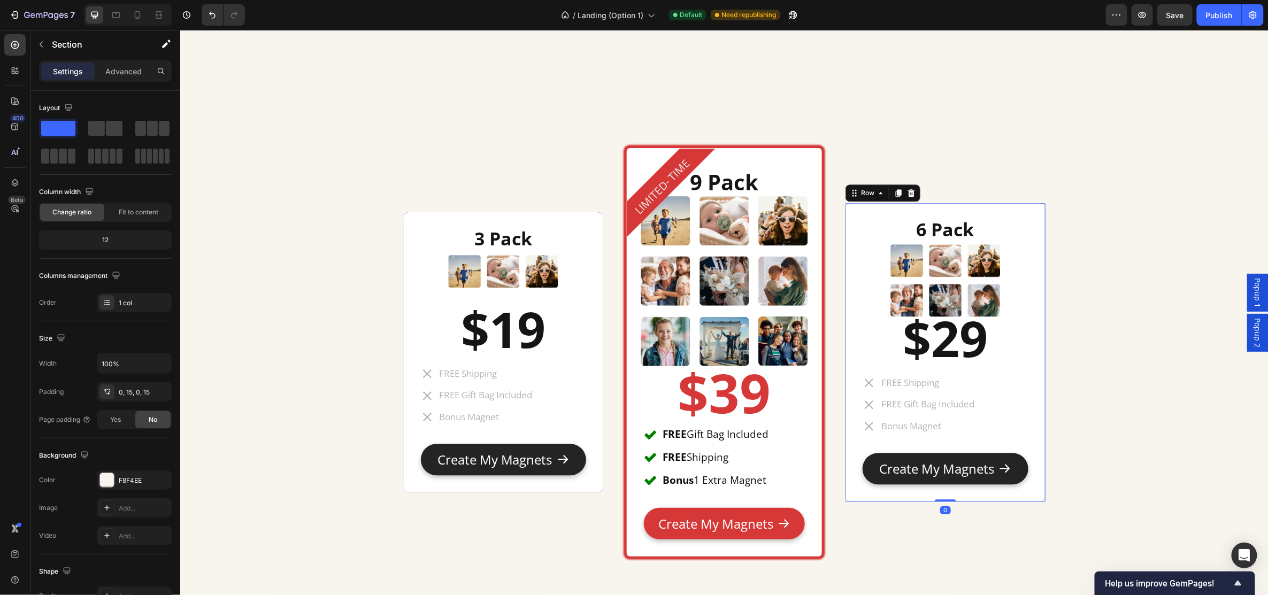
click at [851, 216] on div "6 Pack Heading Image $29 Heading FREE Shipping FREE Gift Bag Included Bonus Mag…" at bounding box center [945, 352] width 200 height 299
click at [406, 219] on div "3 Pack Heading Image $19 Heading FREE Shipping FREE Gift Bag Included Bonus Mag…" at bounding box center [503, 352] width 200 height 280
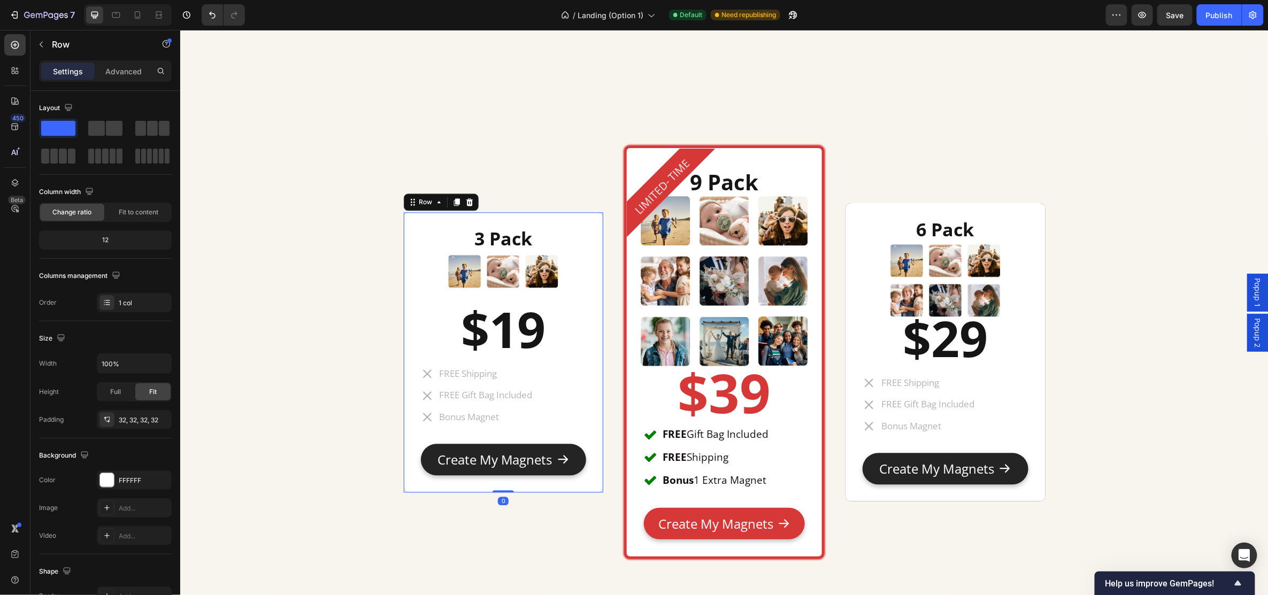
click at [407, 223] on div "3 Pack Heading Image $19 Heading FREE Shipping FREE Gift Bag Included Bonus Mag…" at bounding box center [503, 352] width 200 height 280
click at [852, 211] on div "6 Pack Heading Image $29 Heading FREE Shipping FREE Gift Bag Included Bonus Mag…" at bounding box center [945, 352] width 200 height 299
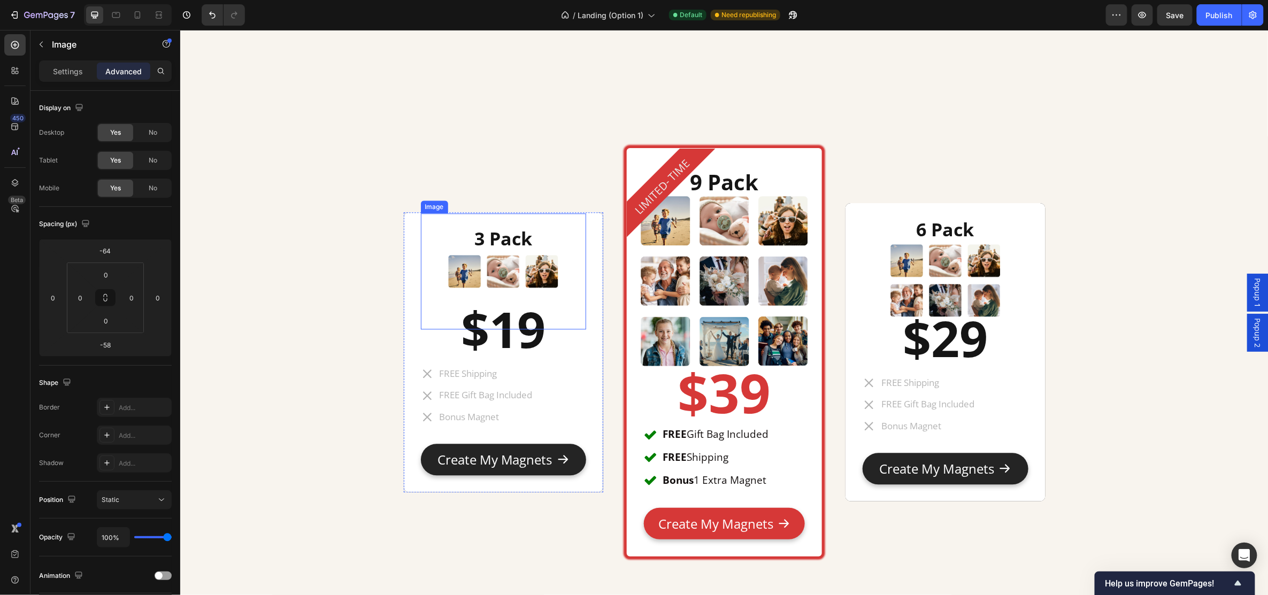
click at [521, 273] on img at bounding box center [503, 271] width 116 height 116
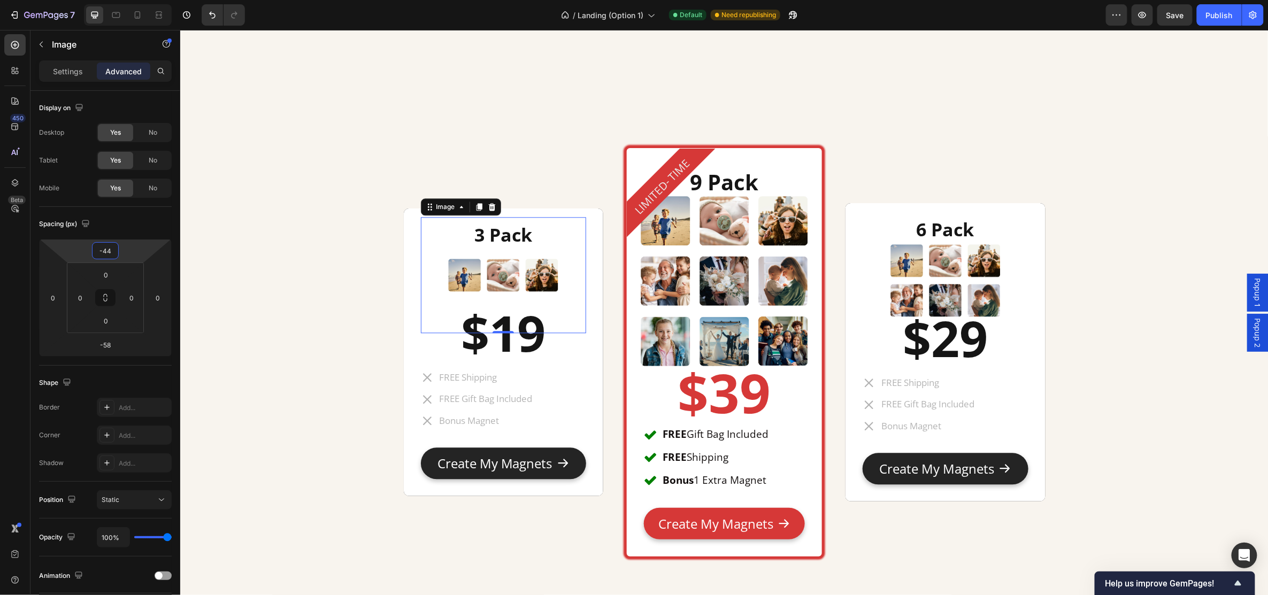
type input "-42"
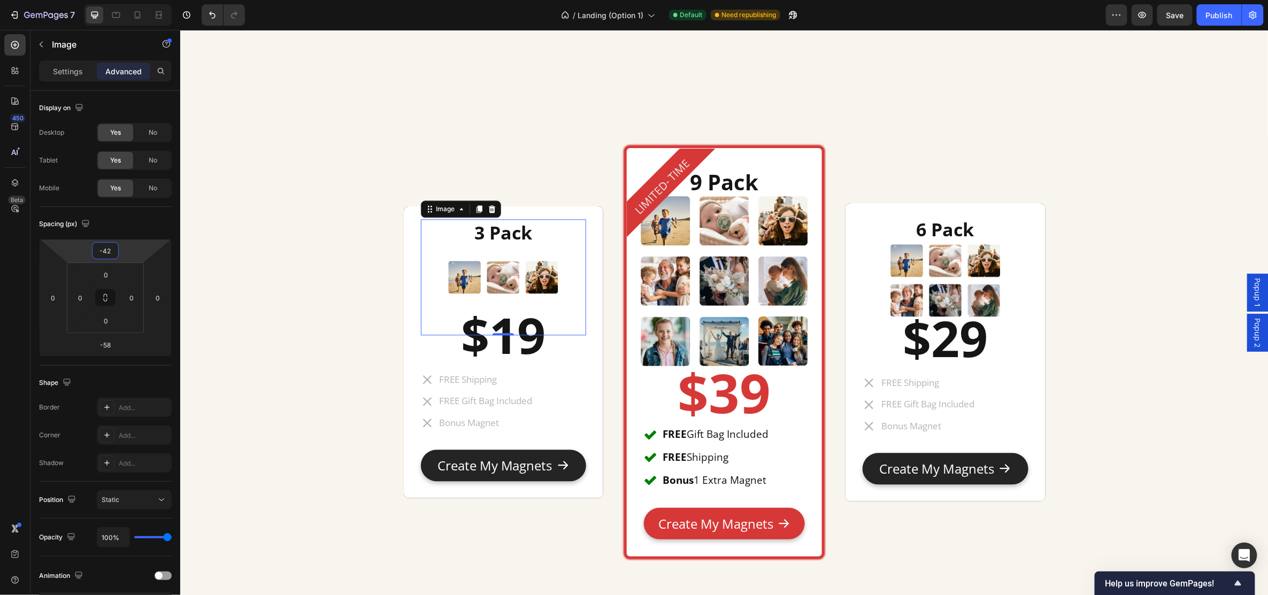
drag, startPoint x: 132, startPoint y: 246, endPoint x: 133, endPoint y: 239, distance: 7.7
click at [133, 0] on html "7 Version history / Landing (Option 1) Default Need republishing Preview Save P…" at bounding box center [634, 0] width 1268 height 0
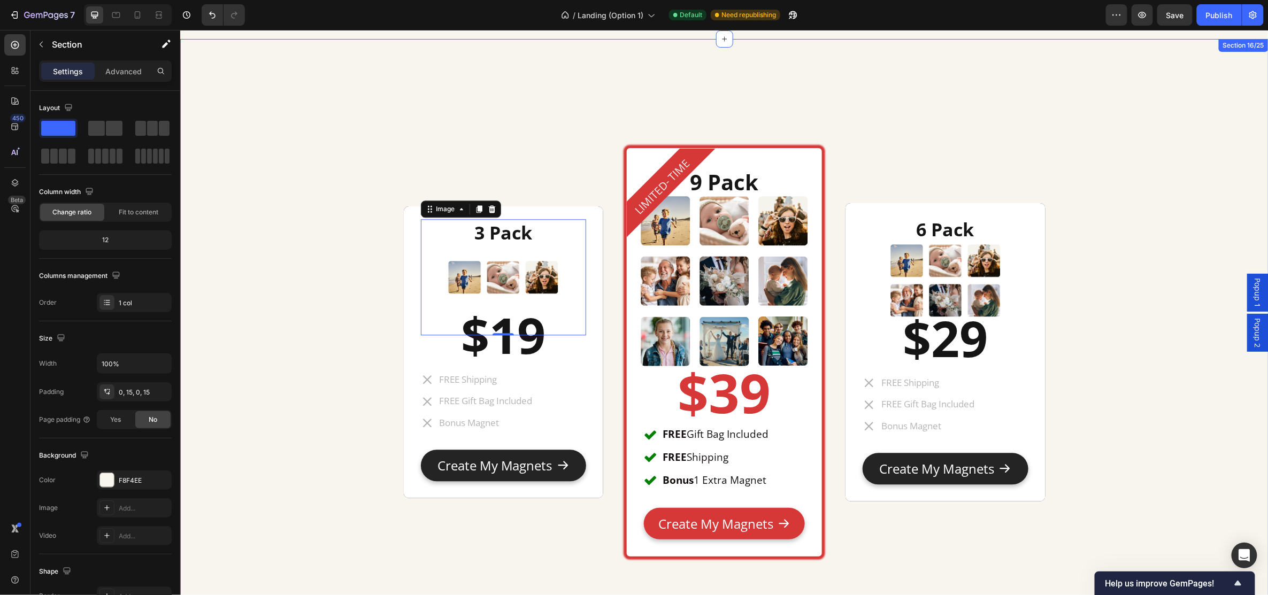
click at [349, 326] on div "3 Pack Heading Image -58 $19 Heading FREE Shipping FREE Gift Bag Included Bonus…" at bounding box center [724, 354] width 1073 height 631
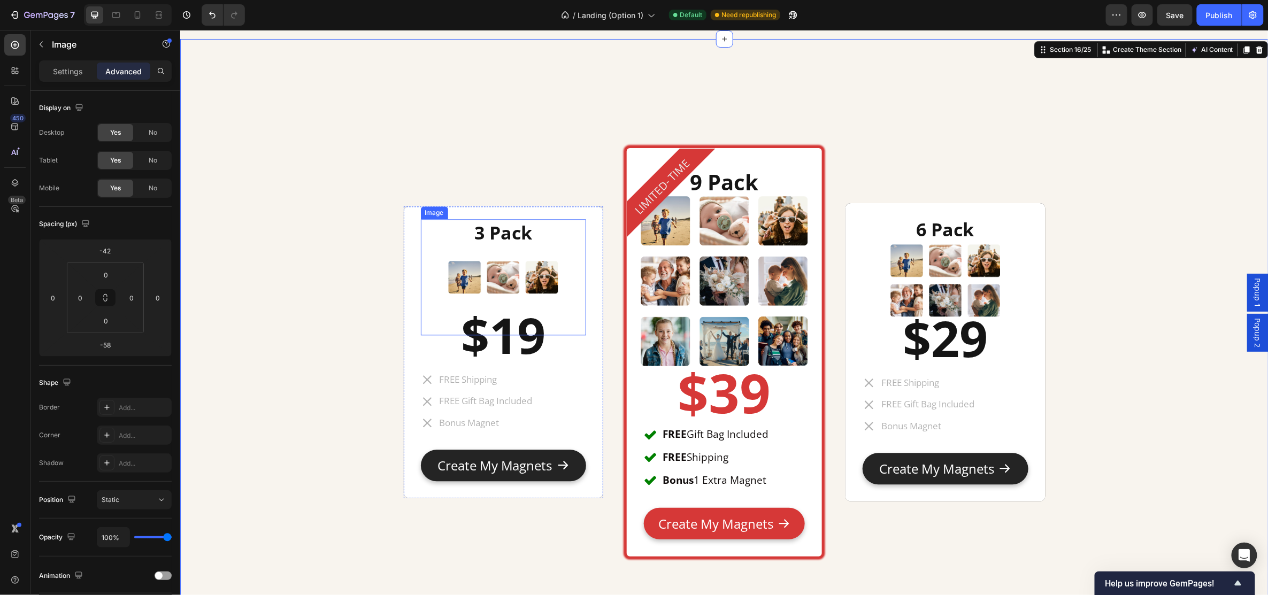
click at [570, 284] on div at bounding box center [502, 277] width 165 height 116
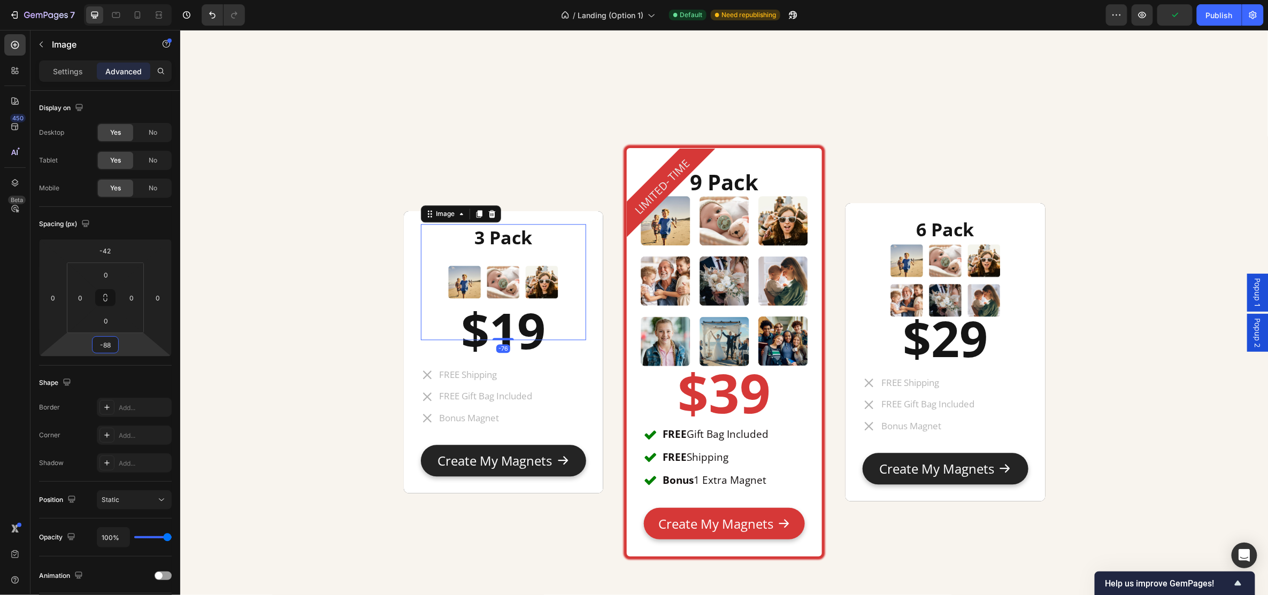
type input "-90"
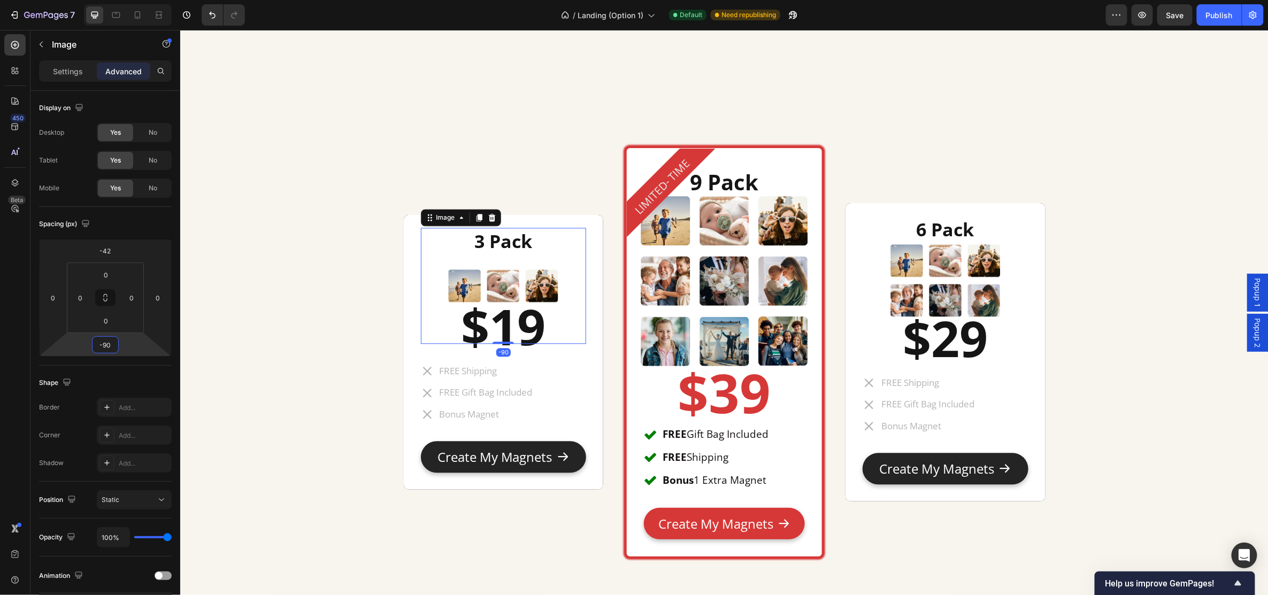
drag, startPoint x: 124, startPoint y: 346, endPoint x: 124, endPoint y: 357, distance: 11.2
click at [124, 0] on html "7 Version history / Landing (Option 1) Default Need republishing Preview Save P…" at bounding box center [634, 0] width 1268 height 0
click at [476, 238] on img at bounding box center [503, 285] width 116 height 116
click at [407, 239] on div "3 Pack Heading Image -90 $19 Heading FREE Shipping FREE Gift Bag Included Bonus…" at bounding box center [503, 352] width 200 height 275
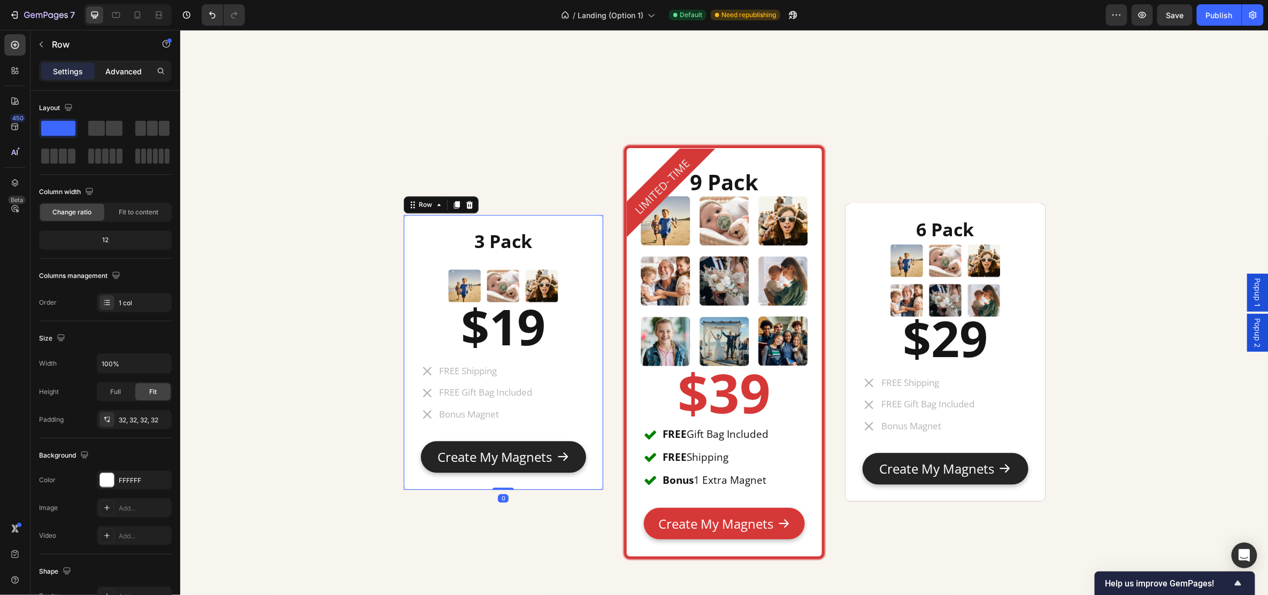
click at [128, 63] on div "Advanced" at bounding box center [123, 71] width 53 height 17
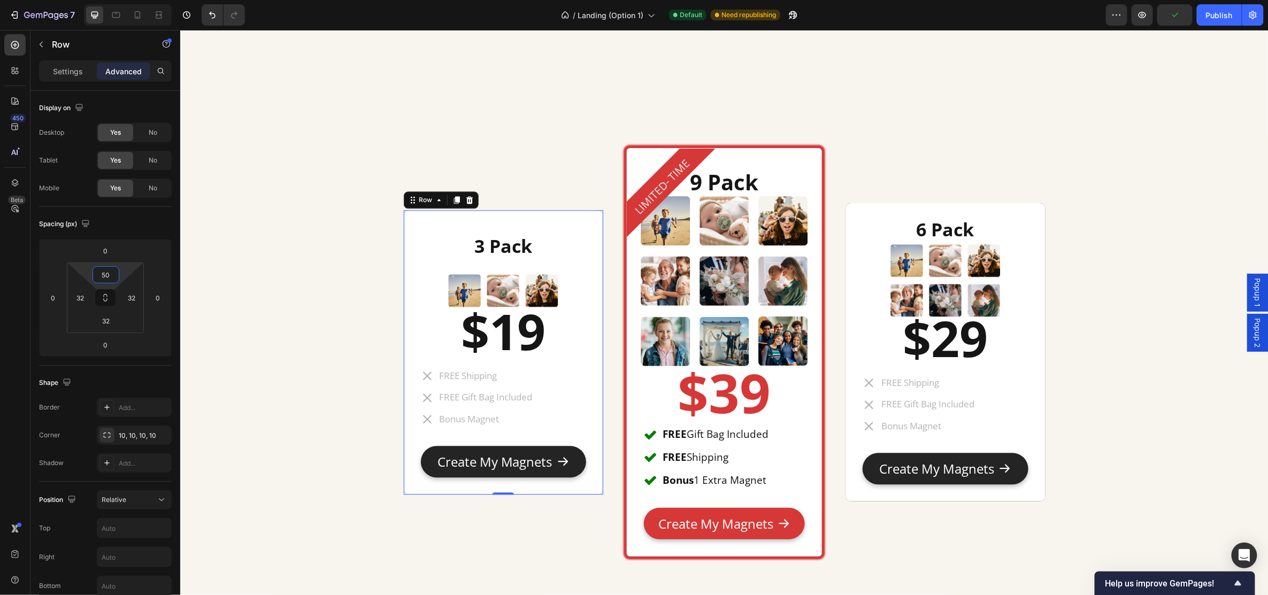
type input "52"
drag, startPoint x: 128, startPoint y: 269, endPoint x: 127, endPoint y: 262, distance: 6.5
click at [127, 0] on html "7 Version history / Landing (Option 1) Default Need republishing Preview Publis…" at bounding box center [634, 0] width 1268 height 0
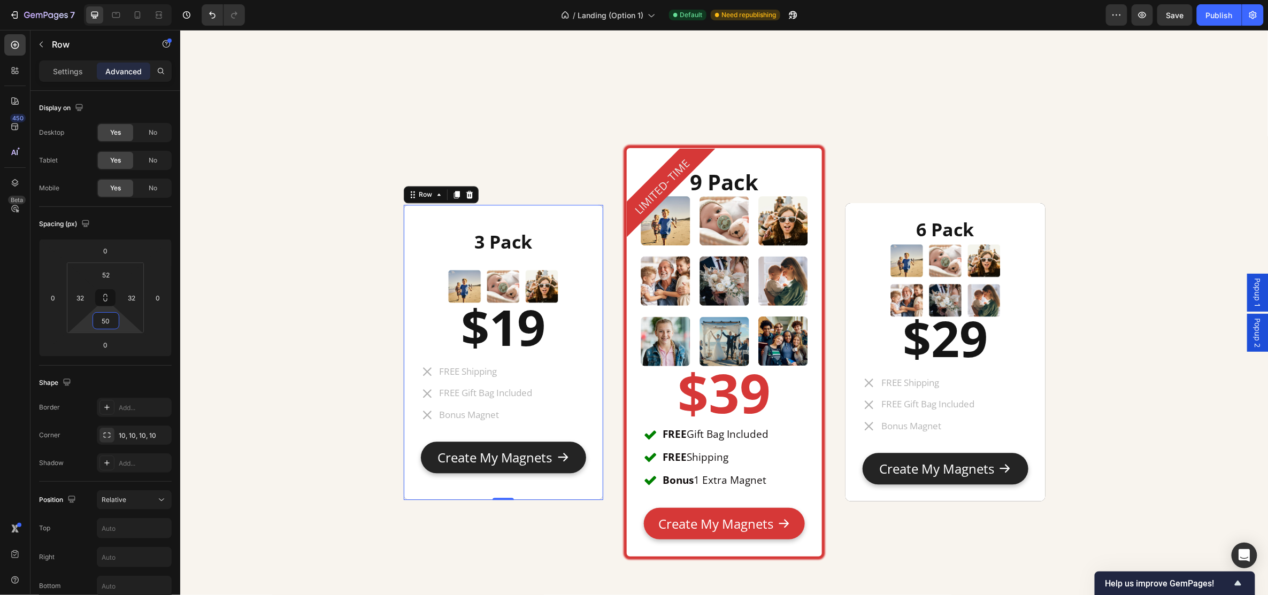
type input "54"
drag, startPoint x: 123, startPoint y: 320, endPoint x: 123, endPoint y: 312, distance: 8.0
click at [123, 0] on html "7 Version history / Landing (Option 1) Default Need republishing Preview Save P…" at bounding box center [634, 0] width 1268 height 0
click at [276, 295] on div "3 Pack Heading Image $19 Heading FREE Shipping FREE Gift Bag Included Bonus Mag…" at bounding box center [724, 354] width 1073 height 631
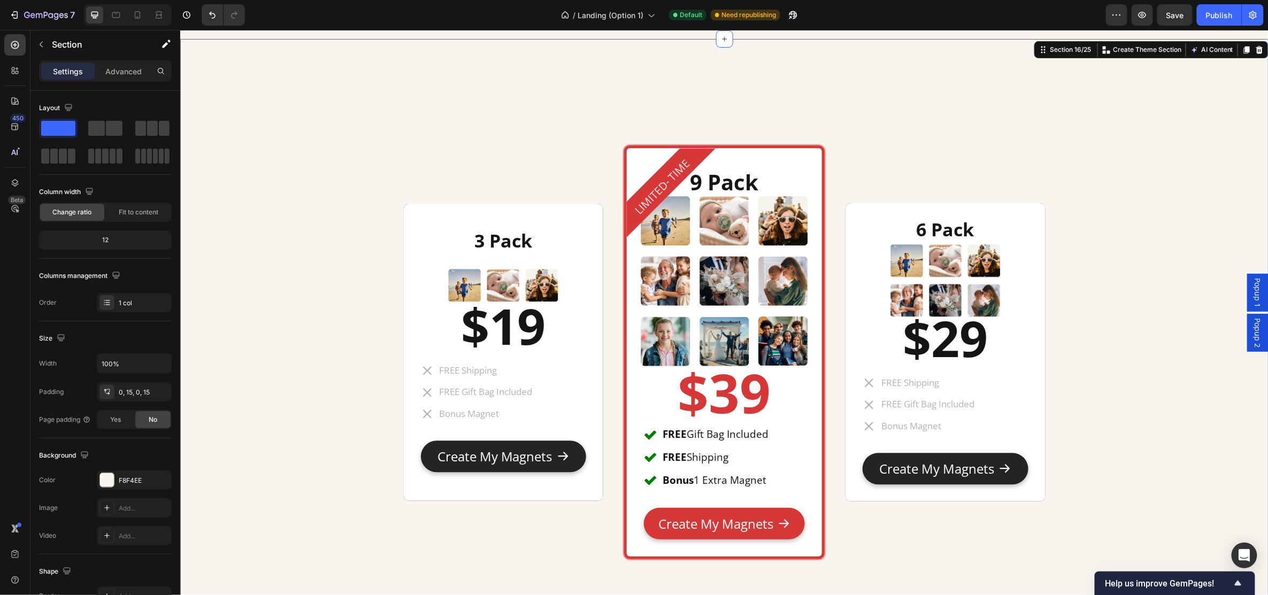
click at [285, 316] on div "3 Pack Heading Image $19 Heading FREE Shipping FREE Gift Bag Included Bonus Mag…" at bounding box center [724, 354] width 1073 height 631
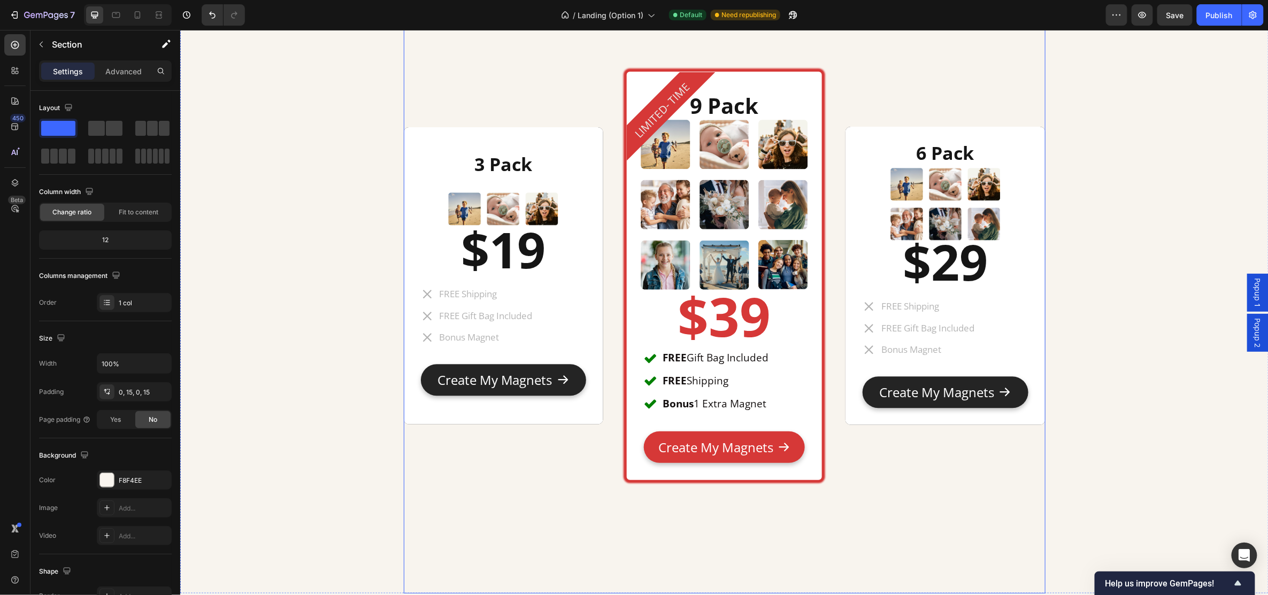
scroll to position [5456, 0]
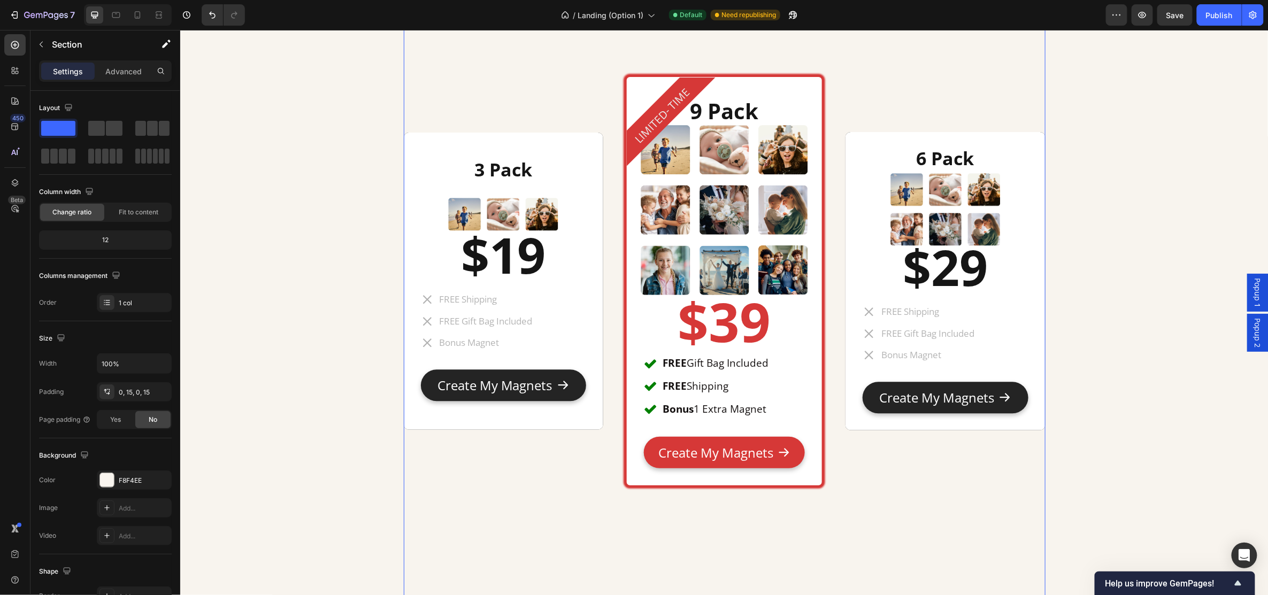
click at [822, 499] on div "3 Pack Heading Image $19 Heading FREE Shipping FREE Gift Bag Included Bonus Mag…" at bounding box center [724, 282] width 642 height 631
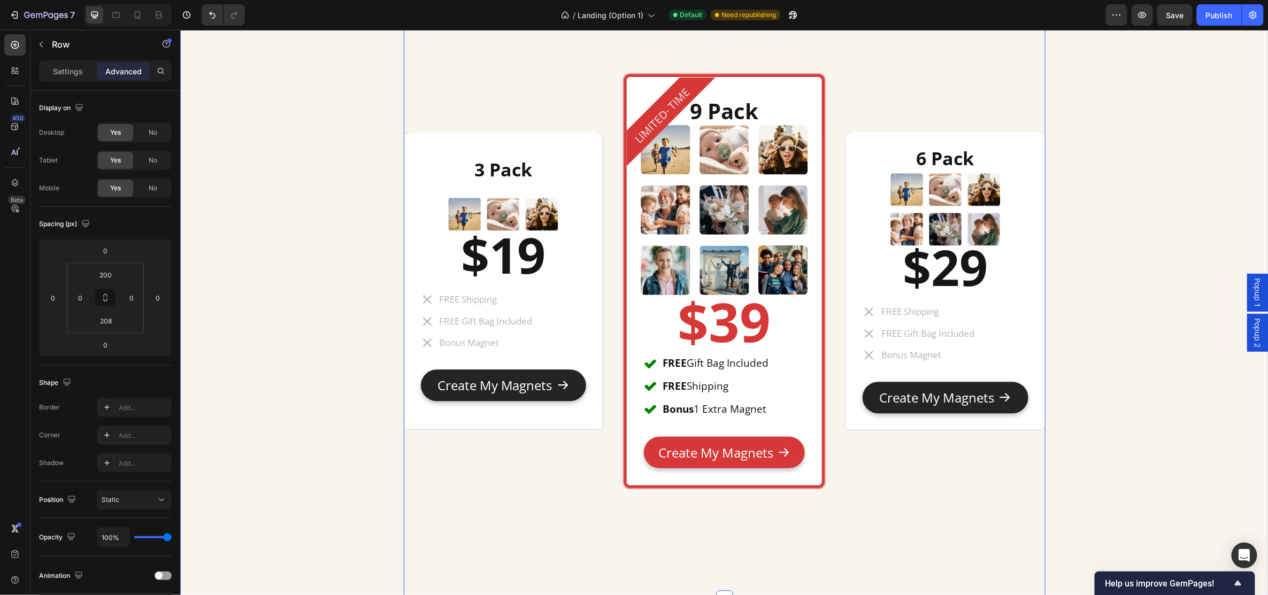
click at [357, 175] on div "3 Pack Heading Image $19 Heading FREE Shipping FREE Gift Bag Included Bonus Mag…" at bounding box center [724, 282] width 1073 height 631
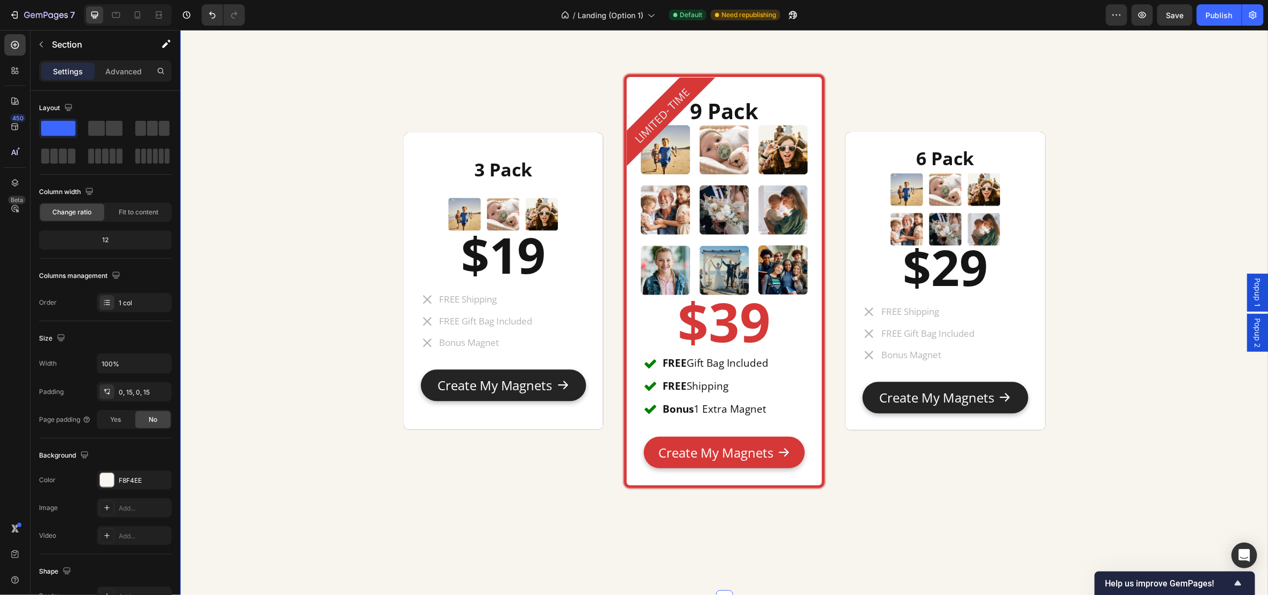
click at [1109, 151] on div "3 Pack Heading Image $19 Heading FREE Shipping FREE Gift Bag Included Bonus Mag…" at bounding box center [724, 282] width 1073 height 631
click at [1031, 139] on div "6 Pack Heading Image $29 Heading FREE Shipping FREE Gift Bag Included Bonus Mag…" at bounding box center [945, 281] width 200 height 299
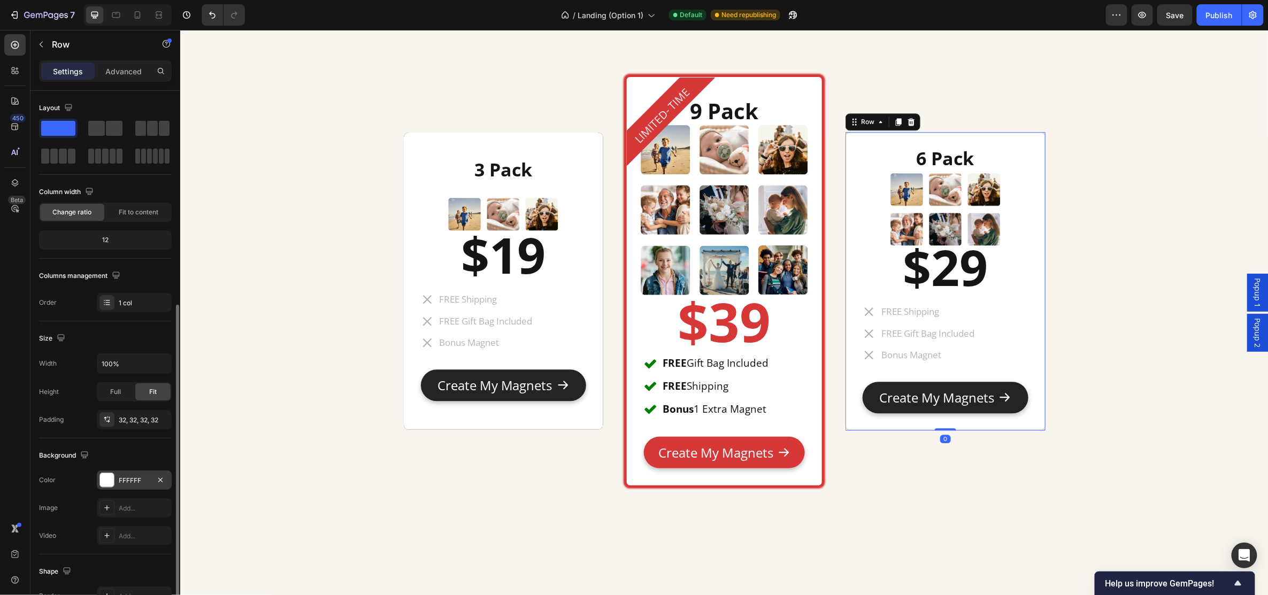
scroll to position [118, 0]
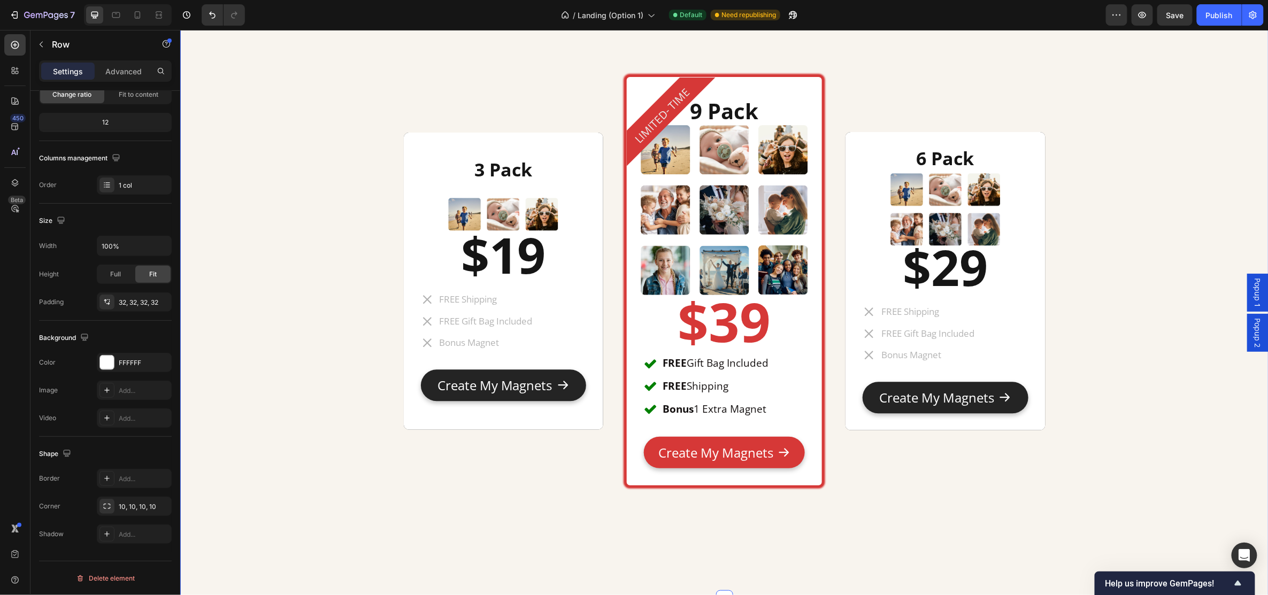
click at [338, 239] on div "3 Pack Heading Image $19 Heading FREE Shipping FREE Gift Bag Included Bonus Mag…" at bounding box center [724, 282] width 1073 height 631
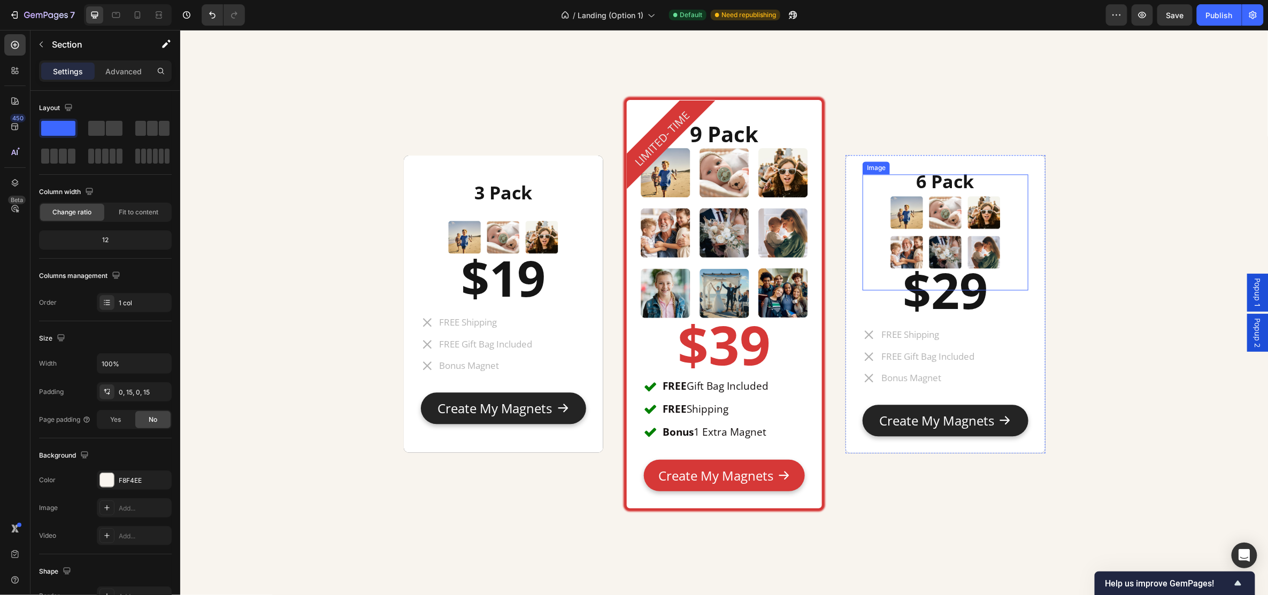
scroll to position [5456, 0]
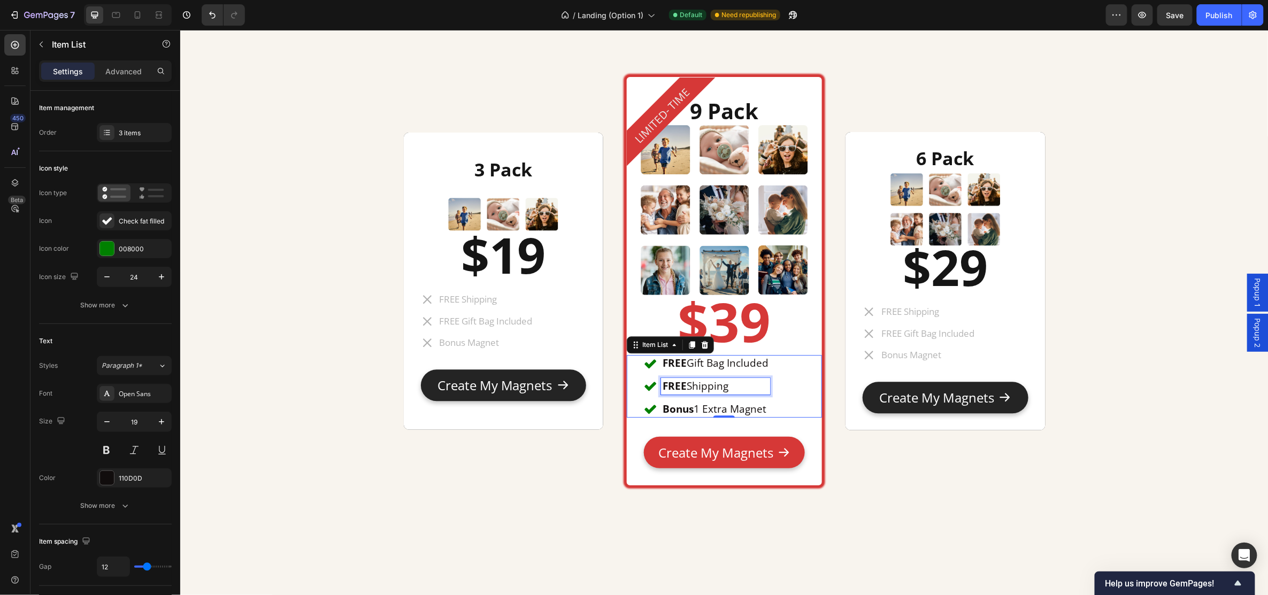
click at [733, 383] on p "FREE Shipping" at bounding box center [715, 385] width 106 height 13
click at [762, 360] on p "FREE Gift Bag Included" at bounding box center [726, 362] width 129 height 13
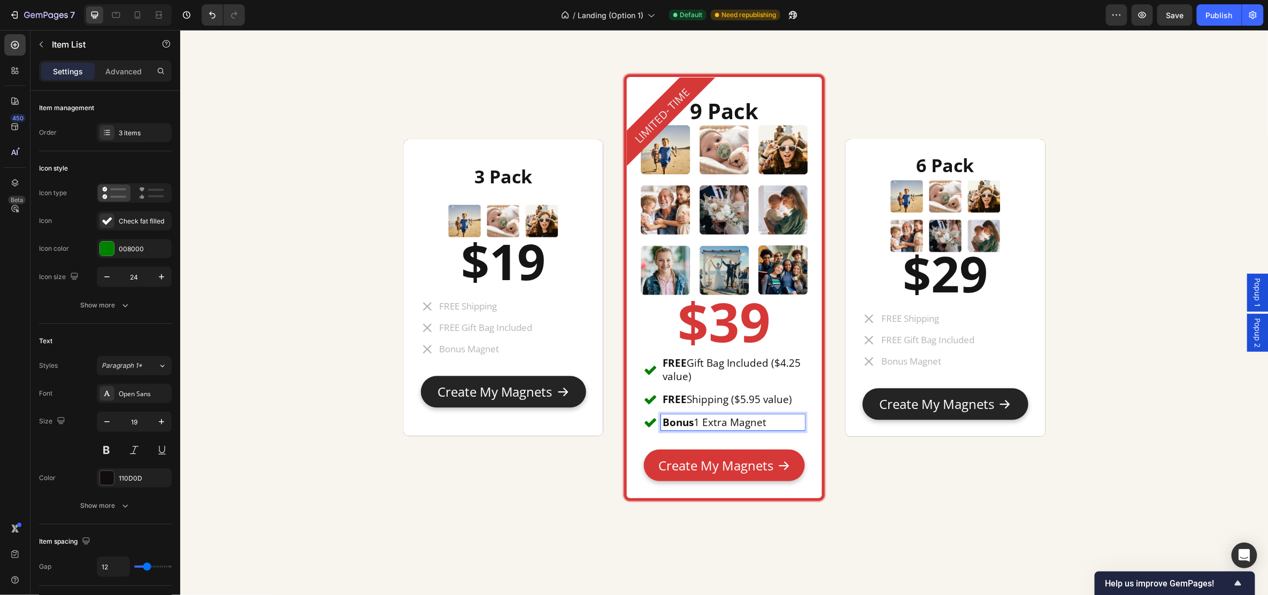
click at [774, 422] on p "Bonus 1 Extra Magnet" at bounding box center [732, 422] width 141 height 13
click at [743, 375] on p "FREE Gift Bag Included ($4.25 value)" at bounding box center [732, 369] width 141 height 26
click at [706, 371] on p "FREE Gift Bag Included ($4.25 value)" at bounding box center [732, 369] width 141 height 26
drag, startPoint x: 706, startPoint y: 370, endPoint x: 777, endPoint y: 361, distance: 71.1
click at [777, 361] on p "FREE Gift Bag Included ($4.25 value)" at bounding box center [732, 369] width 141 height 26
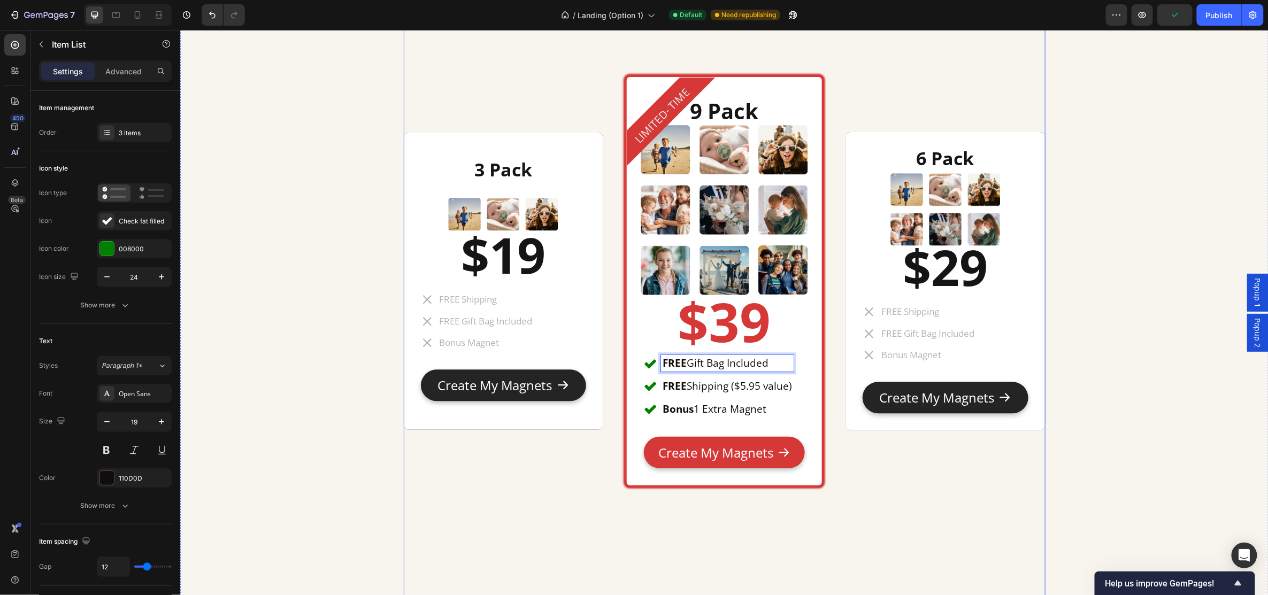
click at [853, 469] on div "6 Pack Heading Image $29 Heading FREE Shipping FREE Gift Bag Included Bonus Mag…" at bounding box center [945, 280] width 200 height 412
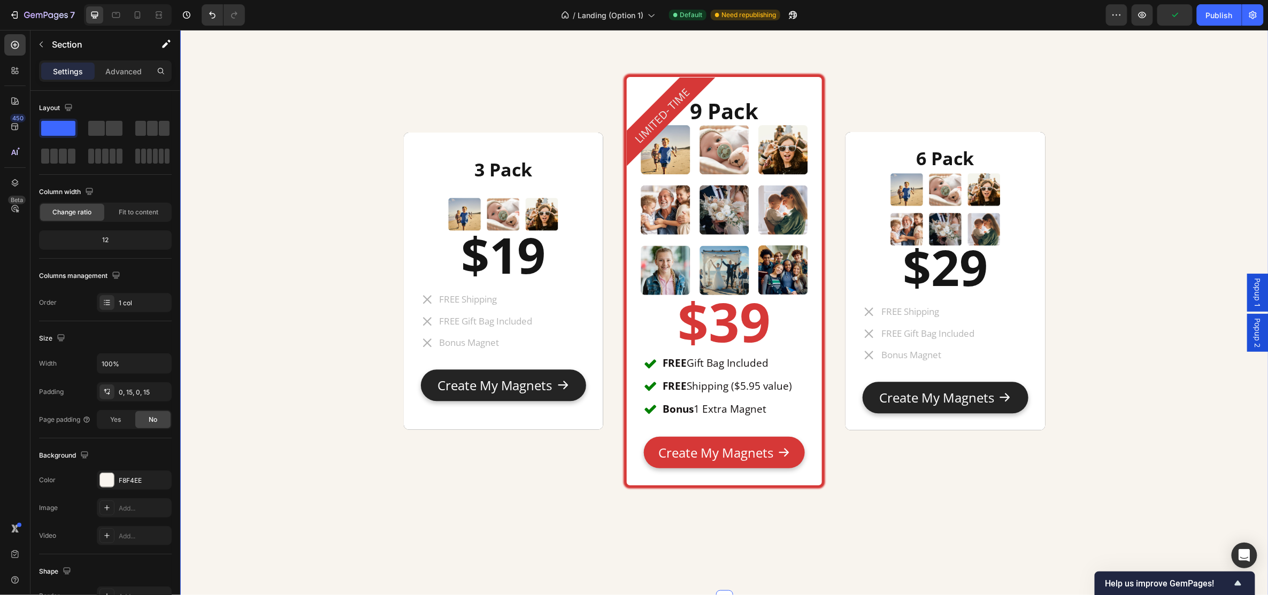
click at [293, 388] on div "3 Pack Heading Image $19 Heading FREE Shipping FREE Gift Bag Included Bonus Mag…" at bounding box center [724, 282] width 1073 height 631
drag, startPoint x: 353, startPoint y: 327, endPoint x: 330, endPoint y: 303, distance: 33.7
click at [350, 327] on div "3 Pack Heading Image $19 Heading FREE Shipping FREE Gift Bag Included Bonus Mag…" at bounding box center [724, 282] width 1073 height 631
click at [321, 282] on div "3 Pack Heading Image $19 Heading FREE Shipping FREE Gift Bag Included Bonus Mag…" at bounding box center [724, 282] width 1073 height 631
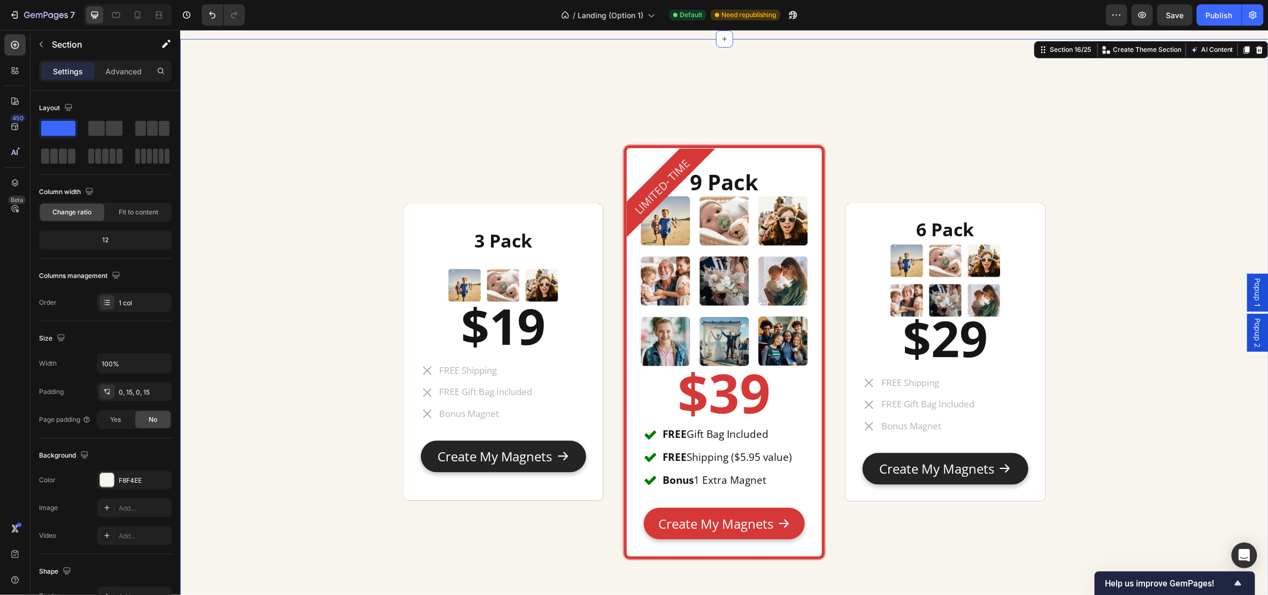
drag, startPoint x: 347, startPoint y: 368, endPoint x: 340, endPoint y: 363, distance: 8.0
click at [340, 363] on div "3 Pack Heading Image $19 Heading FREE Shipping FREE Gift Bag Included Bonus Mag…" at bounding box center [724, 354] width 1073 height 631
click at [328, 354] on div "3 Pack Heading Image $19 Heading FREE Shipping FREE Gift Bag Included Bonus Mag…" at bounding box center [724, 354] width 1073 height 631
click at [347, 180] on div "3 Pack Heading Image $19 Heading FREE Shipping FREE Gift Bag Included Bonus Mag…" at bounding box center [724, 354] width 1073 height 631
click at [1176, 12] on span "Save" at bounding box center [1176, 15] width 18 height 9
